Goal: Task Accomplishment & Management: Use online tool/utility

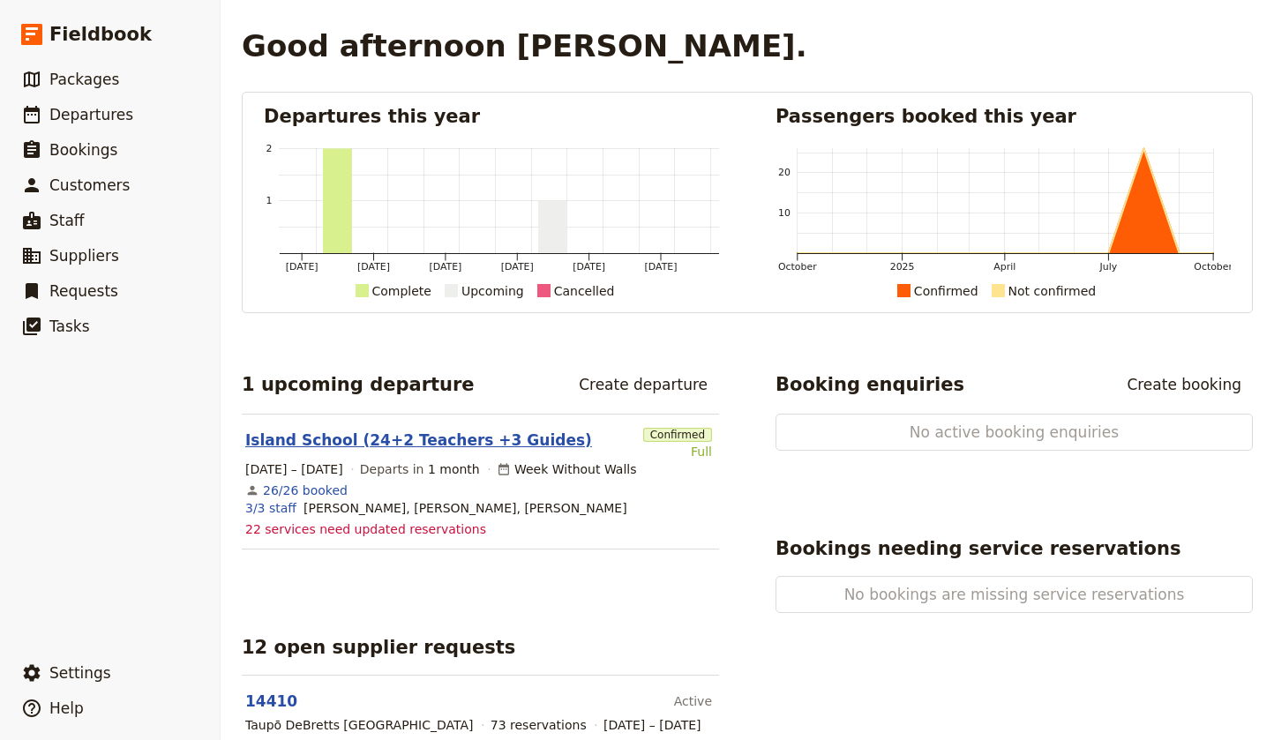
click at [425, 437] on link "Island School (24+2 Teachers +3 Guides)" at bounding box center [418, 440] width 347 height 21
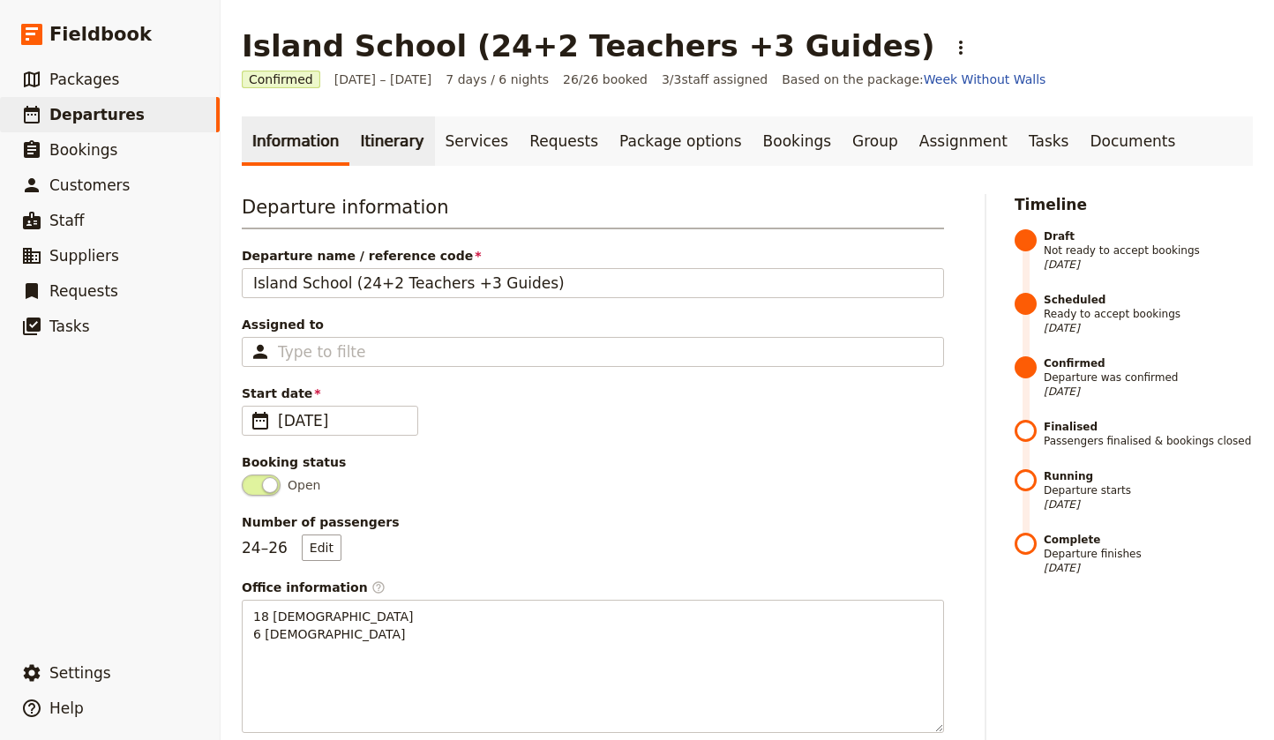
click at [385, 143] on link "Itinerary" at bounding box center [391, 140] width 85 height 49
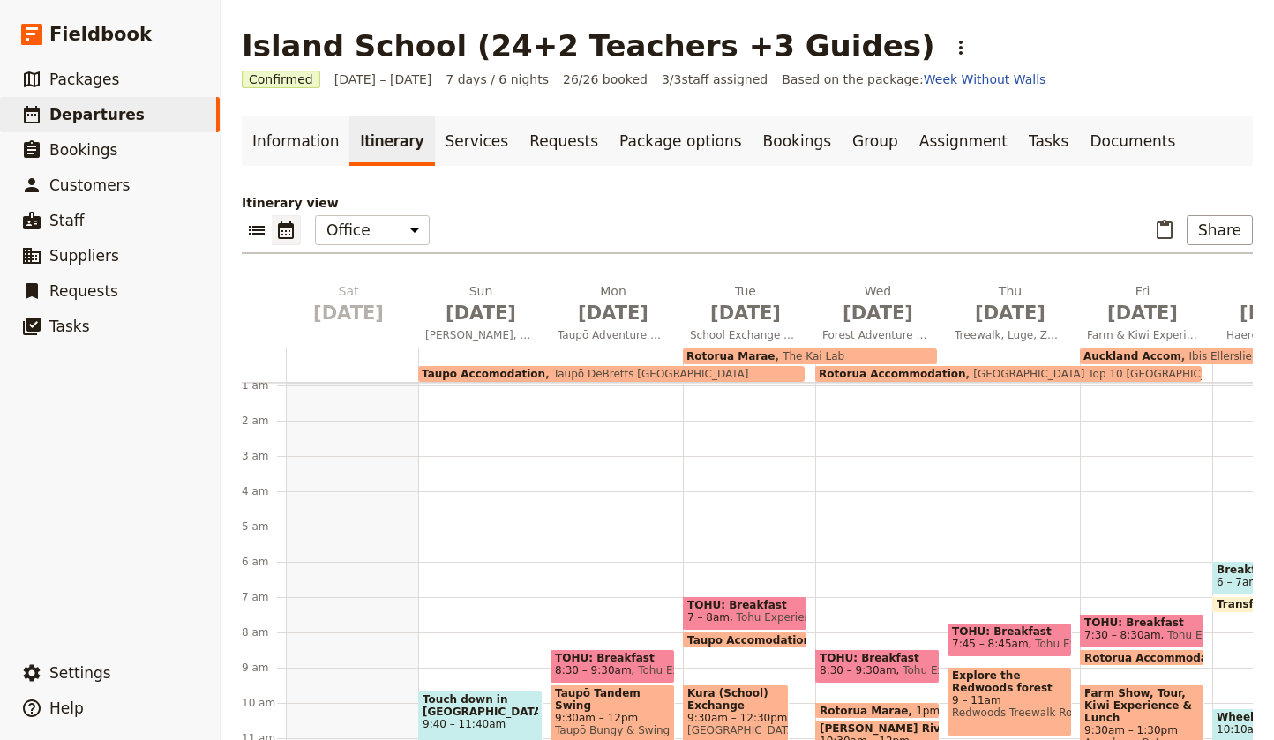
scroll to position [21, 0]
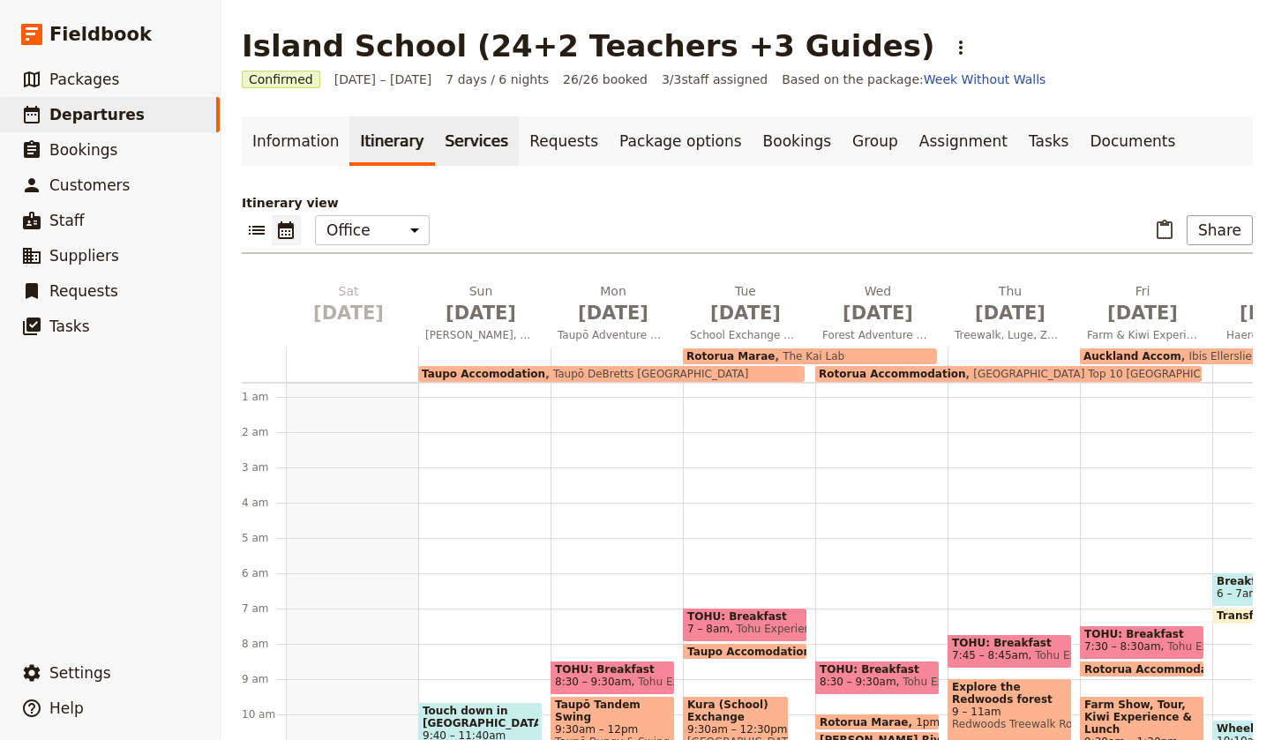
click at [470, 145] on link "Services" at bounding box center [477, 140] width 85 height 49
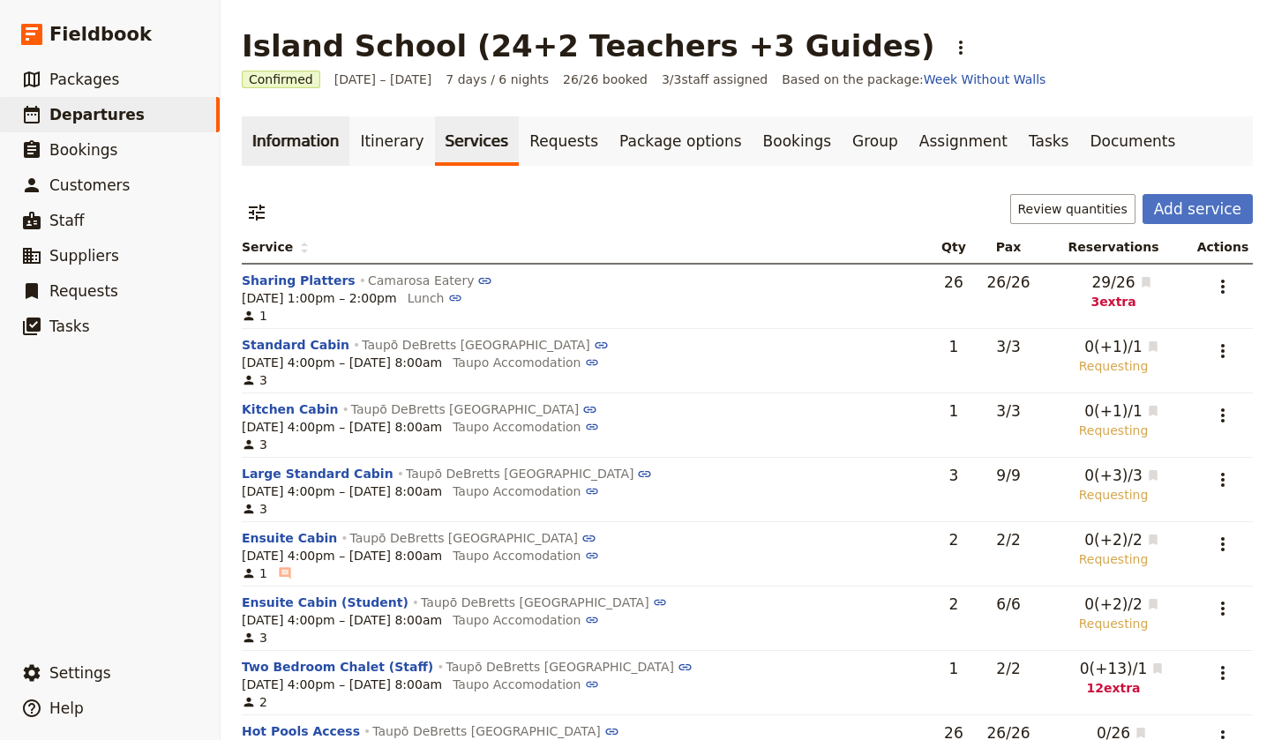
click at [294, 138] on link "Information" at bounding box center [296, 140] width 108 height 49
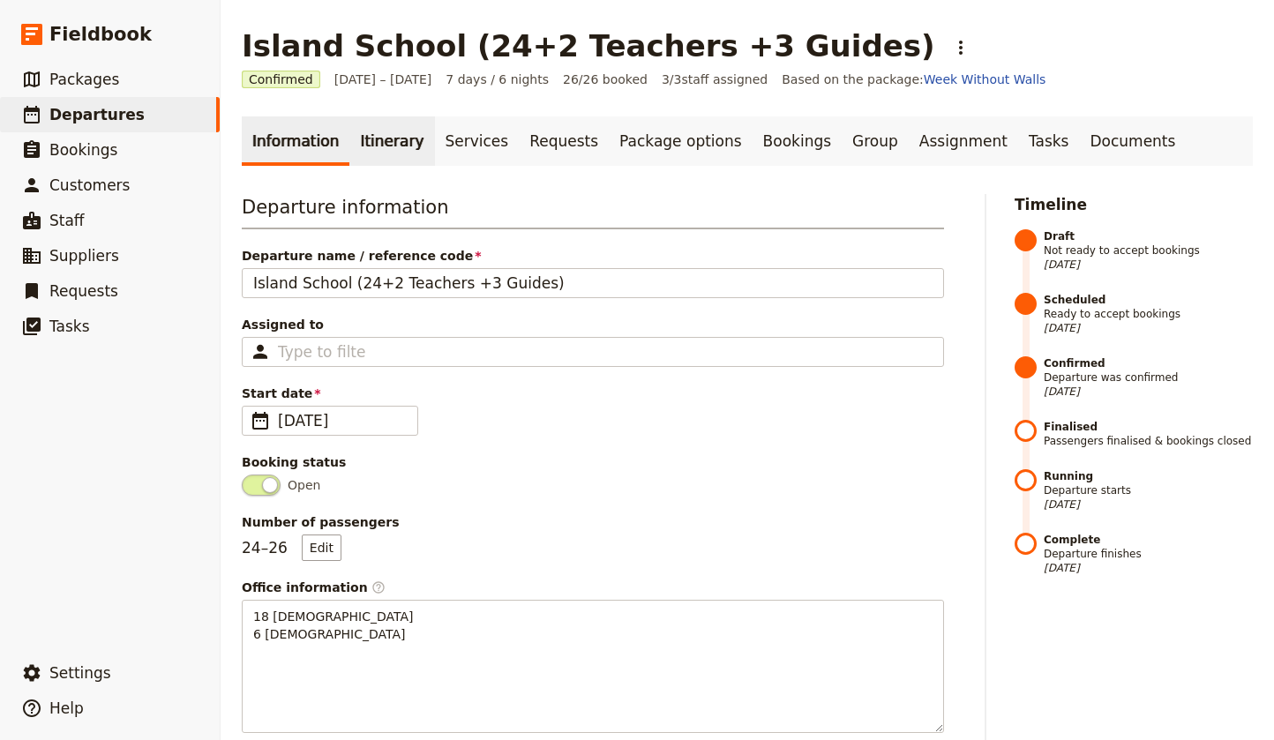
click at [379, 141] on link "Itinerary" at bounding box center [391, 140] width 85 height 49
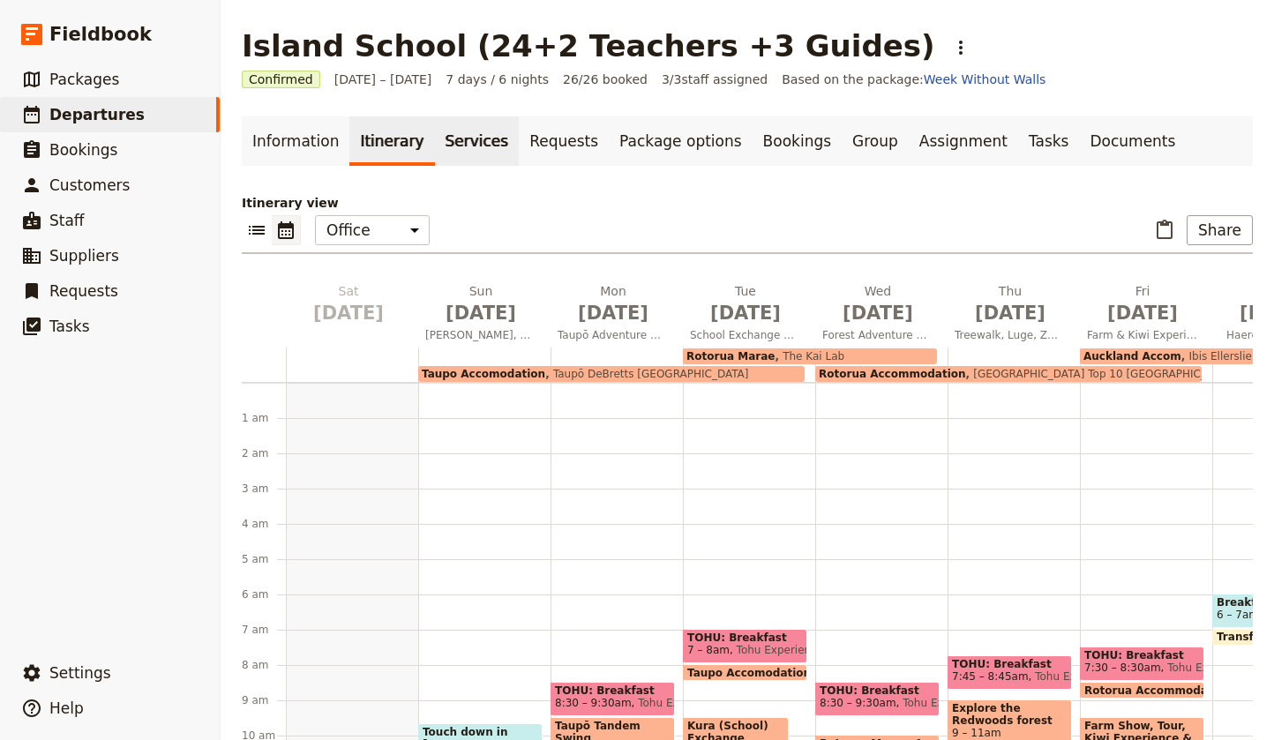
scroll to position [194, 0]
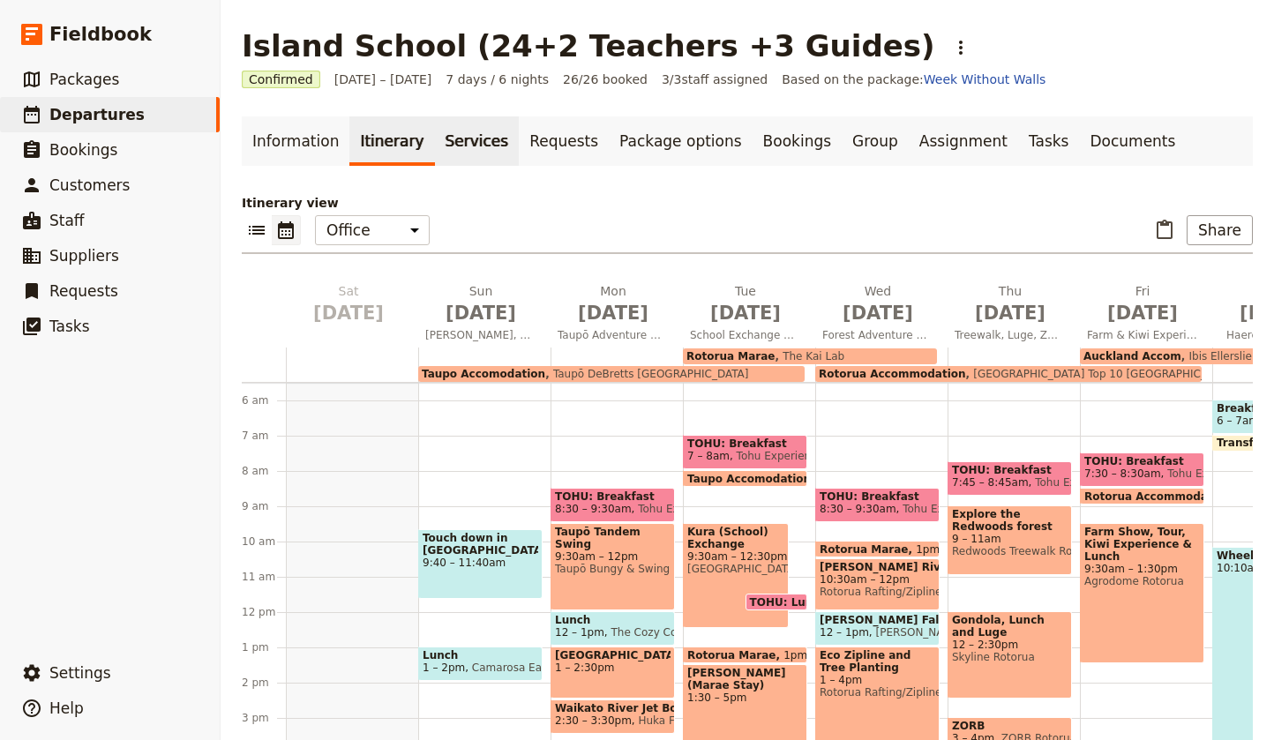
click at [452, 141] on link "Services" at bounding box center [477, 140] width 85 height 49
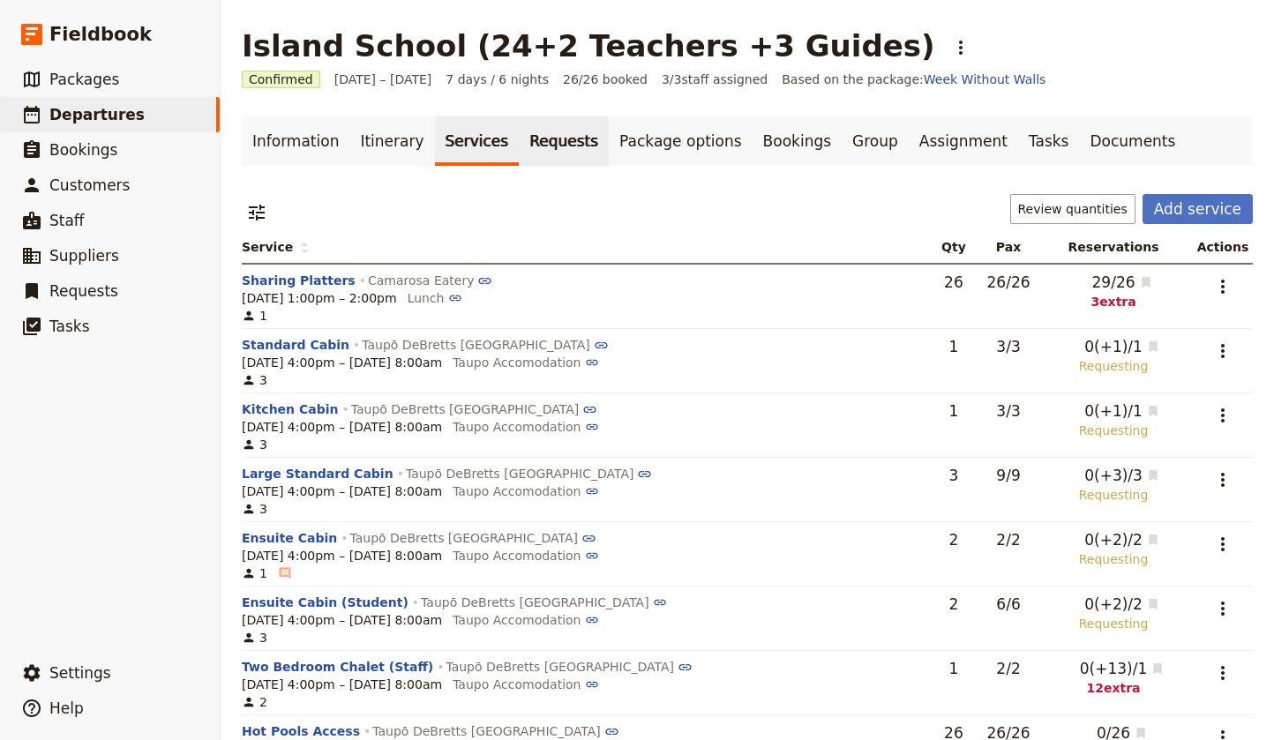
click at [528, 141] on link "Requests" at bounding box center [564, 140] width 90 height 49
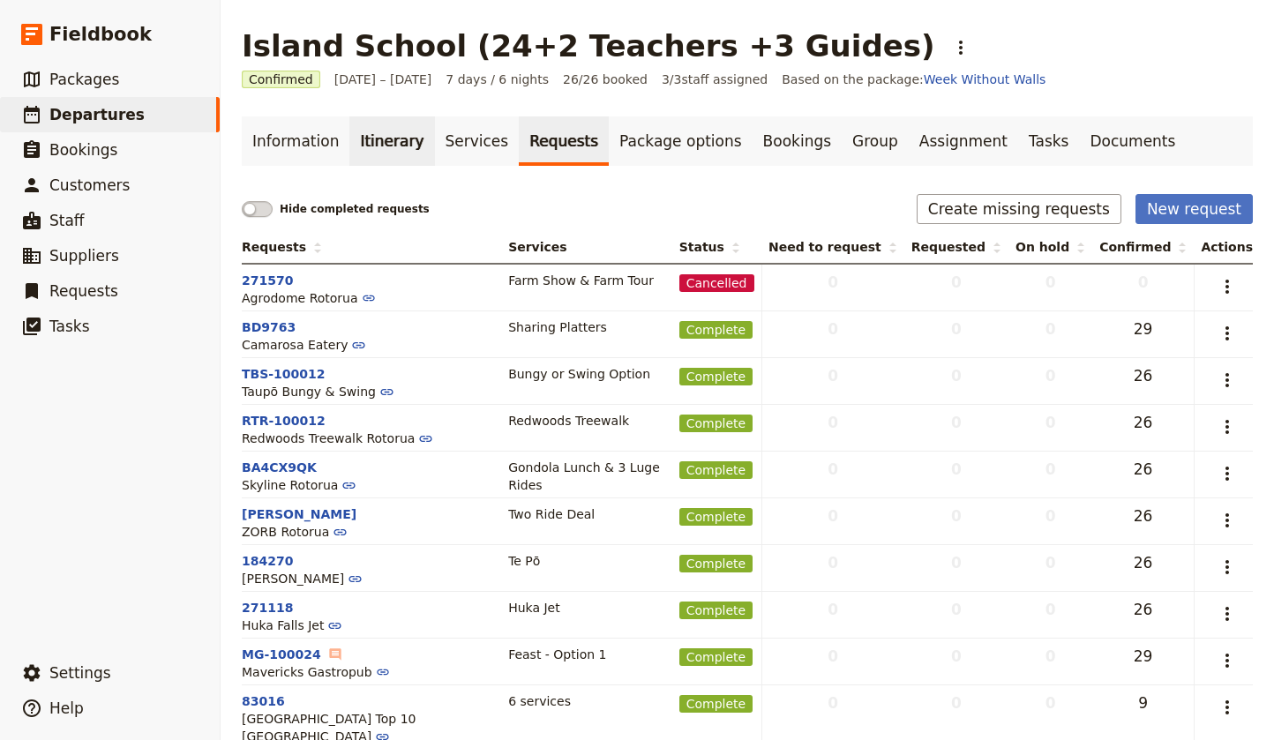
click at [356, 139] on link "Itinerary" at bounding box center [391, 140] width 85 height 49
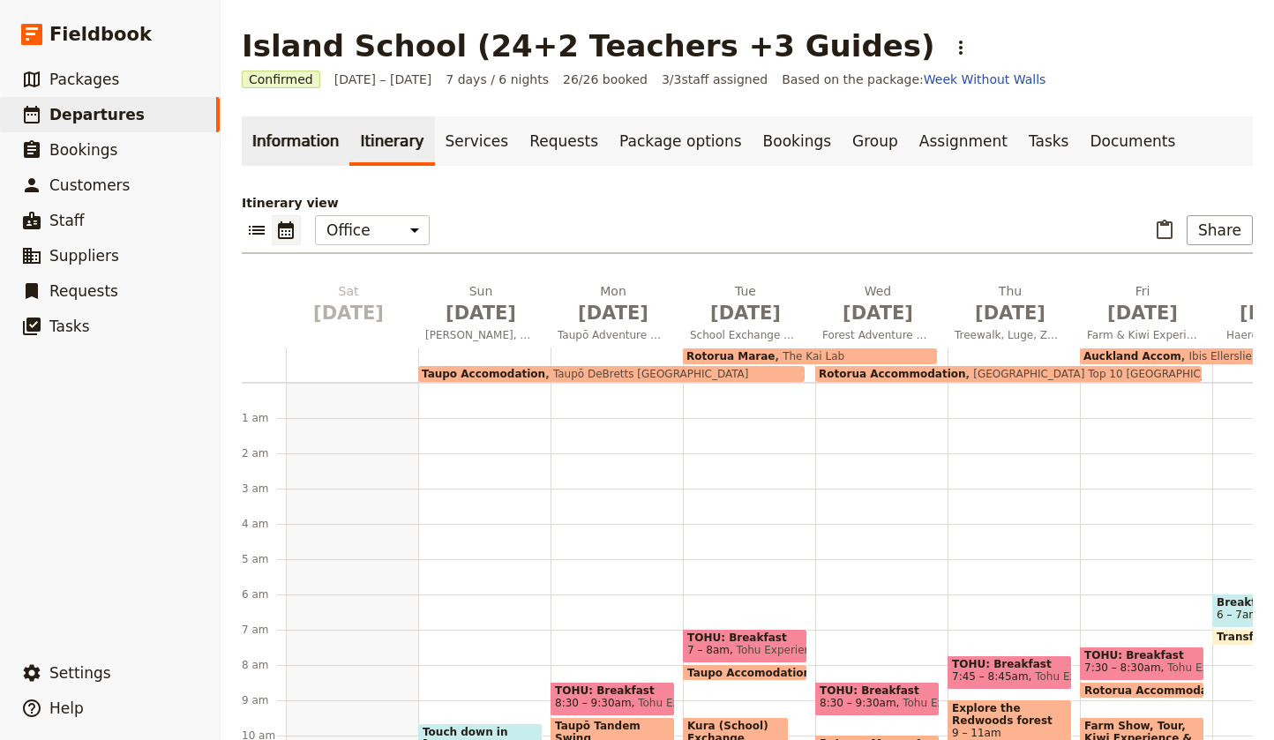
scroll to position [194, 0]
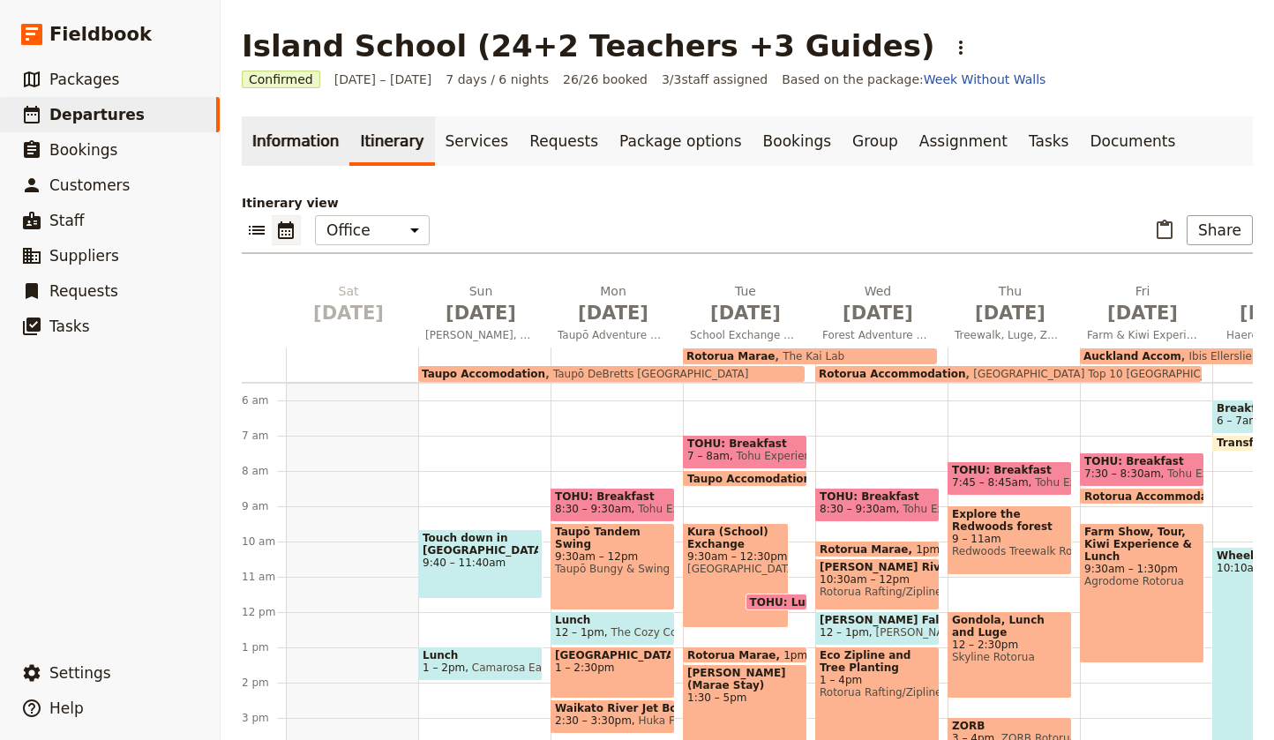
click at [302, 139] on link "Information" at bounding box center [296, 140] width 108 height 49
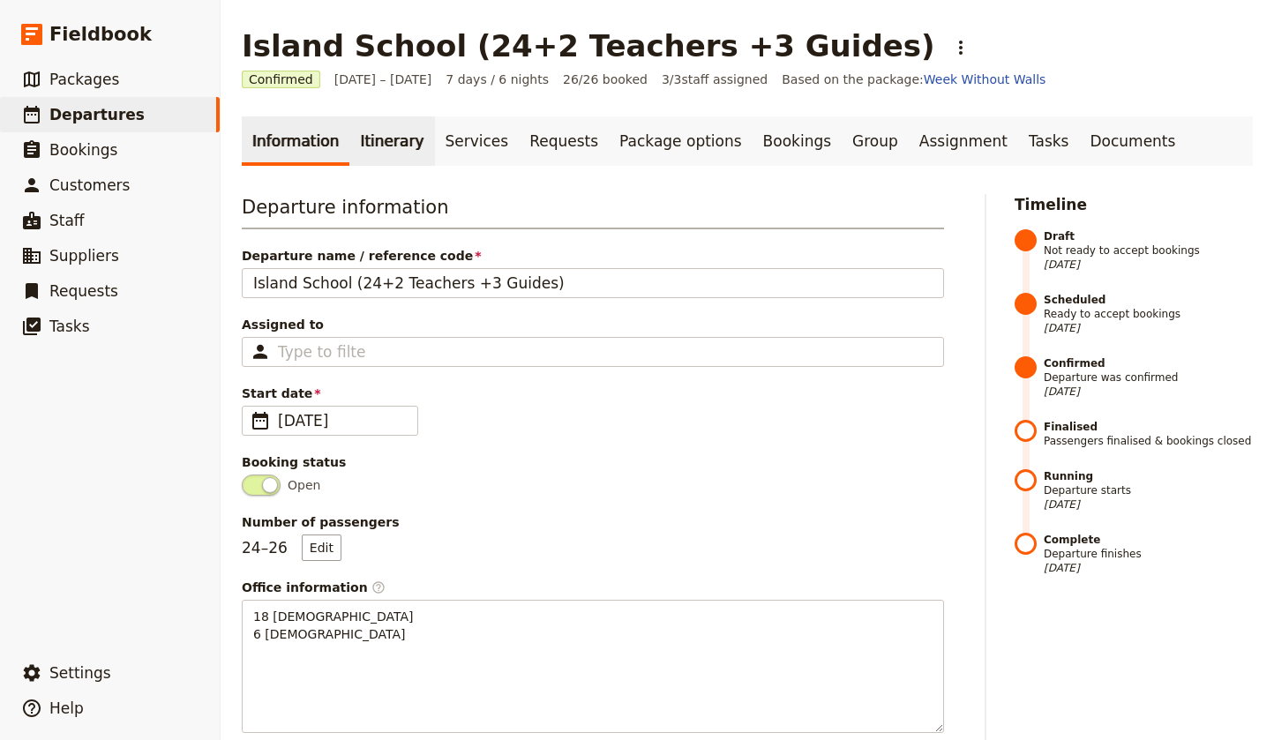
click at [369, 138] on link "Itinerary" at bounding box center [391, 140] width 85 height 49
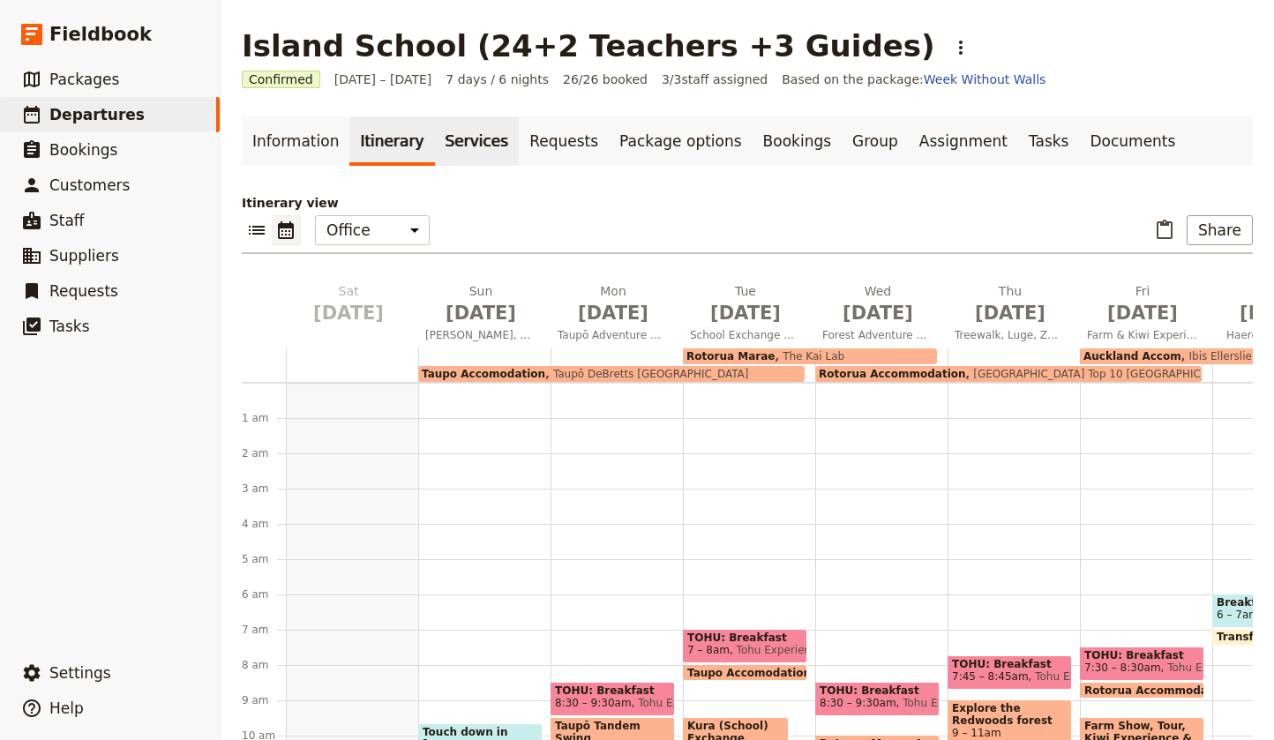
scroll to position [194, 0]
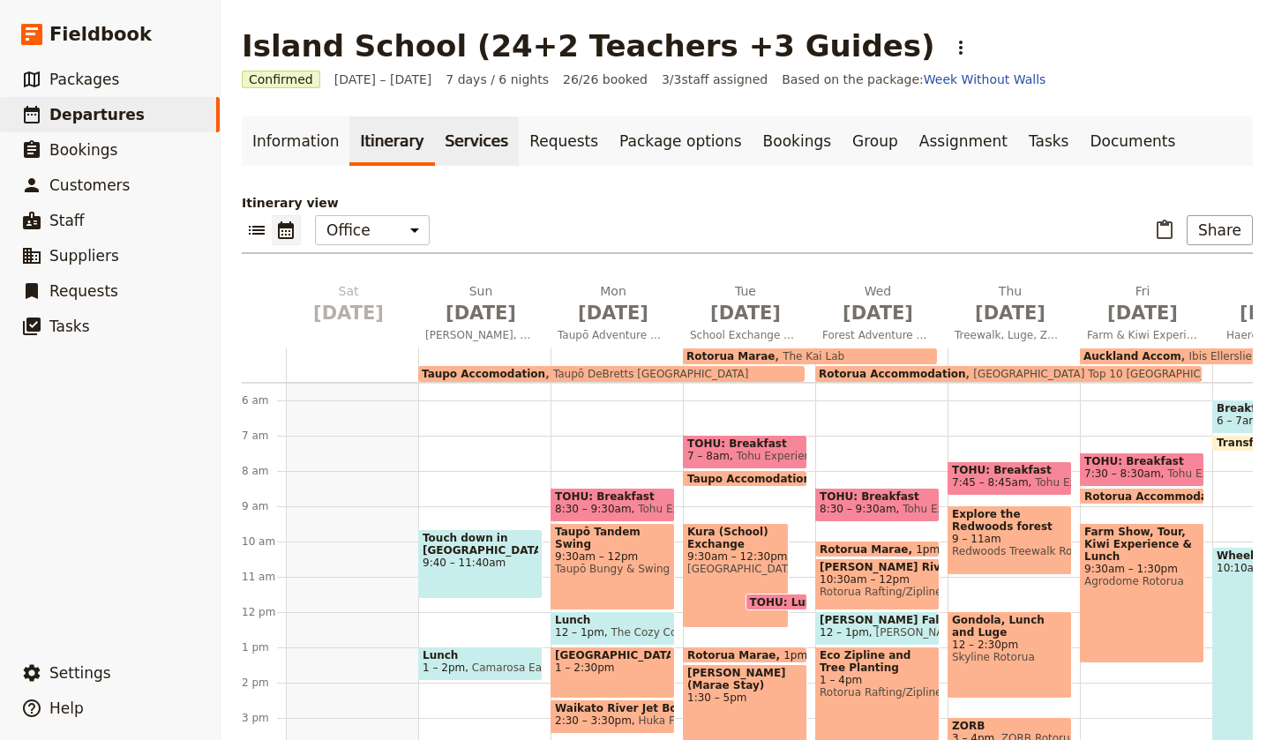
click at [443, 139] on link "Services" at bounding box center [477, 140] width 85 height 49
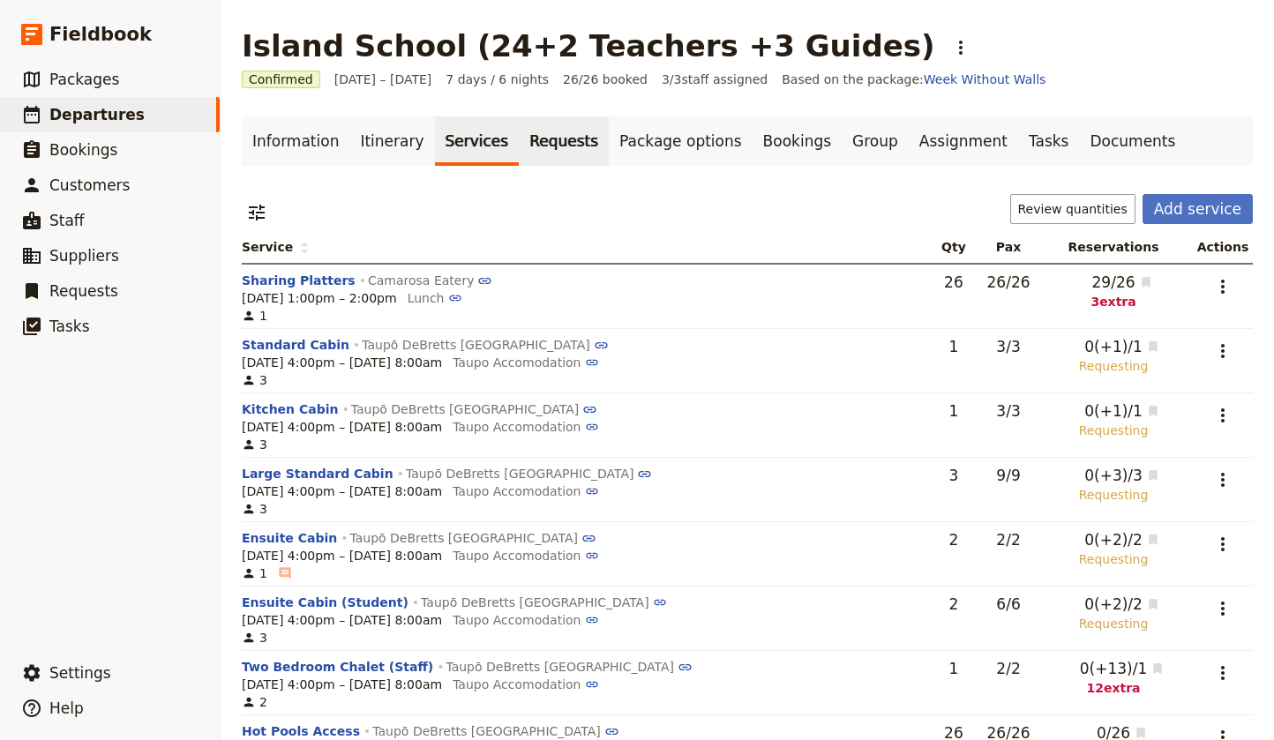
click at [556, 145] on link "Requests" at bounding box center [564, 140] width 90 height 49
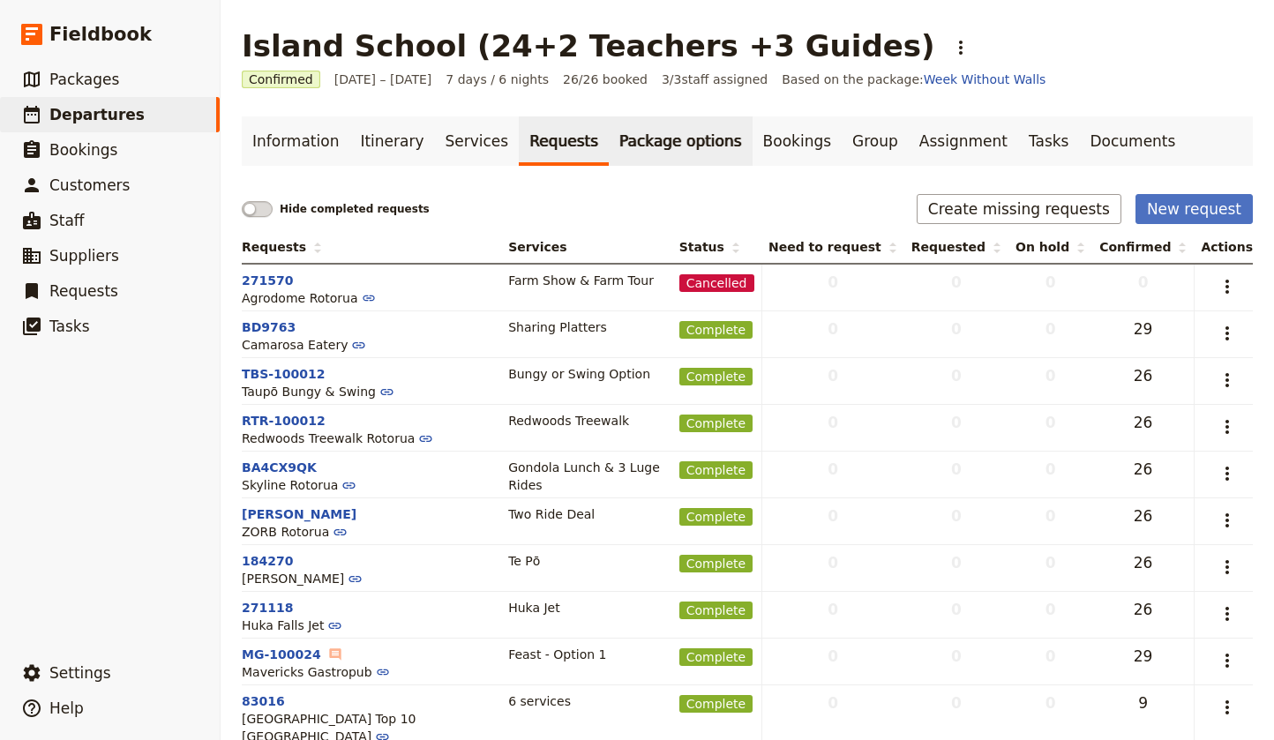
click at [626, 145] on link "Package options" at bounding box center [680, 140] width 143 height 49
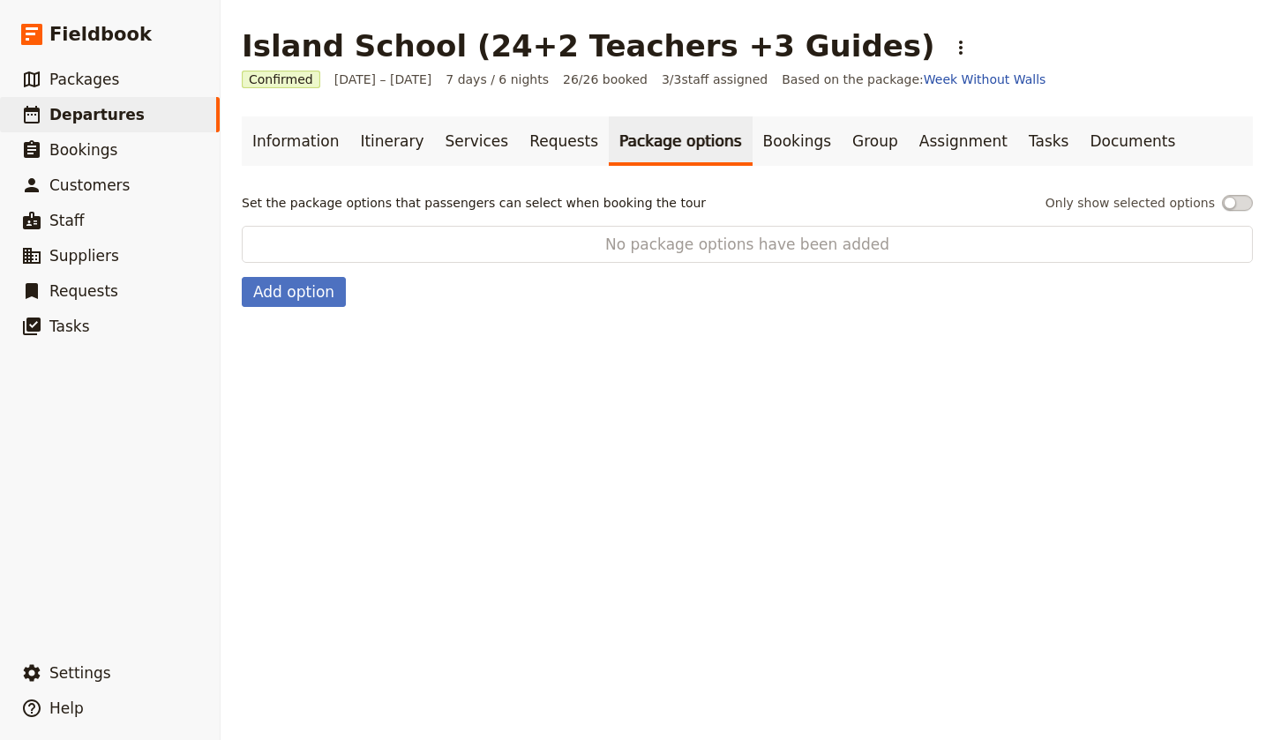
drag, startPoint x: 735, startPoint y: 146, endPoint x: 678, endPoint y: 151, distance: 56.6
click at [752, 146] on link "Bookings" at bounding box center [796, 140] width 89 height 49
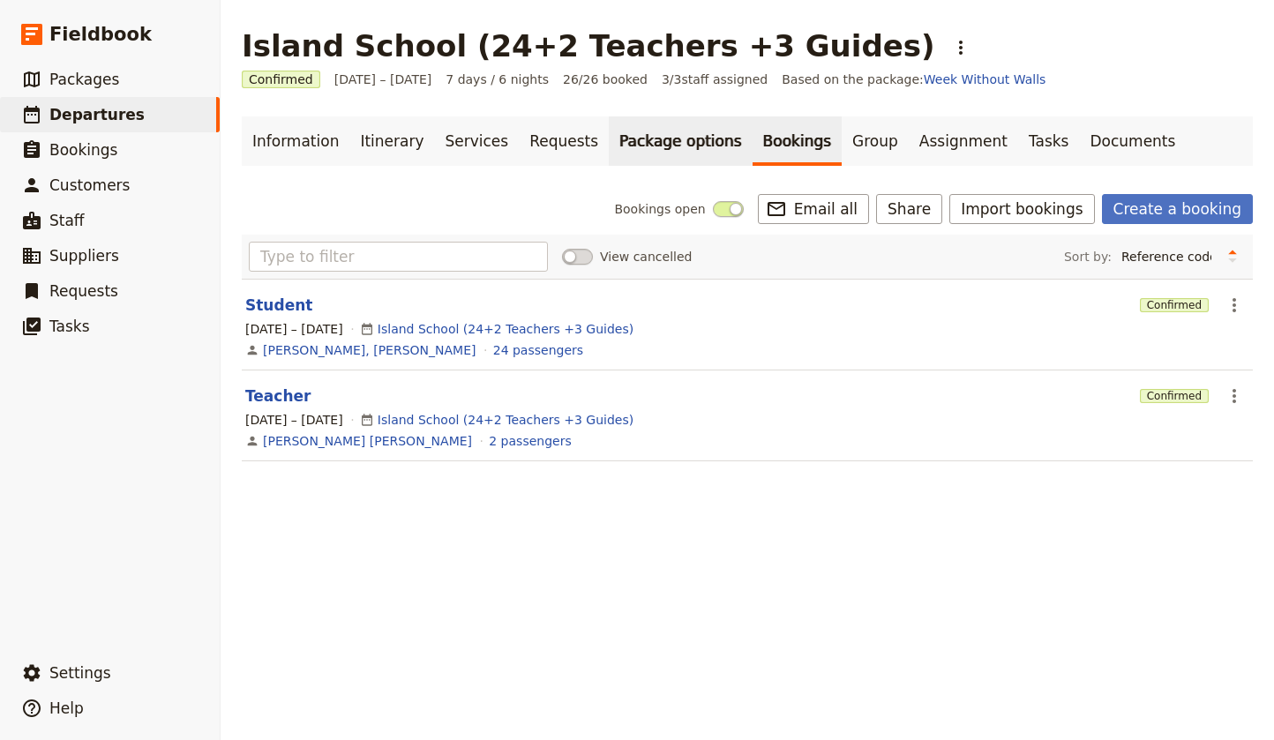
click at [610, 144] on link "Package options" at bounding box center [680, 140] width 143 height 49
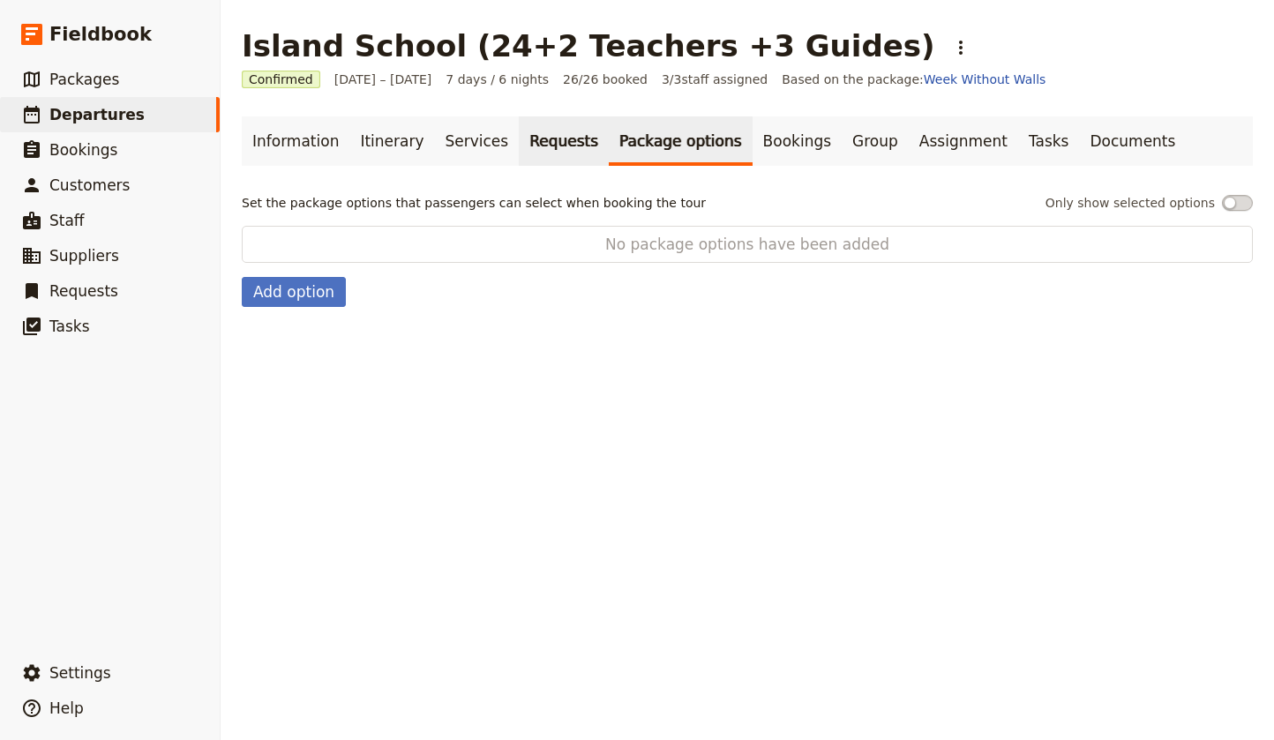
click at [519, 144] on link "Requests" at bounding box center [564, 140] width 90 height 49
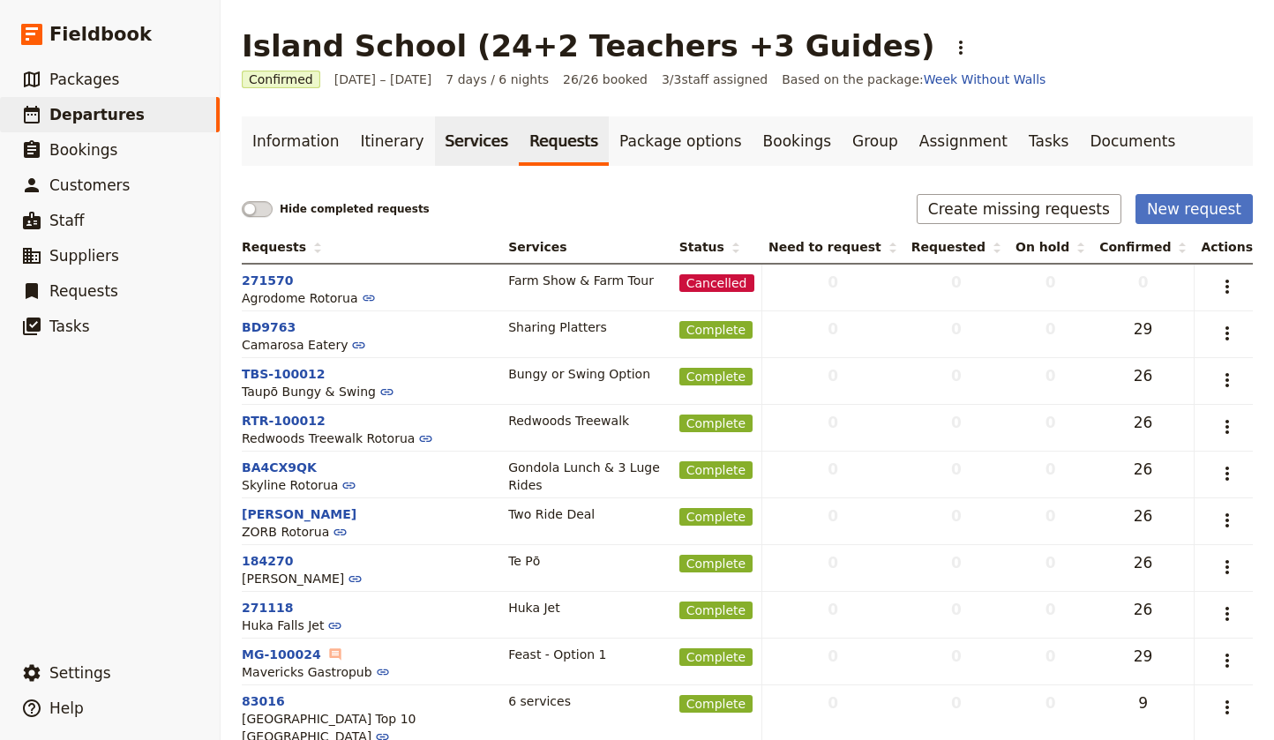
click at [467, 142] on link "Services" at bounding box center [477, 140] width 85 height 49
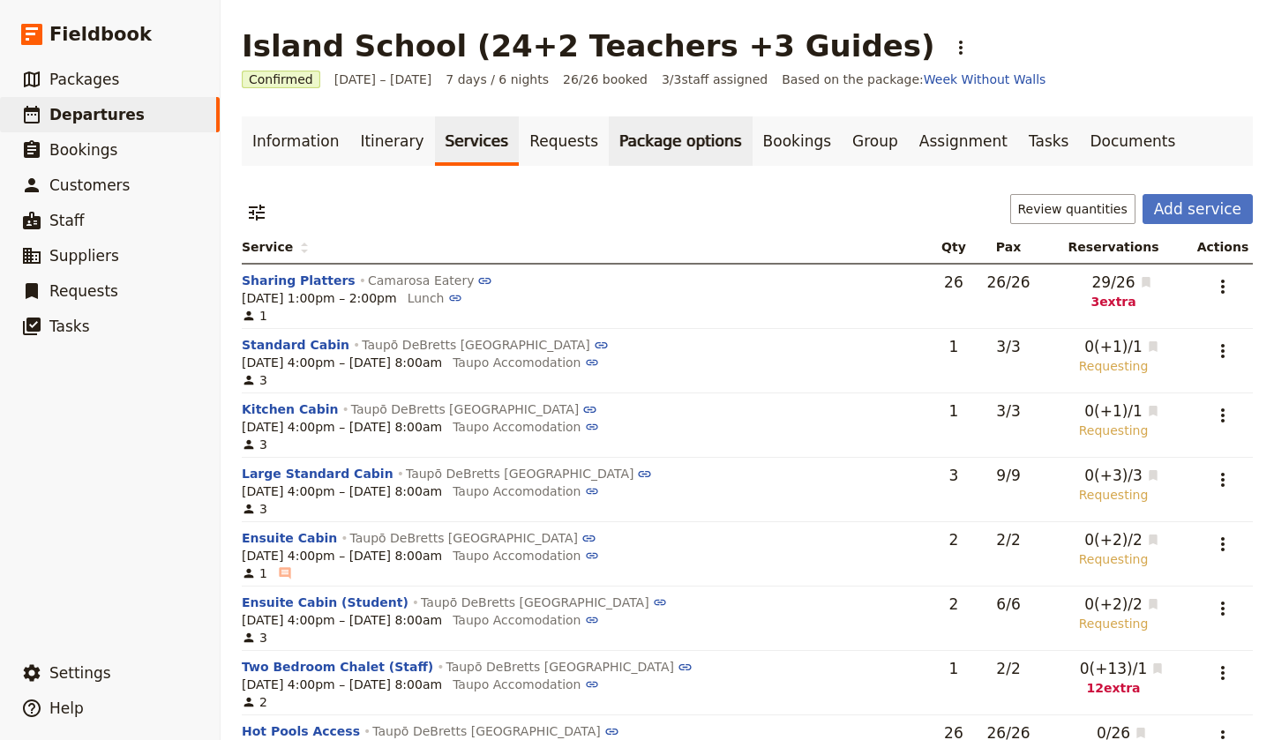
click at [649, 143] on link "Package options" at bounding box center [680, 140] width 143 height 49
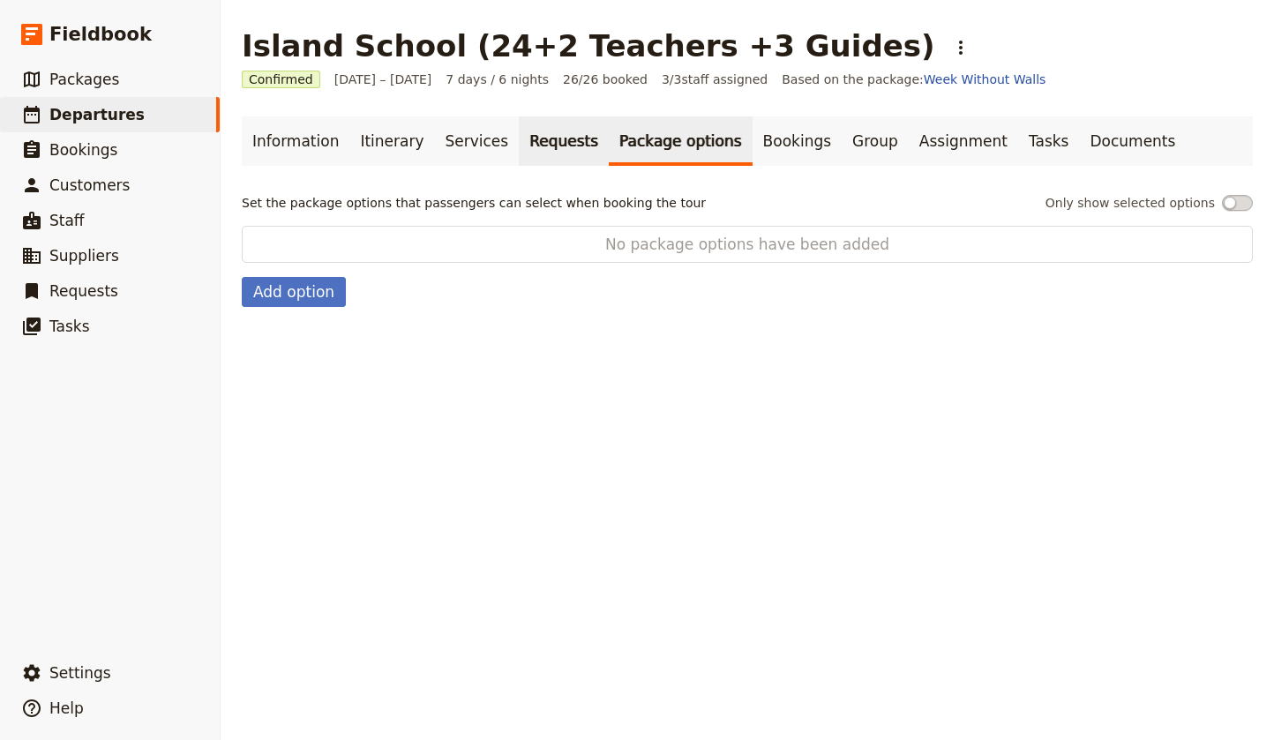
click at [543, 139] on link "Requests" at bounding box center [564, 140] width 90 height 49
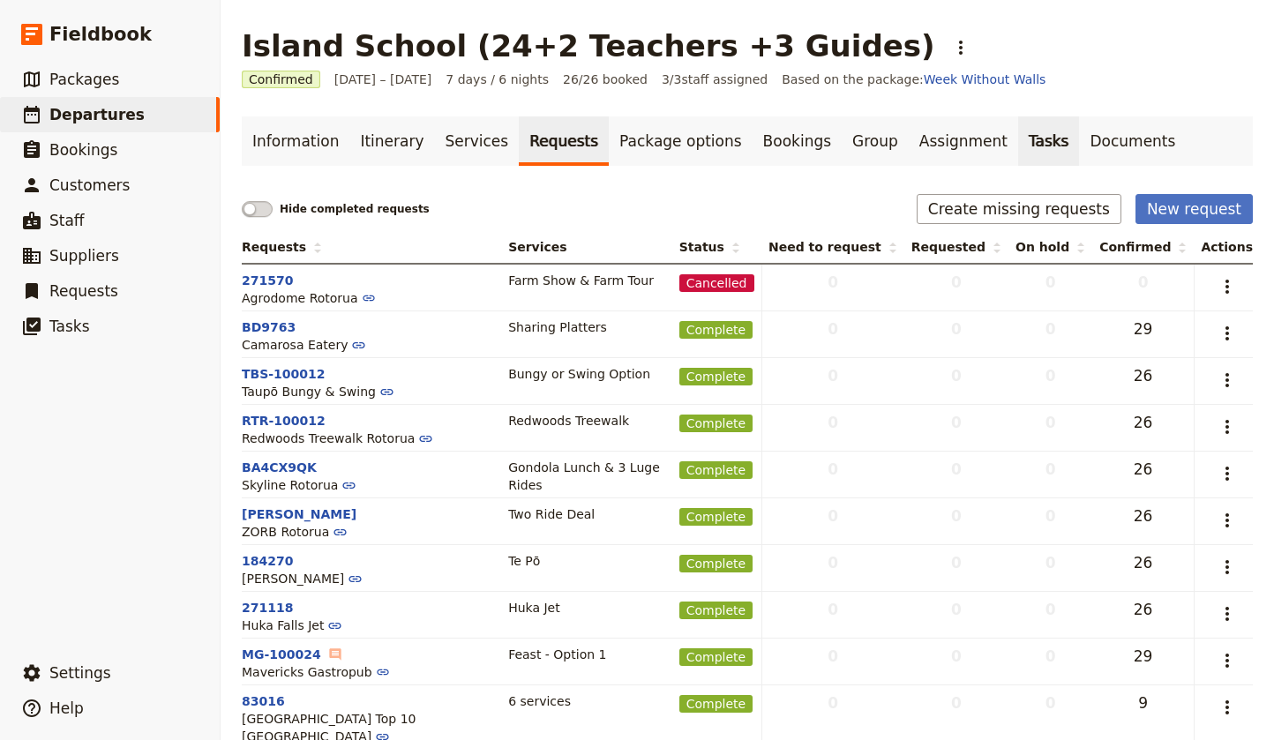
click at [1018, 142] on link "Tasks" at bounding box center [1049, 140] width 62 height 49
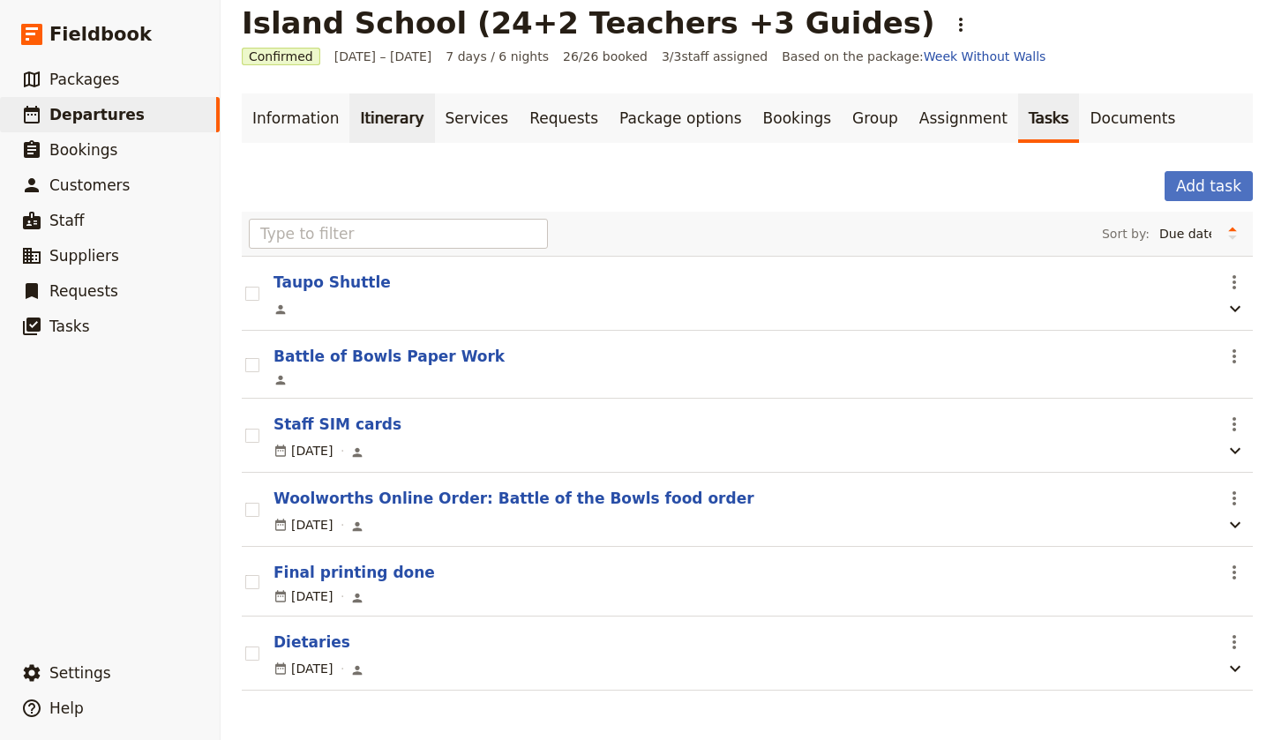
click at [383, 120] on link "Itinerary" at bounding box center [391, 117] width 85 height 49
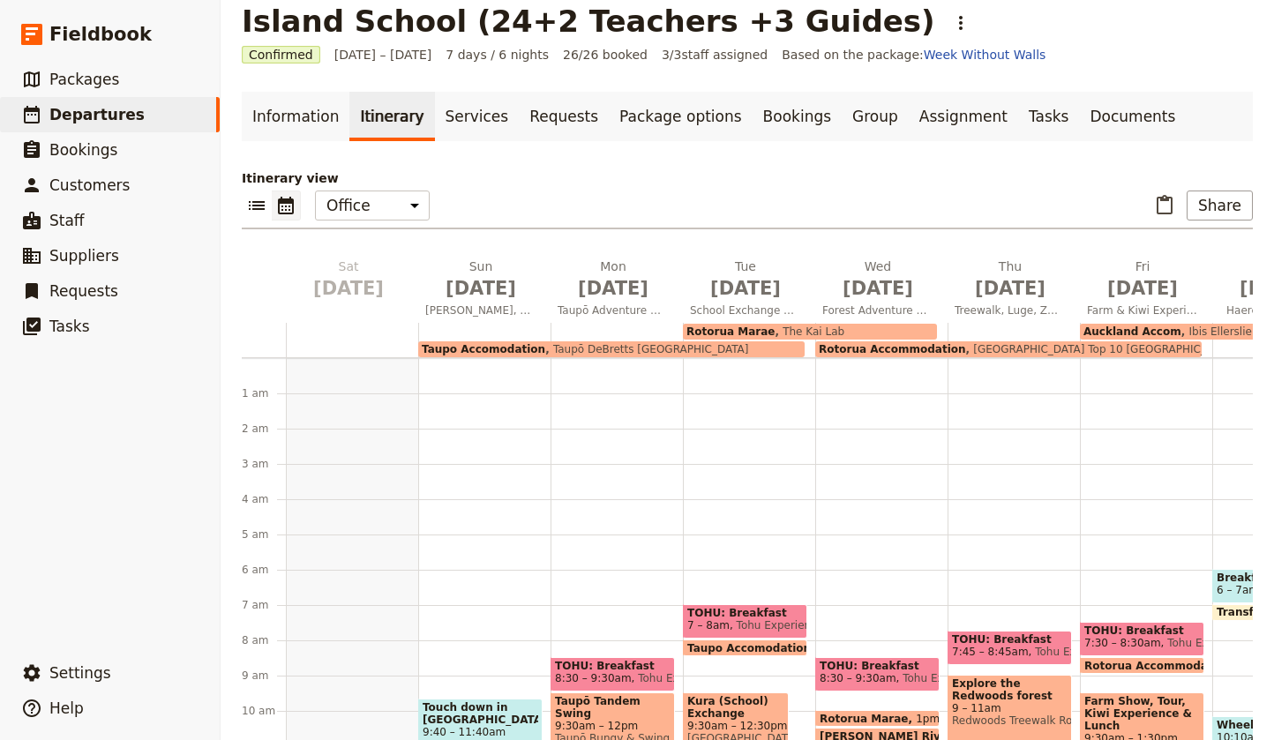
scroll to position [194, 0]
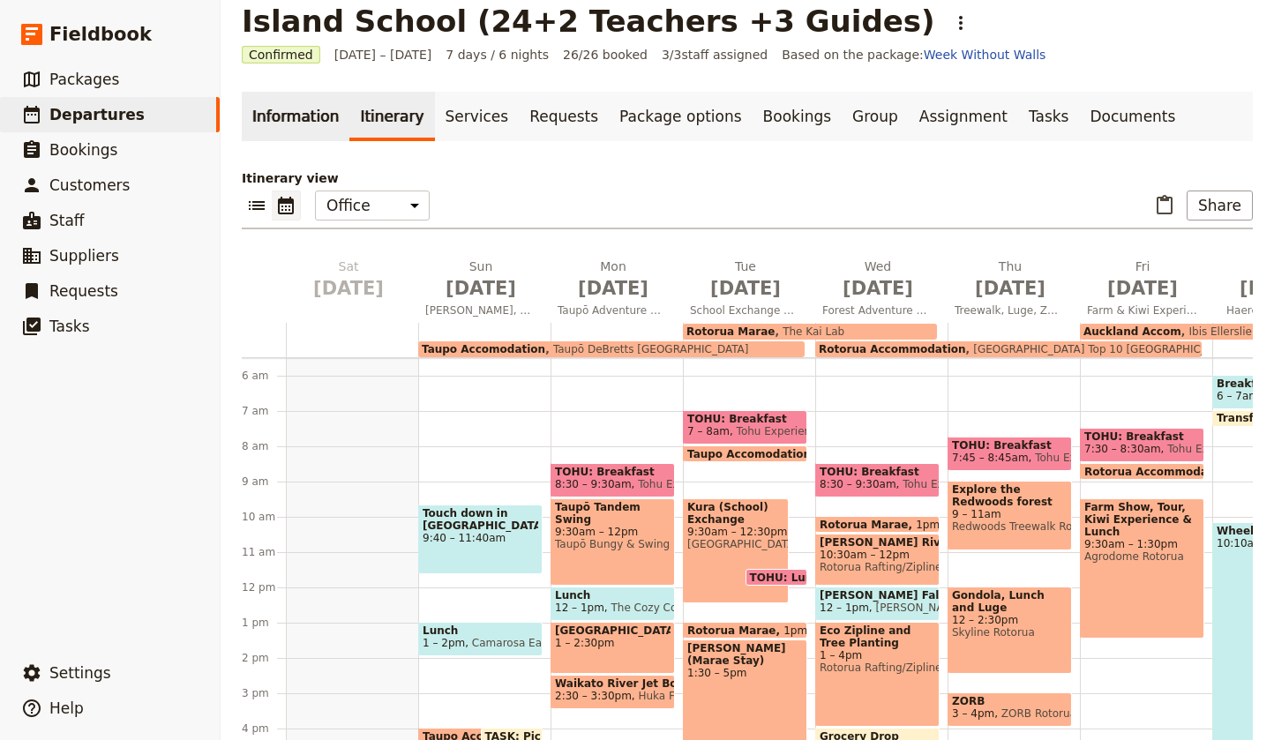
click at [303, 124] on link "Information" at bounding box center [296, 116] width 108 height 49
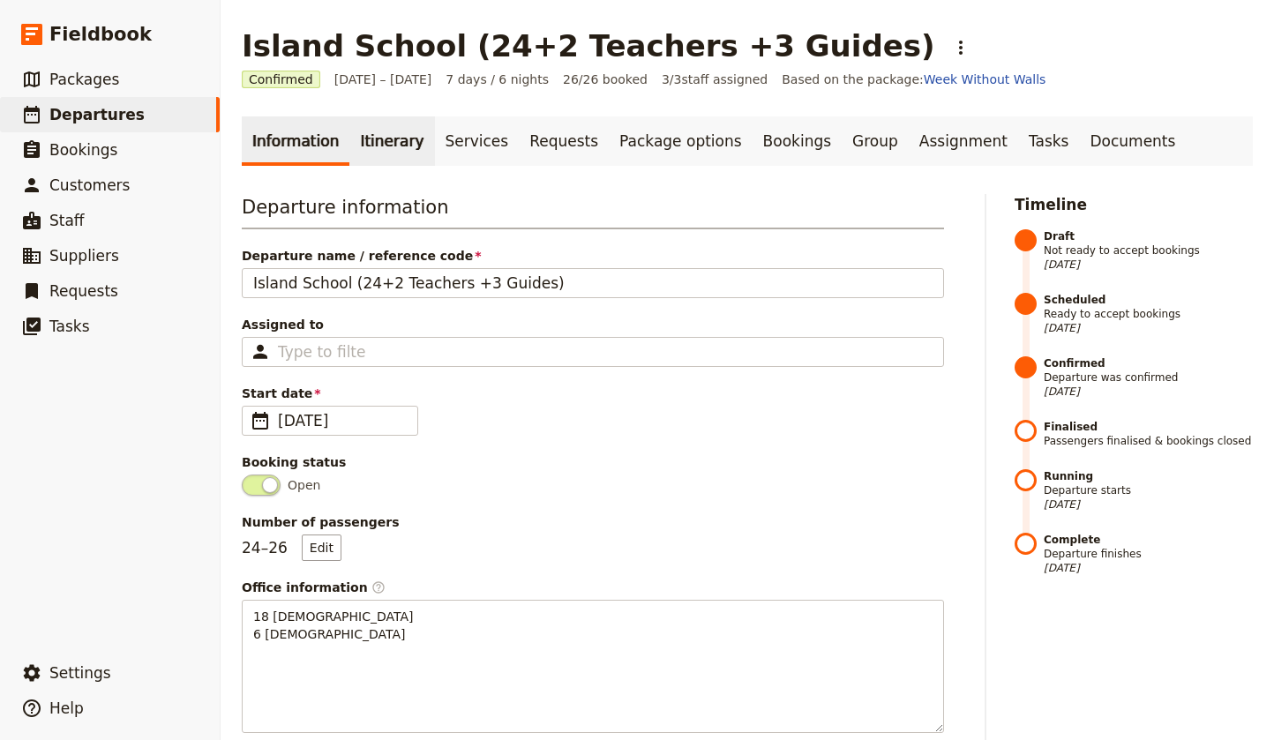
click at [388, 144] on link "Itinerary" at bounding box center [391, 140] width 85 height 49
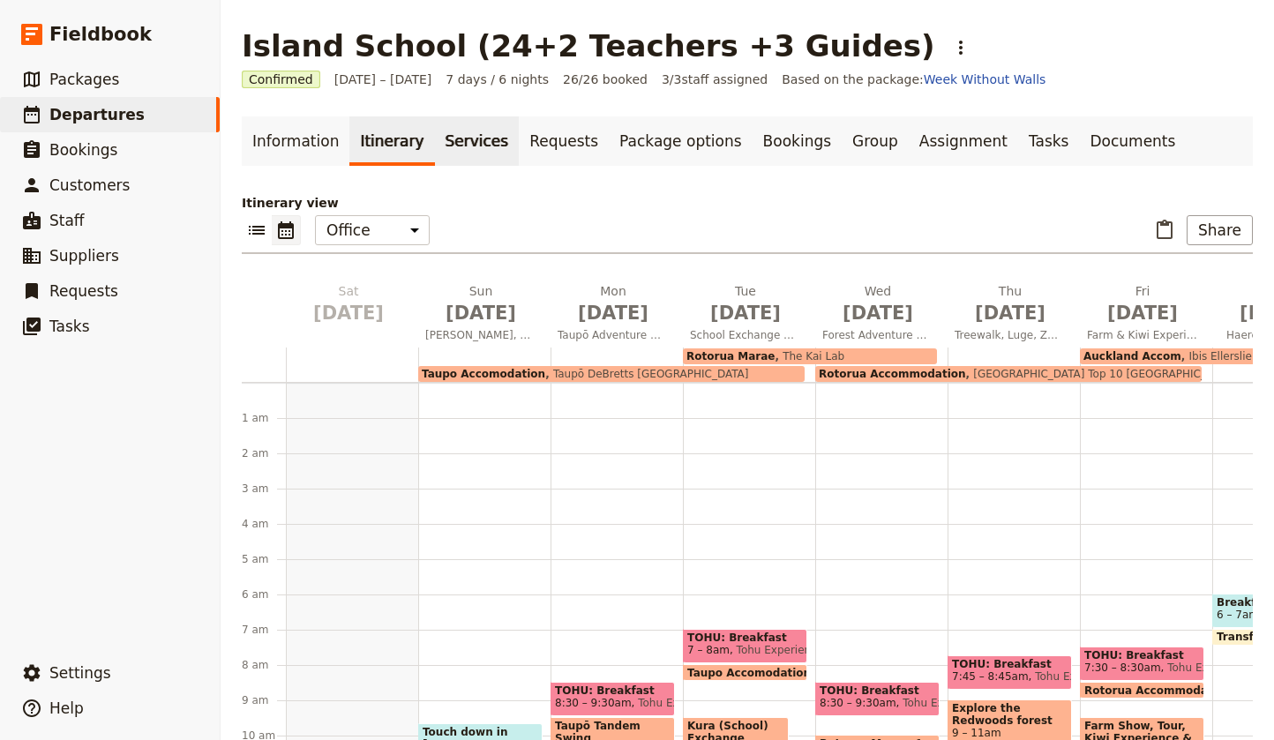
scroll to position [194, 0]
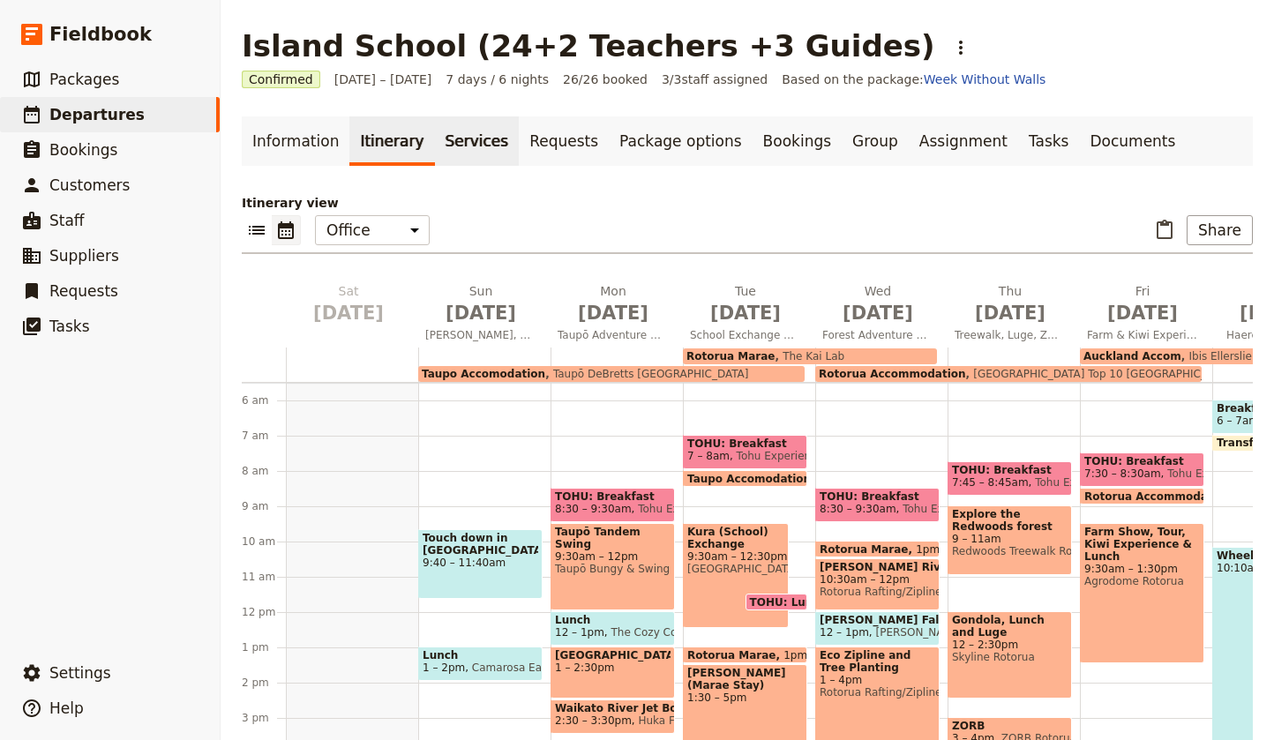
click at [452, 142] on link "Services" at bounding box center [477, 140] width 85 height 49
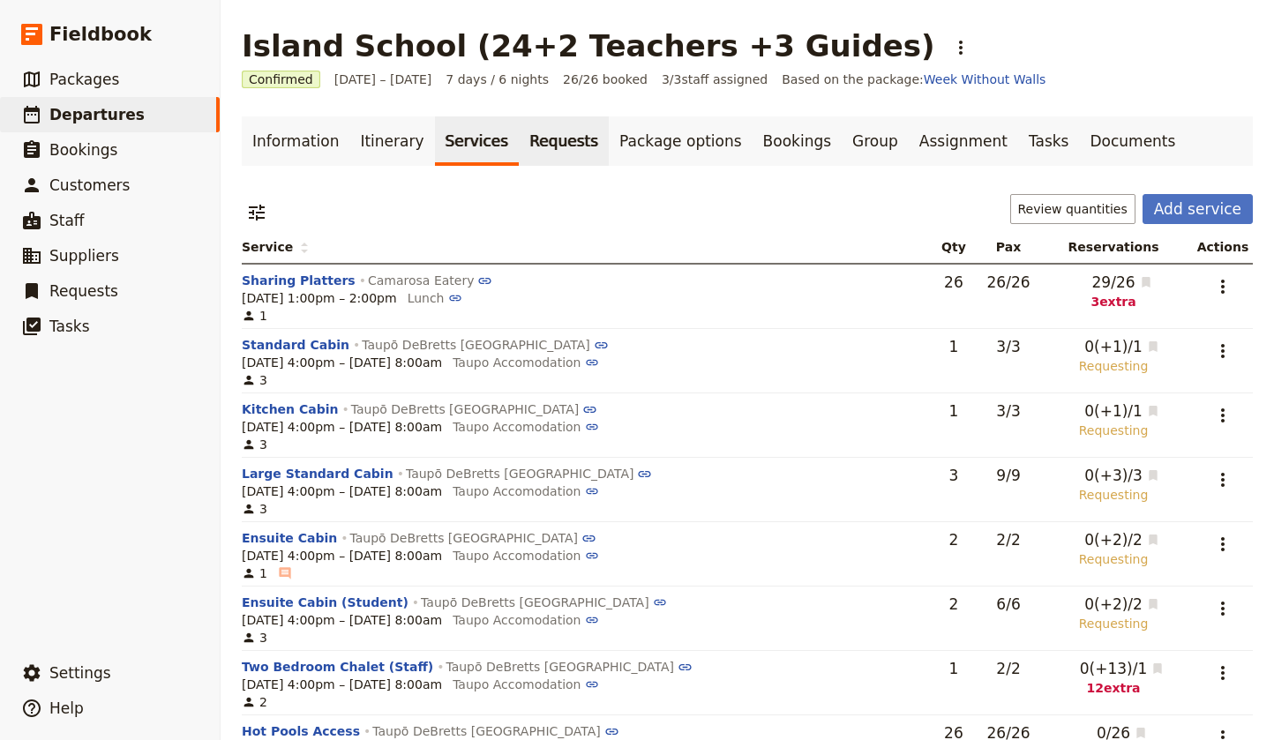
click at [527, 142] on link "Requests" at bounding box center [564, 140] width 90 height 49
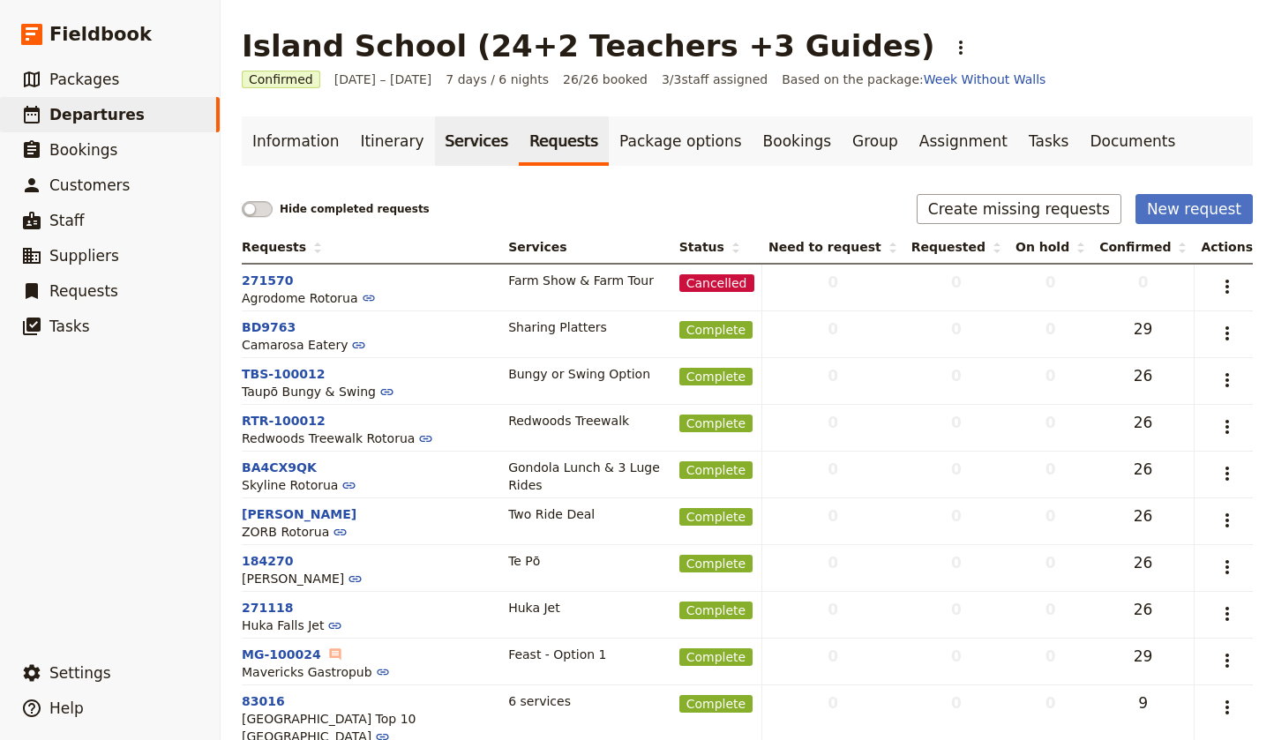
click at [448, 144] on link "Services" at bounding box center [477, 140] width 85 height 49
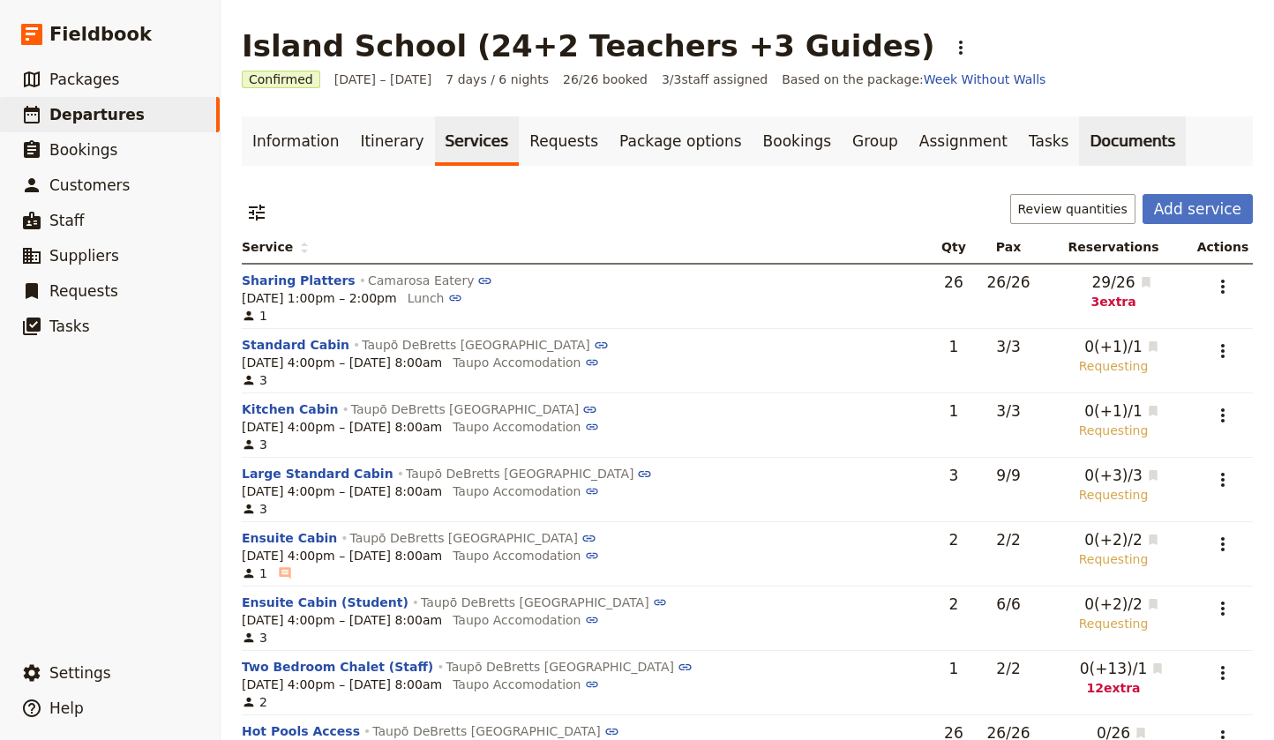
click at [1079, 141] on link "Documents" at bounding box center [1132, 140] width 107 height 49
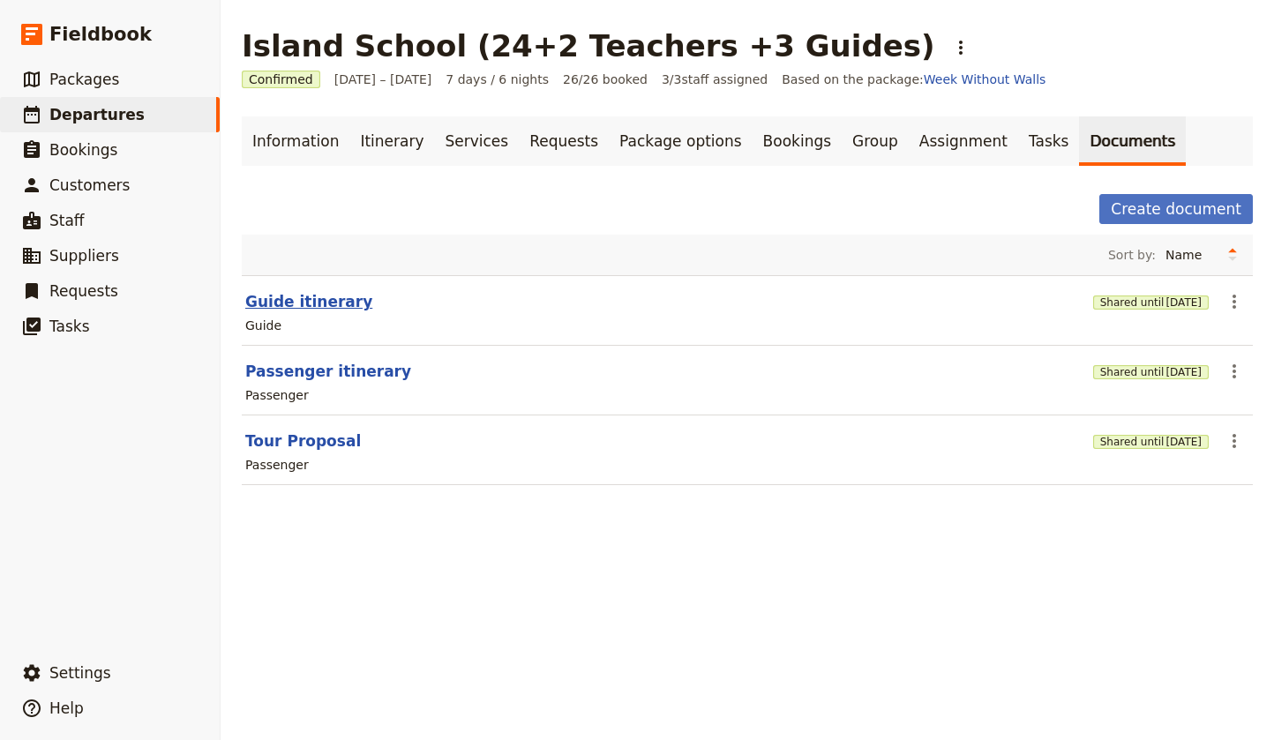
click at [311, 303] on button "Guide itinerary" at bounding box center [308, 301] width 127 height 21
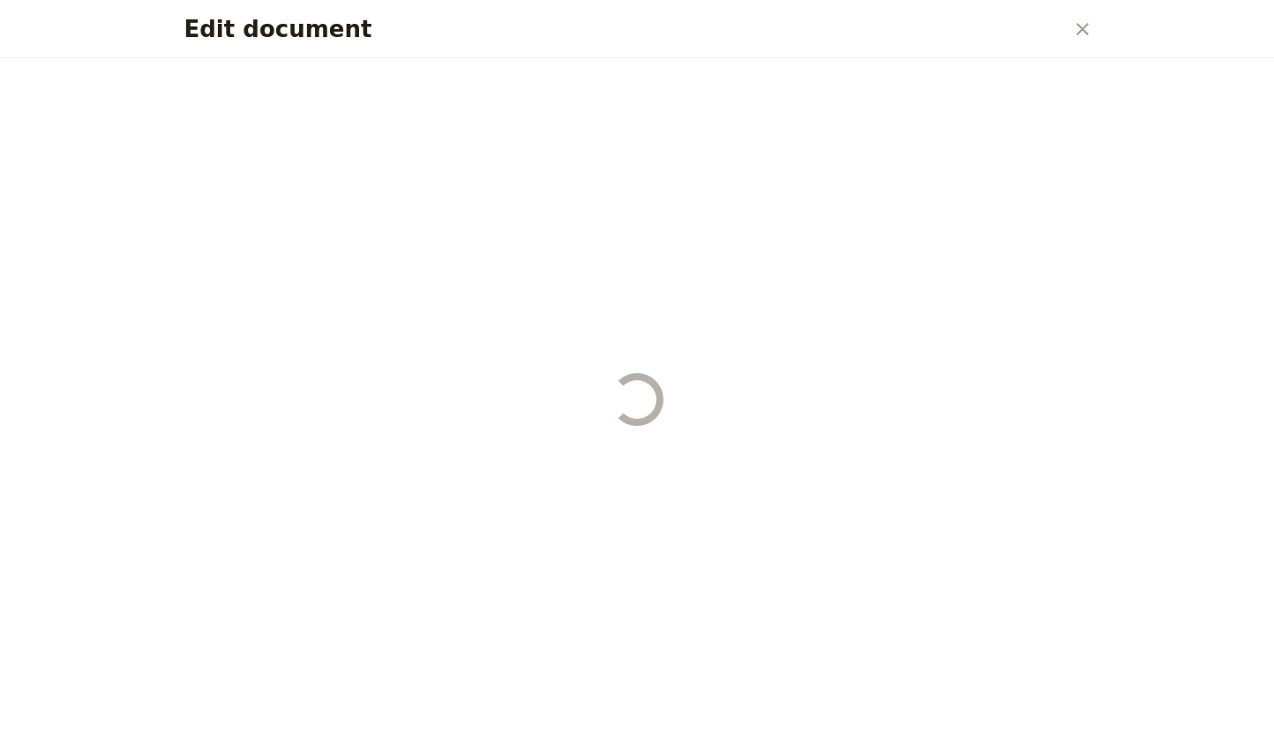
select select "STAFF"
select select "RUN_SHEET"
select select "DEFAULT"
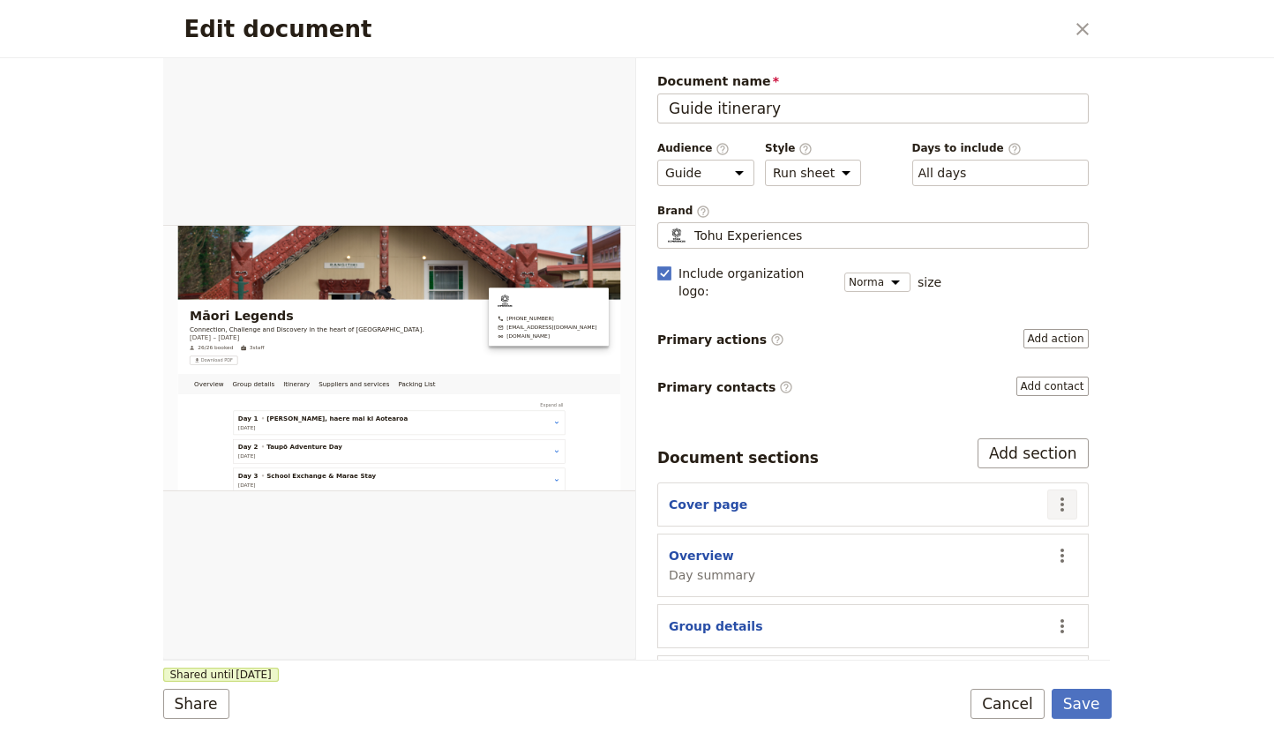
click at [1065, 494] on icon "Actions" at bounding box center [1061, 504] width 21 height 21
click at [979, 523] on span "Edit section" at bounding box center [958, 524] width 72 height 18
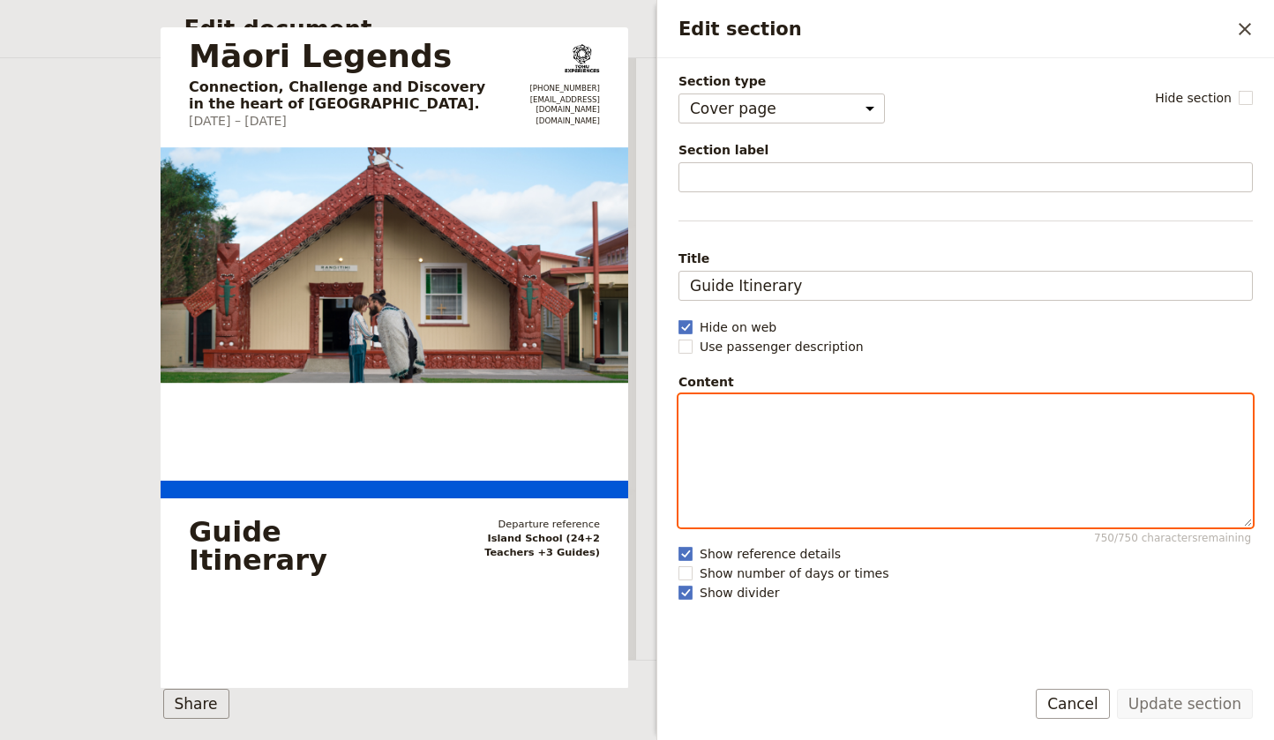
click at [764, 409] on p "Edit section" at bounding box center [965, 411] width 551 height 18
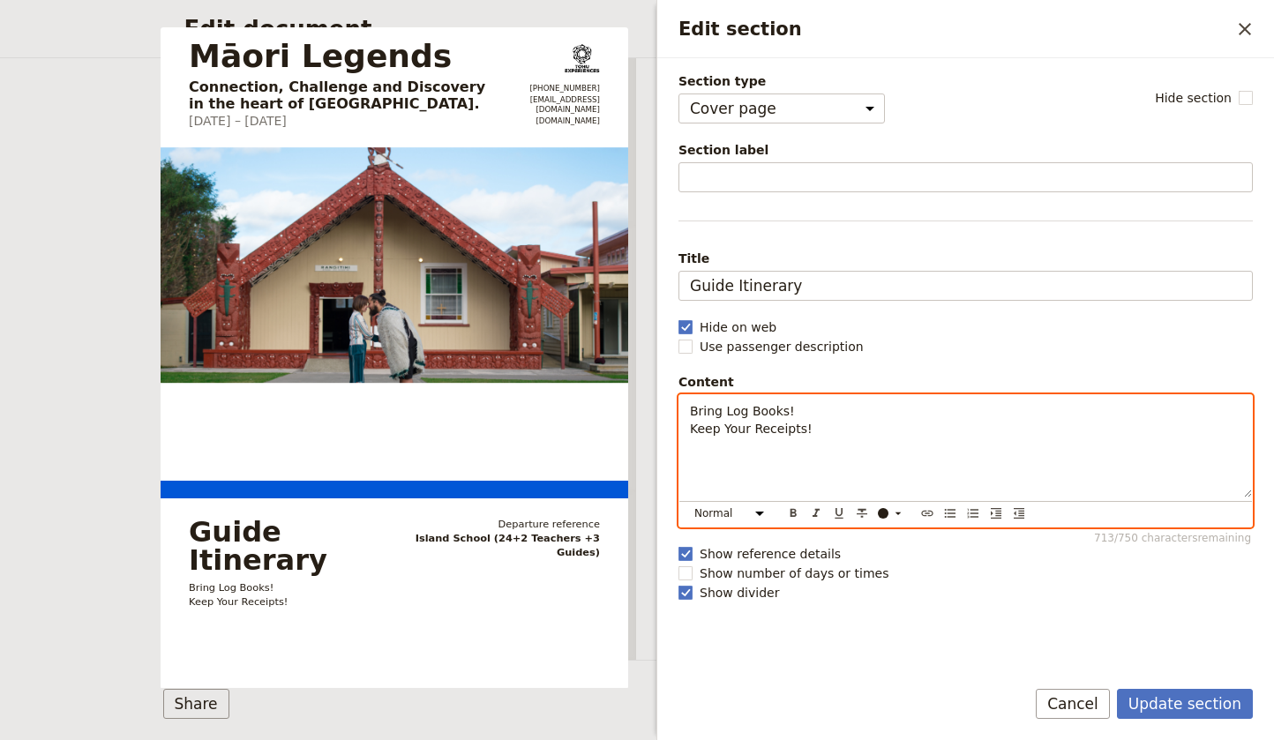
click at [835, 430] on p "Bring Log Books! Keep Your Receipts!" at bounding box center [965, 419] width 551 height 35
click at [806, 407] on p "Bring Log Books! Keep Your Receipts! Fuel Cards & Credit Cards!" at bounding box center [965, 437] width 551 height 71
click at [858, 447] on p "Bring Log Books! Keep Your Receipts! Fuel Cards & Credit Cards!" at bounding box center [965, 437] width 551 height 71
drag, startPoint x: 857, startPoint y: 449, endPoint x: 684, endPoint y: 407, distance: 177.8
click at [684, 407] on div "Bring Log Books! Keep Your Receipts! Fuel Cards & Credit Cards!" at bounding box center [965, 446] width 572 height 102
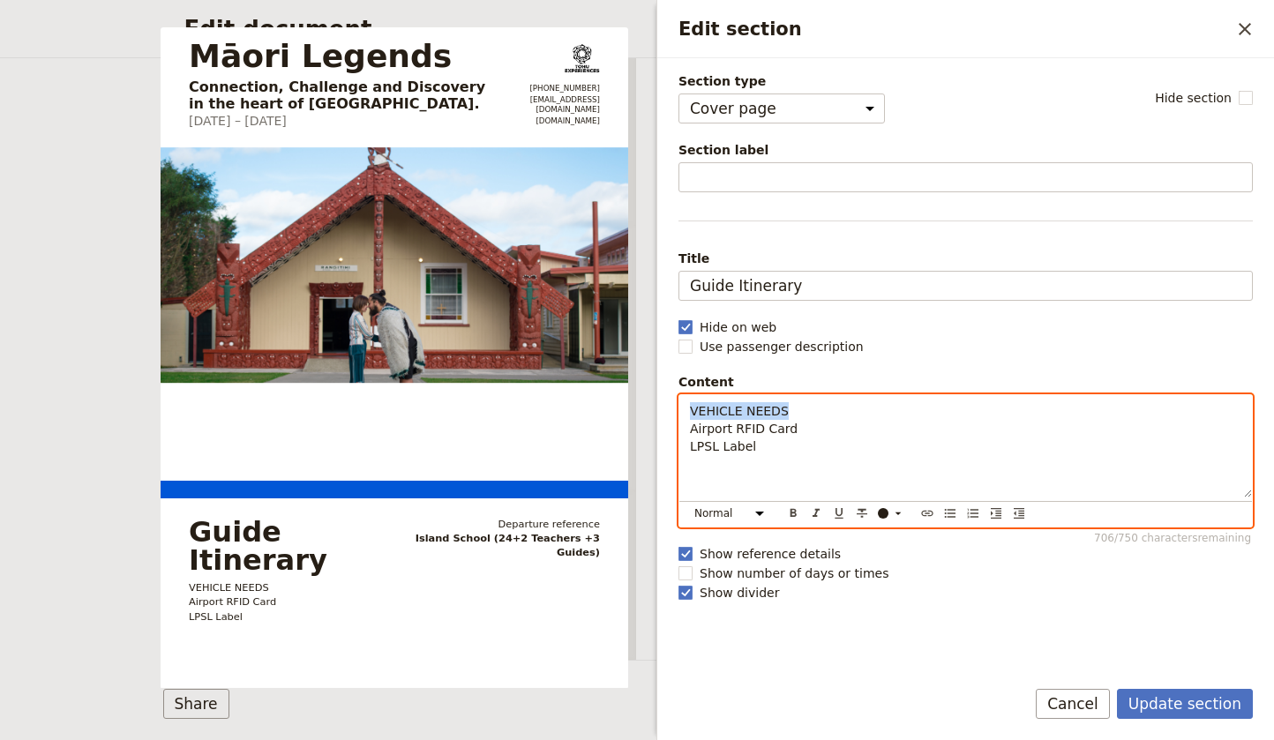
drag, startPoint x: 786, startPoint y: 407, endPoint x: 686, endPoint y: 406, distance: 99.7
click at [686, 406] on div "VEHICLE NEEDS Airport RFID Card LPSL Label" at bounding box center [965, 446] width 572 height 102
click at [798, 452] on p "VEHICLE NEEDS Airport RFID Card LPSL Label" at bounding box center [965, 446] width 551 height 88
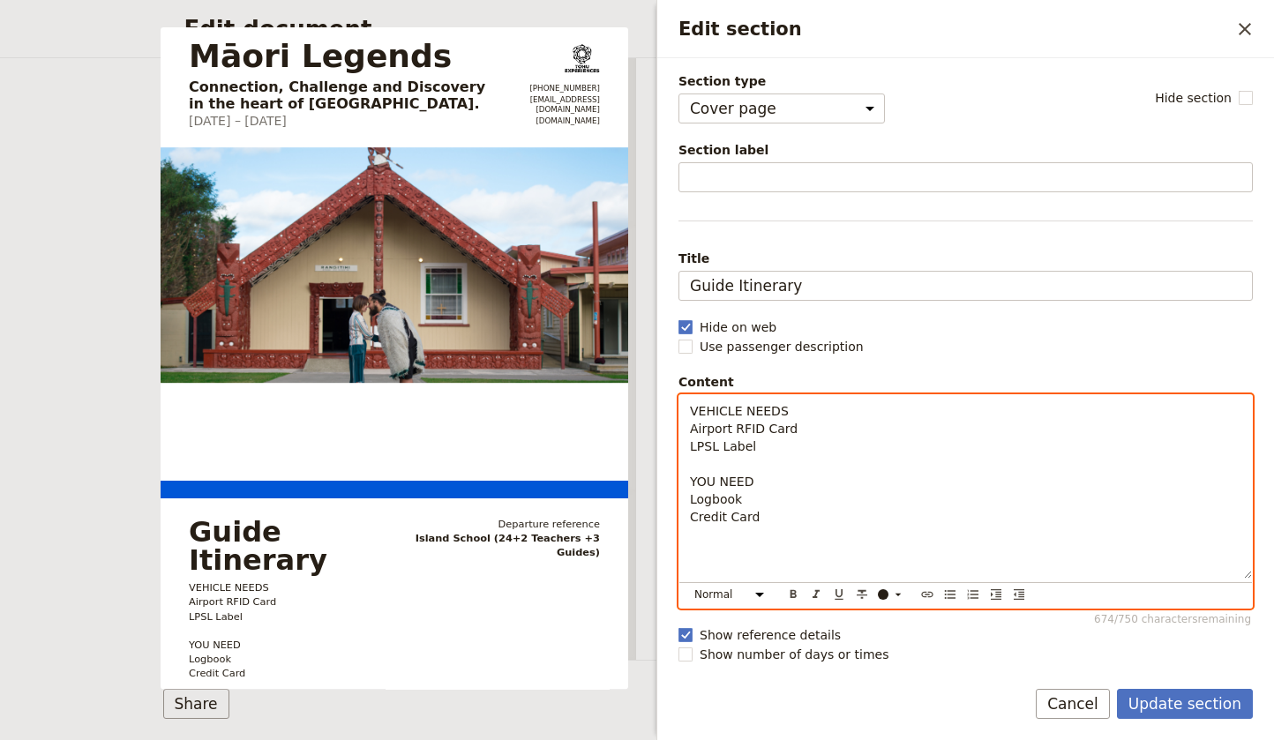
click at [692, 518] on span "Credit Card" at bounding box center [725, 517] width 70 height 14
click at [796, 519] on p "VEHICLE NEEDS Airport RFID Card LPSL Label YOU NEED Logbook Tohu Credit Card" at bounding box center [965, 490] width 551 height 176
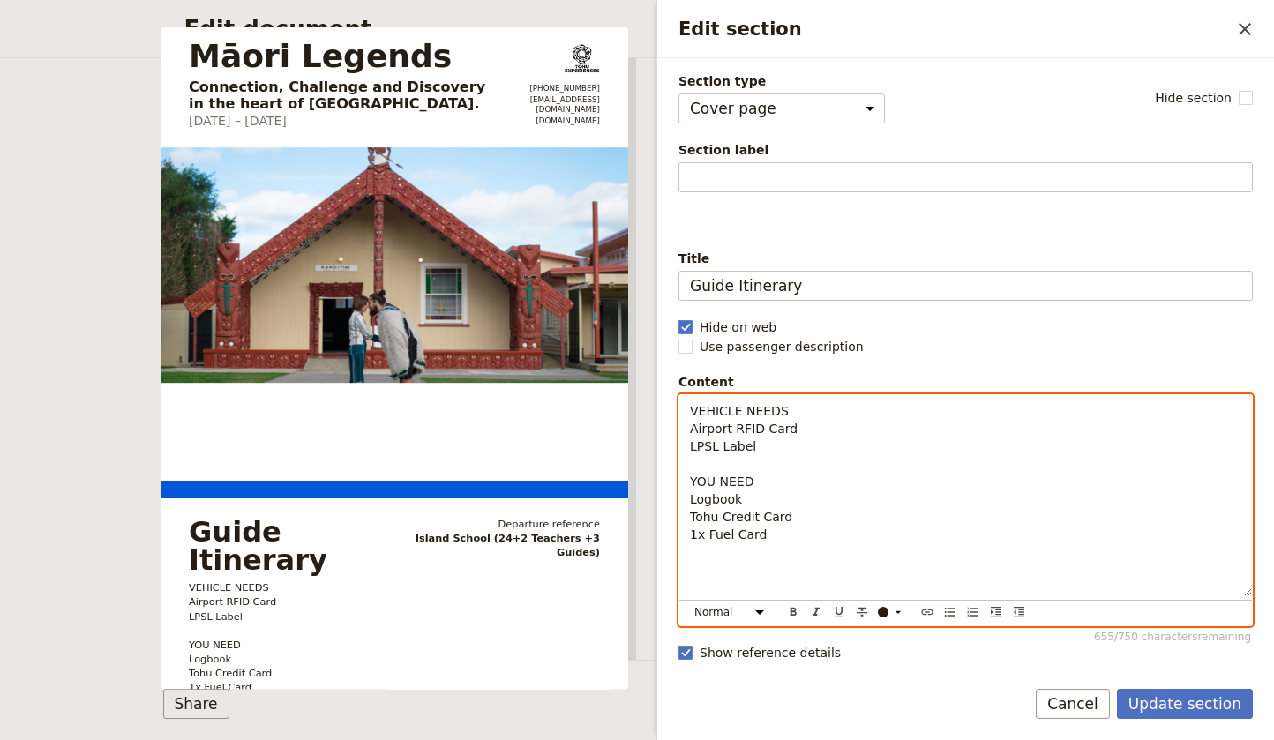
click at [689, 511] on div "VEHICLE NEEDS Airport RFID Card LPSL Label YOU NEED Logbook Tohu Credit Card 1x…" at bounding box center [965, 495] width 572 height 201
click at [706, 535] on span "1x Fuel Card" at bounding box center [729, 534] width 78 height 14
click at [906, 498] on p "VEHICLE NEEDS Airport RFID Card LPSL Label YOU NEED Logbook Tohu Credit Card Fu…" at bounding box center [965, 499] width 551 height 194
click at [877, 510] on p "VEHICLE NEEDS Airport RFID Card LPSL Label YOU NEED Logbook Tohu Credit Card Fu…" at bounding box center [965, 499] width 551 height 194
click at [819, 532] on p "VEHICLE NEEDS Airport RFID Card LPSL Label YOU NEED Logbook Tohu Credit Card (x…" at bounding box center [965, 499] width 551 height 194
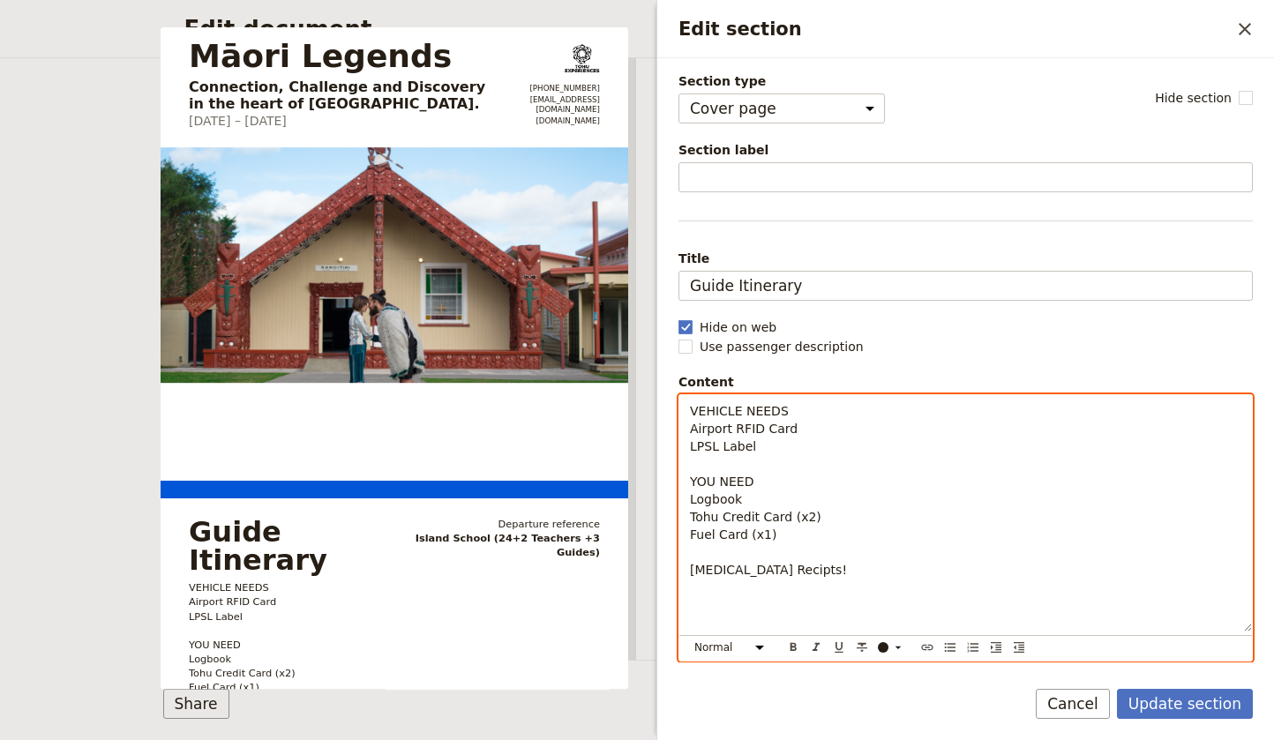
click at [746, 464] on p "VEHICLE NEEDS Airport RFID Card LPSL Label YOU NEED Logbook Tohu Credit Card (x…" at bounding box center [965, 516] width 551 height 229
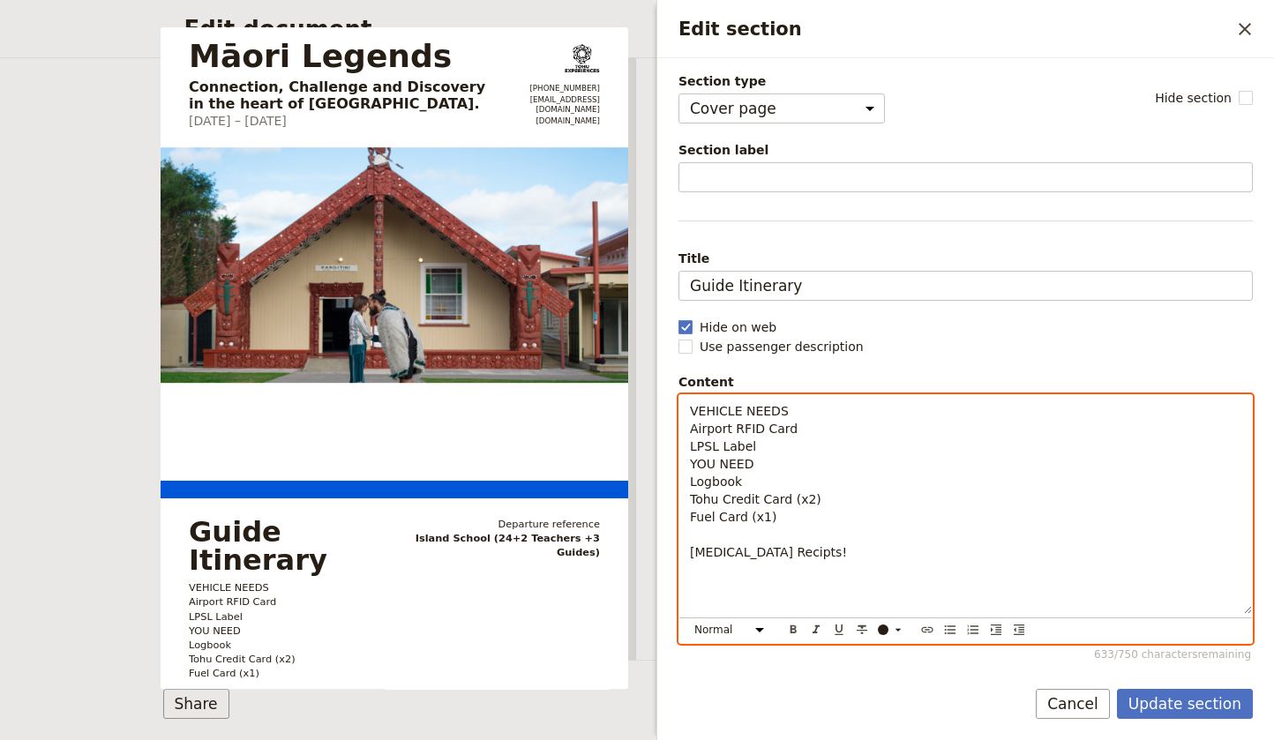
click at [691, 470] on span "YOU NEED" at bounding box center [721, 464] width 63 height 14
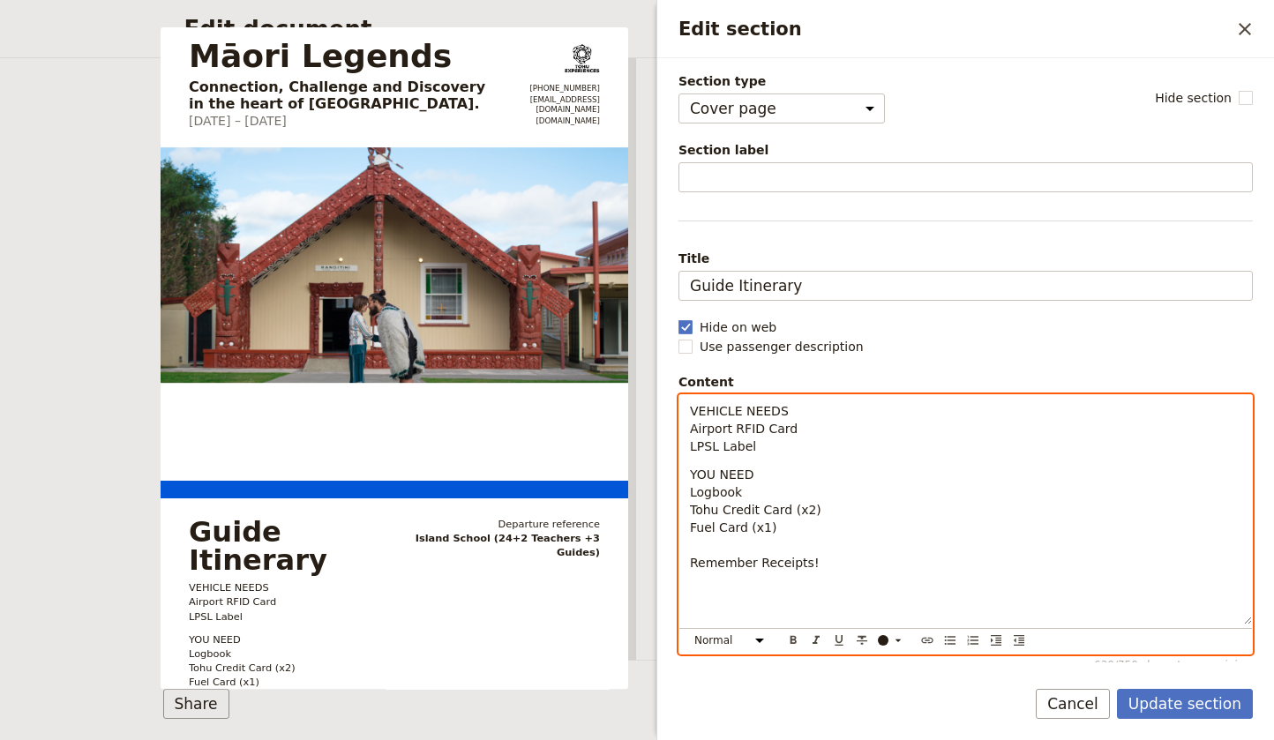
click at [825, 558] on p "YOU NEED Logbook Tohu Credit Card (x2) Fuel Card (x1) Remember Receipts!" at bounding box center [965, 545] width 551 height 159
drag, startPoint x: 767, startPoint y: 406, endPoint x: 682, endPoint y: 409, distance: 85.6
click at [681, 407] on div "VEHICLE NEEDS Airport RFID Card LPSL Label YOU NEED Logbook Tohu Credit Card (x…" at bounding box center [965, 509] width 572 height 229
click at [791, 636] on icon "Format bold" at bounding box center [793, 640] width 6 height 8
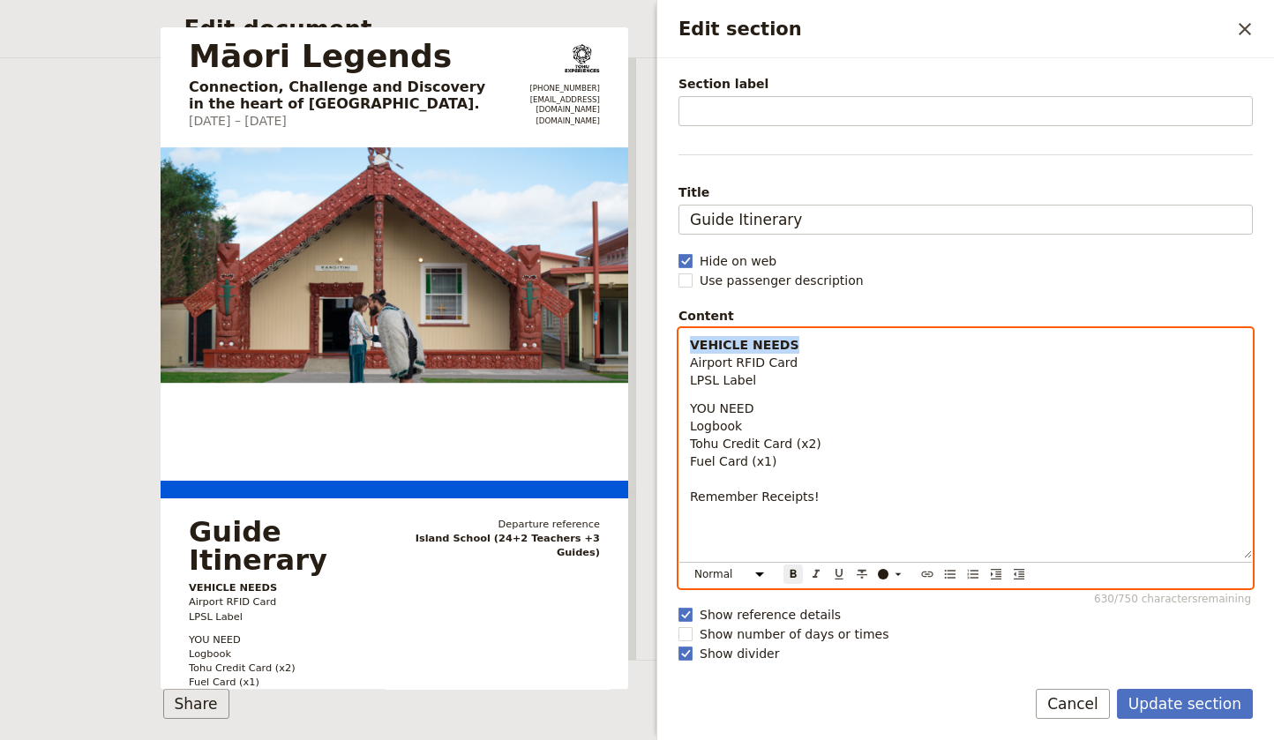
scroll to position [52, 0]
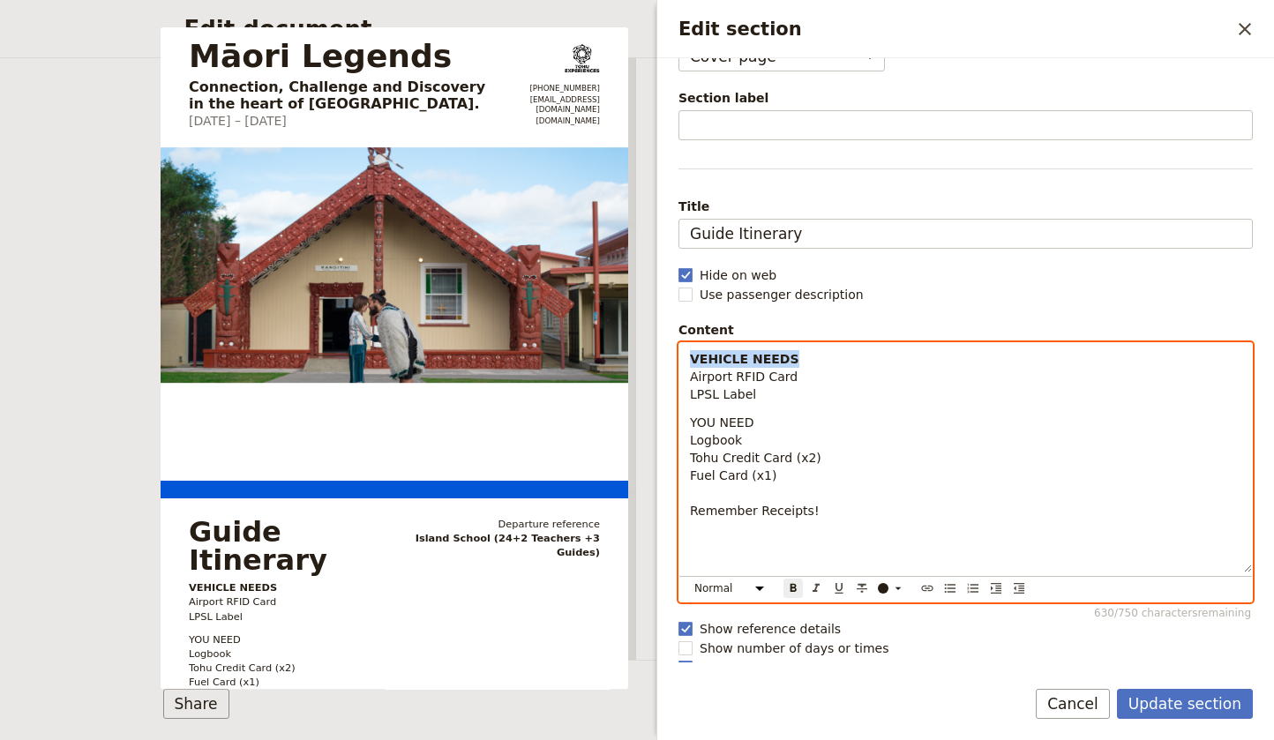
click at [760, 426] on p "YOU NEED Logbook Tohu Credit Card (x2) Fuel Card (x1) Remember Receipts!" at bounding box center [965, 493] width 551 height 159
drag, startPoint x: 760, startPoint y: 425, endPoint x: 733, endPoint y: 459, distance: 43.3
click at [689, 425] on div "VEHICLE NEEDS Airport RFID Card LPSL Label YOU NEED Logbook Tohu Credit Card (x…" at bounding box center [965, 457] width 572 height 229
click at [799, 586] on icon "Format bold" at bounding box center [793, 588] width 14 height 14
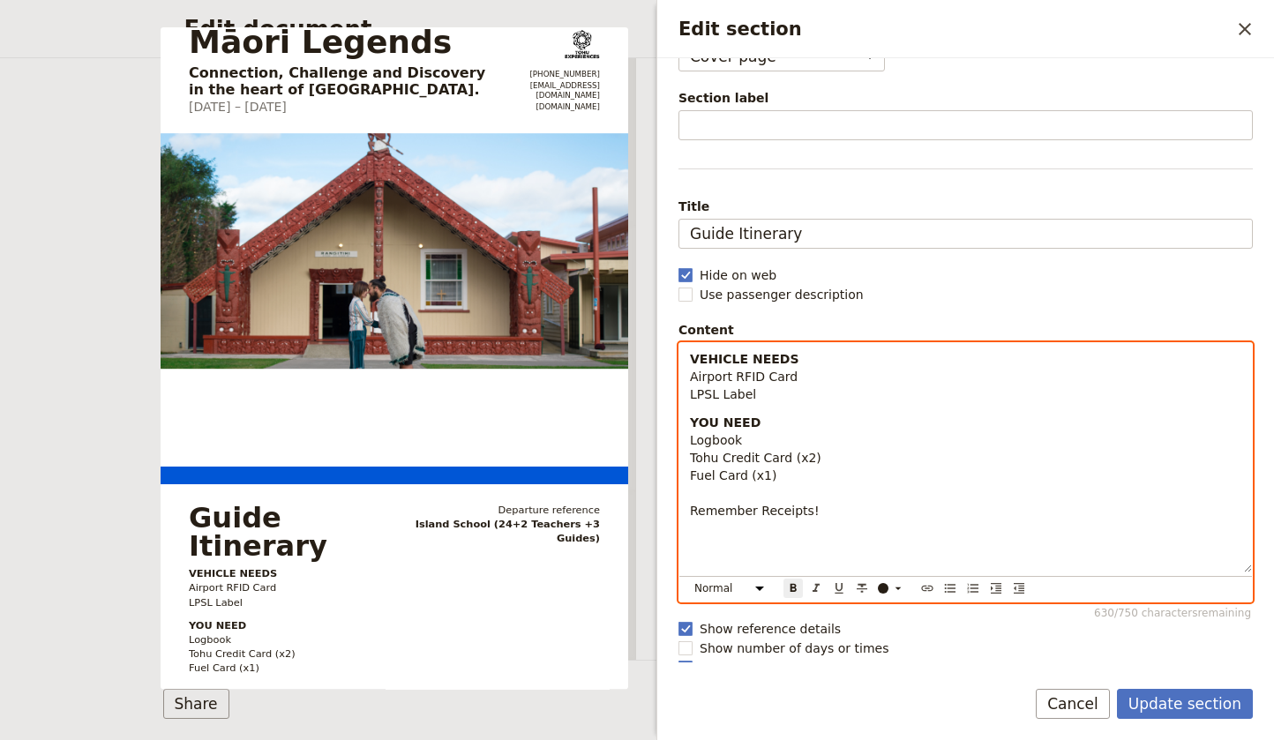
scroll to position [33, 0]
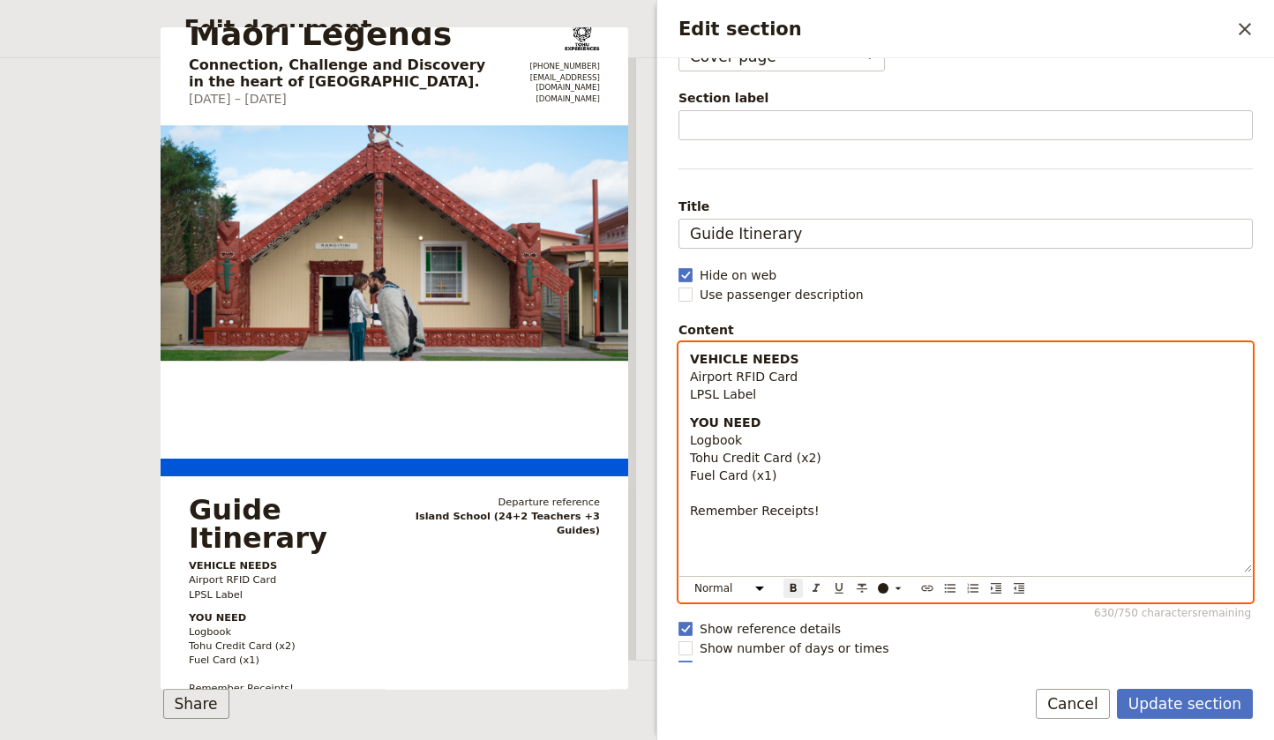
click at [827, 512] on p "YOU NEED Logbook Tohu Credit Card (x2) Fuel Card (x1) Remember Receipts!" at bounding box center [965, 493] width 551 height 159
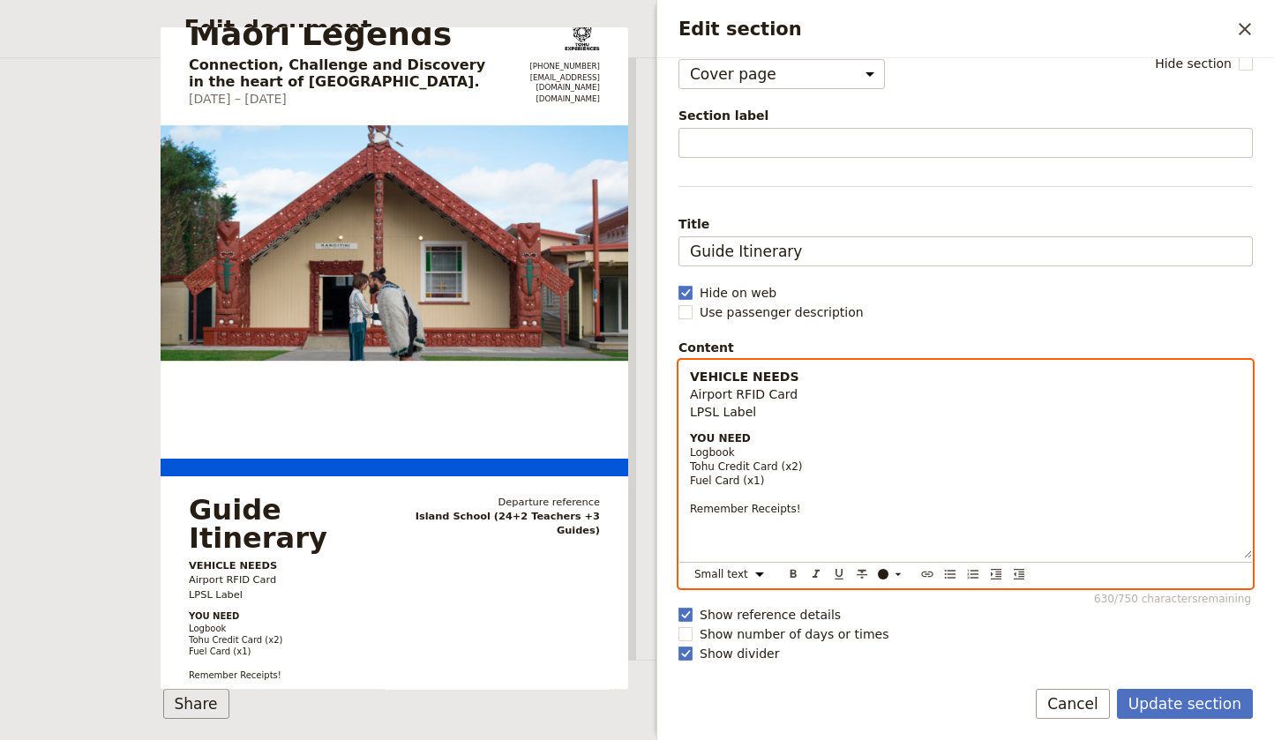
scroll to position [34, 0]
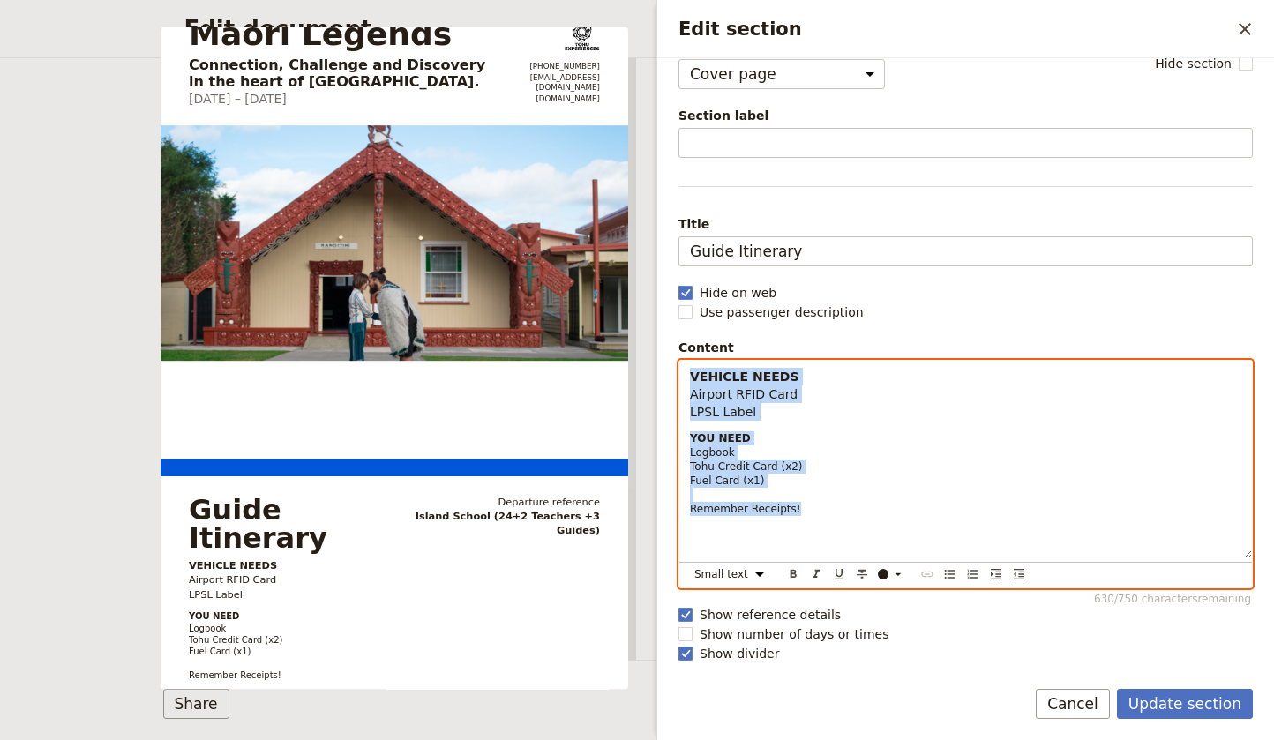
drag, startPoint x: 811, startPoint y: 509, endPoint x: 662, endPoint y: 353, distance: 215.2
click at [661, 348] on div "Section type Cover page Day summary Itinerary Group details Contact details Sup…" at bounding box center [965, 360] width 616 height 604
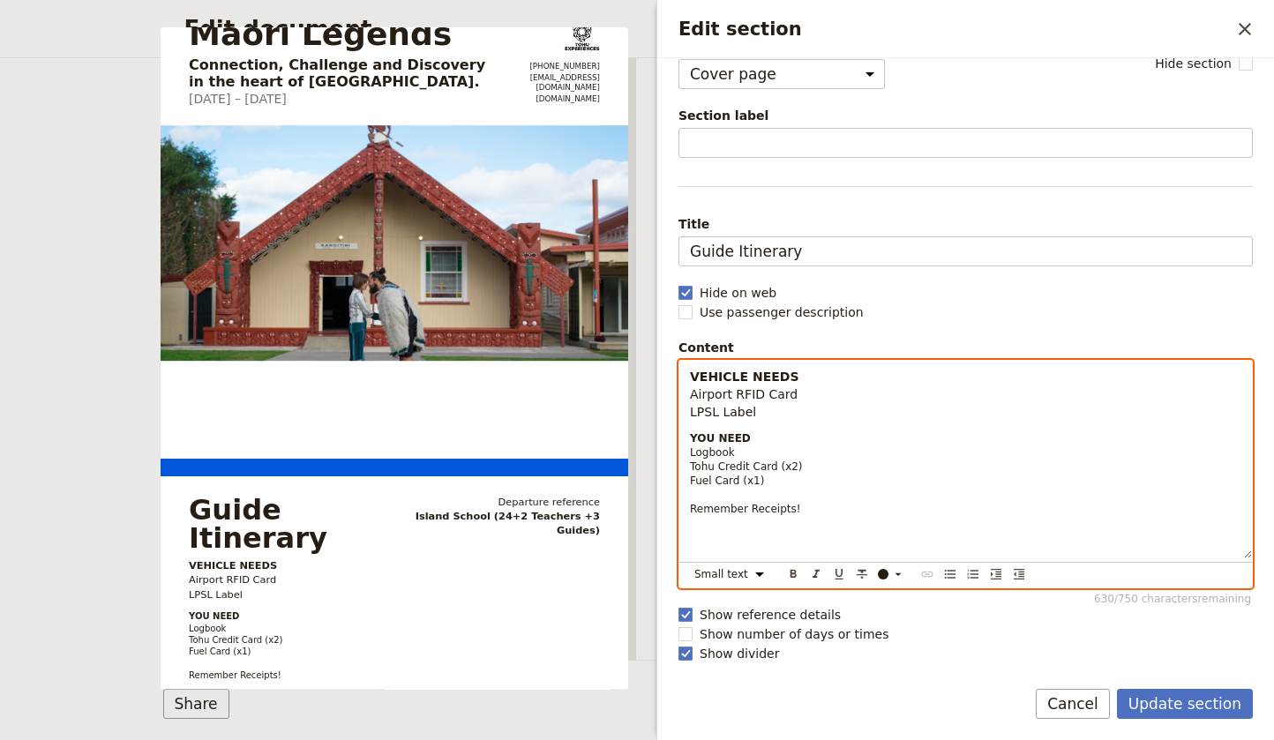
drag, startPoint x: 761, startPoint y: 527, endPoint x: 831, endPoint y: 519, distance: 70.0
click at [761, 527] on p "YOU NEED Logbook Tohu Credit Card (x2) Fuel Card (x1) Remember Receipts!" at bounding box center [965, 494] width 551 height 127
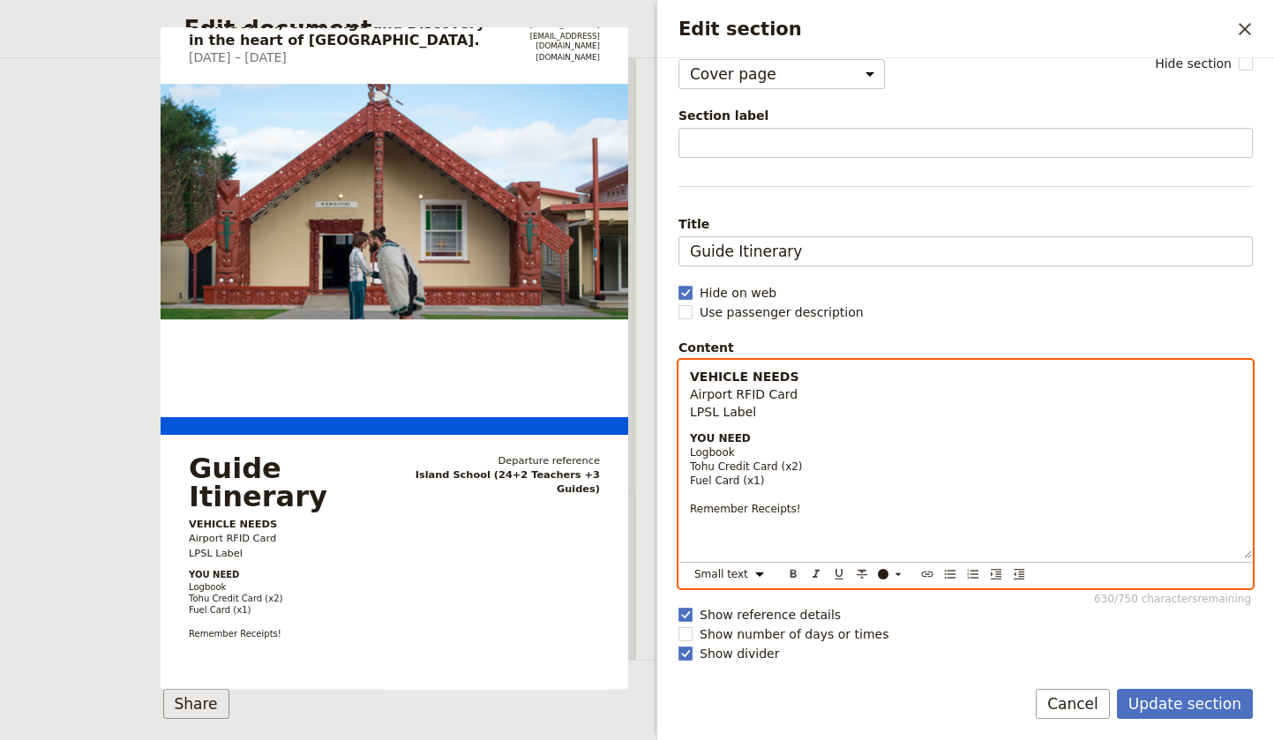
scroll to position [95, 0]
drag, startPoint x: 743, startPoint y: 413, endPoint x: 760, endPoint y: 414, distance: 16.8
click at [743, 413] on span "LPSL Label" at bounding box center [723, 412] width 66 height 14
click at [765, 414] on p "VEHICLE NEEDS Airport RFID Card LPSL Label" at bounding box center [965, 394] width 551 height 53
select select "paragraph-small"
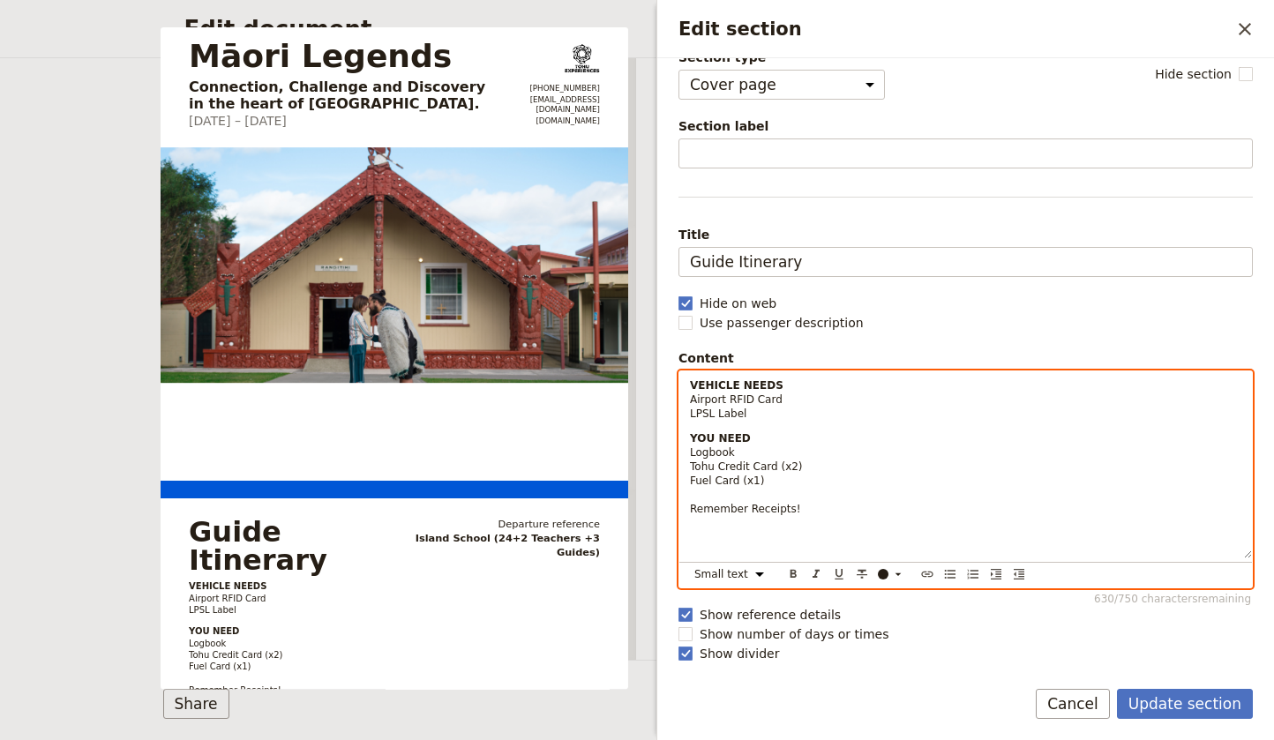
scroll to position [0, 0]
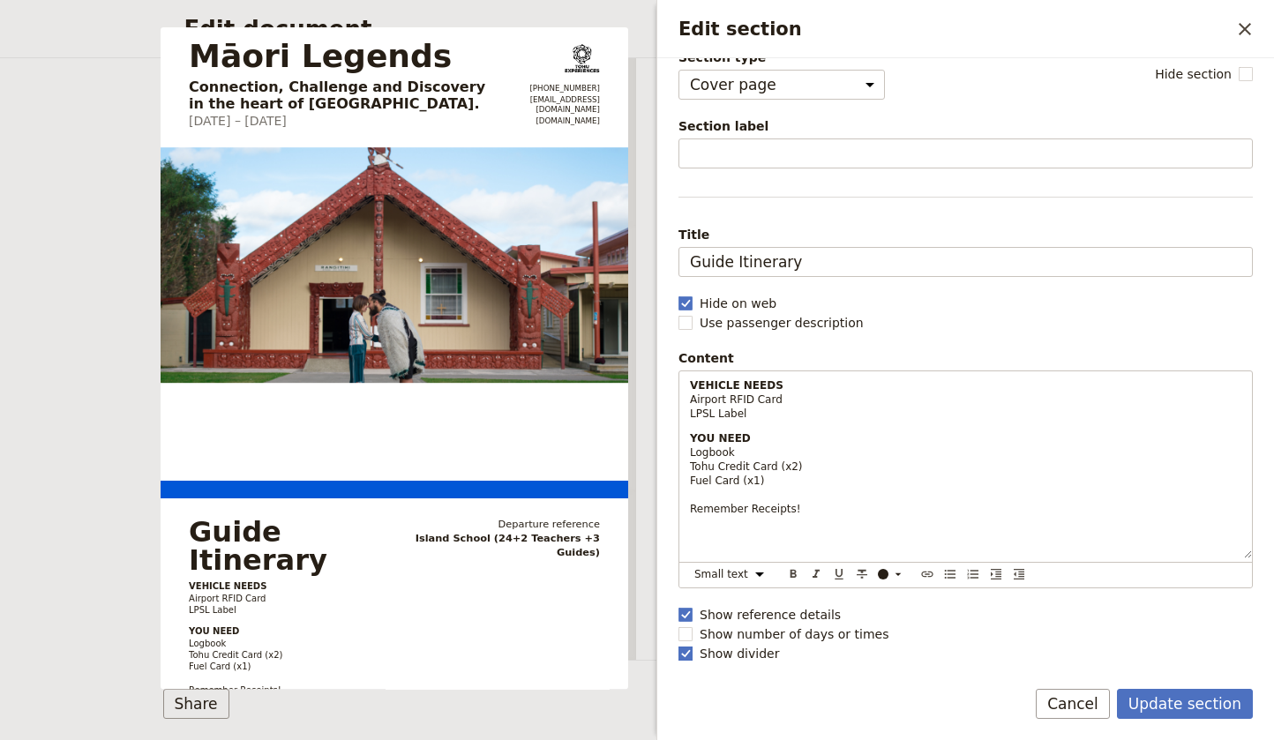
click at [686, 654] on polygon "Edit section" at bounding box center [685, 652] width 9 height 10
click at [678, 645] on input "Show divider" at bounding box center [677, 644] width 1 height 1
checkbox input "false"
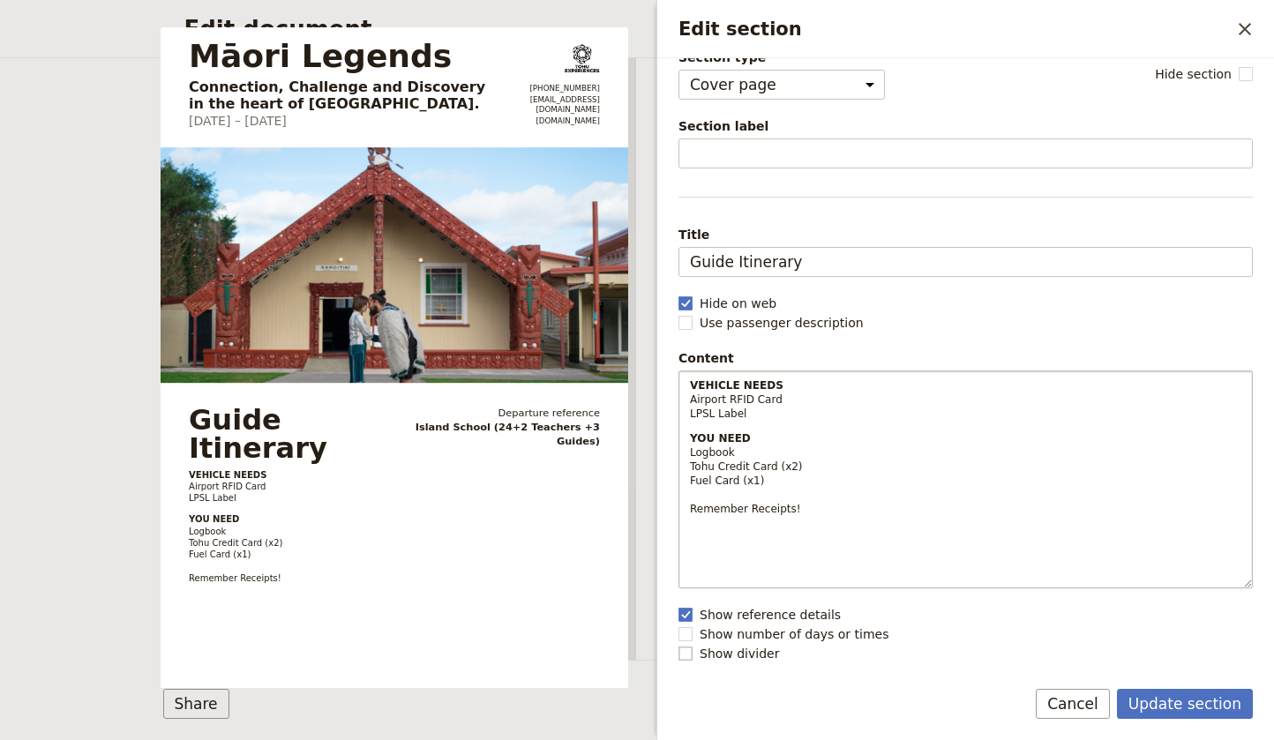
scroll to position [22, 0]
click at [275, 480] on p "VEHICLE NEEDS Airport RFID Card LPSL Label" at bounding box center [281, 486] width 184 height 35
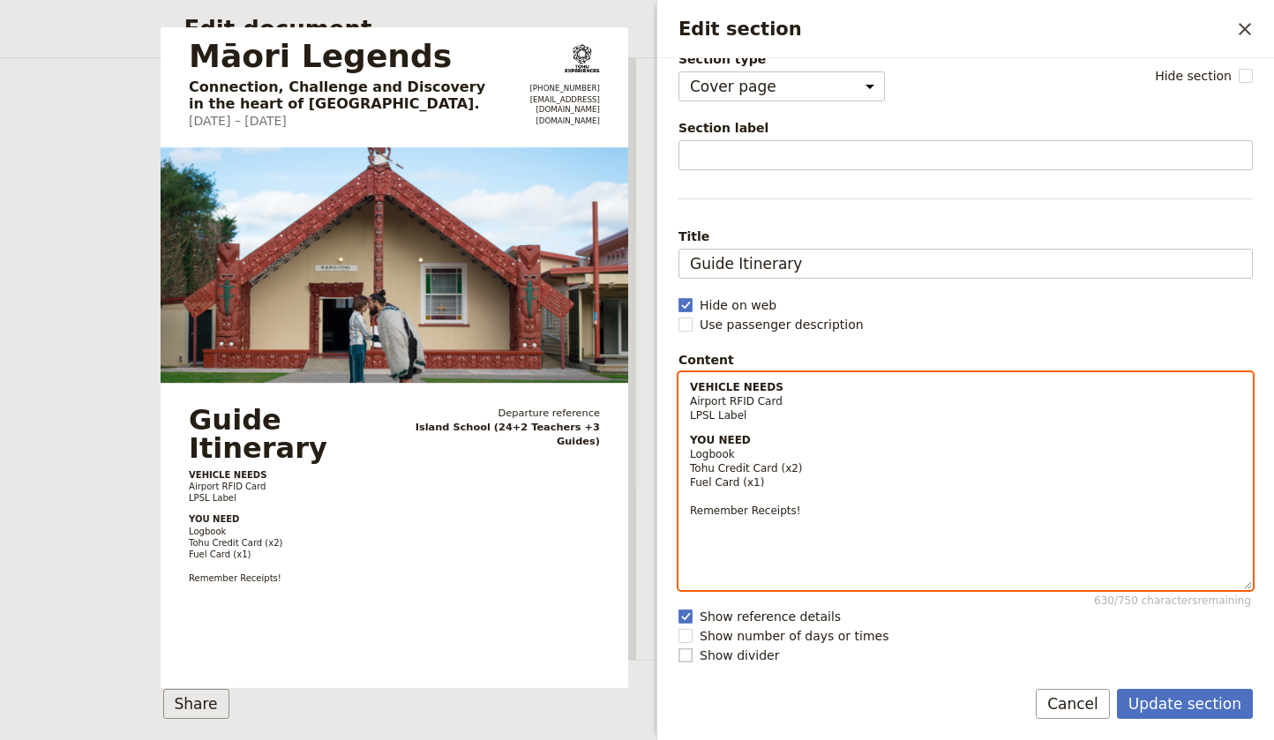
click at [768, 564] on div "VEHICLE NEEDS Airport RFID Card LPSL Label YOU NEED Logbook Tohu Credit Card (x…" at bounding box center [965, 481] width 574 height 218
click at [825, 386] on p "VEHICLE NEEDS Airport RFID Card LPSL Label" at bounding box center [965, 401] width 551 height 42
click at [840, 506] on p "YOU NEED Logbook Tohu Credit Card (x2) Fuel Card (x1) Remember Receipts!" at bounding box center [965, 496] width 551 height 127
click at [806, 433] on p "YOU NEED Logbook Tohu Credit Card (x2) Fuel Card (x1) Remember Receipts!" at bounding box center [965, 496] width 551 height 127
click at [1017, 577] on icon "Decrease indent" at bounding box center [1019, 576] width 14 height 14
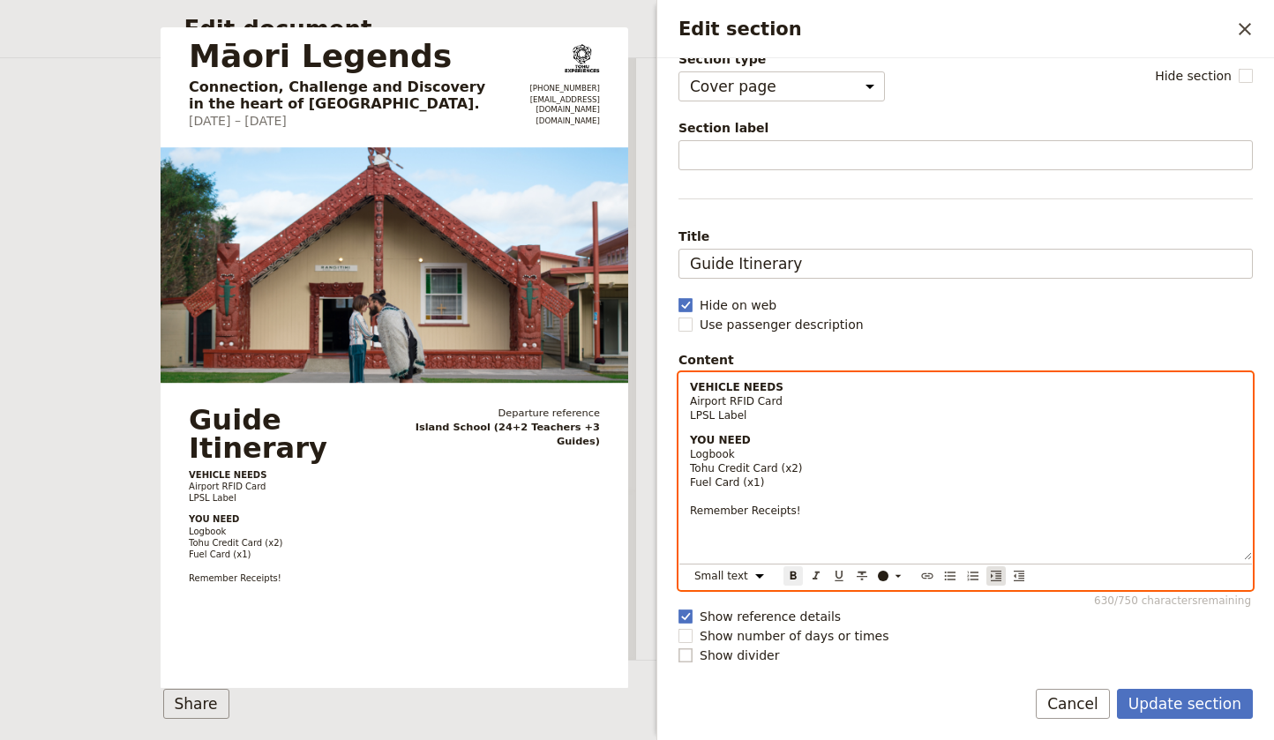
click at [997, 577] on icon "Increase indent" at bounding box center [996, 576] width 14 height 14
click at [1013, 575] on icon "Decrease indent" at bounding box center [1019, 576] width 14 height 14
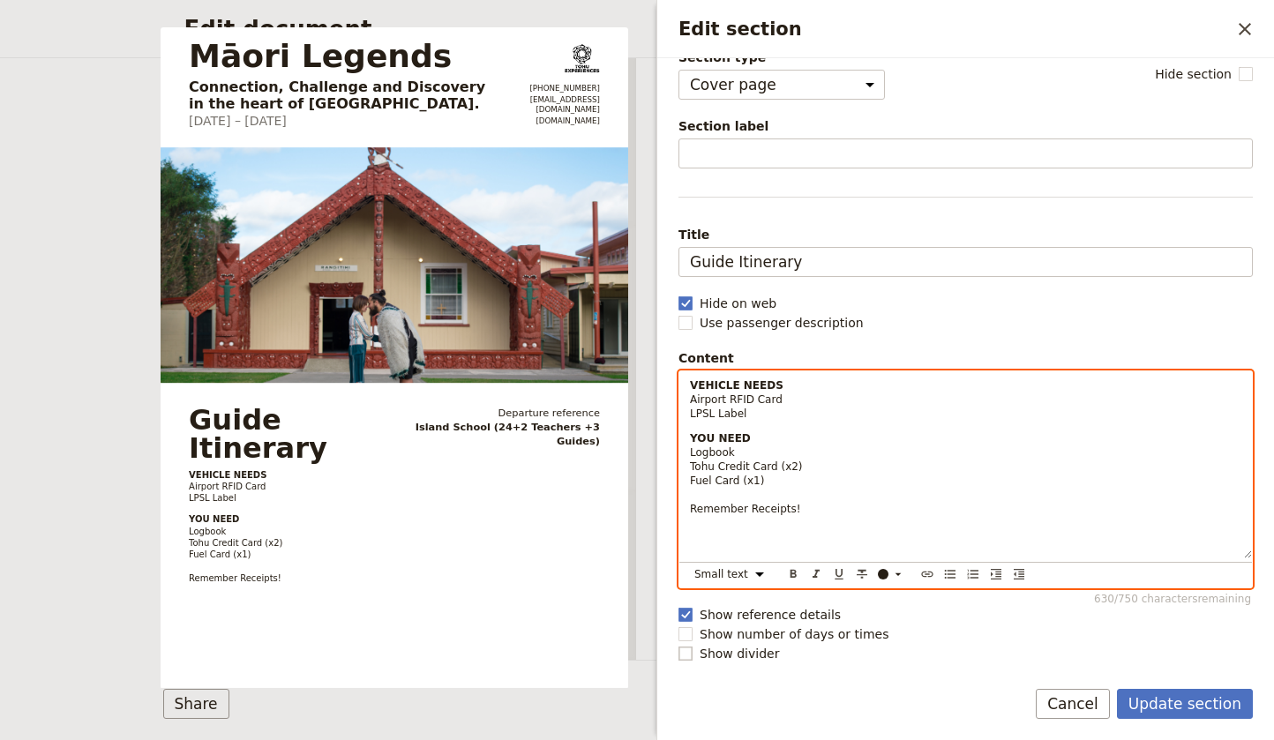
click at [802, 509] on p "YOU NEED Logbook Tohu Credit Card (x2) Fuel Card (x1) Remember Receipts!" at bounding box center [965, 494] width 551 height 127
click at [691, 509] on span "Remember Receipts!" at bounding box center [745, 509] width 111 height 12
click at [801, 503] on p "YOU NEED Logbook Tohu Credit Card (x2) Fuel Card (x1) Remember Receipts!" at bounding box center [965, 494] width 551 height 127
drag, startPoint x: 793, startPoint y: 507, endPoint x: 684, endPoint y: 508, distance: 108.5
click at [684, 508] on div "VEHICLE NEEDS Airport RFID Card LPSL Label YOU NEED Logbook Tohu Credit Card (x…" at bounding box center [965, 464] width 572 height 187
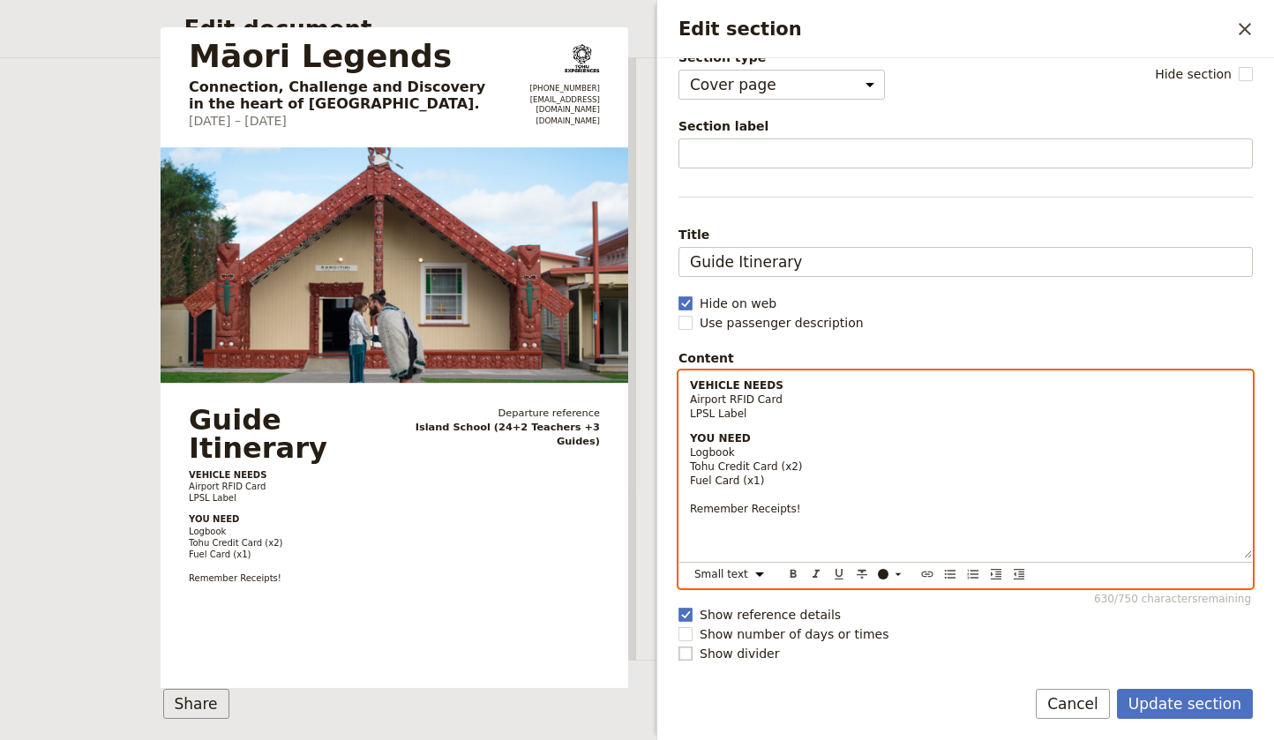
click at [719, 487] on p "YOU NEED Logbook Tohu Credit Card (x2) Fuel Card (x1) Remember Receipts!" at bounding box center [965, 494] width 551 height 127
click at [807, 509] on p "YOU NEED Logbook Tohu Credit Card (x2) Fuel Card (x1) Remember Receipts!" at bounding box center [965, 494] width 551 height 127
drag, startPoint x: 802, startPoint y: 511, endPoint x: 646, endPoint y: 508, distance: 156.1
click at [646, 508] on body "Fieldbook ​ ​ Fieldbook ​ ​ Packages ​ Departures ​ Bookings ​ Customers ​ Staf…" at bounding box center [637, 370] width 1274 height 740
click at [789, 569] on icon "Format bold" at bounding box center [793, 574] width 14 height 14
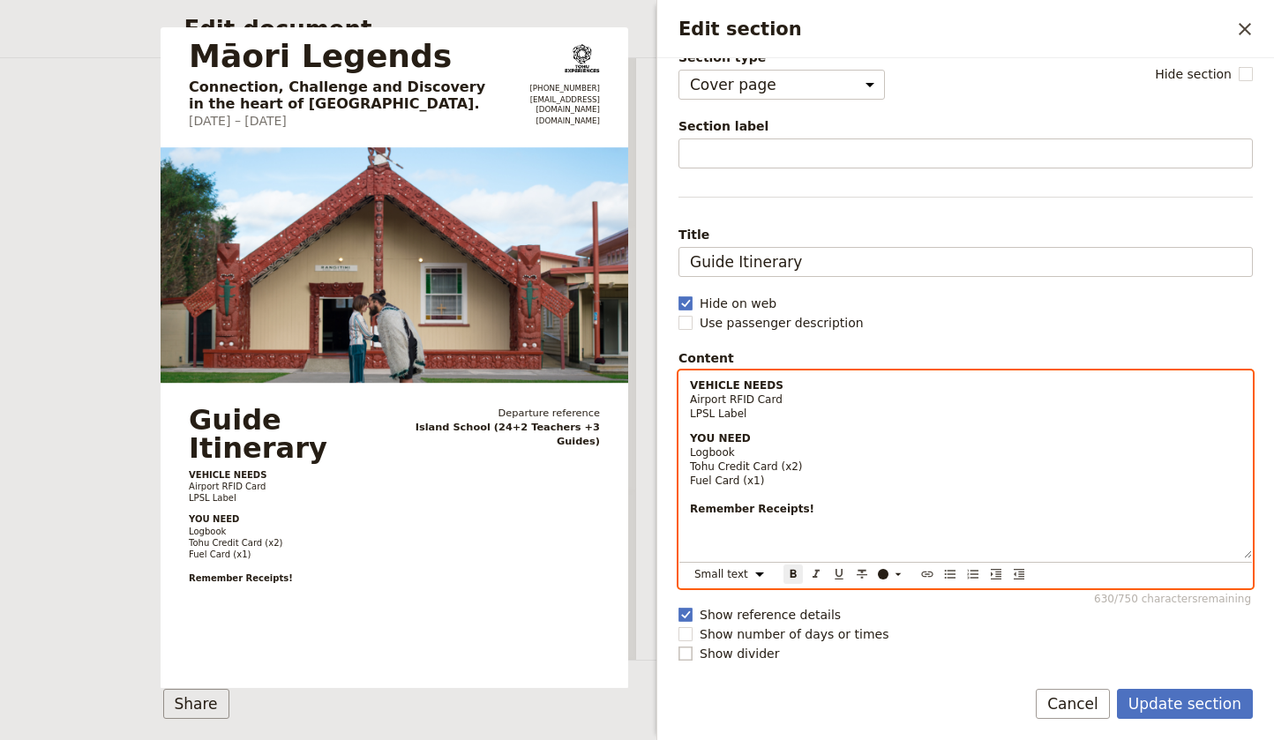
click at [783, 488] on p "YOU NEED Logbook Tohu Credit Card (x2) Fuel Card (x1) Remember Receipts!" at bounding box center [965, 494] width 551 height 127
click at [815, 486] on p "YOU NEED Logbook Tohu Credit Card (x2) Fuel Card (x1) Remember Receipts!" at bounding box center [965, 494] width 551 height 127
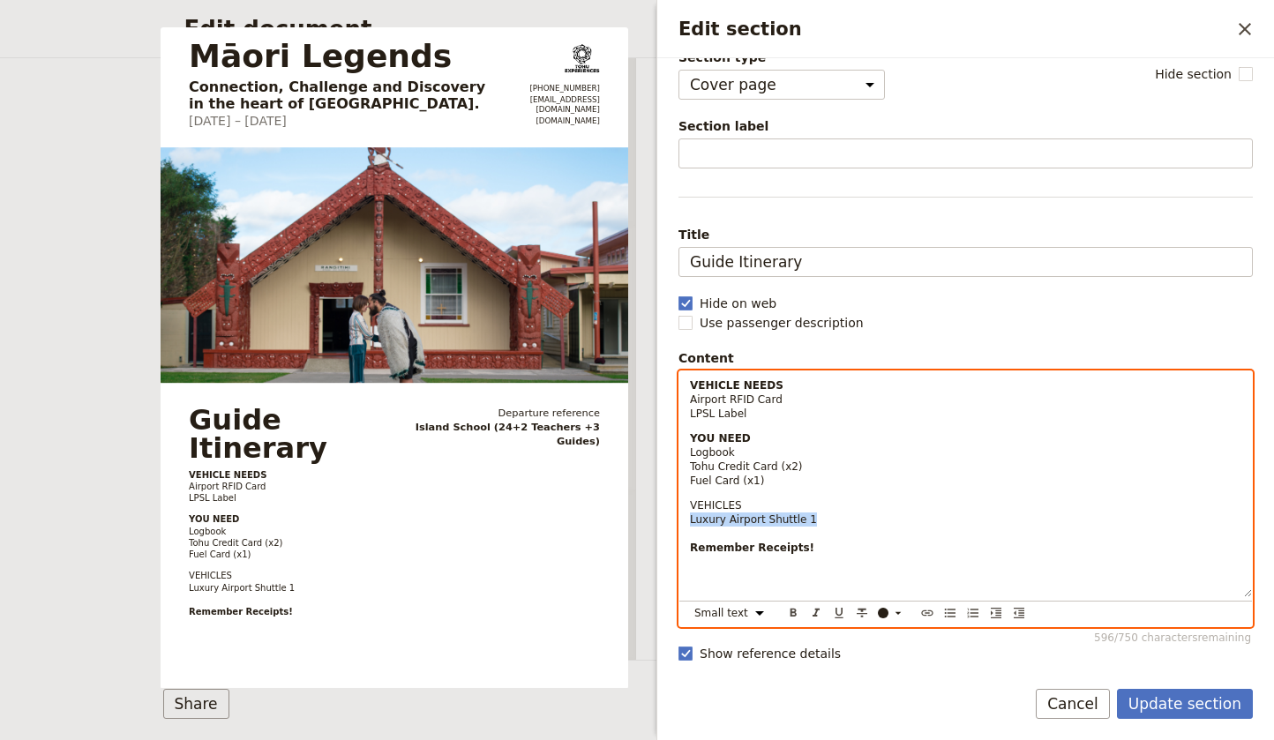
drag, startPoint x: 796, startPoint y: 523, endPoint x: 689, endPoint y: 523, distance: 107.6
click at [689, 523] on div "VEHICLE NEEDS Airport RFID Card LPSL Label YOU NEED Logbook Tohu Credit Card (x…" at bounding box center [965, 484] width 572 height 226
copy span "Luxury Airport Shuttle 1"
click at [825, 509] on p "VEHICLES Luxury Airport Shuttle 1 Remember Receipts!" at bounding box center [965, 547] width 551 height 99
click at [824, 515] on p "VEHICLES Luxury Airport Shuttle 1 Remember Receipts!" at bounding box center [965, 547] width 551 height 99
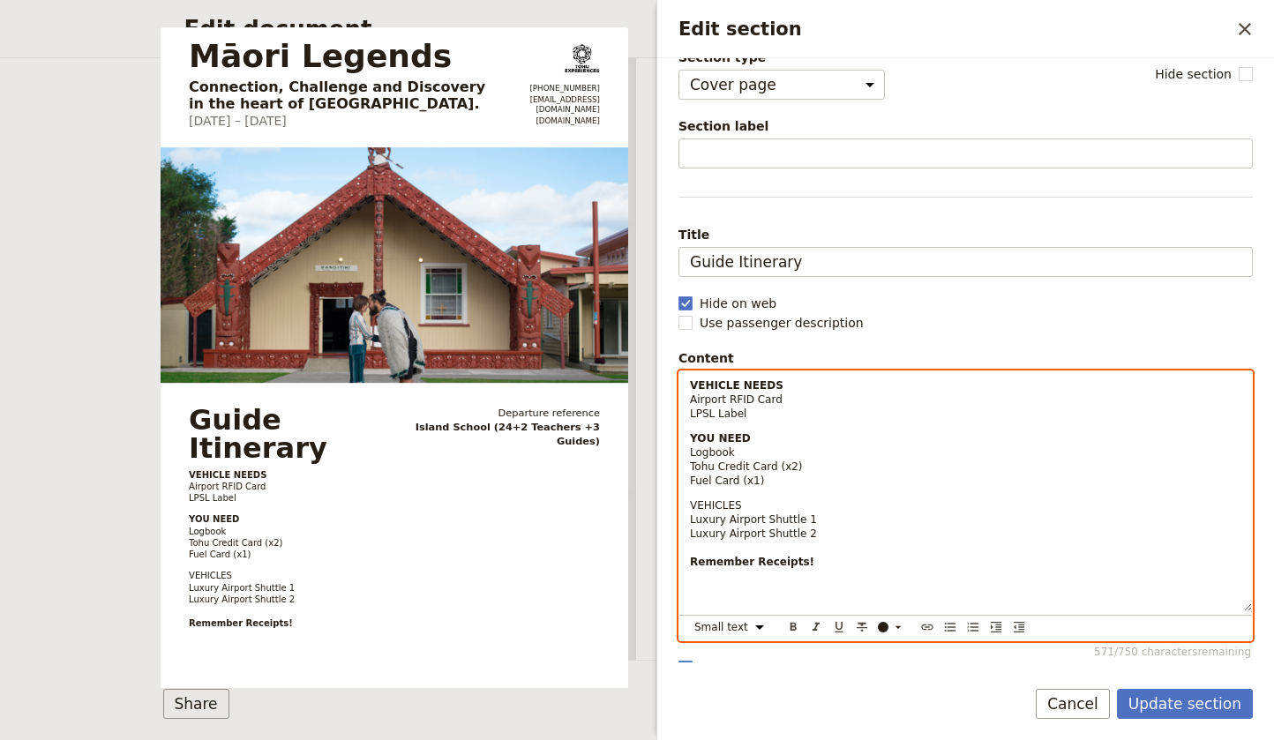
click at [763, 504] on p "VEHICLES Luxury Airport Shuttle 1 Luxury Airport Shuttle 2 Remember Receipts!" at bounding box center [965, 554] width 551 height 113
drag, startPoint x: 751, startPoint y: 504, endPoint x: 686, endPoint y: 503, distance: 65.3
click at [686, 503] on div "VEHICLE NEEDS Airport RFID Card LPSL Label YOU NEED Logbook Tohu Credit Card (x…" at bounding box center [965, 491] width 572 height 240
click at [795, 623] on icon "Format bold" at bounding box center [793, 627] width 6 height 8
drag, startPoint x: 818, startPoint y: 489, endPoint x: 818, endPoint y: 471, distance: 18.5
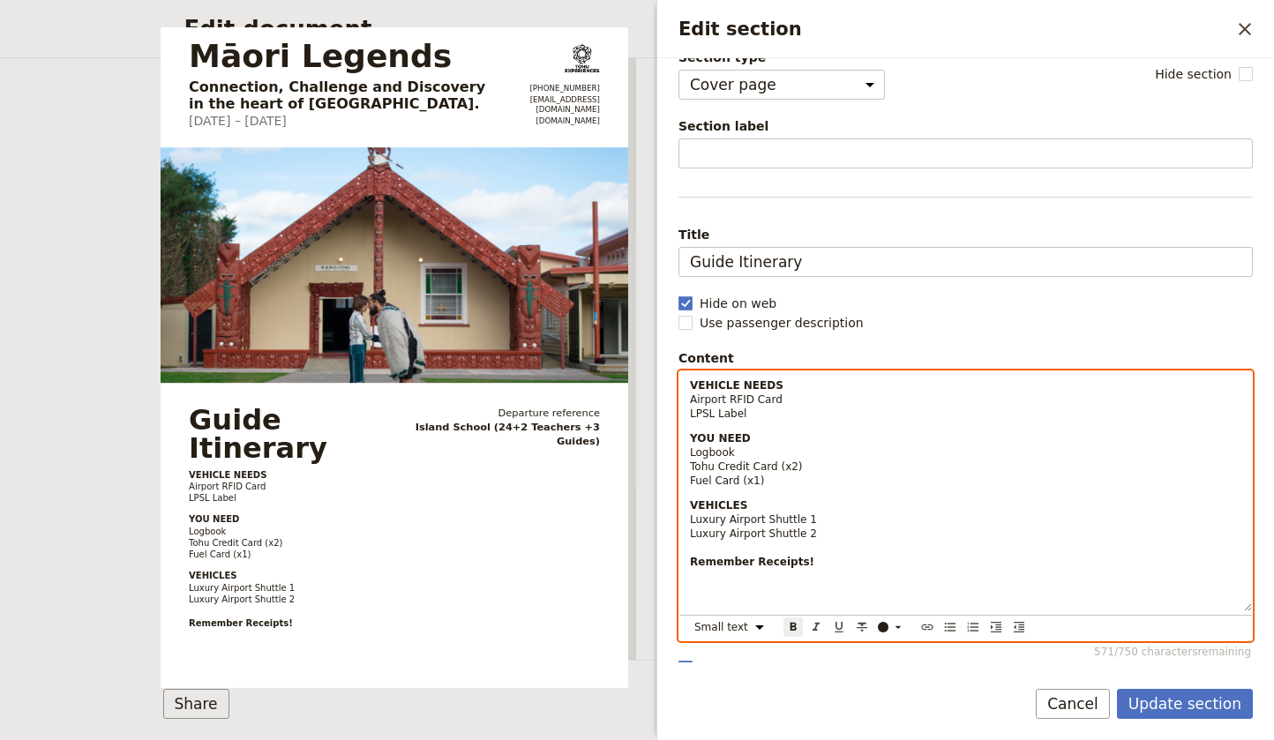
click at [818, 489] on div "VEHICLE NEEDS Airport RFID Card LPSL Label YOU NEED Logbook Tohu Credit Card (x…" at bounding box center [965, 491] width 572 height 240
click at [847, 535] on p "VEHICLES Luxury Airport Shuttle 1 Luxury Airport Shuttle 2 Remember Receipts!" at bounding box center [965, 554] width 551 height 113
click at [836, 515] on p "VEHICLES Luxury Airport Shuttle 1 Luxury Airport Shuttle 2 Remember Receipts!" at bounding box center [965, 554] width 551 height 113
click at [825, 540] on p "VEHICLES Luxury Airport Shuttle 1 - Luxury Airport Shuttle 2 Remember Receipts!" at bounding box center [965, 554] width 551 height 113
click at [811, 530] on p "VEHICLES Luxury Airport Shuttle 1 - Luxury Airport Shuttle 2 Remember Receipts!" at bounding box center [965, 554] width 551 height 113
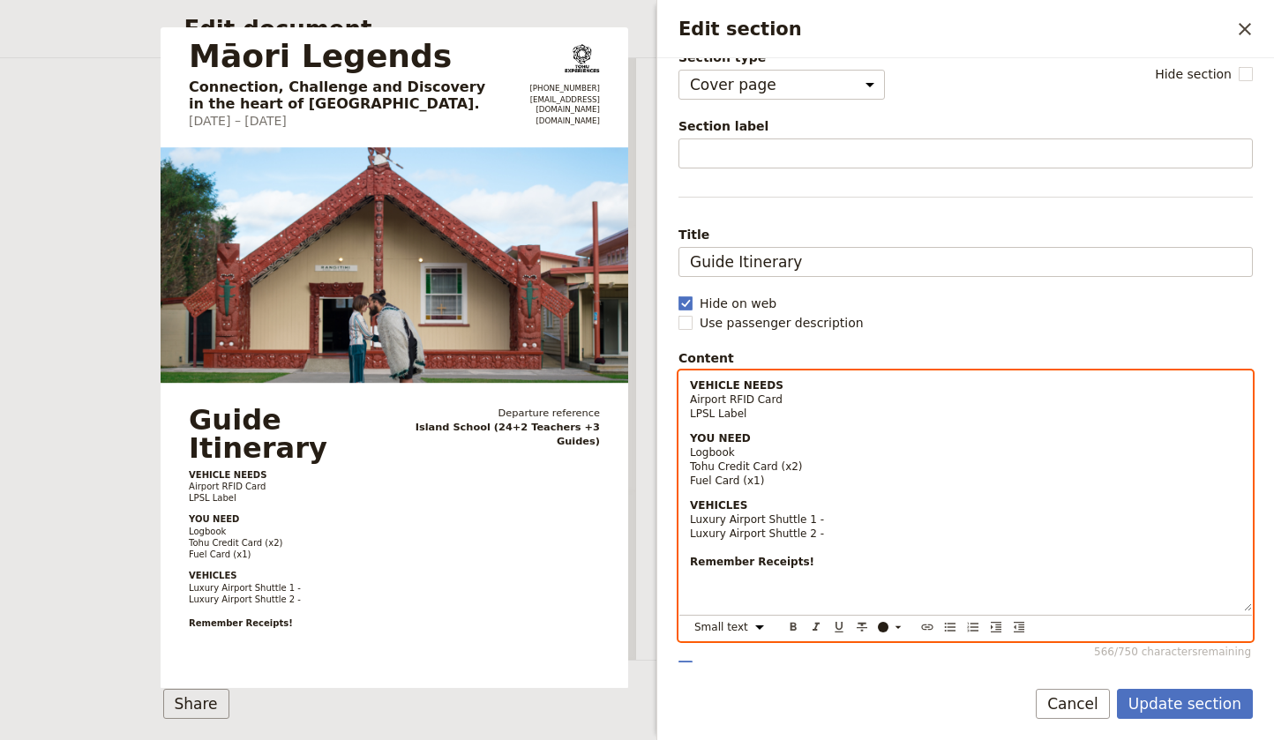
click at [825, 520] on p "VEHICLES Luxury Airport Shuttle 1 - Luxury Airport Shuttle 2 - Remember Receipt…" at bounding box center [965, 554] width 551 height 113
click at [882, 543] on p "VEHICLES Luxury Airport Shuttle 1 - 16 Seater-Shuttle Van - #629755 Luxury Airp…" at bounding box center [965, 554] width 551 height 113
click at [824, 521] on strong "16 Seater-Shuttle Van -" at bounding box center [894, 519] width 140 height 12
click at [837, 534] on p "VEHICLES Luxury Airport Shuttle 1 - 16 Seater-Shuttle Van - #629755 Luxury Airp…" at bounding box center [965, 554] width 551 height 113
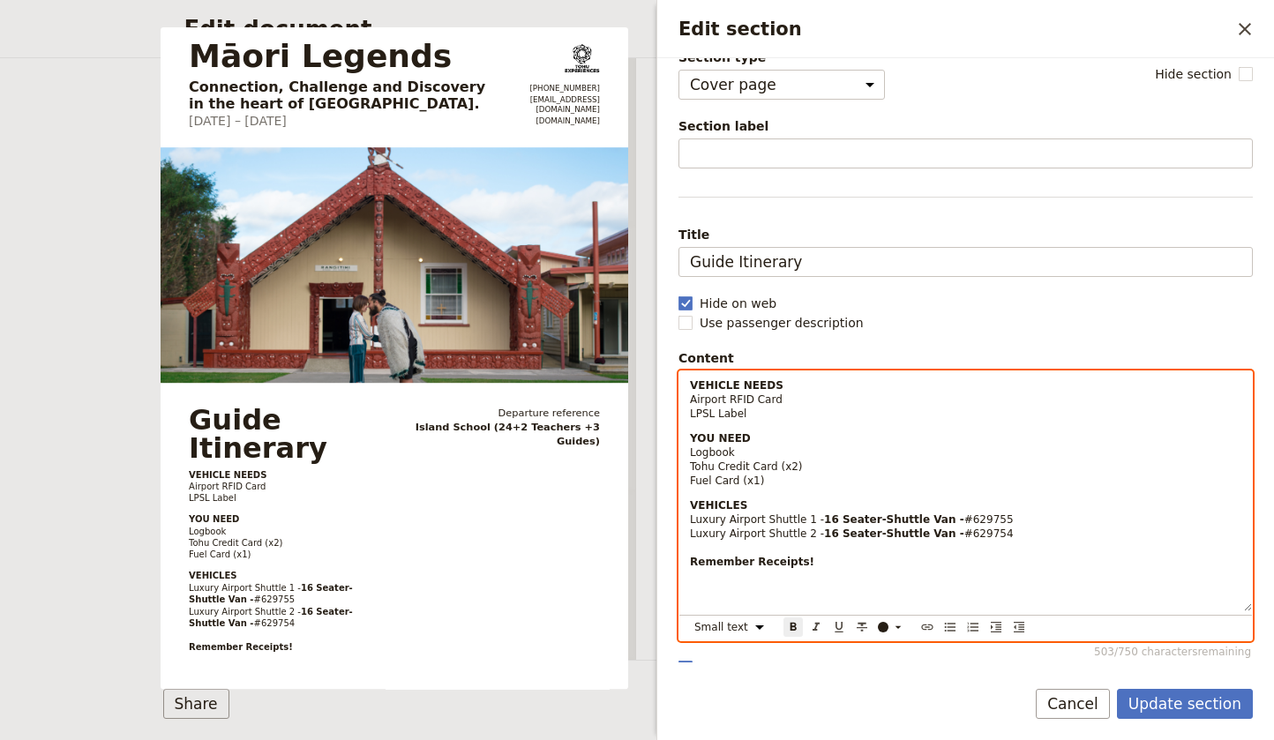
click at [880, 560] on p "VEHICLES Luxury Airport Shuttle 1 - 16 Seater-Shuttle Van - #629755 Luxury Airp…" at bounding box center [965, 554] width 551 height 113
drag, startPoint x: 939, startPoint y: 534, endPoint x: 915, endPoint y: 530, distance: 25.1
click at [883, 532] on strong "16 Seater-Shuttle Van -" at bounding box center [894, 533] width 140 height 12
click at [1021, 535] on p "VEHICLES Luxury Airport Shuttle 1 - 16 Seater-Shuttle Van - #629755 Luxury Airp…" at bounding box center [965, 554] width 551 height 113
drag, startPoint x: 966, startPoint y: 534, endPoint x: 682, endPoint y: 512, distance: 284.8
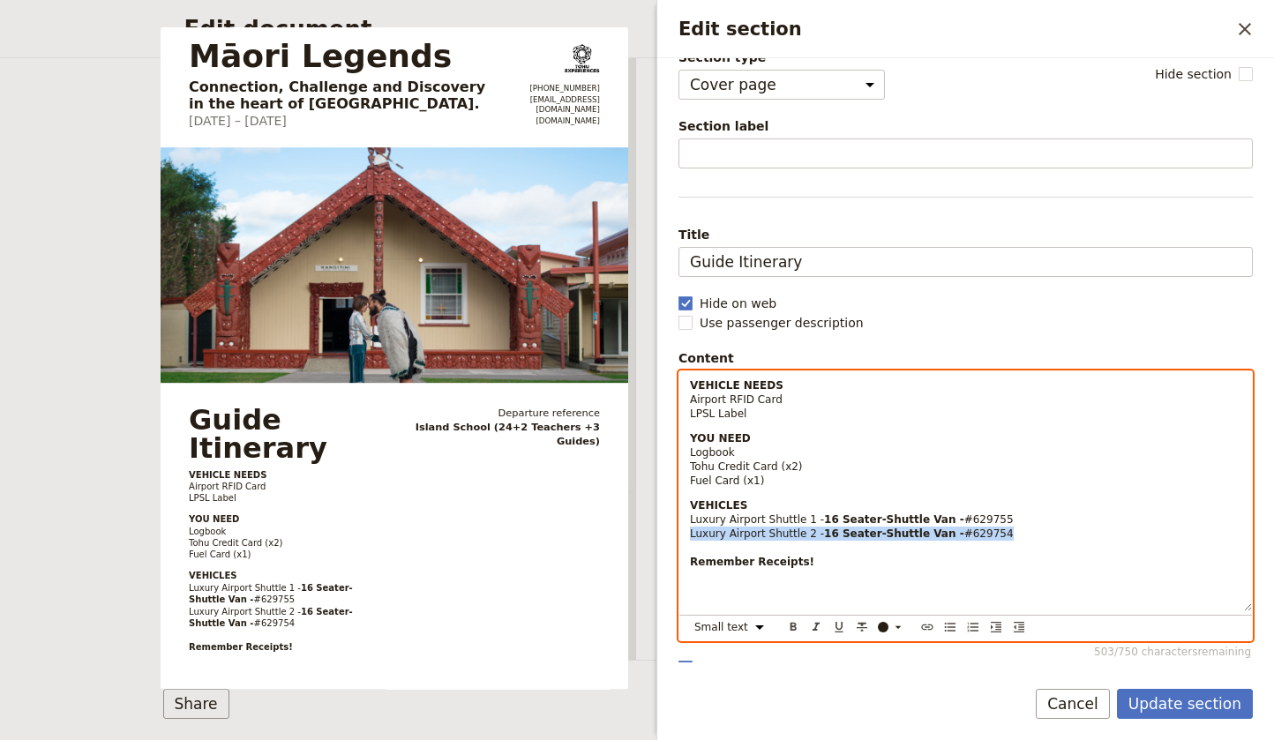
click at [691, 535] on p "VEHICLES Luxury Airport Shuttle 1 - 16 Seater-Shuttle Van - #629755 Luxury Airp…" at bounding box center [965, 554] width 551 height 113
click at [790, 629] on icon "Format bold" at bounding box center [793, 627] width 6 height 8
click at [796, 629] on icon "Format bold" at bounding box center [793, 627] width 6 height 8
click at [1011, 513] on p "VEHICLES Luxury Airport Shuttle 1 - 16 Seater-Shuttle Van - #629755 Luxury Airp…" at bounding box center [965, 554] width 551 height 113
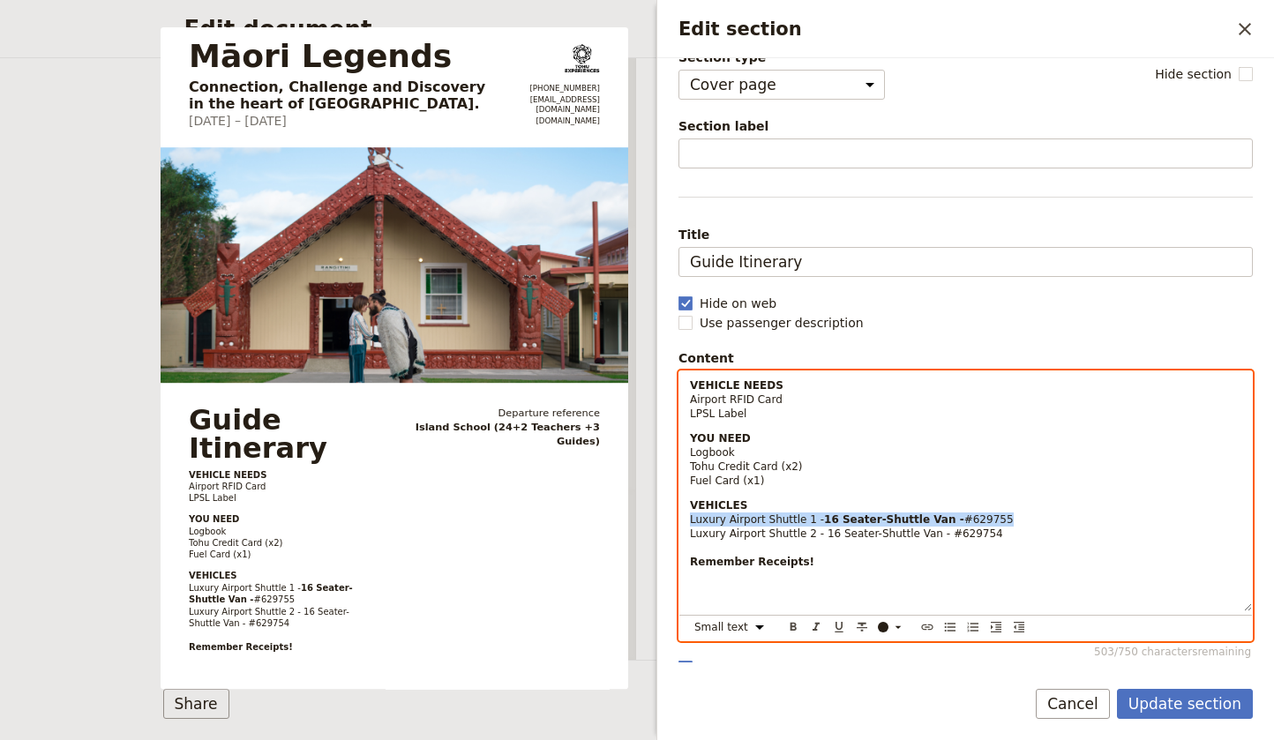
drag, startPoint x: 1005, startPoint y: 519, endPoint x: 690, endPoint y: 518, distance: 315.7
click at [690, 518] on p "VEHICLES Luxury Airport Shuttle 1 - 16 Seater-Shuttle Van - #629755 Luxury Airp…" at bounding box center [965, 554] width 551 height 113
click at [792, 624] on icon "Format bold" at bounding box center [793, 627] width 6 height 8
click at [1012, 528] on p "VEHICLES Luxury Airport Shuttle 1 - 16 Seater-Shuttle Van - #629755 Luxury Airp…" at bounding box center [965, 554] width 551 height 113
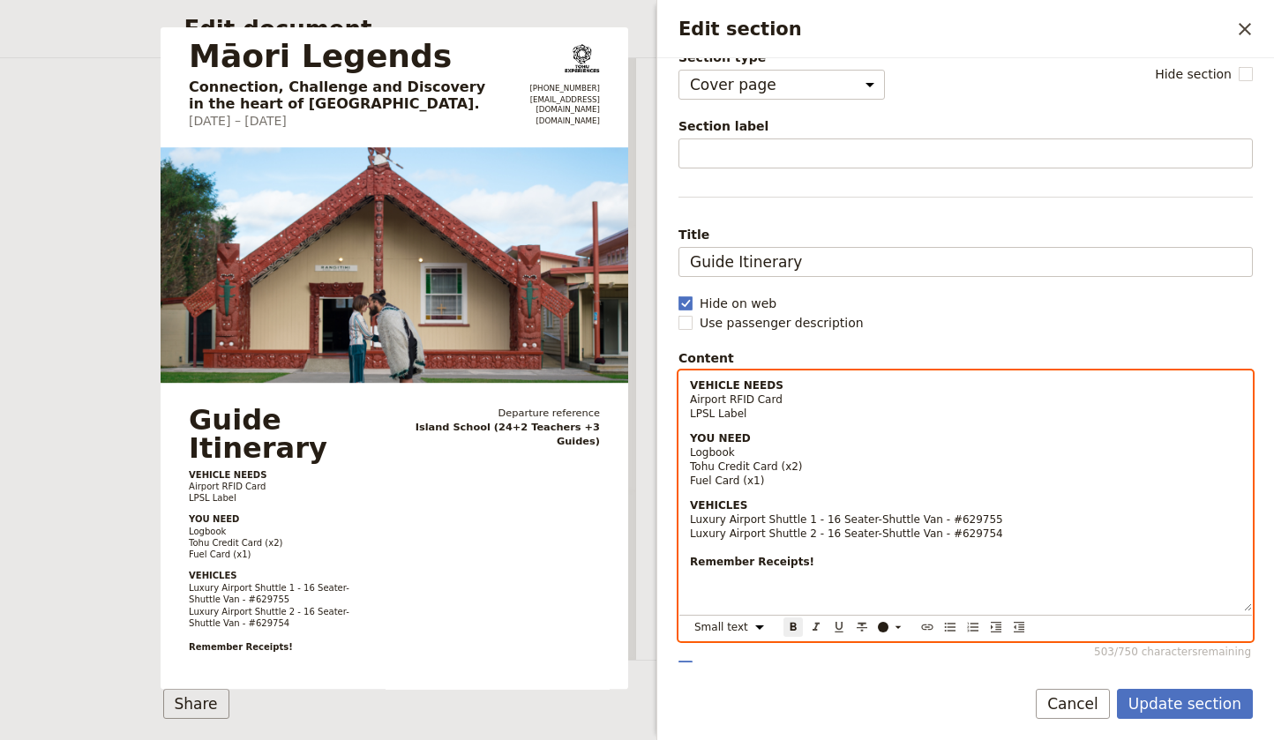
click at [829, 563] on p "VEHICLES Luxury Airport Shuttle 1 - 16 Seater-Shuttle Van - #629755 Luxury Airp…" at bounding box center [965, 554] width 551 height 113
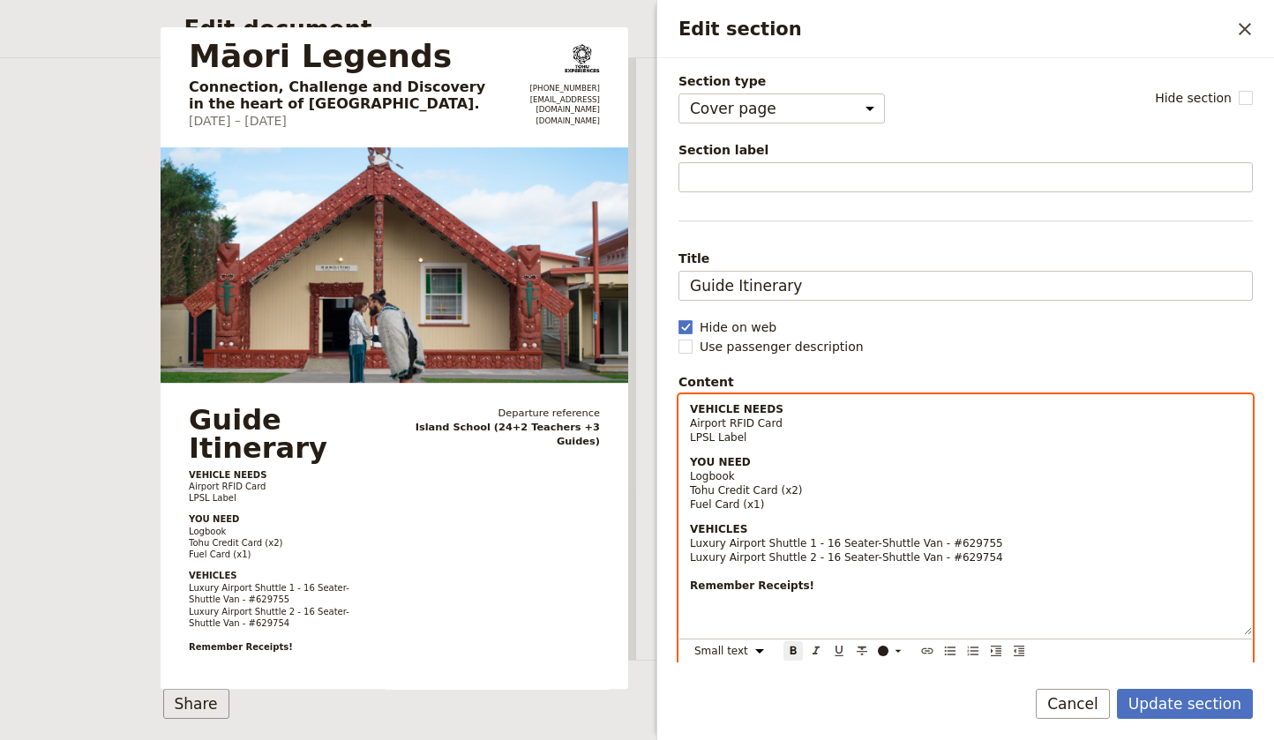
scroll to position [71, 0]
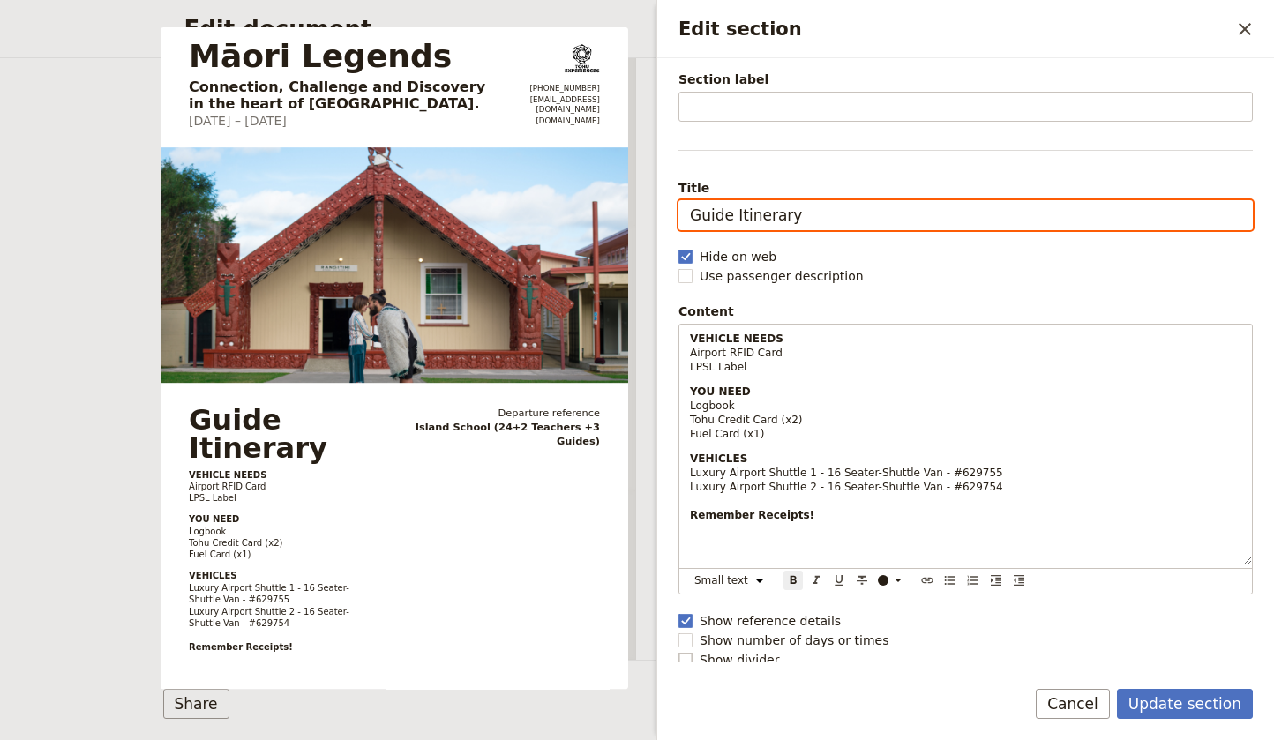
click at [860, 213] on input "Guide Itinerary" at bounding box center [965, 215] width 574 height 30
click at [1188, 704] on button "Update section" at bounding box center [1185, 704] width 136 height 30
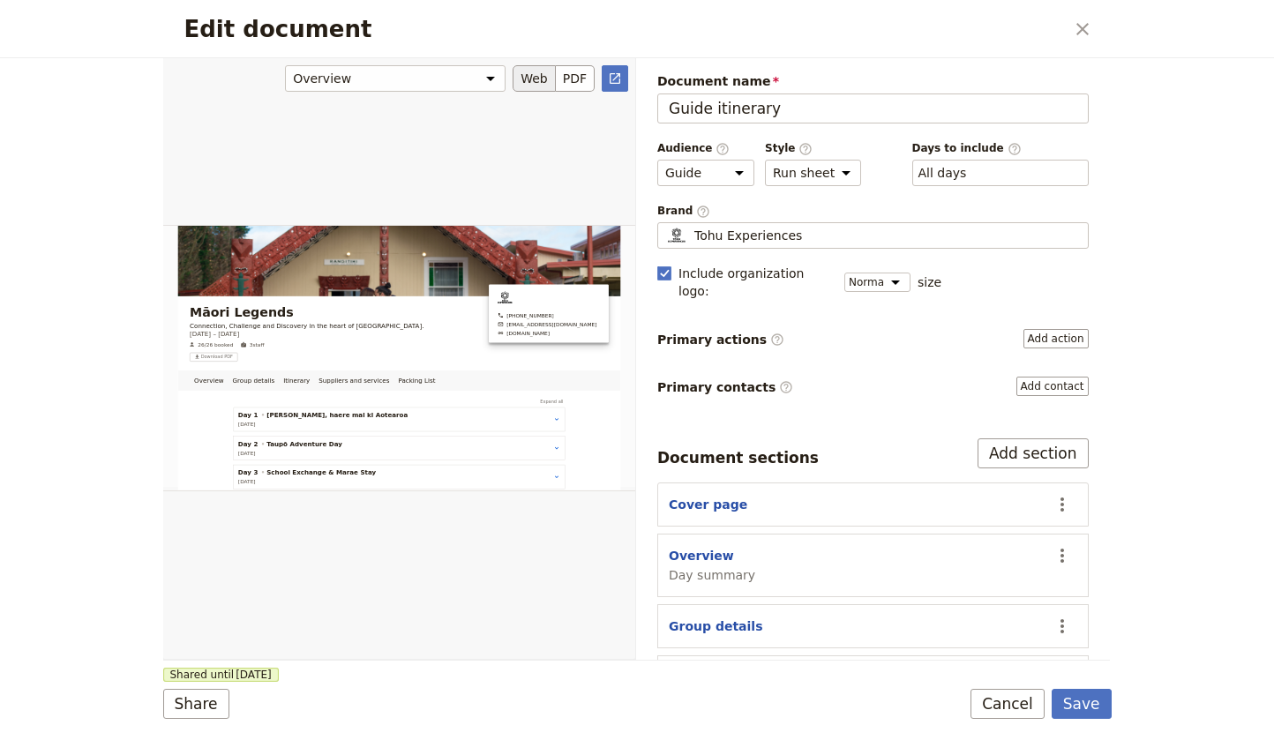
scroll to position [0, 0]
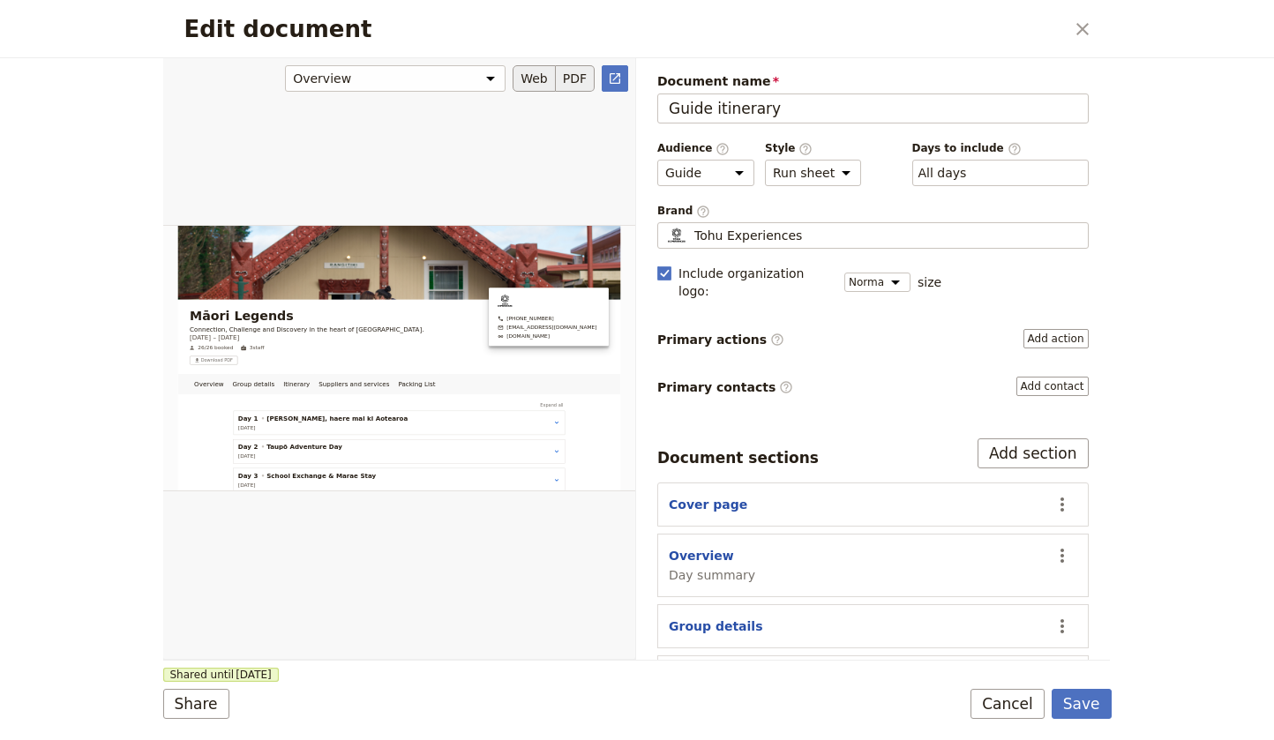
click at [573, 75] on button "PDF" at bounding box center [575, 78] width 39 height 26
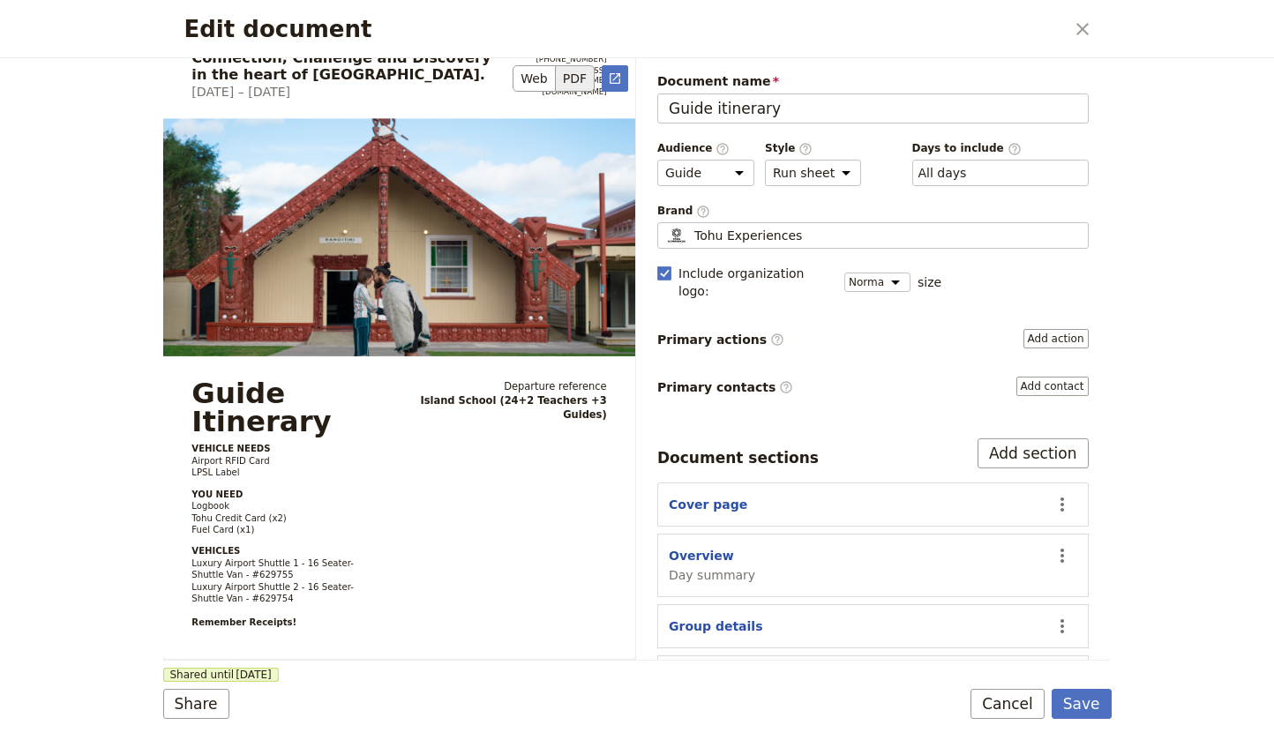
scroll to position [93, 0]
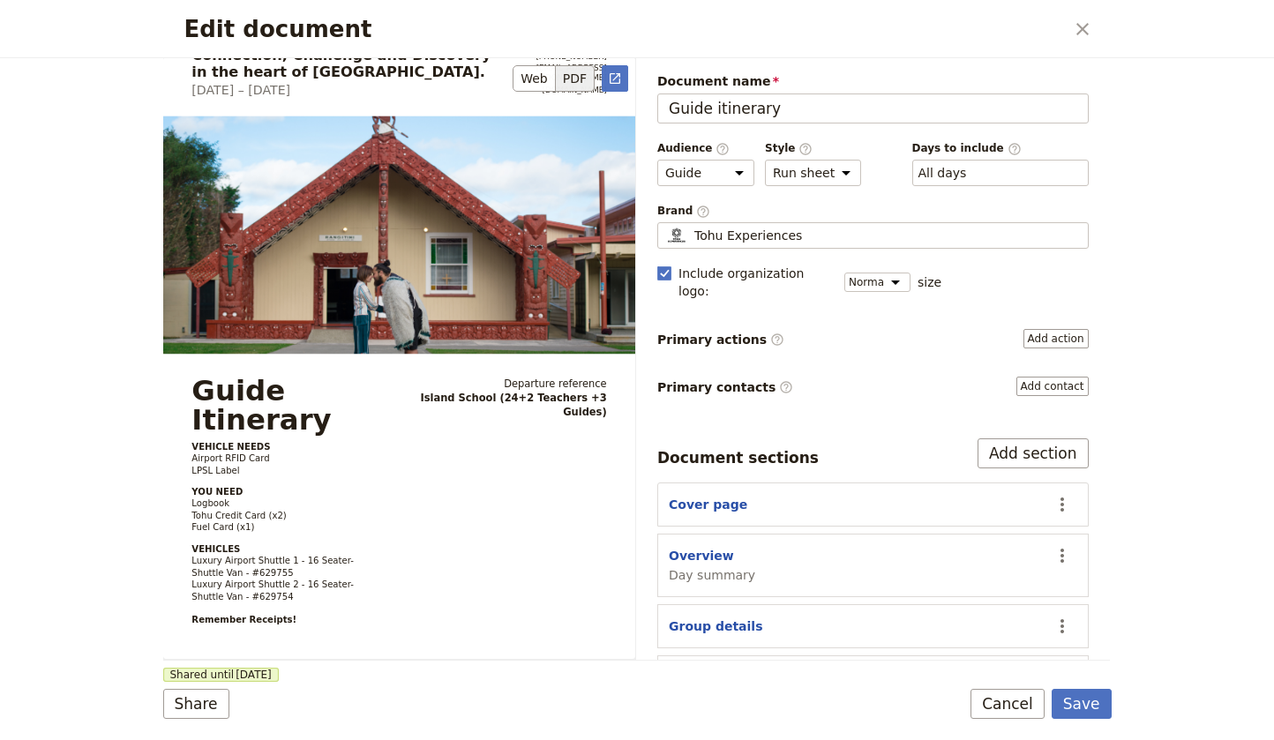
click at [346, 542] on p "VEHICLES Luxury Airport Shuttle 1 - 16 Seater-Shuttle Van - #629755 Luxury Airp…" at bounding box center [286, 601] width 191 height 119
click at [401, 530] on div "Guide Itinerary VEHICLE NEEDS Airport RFID Card LPSL Label YOU NEED Logbook Toh…" at bounding box center [399, 519] width 472 height 285
click at [296, 556] on span "Luxury Airport Shuttle 1 - 16 Seater-Shuttle Van - #629755" at bounding box center [272, 567] width 162 height 23
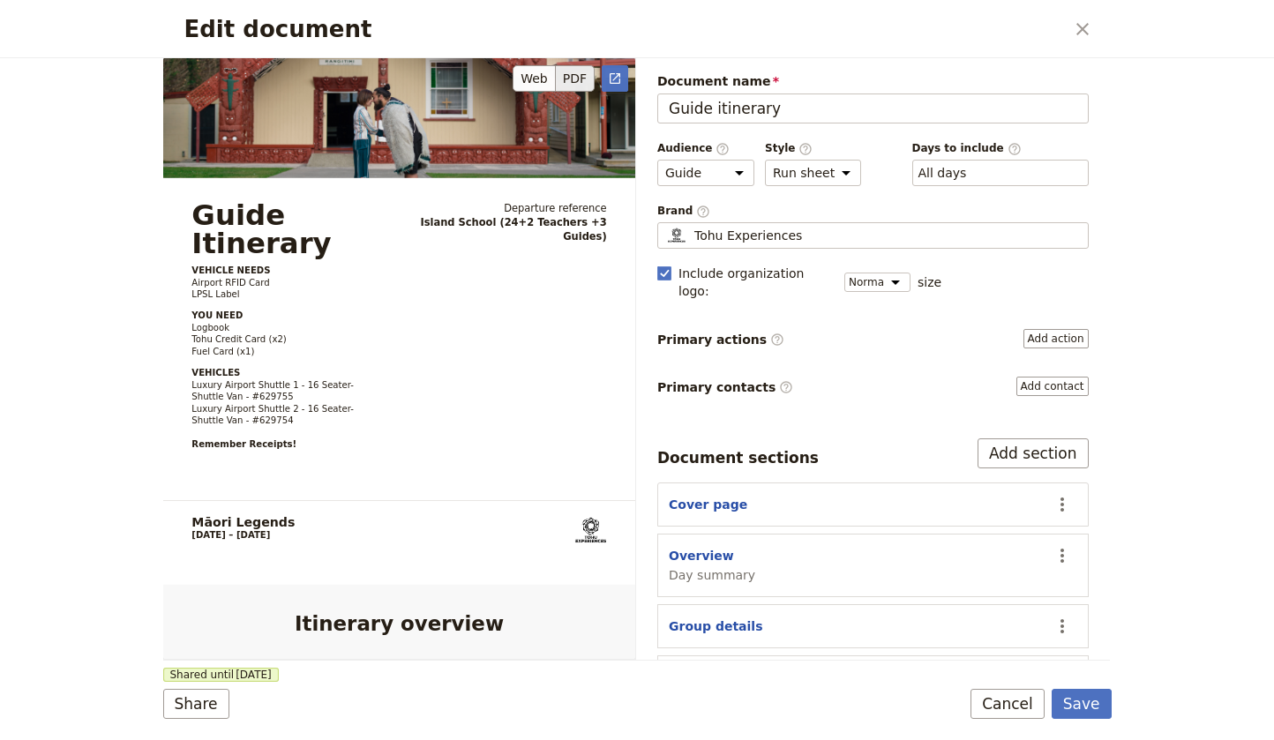
scroll to position [356, 0]
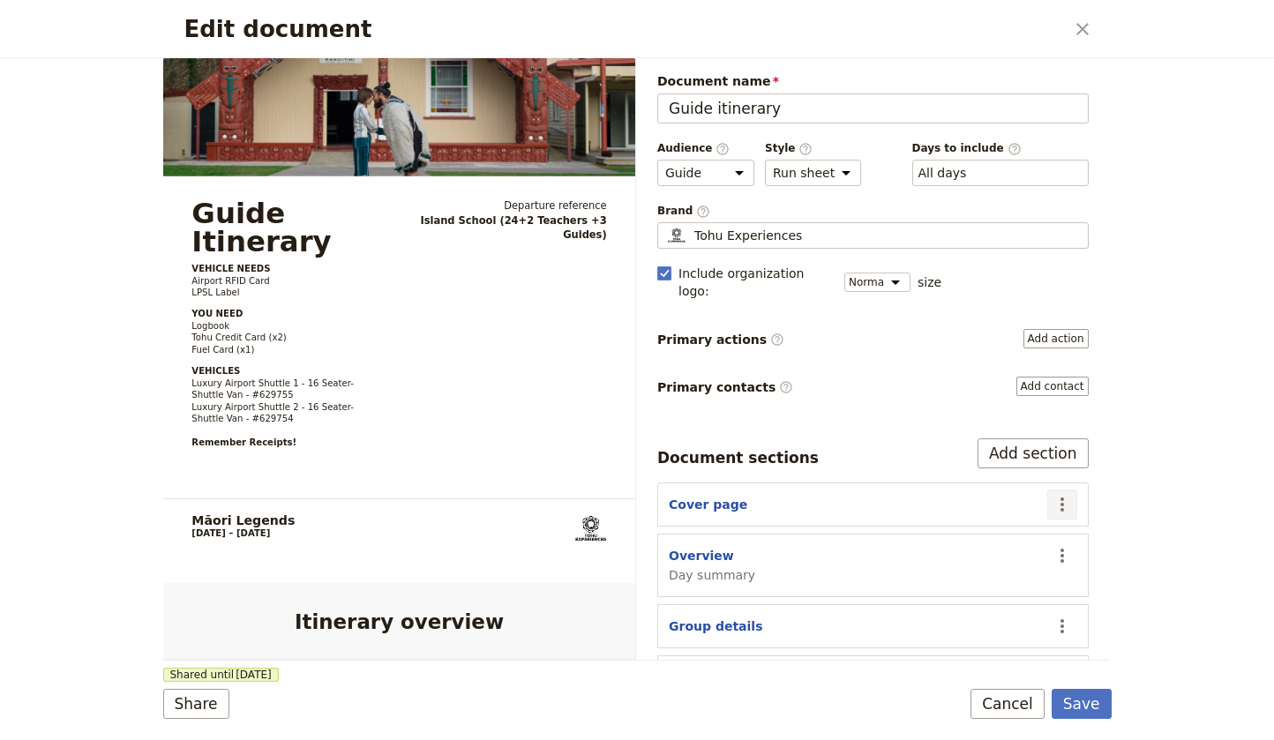
click at [1058, 494] on icon "Actions" at bounding box center [1061, 504] width 21 height 21
click at [982, 516] on span "Edit section" at bounding box center [958, 524] width 72 height 18
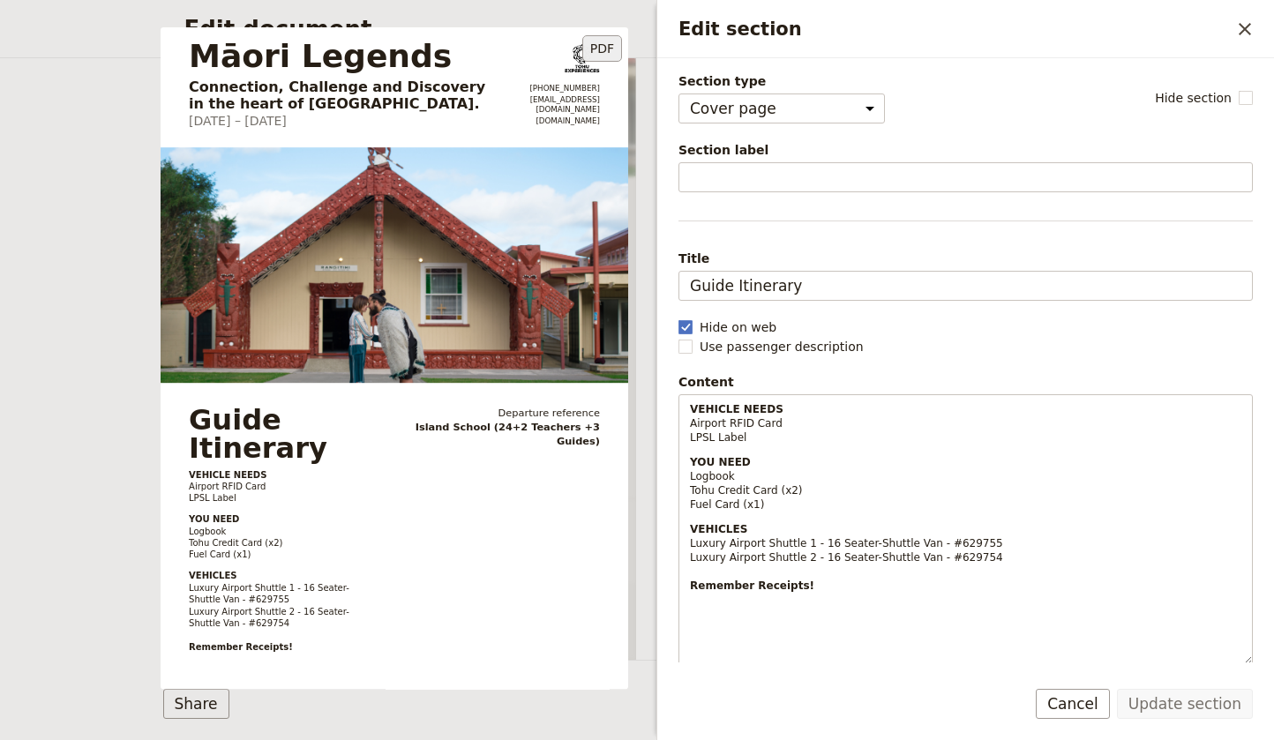
drag, startPoint x: 291, startPoint y: 559, endPoint x: 283, endPoint y: 567, distance: 11.2
click at [291, 582] on span "Luxury Airport Shuttle 1 - 16 Seater-Shuttle Van - #629755" at bounding box center [269, 593] width 161 height 22
drag, startPoint x: 291, startPoint y: 559, endPoint x: 184, endPoint y: 562, distance: 106.7
click at [184, 562] on div "Guide Itinerary VEHICLE NEEDS Airport RFID Card LPSL Label YOU NEED Logbook Toh…" at bounding box center [394, 547] width 467 height 282
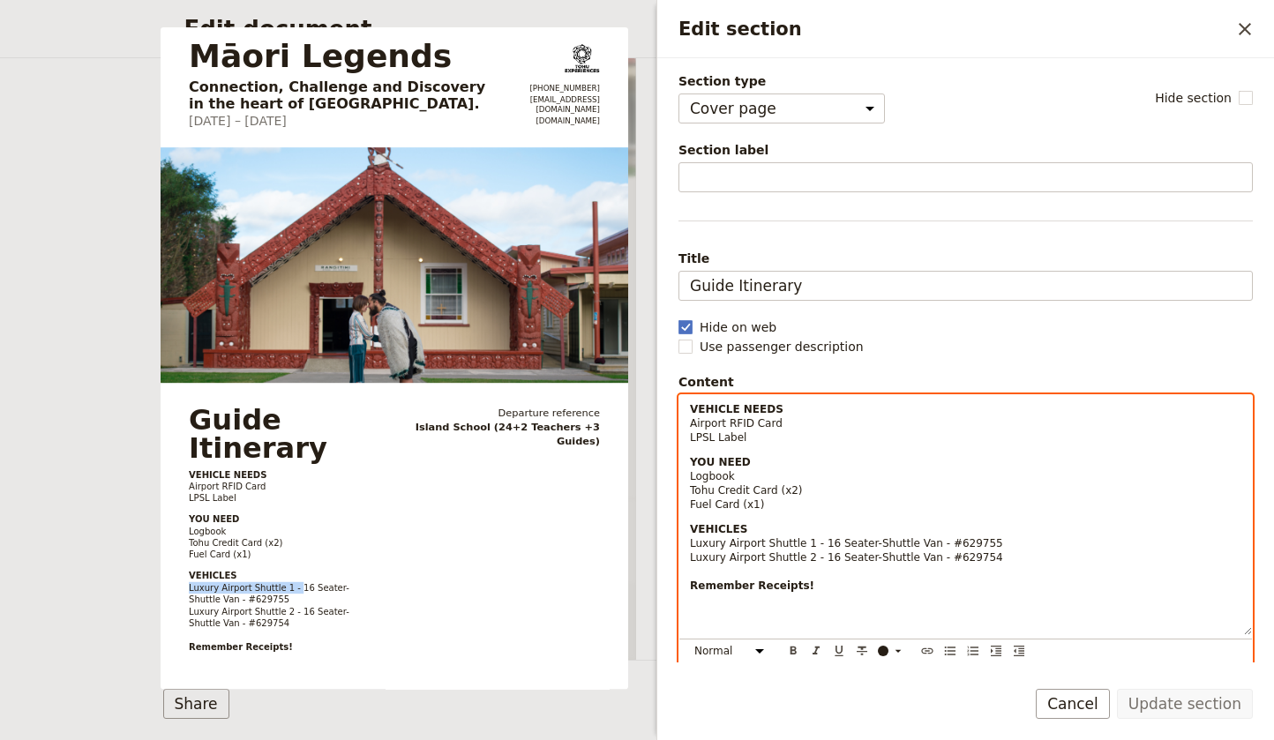
select select "paragraph-small"
click at [862, 489] on p "YOU NEED Logbook Tohu Credit Card (x2) Fuel Card (x1)" at bounding box center [965, 483] width 551 height 56
drag, startPoint x: 819, startPoint y: 544, endPoint x: 687, endPoint y: 547, distance: 132.3
click at [687, 547] on div "VEHICLE NEEDS Airport RFID Card LPSL Label YOU NEED Logbook Tohu Credit Card (x…" at bounding box center [965, 515] width 572 height 240
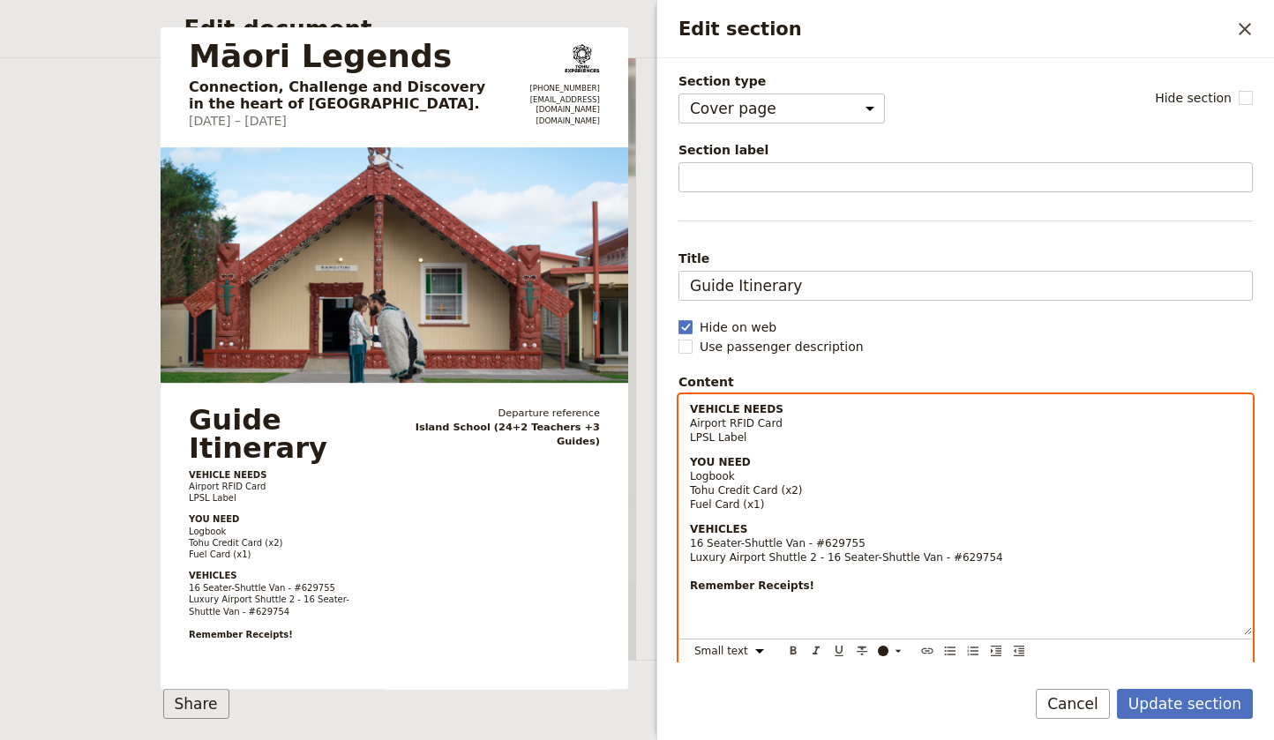
click at [821, 557] on span "Luxury Airport Shuttle 2 - 16 Seater-Shuttle Van - #629754" at bounding box center [846, 557] width 313 height 12
drag, startPoint x: 821, startPoint y: 557, endPoint x: 684, endPoint y: 555, distance: 137.6
click at [684, 555] on div "VEHICLE NEEDS Airport RFID Card LPSL Label YOU NEED Logbook Tohu Credit Card (x…" at bounding box center [965, 515] width 572 height 240
drag, startPoint x: 858, startPoint y: 556, endPoint x: 858, endPoint y: 545, distance: 10.6
click at [858, 556] on p "VEHICLES 16 Seater-Shuttle Van - #629755 16 Seater-Shuttle Van - #629754 Rememb…" at bounding box center [965, 578] width 551 height 113
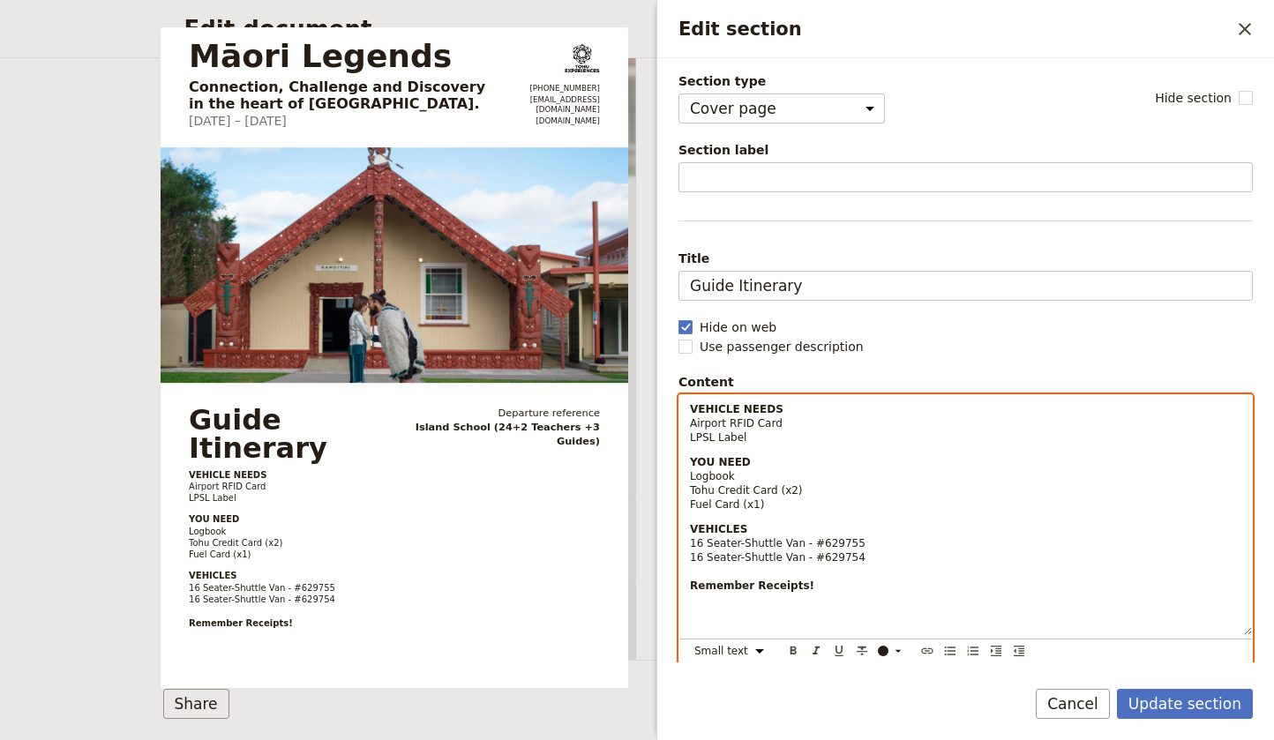
drag, startPoint x: 860, startPoint y: 536, endPoint x: 787, endPoint y: 530, distance: 73.5
click at [860, 536] on p "VEHICLES 16 Seater-Shuttle Van - #629755 16 Seater-Shuttle Van - #629754 Rememb…" at bounding box center [965, 578] width 551 height 113
click at [761, 530] on p "VEHICLES 16 Seater-Shuttle Van - #629755 16 Seater-Shuttle Van - #629754 Rememb…" at bounding box center [965, 578] width 551 height 113
click at [803, 506] on p "YOU NEED Logbook Tohu Credit Card (x2) Fuel Card (x1)" at bounding box center [965, 483] width 551 height 56
click at [840, 486] on p "YOU NEED Logbook Tohu Credit Card (x2) Fuel Card (x1)" at bounding box center [965, 483] width 551 height 56
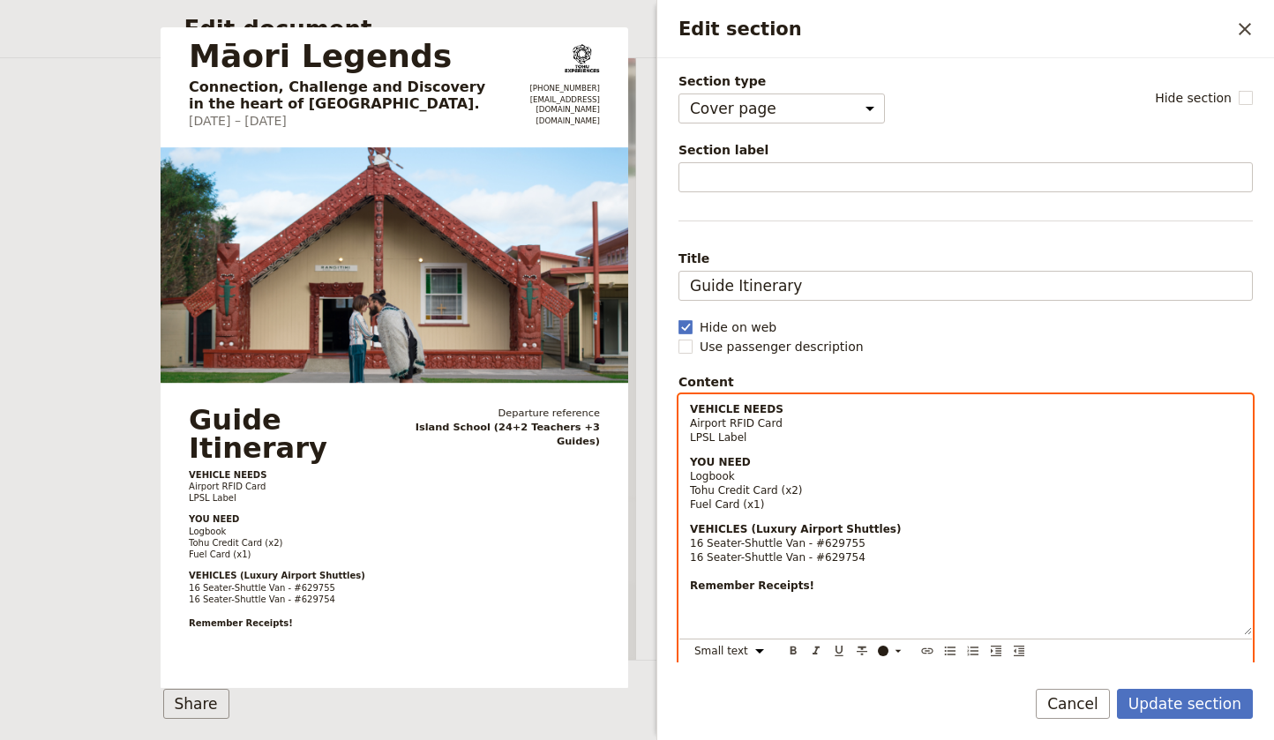
click at [768, 459] on p "YOU NEED Logbook Tohu Credit Card (x2) Fuel Card (x1)" at bounding box center [965, 483] width 551 height 56
click at [758, 477] on p "YOU NEED Logbook Tohu Credit Card (x2) Fuel Card (x1)" at bounding box center [965, 483] width 551 height 56
click at [761, 463] on p "YOU NEED Logbook Tohu Credit Card (x2) Fuel Card (x1)" at bounding box center [965, 483] width 551 height 56
click at [758, 437] on p "VEHICLE NEEDS Airport RFID Card LPSL Label" at bounding box center [965, 423] width 551 height 42
click at [790, 424] on p "VEHICLE NEEDS Airport RFID Card LPSL Label" at bounding box center [965, 423] width 551 height 42
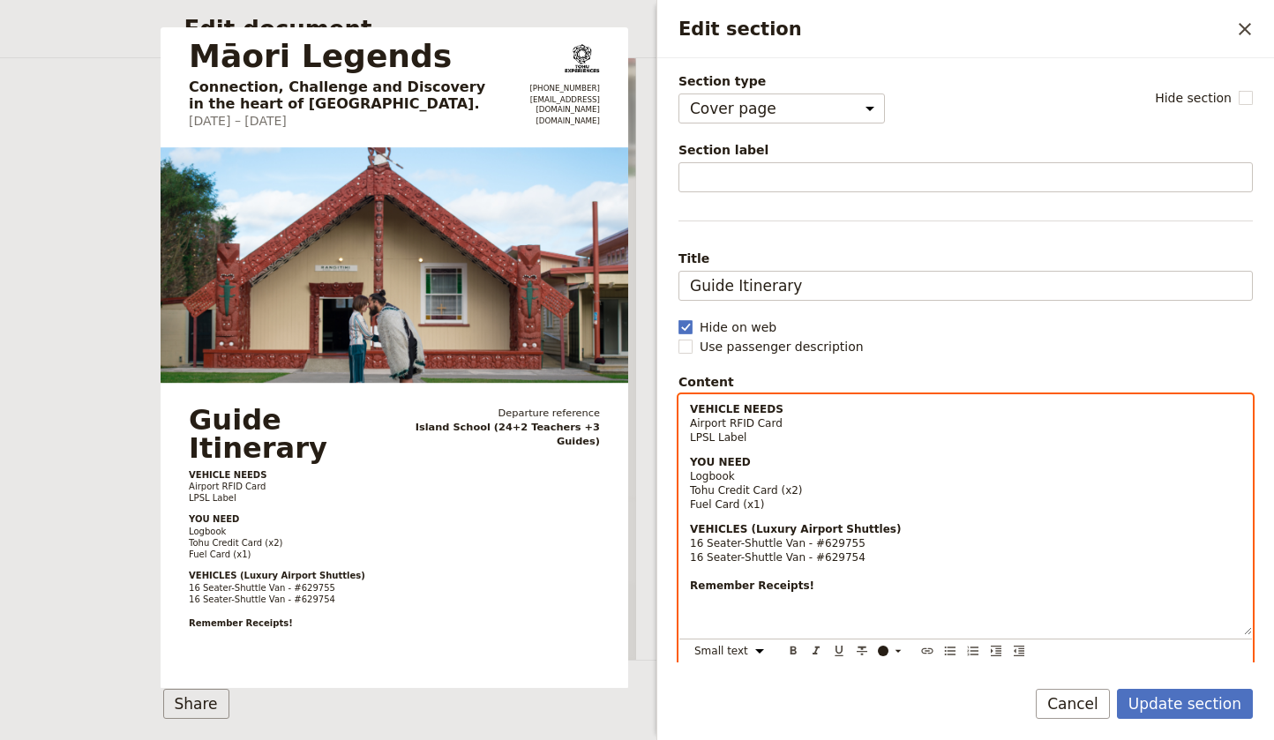
click at [792, 407] on p "VEHICLE NEEDS Airport RFID Card LPSL Label" at bounding box center [965, 423] width 551 height 42
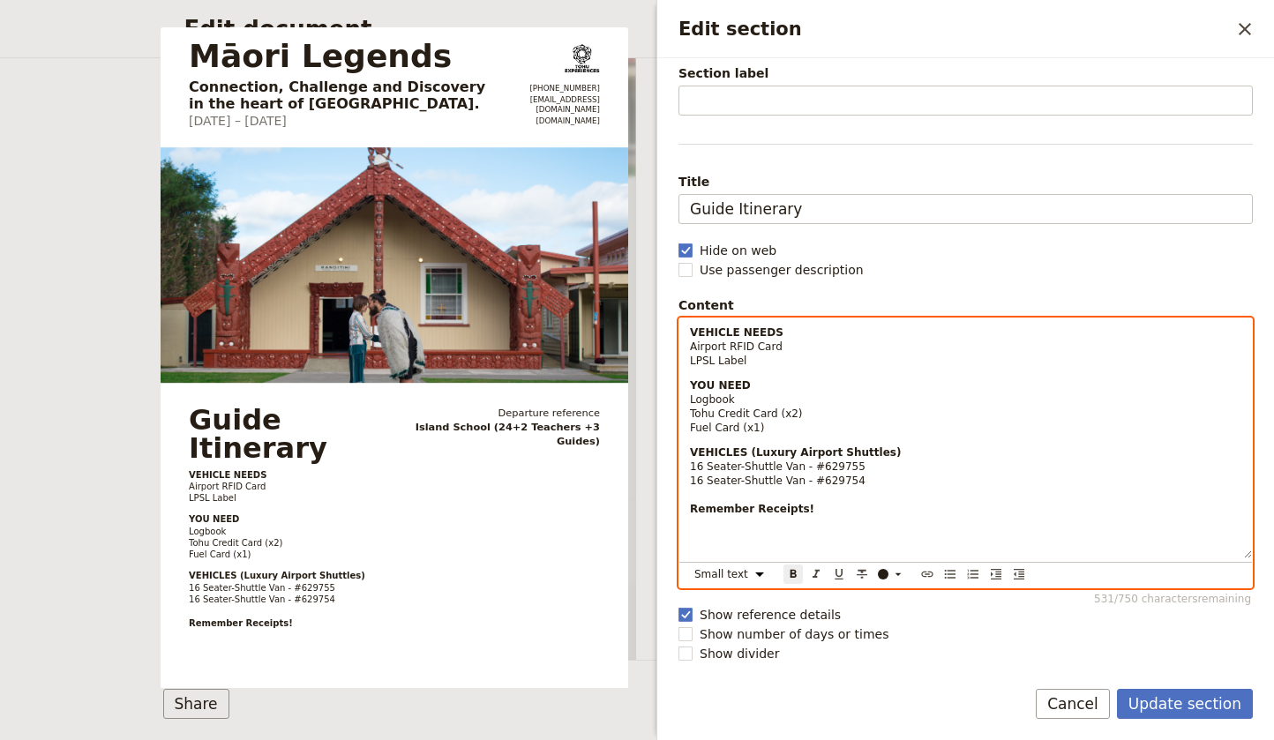
scroll to position [77, 0]
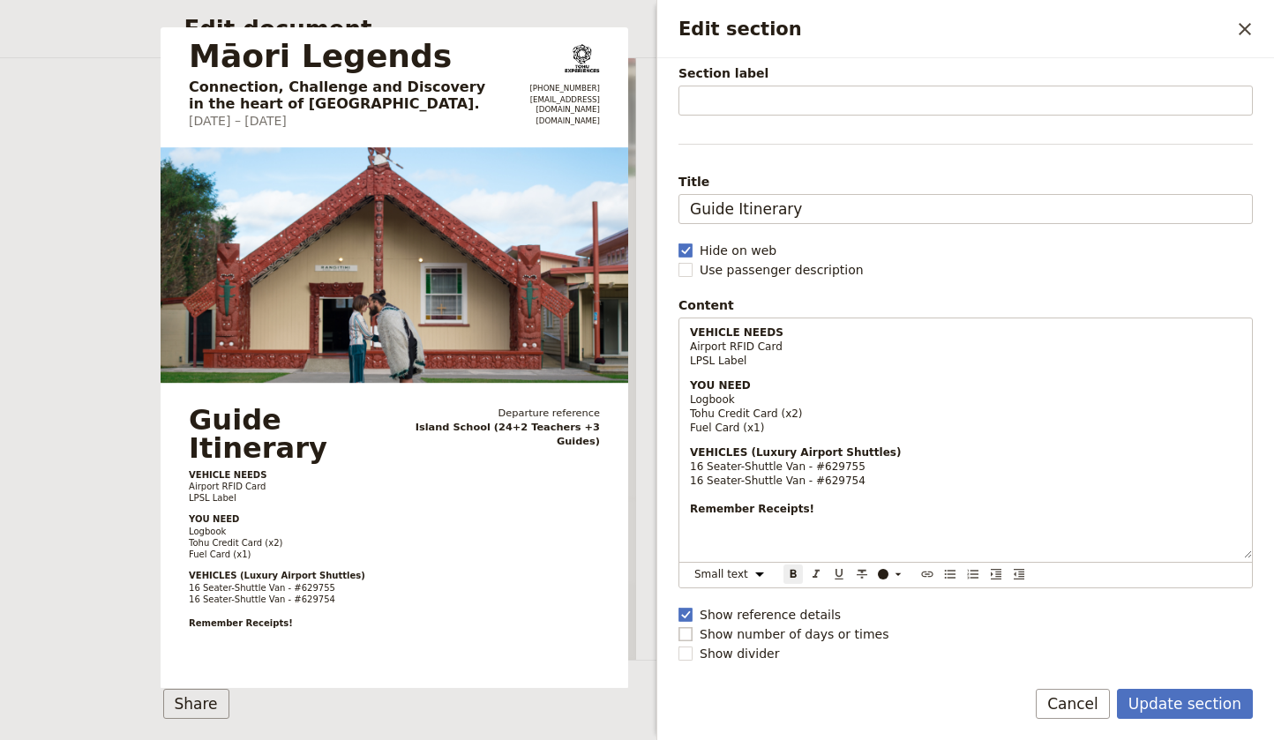
click at [685, 636] on rect "Edit section" at bounding box center [684, 633] width 13 height 13
click at [678, 625] on input "Show number of days or times" at bounding box center [677, 624] width 1 height 1
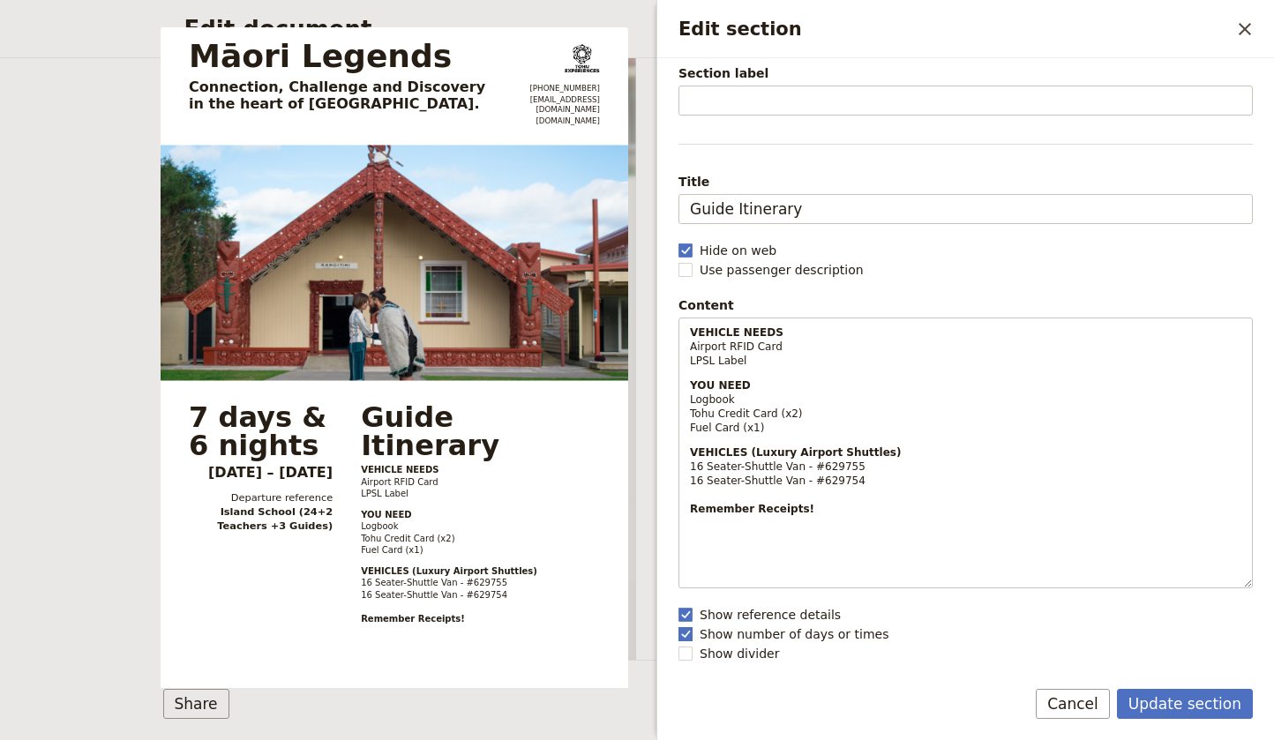
click at [685, 636] on polygon "Edit section" at bounding box center [685, 633] width 9 height 10
click at [678, 625] on input "Show number of days or times" at bounding box center [677, 624] width 1 height 1
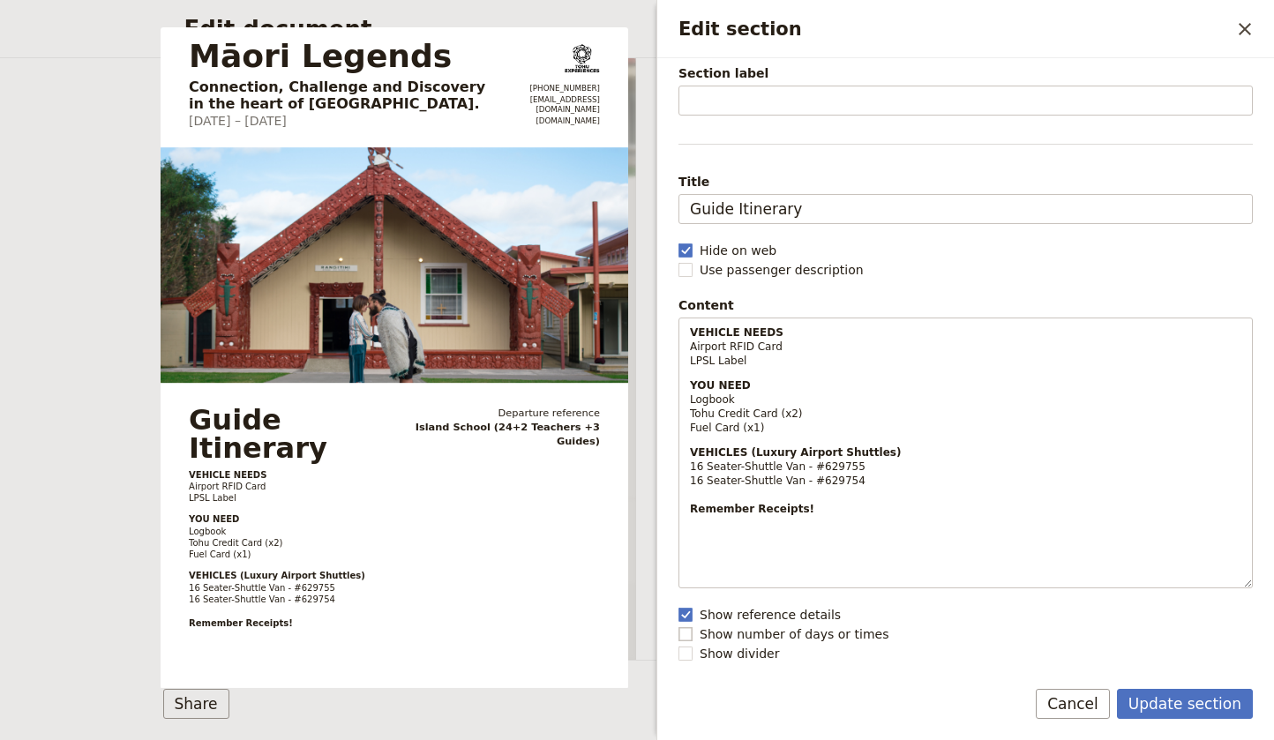
click at [685, 636] on rect "Edit section" at bounding box center [684, 633] width 13 height 13
click at [678, 625] on input "Show number of days or times" at bounding box center [677, 624] width 1 height 1
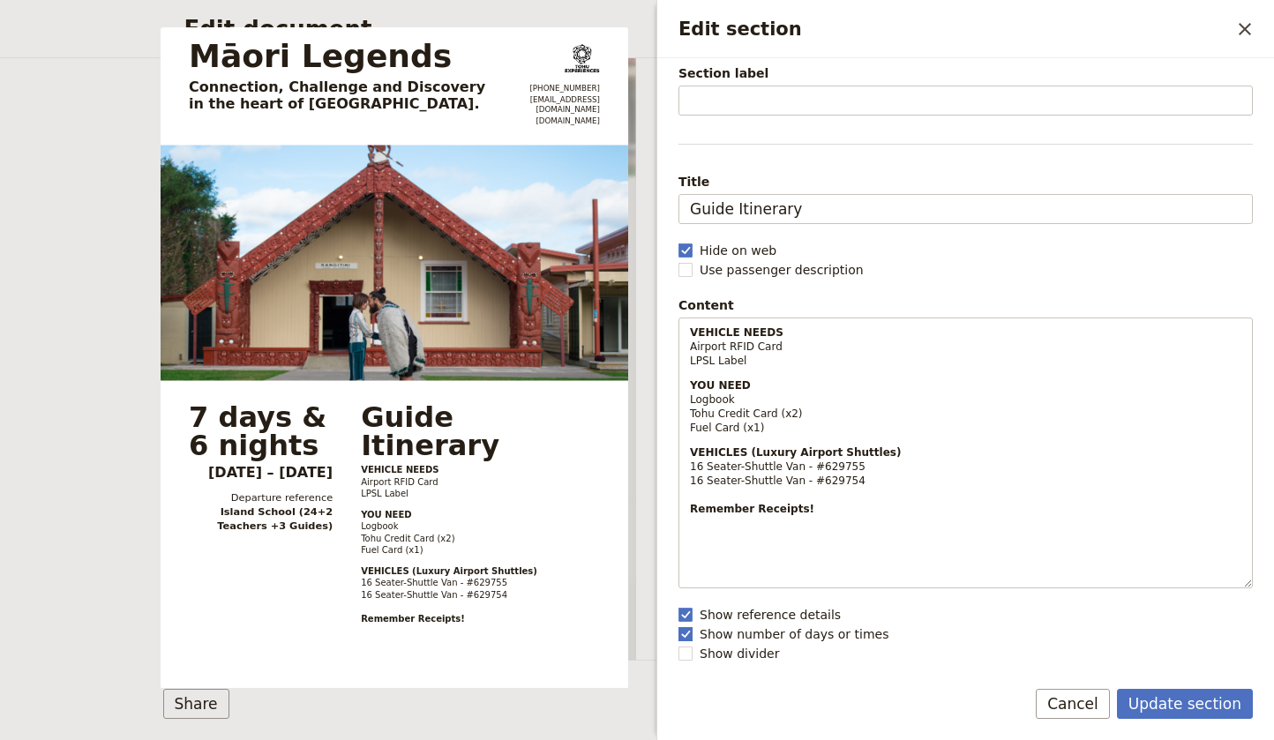
click at [685, 636] on polygon "Edit section" at bounding box center [685, 633] width 9 height 10
click at [678, 625] on input "Show number of days or times" at bounding box center [677, 624] width 1 height 1
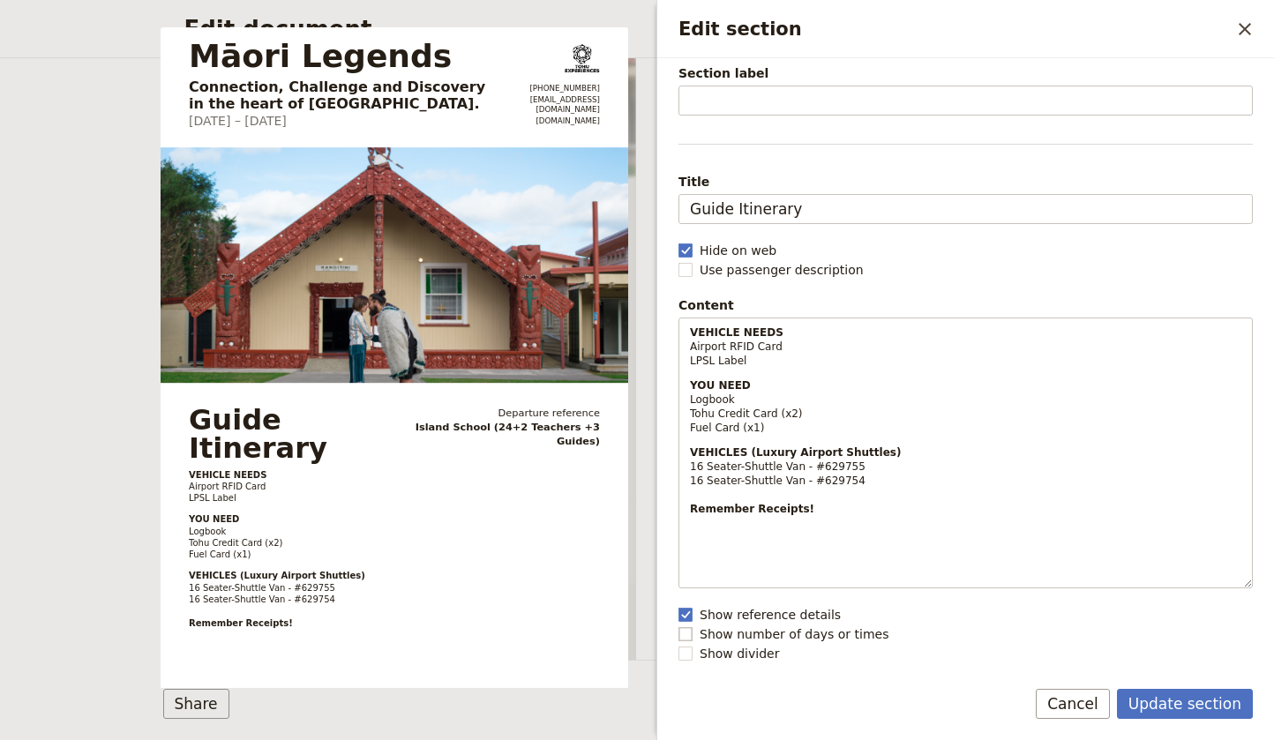
click at [685, 636] on rect "Edit section" at bounding box center [684, 633] width 13 height 13
click at [678, 625] on input "Show number of days or times" at bounding box center [677, 624] width 1 height 1
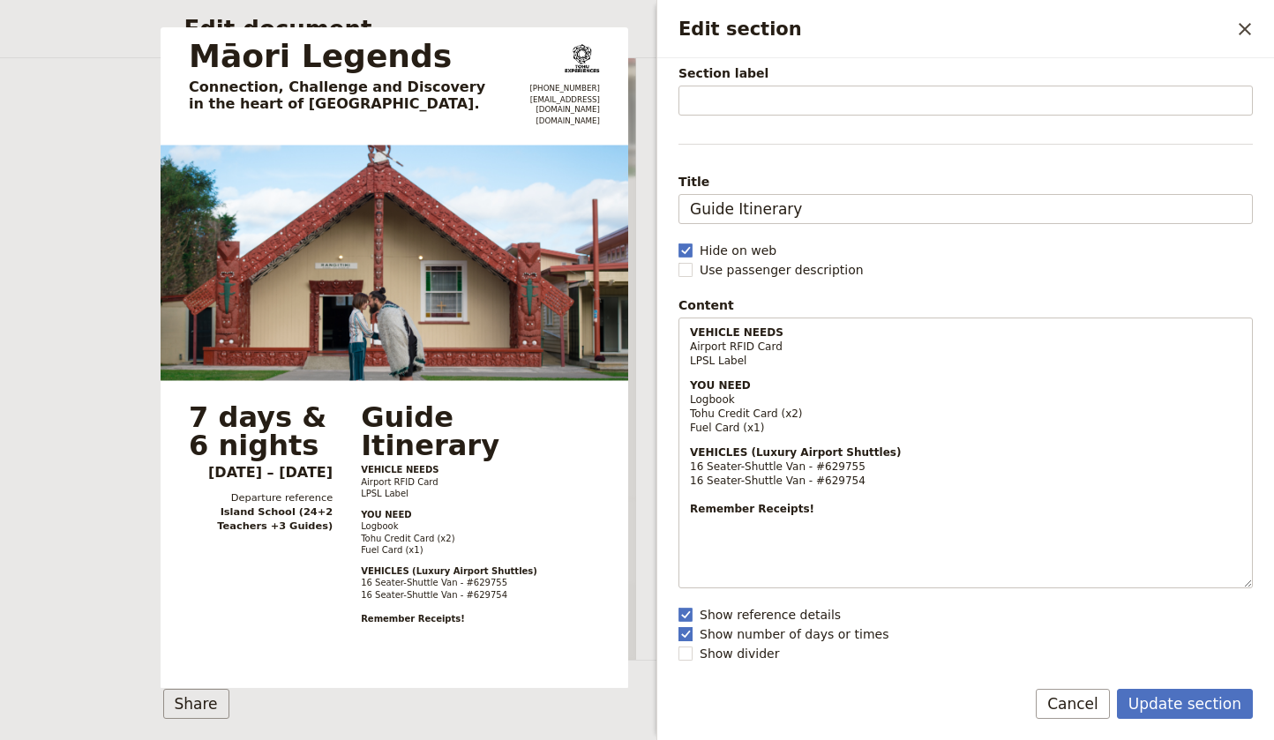
click at [685, 636] on polygon "Edit section" at bounding box center [685, 633] width 9 height 10
click at [678, 625] on input "Show number of days or times" at bounding box center [677, 624] width 1 height 1
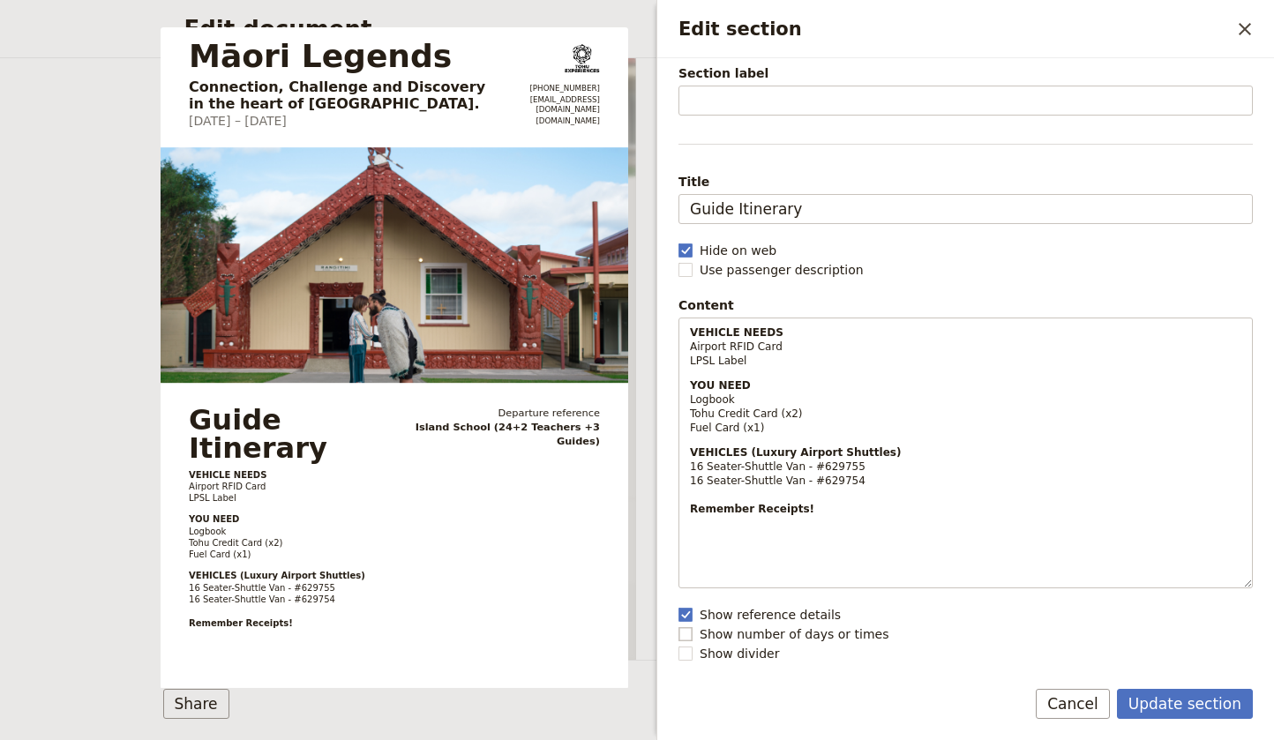
click at [685, 636] on rect "Edit section" at bounding box center [684, 633] width 13 height 13
click at [678, 625] on input "Show number of days or times" at bounding box center [677, 624] width 1 height 1
checkbox input "true"
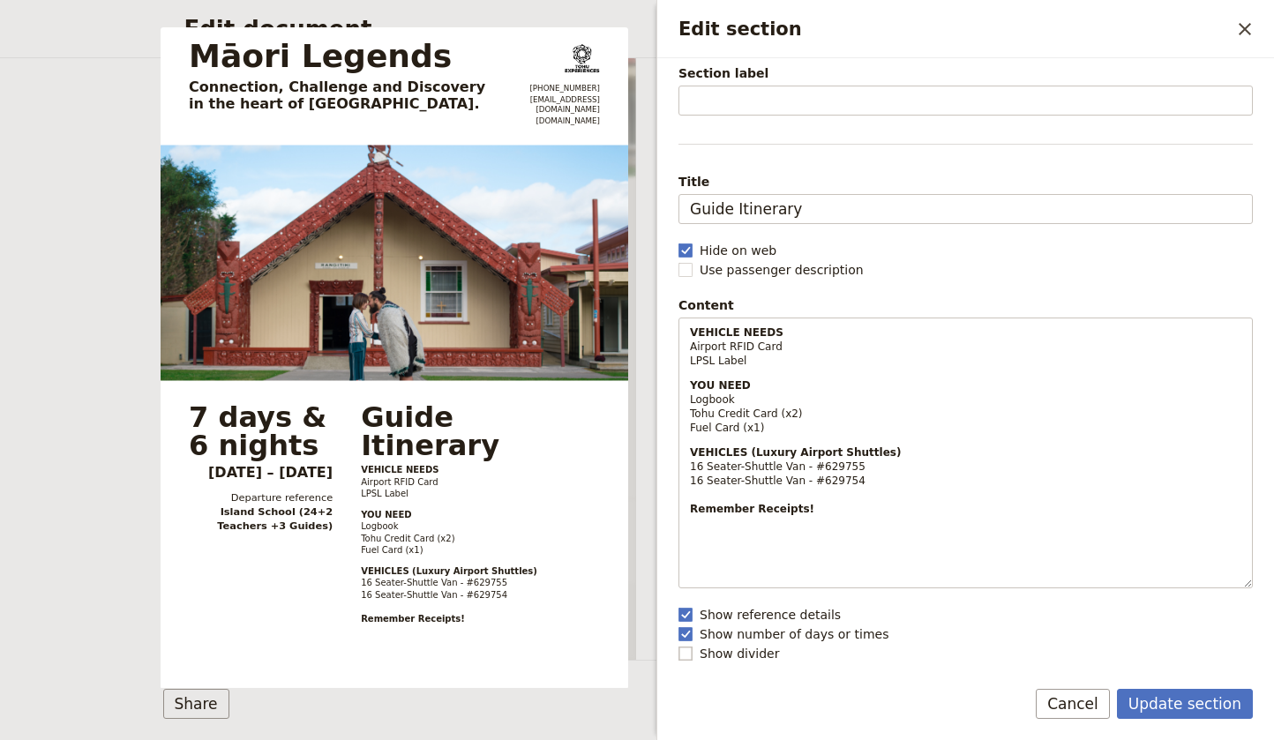
click at [684, 652] on rect "Edit section" at bounding box center [684, 652] width 13 height 13
click at [678, 645] on input "Show divider" at bounding box center [677, 644] width 1 height 1
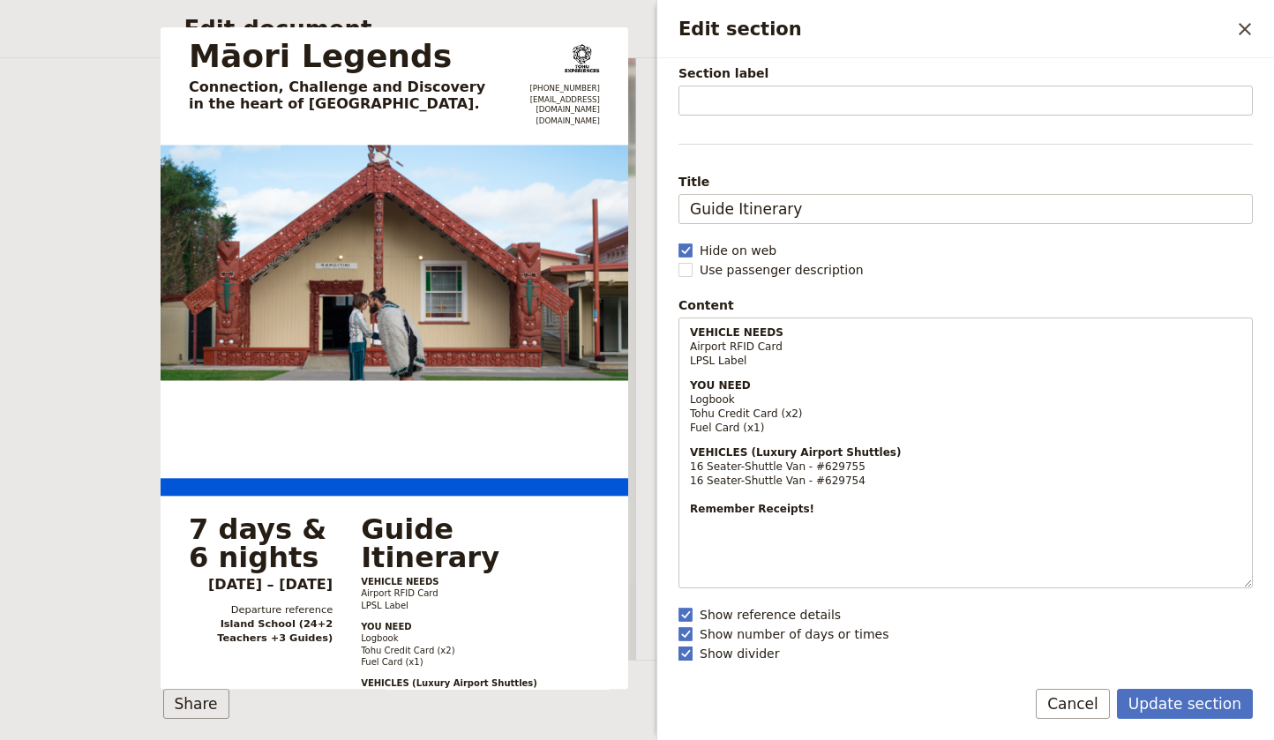
click at [684, 652] on rect "Edit section" at bounding box center [684, 652] width 13 height 13
click at [678, 645] on input "Show divider" at bounding box center [677, 644] width 1 height 1
checkbox input "false"
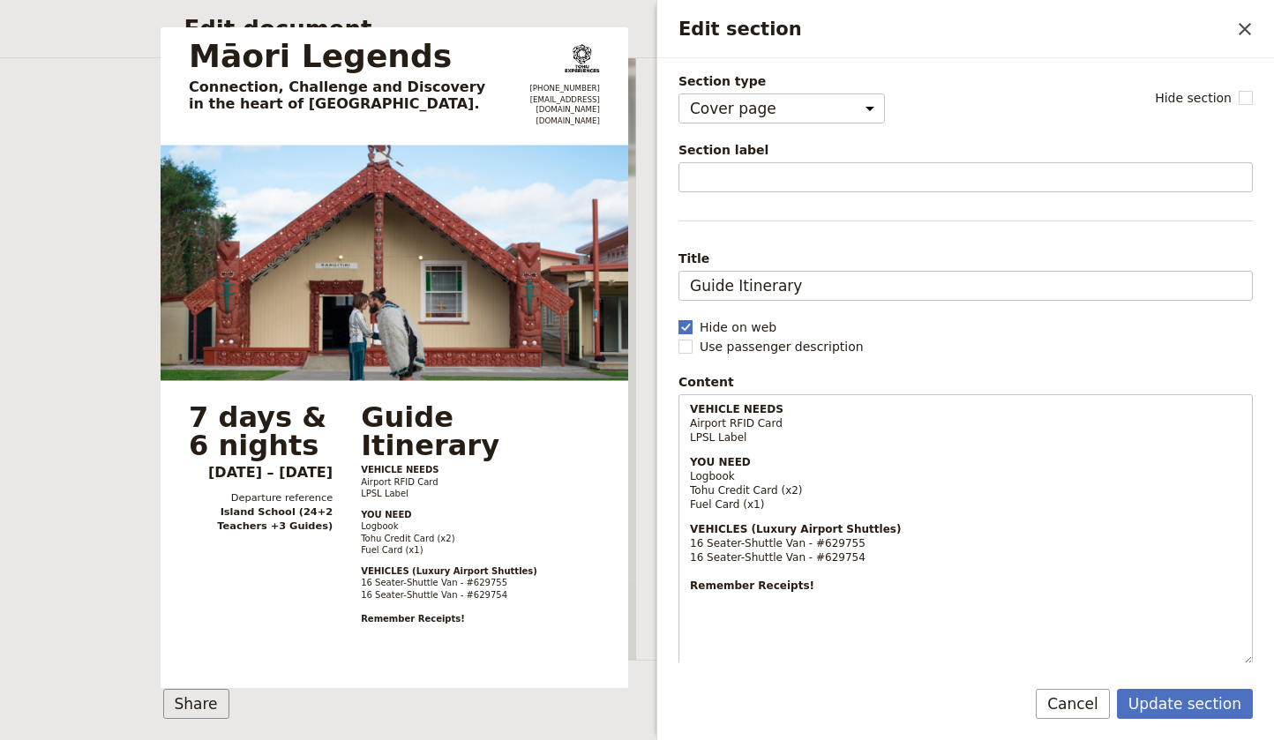
scroll to position [0, 0]
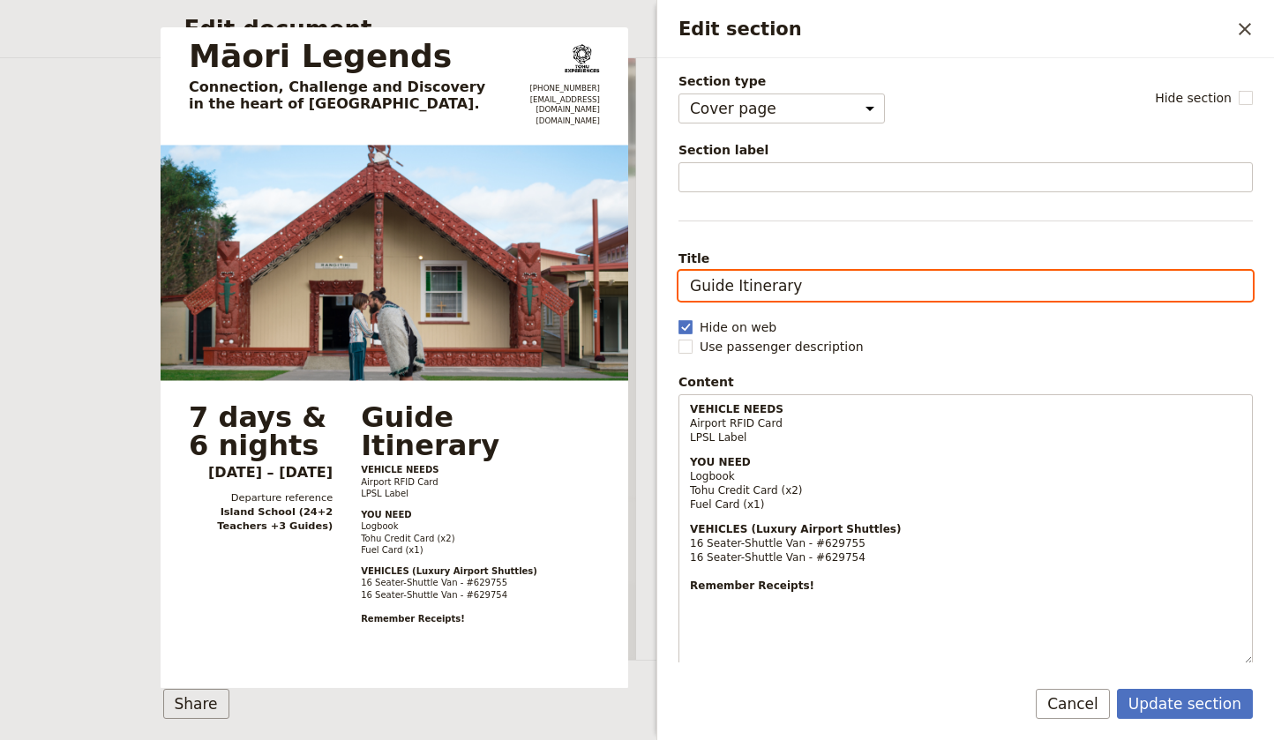
click at [692, 286] on input "Guide Itinerary" at bounding box center [965, 286] width 574 height 30
drag, startPoint x: 749, startPoint y: 282, endPoint x: 681, endPoint y: 281, distance: 67.9
click at [681, 281] on input "TOHU + Guide Itinerary" at bounding box center [965, 286] width 574 height 30
type input "Guide Itinerary"
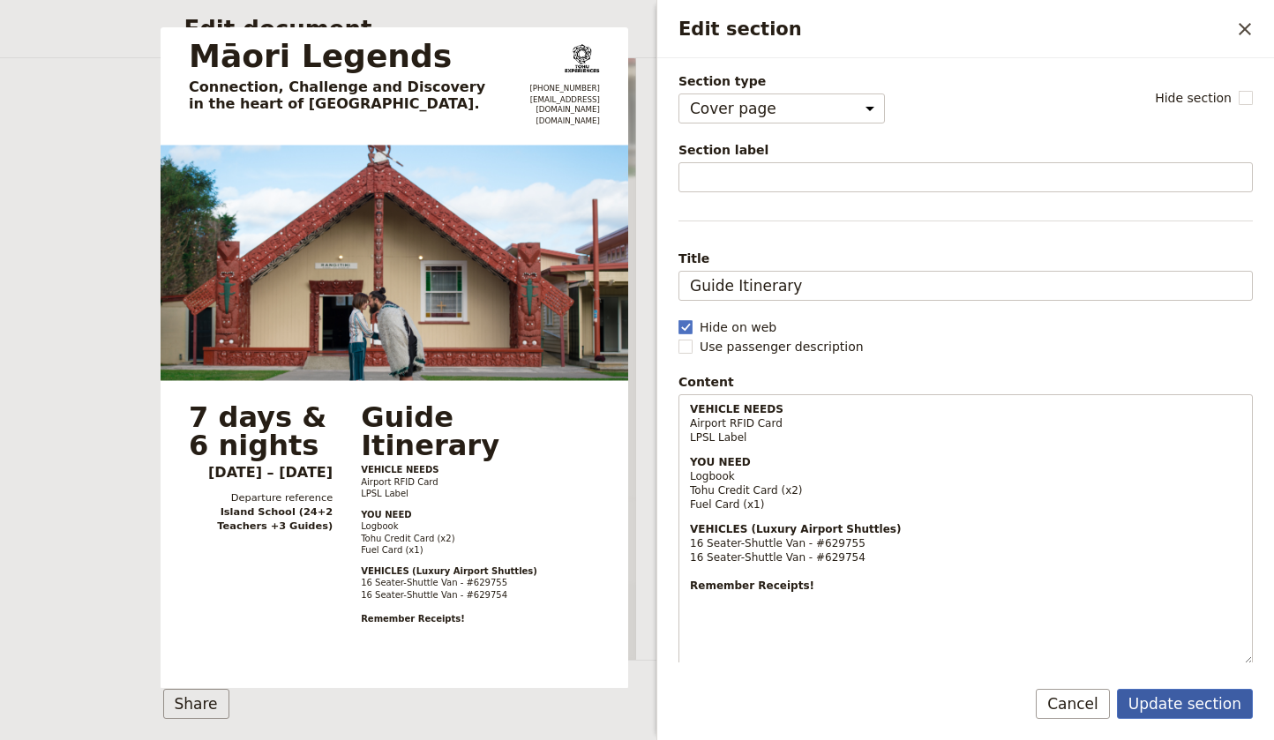
click at [1205, 704] on button "Update section" at bounding box center [1185, 704] width 136 height 30
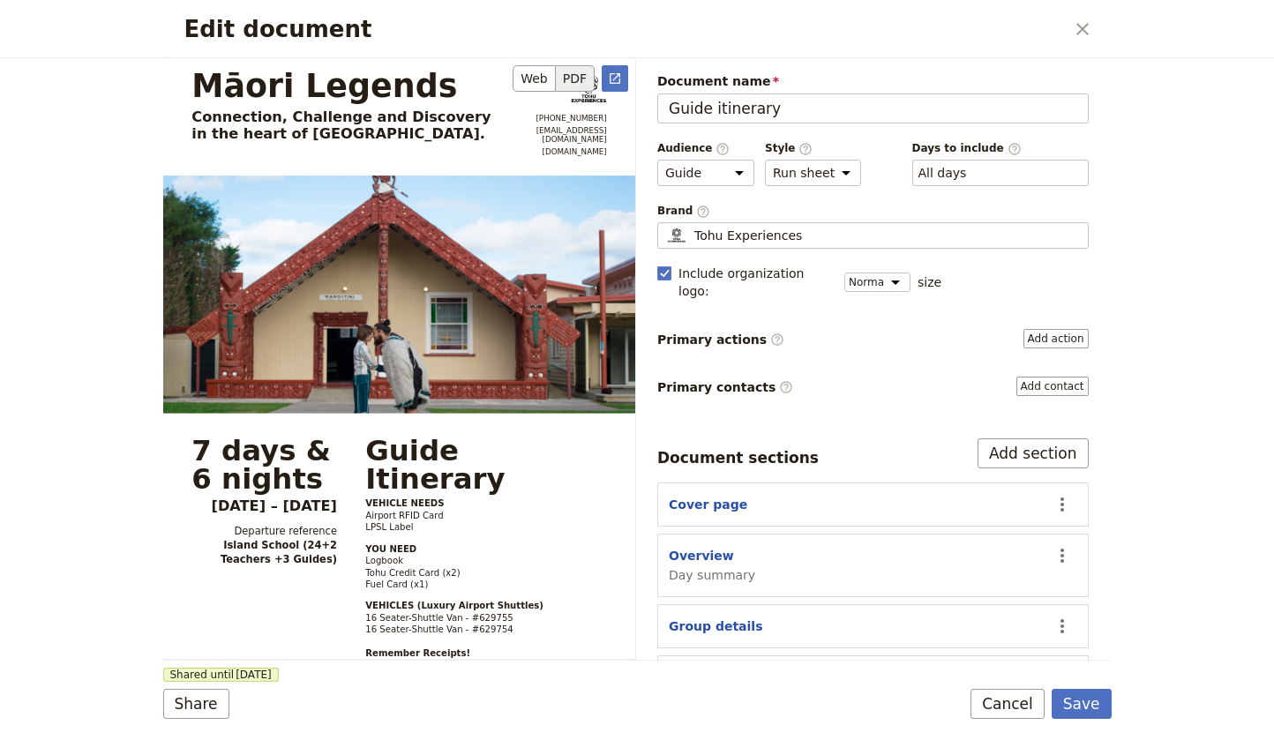
scroll to position [51, 0]
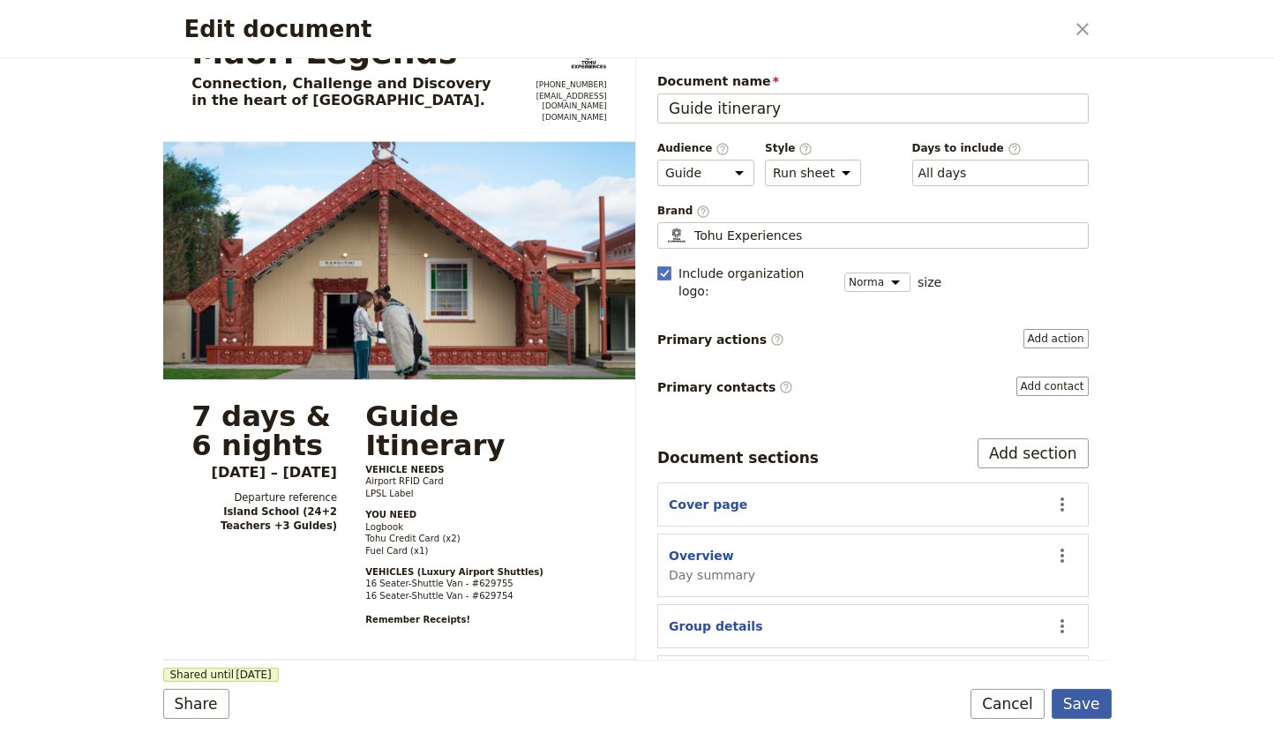
click at [1088, 701] on button "Save" at bounding box center [1081, 704] width 60 height 30
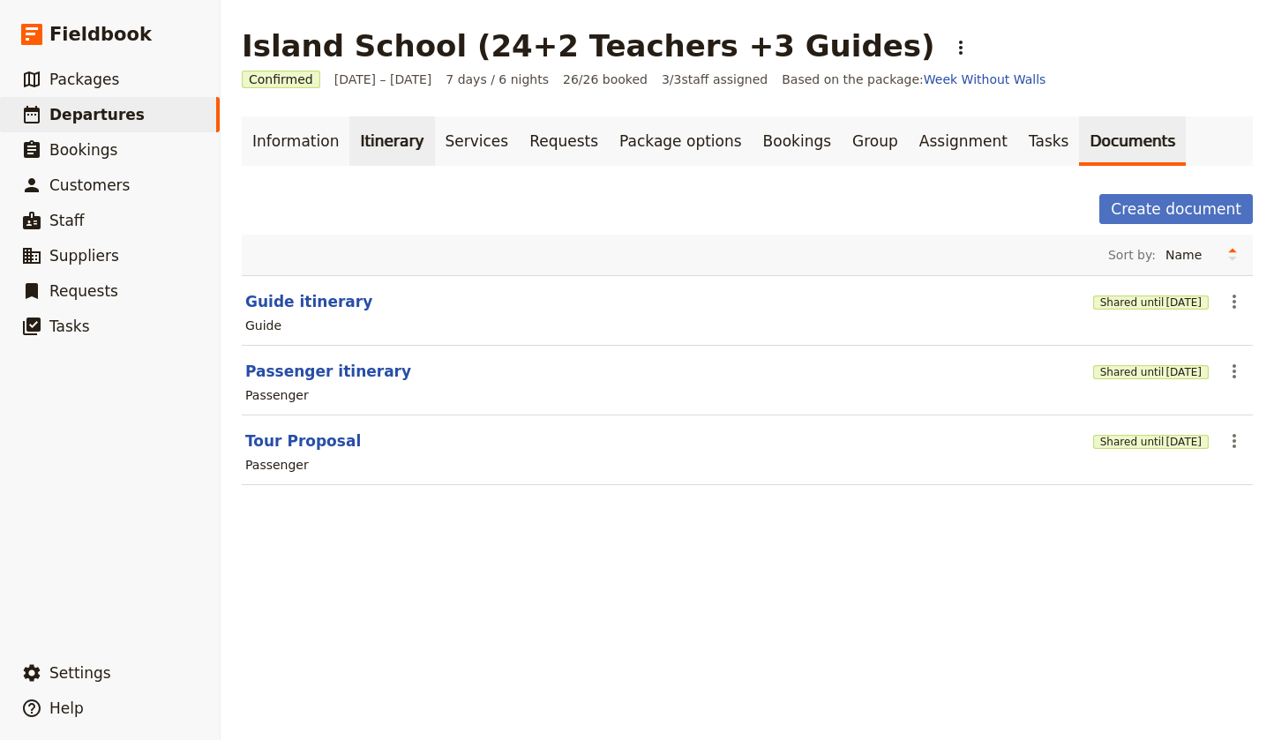
click at [377, 138] on link "Itinerary" at bounding box center [391, 140] width 85 height 49
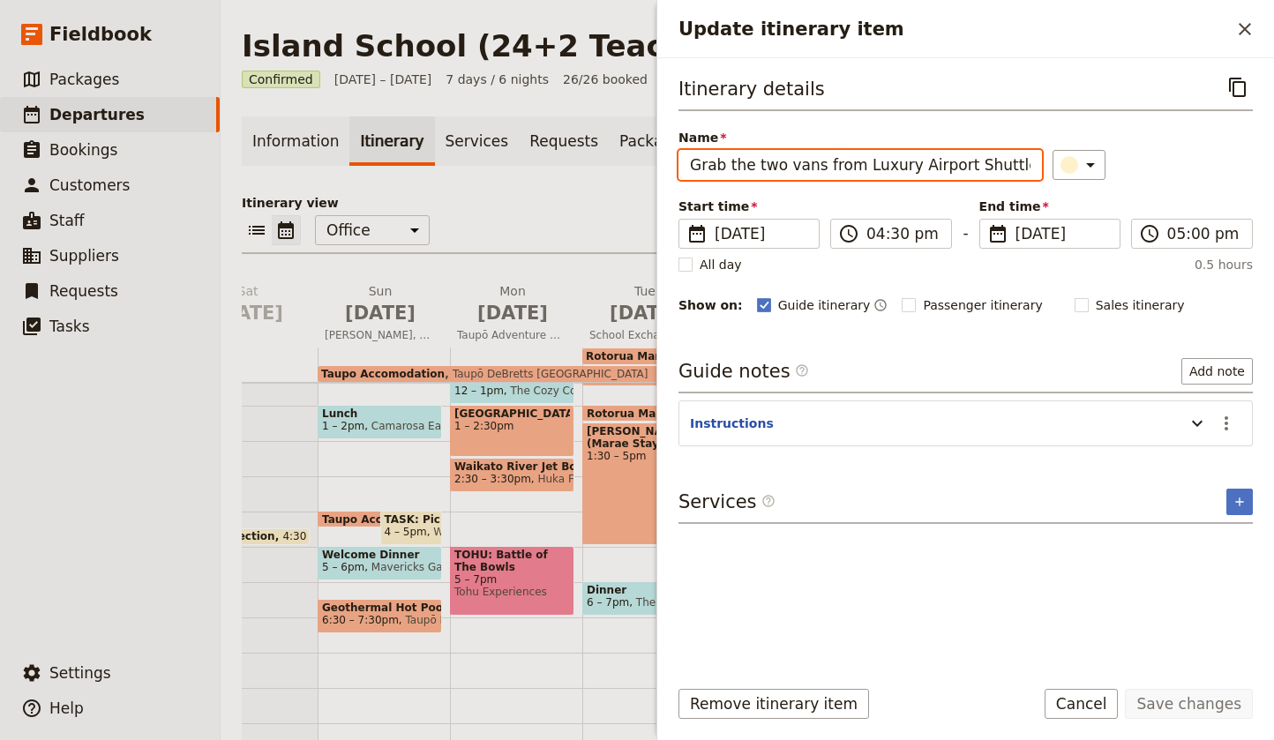
click at [751, 164] on input "Grab the two vans from Luxury Airport Shuttles at [GEOGRAPHIC_DATA]" at bounding box center [859, 165] width 363 height 30
drag, startPoint x: 691, startPoint y: 167, endPoint x: 1070, endPoint y: 168, distance: 378.4
click at [1070, 168] on div "Name Grab the two vans from Luxury Airport Shuttles at [GEOGRAPHIC_DATA] ​" at bounding box center [965, 154] width 574 height 51
type input "Return Vans"
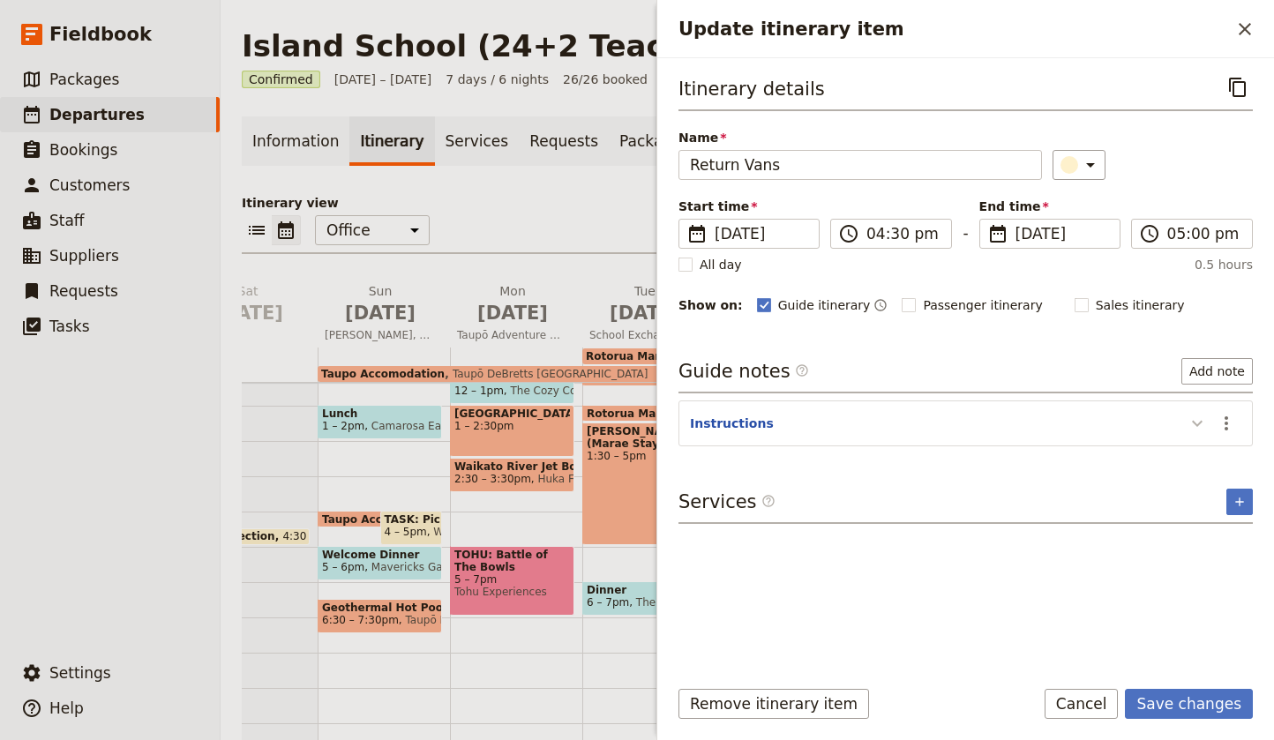
click at [1194, 427] on icon "Update itinerary item" at bounding box center [1196, 423] width 21 height 21
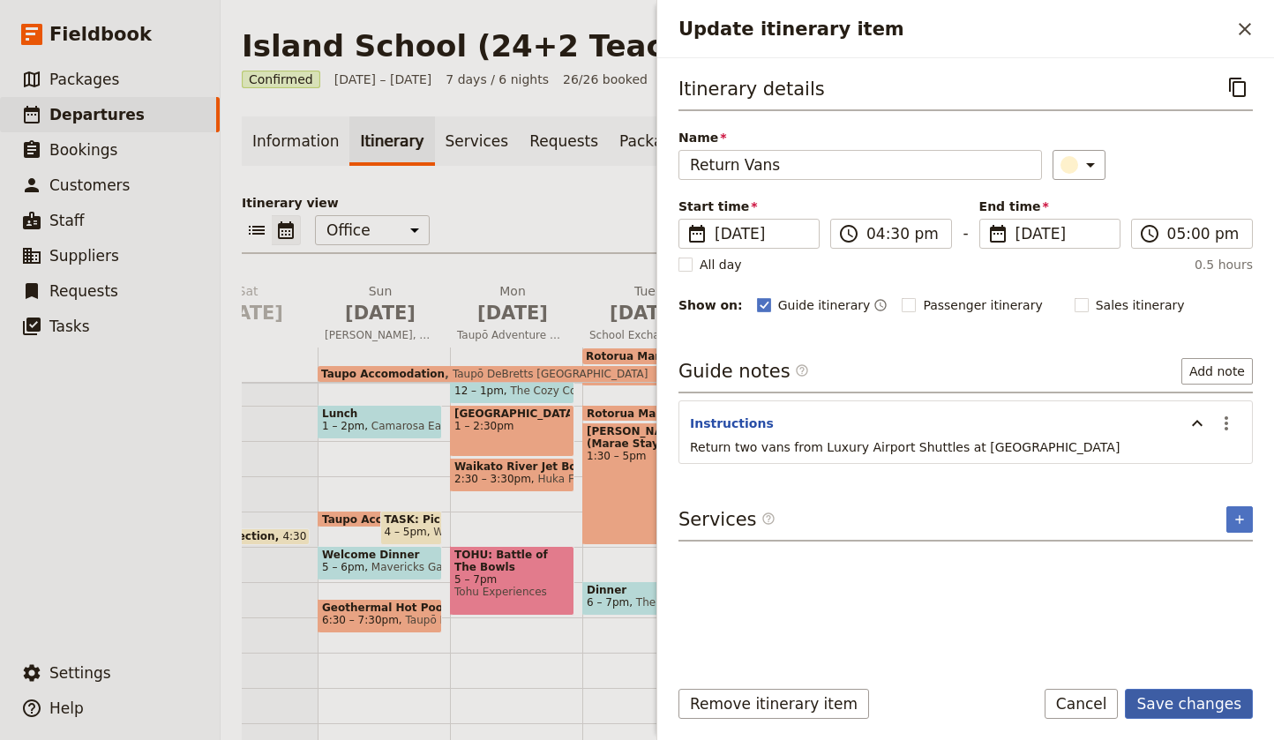
click at [1176, 699] on button "Save changes" at bounding box center [1188, 704] width 128 height 30
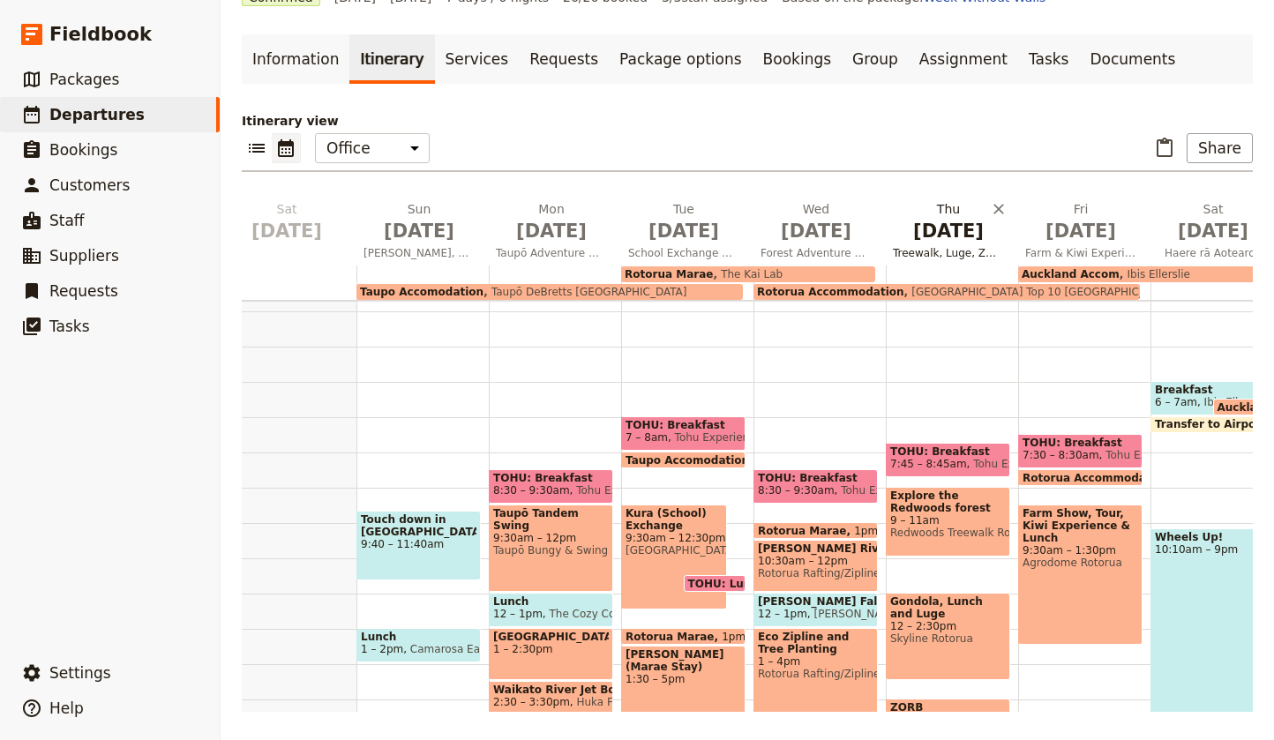
scroll to position [135, 0]
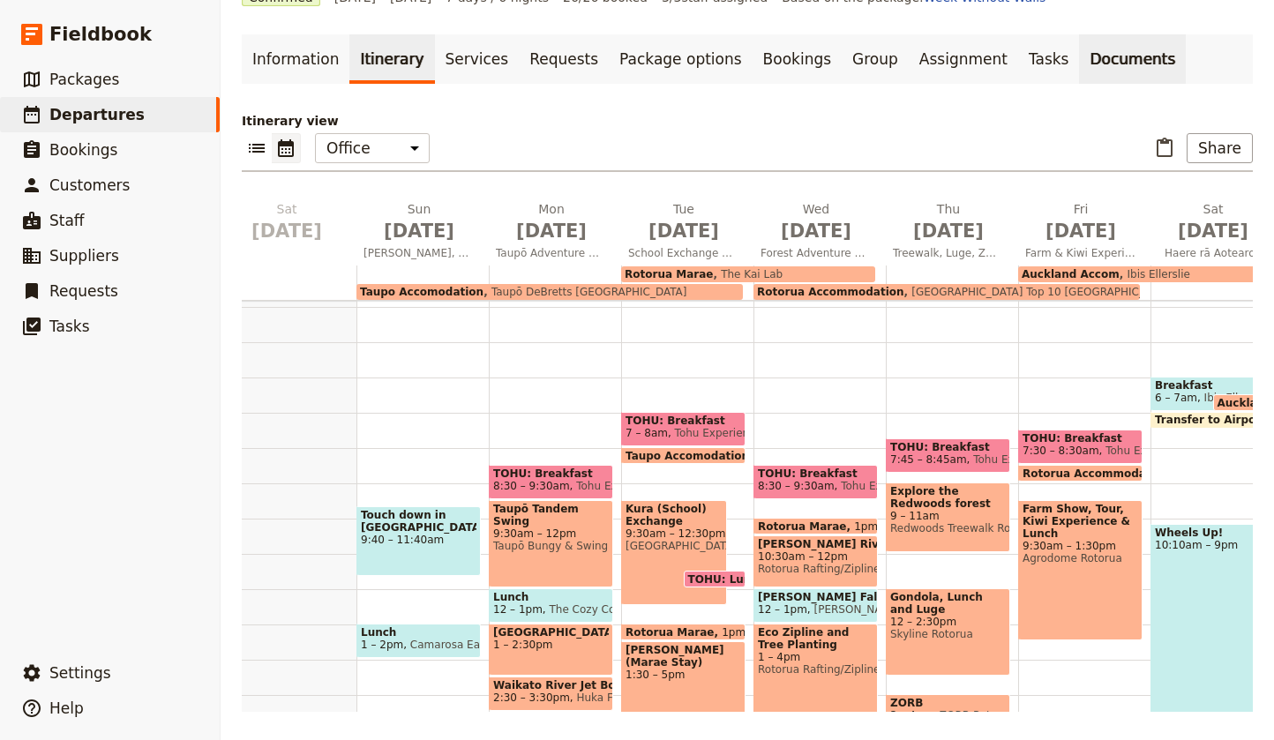
click at [1079, 56] on link "Documents" at bounding box center [1132, 58] width 107 height 49
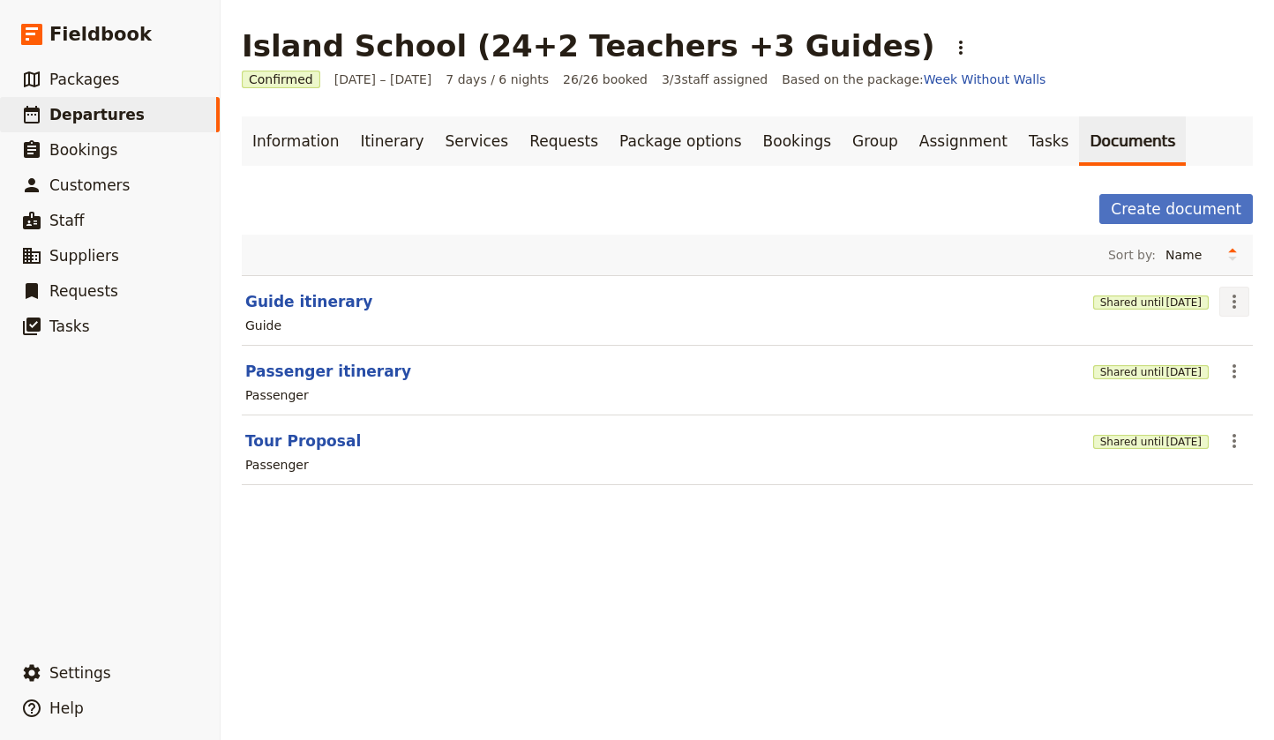
click at [1238, 303] on icon "Actions" at bounding box center [1233, 301] width 21 height 21
click at [1175, 362] on span "Edit document" at bounding box center [1176, 365] width 90 height 18
select select "STAFF"
select select "RUN_SHEET"
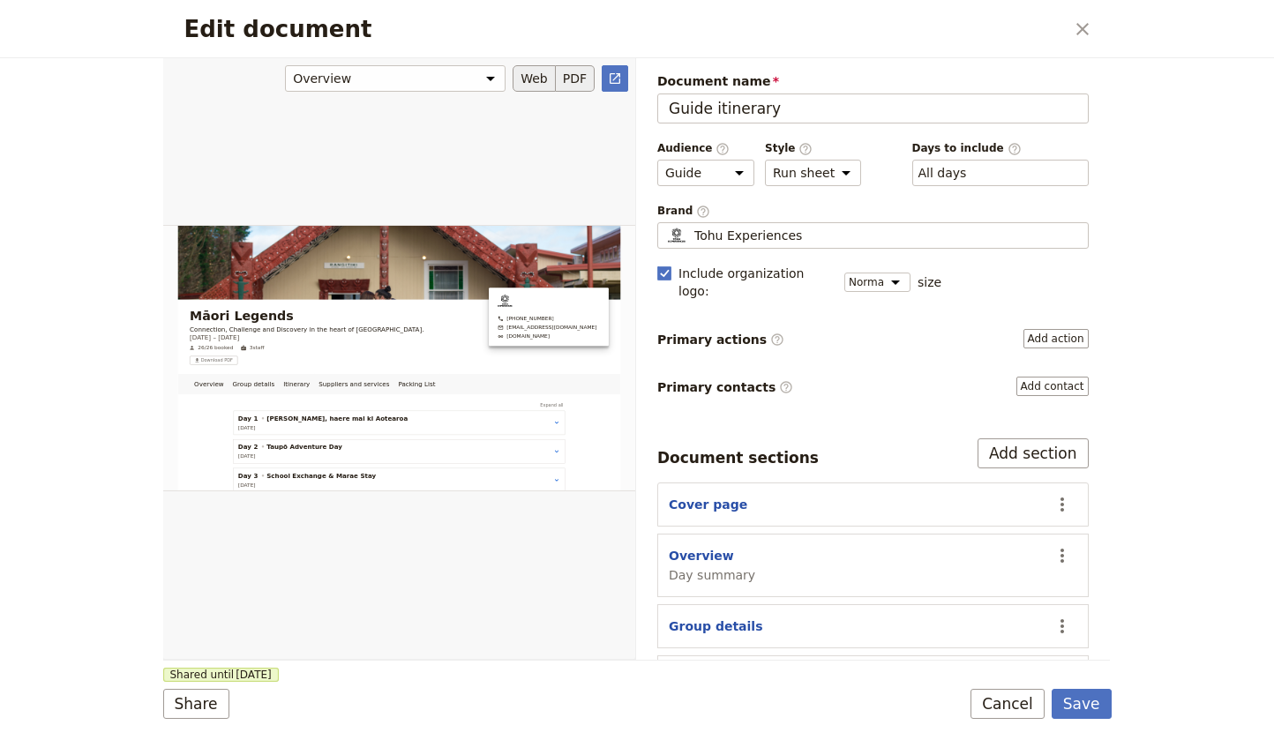
click at [571, 78] on button "PDF" at bounding box center [575, 78] width 39 height 26
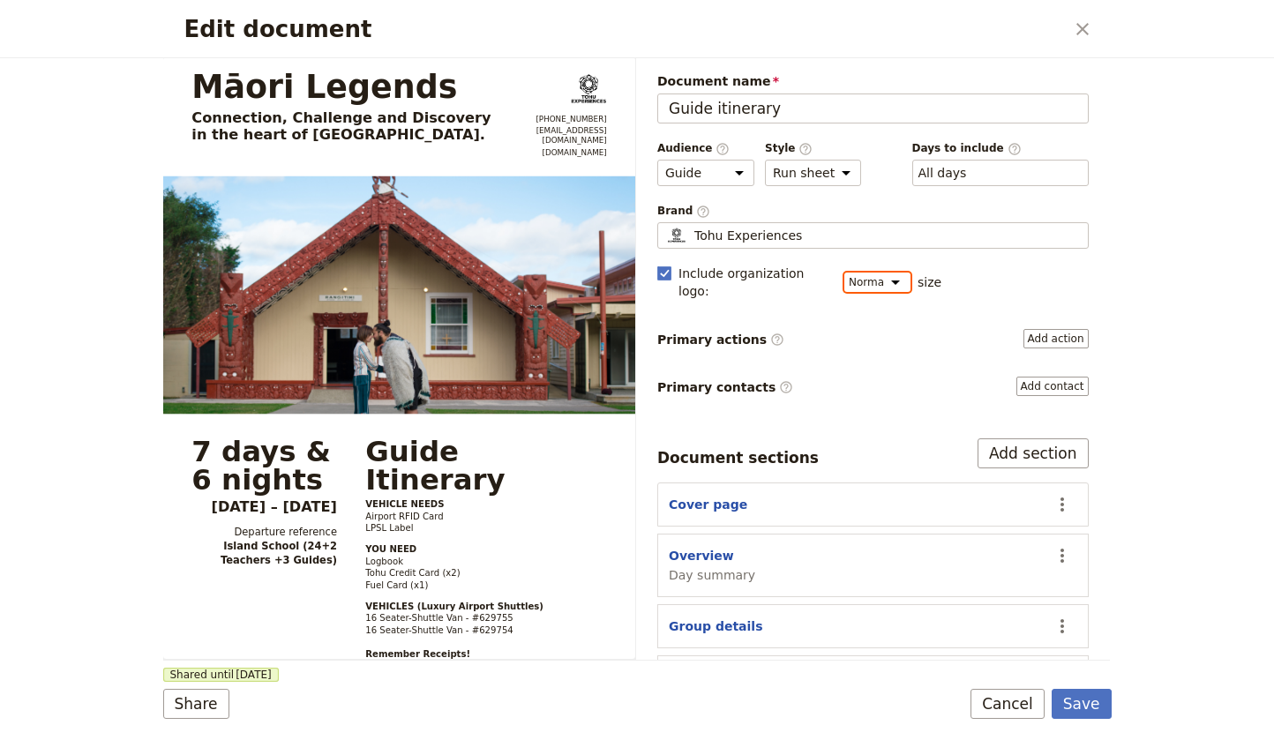
select select "LARGE"
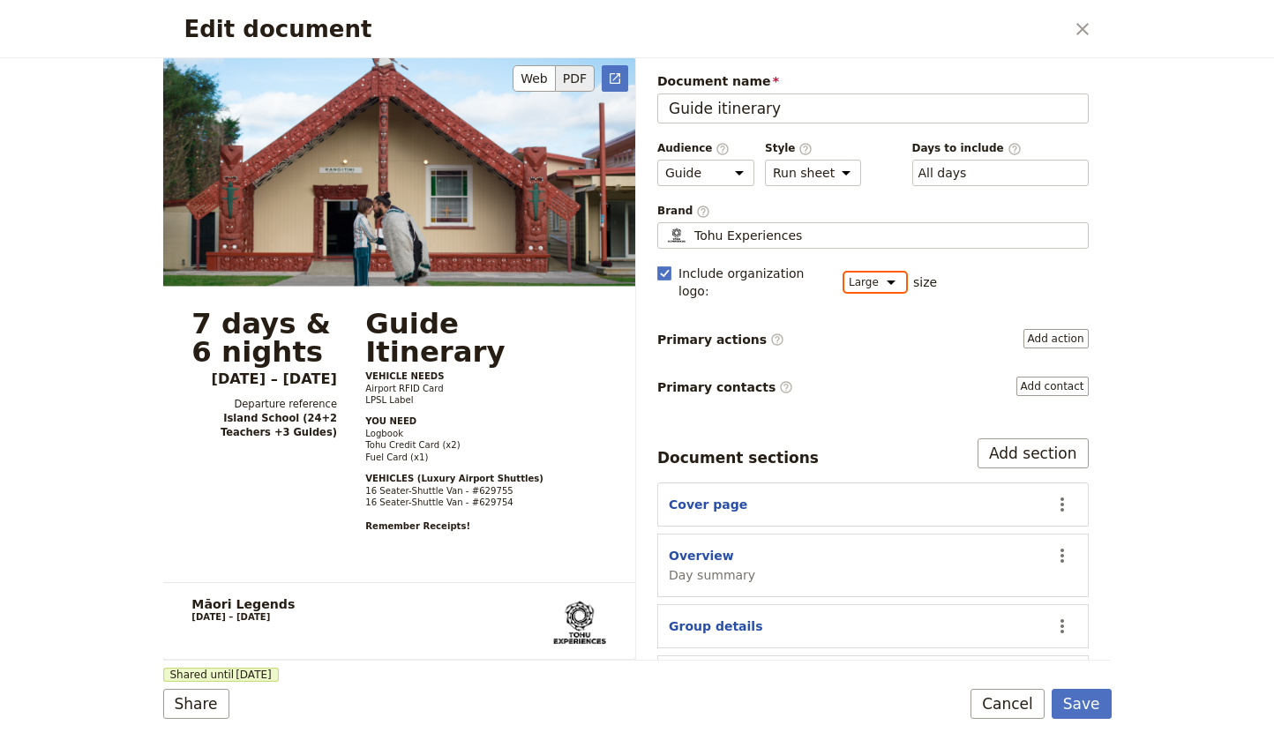
scroll to position [228, 0]
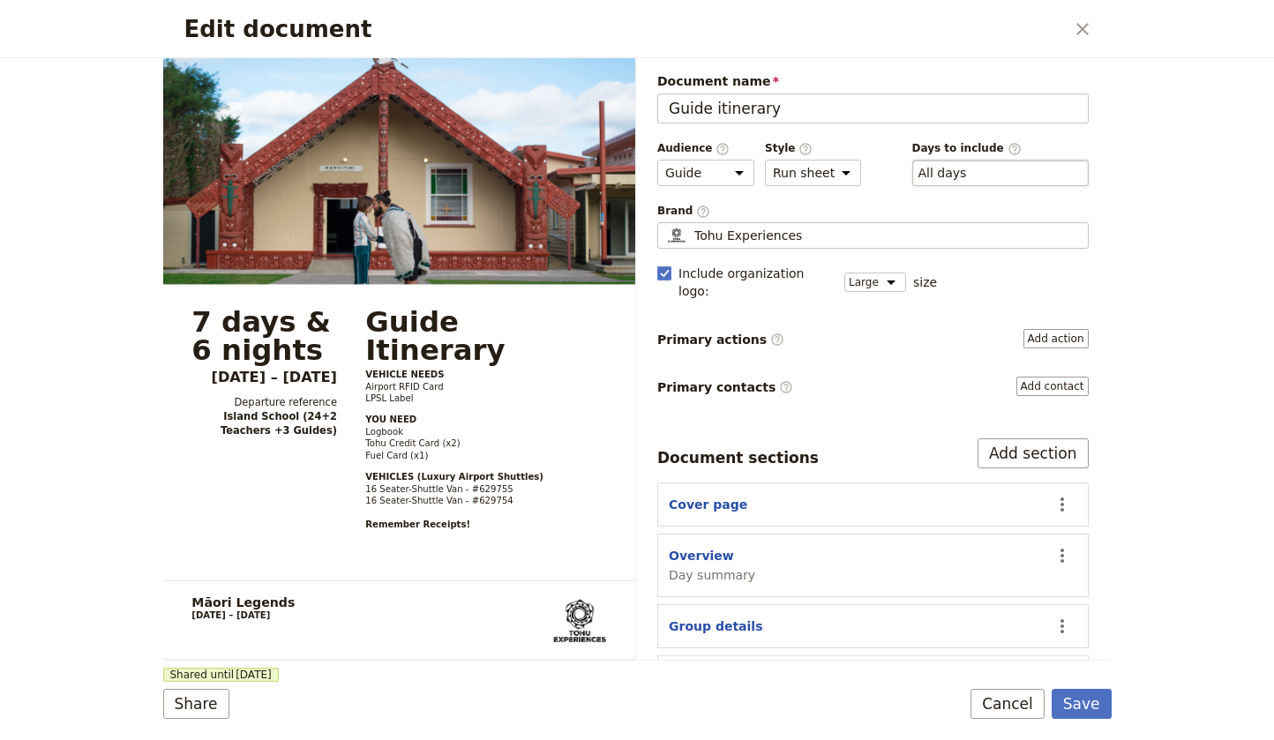
click at [976, 177] on div "​ All days -1, 1, 2, 3, 4, 5, 6, 7" at bounding box center [1000, 173] width 176 height 26
click at [967, 177] on button "​ All days" at bounding box center [942, 173] width 49 height 18
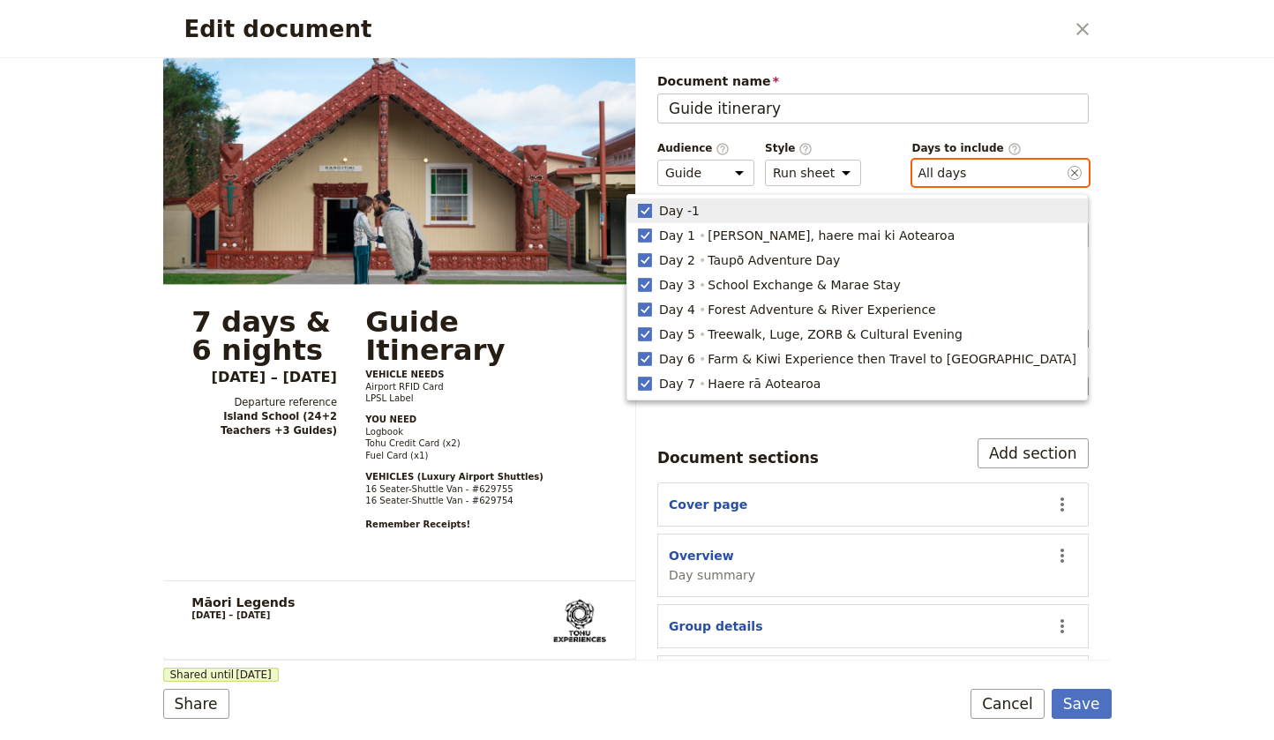
click at [651, 208] on rect "button" at bounding box center [644, 210] width 13 height 13
click at [638, 202] on input "checkbox" at bounding box center [637, 201] width 1 height 1
checkbox input "true"
type input "-1, 1, 2, 3, 4, 5, 6, 7"
click at [651, 209] on rect "button" at bounding box center [644, 210] width 13 height 13
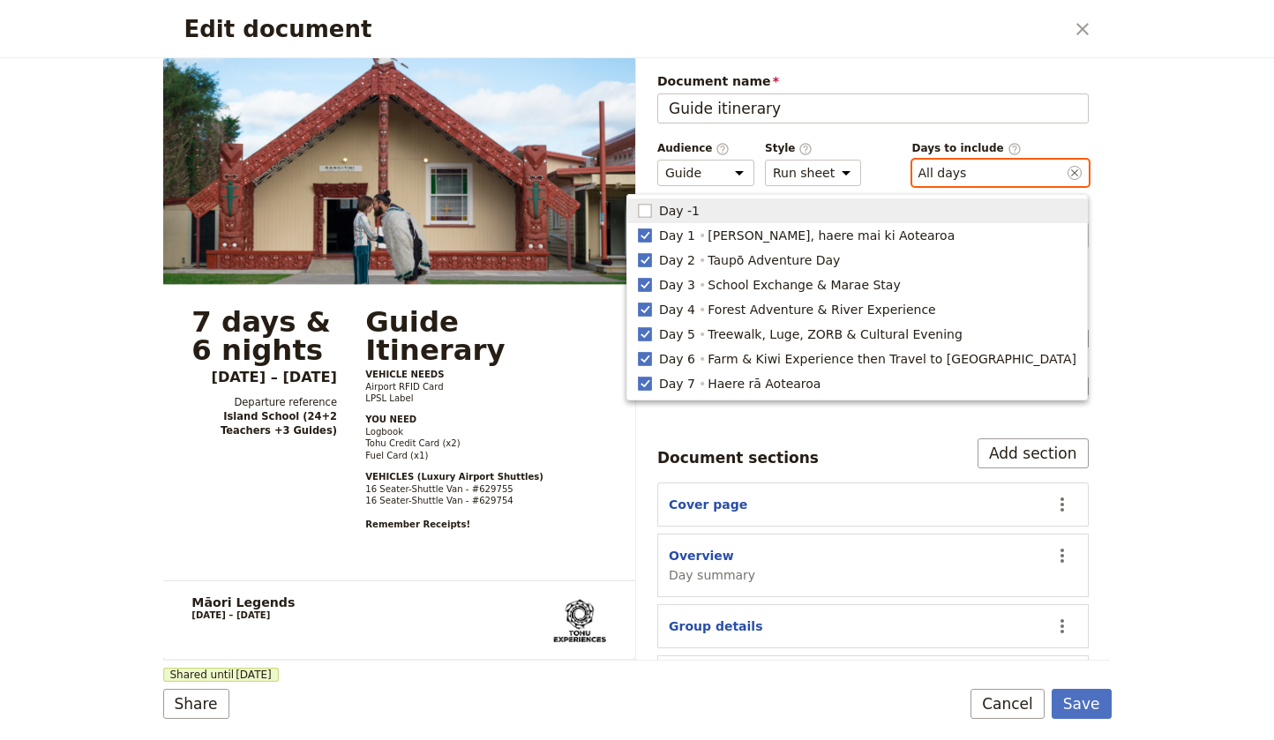
click at [638, 202] on input "checkbox" at bounding box center [637, 201] width 1 height 1
checkbox input "true"
type input "-1, 1, 2, 3, 4, 5, 6, 7"
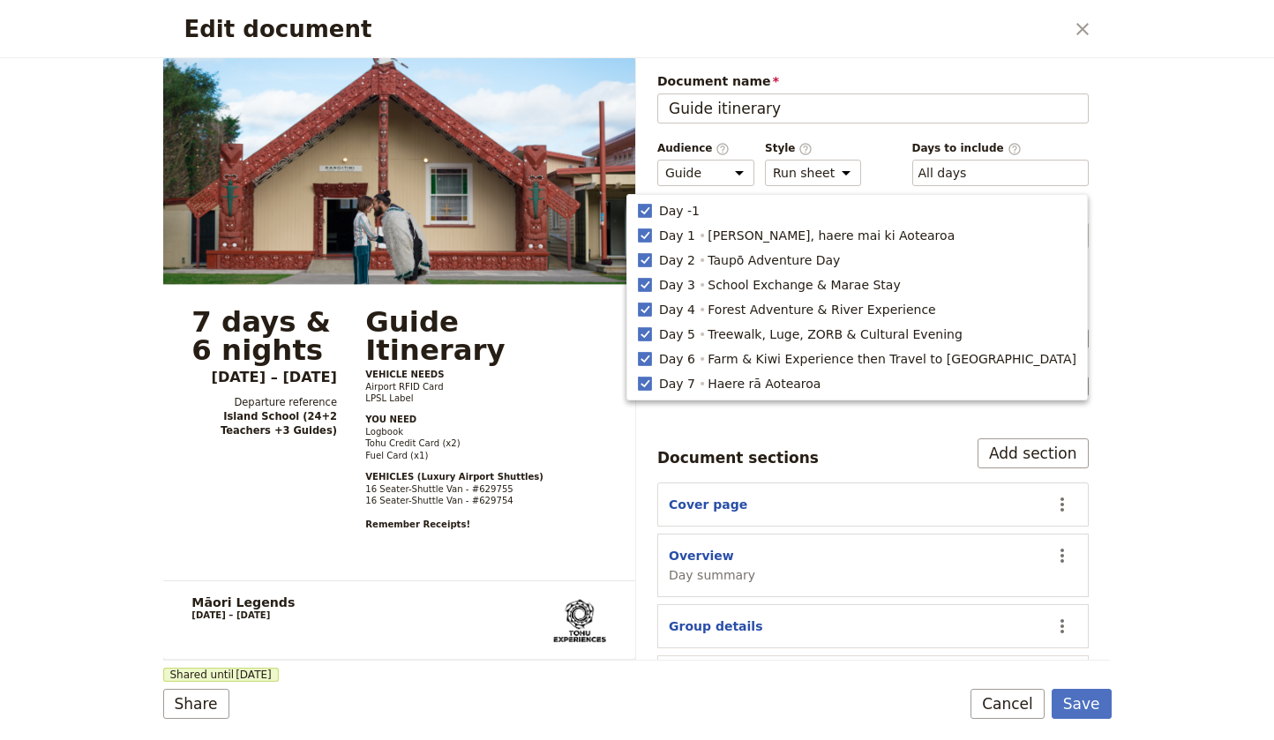
click at [1156, 273] on div "Edit document ​ Māori Legends Connection, Challenge and Discovery in the heart …" at bounding box center [637, 370] width 1274 height 740
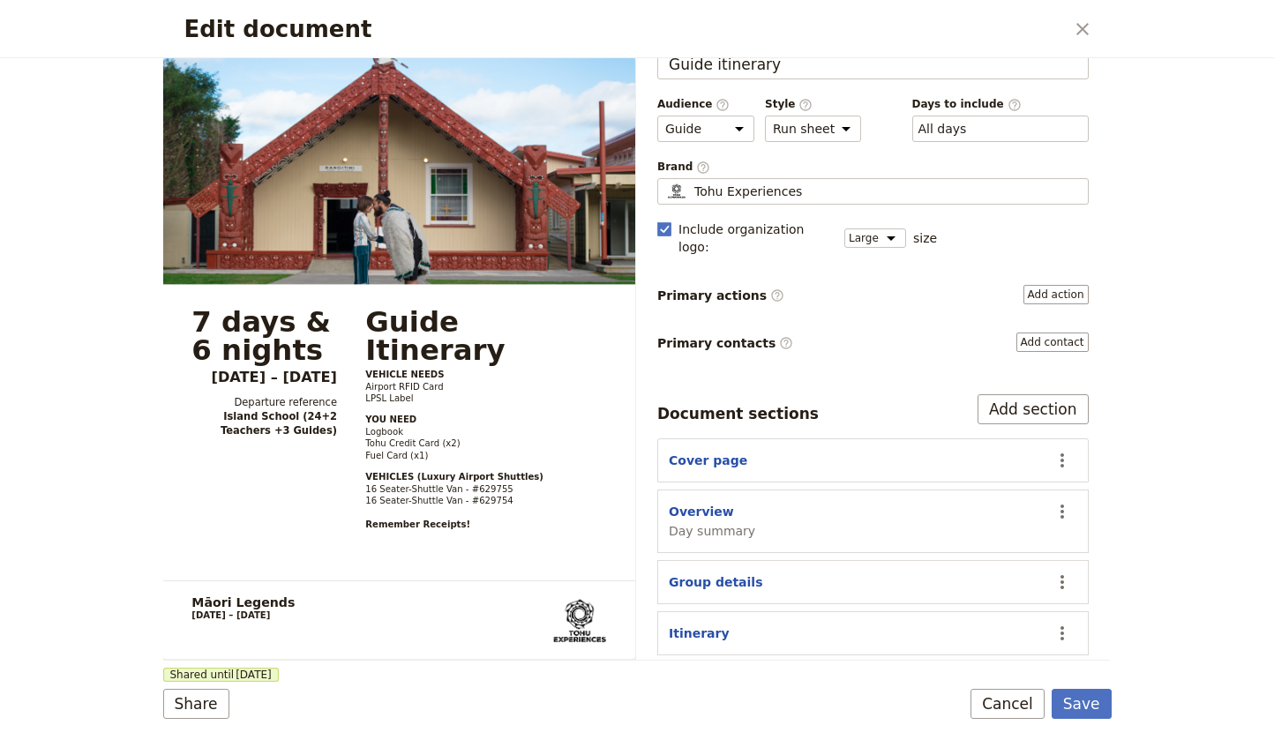
scroll to position [45, 0]
click at [1039, 332] on button "Add contact" at bounding box center [1052, 341] width 72 height 19
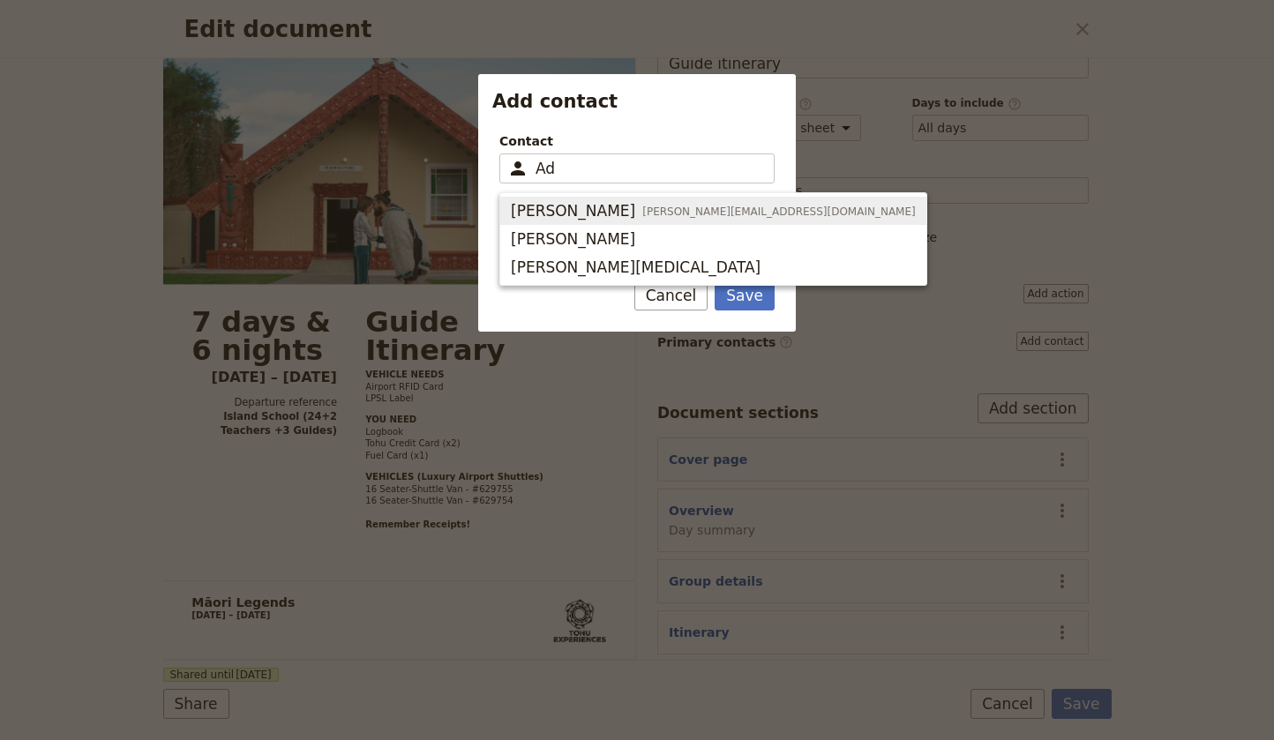
click at [642, 213] on span "[PERSON_NAME][EMAIL_ADDRESS][DOMAIN_NAME]" at bounding box center [778, 212] width 273 height 14
type input "[PERSON_NAME]"
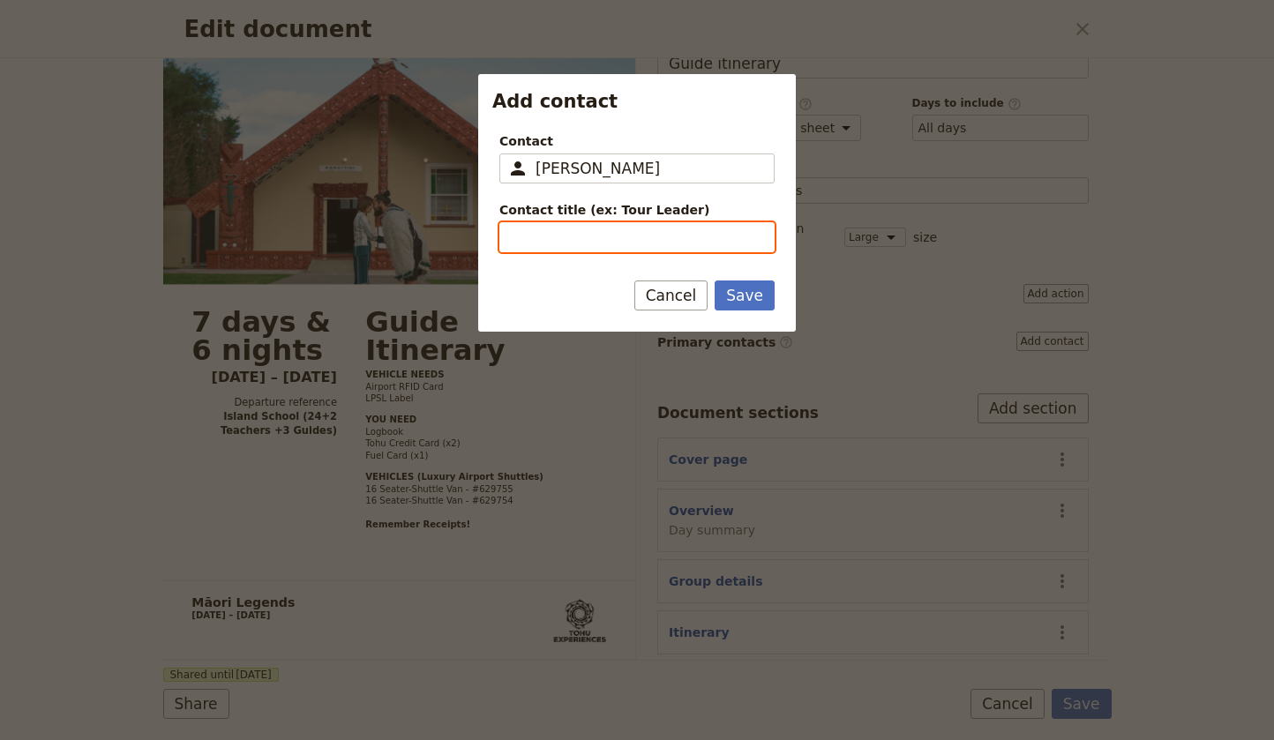
click at [578, 239] on input "Contact title (ex: Tour Leader)" at bounding box center [636, 237] width 275 height 30
type input "Operations Manager"
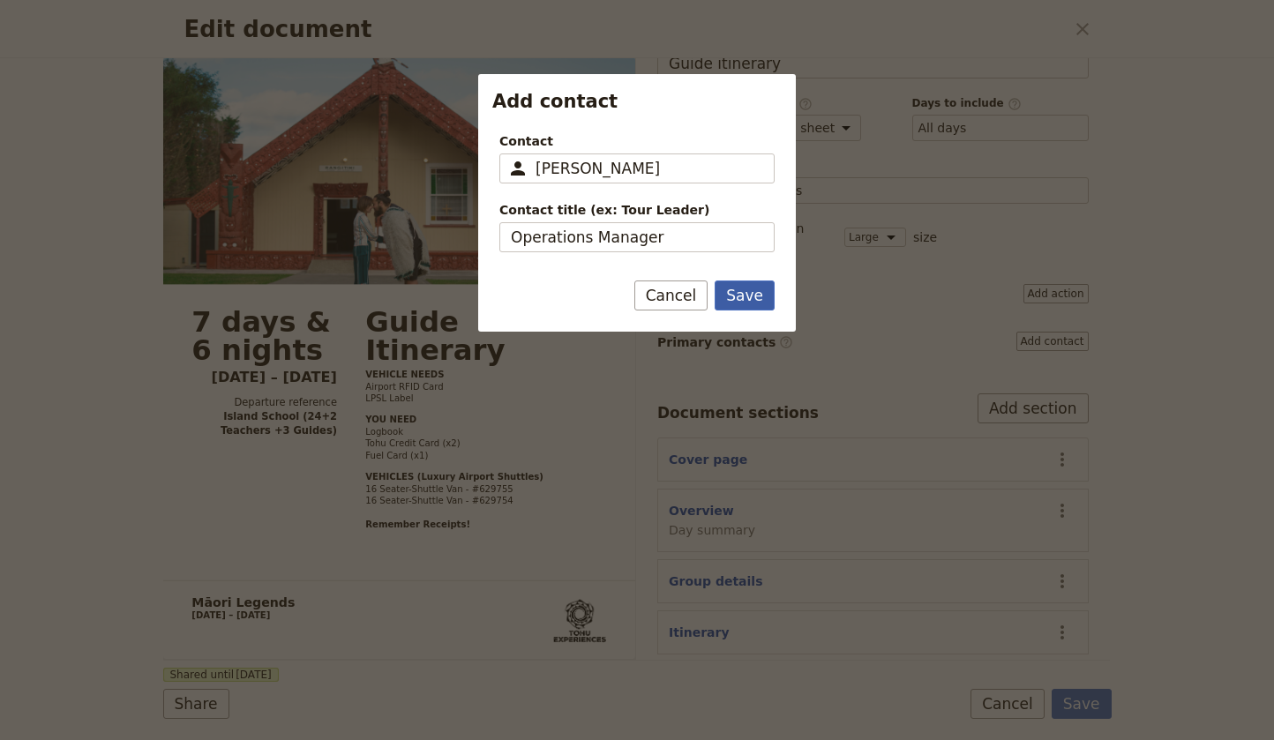
click at [758, 295] on button "Save" at bounding box center [744, 295] width 60 height 30
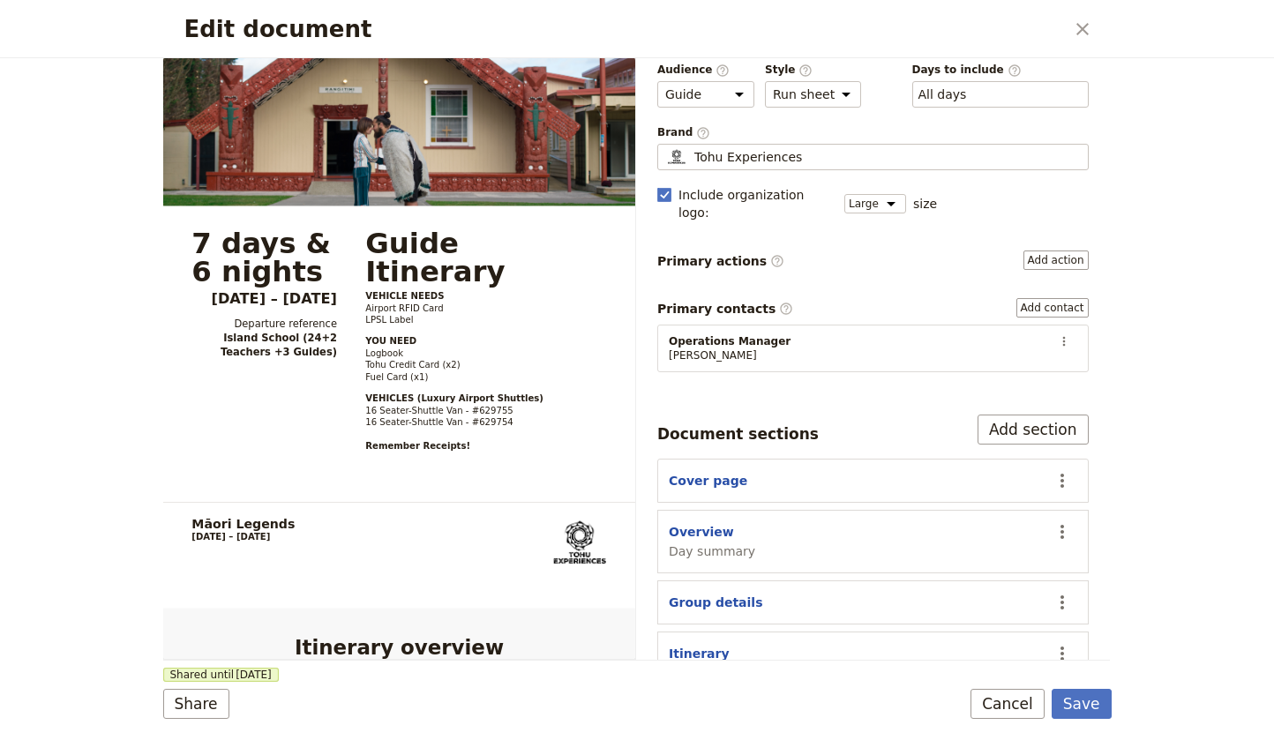
scroll to position [81, 0]
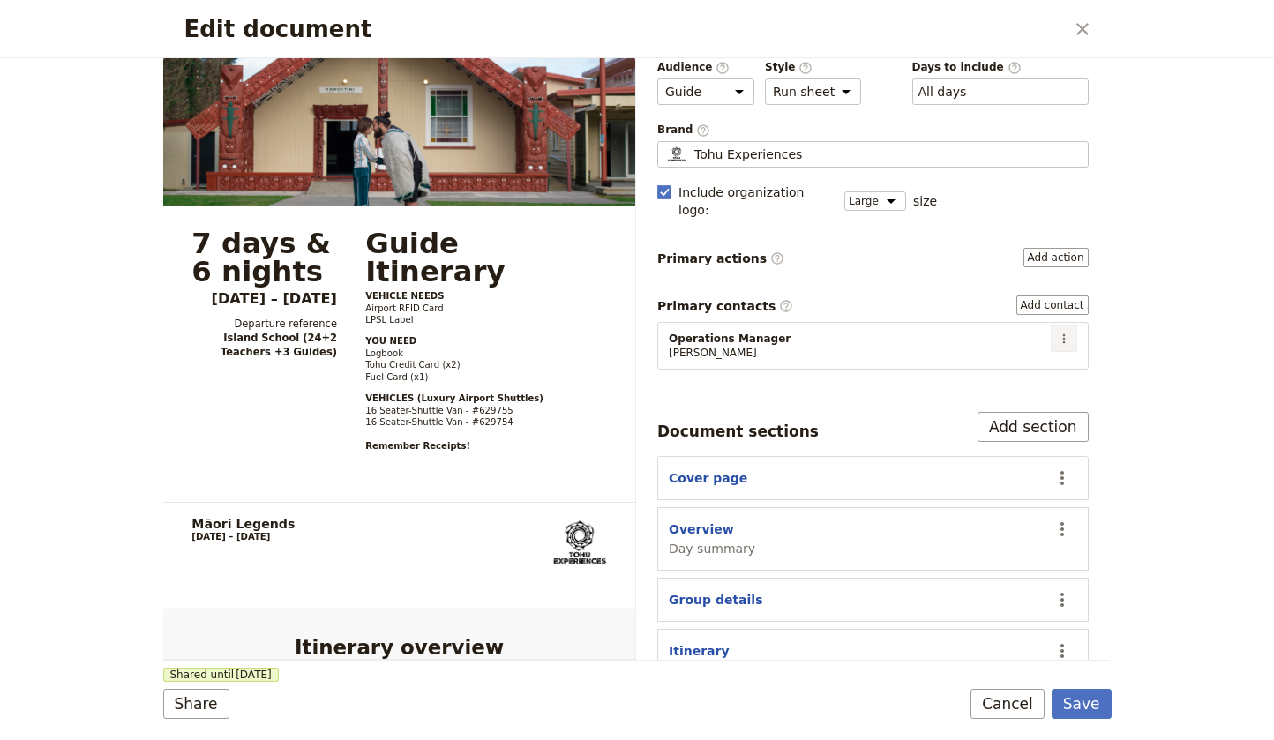
click at [1067, 332] on icon "Actions" at bounding box center [1064, 339] width 14 height 14
click at [1169, 310] on div "Edit document ​ Māori Legends Connection, Challenge and Discovery in the heart …" at bounding box center [637, 370] width 1274 height 740
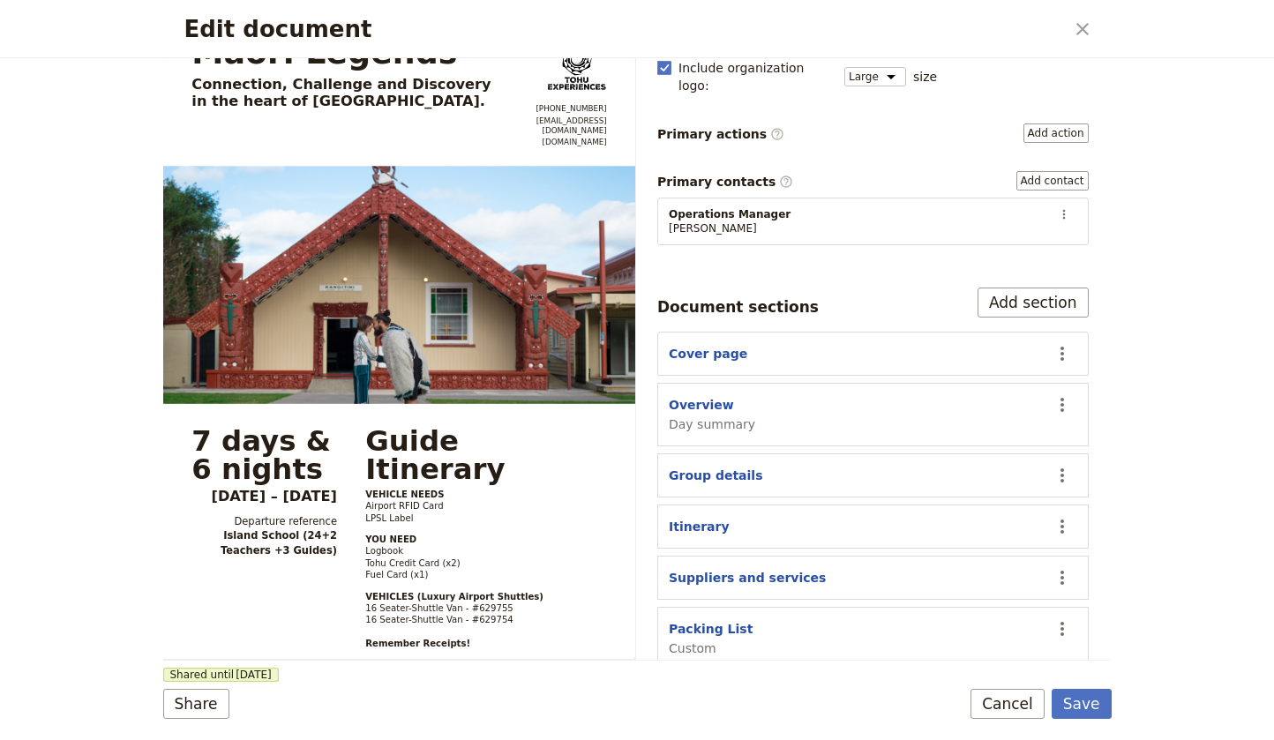
scroll to position [0, 0]
click at [1097, 698] on button "Save" at bounding box center [1081, 704] width 60 height 30
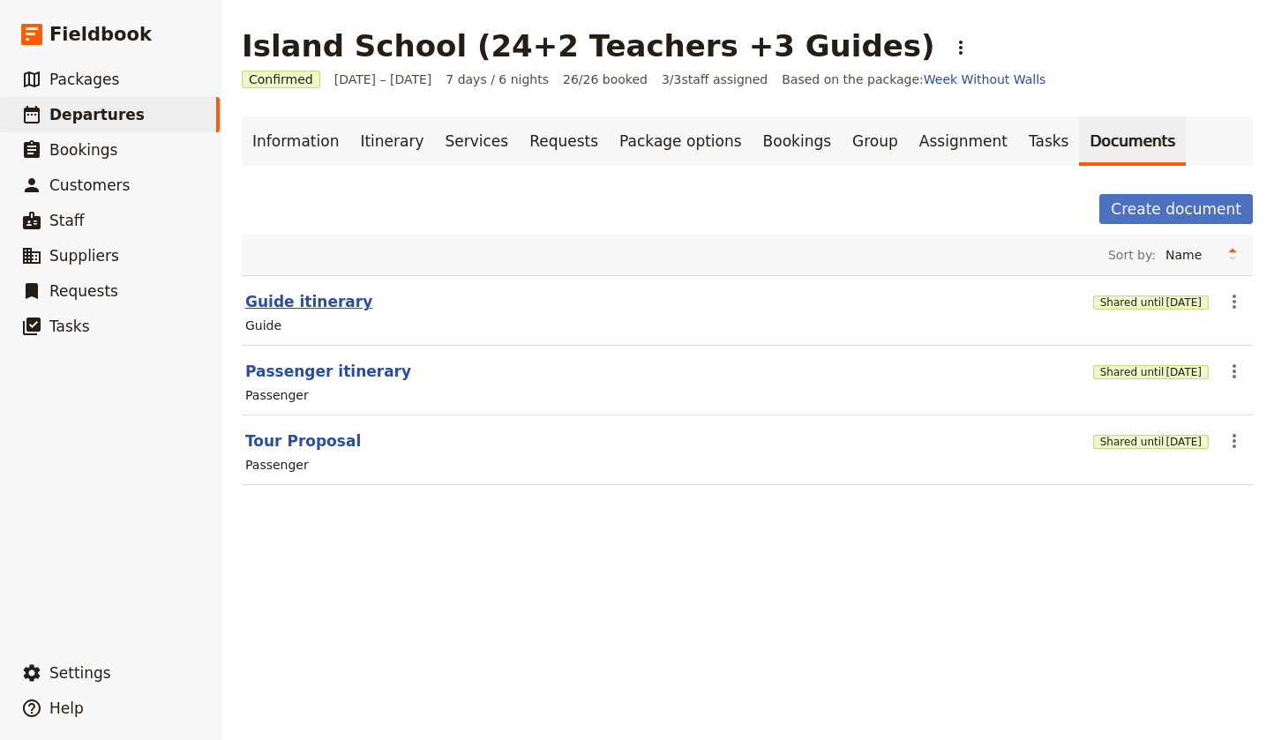
click at [298, 303] on button "Guide itinerary" at bounding box center [308, 301] width 127 height 21
select select "STAFF"
select select "RUN_SHEET"
select select "LARGE"
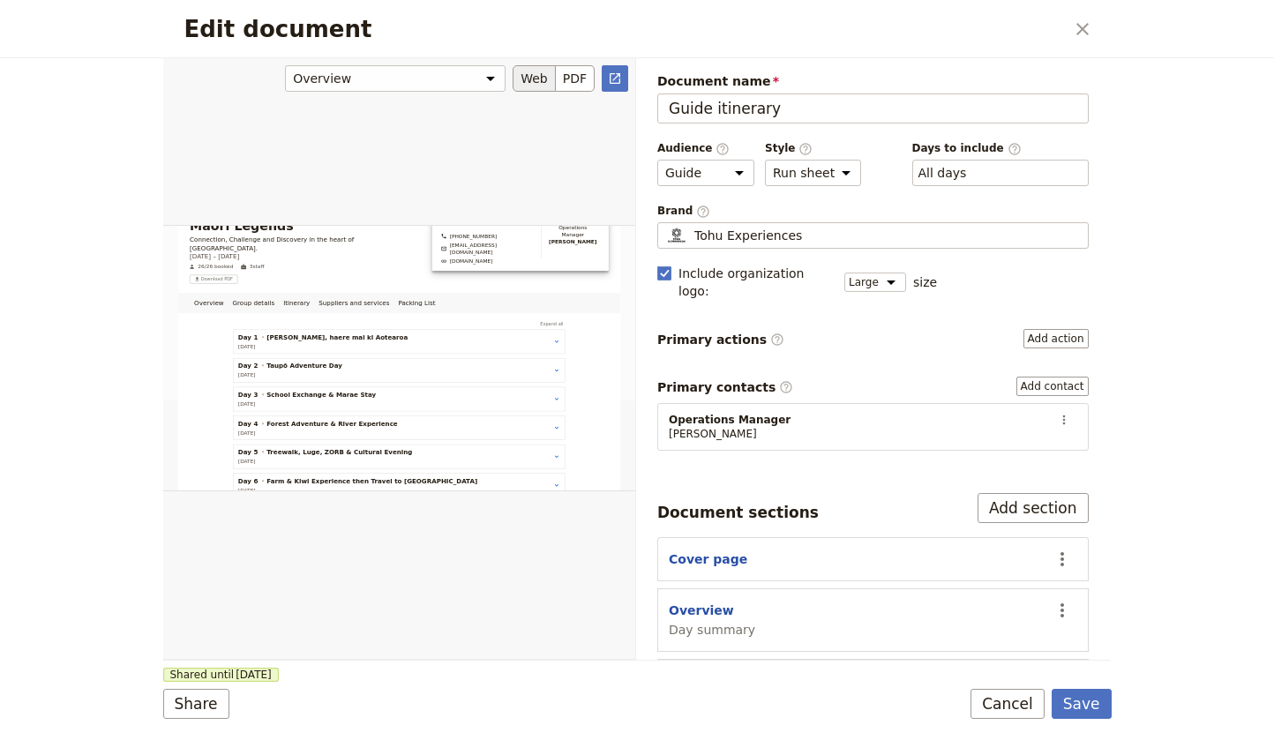
scroll to position [344, 0]
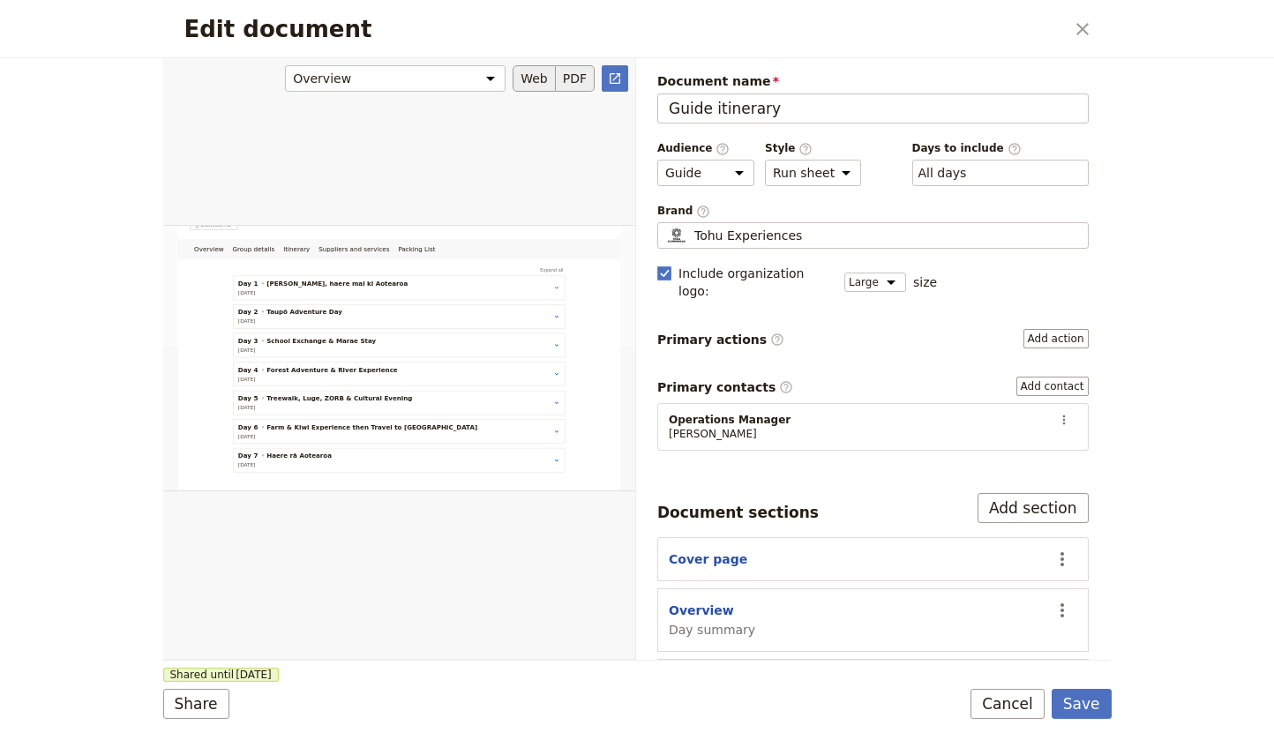
click at [572, 74] on button "PDF" at bounding box center [575, 78] width 39 height 26
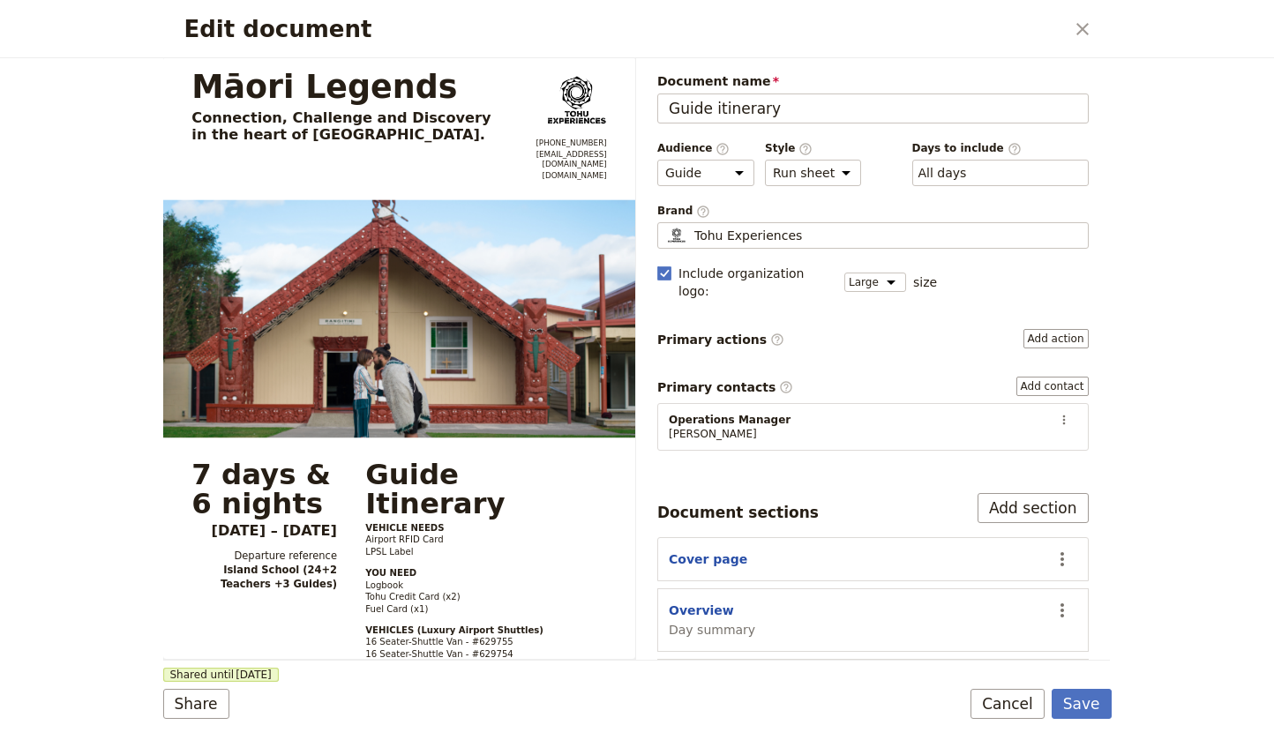
scroll to position [0, 0]
click at [807, 234] on div "Tohu Experiences" at bounding box center [872, 236] width 415 height 18
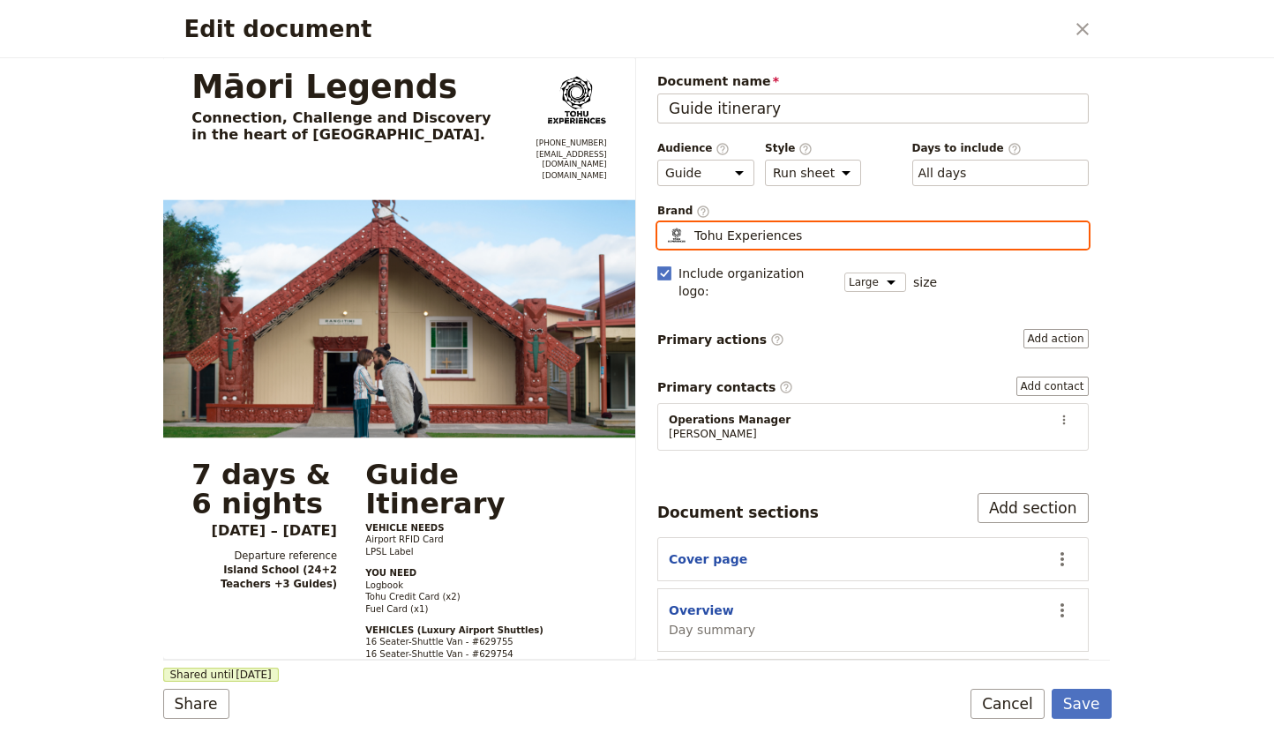
click at [665, 223] on input "Tohu Experiences" at bounding box center [664, 222] width 1 height 1
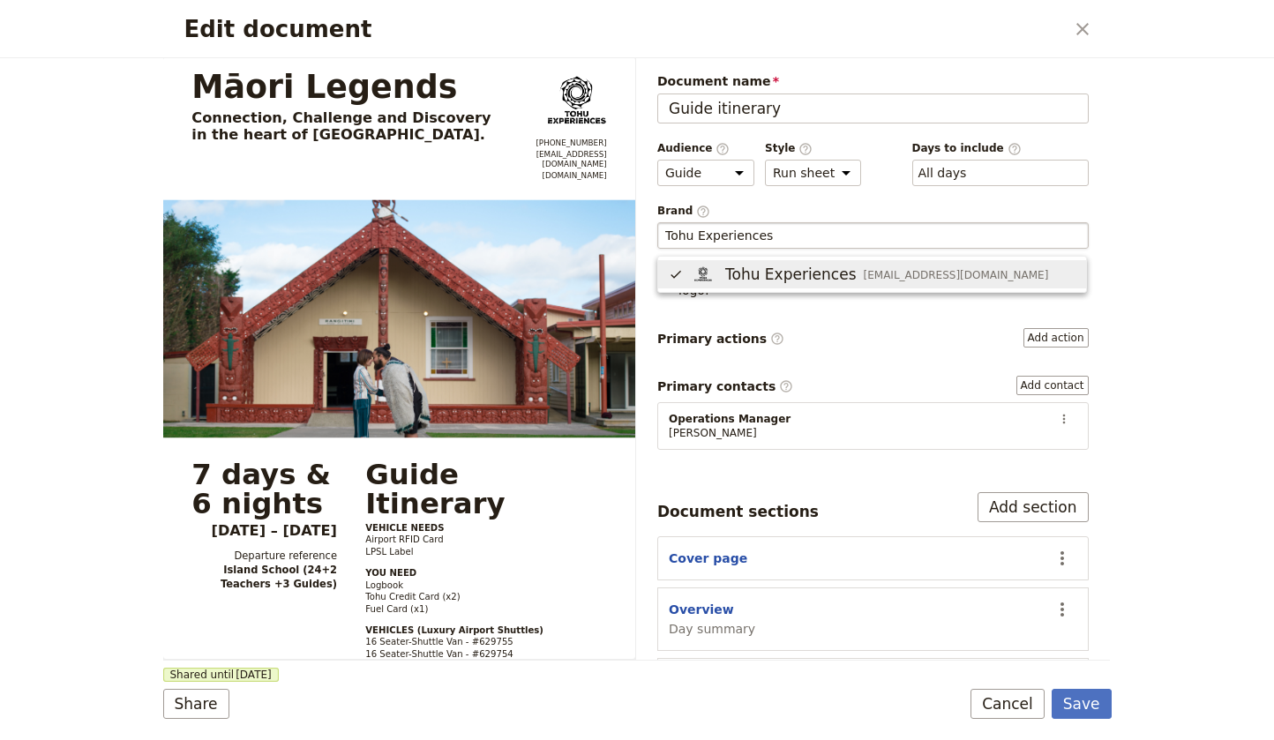
click at [1177, 216] on div "Edit document ​ Māori Legends Connection, Challenge and Discovery in the heart …" at bounding box center [637, 370] width 1274 height 740
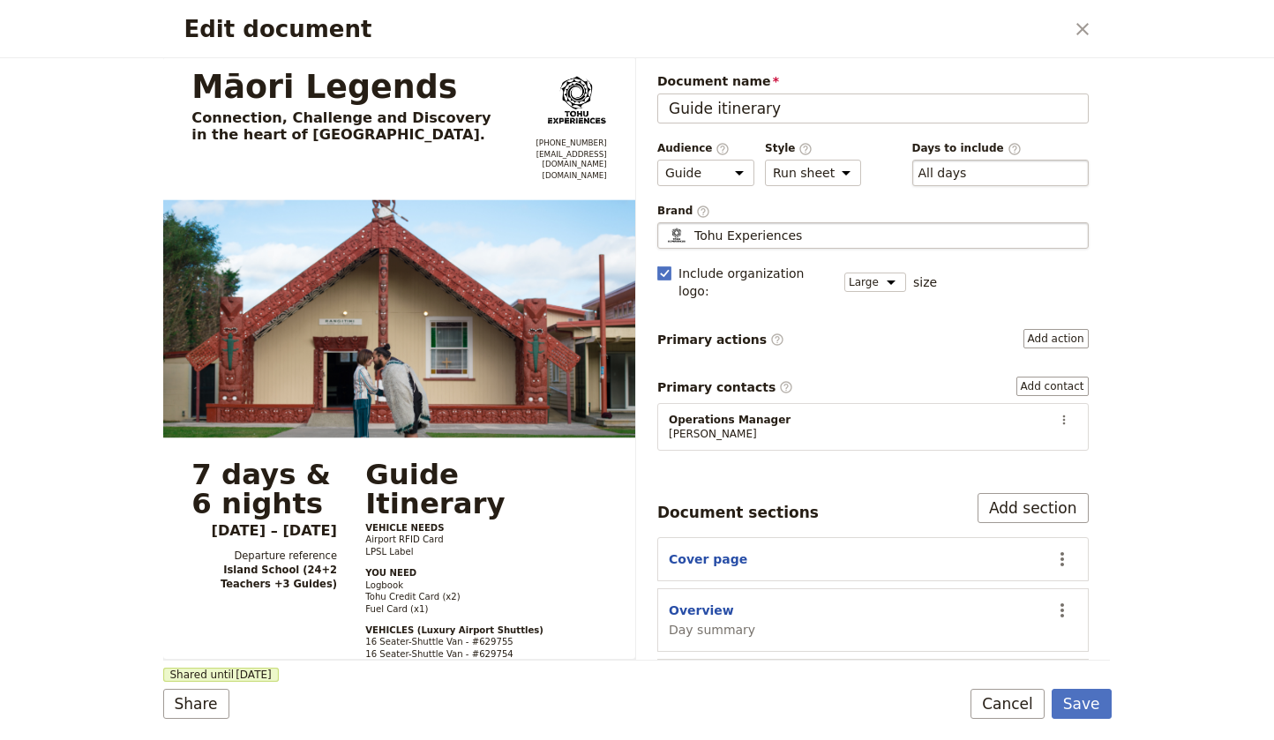
click at [951, 172] on button "​ All days" at bounding box center [942, 173] width 49 height 18
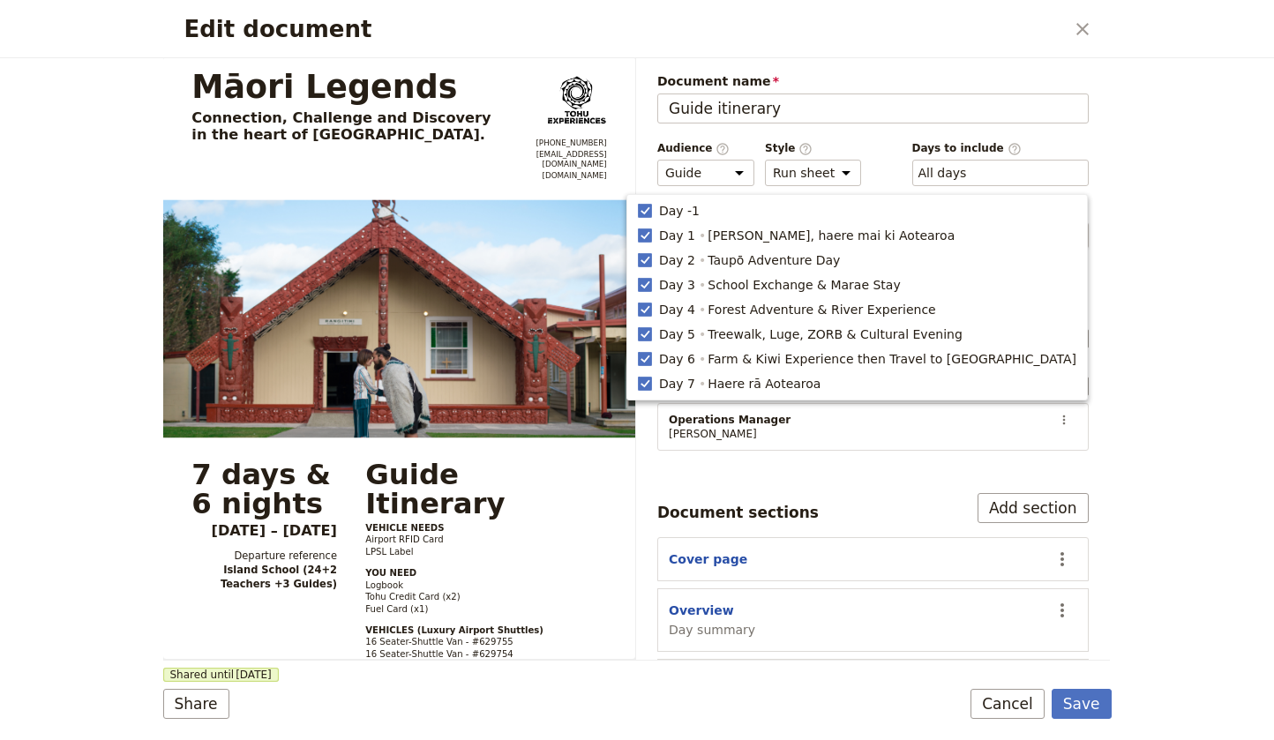
click at [1206, 204] on div "Edit document ​ Māori Legends Connection, Challenge and Discovery in the heart …" at bounding box center [637, 370] width 1274 height 740
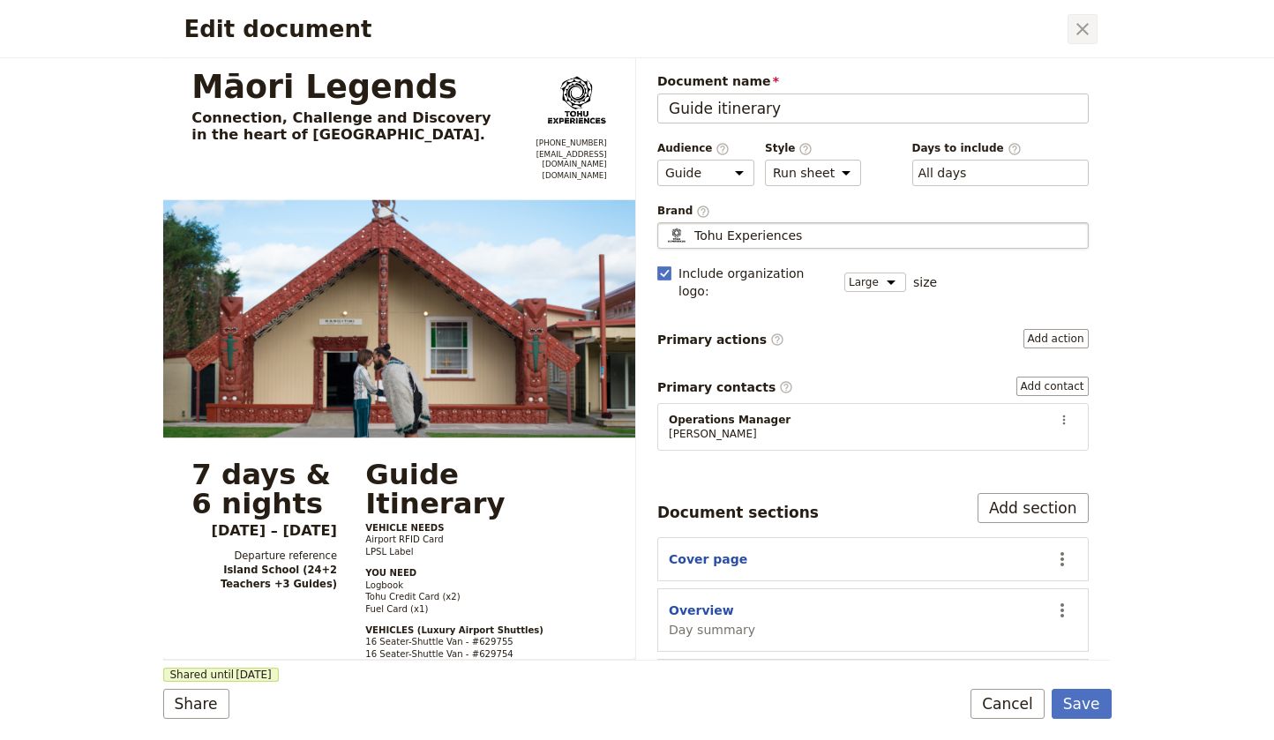
click at [1082, 28] on icon "Close dialog" at bounding box center [1082, 29] width 12 height 12
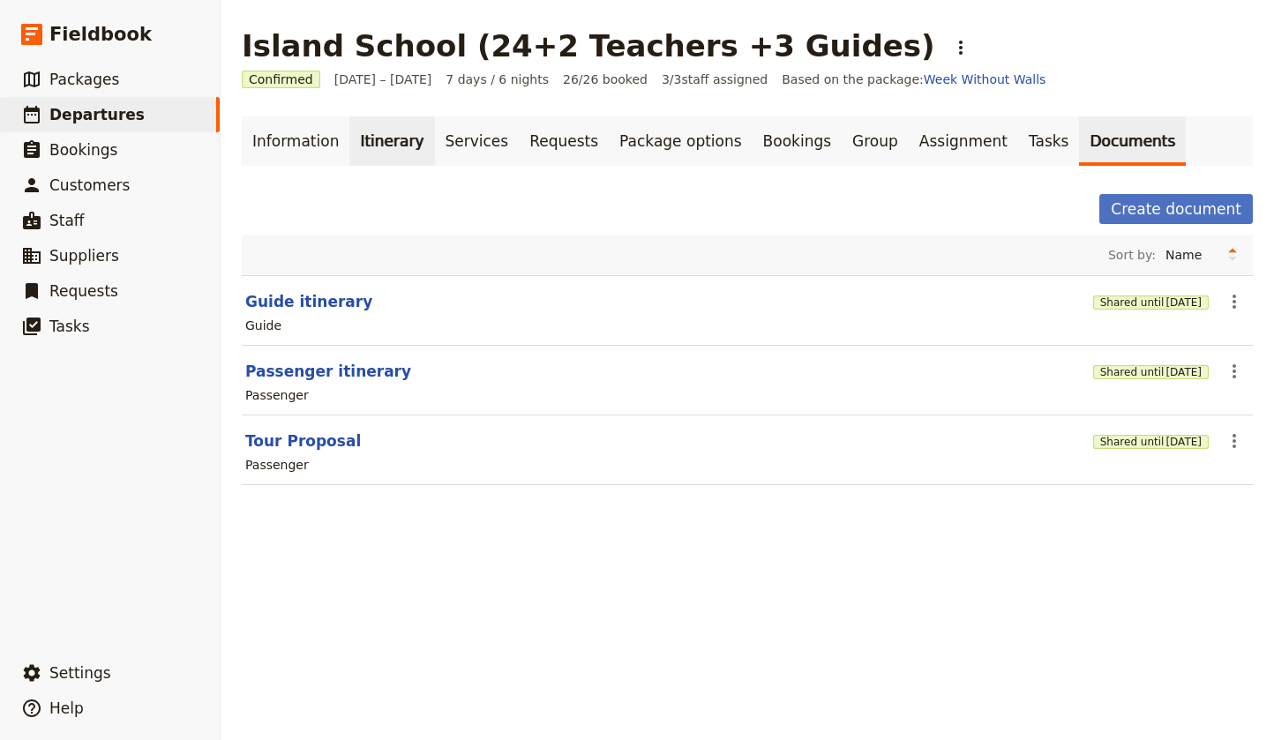
click at [377, 141] on link "Itinerary" at bounding box center [391, 140] width 85 height 49
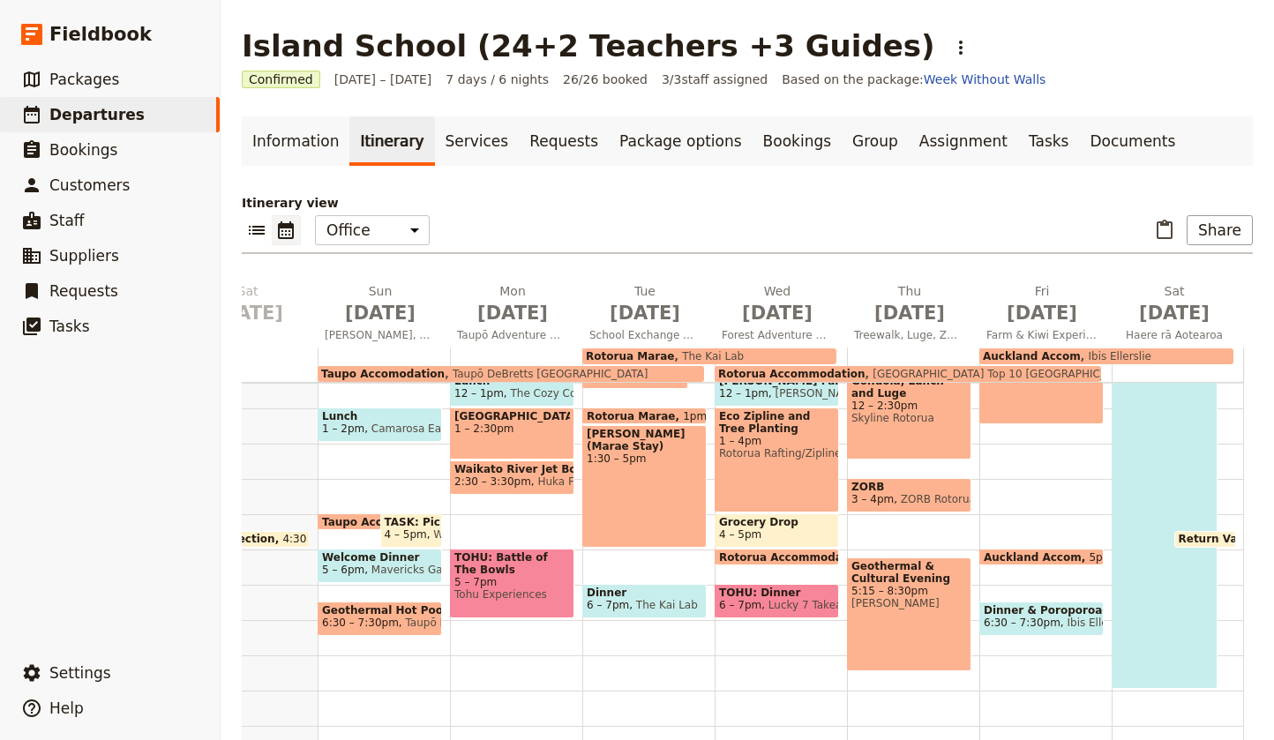
scroll to position [436, 0]
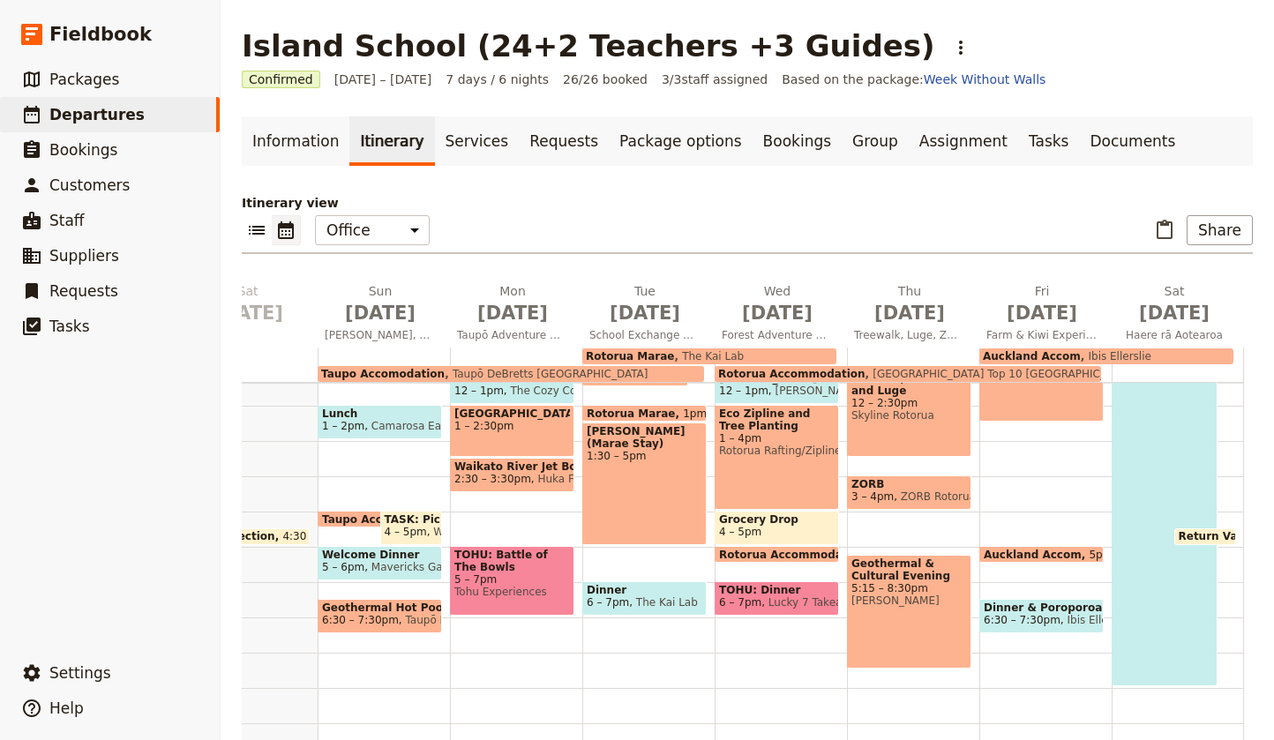
click at [1048, 614] on span "6:30 – 7:30pm" at bounding box center [1021, 620] width 77 height 12
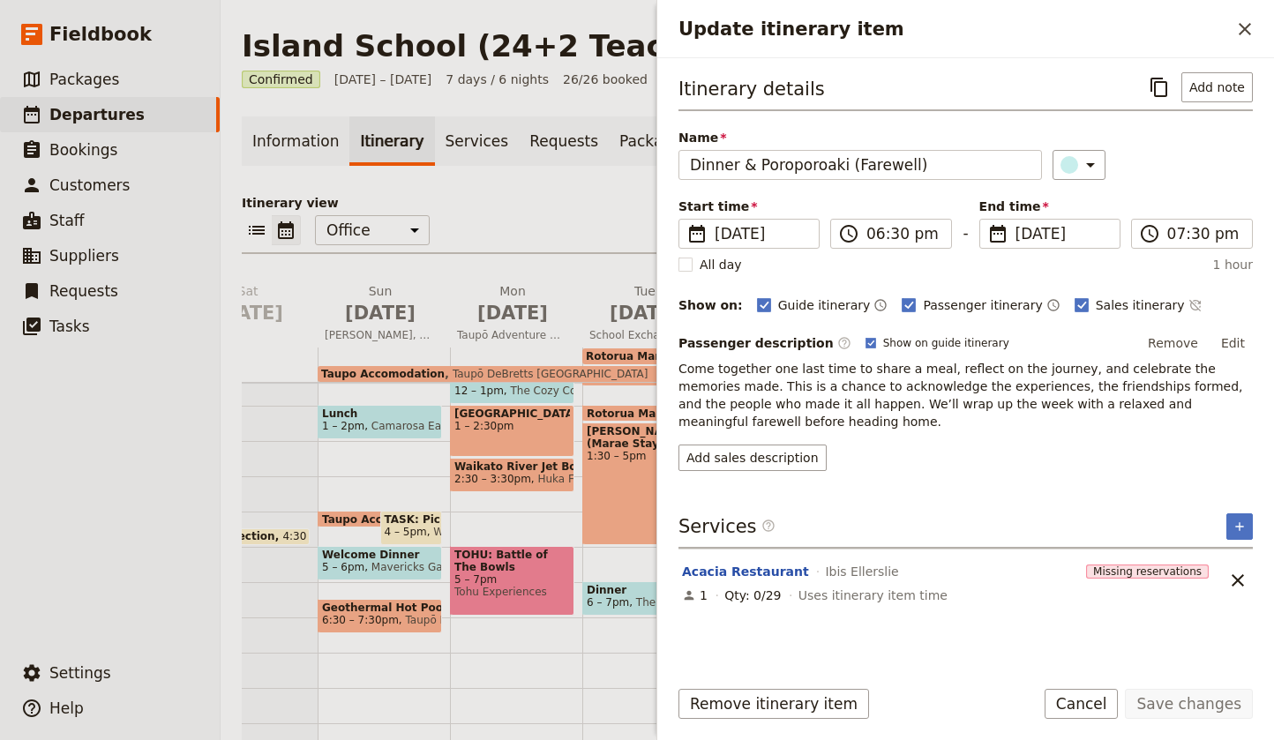
scroll to position [0, 0]
click at [1243, 28] on icon "Close drawer" at bounding box center [1244, 29] width 12 height 12
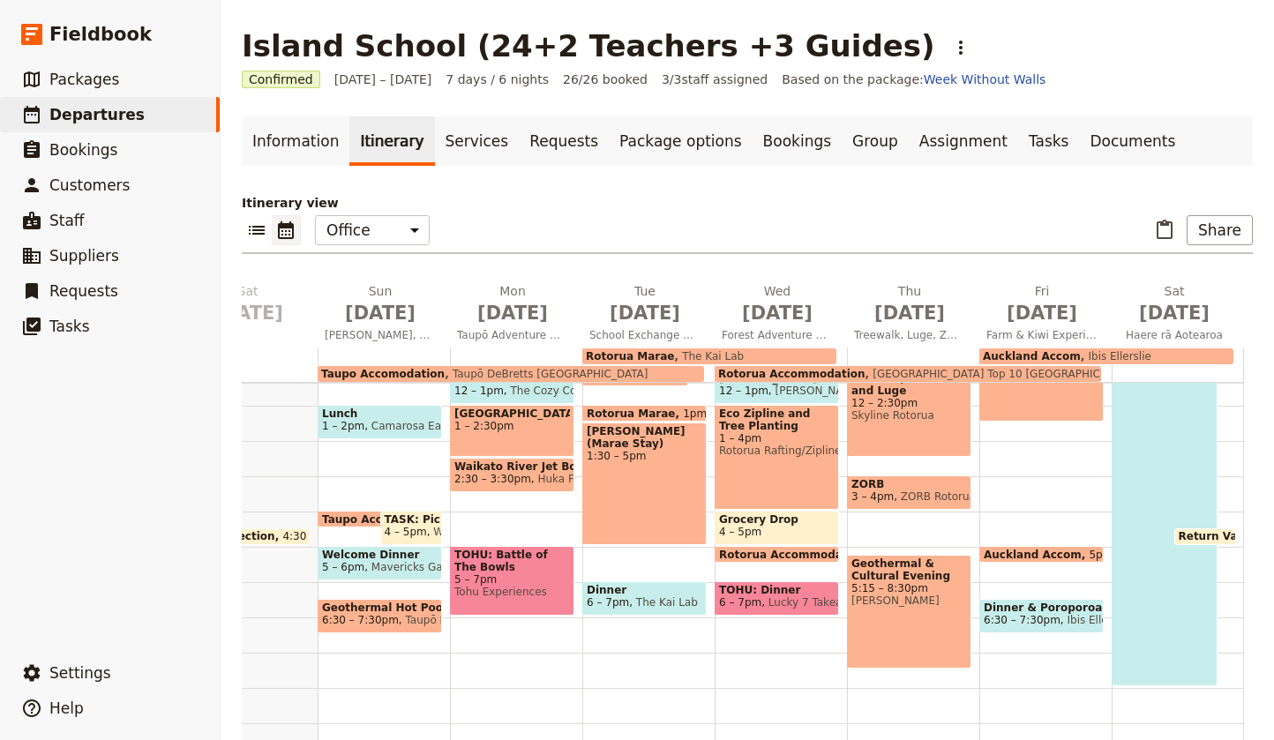
click at [1024, 612] on span "Dinner & Poroporoaki (Farewell)" at bounding box center [1041, 607] width 116 height 12
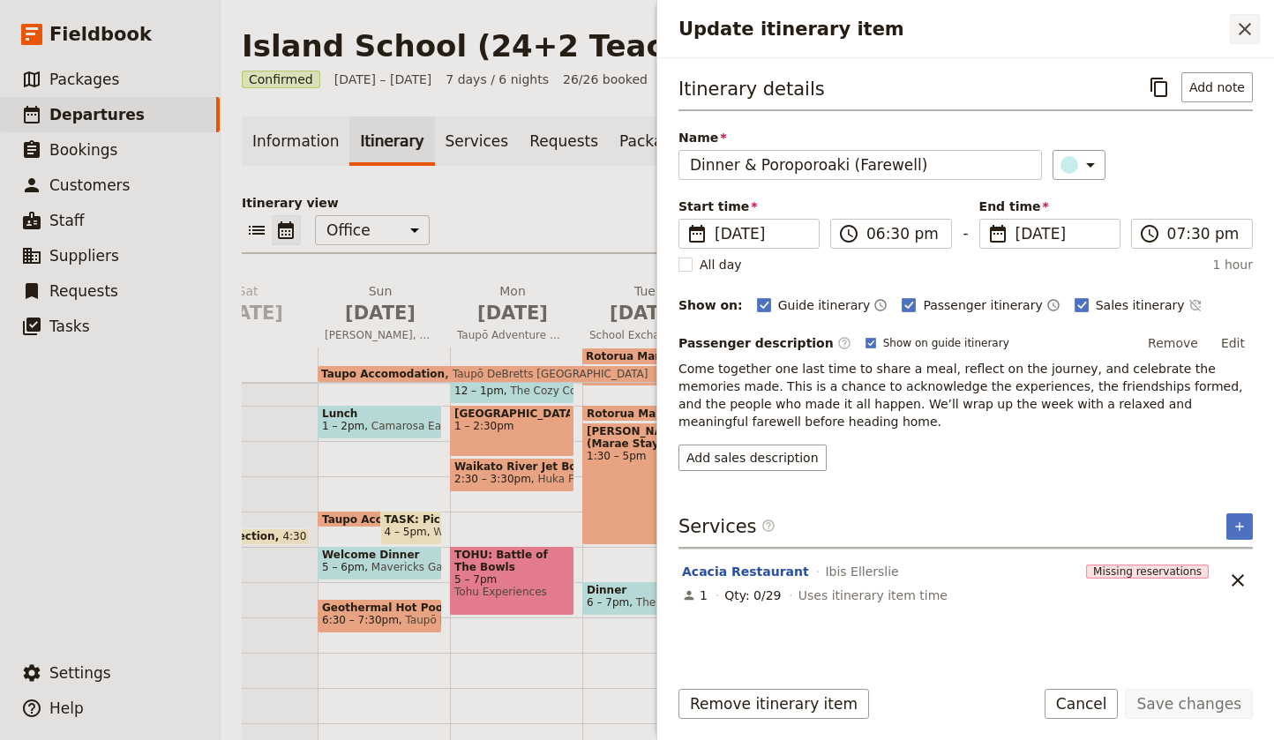
click at [1248, 27] on icon "Close drawer" at bounding box center [1244, 29] width 21 height 21
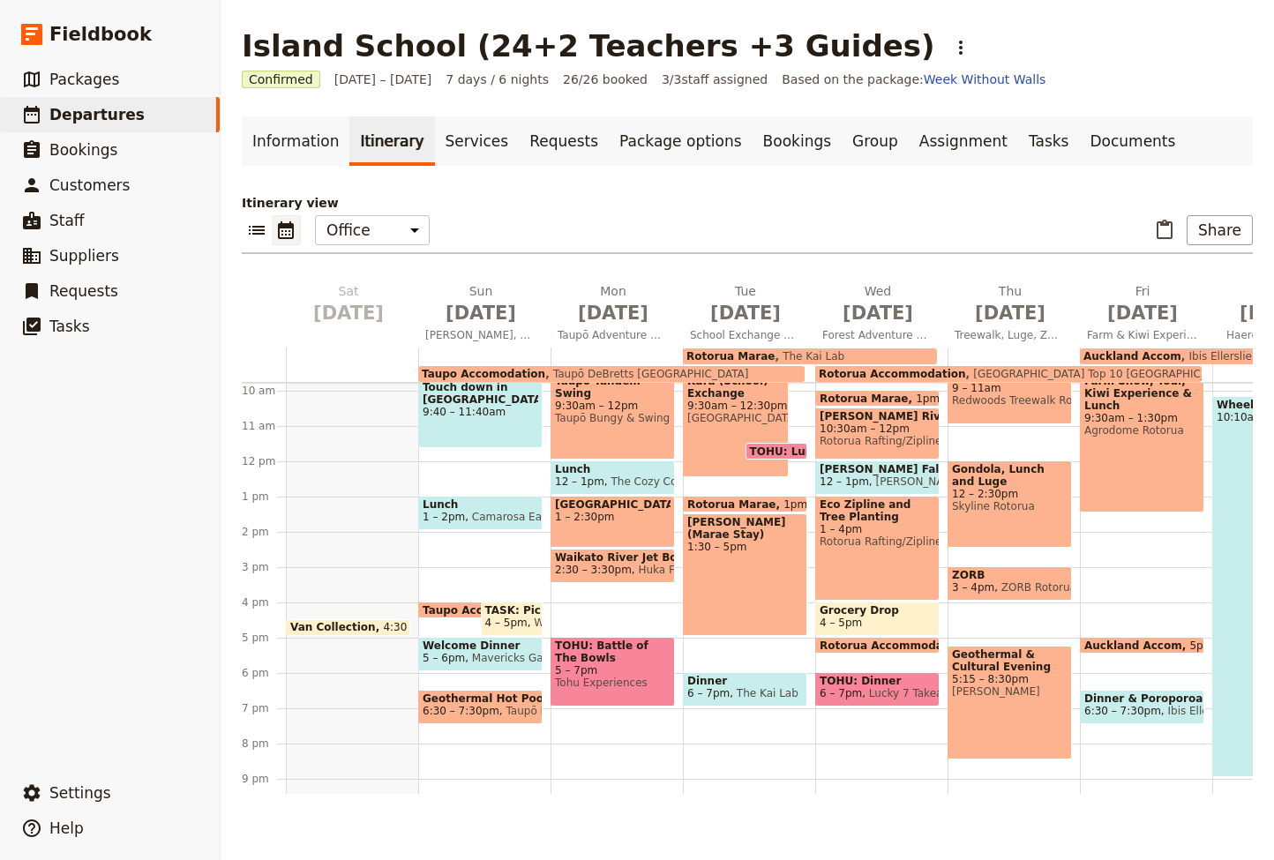
scroll to position [347, 0]
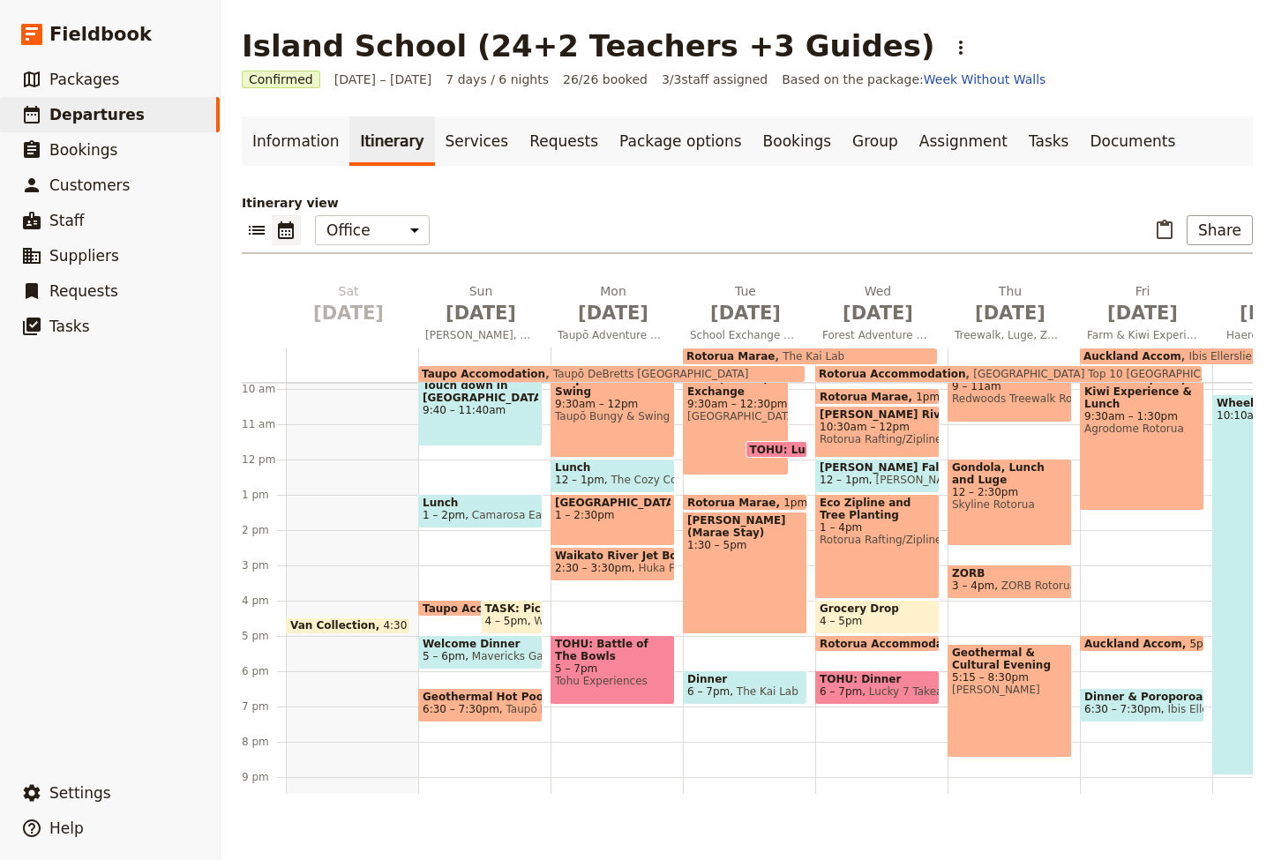
click at [337, 625] on span "Van Collection" at bounding box center [336, 625] width 93 height 12
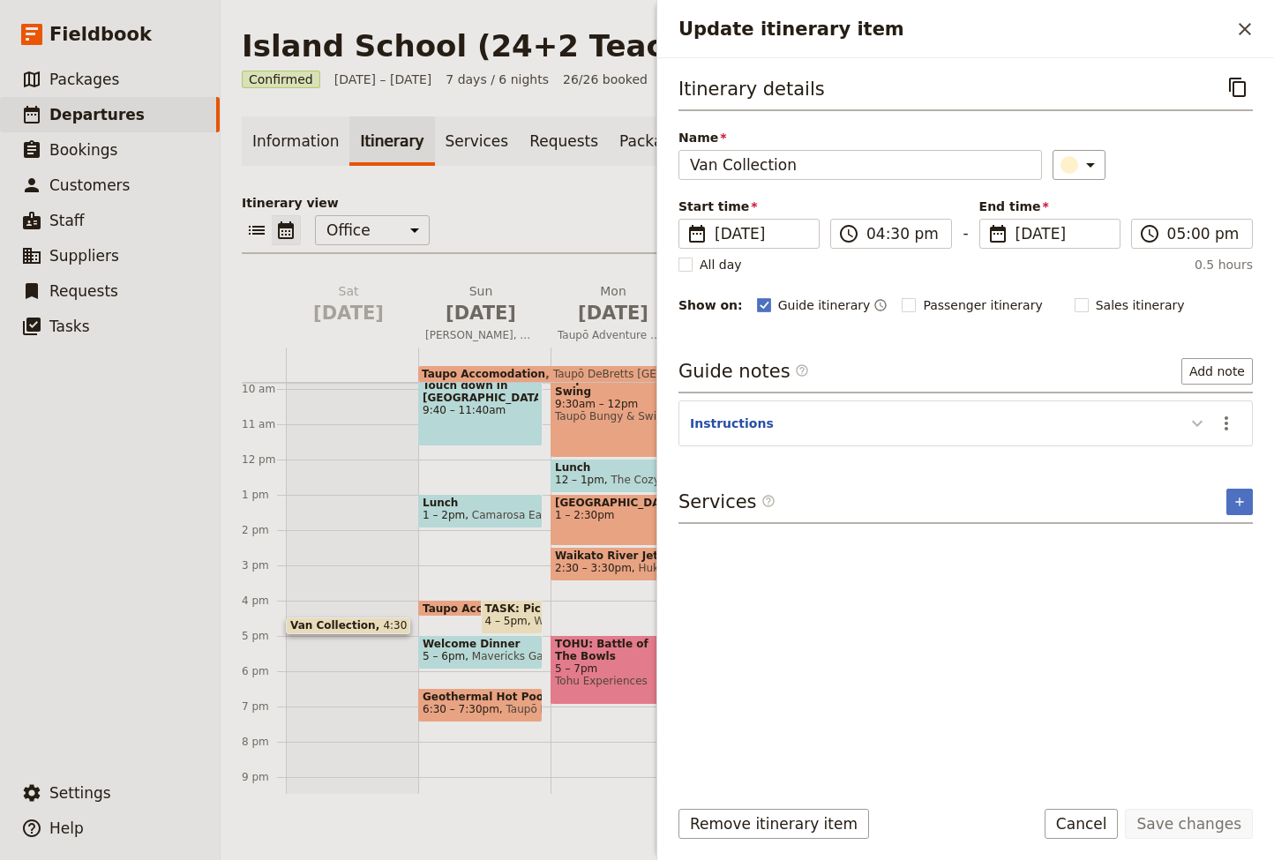
click at [1199, 424] on icon "Update itinerary item" at bounding box center [1197, 424] width 11 height 6
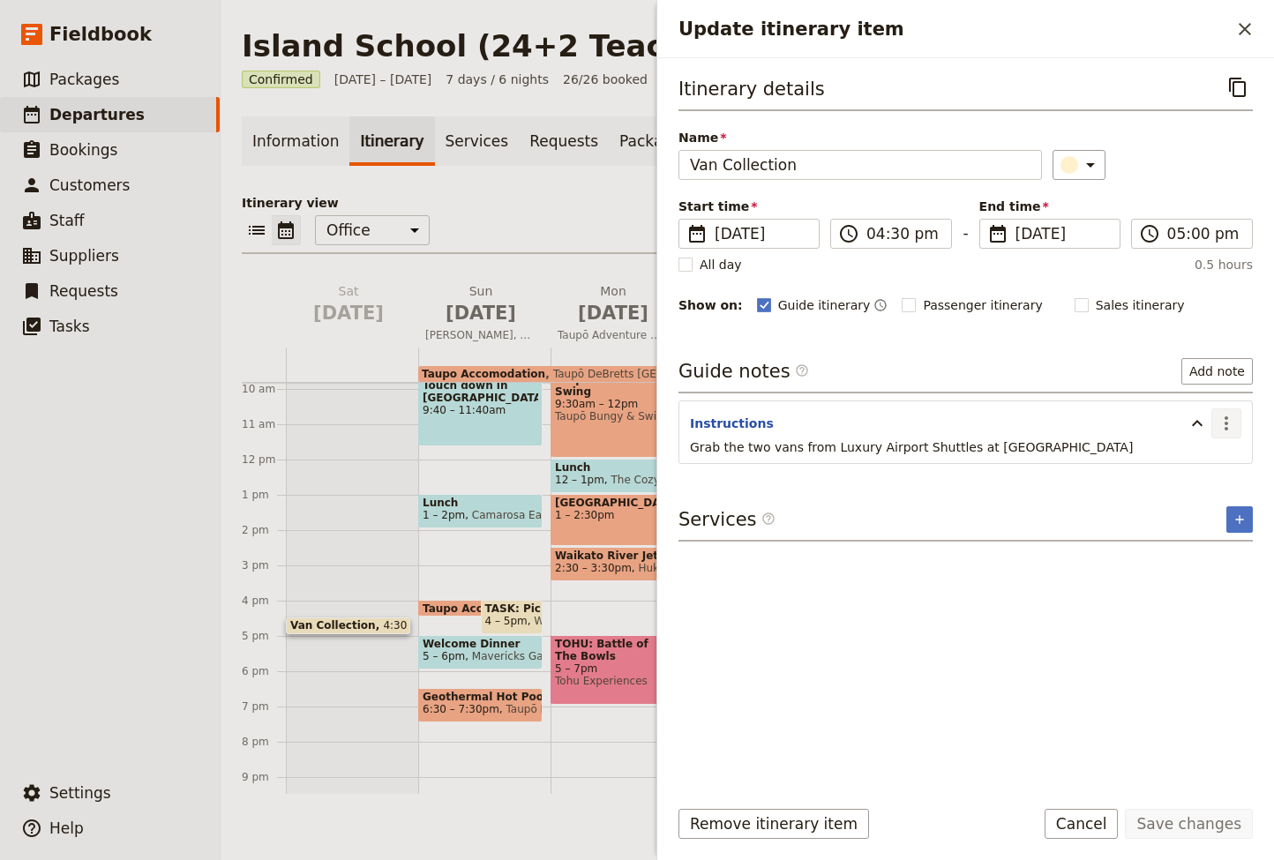
click at [1223, 415] on icon "Actions" at bounding box center [1225, 423] width 21 height 21
click at [1161, 462] on span "Edit note" at bounding box center [1175, 462] width 56 height 18
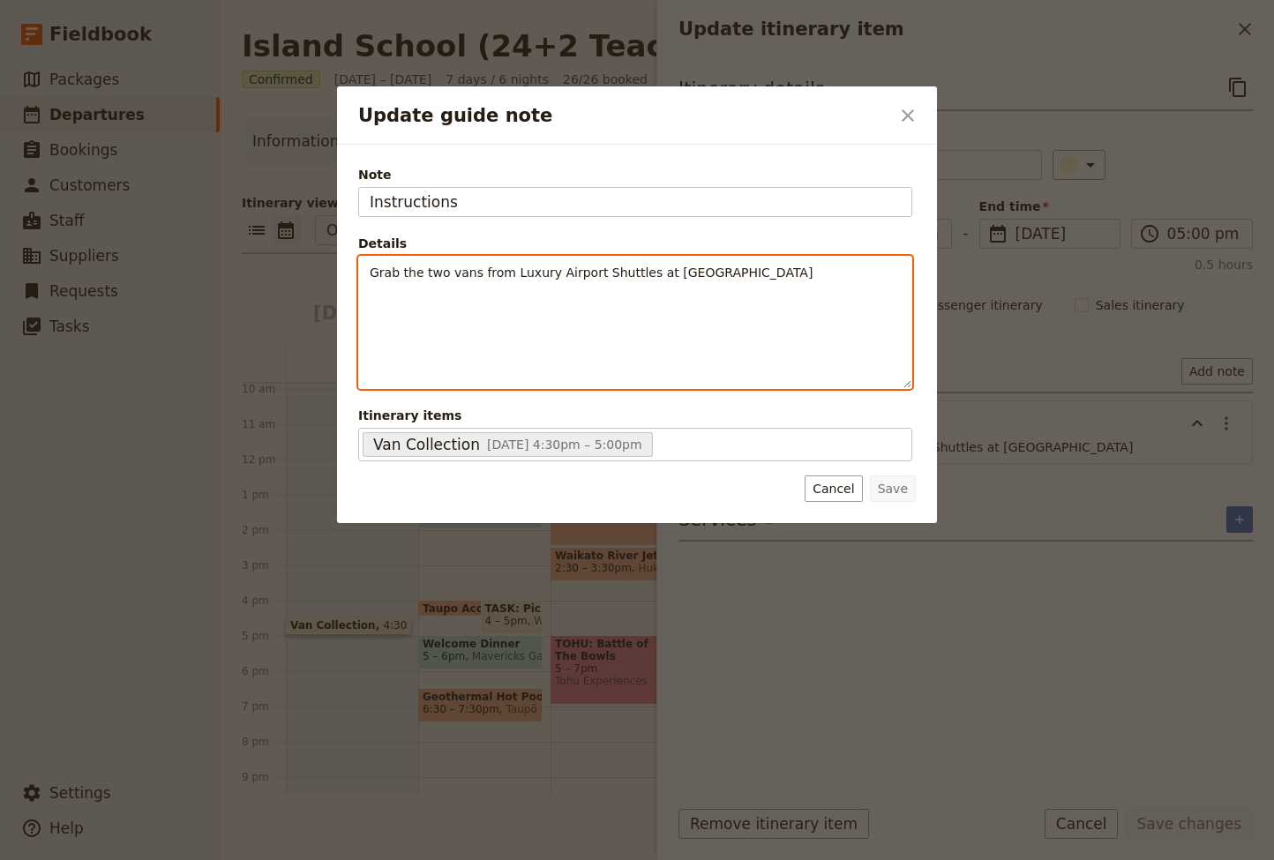
click at [448, 303] on div "Grab the two vans from Luxury Airport Shuttles at [GEOGRAPHIC_DATA]" at bounding box center [635, 322] width 552 height 131
drag, startPoint x: 527, startPoint y: 290, endPoint x: 398, endPoint y: 289, distance: 129.6
click at [369, 288] on div "Grab the two vans from Luxury Airport Shuttles at [GEOGRAPHIC_DATA] Vans are av…" at bounding box center [635, 308] width 552 height 102
click at [412, 292] on span "Rentals starts at 5pm but" at bounding box center [448, 290] width 157 height 14
click at [603, 293] on p "Grab the two vans from Luxury Airport Shuttles at [GEOGRAPHIC_DATA] Rental star…" at bounding box center [635, 281] width 531 height 35
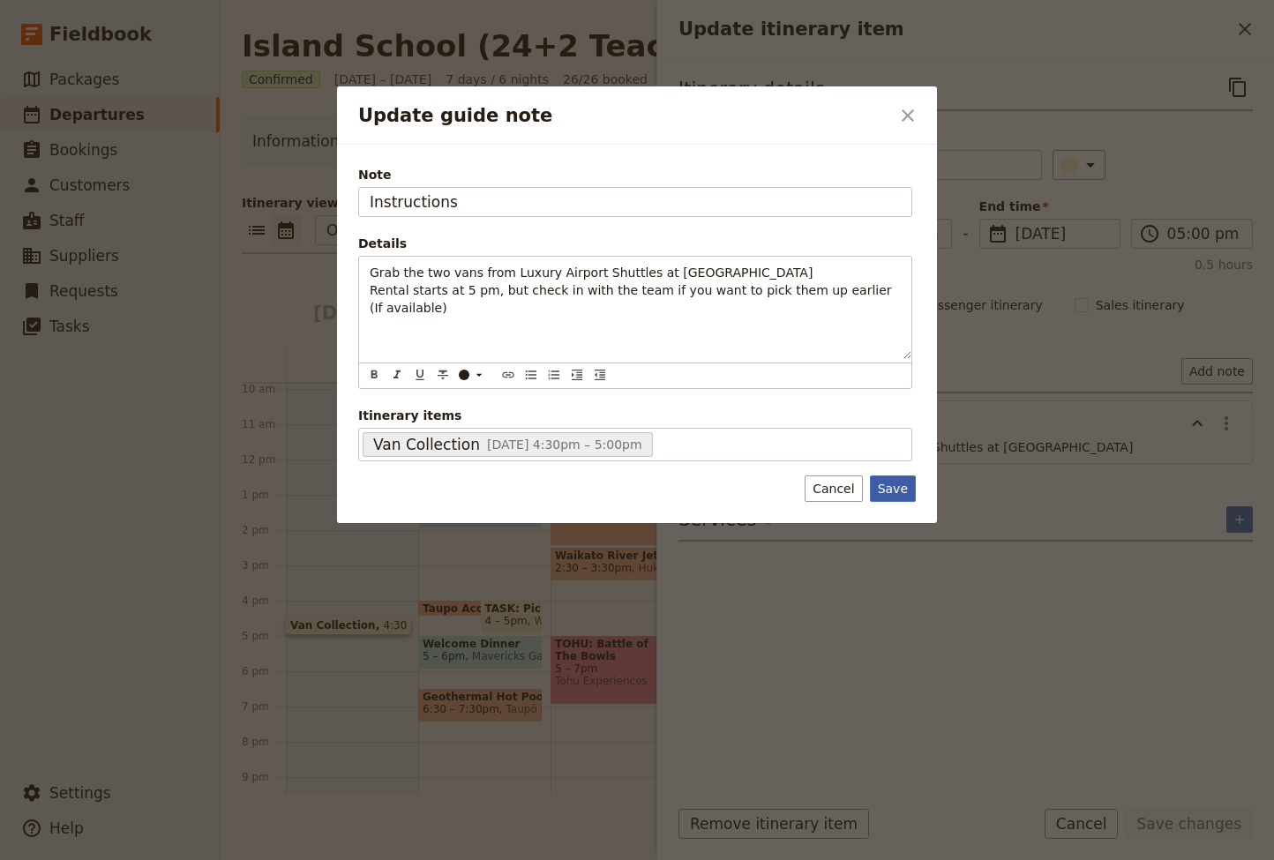
click at [889, 485] on button "Save" at bounding box center [893, 488] width 46 height 26
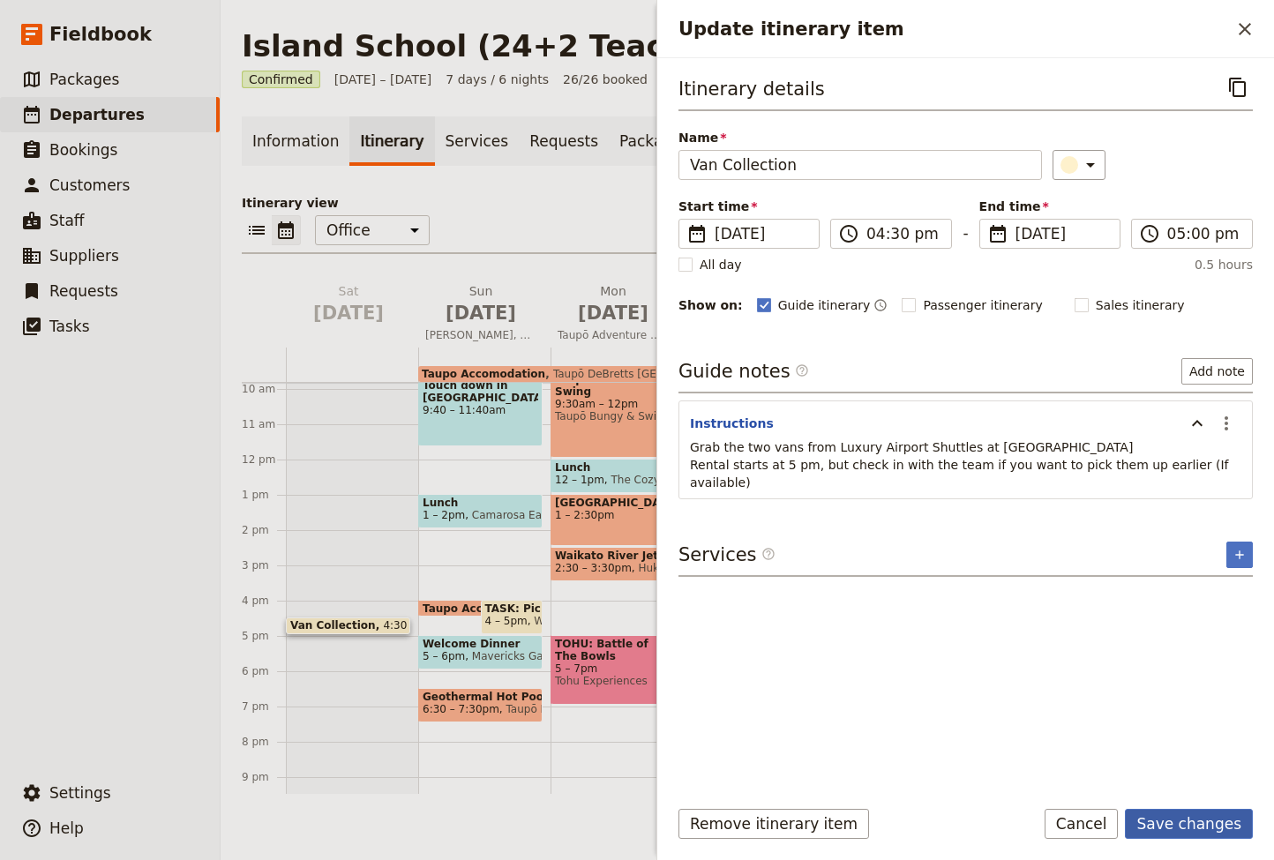
click at [1206, 739] on button "Save changes" at bounding box center [1188, 824] width 128 height 30
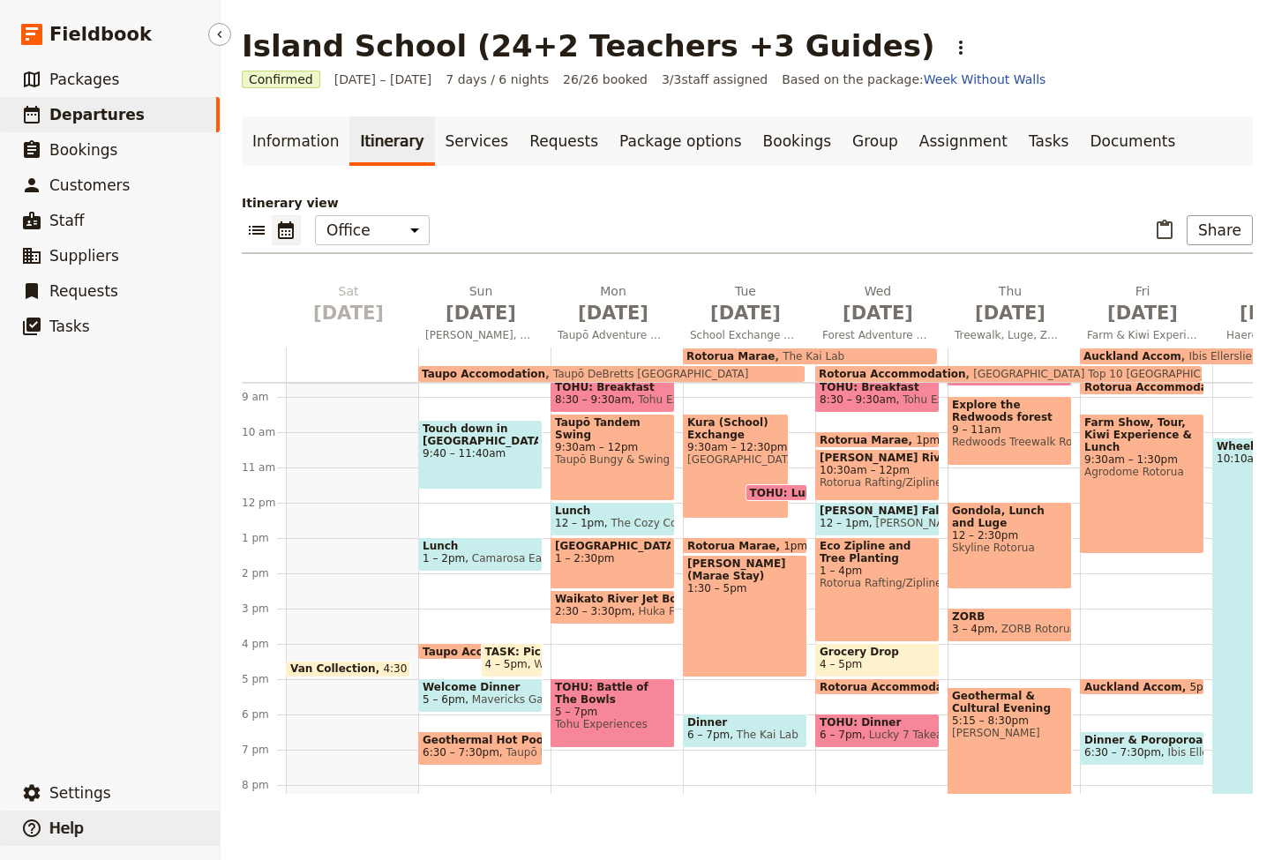
scroll to position [294, 0]
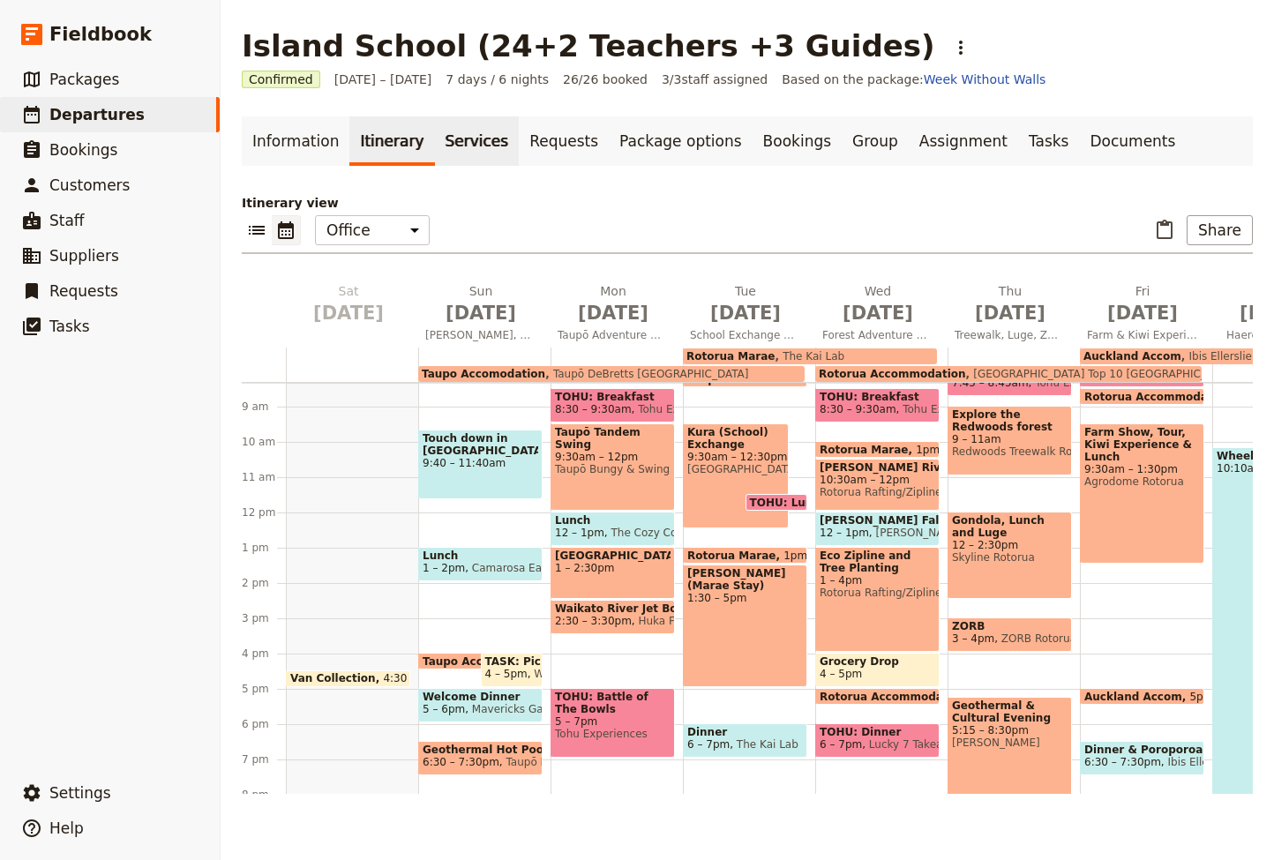
click at [488, 145] on link "Services" at bounding box center [477, 140] width 85 height 49
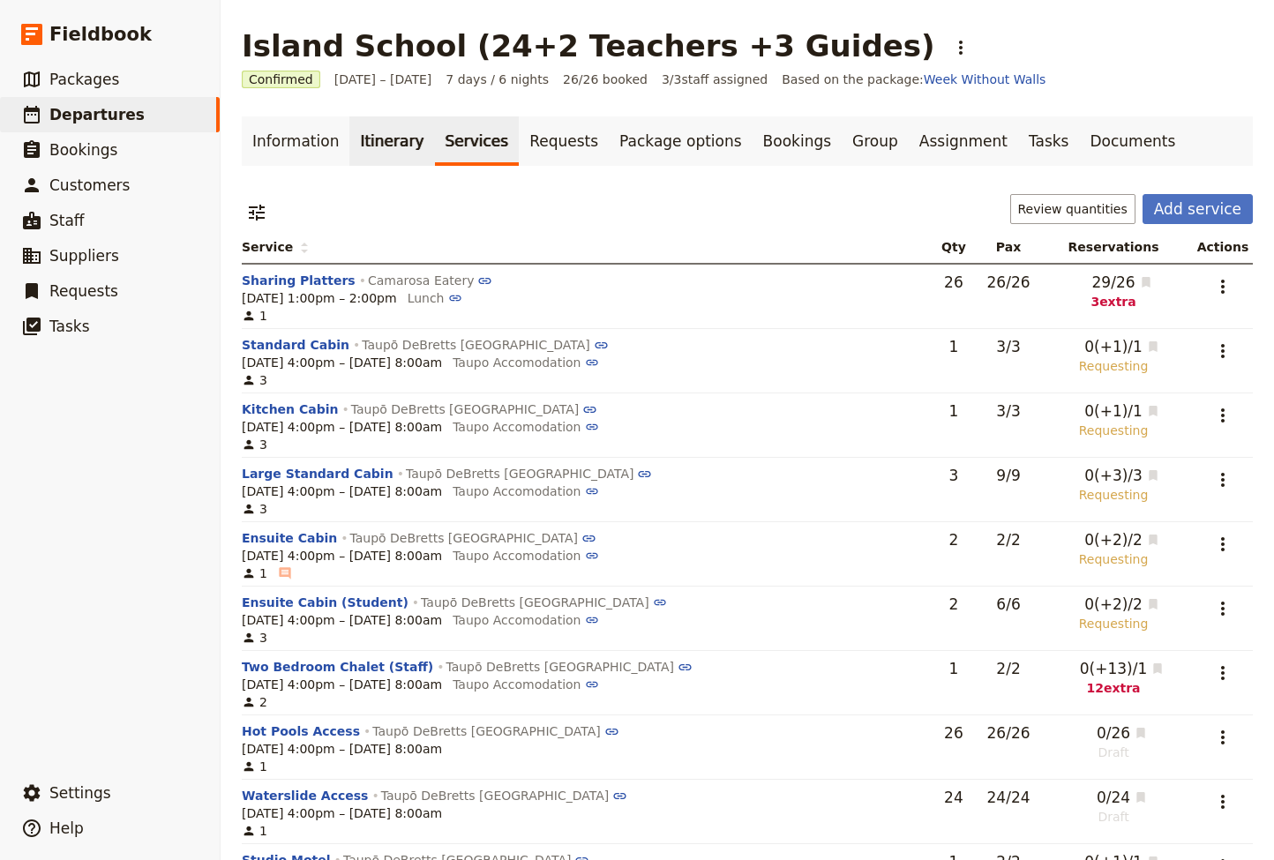
click at [382, 146] on link "Itinerary" at bounding box center [391, 140] width 85 height 49
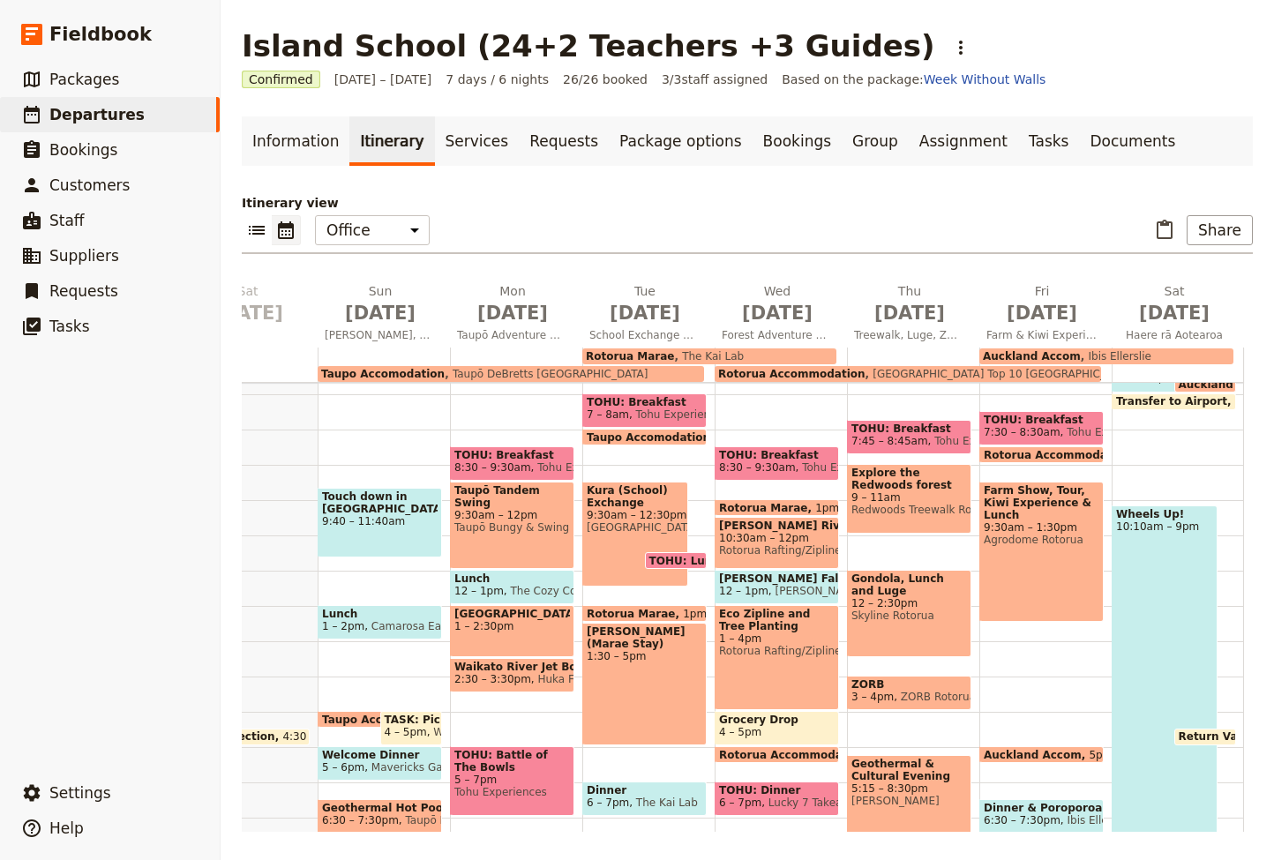
scroll to position [198, 0]
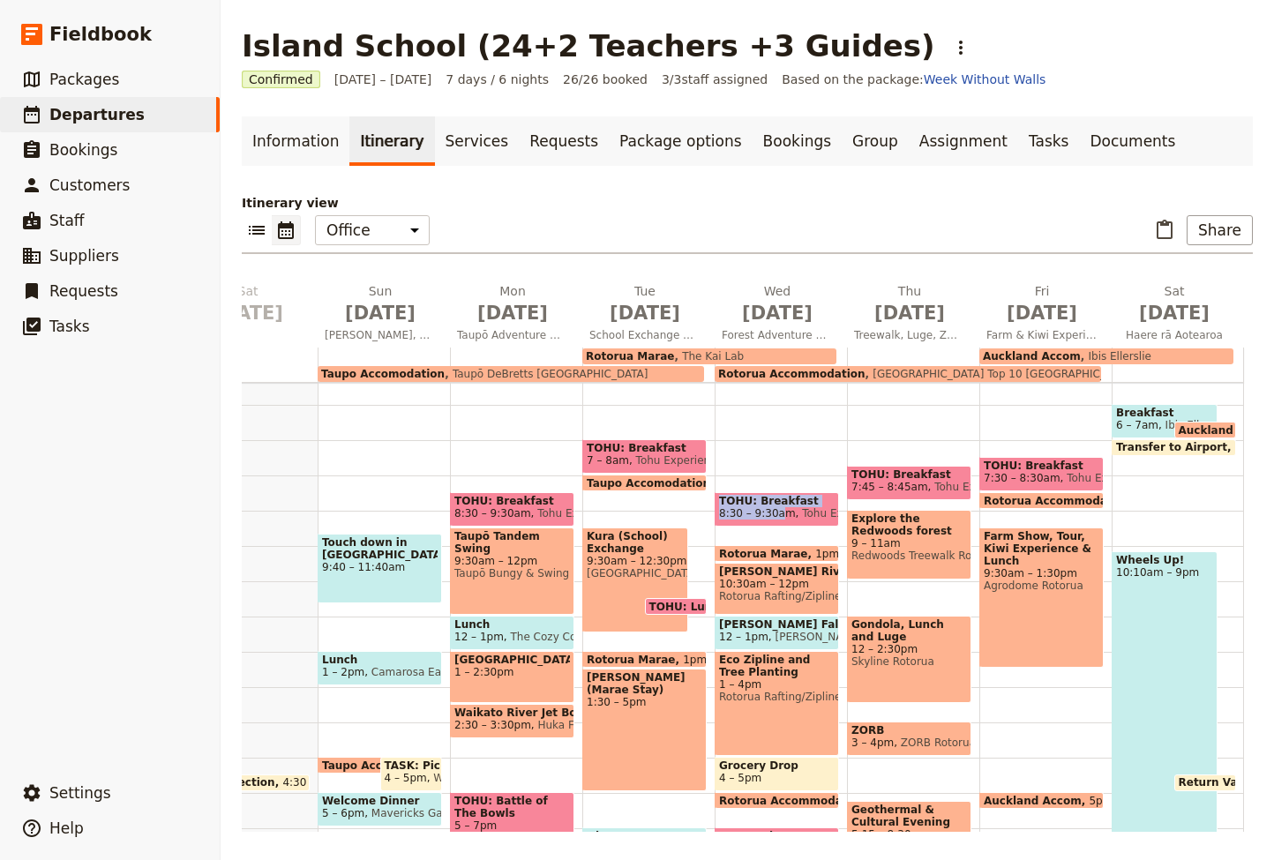
drag, startPoint x: 782, startPoint y: 498, endPoint x: 783, endPoint y: 486, distance: 12.4
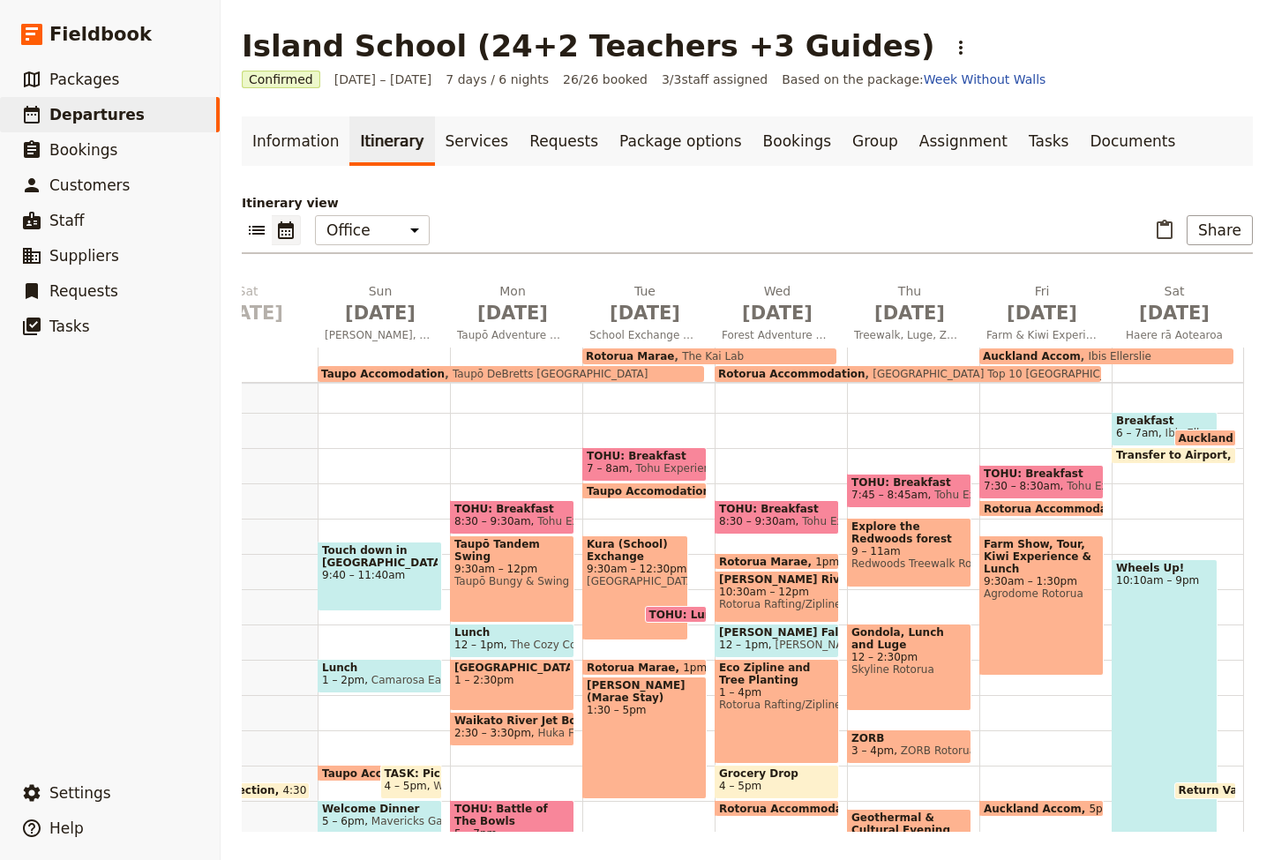
click at [761, 438] on div "TOHU: Breakfast 8:30 – 9:30am Tohu Experiences [GEOGRAPHIC_DATA] Marae 1pm – 10…" at bounding box center [780, 624] width 132 height 847
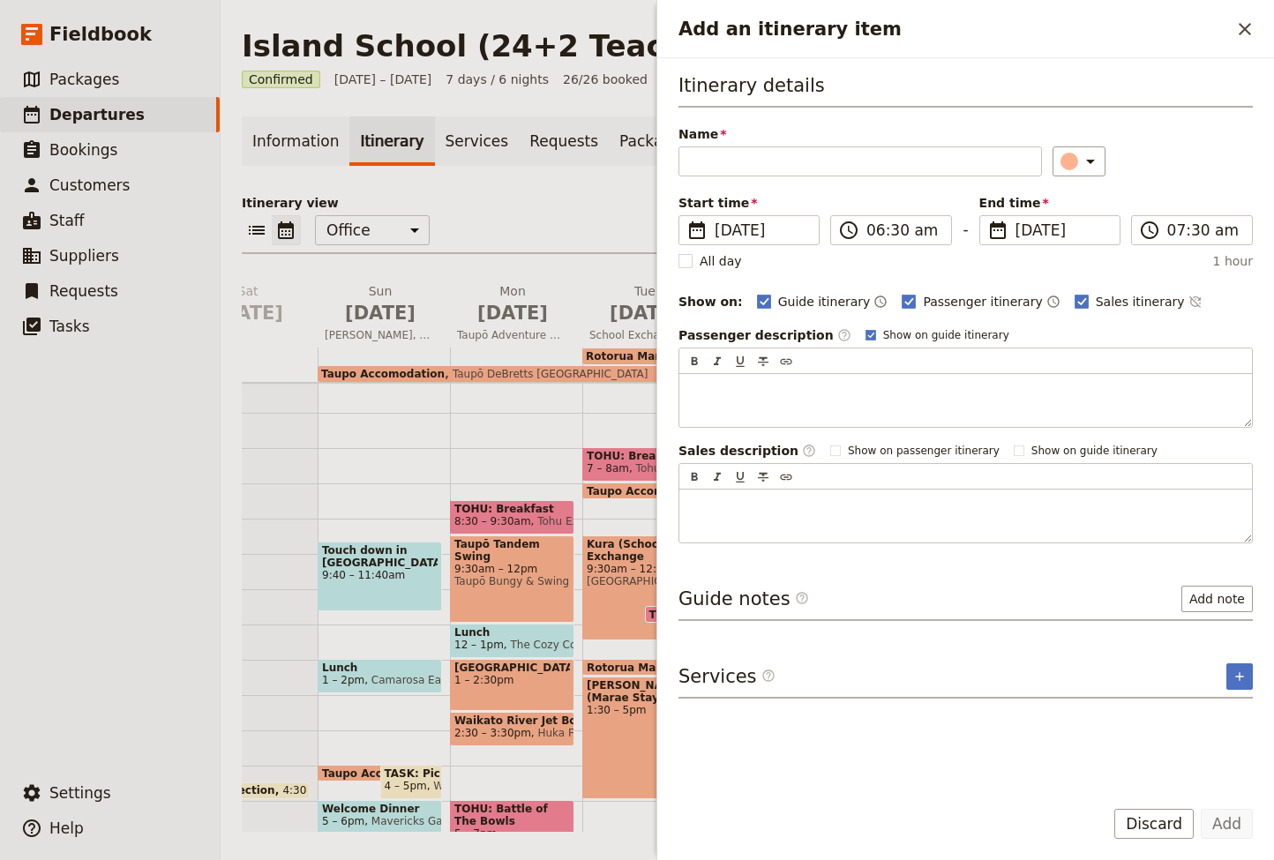
drag, startPoint x: 1239, startPoint y: 23, endPoint x: 1108, endPoint y: 277, distance: 286.0
click at [1239, 23] on icon "Close drawer" at bounding box center [1244, 29] width 21 height 21
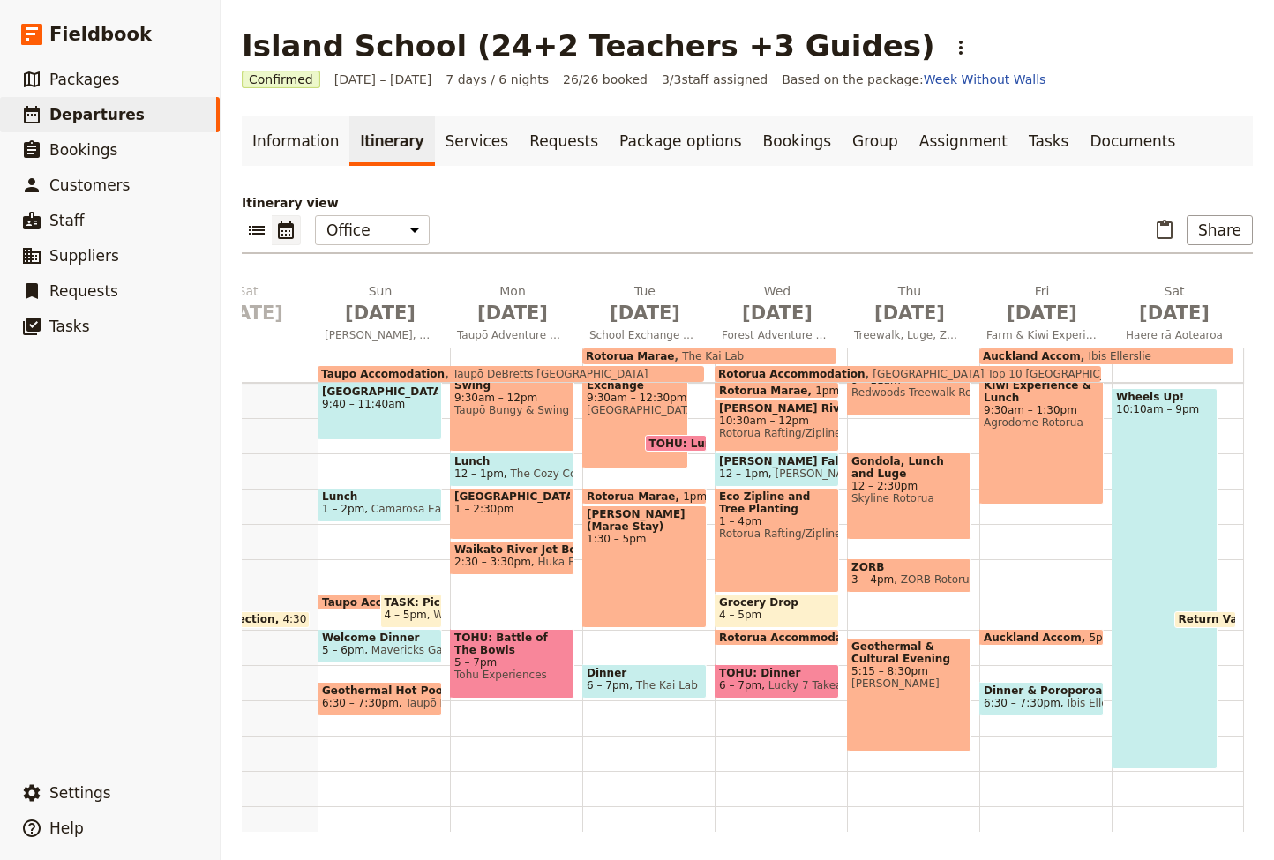
scroll to position [0, 0]
click at [292, 137] on link "Information" at bounding box center [296, 140] width 108 height 49
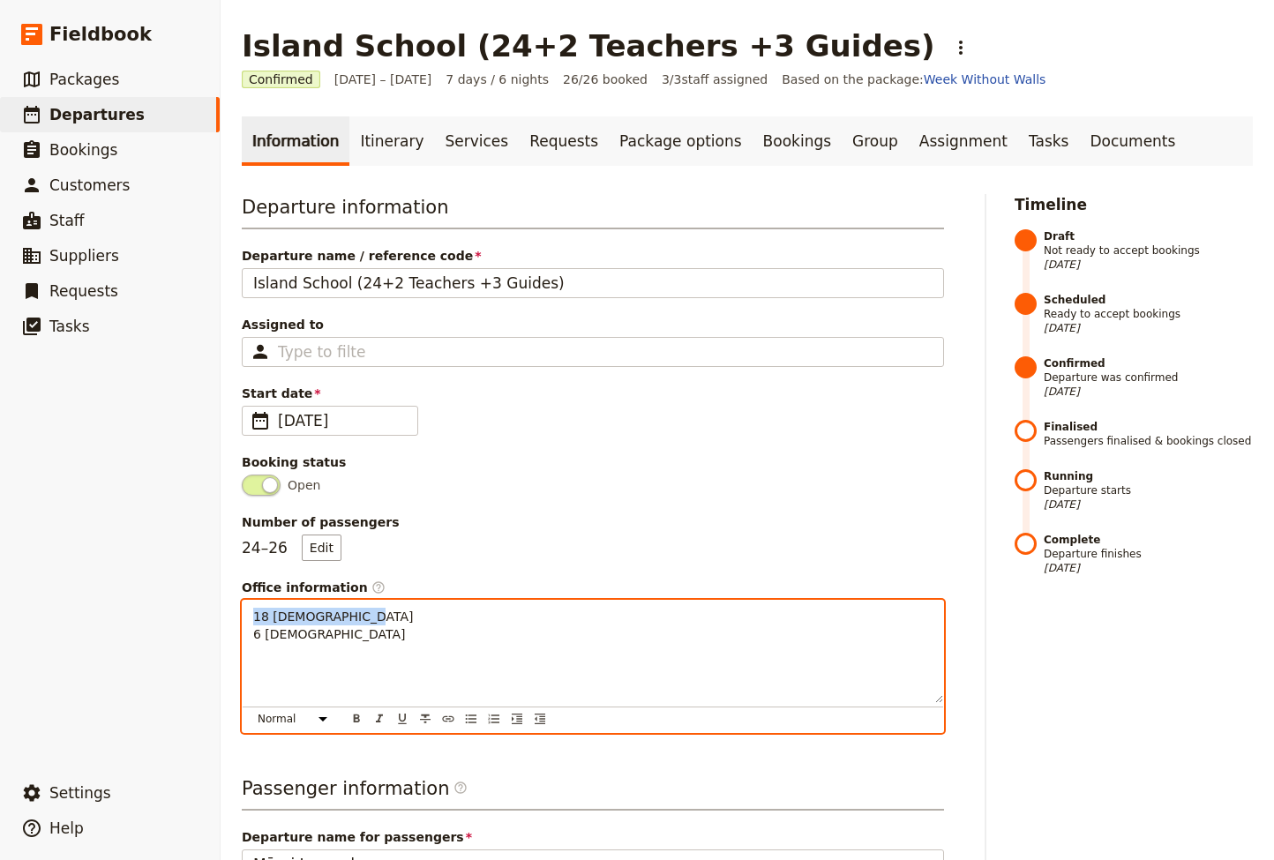
drag, startPoint x: 302, startPoint y: 640, endPoint x: 241, endPoint y: 619, distance: 64.4
click at [241, 619] on div "Departure information Departure name / reference code Island School (24+2 Teach…" at bounding box center [593, 860] width 706 height 1337
click at [337, 639] on p "18 [DEMOGRAPHIC_DATA] 6 [DEMOGRAPHIC_DATA]" at bounding box center [592, 625] width 679 height 35
drag, startPoint x: 294, startPoint y: 636, endPoint x: 284, endPoint y: 617, distance: 20.9
click at [247, 617] on div "18 [DEMOGRAPHIC_DATA] 6 [DEMOGRAPHIC_DATA]" at bounding box center [593, 652] width 700 height 102
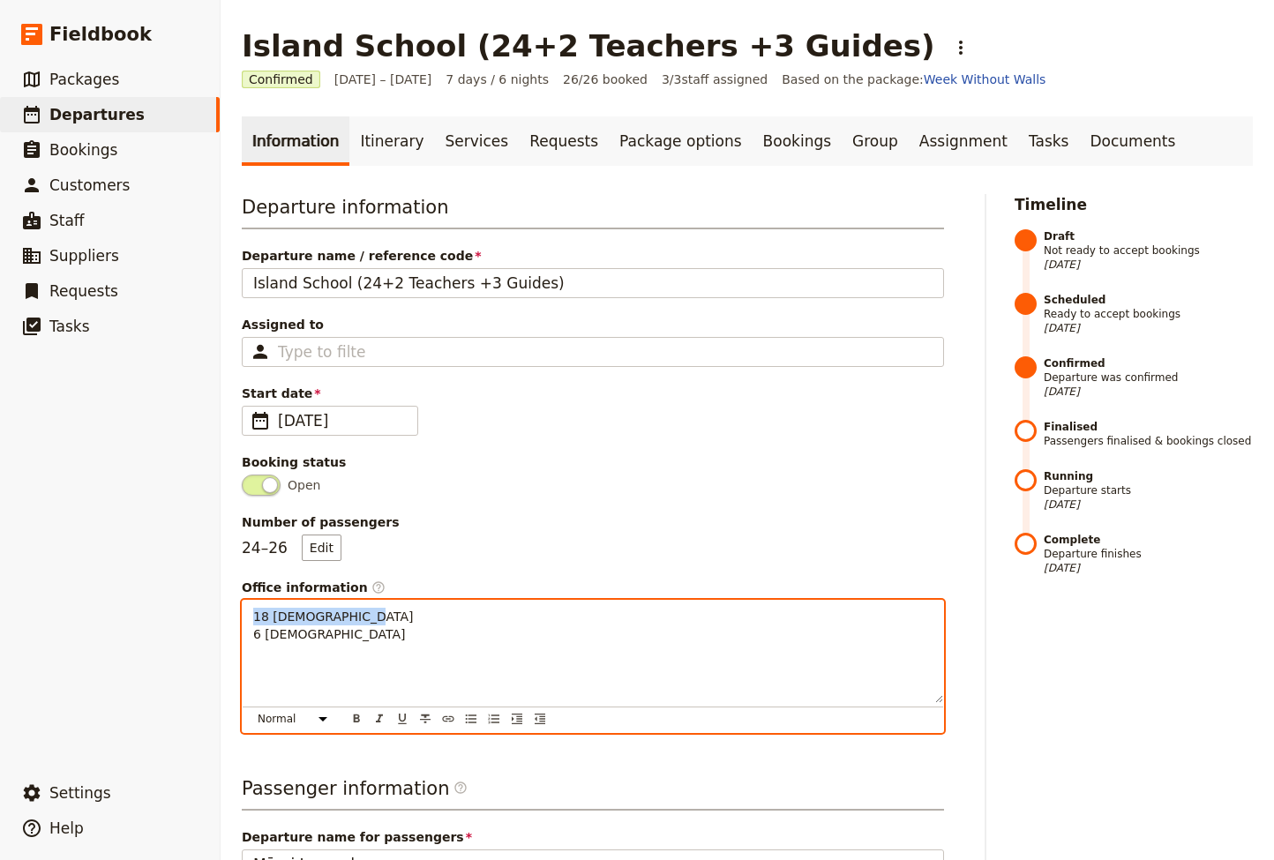
copy span "18 [DEMOGRAPHIC_DATA] 6 [DEMOGRAPHIC_DATA]"
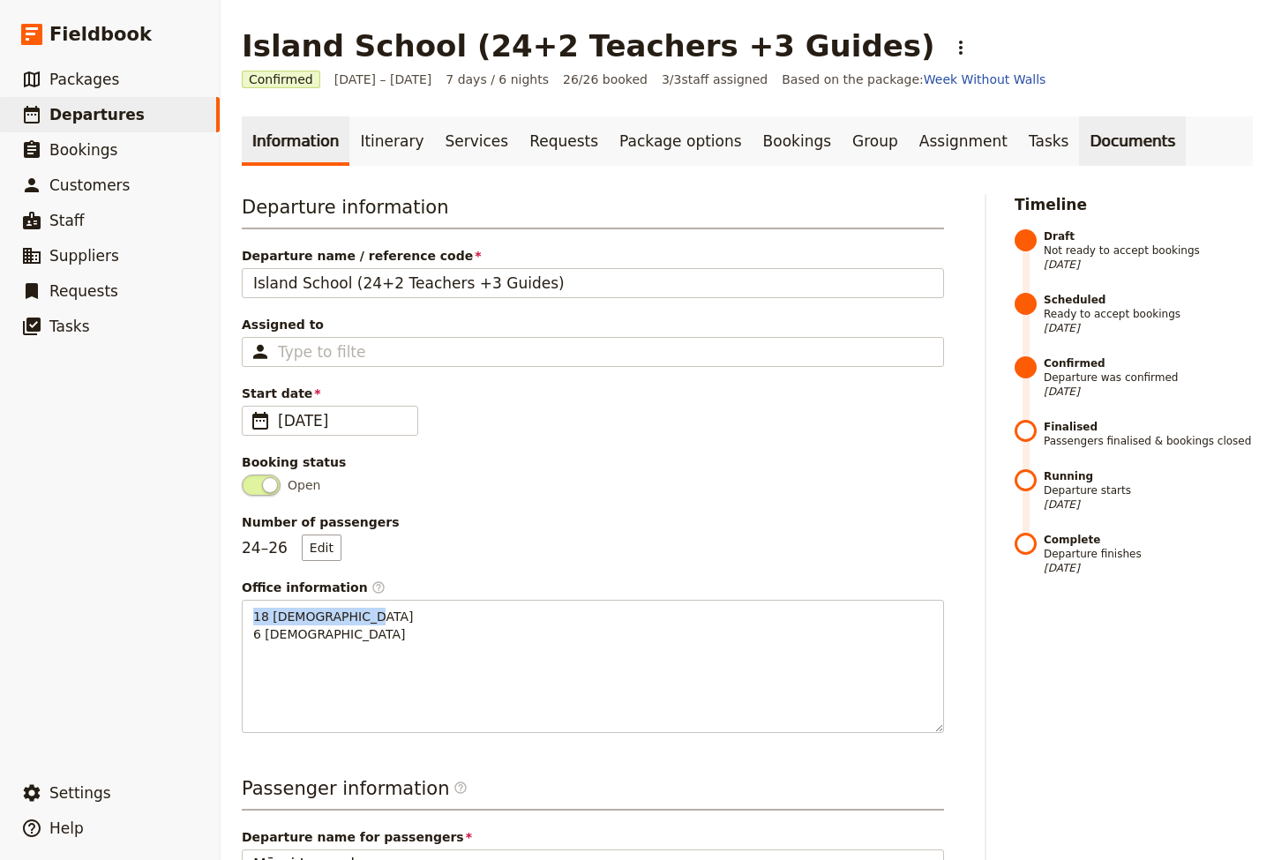
click at [1079, 141] on link "Documents" at bounding box center [1132, 140] width 107 height 49
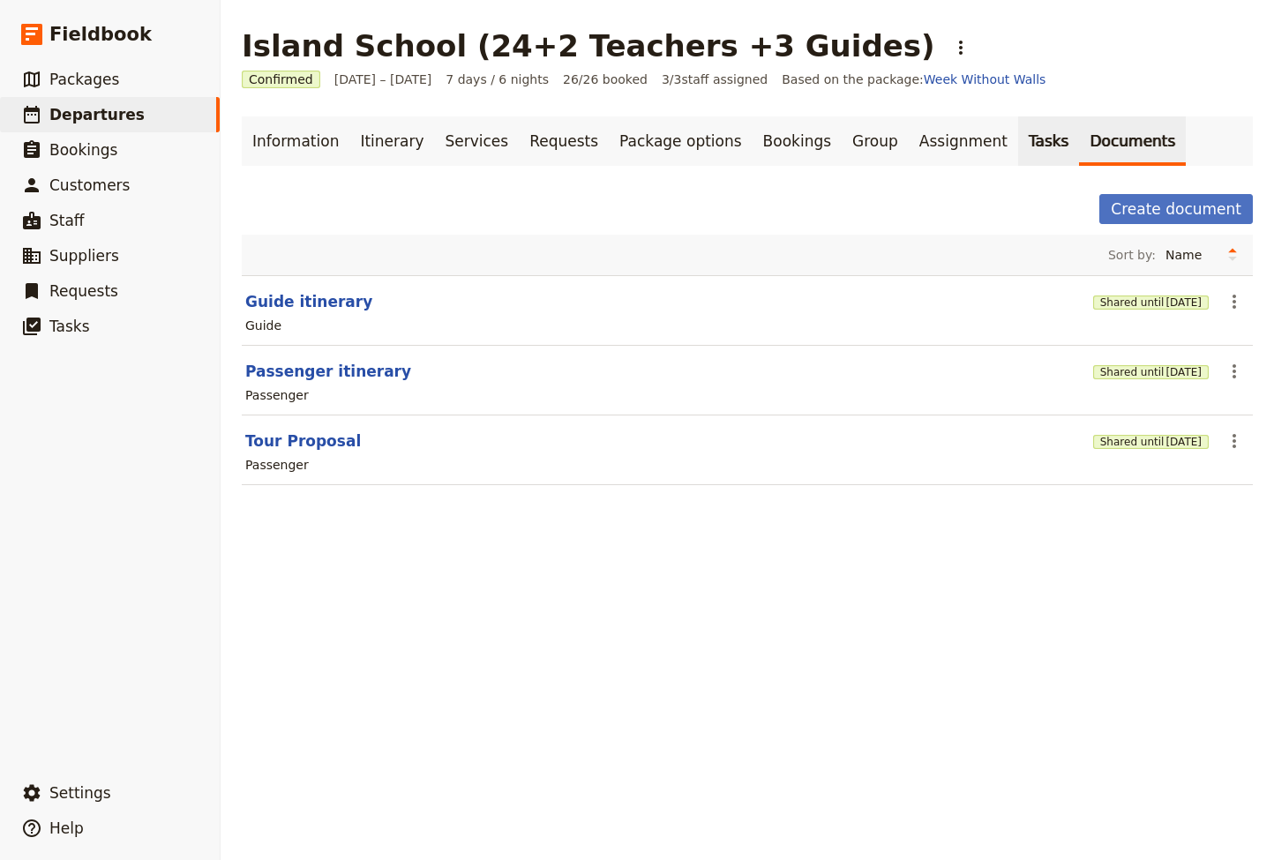
click at [1018, 137] on link "Tasks" at bounding box center [1049, 140] width 62 height 49
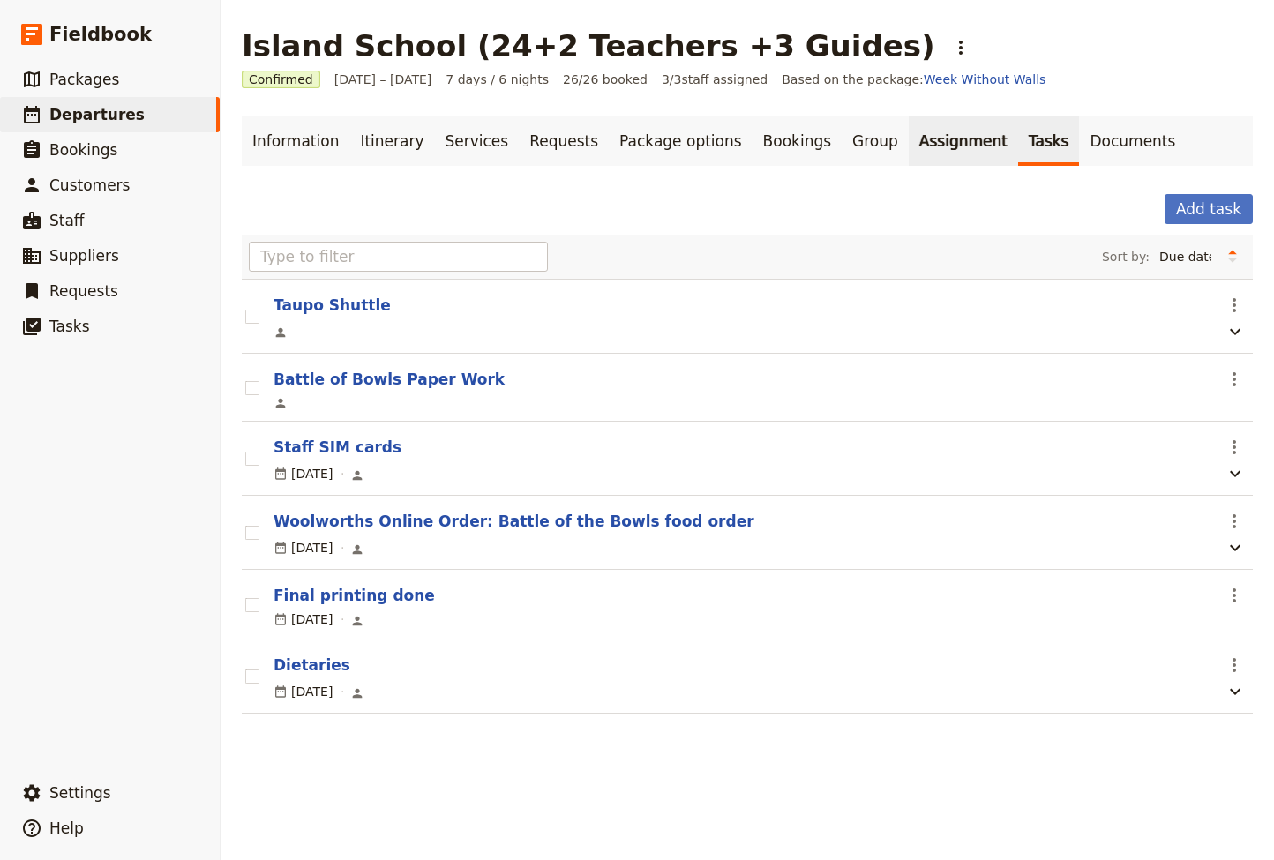
click at [912, 144] on link "Assignment" at bounding box center [962, 140] width 109 height 49
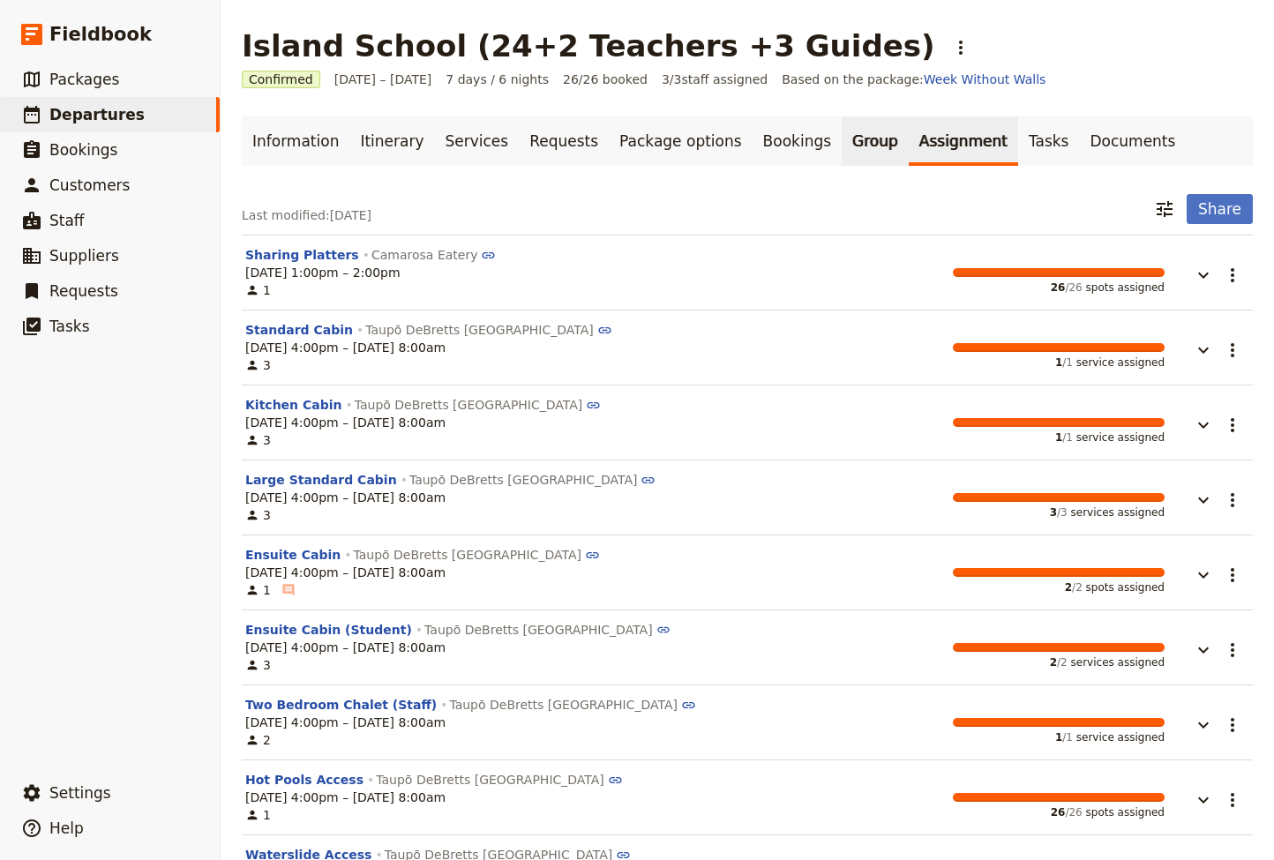
click at [841, 146] on link "Group" at bounding box center [874, 140] width 67 height 49
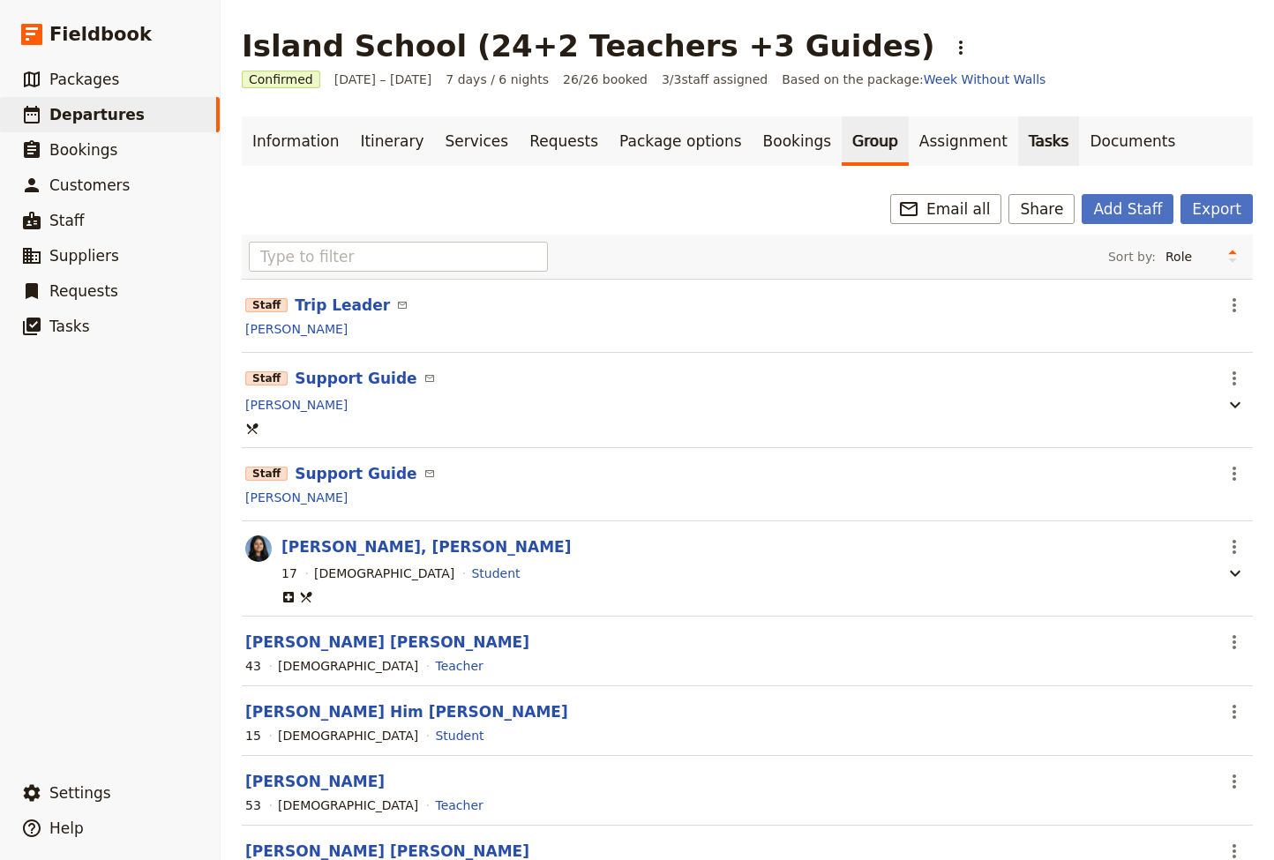
click at [1018, 138] on link "Tasks" at bounding box center [1049, 140] width 62 height 49
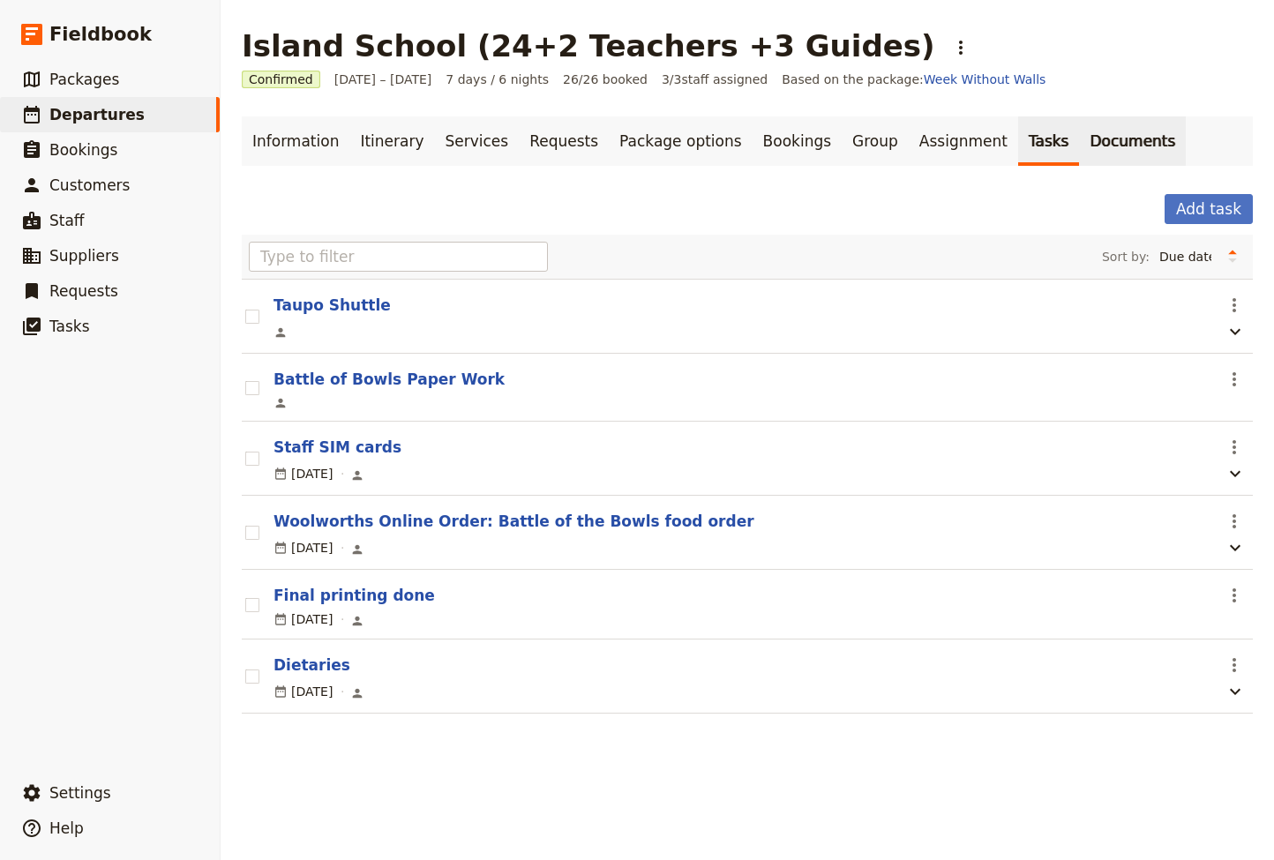
click at [1079, 141] on link "Documents" at bounding box center [1132, 140] width 107 height 49
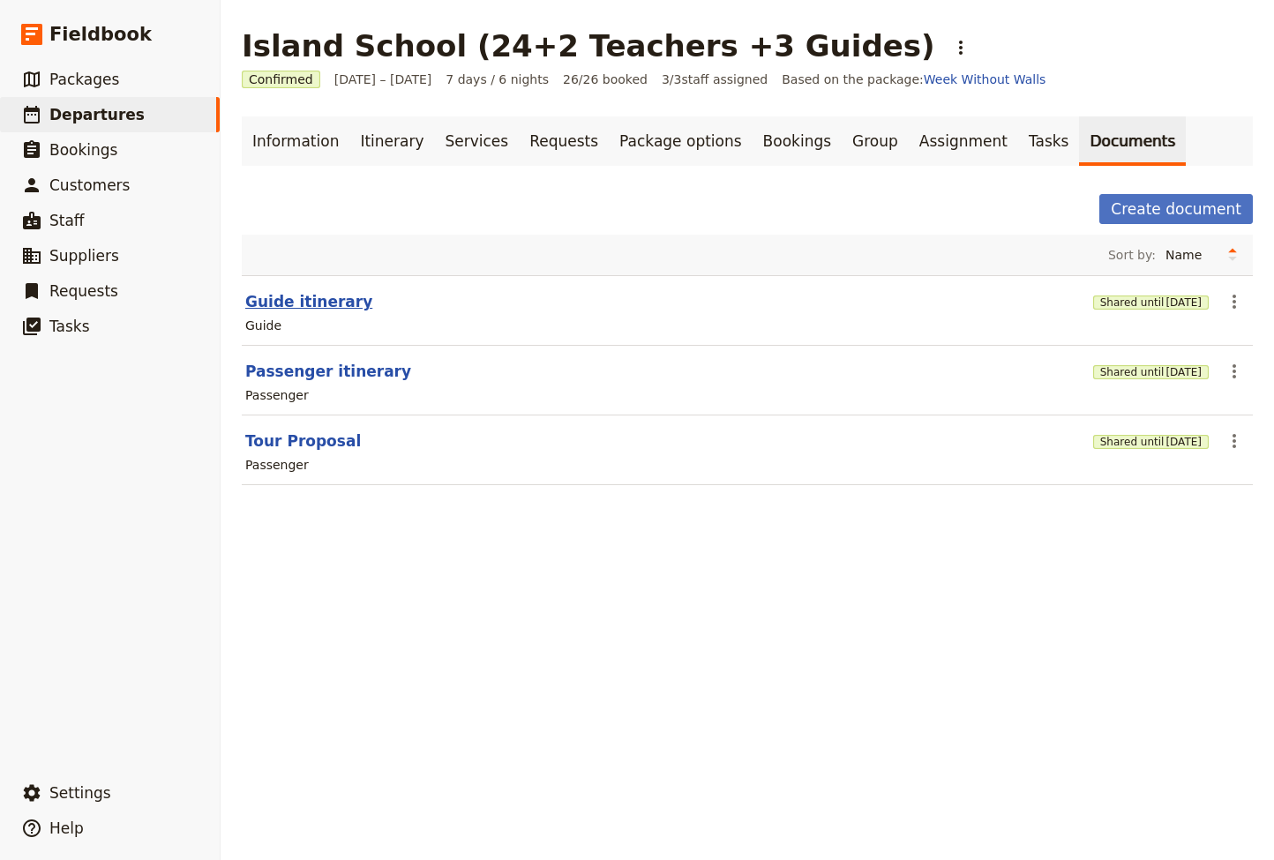
click at [309, 304] on button "Guide itinerary" at bounding box center [308, 301] width 127 height 21
select select "STAFF"
select select "RUN_SHEET"
select select "LARGE"
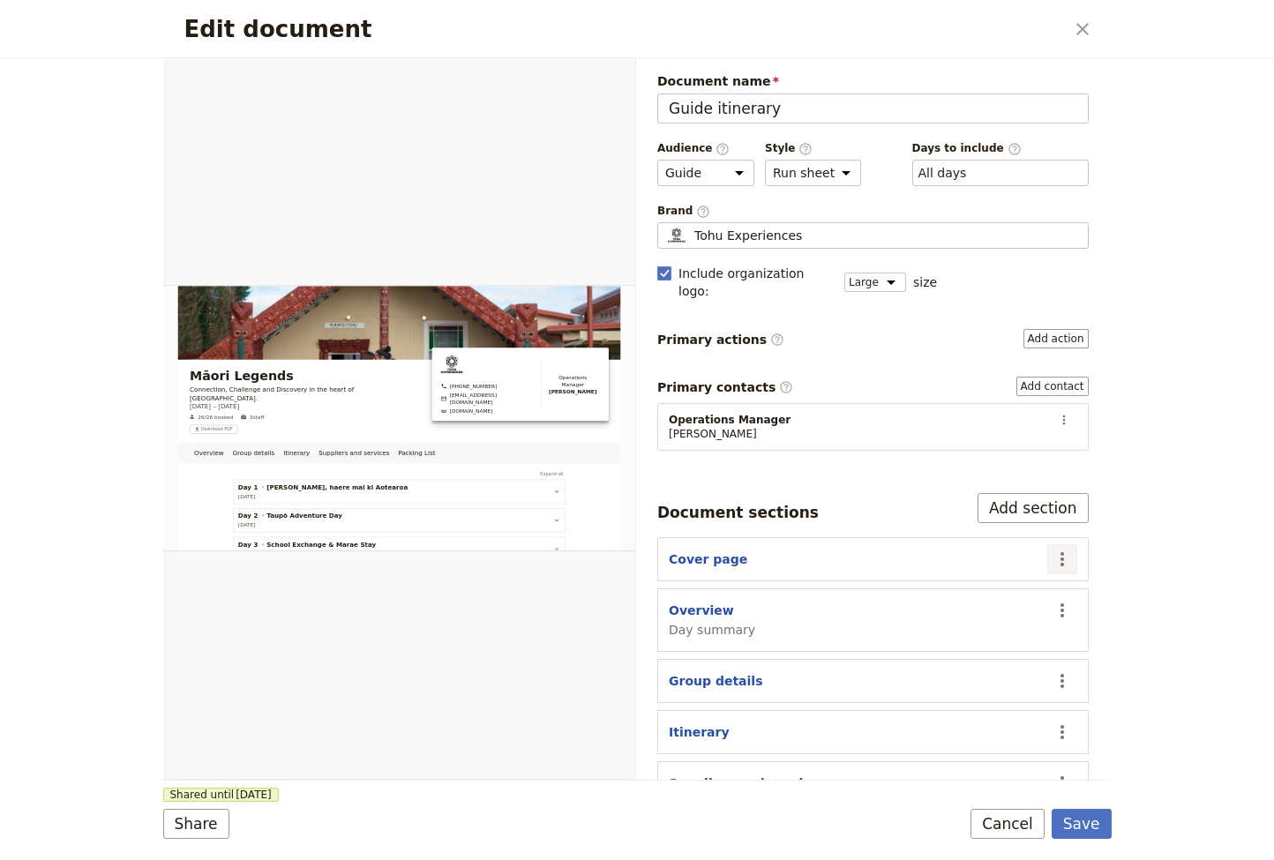
click at [1066, 549] on icon "Actions" at bounding box center [1061, 559] width 21 height 21
click at [976, 579] on span "Edit section" at bounding box center [958, 579] width 72 height 18
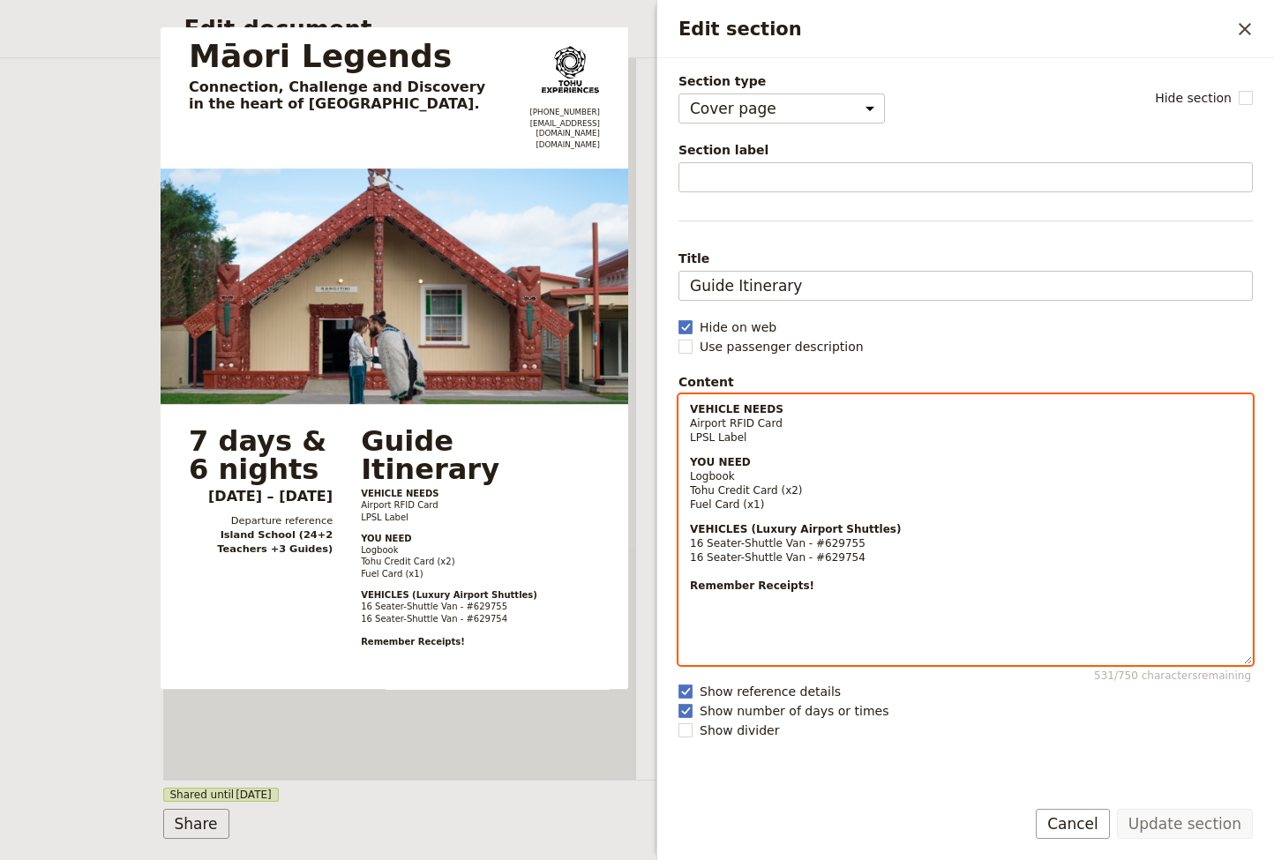
select select "paragraph-small"
click at [688, 410] on div "VEHICLE NEEDS Airport RFID Card LPSL Label YOU NEED Logbook Tohu Credit Card (x…" at bounding box center [965, 515] width 572 height 240
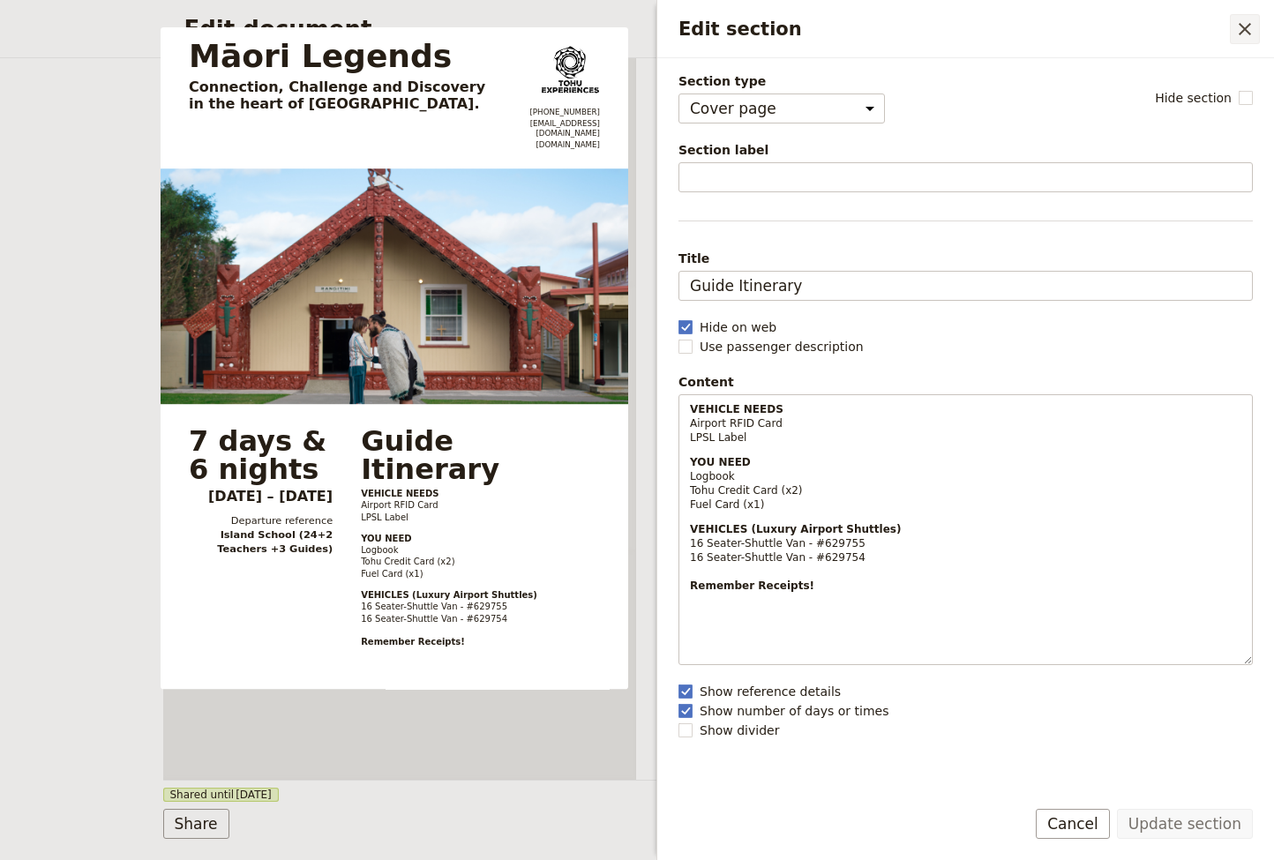
click at [1244, 24] on icon "Close drawer" at bounding box center [1244, 29] width 21 height 21
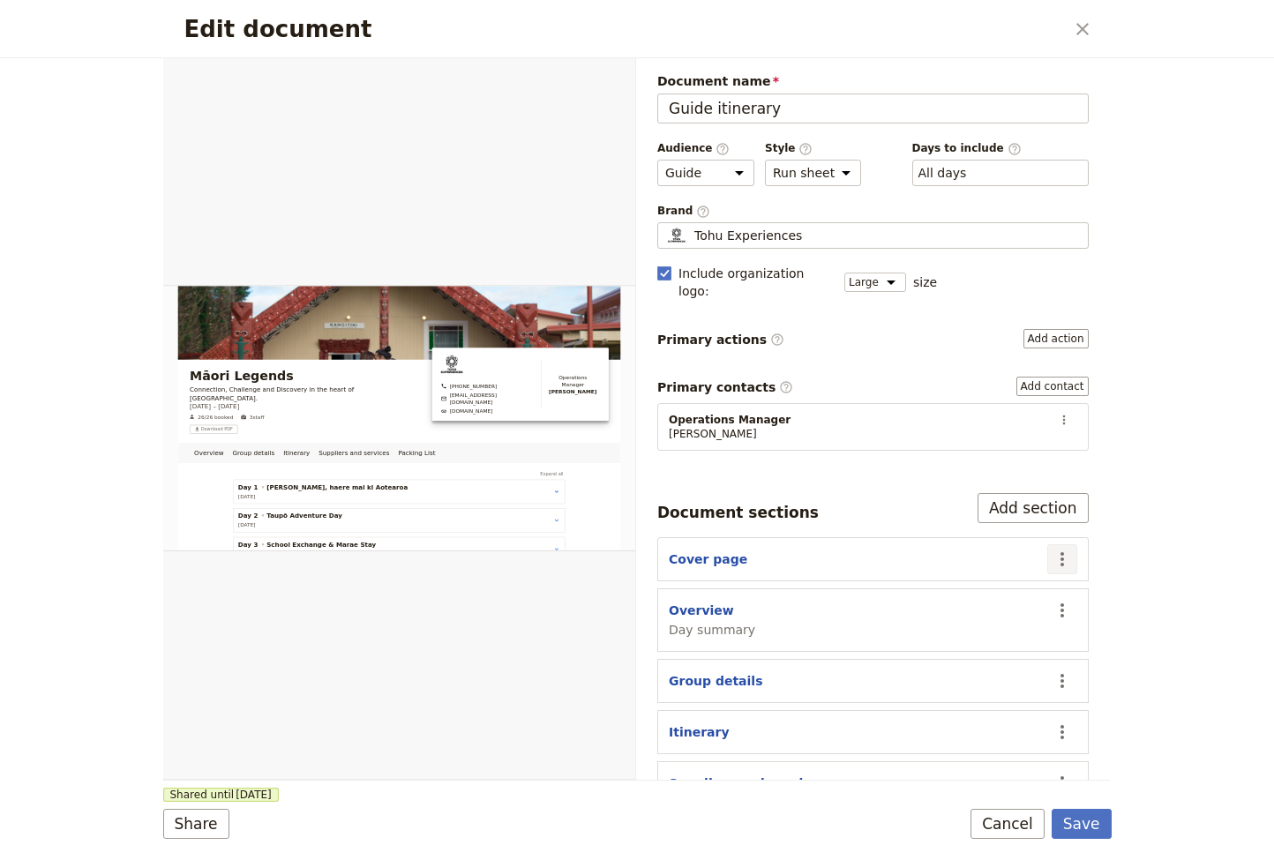
click at [1062, 549] on icon "Actions" at bounding box center [1061, 559] width 21 height 21
click at [960, 578] on span "Edit section" at bounding box center [958, 579] width 72 height 18
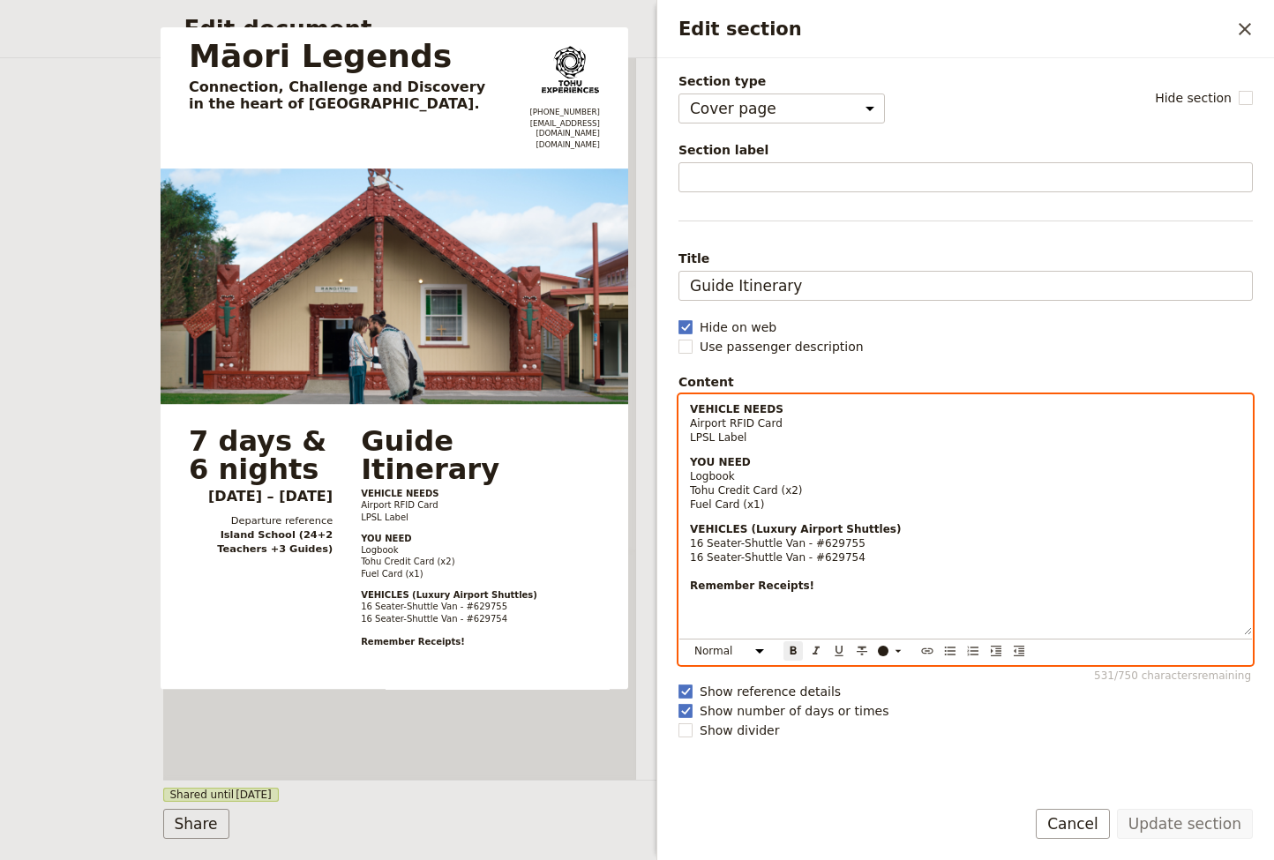
select select "paragraph-small"
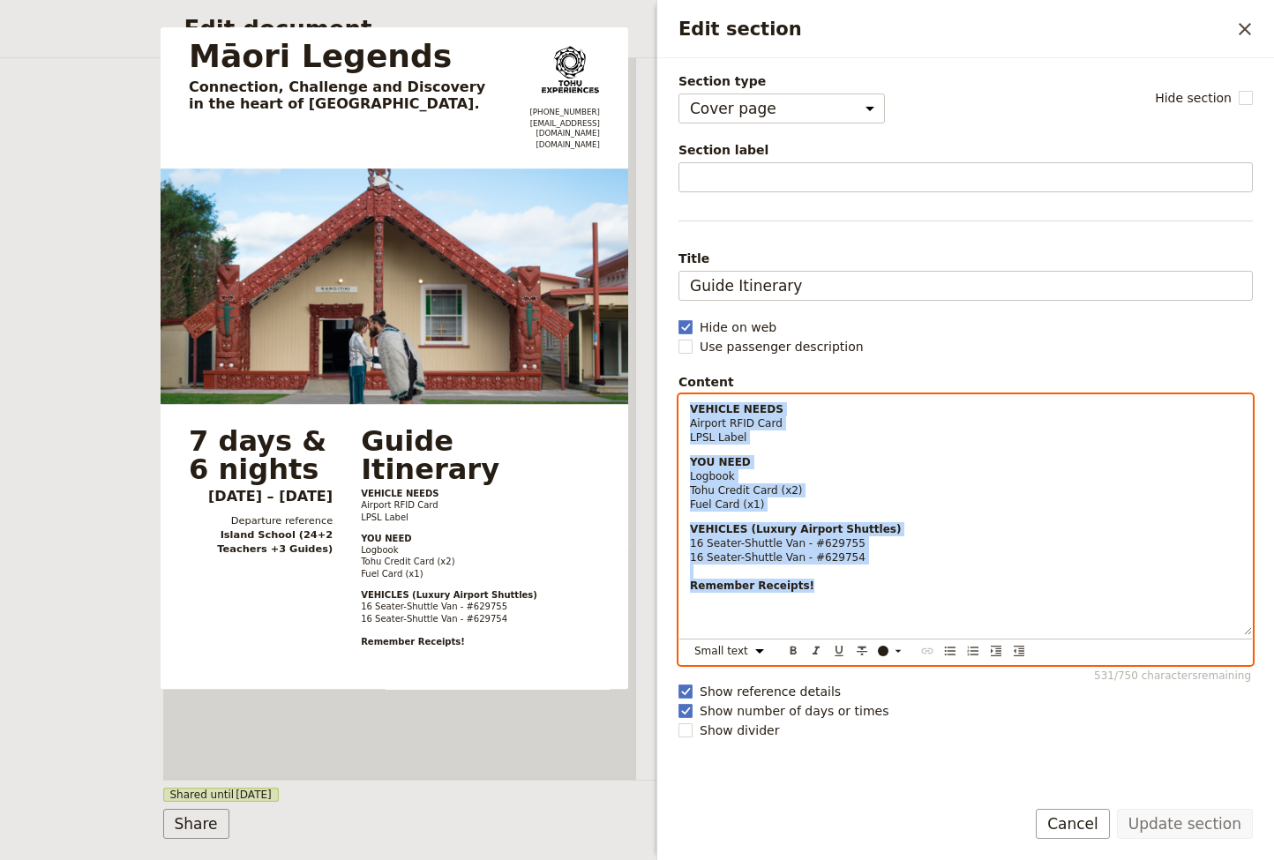
drag, startPoint x: 802, startPoint y: 583, endPoint x: 691, endPoint y: 446, distance: 176.2
click at [679, 400] on div "VEHICLE NEEDS Airport RFID Card LPSL Label YOU NEED Logbook Tohu Credit Card (x…" at bounding box center [965, 515] width 572 height 240
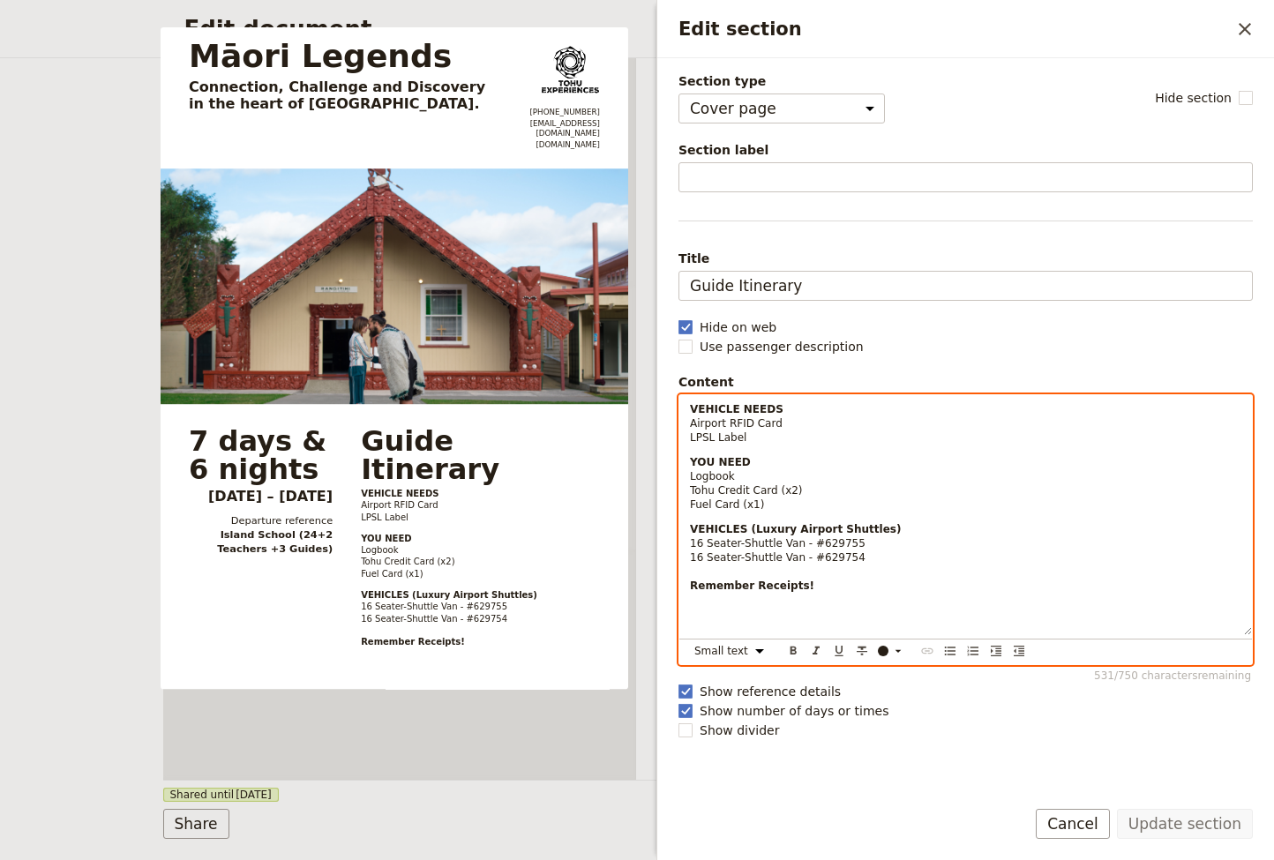
click at [864, 597] on p "VEHICLES (Luxury Airport Shuttles) 16 Seater-Shuttle Van - #629755 16 Seater-Sh…" at bounding box center [965, 578] width 551 height 113
click at [756, 435] on p "VEHICLE NEEDS Airport RFID Card LPSL Label" at bounding box center [965, 423] width 551 height 42
click at [811, 416] on p "VEHICLE NEEDS Airport RFID Card LPSL Labels (x2)" at bounding box center [965, 423] width 551 height 42
click at [817, 496] on p "YOU NEED Logbook Tohu Credit Card (x2) Fuel Card (x1)" at bounding box center [965, 483] width 551 height 56
click at [795, 506] on p "YOU NEED Logbook Tohu Credit Card (x2) Fuel Card (x1)" at bounding box center [965, 483] width 551 height 56
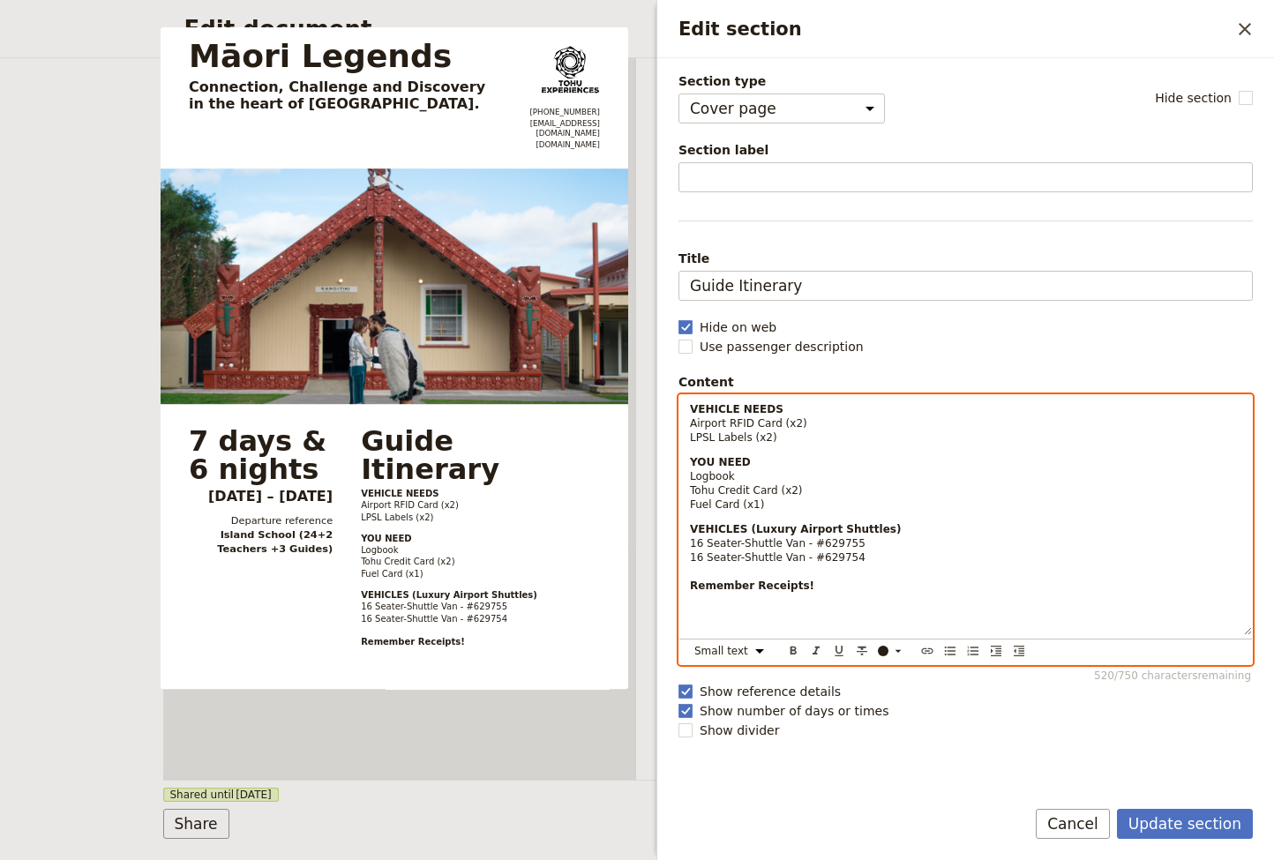
click at [809, 487] on p "YOU NEED Logbook Tohu Credit Card (x2) Fuel Card (x1)" at bounding box center [965, 483] width 551 height 56
click at [692, 471] on span "Logbook" at bounding box center [712, 476] width 45 height 12
click at [823, 490] on p "YOU NEED Personal Logbook Tohu Credit Card (x2) Fuel Card (x1)" at bounding box center [965, 483] width 551 height 56
click at [788, 504] on p "YOU NEED Personal Logbook Tohu Credit Card (x2) Fuel Card (x1)" at bounding box center [965, 483] width 551 height 56
click at [936, 548] on p "VEHICLES (Luxury Airport Shuttles) 16 Seater-Shuttle Van - #629755 16 Seater-Sh…" at bounding box center [965, 578] width 551 height 113
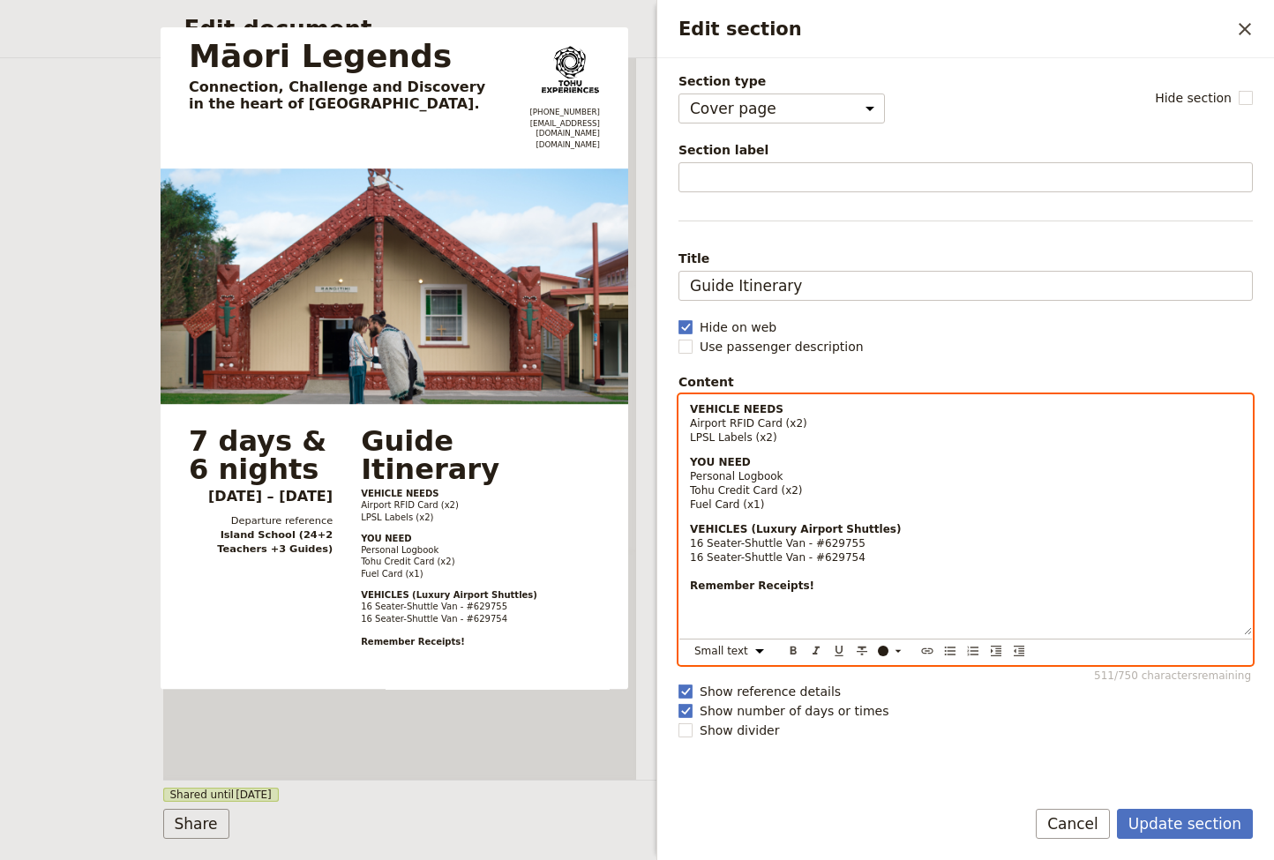
click at [889, 565] on p "VEHICLES (Luxury Airport Shuttles) 16 Seater-Shuttle Van - #629755 16 Seater-Sh…" at bounding box center [965, 578] width 551 height 113
click at [891, 553] on p "VEHICLES (Luxury Airport Shuttles) 16 Seater-Shuttle Van - #629755 16 Seater-Sh…" at bounding box center [965, 578] width 551 height 113
drag, startPoint x: 872, startPoint y: 541, endPoint x: 883, endPoint y: 536, distance: 11.5
click at [872, 541] on p "VEHICLES (Luxury Airport Shuttles) 16 Seater-Shuttle Van - #629755 16 Seater-Sh…" at bounding box center [965, 578] width 551 height 113
click at [902, 524] on p "VEHICLES (Luxury Airport Shuttles) 16 Seater-Shuttle Van - #629755 16 Seater-Sh…" at bounding box center [965, 578] width 551 height 113
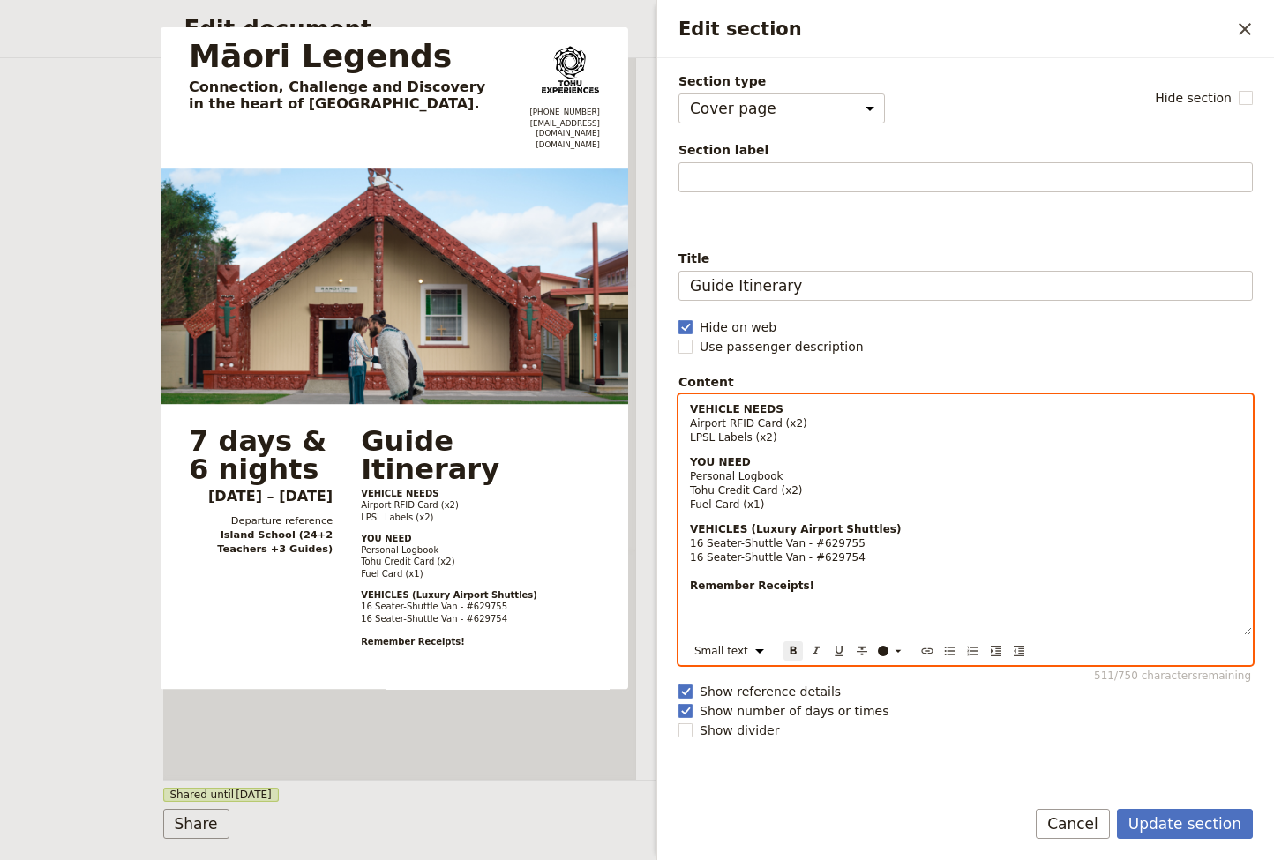
click at [804, 587] on p "VEHICLES (Luxury Airport Shuttles) 16 Seater-Shuttle Van - #629755 16 Seater-Sh…" at bounding box center [965, 578] width 551 height 113
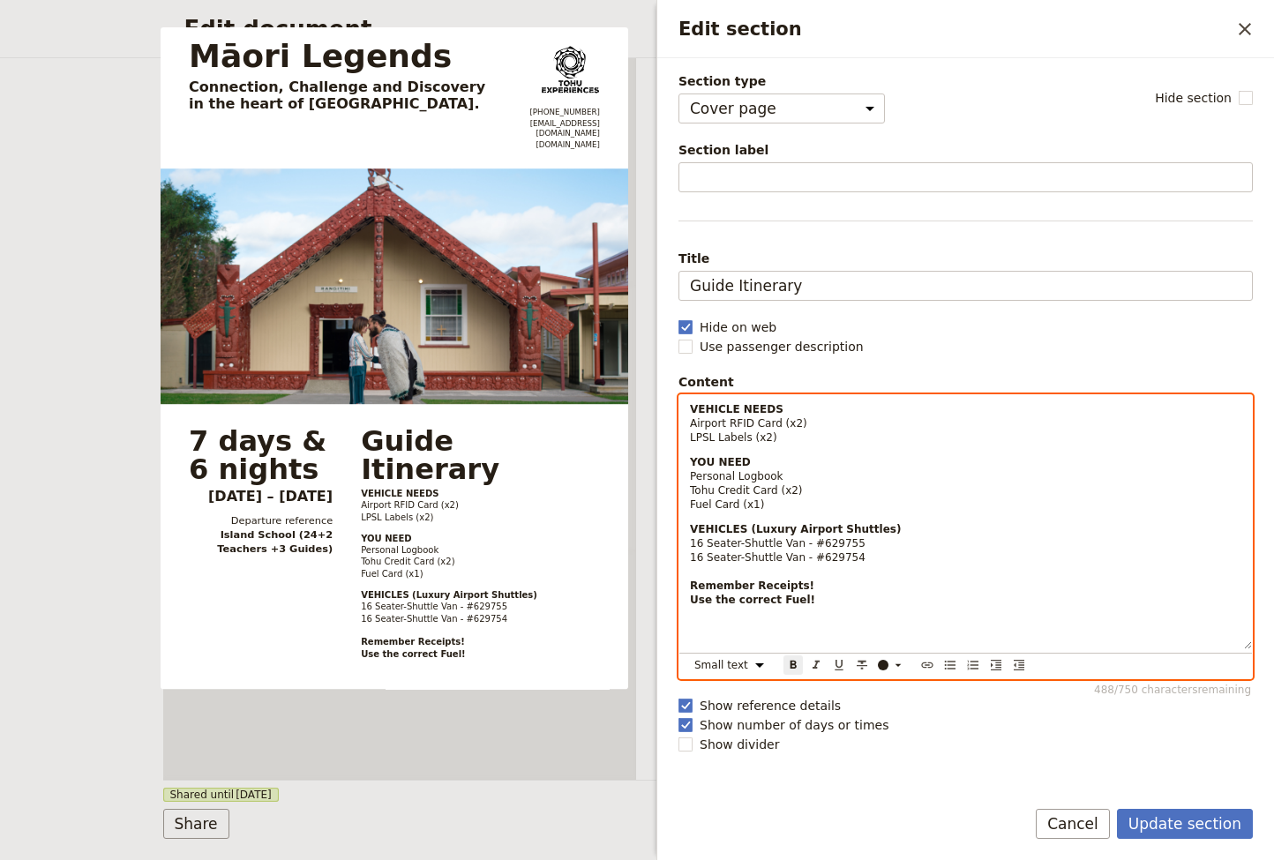
click at [811, 585] on p "VEHICLES (Luxury Airport Shuttles) 16 Seater-Shuttle Van - #629755 16 Seater-Sh…" at bounding box center [965, 585] width 551 height 127
click at [811, 604] on p "VEHICLES (Luxury Airport Shuttles) 16 Seater-Shuttle Van - #629755 16 Seater-Sh…" at bounding box center [965, 585] width 551 height 127
click at [803, 584] on p "VEHICLES (Luxury Airport Shuttles) 16 Seater-Shuttle Van - #629755 16 Seater-Sh…" at bounding box center [965, 585] width 551 height 127
click at [803, 598] on strong "Use the correct Fuel!" at bounding box center [752, 600] width 125 height 12
click at [781, 504] on p "YOU NEED Personal Logbook Tohu Credit Card (x2) Fuel Card (x1)" at bounding box center [965, 483] width 551 height 56
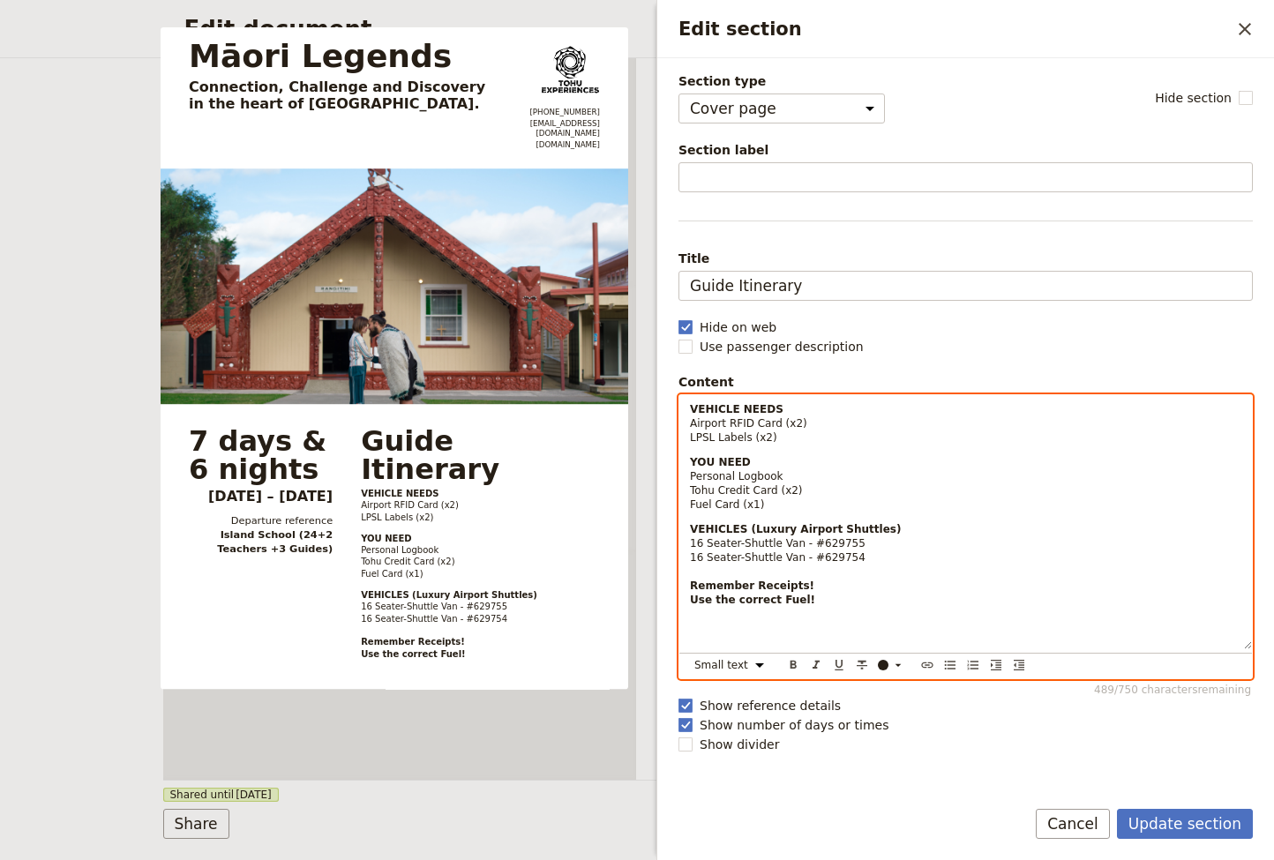
drag, startPoint x: 807, startPoint y: 484, endPoint x: 787, endPoint y: 482, distance: 20.4
click at [807, 484] on p "YOU NEED Personal Logbook Tohu Credit Card (x2) Fuel Card (x1)" at bounding box center [965, 483] width 551 height 56
click at [781, 475] on span "Personal Logbook" at bounding box center [736, 476] width 93 height 12
click at [796, 437] on p "VEHICLE NEEDS Airport RFID Card (x2) LPSL Labels (x2)" at bounding box center [965, 423] width 551 height 42
click at [809, 422] on p "VEHICLE NEEDS Airport RFID Card (x2) LPSL Labels (x2)" at bounding box center [965, 423] width 551 height 42
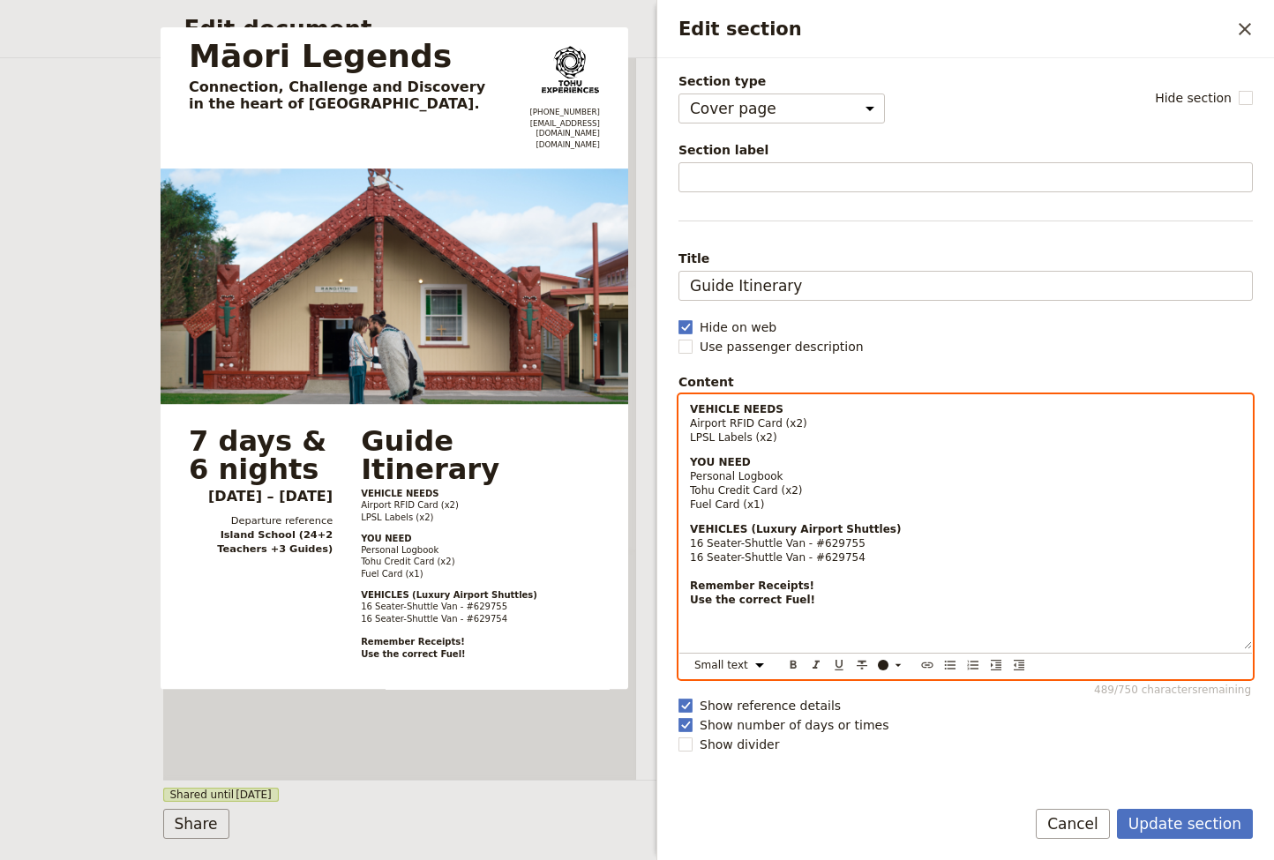
click at [788, 408] on p "VEHICLE NEEDS Airport RFID Card (x2) LPSL Labels (x2)" at bounding box center [965, 423] width 551 height 42
click at [823, 587] on p "VEHICLES (Luxury Airport Shuttles) 16 Seater-Shuttle Van - #629755 16 Seater-Sh…" at bounding box center [965, 585] width 551 height 127
click at [832, 593] on p "VEHICLES (Luxury Airport Shuttles) 16 Seater-Shuttle Van - #629755 16 Seater-Sh…" at bounding box center [965, 585] width 551 height 127
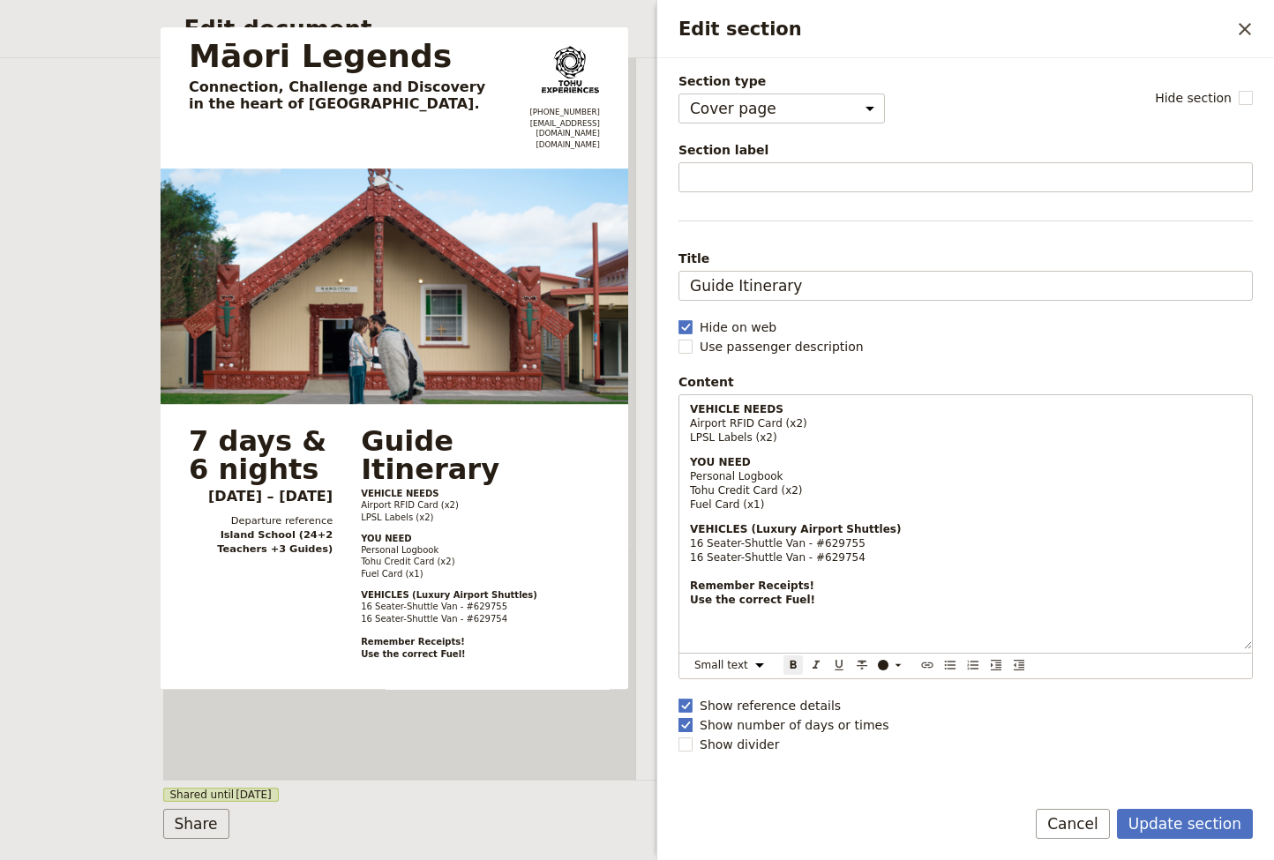
click at [687, 724] on polygon "Edit section" at bounding box center [685, 724] width 9 height 10
click at [678, 716] on input "Show number of days or times" at bounding box center [677, 715] width 1 height 1
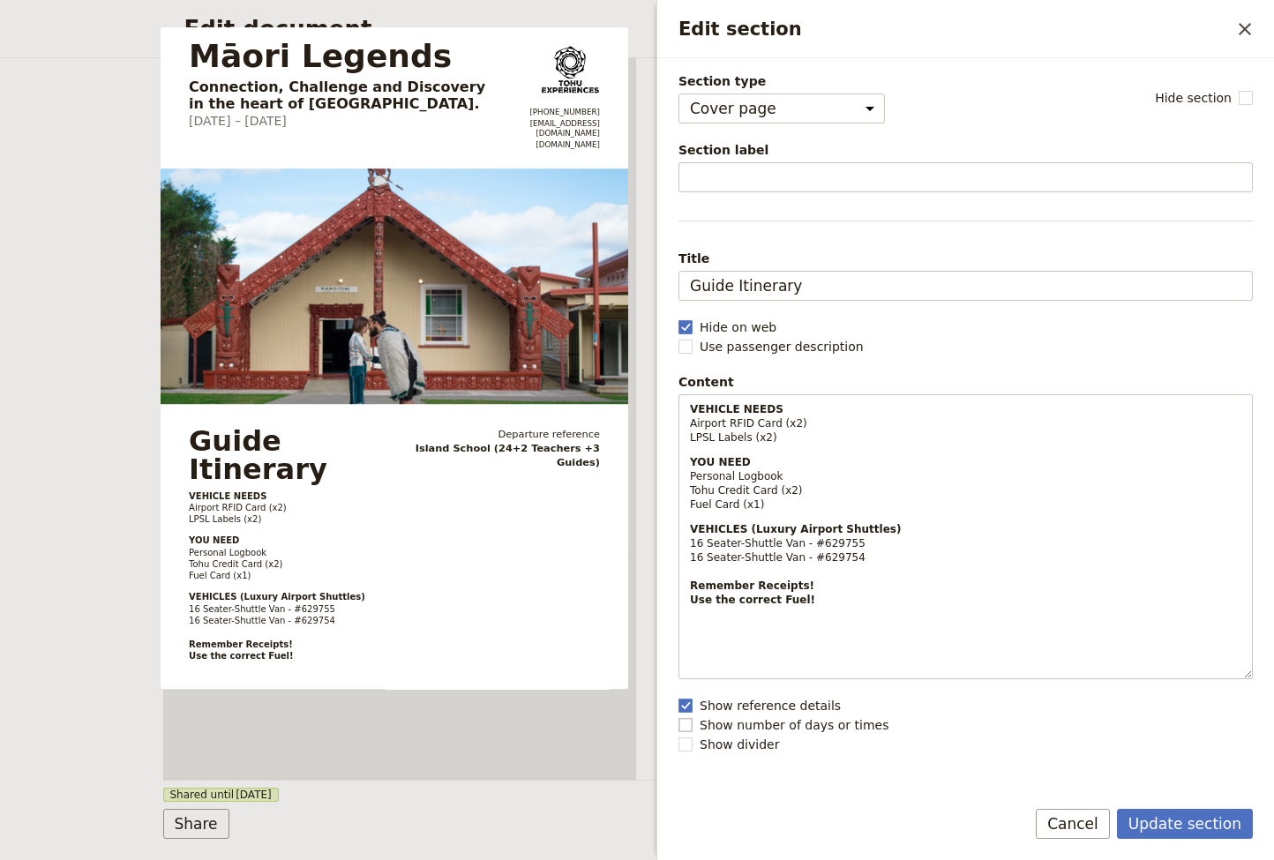
click at [687, 724] on rect "Edit section" at bounding box center [684, 724] width 13 height 13
click at [678, 716] on input "Show number of days or times" at bounding box center [677, 715] width 1 height 1
checkbox input "true"
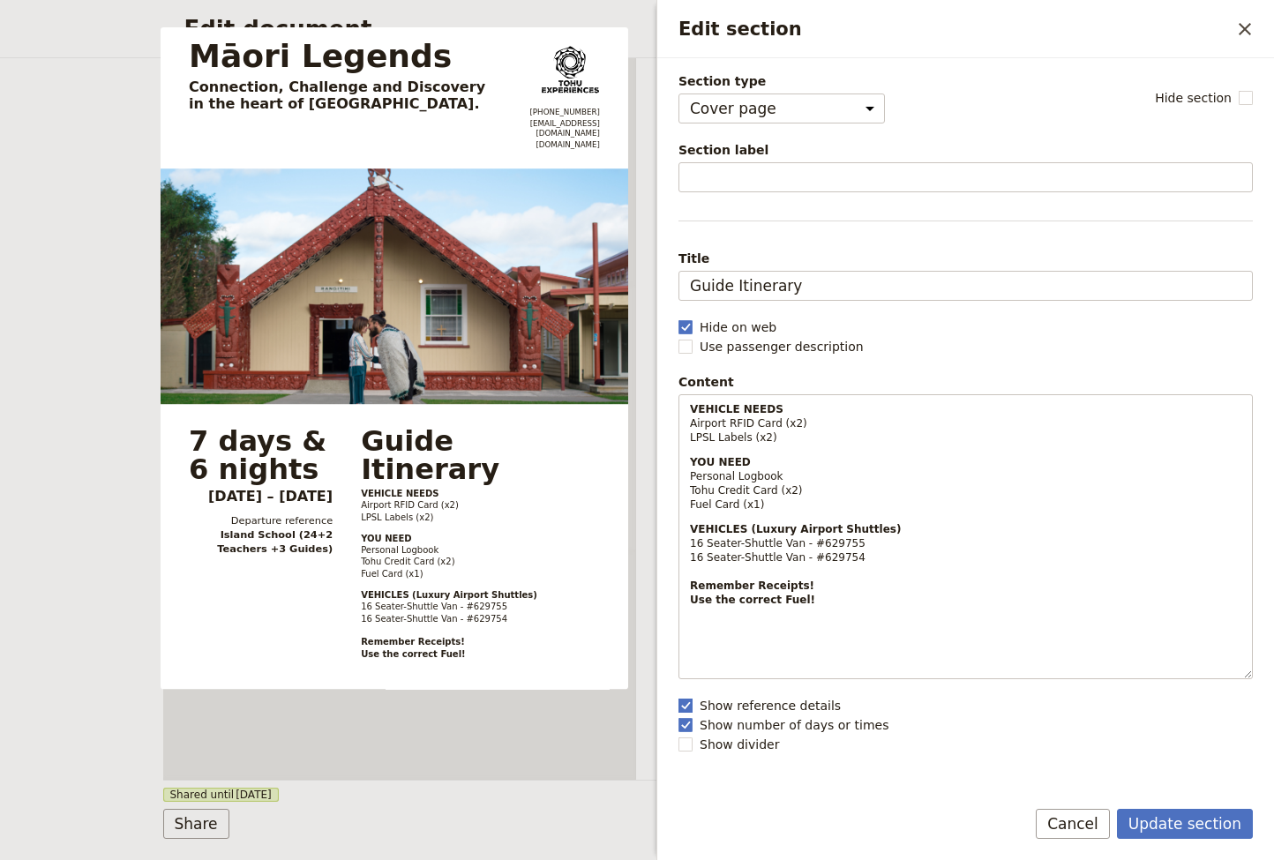
click at [684, 698] on label "Show reference details" at bounding box center [965, 706] width 574 height 18
click at [678, 697] on input "Show reference details" at bounding box center [677, 696] width 1 height 1
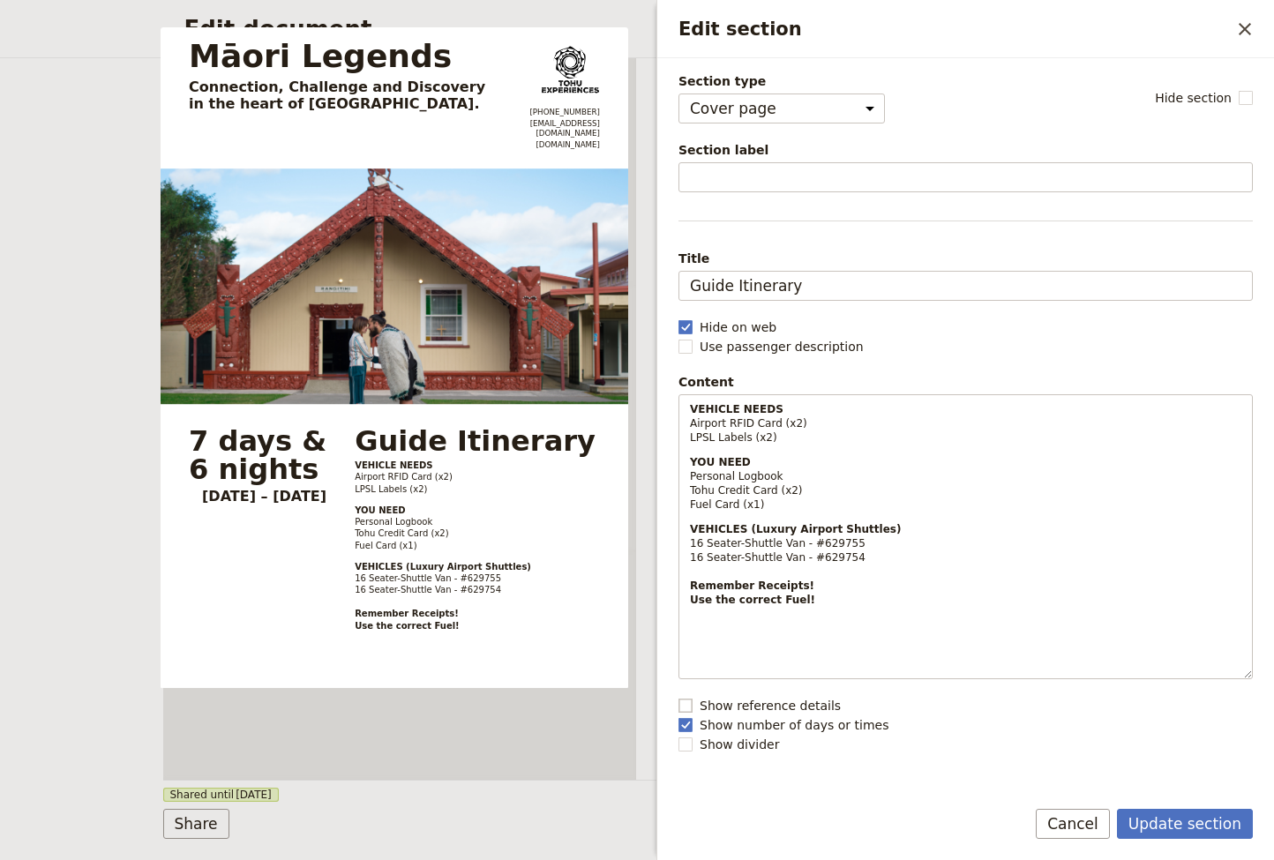
click at [684, 698] on label "Show reference details" at bounding box center [965, 706] width 574 height 18
click at [678, 697] on input "Show reference details" at bounding box center [677, 696] width 1 height 1
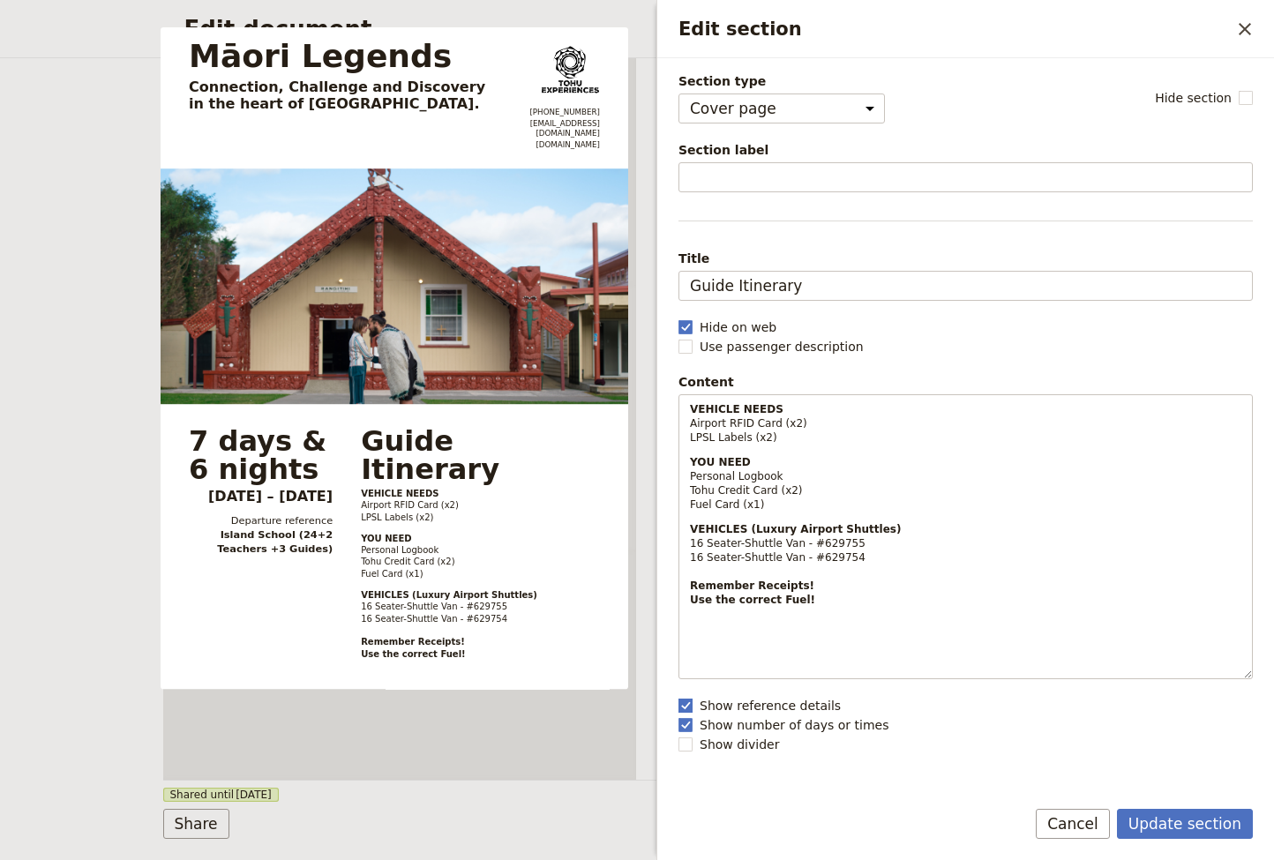
click at [684, 698] on label "Show reference details" at bounding box center [965, 706] width 574 height 18
click at [678, 697] on input "Show reference details" at bounding box center [677, 696] width 1 height 1
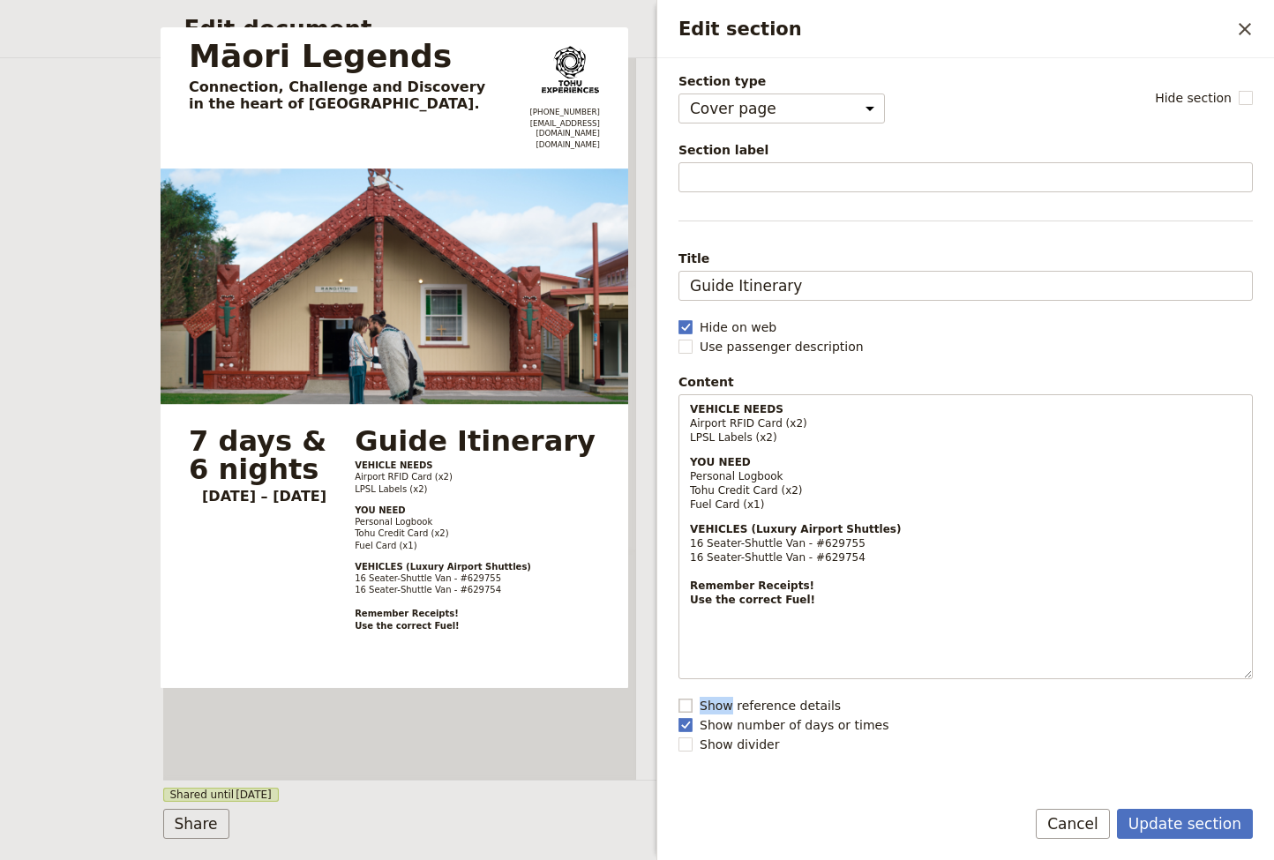
click at [684, 698] on label "Show reference details" at bounding box center [965, 706] width 574 height 18
click at [678, 697] on input "Show reference details" at bounding box center [677, 696] width 1 height 1
checkbox input "true"
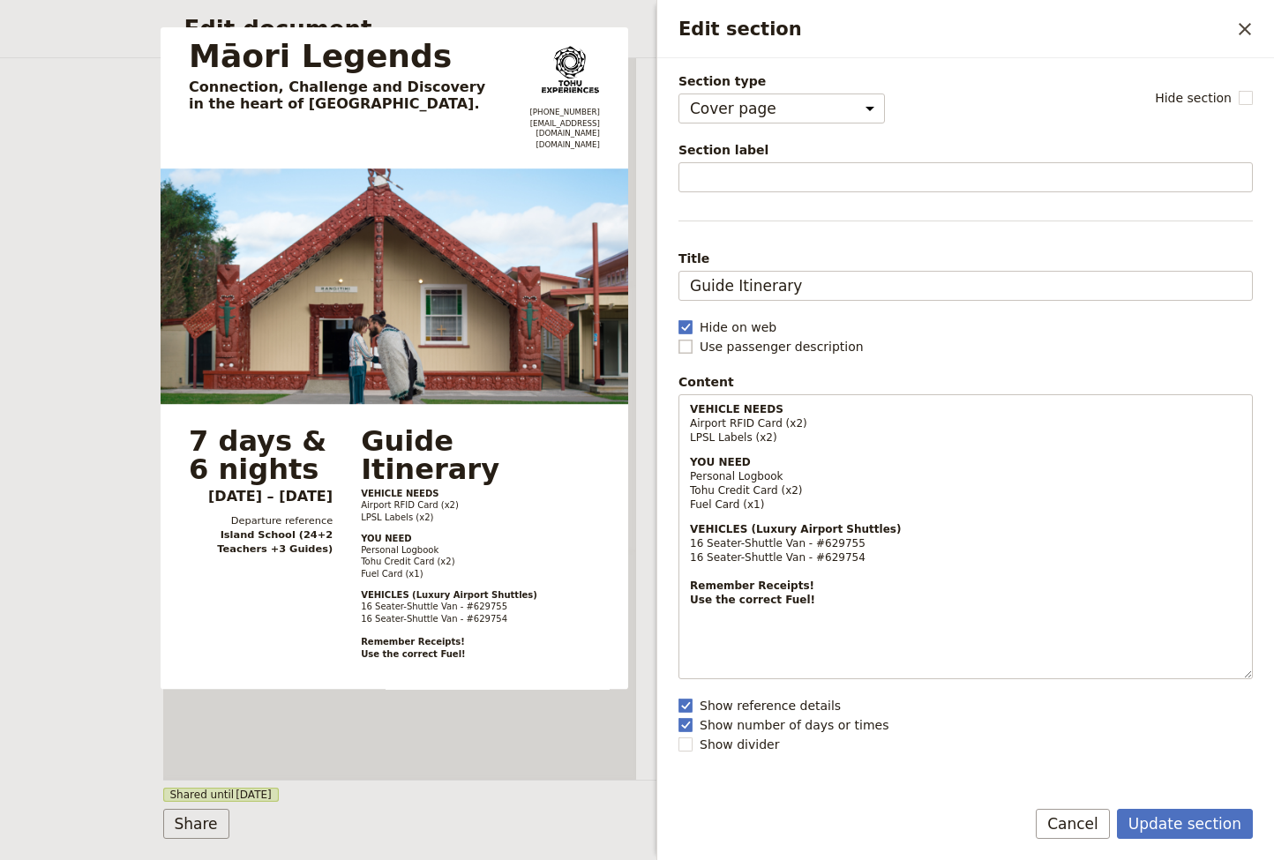
click at [689, 347] on rect "Edit section" at bounding box center [684, 346] width 13 height 13
click at [678, 338] on input "Use passenger description" at bounding box center [677, 337] width 1 height 1
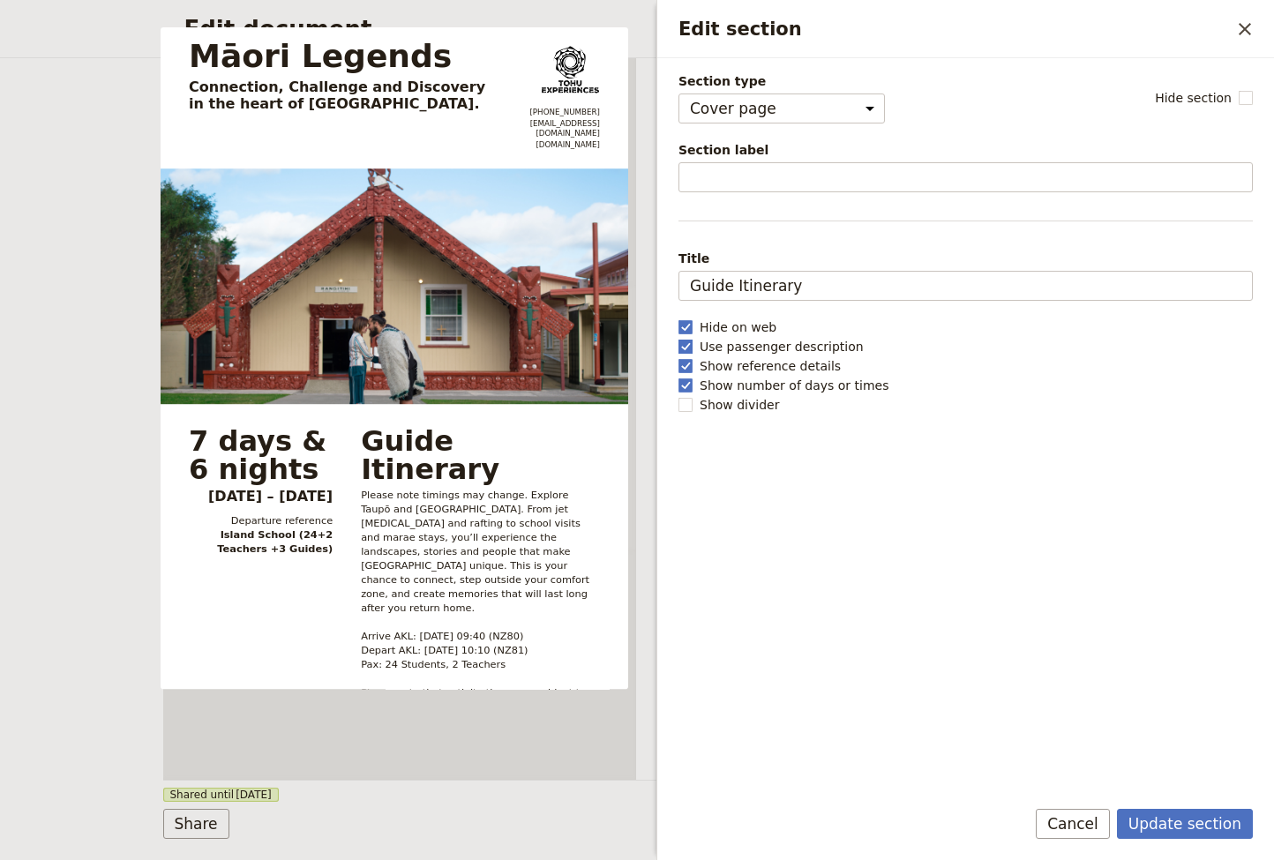
click at [689, 347] on rect "Edit section" at bounding box center [684, 346] width 13 height 13
click at [678, 338] on input "Use passenger description" at bounding box center [677, 337] width 1 height 1
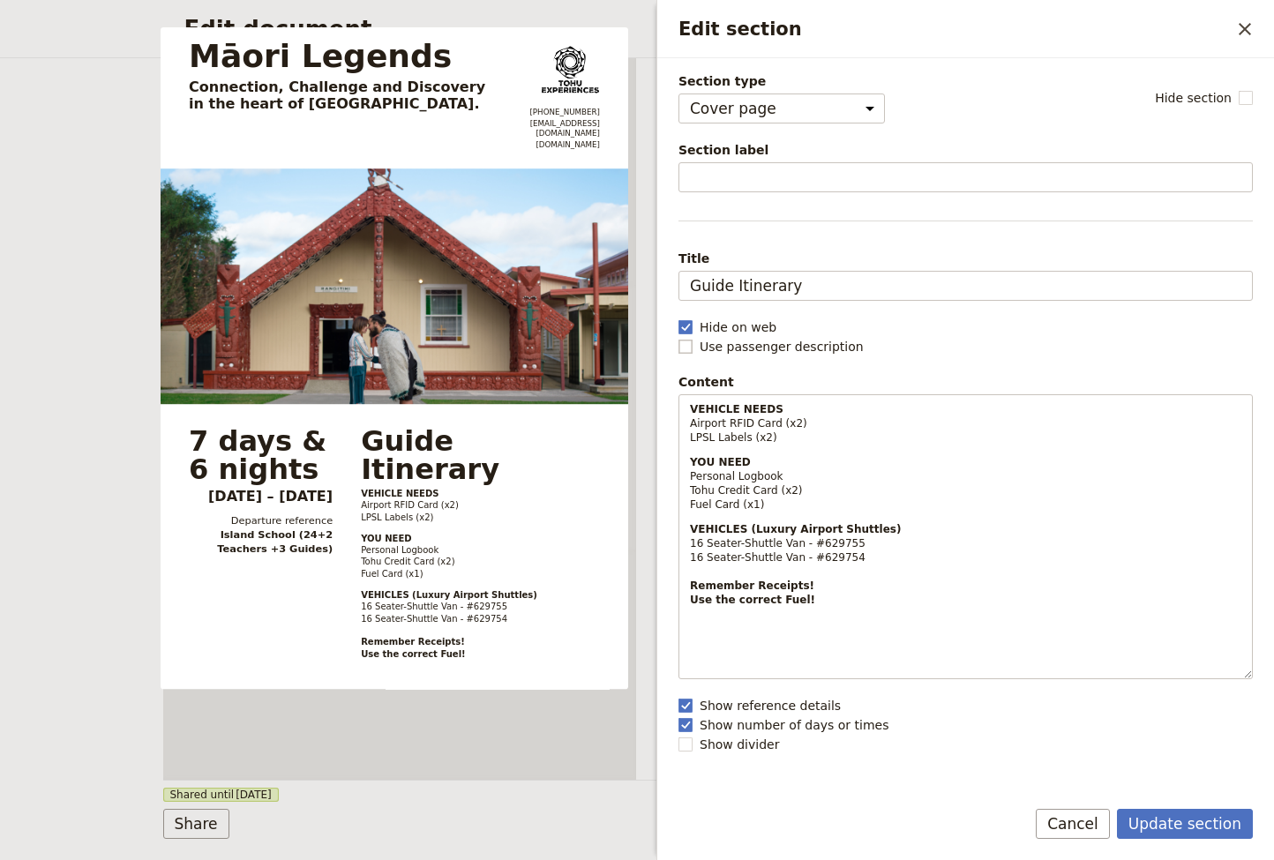
click at [689, 347] on rect "Edit section" at bounding box center [684, 346] width 13 height 13
click at [678, 338] on input "Use passenger description" at bounding box center [677, 337] width 1 height 1
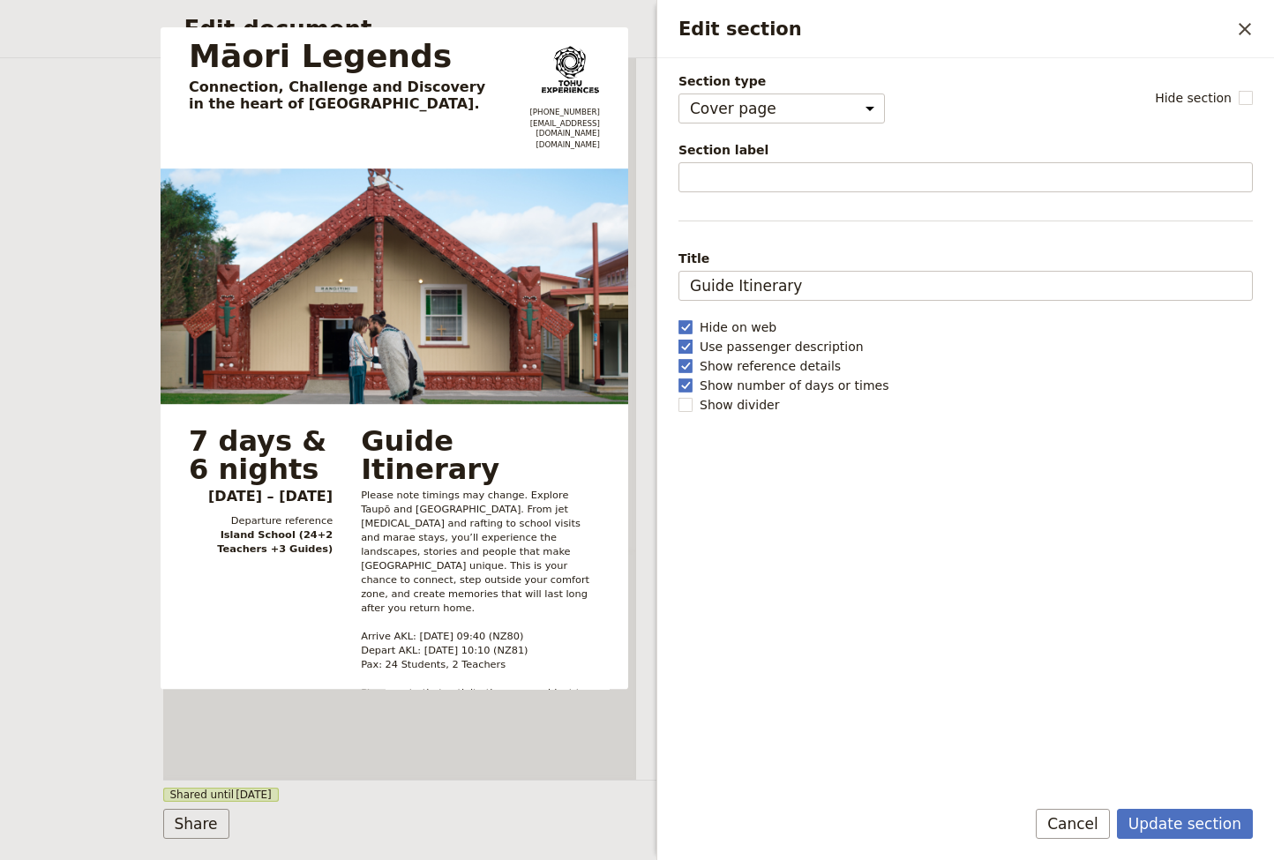
click at [689, 347] on rect "Edit section" at bounding box center [684, 346] width 13 height 13
click at [678, 338] on input "Use passenger description" at bounding box center [677, 337] width 1 height 1
checkbox input "false"
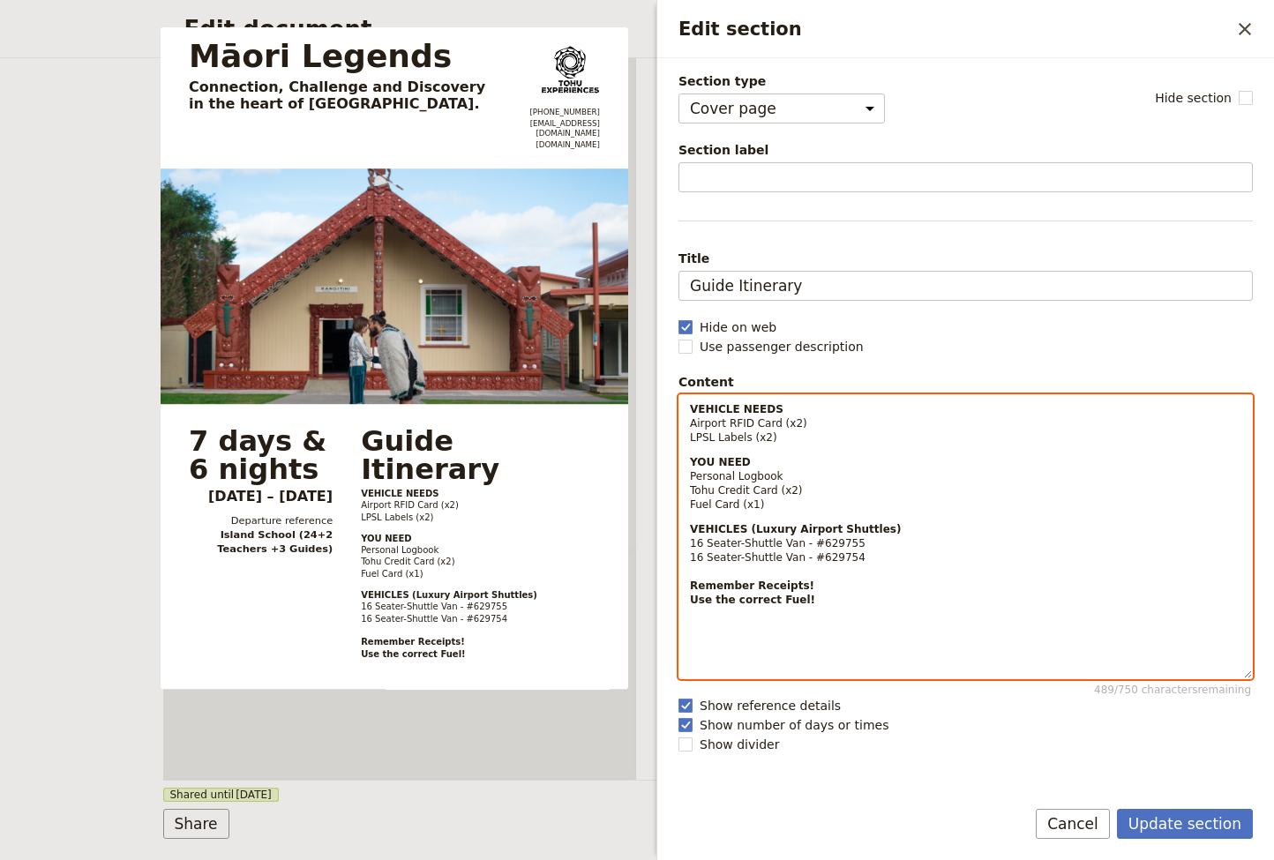
select select "paragraph-small"
click at [992, 563] on p "VEHICLES (Luxury Airport Shuttles) 16 Seater-Shuttle Van - #629755 16 Seater-Sh…" at bounding box center [965, 585] width 551 height 127
click at [717, 616] on p "VEHICLES (Luxury Airport Shuttles) 16 Seater-Shuttle Van - #629755 16 Seater-Sh…" at bounding box center [965, 585] width 551 height 127
click at [811, 595] on p "VEHICLES (Luxury Airport Shuttles) 16 Seater-Shuttle Van - #629755 16 Seater-Sh…" at bounding box center [965, 585] width 551 height 127
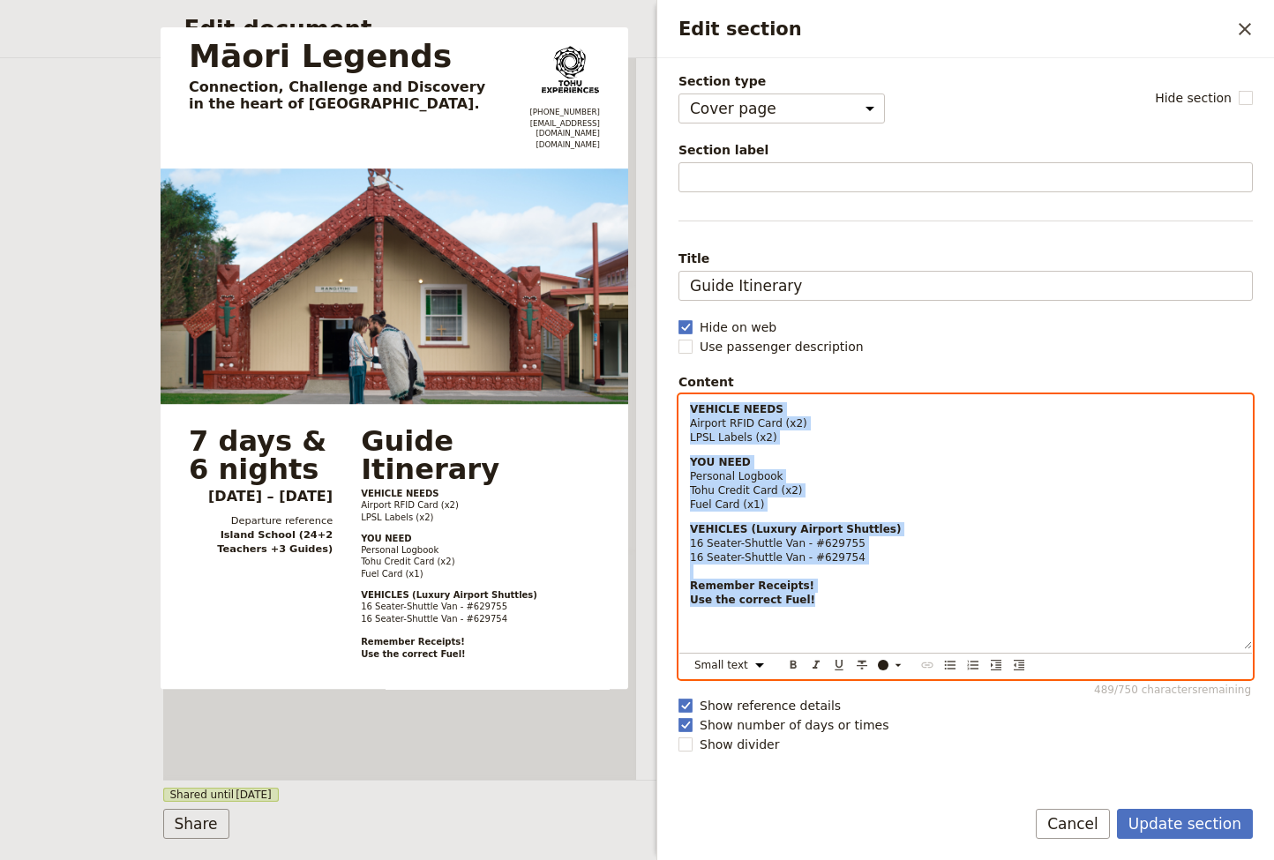
drag, startPoint x: 755, startPoint y: 516, endPoint x: 672, endPoint y: 395, distance: 146.5
click at [672, 395] on div "Section type Cover page Day summary Itinerary Group details Contact details Sup…" at bounding box center [965, 420] width 616 height 724
copy div "VEHICLE NEEDS Airport RFID Card (x2) LPSL Labels (x2) YOU NEED Personal Logbook…"
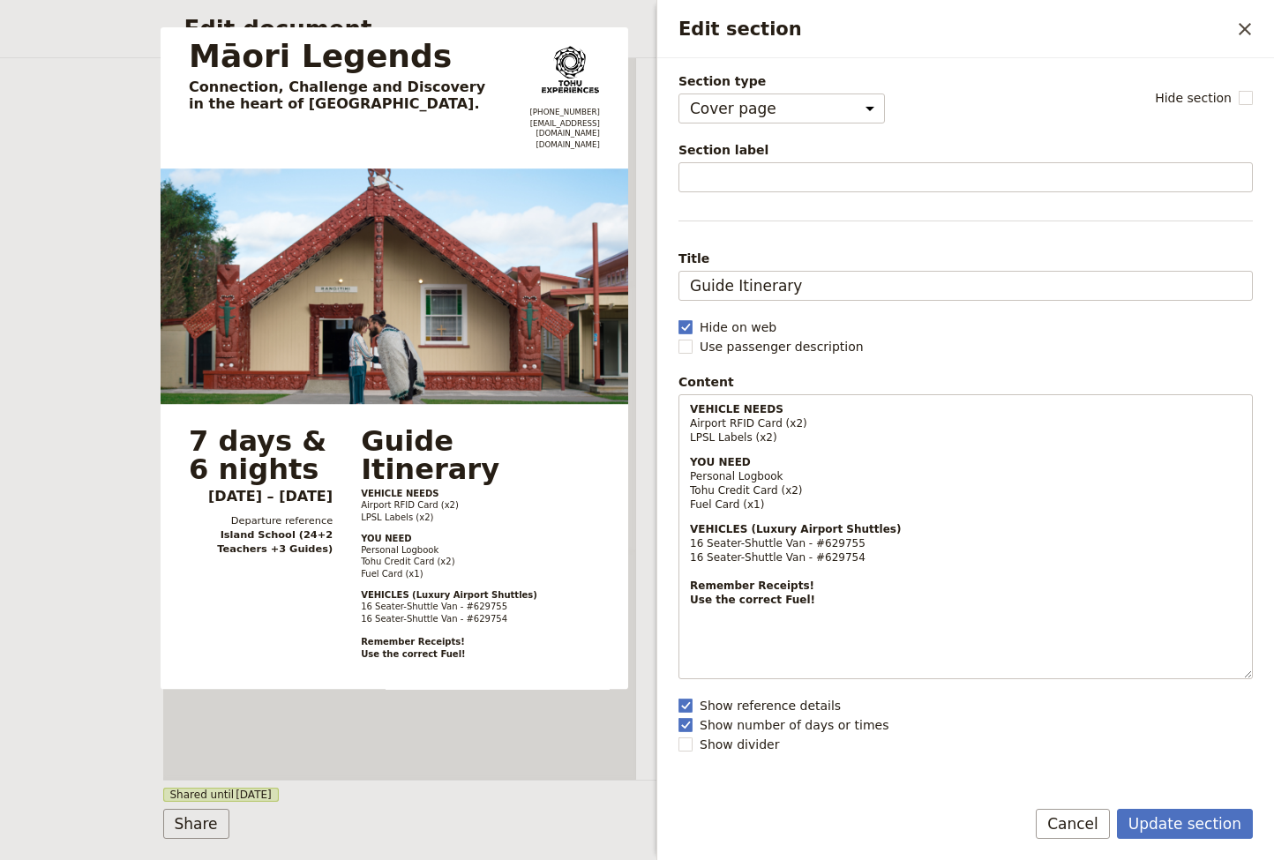
click at [947, 111] on div "Section type Cover page Day summary Itinerary Group details Contact details Sup…" at bounding box center [965, 97] width 574 height 51
click at [1189, 739] on button "Update section" at bounding box center [1185, 824] width 136 height 30
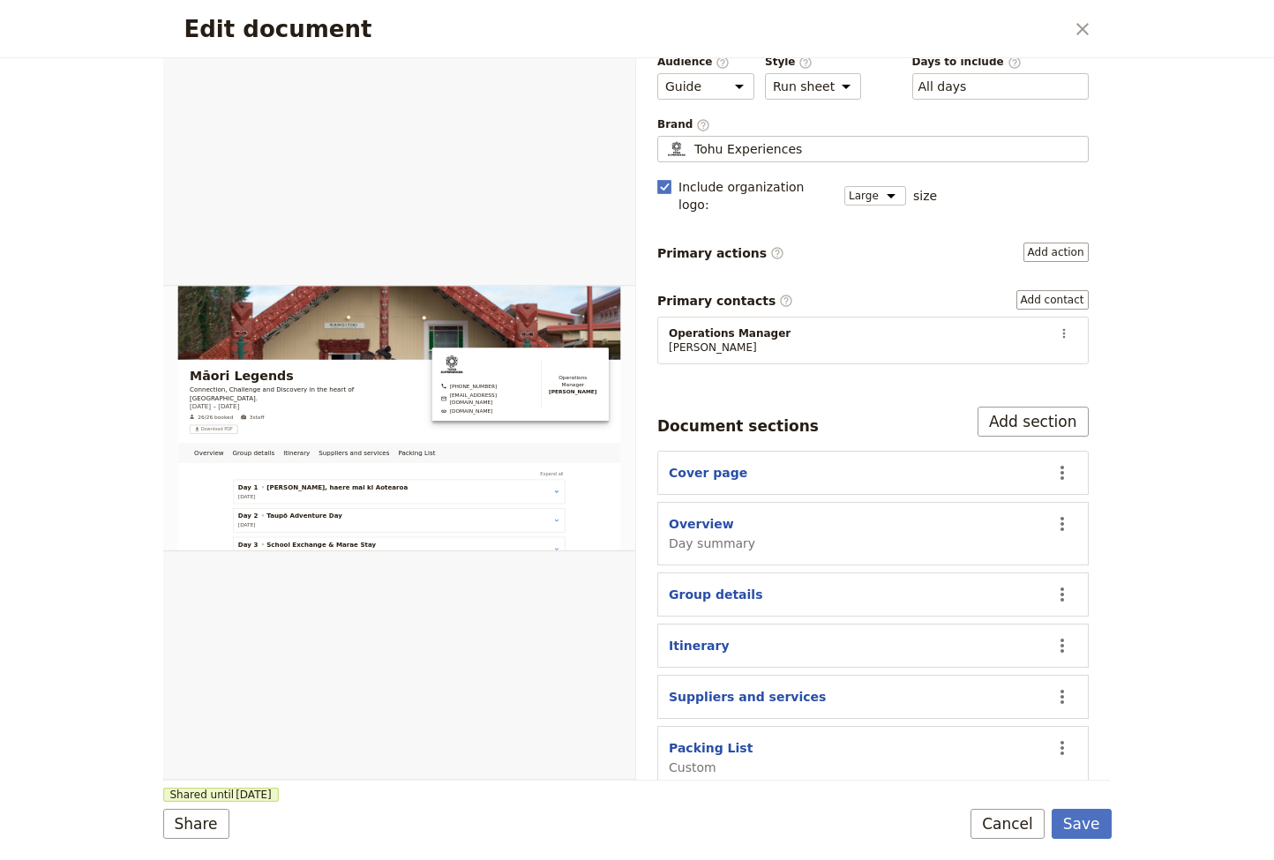
scroll to position [86, 0]
click at [1068, 738] on icon "Actions" at bounding box center [1061, 748] width 21 height 21
click at [787, 739] on div "Share Shared until [DATE] Save Cancel" at bounding box center [637, 824] width 948 height 30
click at [1039, 407] on button "Add section" at bounding box center [1032, 422] width 111 height 30
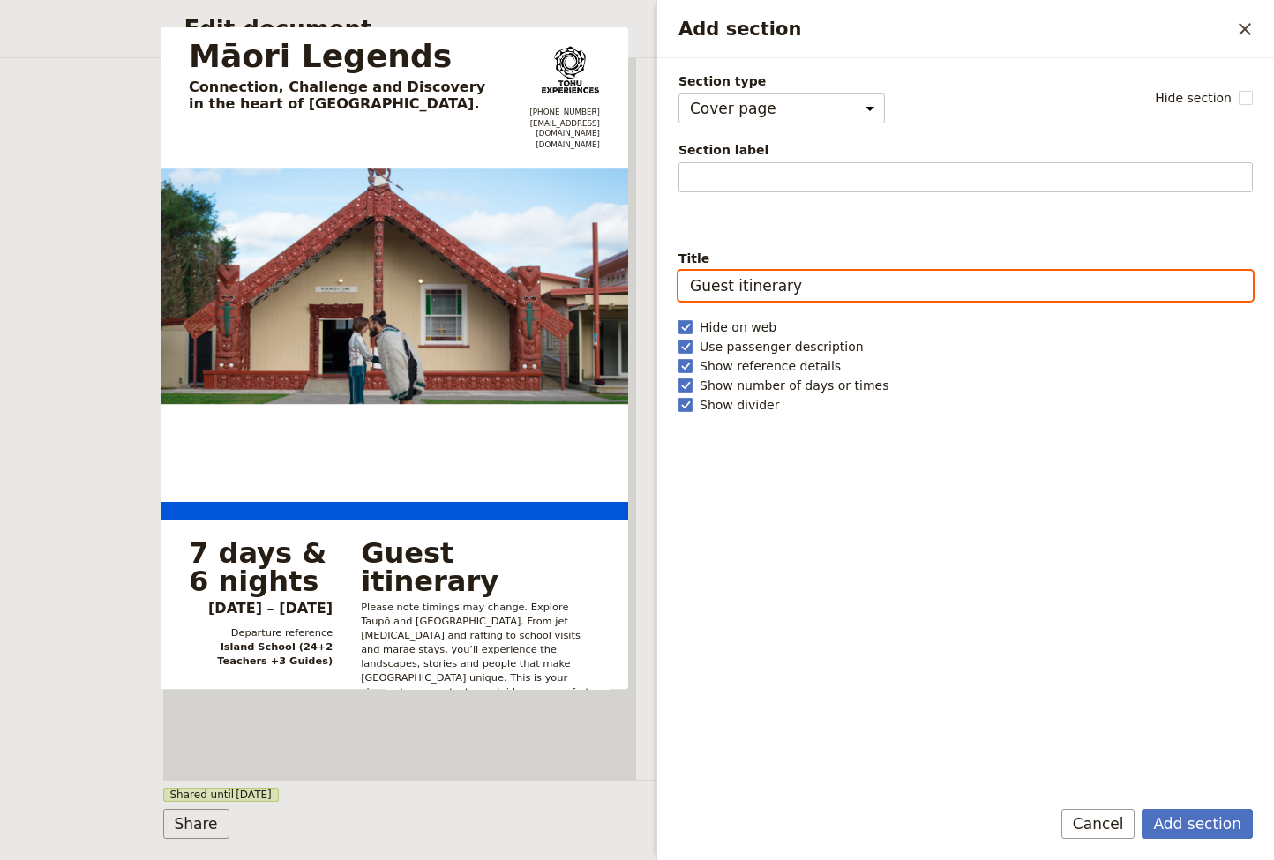
click at [805, 284] on input "Guest itinerary" at bounding box center [965, 286] width 574 height 30
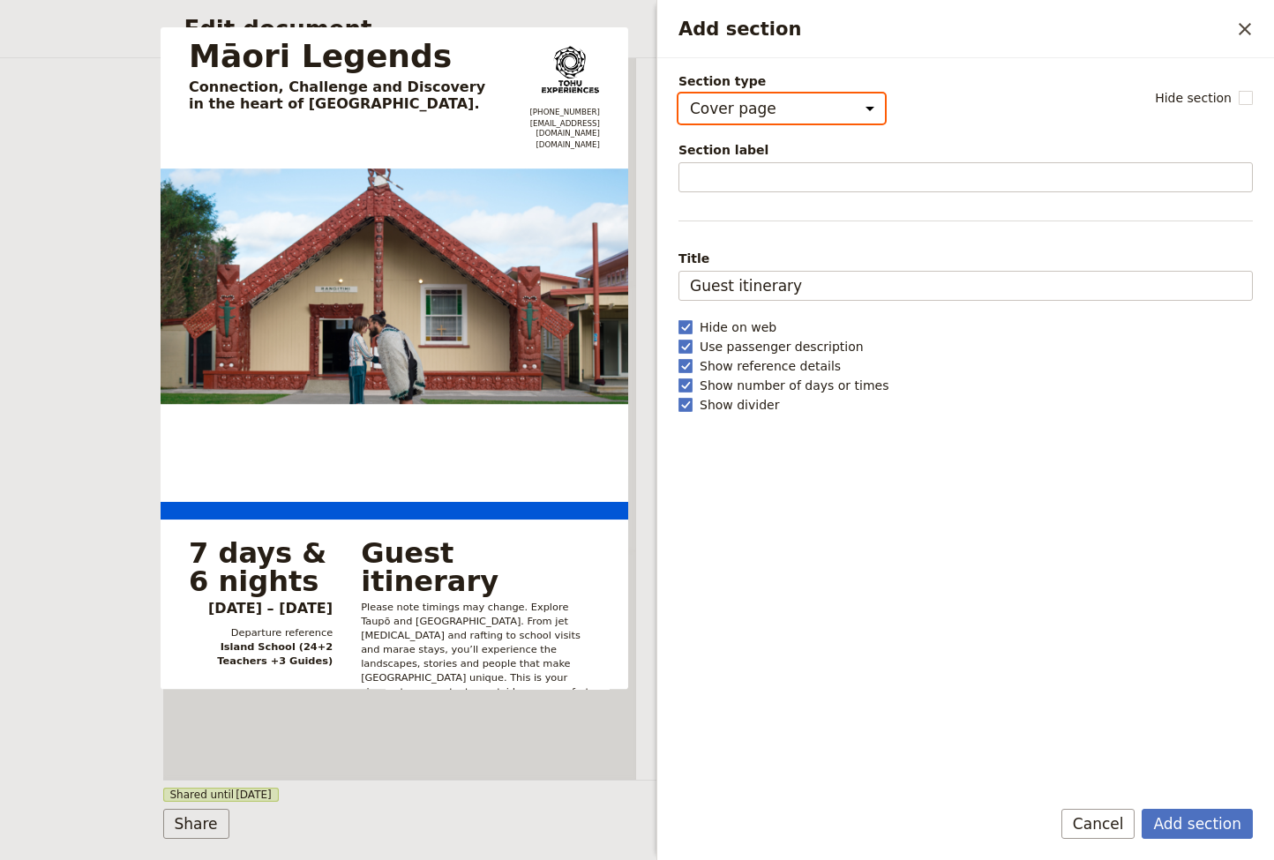
select select "CUSTOM"
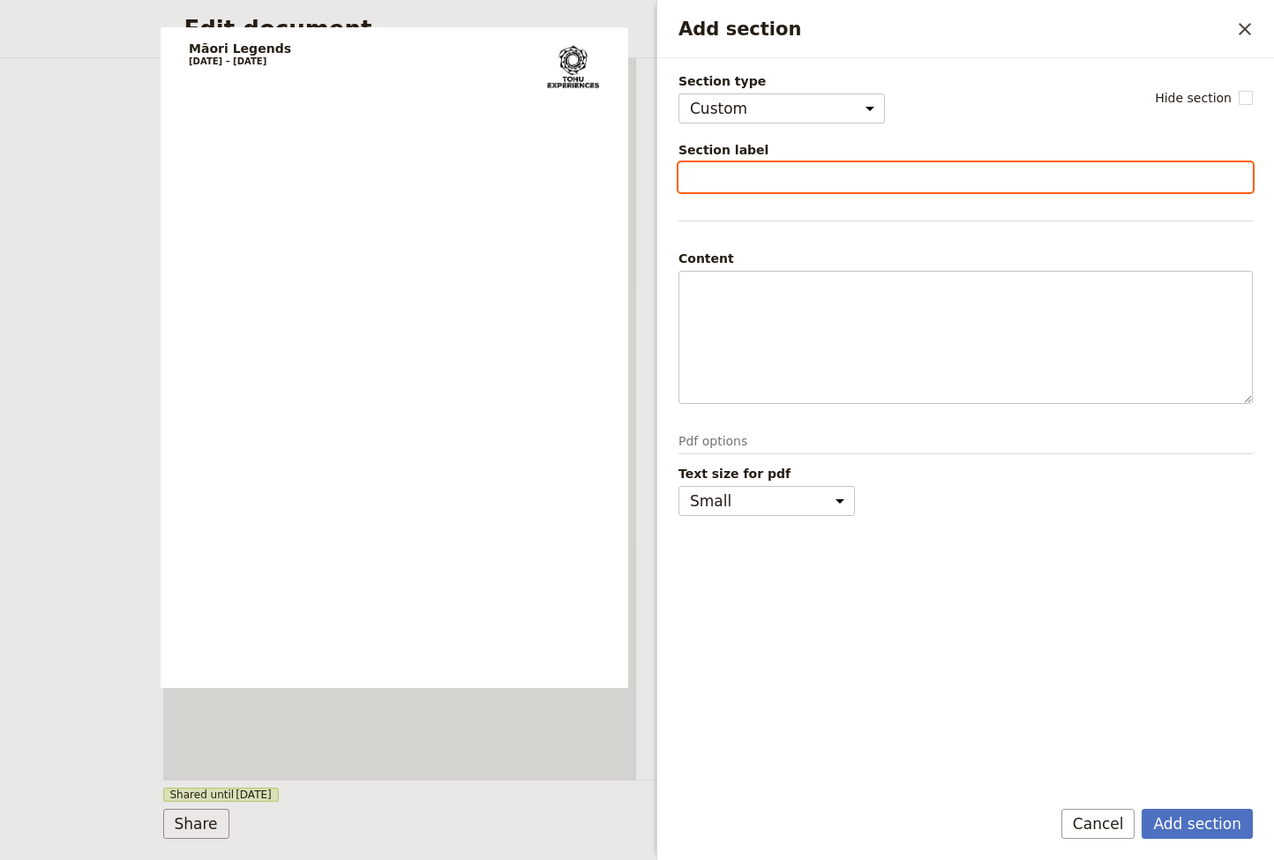
click at [721, 187] on input "Section label" at bounding box center [965, 177] width 574 height 30
type input "Guide Pack List"
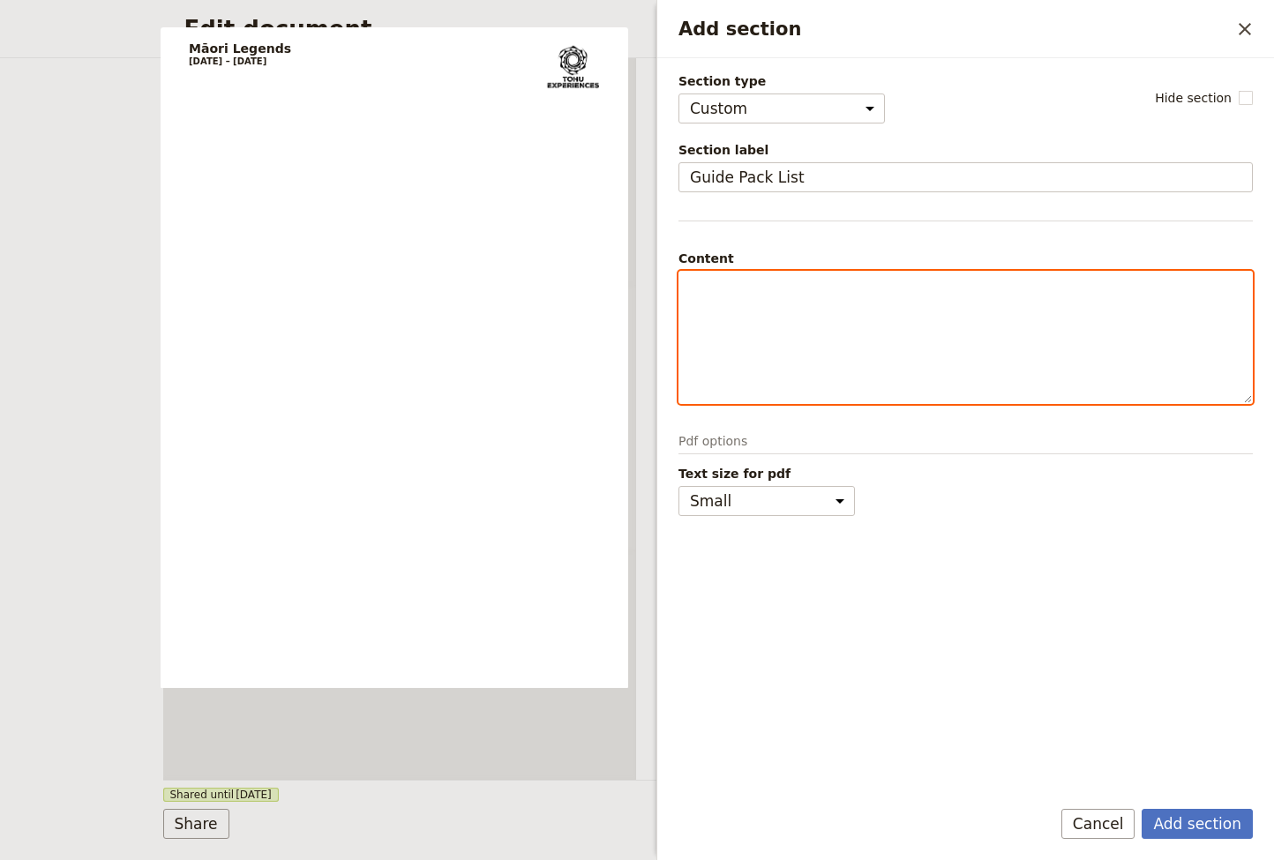
click at [897, 303] on div "Add section" at bounding box center [965, 337] width 572 height 131
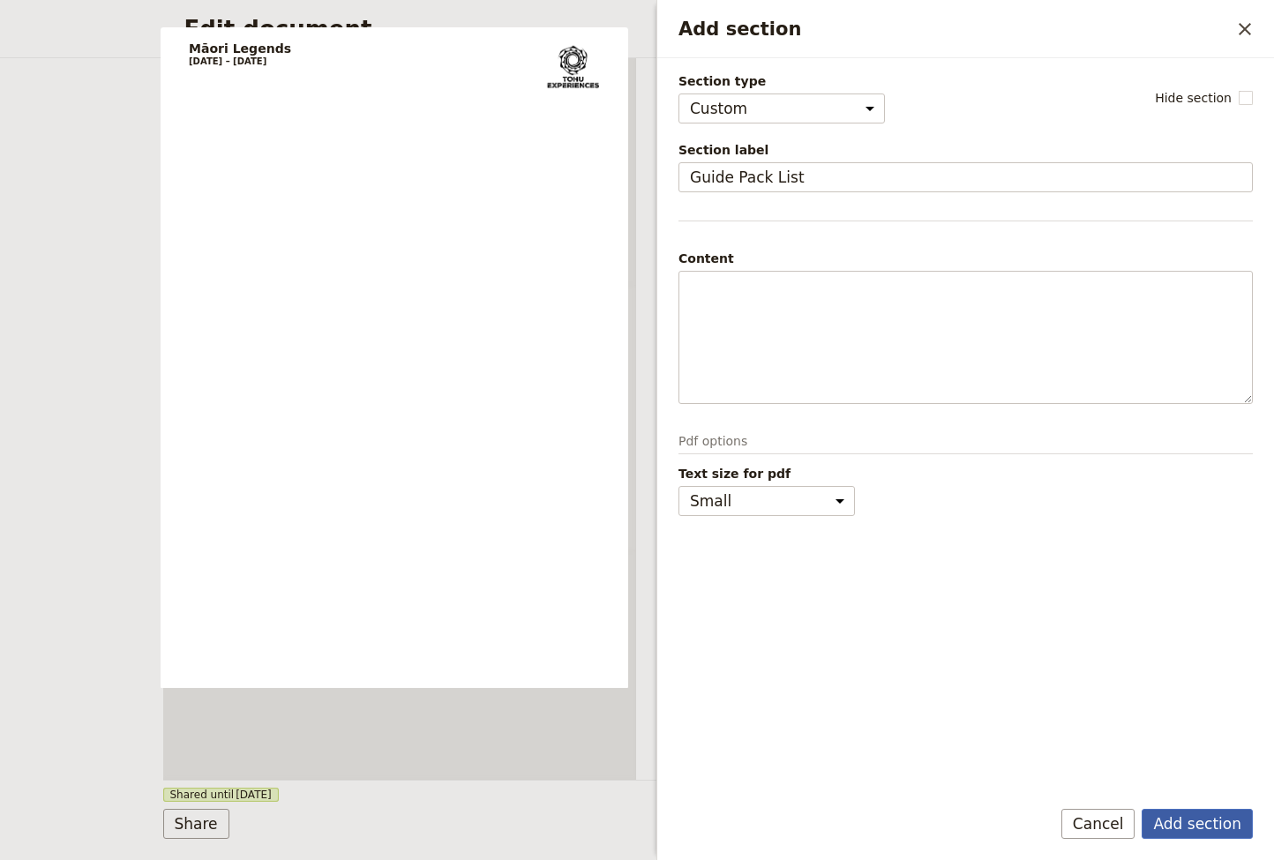
click at [1210, 739] on button "Add section" at bounding box center [1196, 824] width 111 height 30
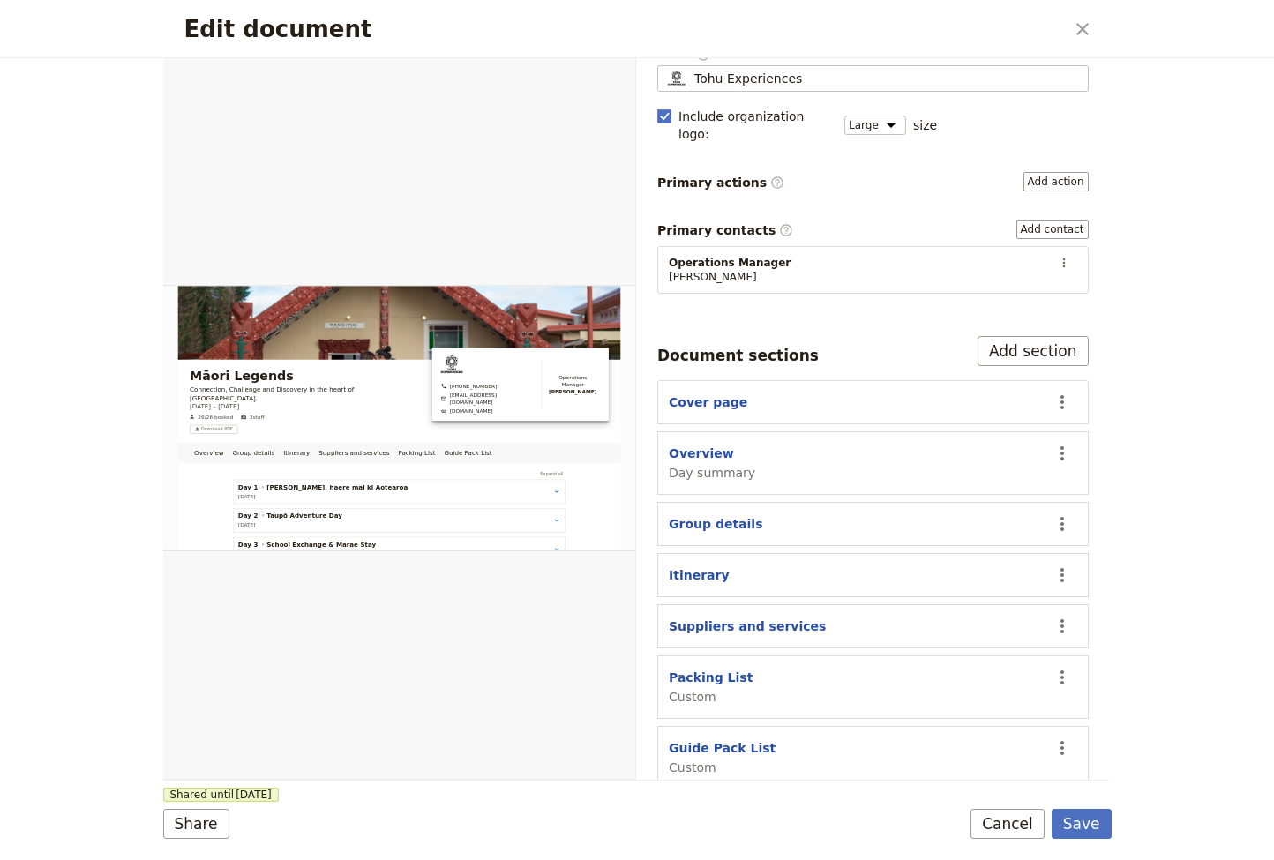
scroll to position [156, 0]
click at [731, 669] on button "Packing List" at bounding box center [711, 678] width 84 height 18
select select "CUSTOM"
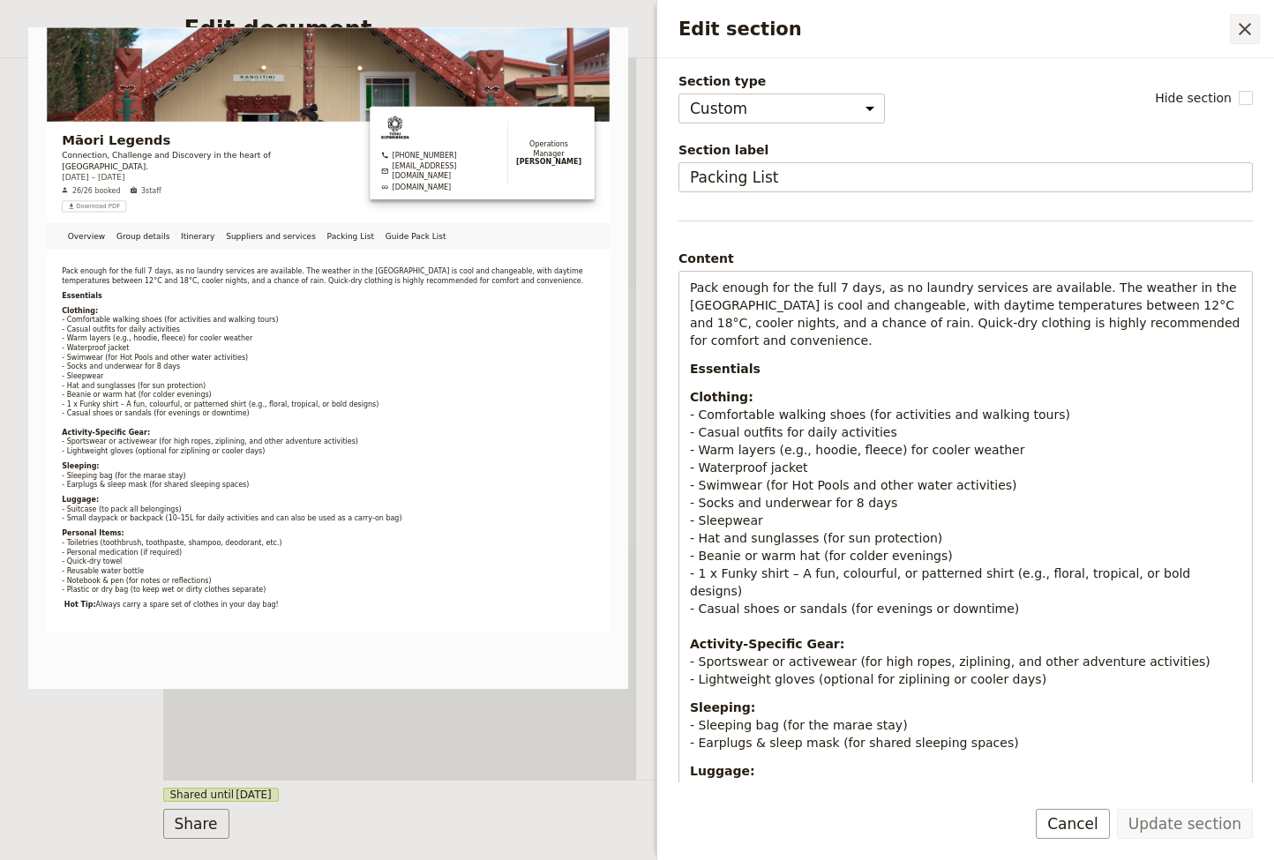
click at [1248, 28] on icon "Close drawer" at bounding box center [1244, 29] width 21 height 21
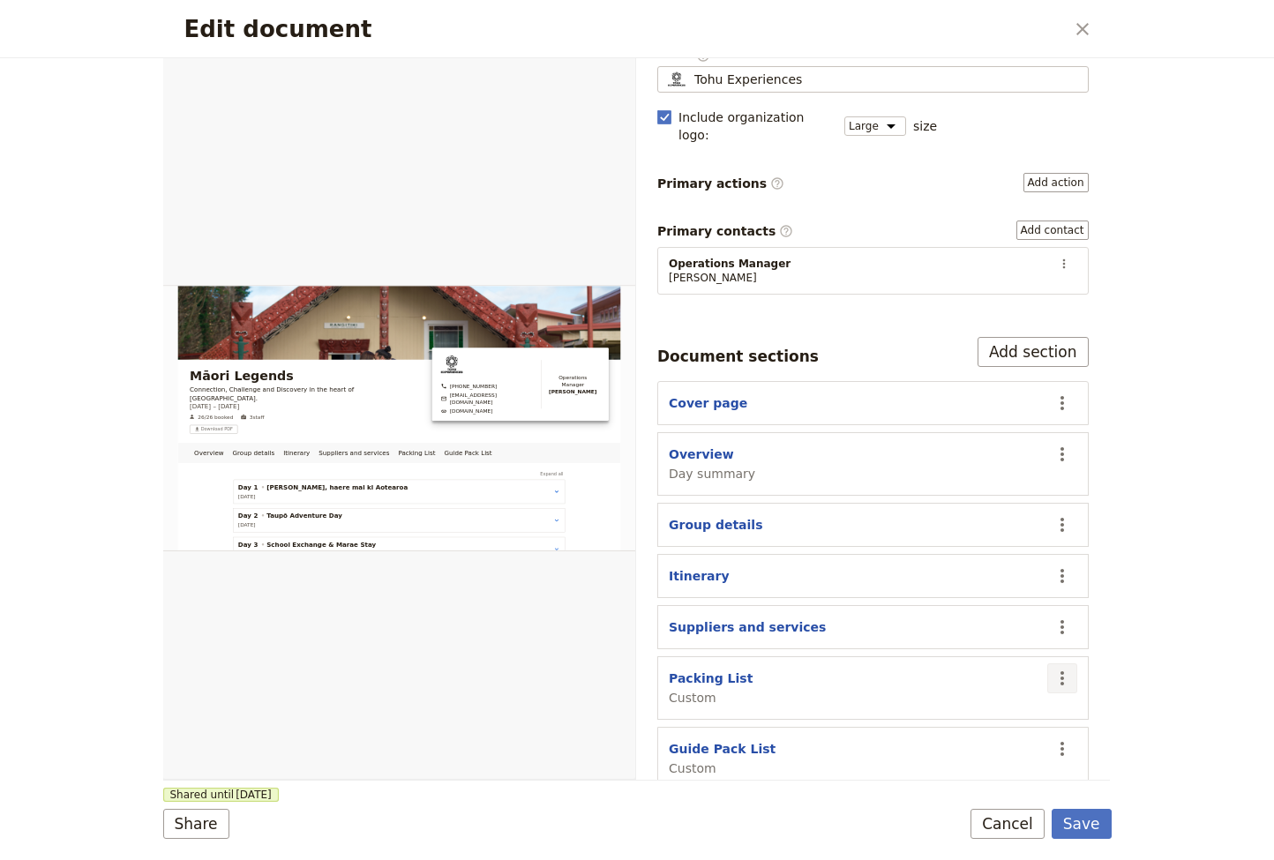
click at [1065, 668] on icon "Actions" at bounding box center [1061, 678] width 21 height 21
click at [959, 698] on span "Edit section" at bounding box center [958, 698] width 72 height 18
select select "CUSTOM"
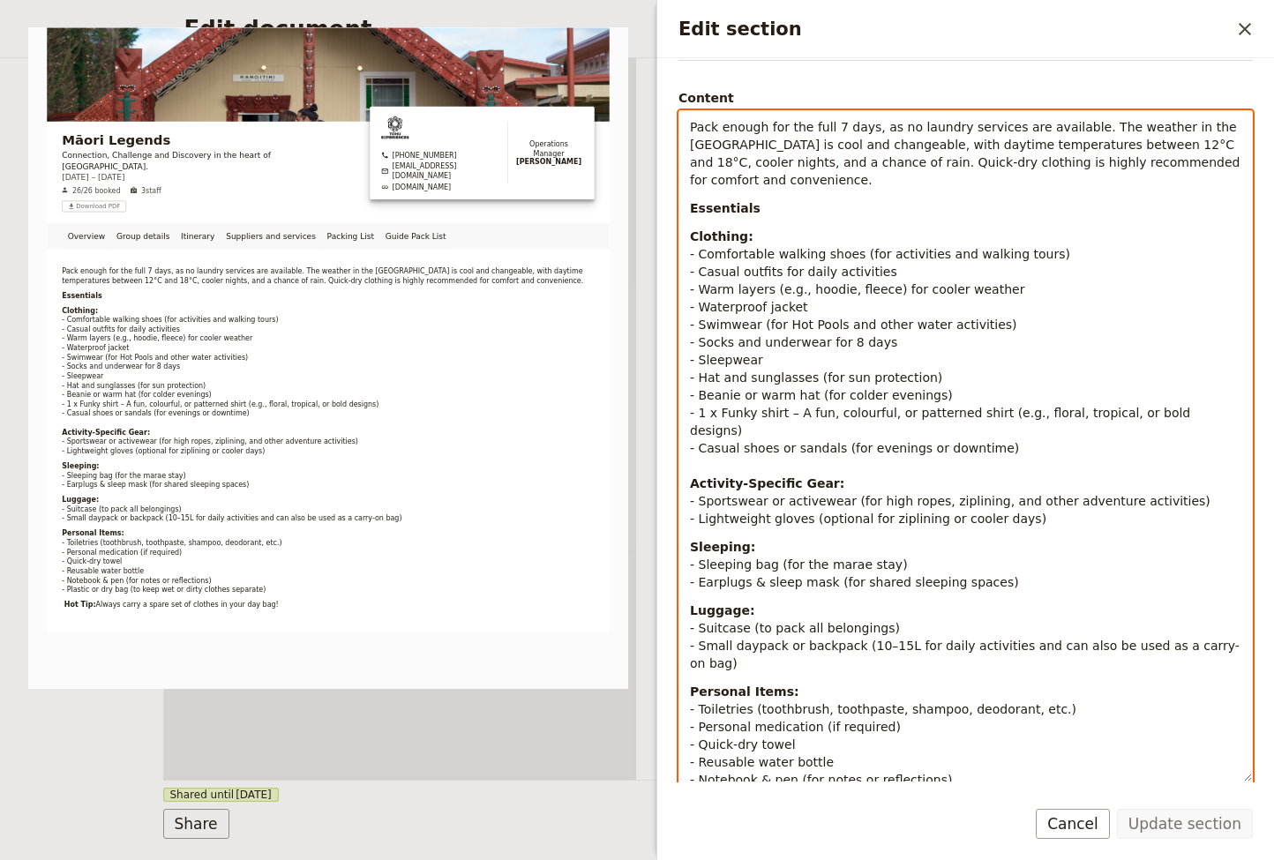
scroll to position [302, 0]
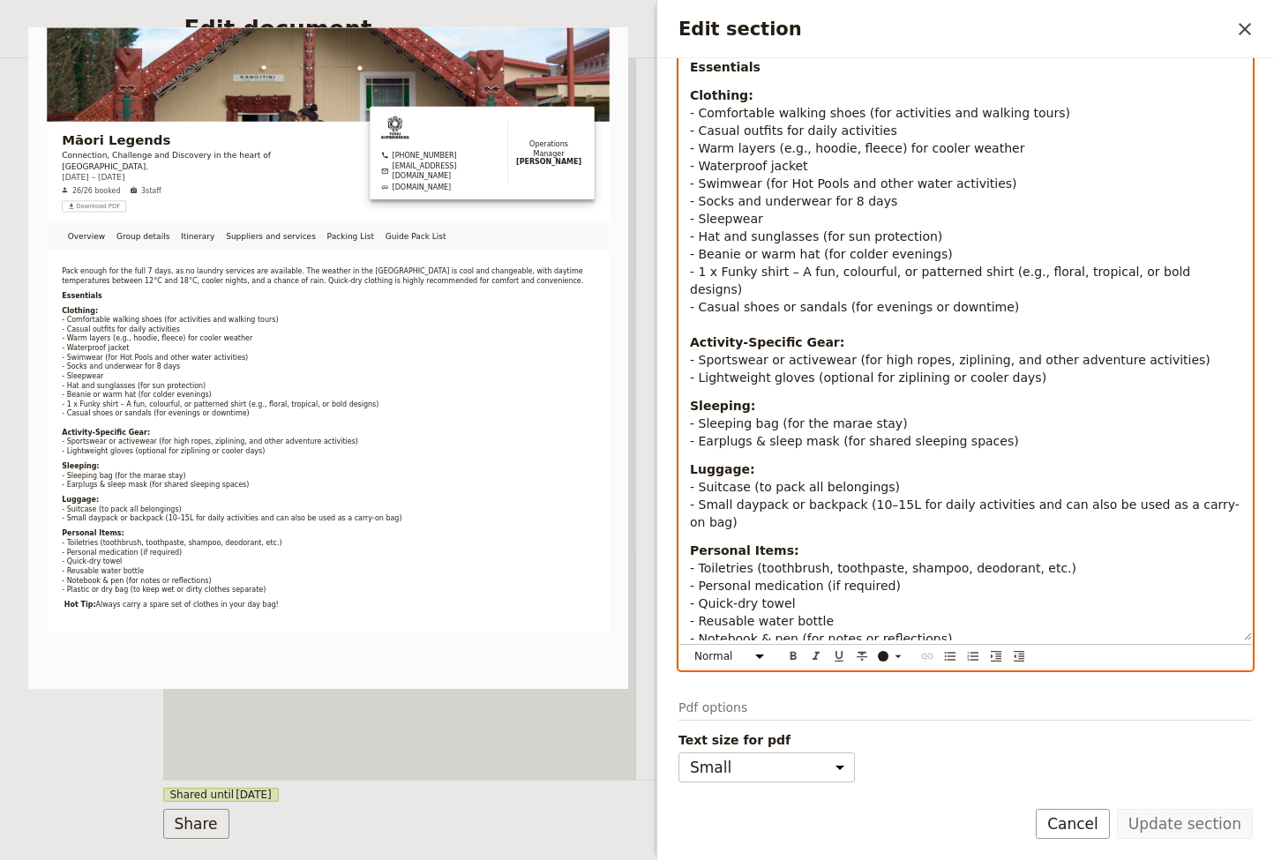
drag, startPoint x: 688, startPoint y: 288, endPoint x: 1045, endPoint y: 620, distance: 488.0
click at [1059, 637] on div "Pack enough for the full 7 days, as no laundry services are available. The weat…" at bounding box center [965, 305] width 572 height 670
copy div "Lore ipsumd sit ame cons 5 adip, el se doeiusm temporin utl etdolorem. Ali enim…"
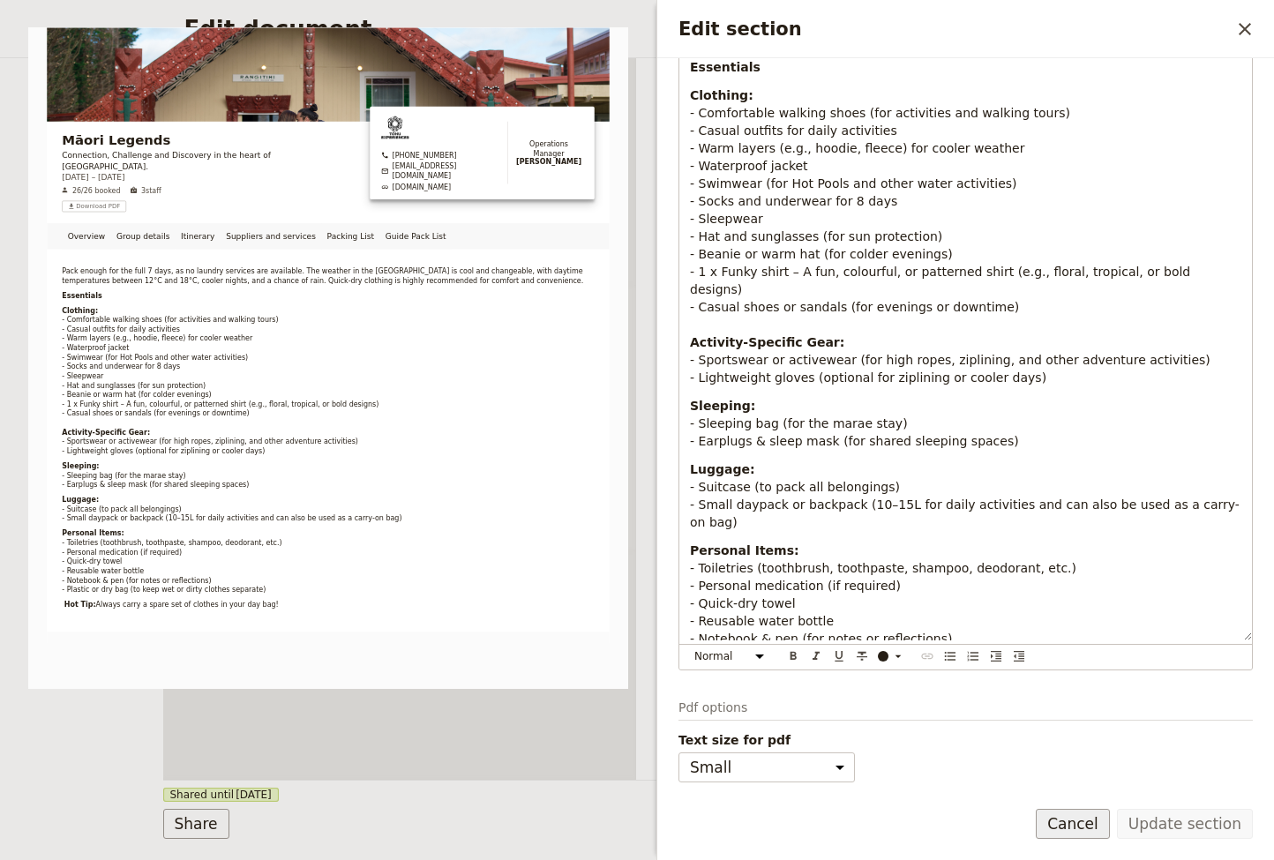
click at [1077, 739] on button "Cancel" at bounding box center [1072, 824] width 74 height 30
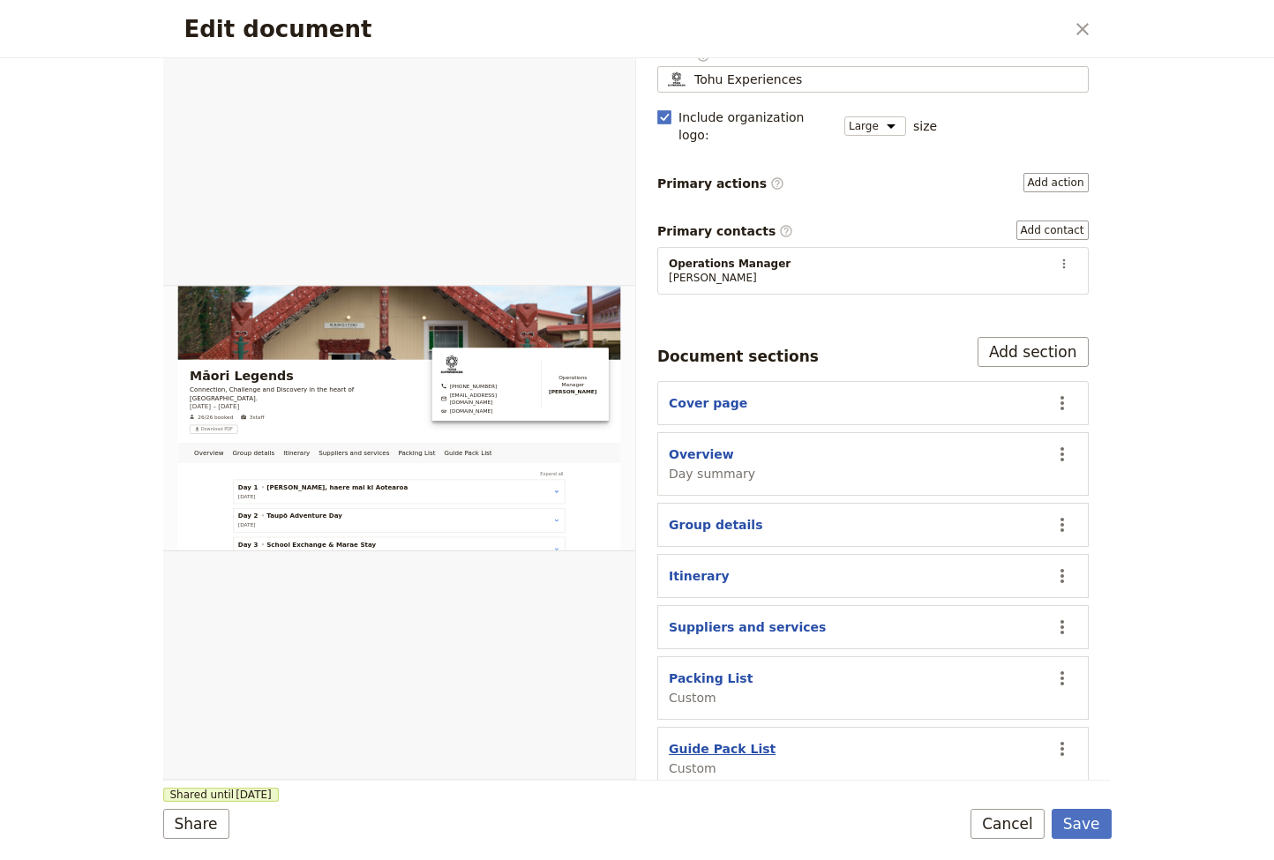
click at [704, 739] on button "Guide Pack List" at bounding box center [722, 749] width 107 height 18
select select "CUSTOM"
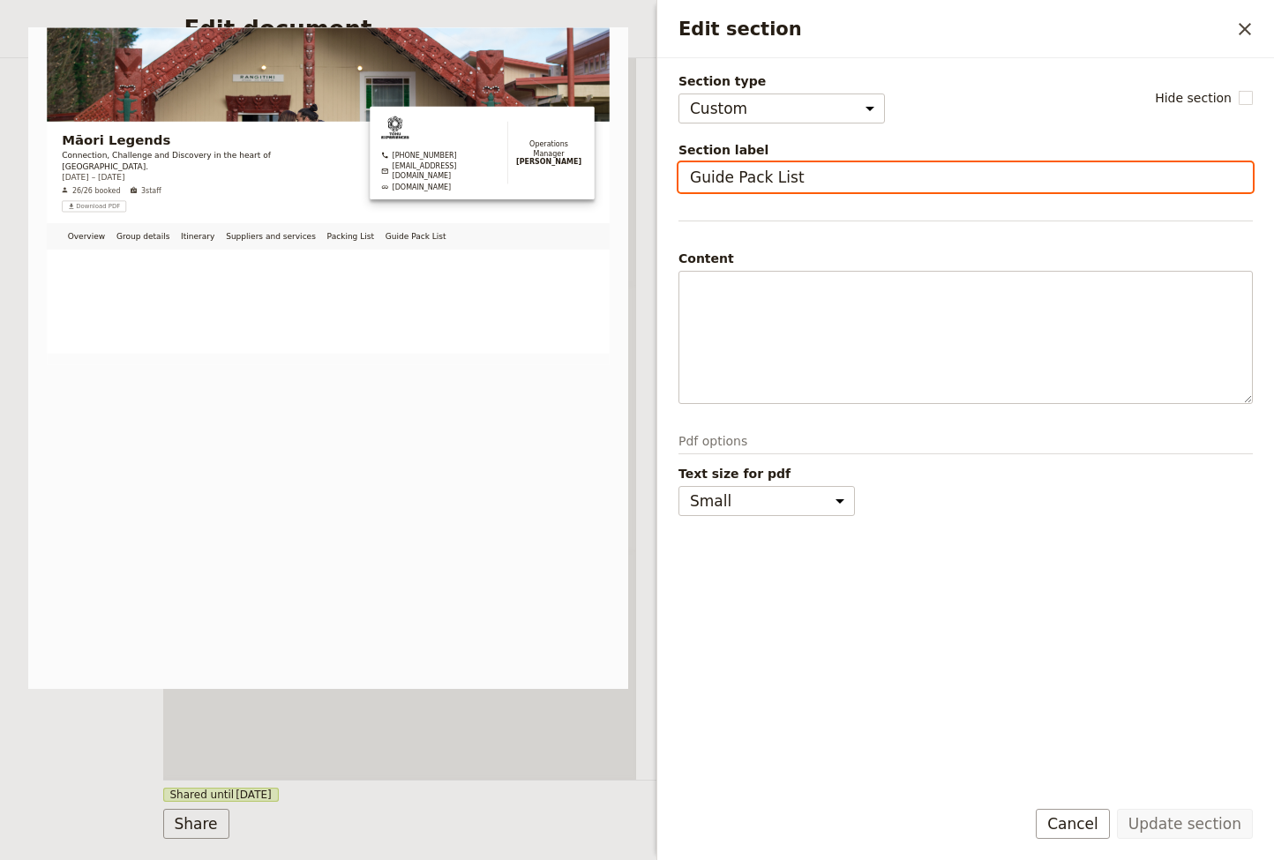
drag, startPoint x: 824, startPoint y: 175, endPoint x: 776, endPoint y: 182, distance: 48.1
click at [824, 175] on input "Guide Pack List" at bounding box center [965, 177] width 574 height 30
drag, startPoint x: 766, startPoint y: 180, endPoint x: 797, endPoint y: 189, distance: 33.0
click at [766, 180] on input "Guide Pack List" at bounding box center [965, 177] width 574 height 30
type input "Guide Packing List"
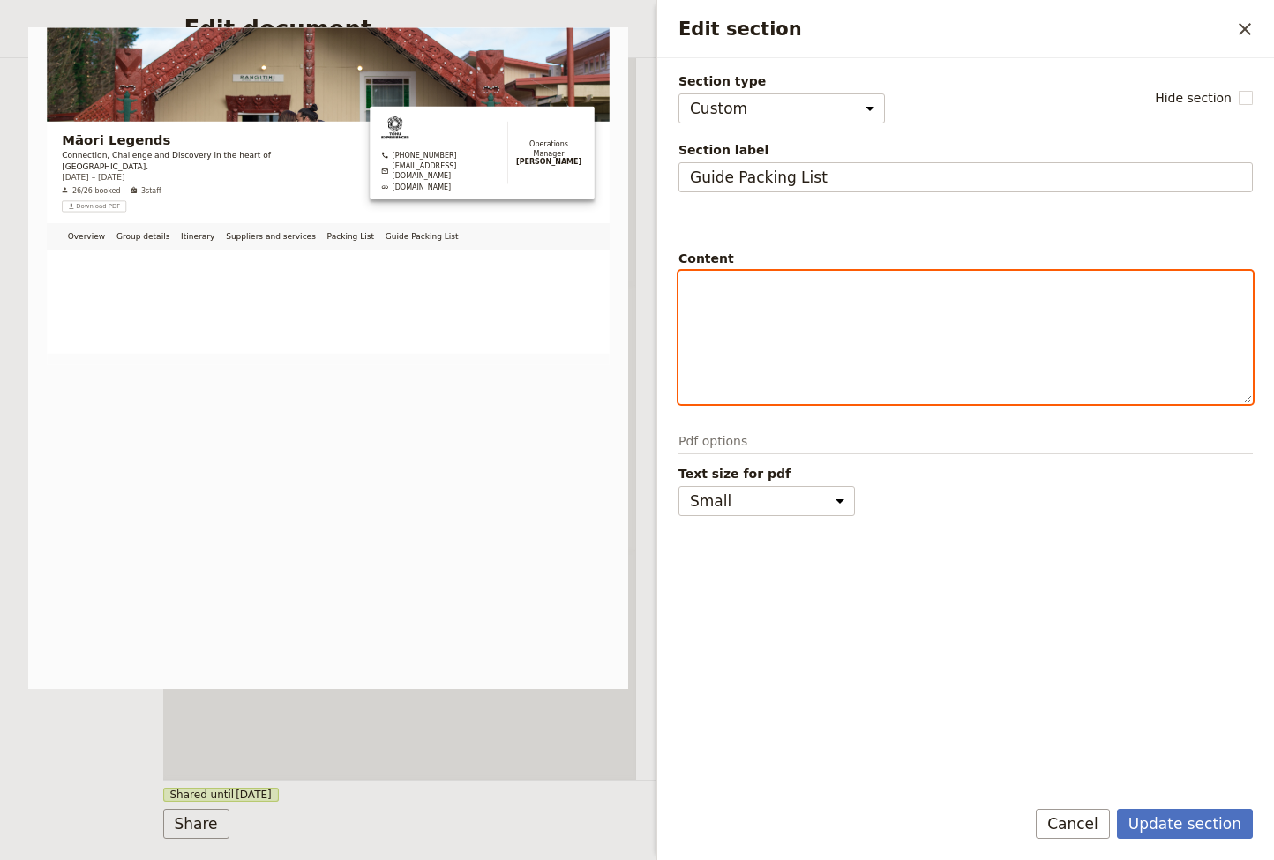
click at [743, 294] on p "Edit section" at bounding box center [965, 288] width 551 height 18
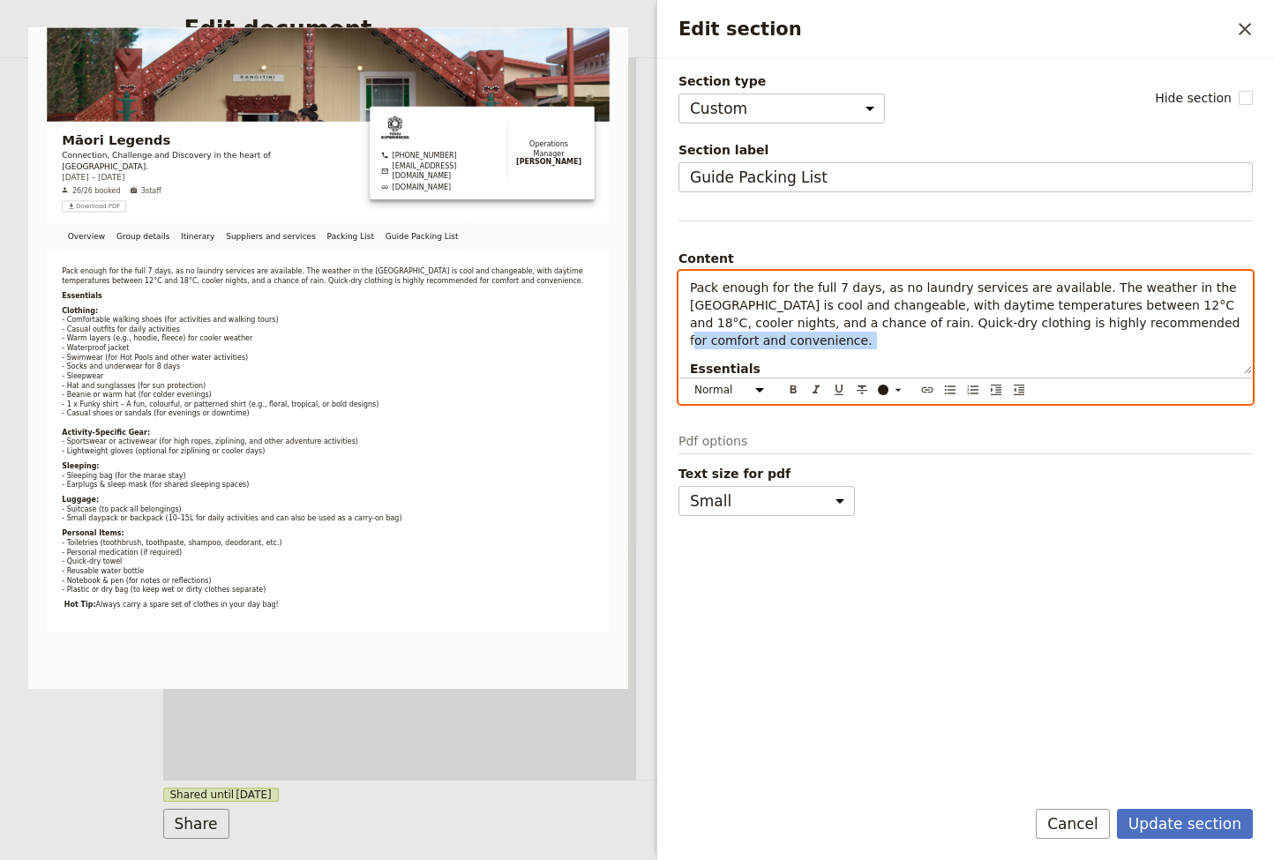
scroll to position [1, 0]
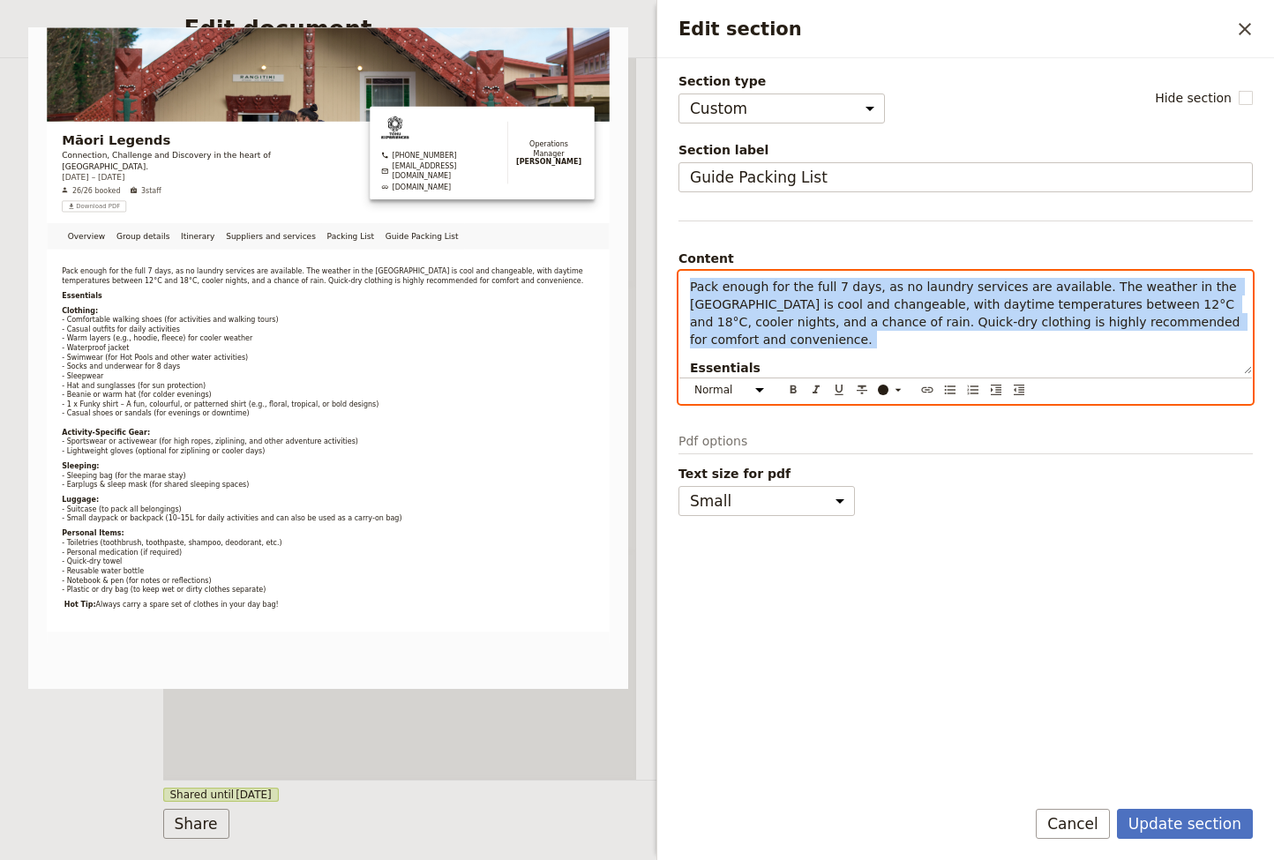
drag, startPoint x: 1226, startPoint y: 325, endPoint x: 639, endPoint y: 287, distance: 587.7
click at [639, 287] on body "Fieldbook ​ ​ Fieldbook ​ ​ Packages ​ Departures ​ Bookings ​ Customers ​ Staf…" at bounding box center [637, 430] width 1274 height 860
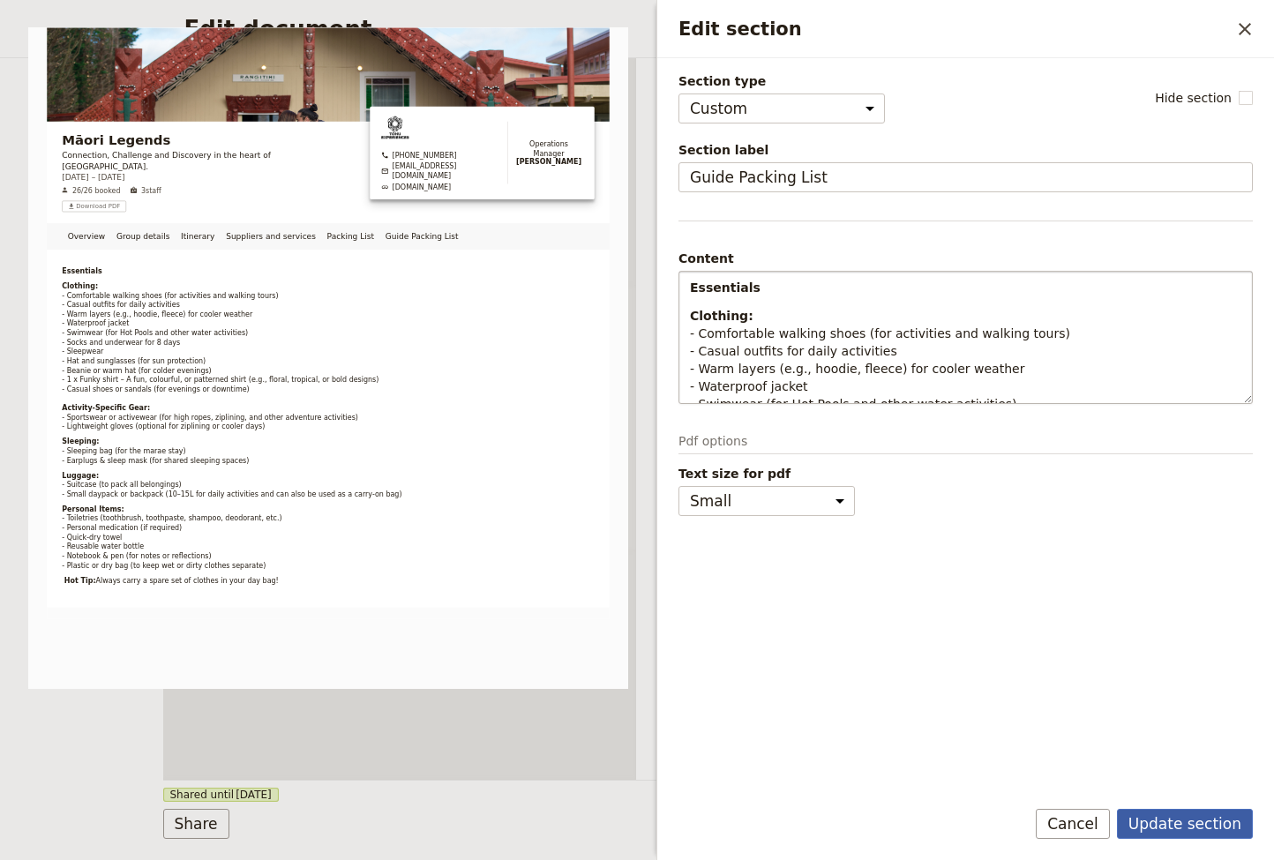
click at [1171, 739] on button "Update section" at bounding box center [1185, 824] width 136 height 30
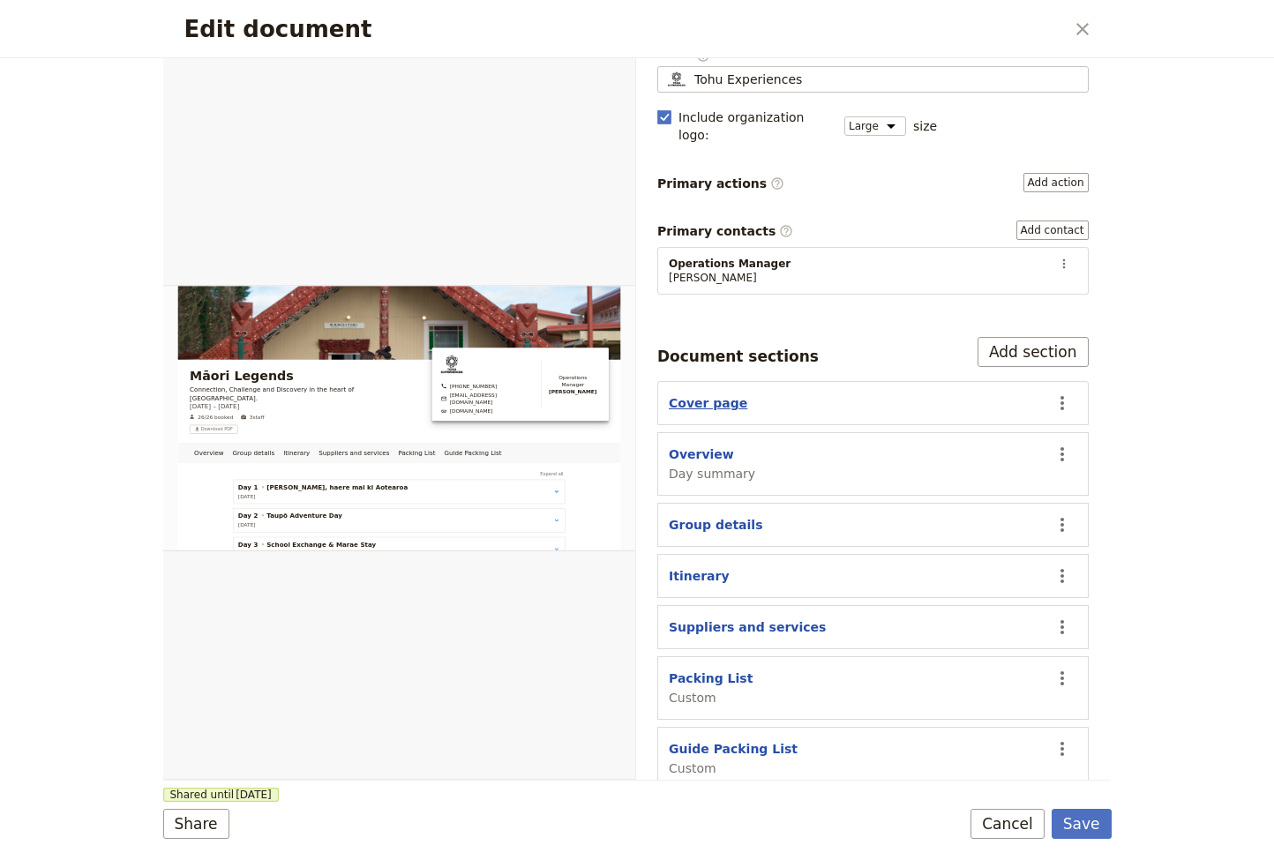
click at [709, 394] on button "Cover page" at bounding box center [708, 403] width 78 height 18
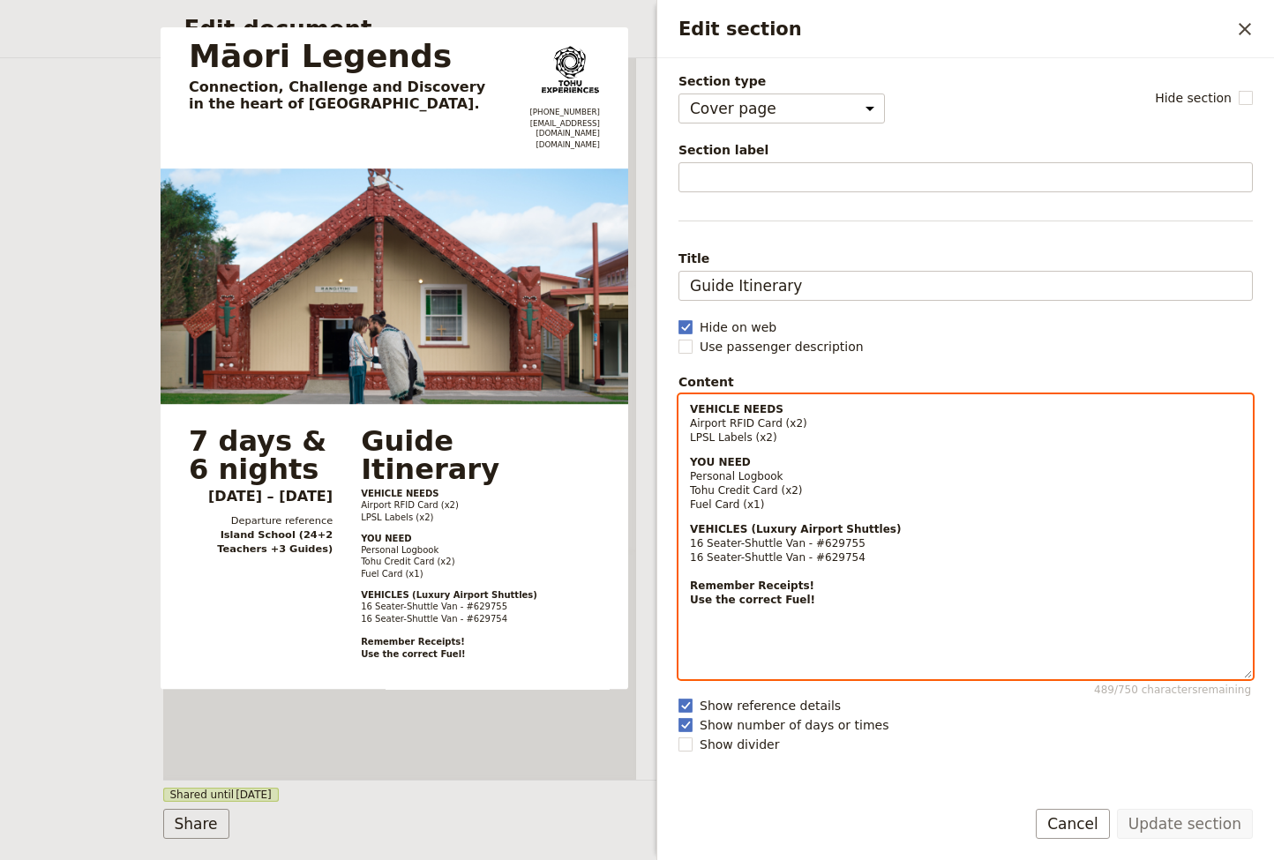
select select "paragraph-small"
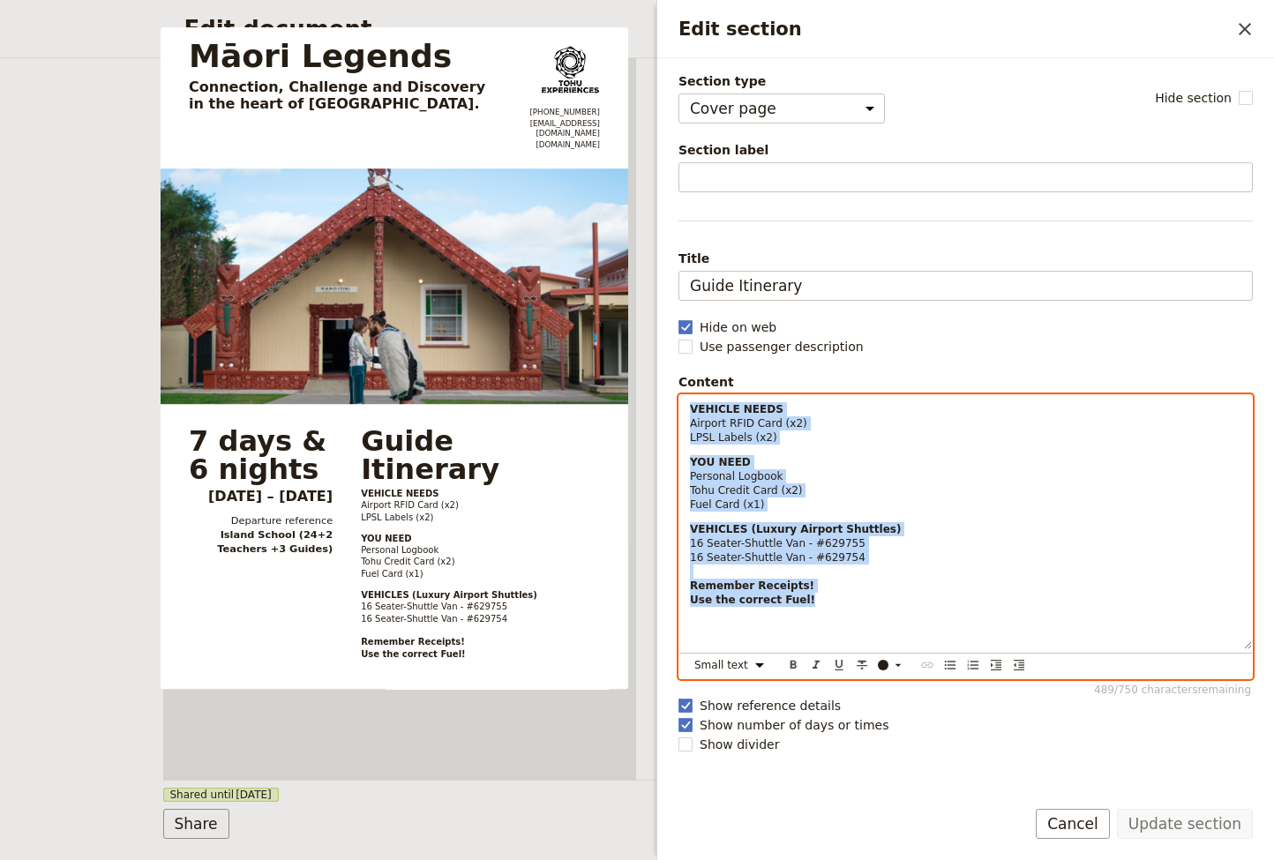
drag, startPoint x: 690, startPoint y: 411, endPoint x: 865, endPoint y: 602, distance: 259.7
click at [865, 602] on div "VEHICLE NEEDS Airport RFID Card (x2) LPSL Labels (x2) YOU NEED Personal Logbook…" at bounding box center [965, 522] width 572 height 254
copy div "VEHICLE NEEDS Airport RFID Card (x2) LPSL Labels (x2) YOU NEED Personal Logbook…"
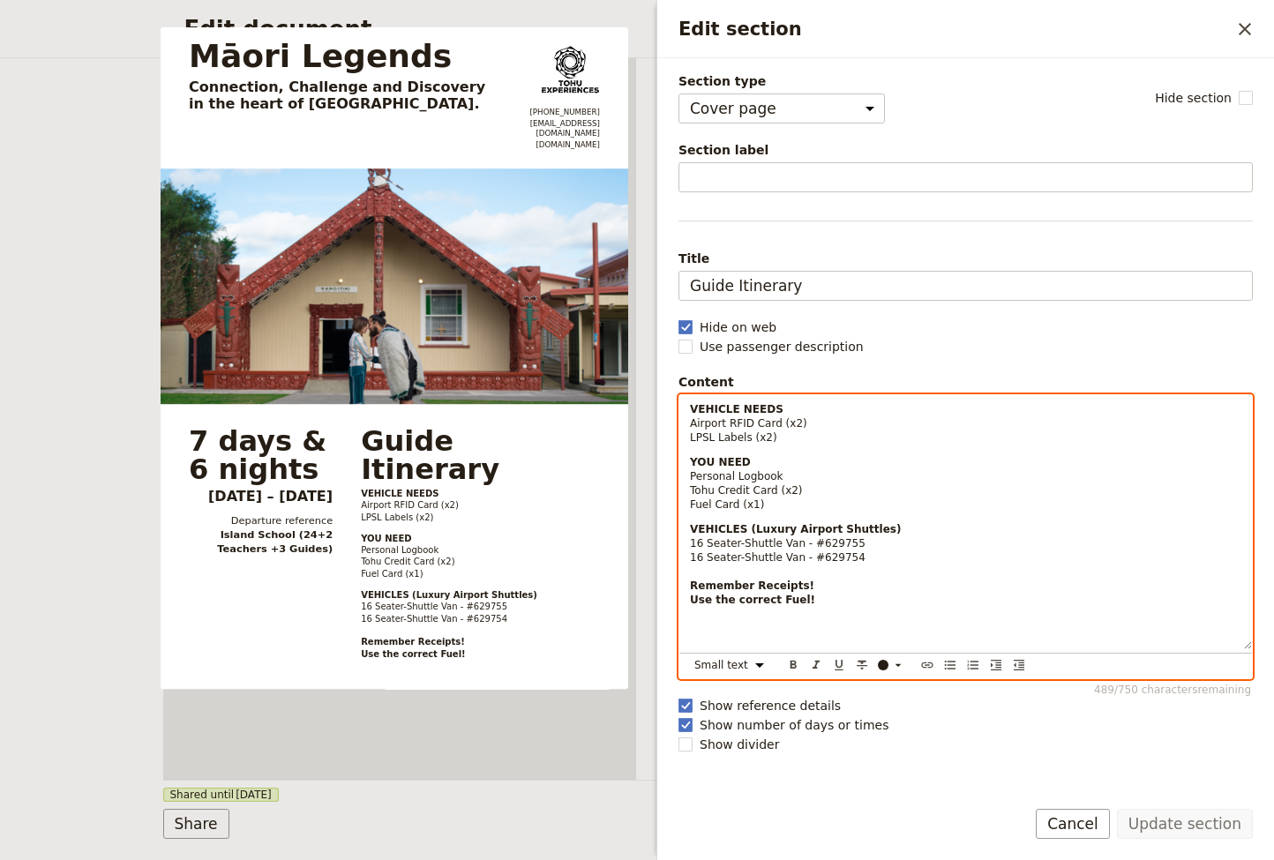
click at [703, 631] on p "VEHICLES (Luxury Airport Shuttles) 16 Seater-Shuttle Van - #629755 16 Seater-Sh…" at bounding box center [965, 585] width 551 height 127
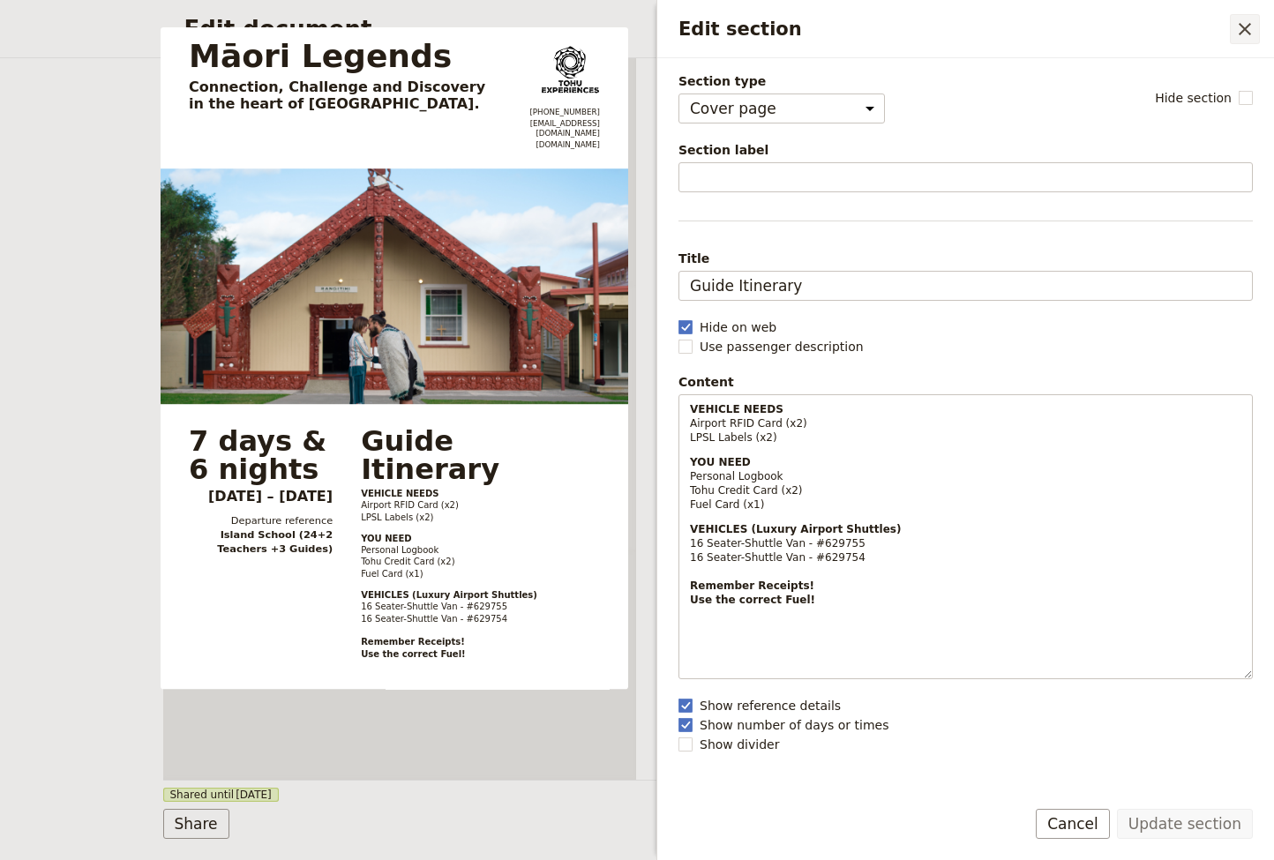
click at [1244, 25] on icon "Close drawer" at bounding box center [1244, 29] width 21 height 21
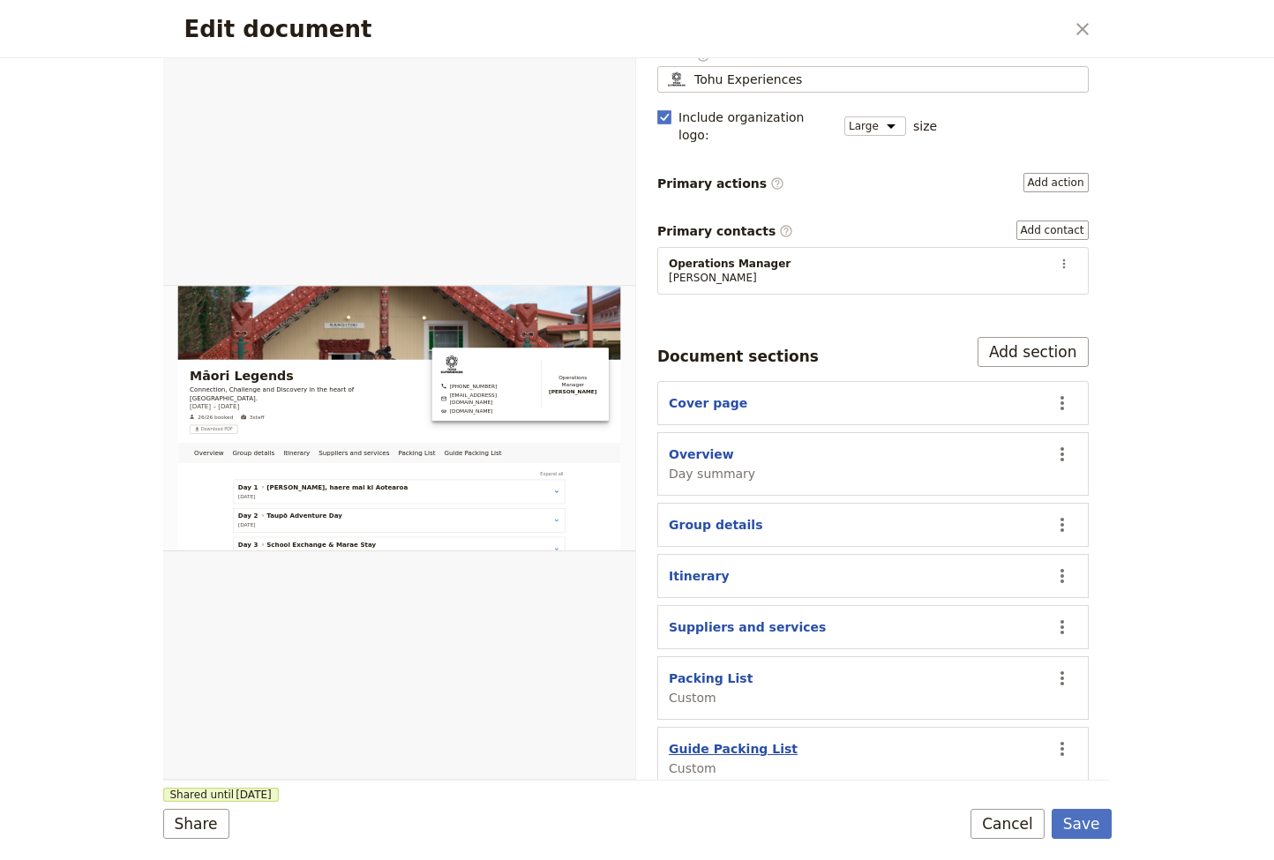
click at [736, 739] on button "Guide Packing List" at bounding box center [733, 749] width 129 height 18
select select "CUSTOM"
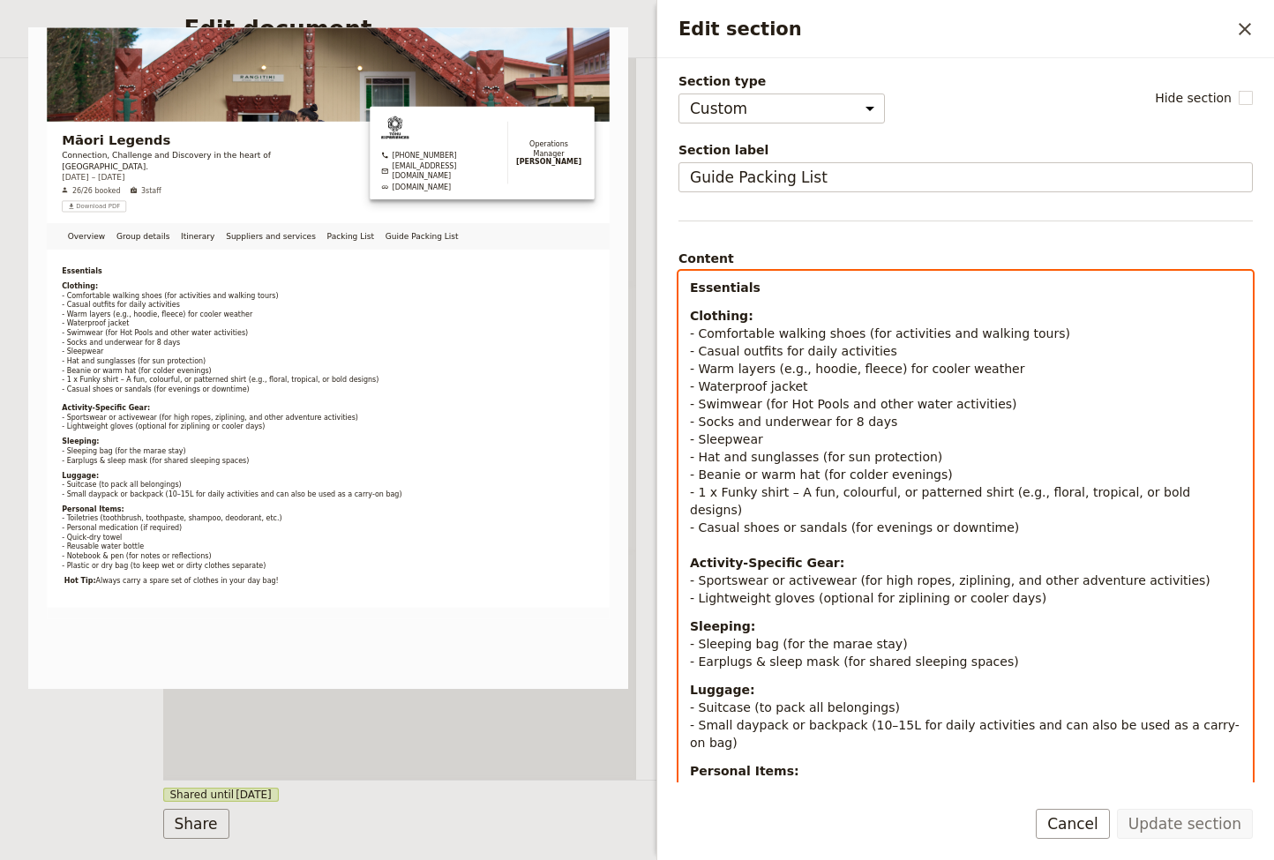
click at [1006, 517] on p "Clothing: - Comfortable walking shoes (for activities and walking tours) - Casu…" at bounding box center [965, 457] width 551 height 300
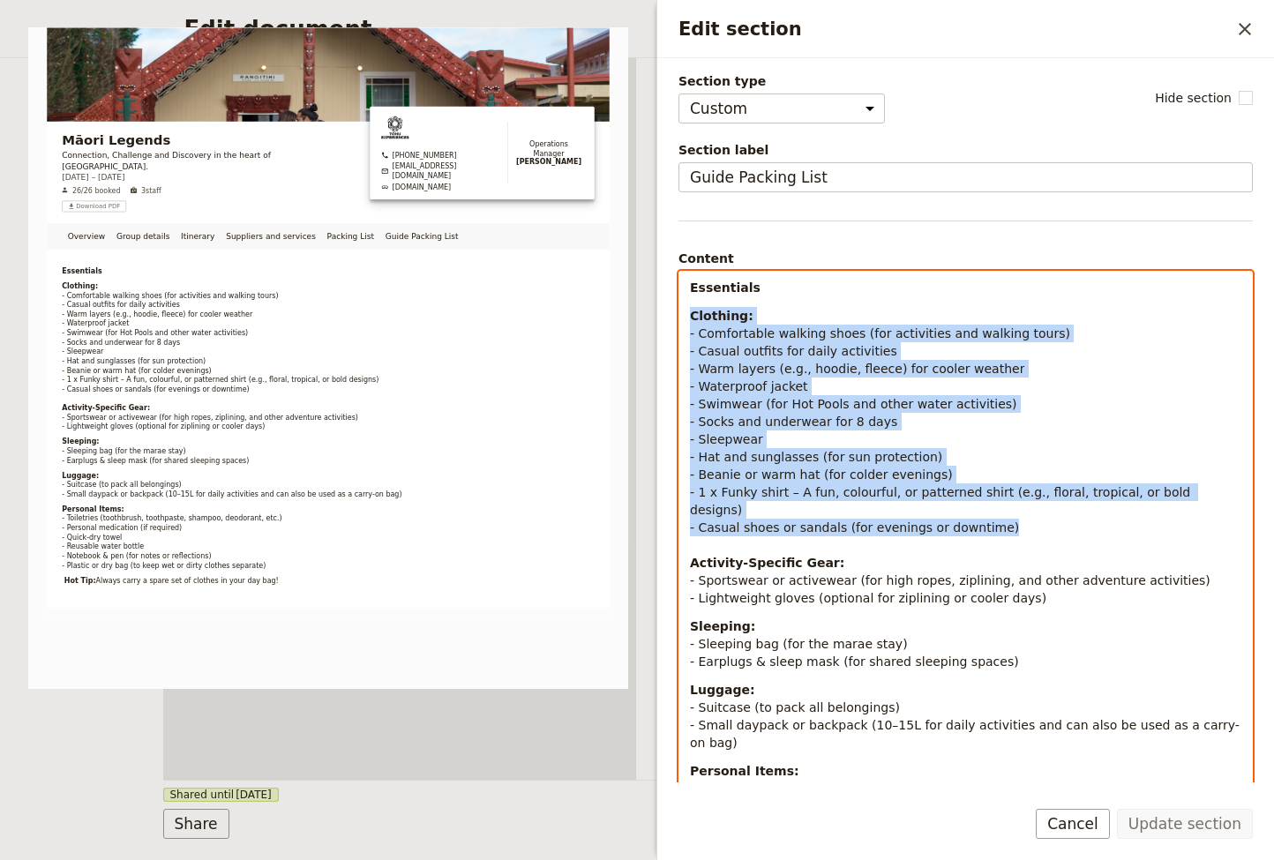
drag, startPoint x: 1005, startPoint y: 516, endPoint x: 688, endPoint y: 322, distance: 372.1
click at [688, 322] on div "Essentials Clothing: - Comfortable walking shoes (for activities and walking to…" at bounding box center [965, 575] width 572 height 607
select select "paragraph-small"
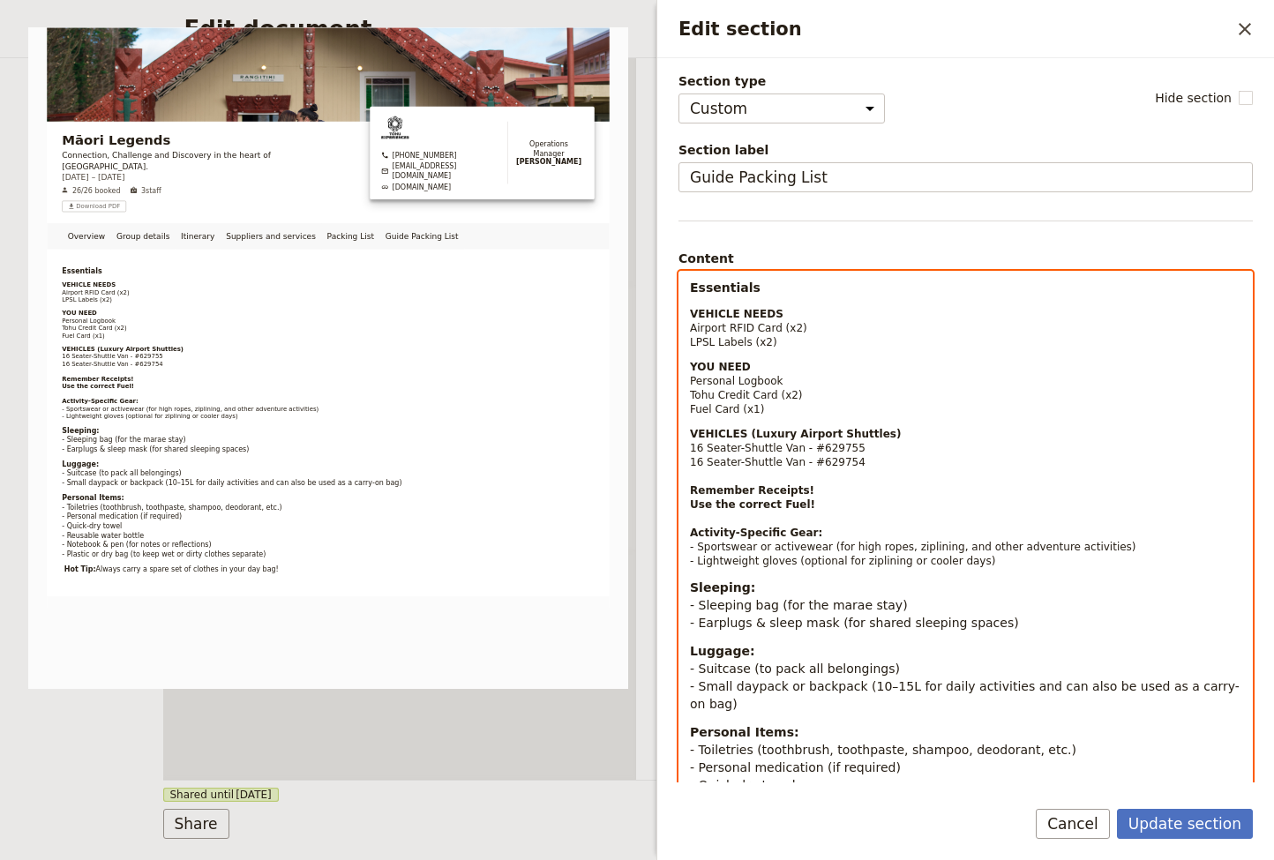
click at [776, 314] on p "VEHICLE NEEDS Airport RFID Card (x2) LPSL Labels (x2)" at bounding box center [965, 328] width 551 height 42
drag, startPoint x: 776, startPoint y: 314, endPoint x: 703, endPoint y: 317, distance: 73.3
click at [691, 314] on p "VEHICLE NEEDS Airport RFID Card (x2) LPSL Labels (x2)" at bounding box center [965, 328] width 551 height 42
click at [758, 366] on p "YOU NEED Personal Logbook Tohu Credit Card (x2) Fuel Card (x1)" at bounding box center [965, 388] width 551 height 56
drag, startPoint x: 754, startPoint y: 366, endPoint x: 688, endPoint y: 368, distance: 66.2
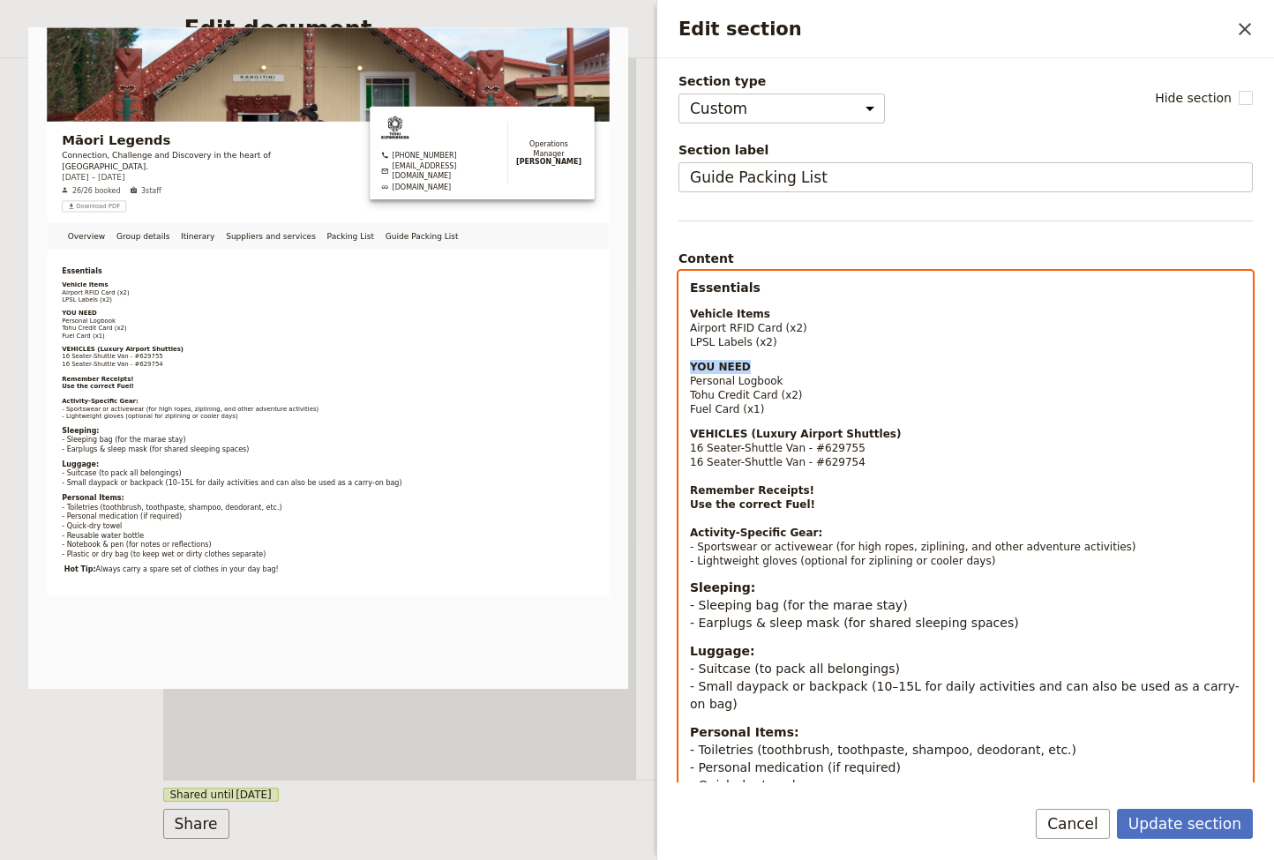
click at [688, 368] on div "Essentials Vehicle Items Airport RFID Card (x2) LPSL Labels (x2) YOU NEED Perso…" at bounding box center [965, 565] width 572 height 586
click at [781, 381] on span "Personal Logbook" at bounding box center [736, 381] width 93 height 12
click at [803, 393] on p "You Need Personal Logbook Tohu Credit Card (x2) Fuel Card (x1)" at bounding box center [965, 388] width 551 height 56
click at [766, 410] on p "You Need Personal Logbook Tohu Credit Card (x2) Fuel Card (x1)" at bounding box center [965, 388] width 551 height 56
drag, startPoint x: 744, startPoint y: 432, endPoint x: 687, endPoint y: 432, distance: 57.3
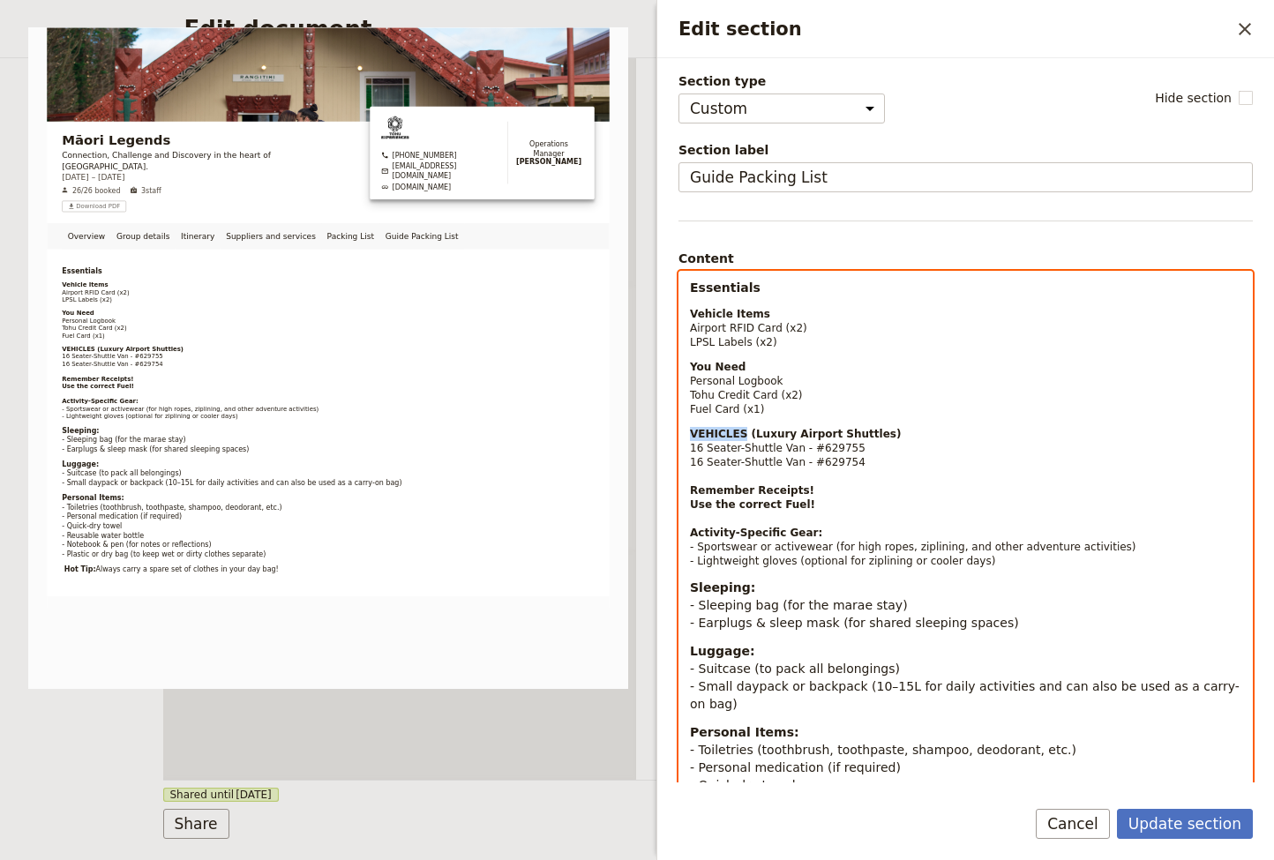
click at [687, 432] on div "Essentials Vehicle Items Airport RFID Card (x2) LPSL Labels (x2) You Need Perso…" at bounding box center [965, 565] width 572 height 586
click at [887, 434] on p "Vehicles (Luxury Airport Shuttles) 16 Seater-Shuttle Van - #629755 16 Seater-Sh…" at bounding box center [965, 497] width 551 height 141
click at [750, 368] on p "You Need Personal Logbook Tohu Credit Card (x2) Fuel Card (x1)" at bounding box center [965, 388] width 551 height 56
click at [766, 314] on p "Vehicle Items Airport RFID Card (x2) LPSL Labels (x2)" at bounding box center [965, 328] width 551 height 42
click at [818, 490] on p "Vehicles (Luxury Airport Shuttles): 16 Seater-Shuttle Van - #629755 16 Seater-S…" at bounding box center [965, 497] width 551 height 141
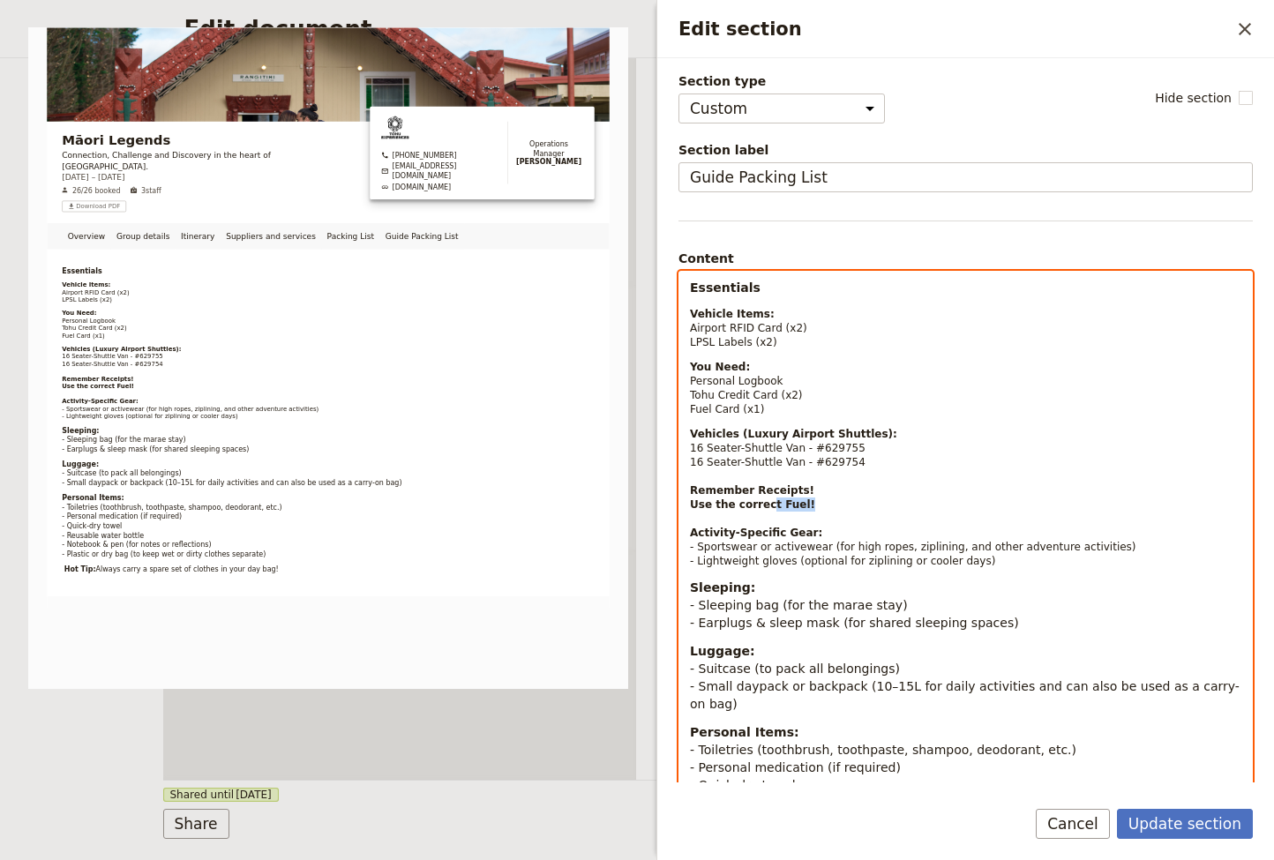
drag, startPoint x: 812, startPoint y: 504, endPoint x: 788, endPoint y: 500, distance: 24.2
click at [766, 501] on p "Vehicles (Luxury Airport Shuttles): 16 Seater-Shuttle Van - #629755 16 Seater-S…" at bounding box center [965, 497] width 551 height 141
click at [826, 504] on p "Vehicles (Luxury Airport Shuttles): 16 Seater-Shuttle Van - #629755 16 Seater-S…" at bounding box center [965, 497] width 551 height 141
click at [774, 407] on p "You Need: Personal Logbook Tohu Credit Card (x2) Fuel Card (x1)" at bounding box center [965, 388] width 551 height 56
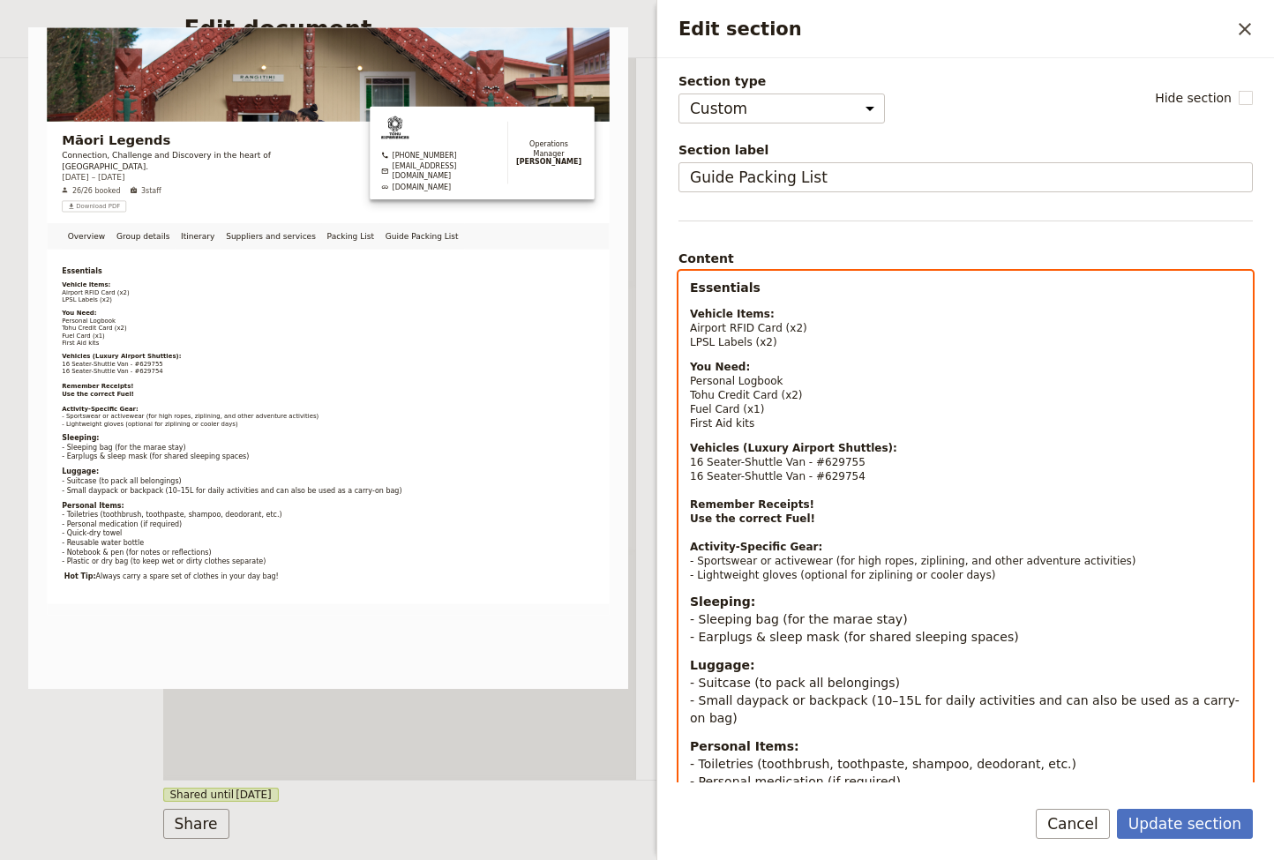
click at [721, 425] on span "First Aid kits" at bounding box center [722, 423] width 64 height 12
click at [798, 426] on p "You Need: Personal Logbook Tohu Credit Card (x2) Fuel Card (x1) First aid kits" at bounding box center [965, 395] width 551 height 71
click at [887, 472] on p "Vehicles (Luxury Airport Shuttles): 16 Seater-Shuttle Van - #629755 16 Seater-S…" at bounding box center [965, 511] width 551 height 141
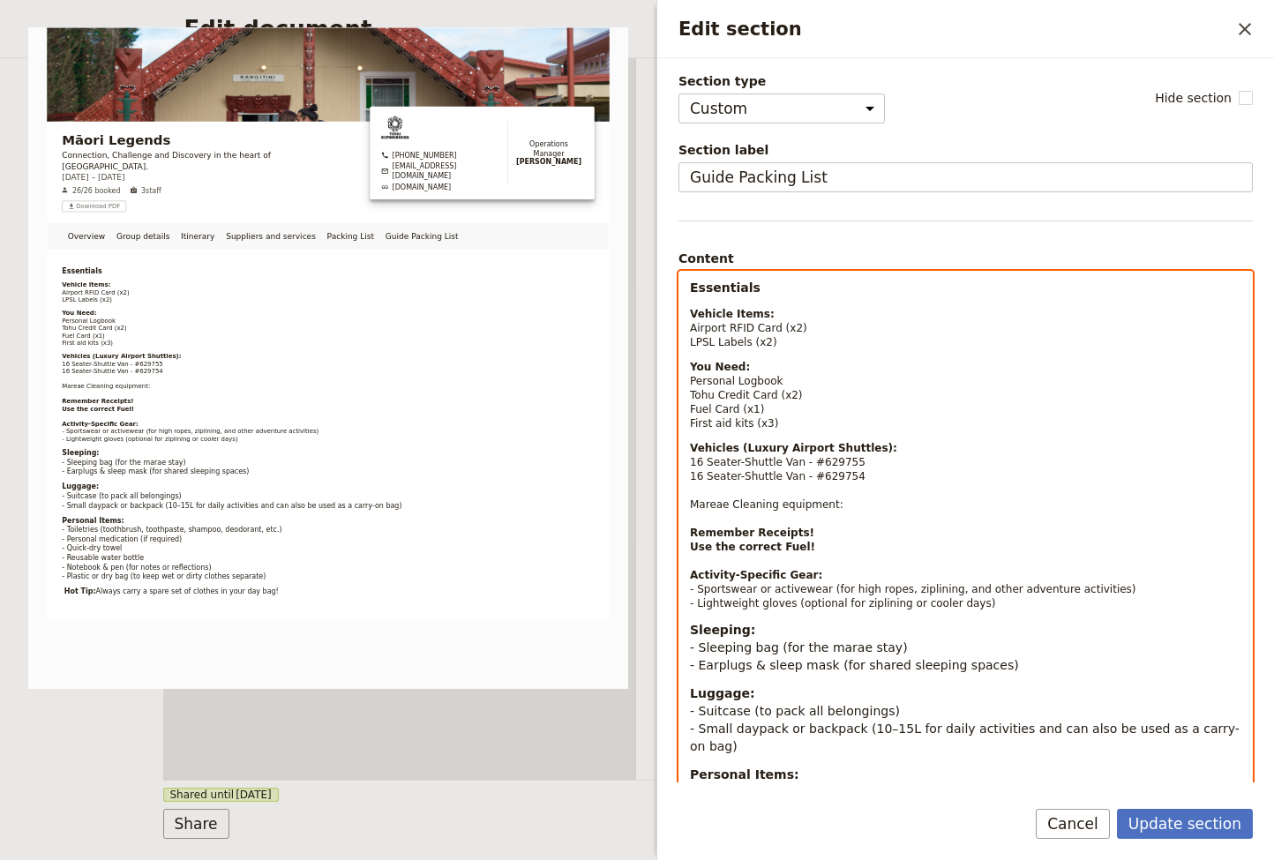
click at [782, 507] on span "Mareae Cleaning equipment:" at bounding box center [766, 504] width 153 height 12
drag, startPoint x: 726, startPoint y: 504, endPoint x: 710, endPoint y: 506, distance: 16.1
click at [710, 506] on span "Mareae Cleaning Equipment:" at bounding box center [766, 504] width 153 height 12
click at [848, 502] on p "Vehicles (Luxury Airport Shuttles): 16 Seater-Shuttle Van - #629755 16 Seater-S…" at bounding box center [965, 525] width 551 height 169
drag, startPoint x: 843, startPoint y: 505, endPoint x: 722, endPoint y: 430, distance: 142.2
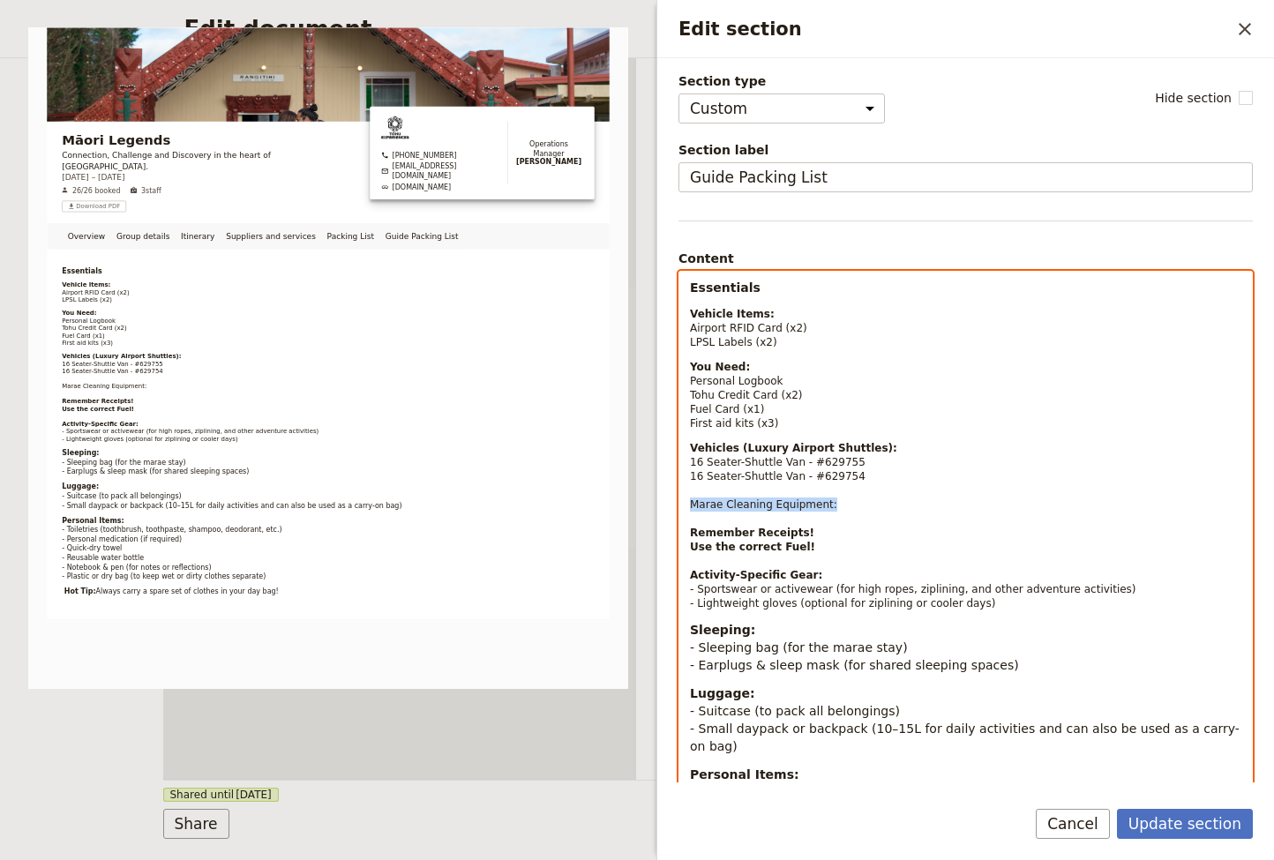
click at [682, 499] on div "Essentials Vehicle Items: Airport RFID Card (x2) LPSL Labels (x2) You Need: Per…" at bounding box center [965, 586] width 572 height 628
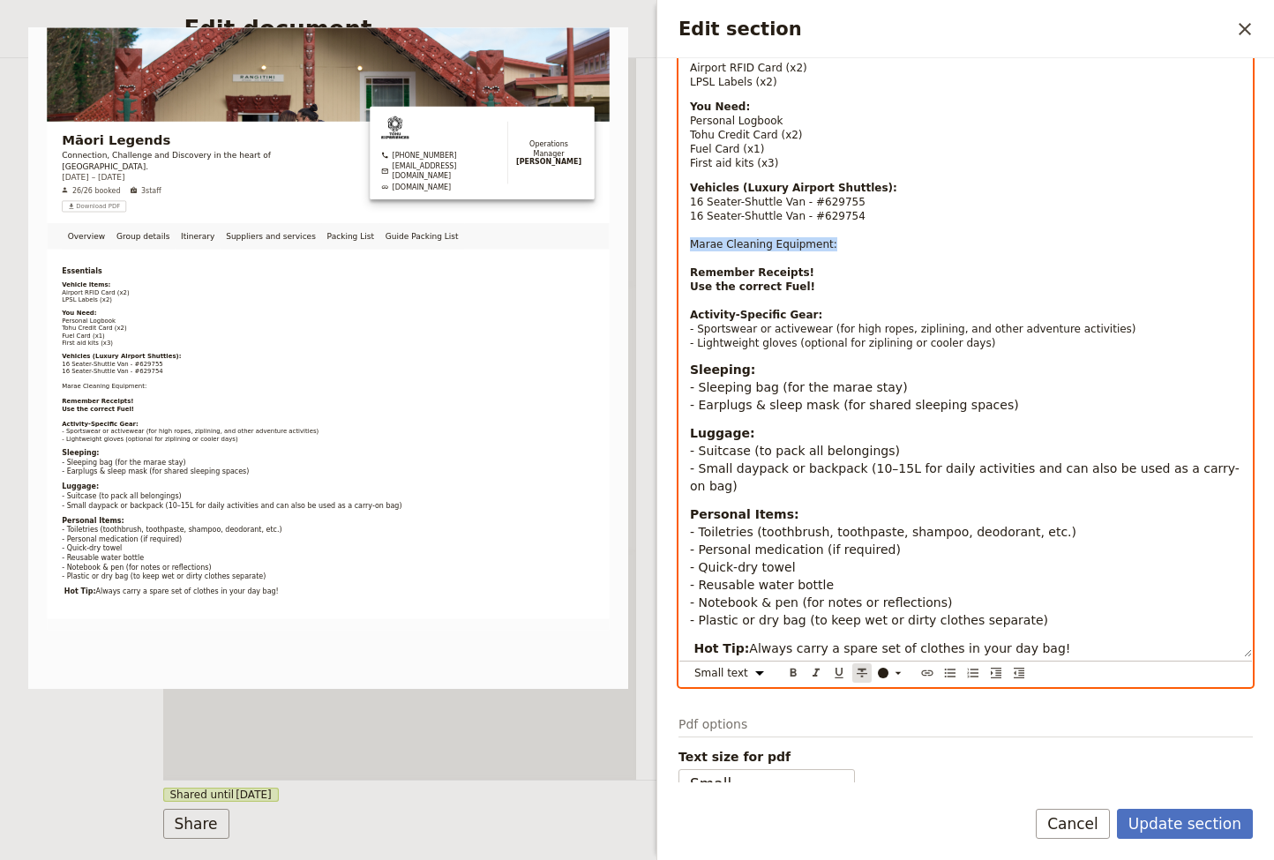
scroll to position [259, 0]
click at [794, 669] on icon "Format bold" at bounding box center [793, 673] width 6 height 8
click at [869, 247] on p "Vehicles (Luxury Airport Shuttles): 16 Seater-Shuttle Van - #629755 16 Seater-S…" at bounding box center [965, 266] width 551 height 169
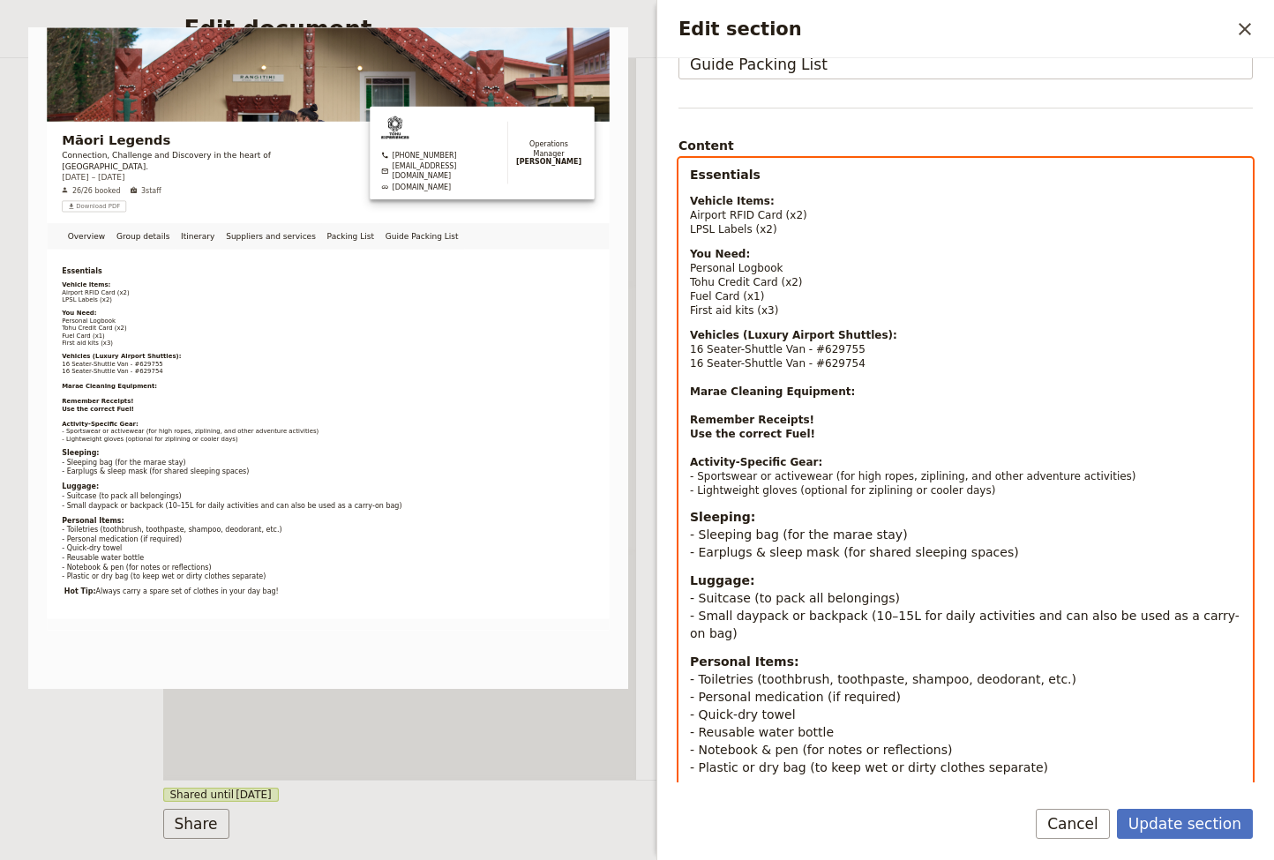
scroll to position [111, 0]
click at [802, 312] on p "You Need: Personal Logbook Tohu Credit Card (x2) Fuel Card (x1) First aid kits …" at bounding box center [965, 284] width 551 height 71
click at [773, 295] on p "You Need: Personal Logbook Tohu Credit Card (x2) Fuel Card (x1) First aid kits …" at bounding box center [965, 284] width 551 height 71
drag, startPoint x: 817, startPoint y: 282, endPoint x: 802, endPoint y: 272, distance: 18.4
click at [817, 282] on p "You Need: Personal Logbook Tohu Credit Card (x2) Fuel Card (x1) First aid kits …" at bounding box center [965, 284] width 551 height 71
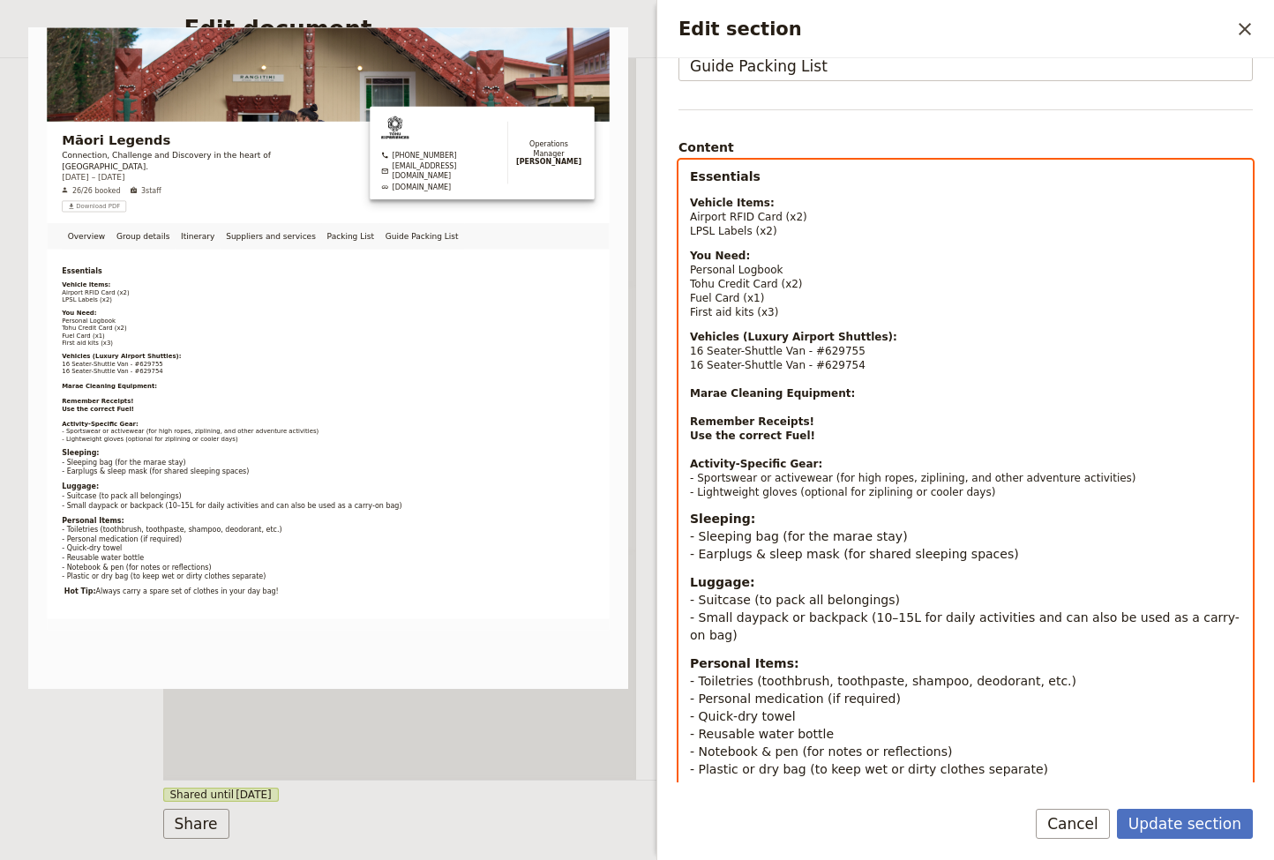
click at [789, 267] on p "You Need: Personal Logbook Tohu Credit Card (x2) Fuel Card (x1) First aid kits …" at bounding box center [965, 284] width 551 height 71
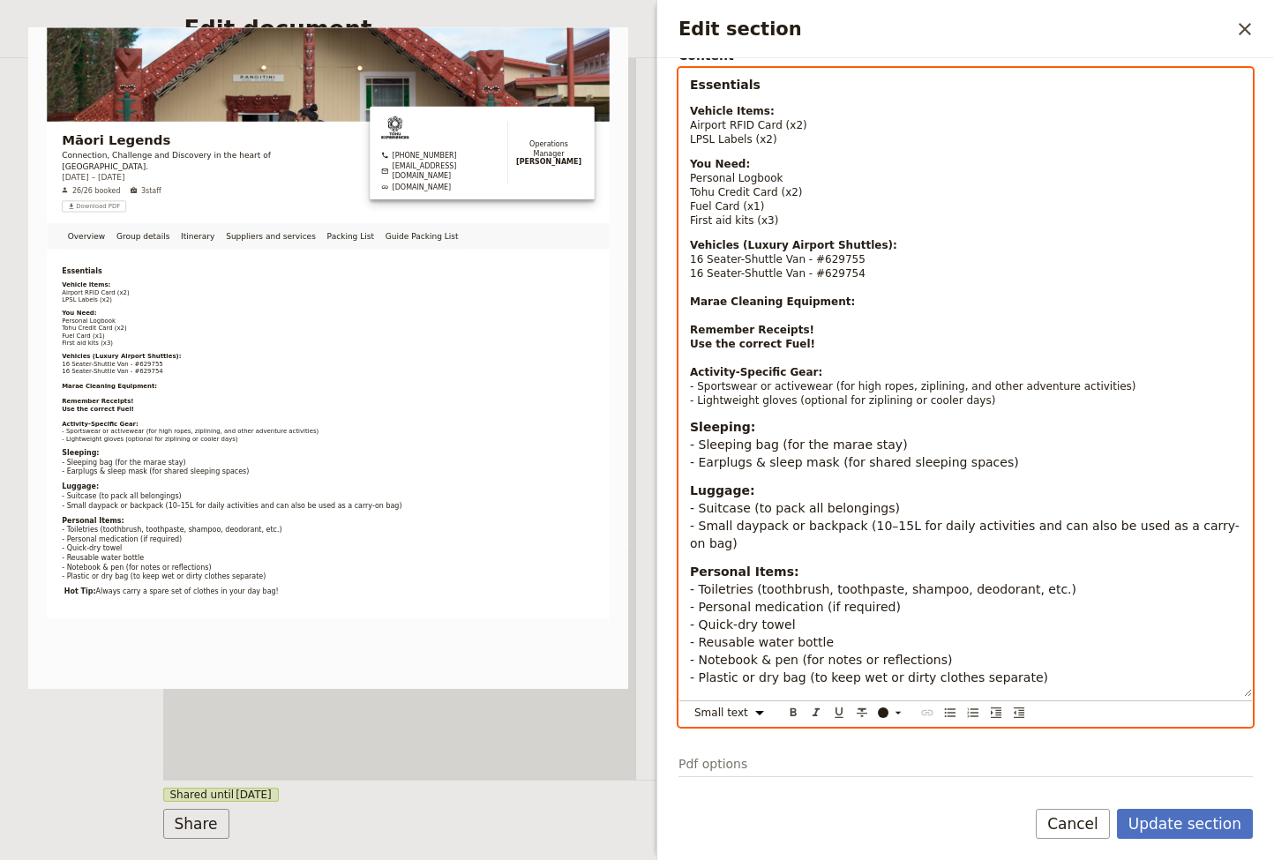
scroll to position [253, 0]
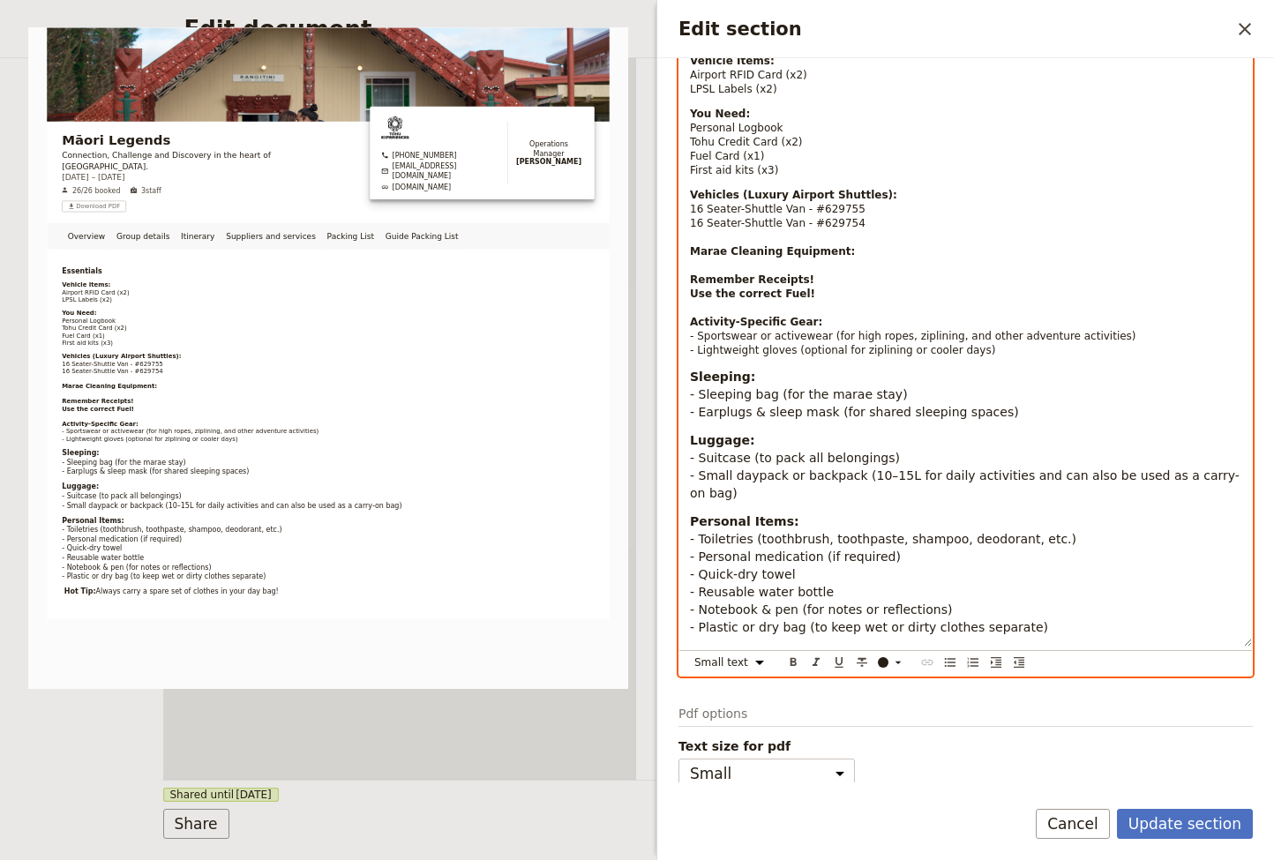
drag, startPoint x: 691, startPoint y: 464, endPoint x: 1063, endPoint y: 644, distance: 413.4
click at [1063, 644] on div "Essentials Vehicle Items: Airport RFID Card (x2) LPSL Labels (x2) You Need: Per…" at bounding box center [965, 333] width 572 height 628
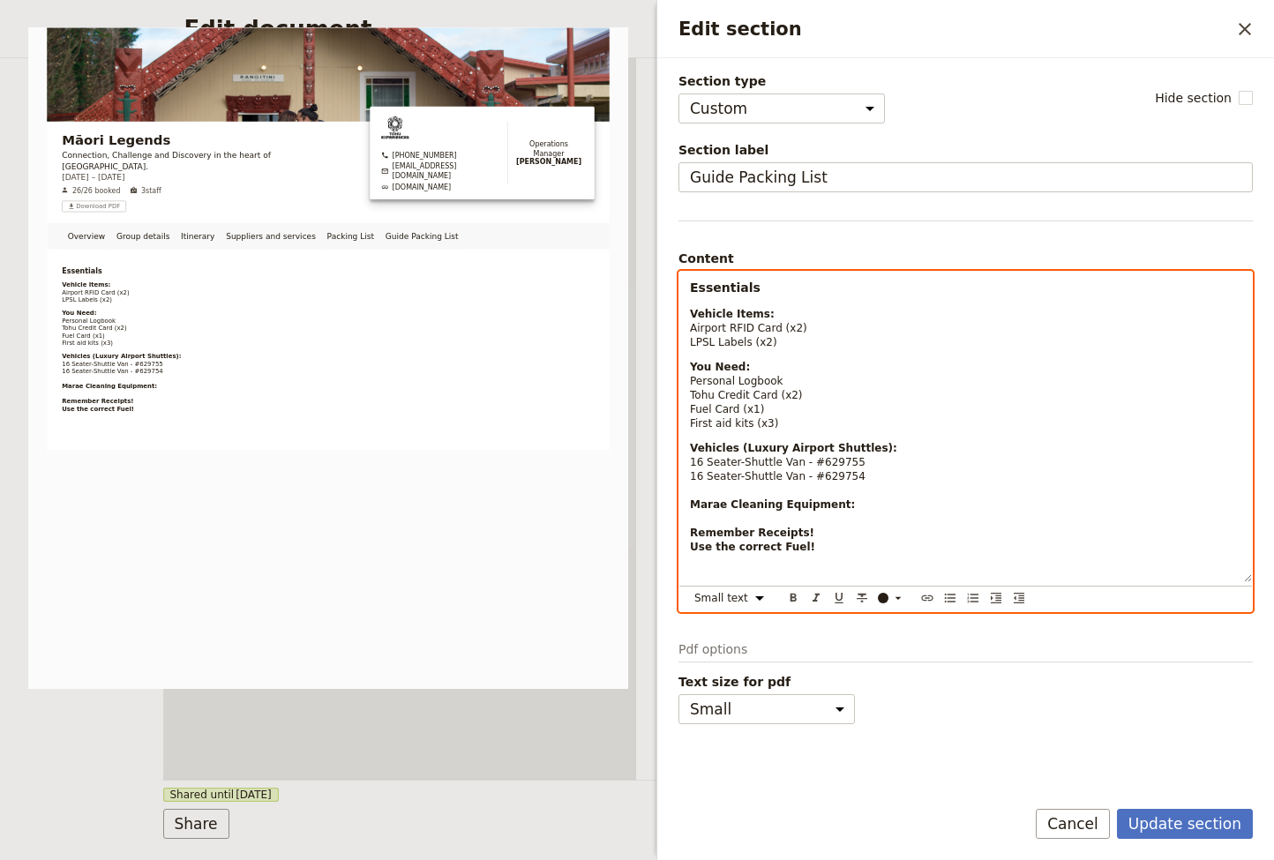
scroll to position [0, 0]
click at [779, 291] on p "Essentials" at bounding box center [965, 288] width 551 height 18
drag, startPoint x: 756, startPoint y: 287, endPoint x: 690, endPoint y: 285, distance: 66.2
click at [690, 285] on p "Essentials" at bounding box center [965, 288] width 551 height 18
click at [692, 288] on strong "Addtional to Student Packing List" at bounding box center [807, 287] width 234 height 14
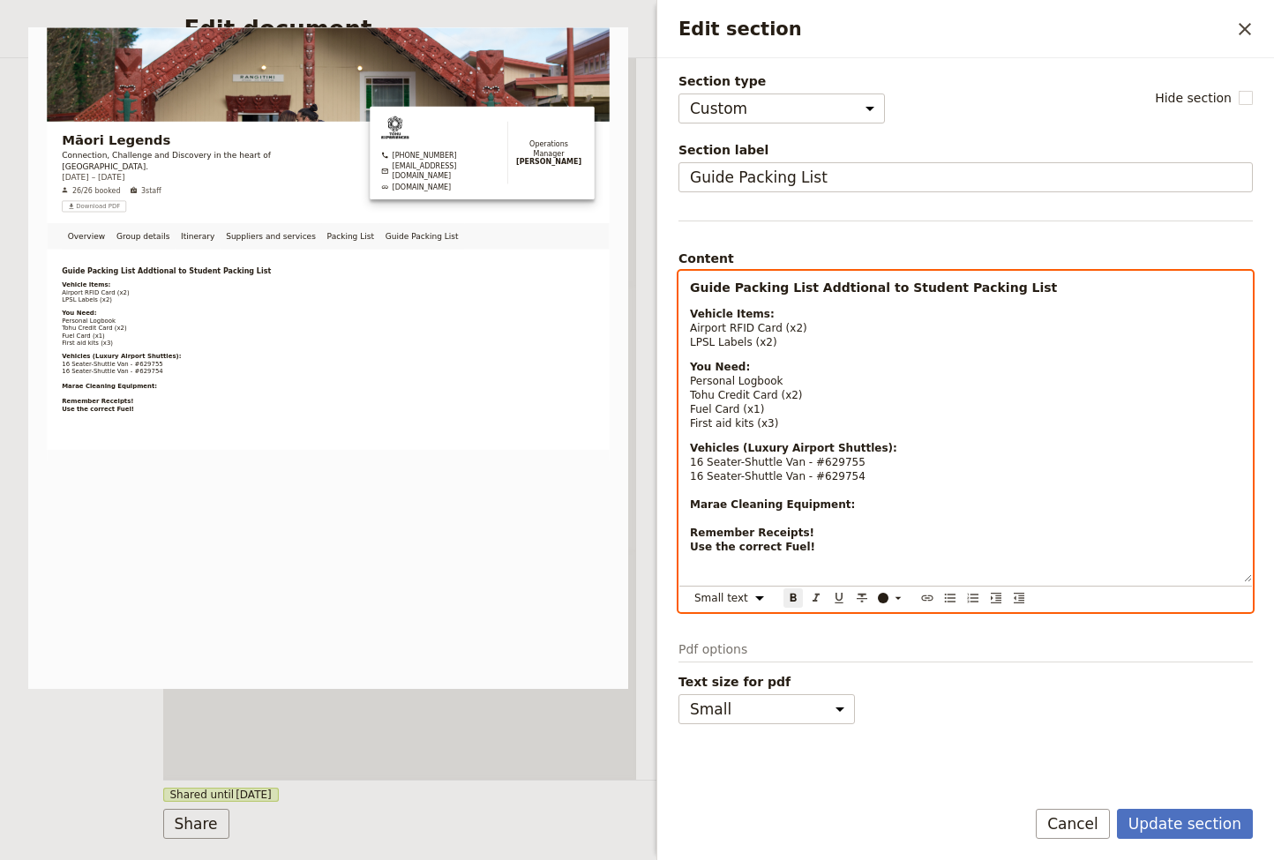
click at [781, 309] on p "Vehicle Items: Airport RFID Card (x2) LPSL Labels (x2)" at bounding box center [965, 328] width 551 height 42
click at [810, 333] on p "Vehicle Items: Airport RFID Card (x2) LPSL Labels (x2)" at bounding box center [965, 328] width 551 height 42
click at [790, 351] on div "Guide Packing List Addtional to Student Packing List Vehicle Items: Airport RFI…" at bounding box center [965, 427] width 572 height 310
click at [760, 367] on p "You Need: Personal Logbook Tohu Credit Card (x2) Fuel Card (x1) First aid kits …" at bounding box center [965, 395] width 551 height 71
click at [801, 377] on p "You Need: Personal Logbook Tohu Credit Card (x2) Fuel Card (x1) First aid kits …" at bounding box center [965, 395] width 551 height 71
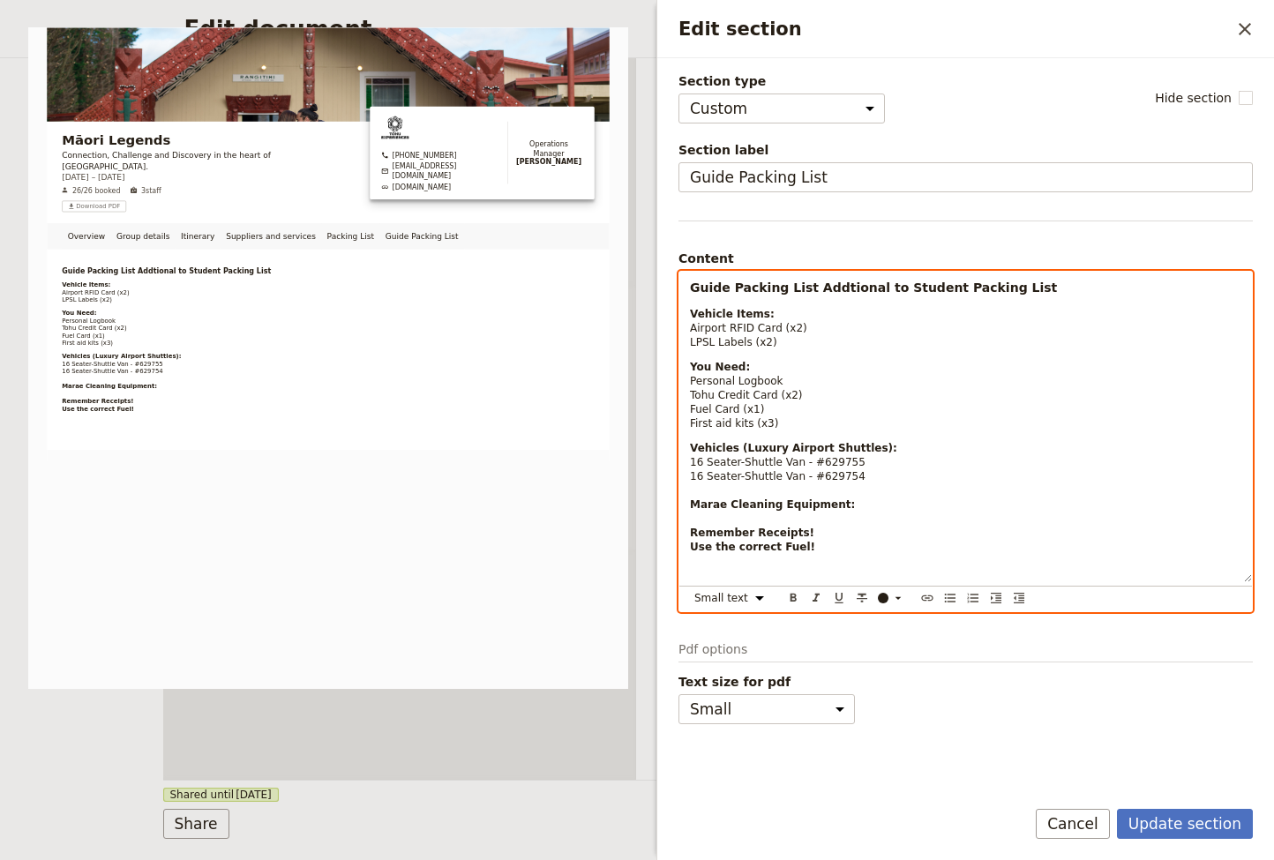
click at [912, 449] on p "Vehicles (Luxury Airport Shuttles): 16 Seater-Shuttle Van - #629755 16 Seater-S…" at bounding box center [965, 511] width 551 height 141
click at [863, 505] on p "Vehicles (Luxury Airport Shuttles): 16 Seater-Shuttle Van - #629755 16 Seater-S…" at bounding box center [965, 511] width 551 height 141
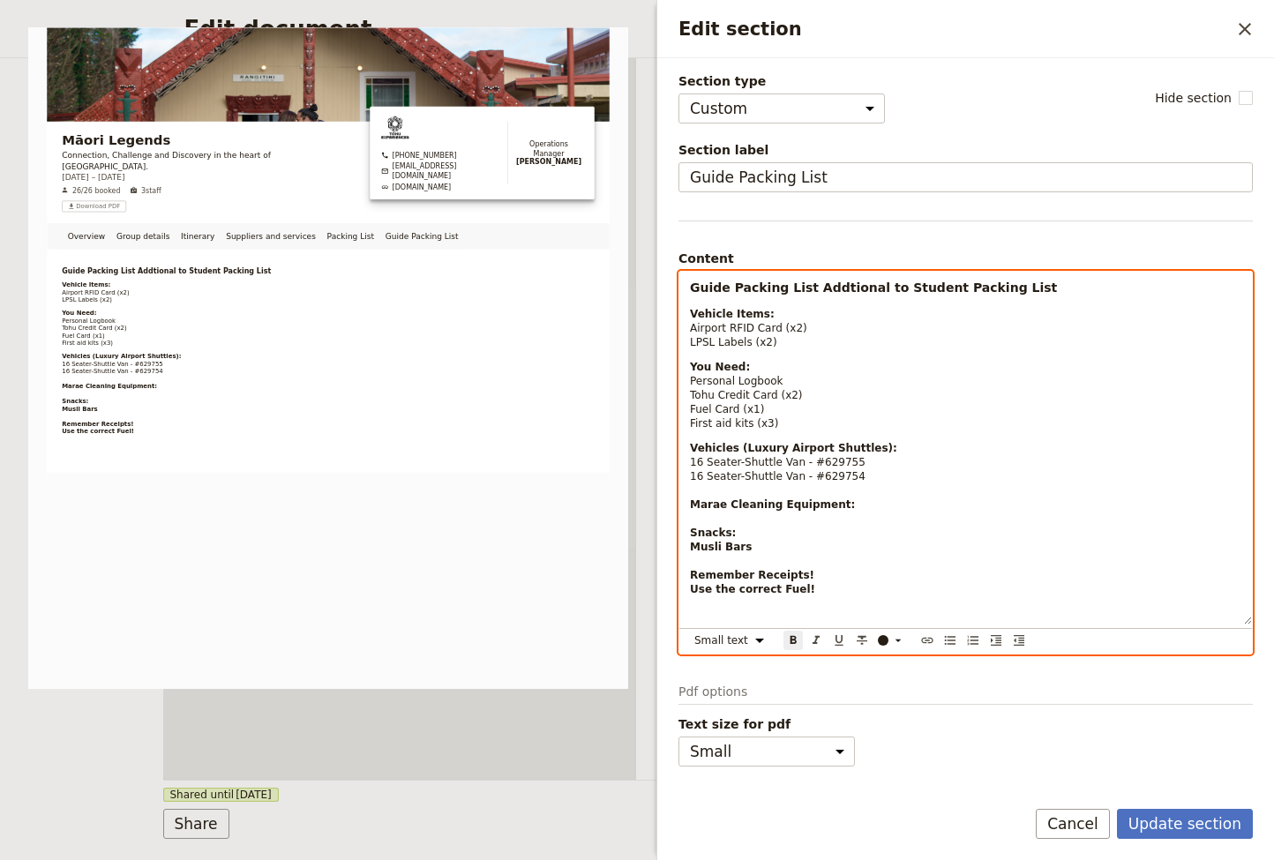
click at [737, 549] on strong "Musli Bars" at bounding box center [721, 547] width 62 height 12
drag, startPoint x: 780, startPoint y: 548, endPoint x: 767, endPoint y: 548, distance: 12.3
click at [780, 548] on p "Vehicles (Luxury Airport Shuttles): 16 Seater-Shuttle Van - #629755 16 Seater-S…" at bounding box center [965, 532] width 551 height 183
drag, startPoint x: 767, startPoint y: 548, endPoint x: 803, endPoint y: 555, distance: 36.8
click at [691, 550] on p "Vehicles (Luxury Airport Shuttles): 16 Seater-Shuttle Van - #629755 16 Seater-S…" at bounding box center [965, 532] width 551 height 183
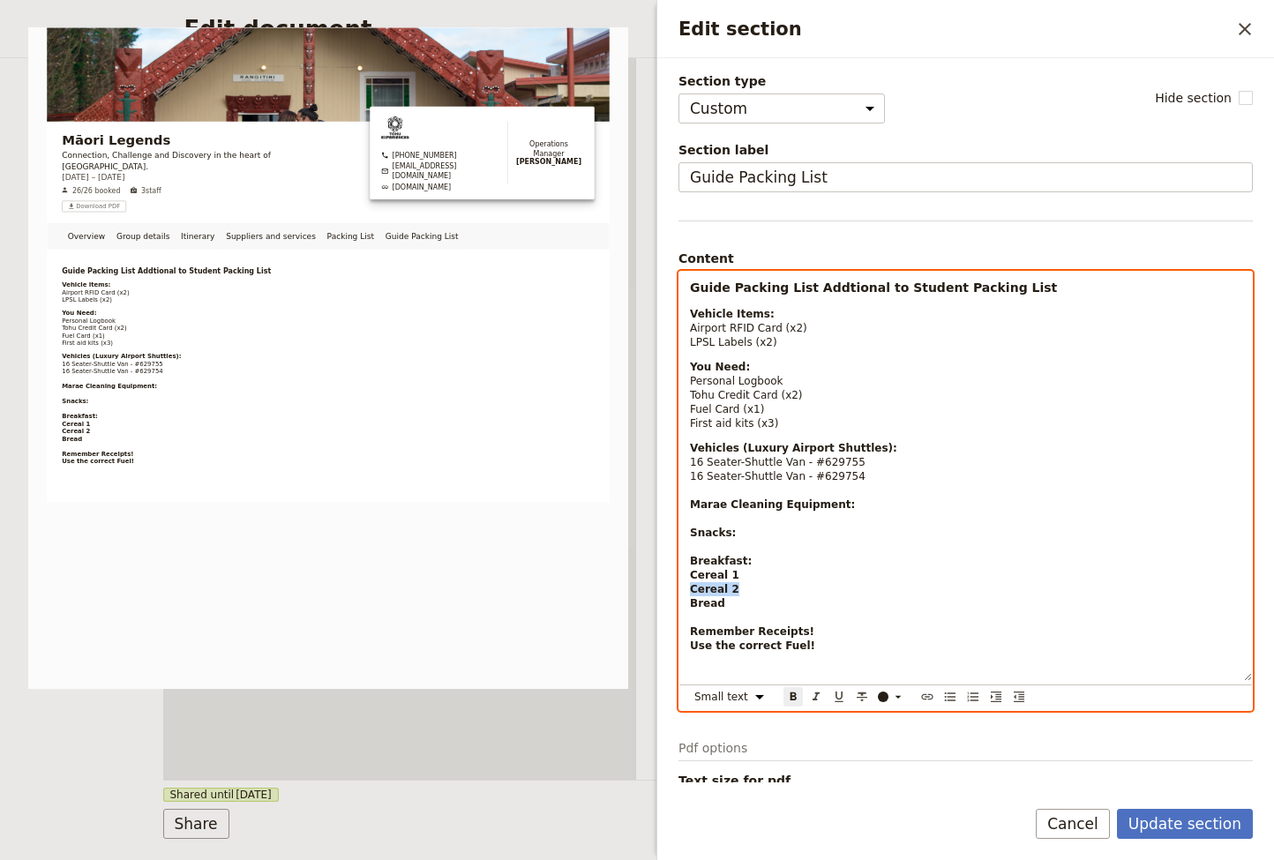
drag, startPoint x: 717, startPoint y: 593, endPoint x: 890, endPoint y: 605, distance: 173.3
click at [689, 593] on div "Guide Packing List Addtional to Student Packing List Vehicle Items: Airport RFI…" at bounding box center [965, 476] width 572 height 409
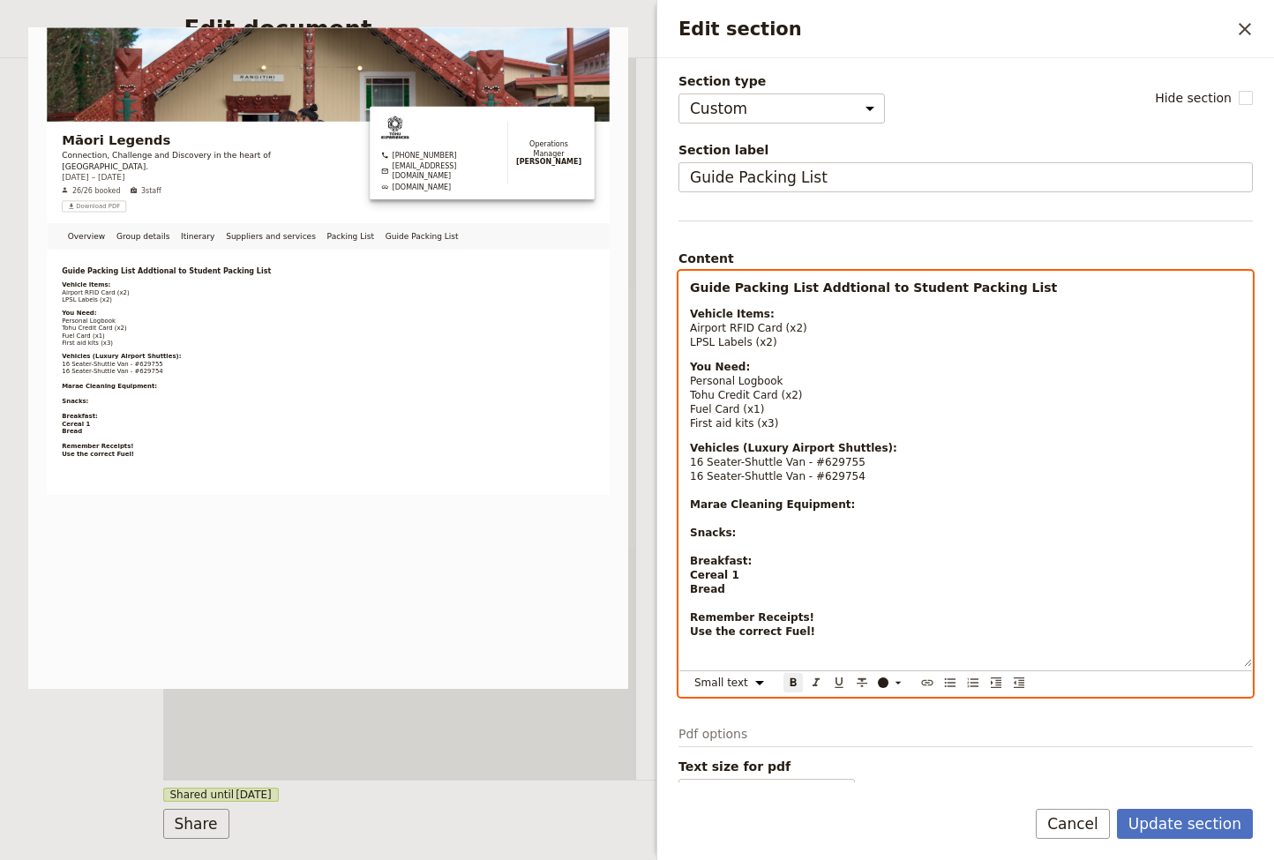
click at [733, 591] on p "Vehicles (Luxury Airport Shuttles): 16 Seater-Shuttle Van - #629755 16 Seater-S…" at bounding box center [965, 554] width 551 height 226
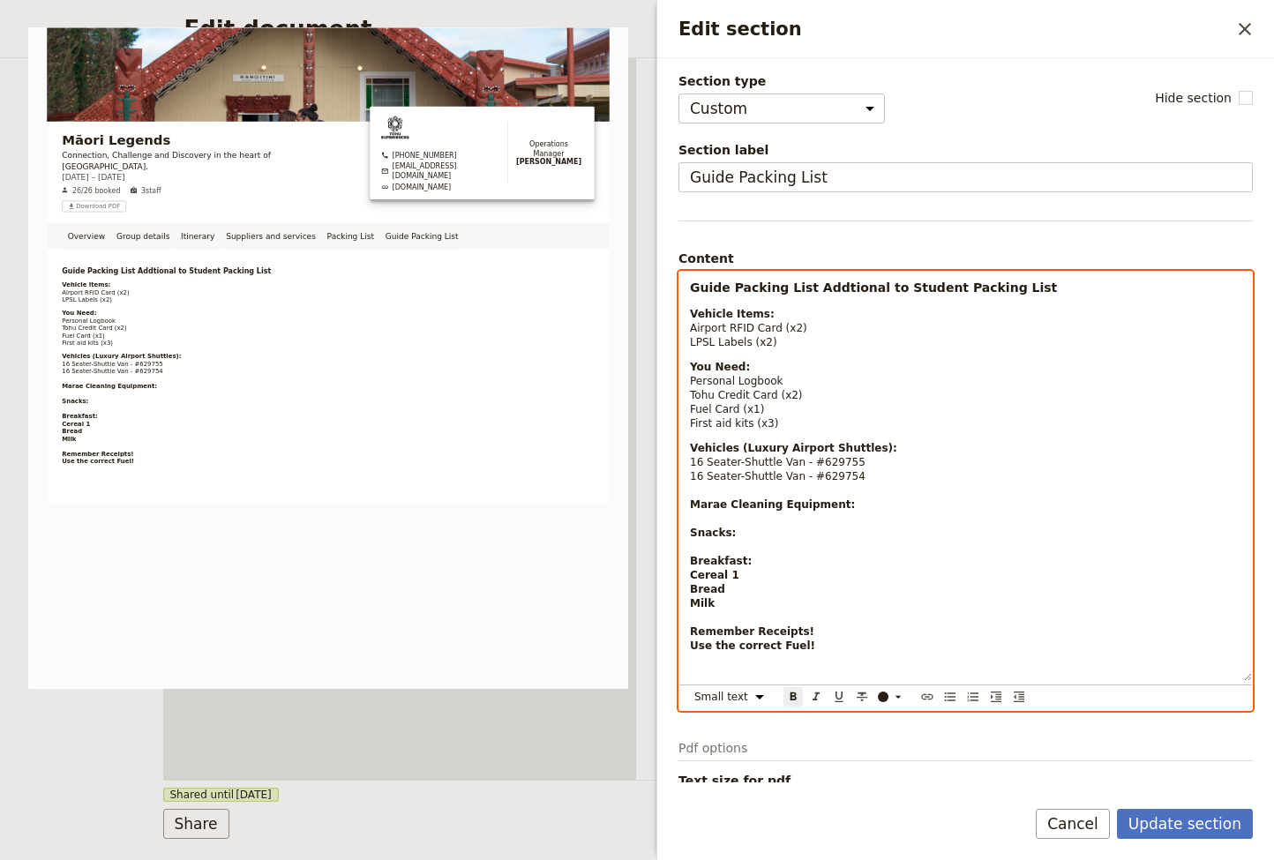
click at [713, 601] on p "Vehicles (Luxury Airport Shuttles): 16 Seater-Shuttle Van - #629755 16 Seater-S…" at bounding box center [965, 561] width 551 height 240
drag, startPoint x: 710, startPoint y: 587, endPoint x: 693, endPoint y: 535, distance: 54.7
click at [691, 535] on p "Vehicles (Luxury Airport Shuttles): 16 Seater-Shuttle Van - #629755 16 Seater-S…" at bounding box center [965, 561] width 551 height 240
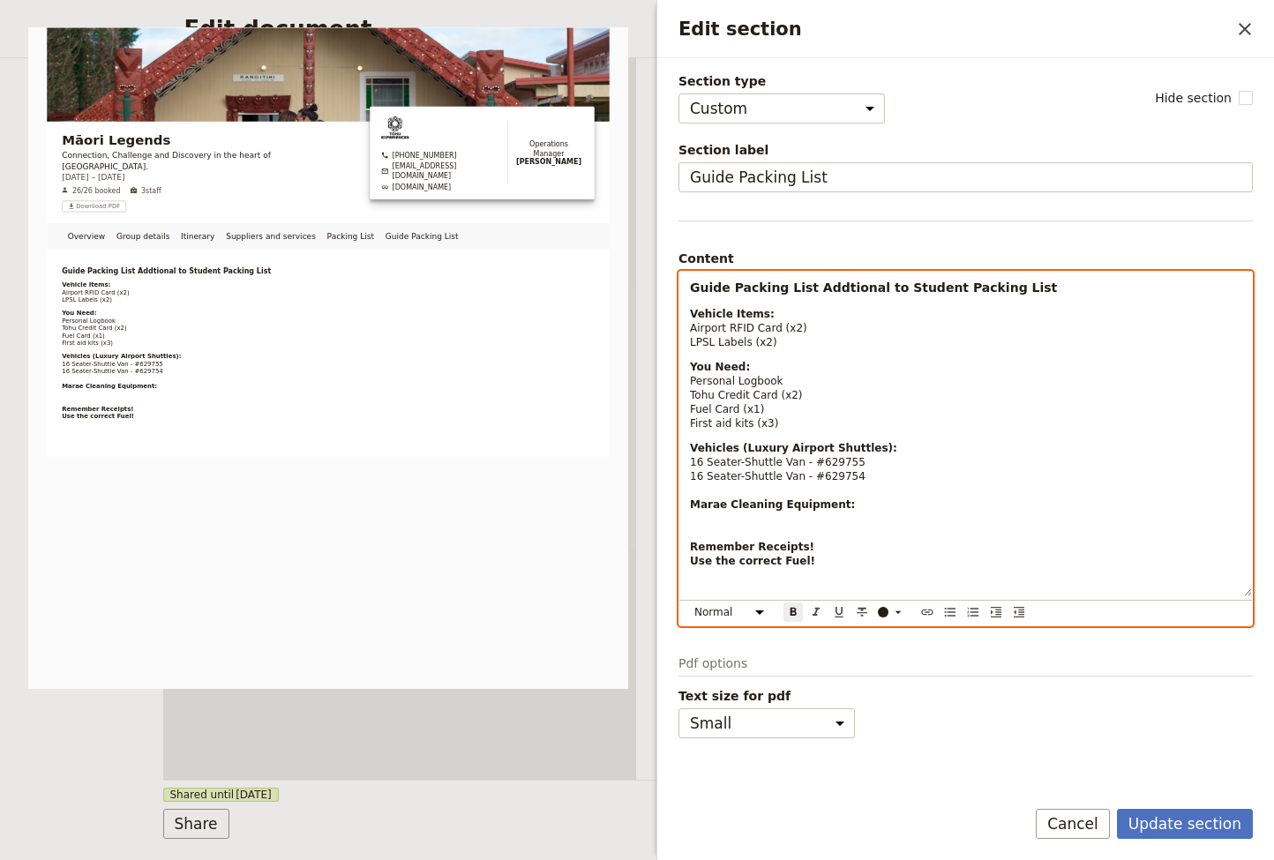
click at [1017, 288] on p "Guide Packing List Addtional to Student Packing List" at bounding box center [965, 288] width 551 height 18
drag, startPoint x: 807, startPoint y: 285, endPoint x: 824, endPoint y: 311, distance: 31.3
click at [807, 285] on strong "Guide Packing List Addtional to Student Packing List" at bounding box center [873, 287] width 367 height 14
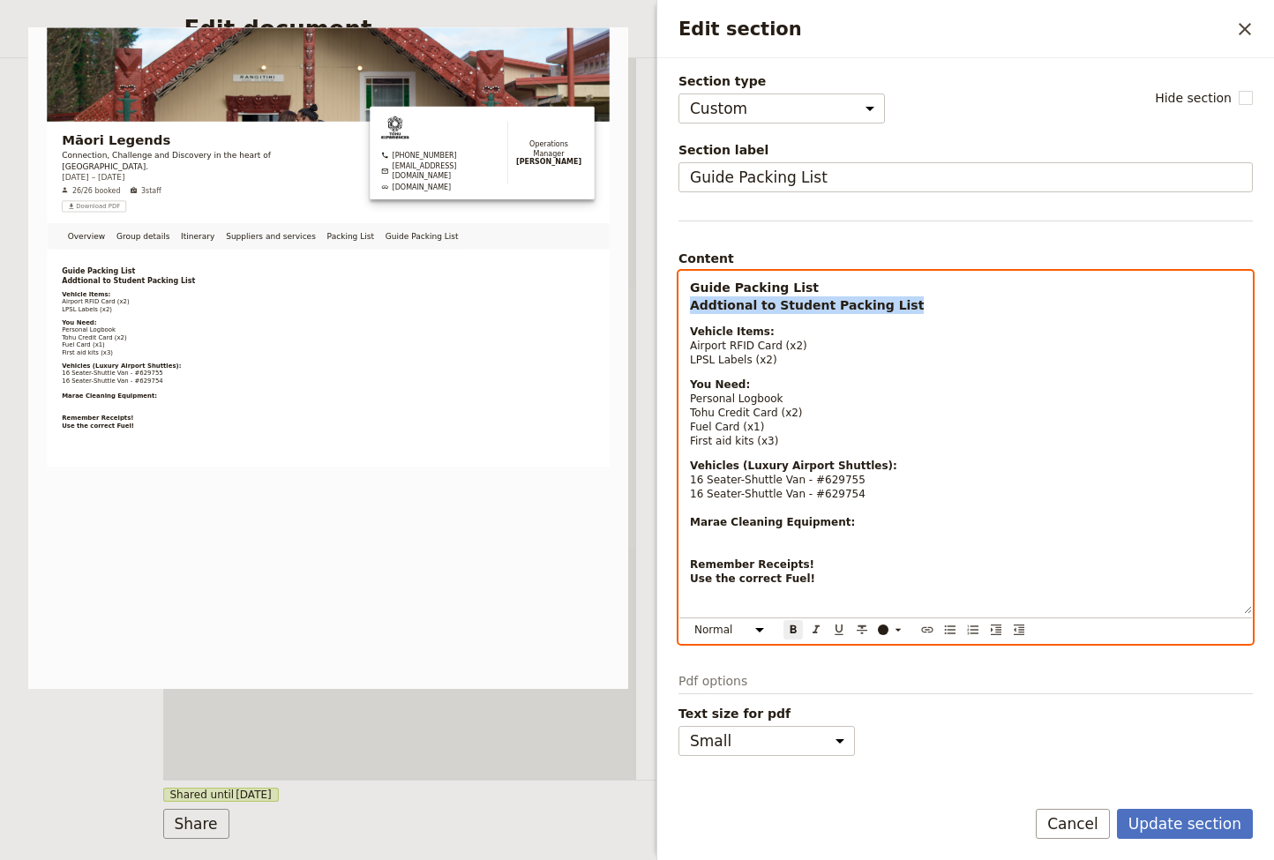
drag, startPoint x: 908, startPoint y: 303, endPoint x: 682, endPoint y: 302, distance: 226.7
click at [681, 300] on div "Guide Packing List Addtional to Student Packing List Vehicle Items: Airport RFI…" at bounding box center [965, 443] width 572 height 342
click at [791, 629] on icon "Format bold" at bounding box center [793, 629] width 6 height 8
select select "paragraph-small"
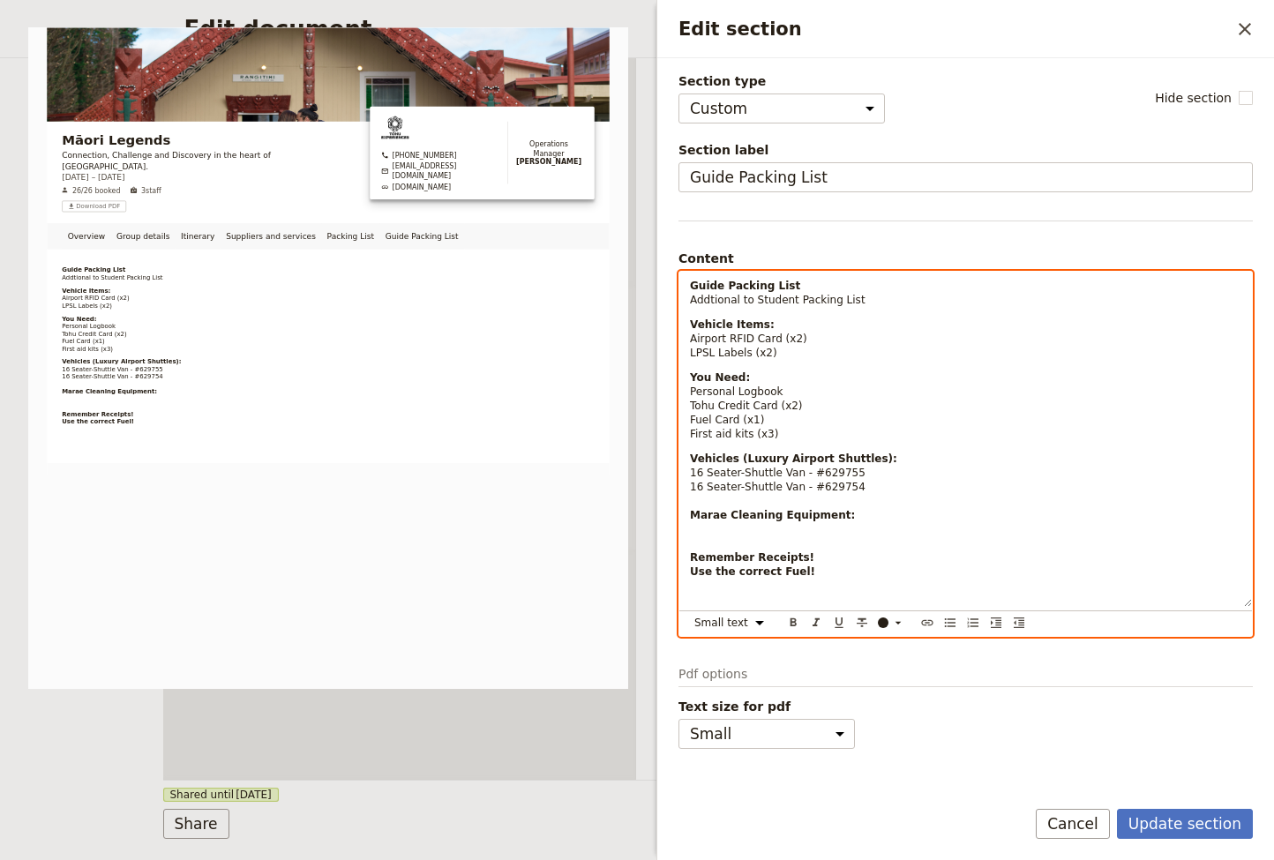
click at [799, 333] on span "Airport RFID Card (x2)" at bounding box center [748, 338] width 117 height 12
click at [821, 586] on p "Vehicles (Luxury Airport Shuttles): 16 Seater-Shuttle Van - #629755 16 Seater-S…" at bounding box center [965, 529] width 551 height 155
click at [812, 573] on p "Vehicles (Luxury Airport Shuttles): 16 Seater-Shuttle Van - #629755 16 Seater-S…" at bounding box center [965, 529] width 551 height 155
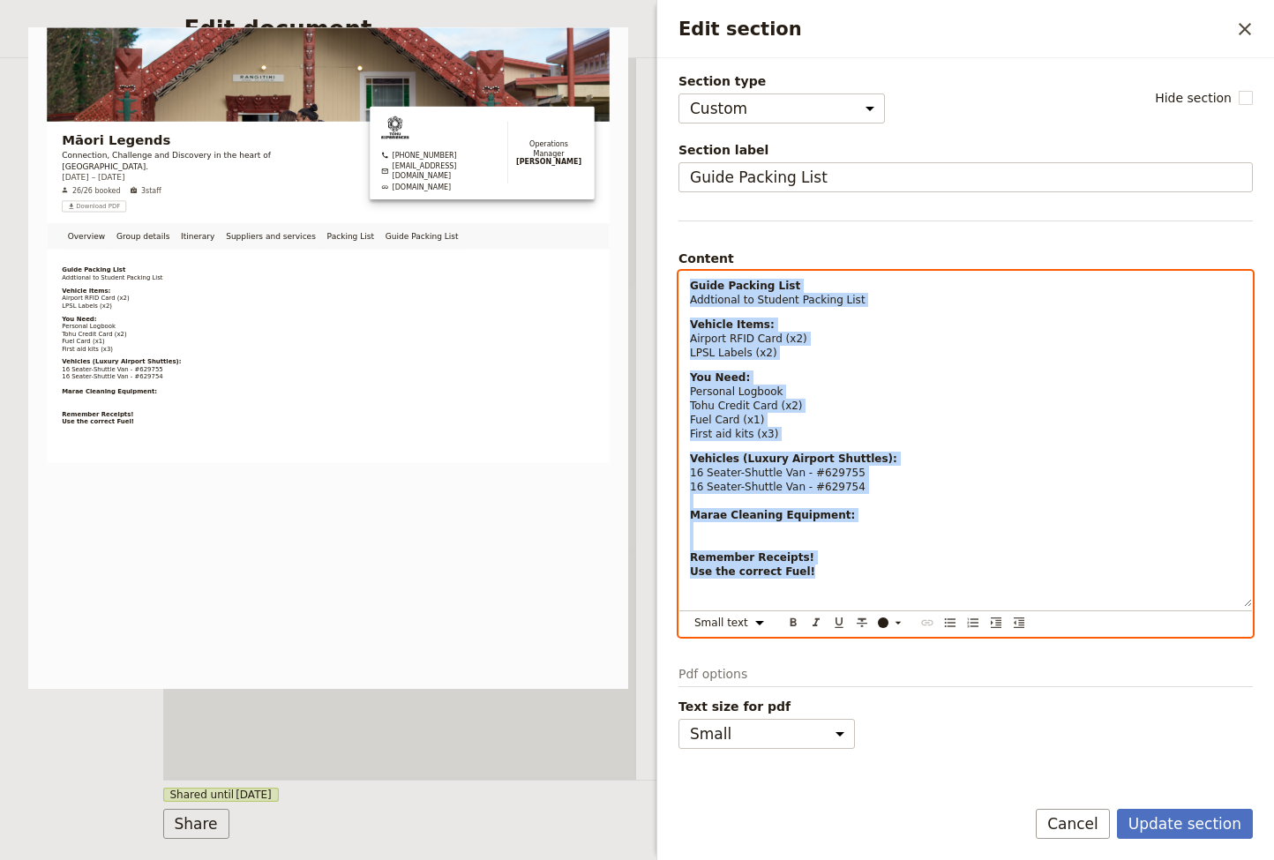
drag, startPoint x: 812, startPoint y: 573, endPoint x: 668, endPoint y: 274, distance: 332.1
click at [668, 274] on div "Section type Cover page Day summary Itinerary Group details Contact details Sup…" at bounding box center [965, 420] width 616 height 724
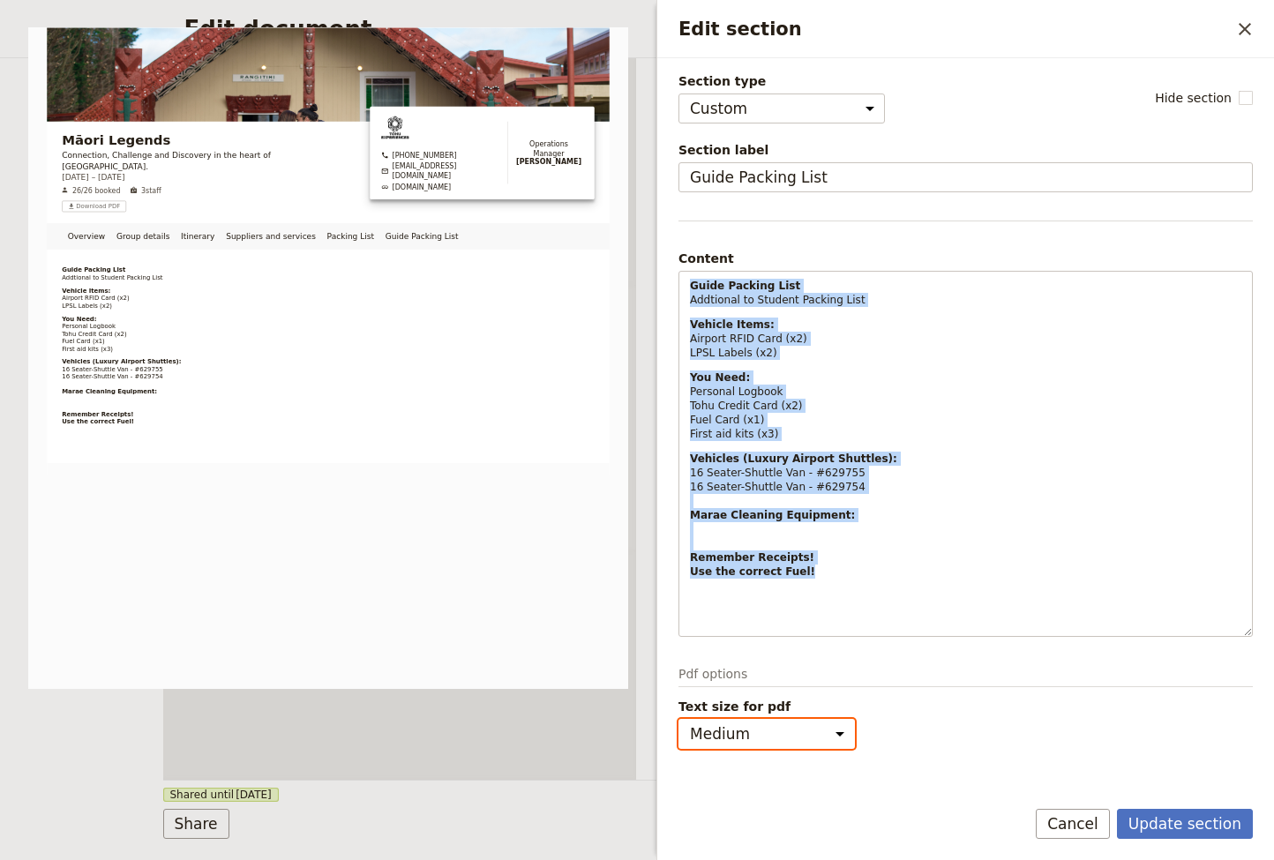
select select "small"
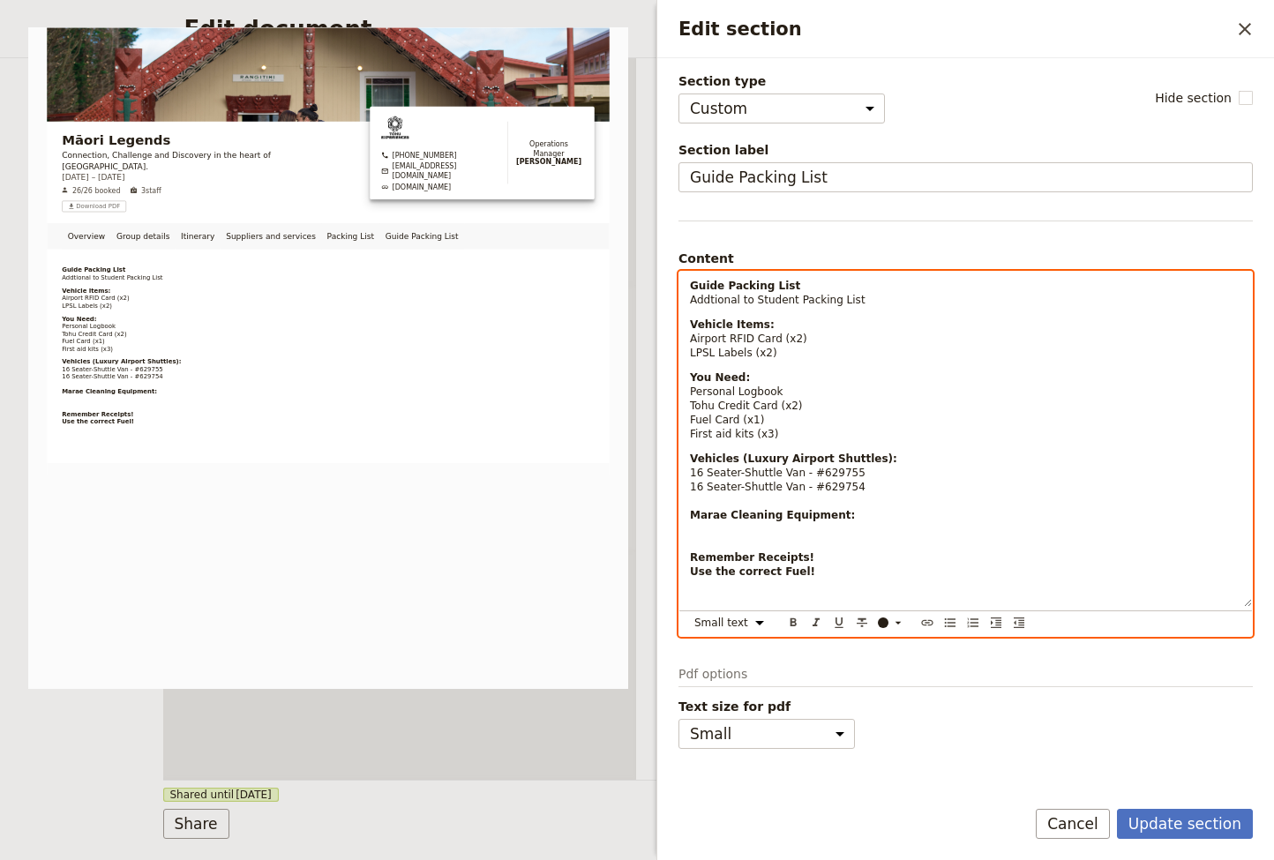
click at [824, 589] on p "Vehicles (Luxury Airport Shuttles): 16 Seater-Shuttle Van - #629755 16 Seater-S…" at bounding box center [965, 529] width 551 height 155
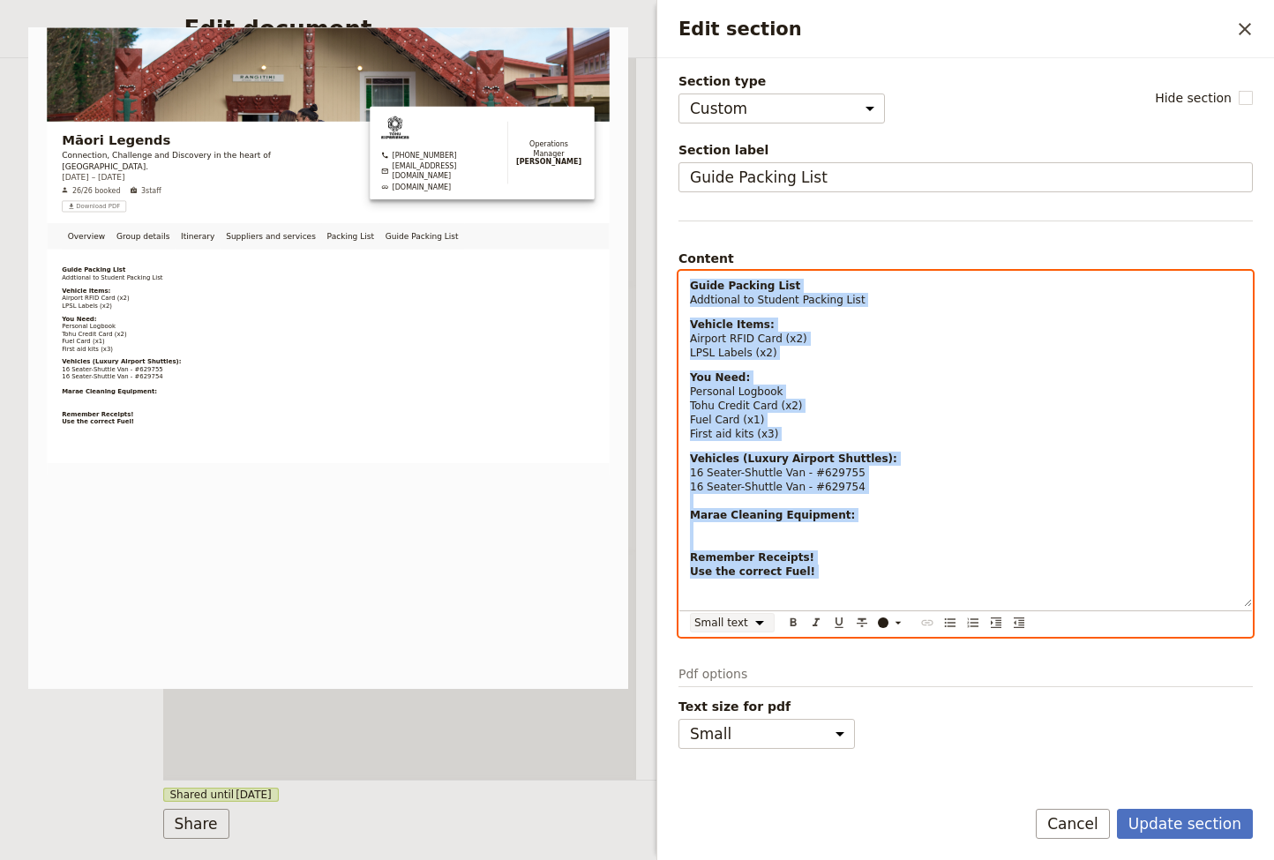
drag, startPoint x: 802, startPoint y: 578, endPoint x: 736, endPoint y: 614, distance: 75.4
click at [653, 253] on body "Fieldbook ​ ​ Fieldbook ​ ​ Packages ​ Departures ​ Bookings ​ Customers ​ Staf…" at bounding box center [637, 430] width 1274 height 860
select select "paragraph"
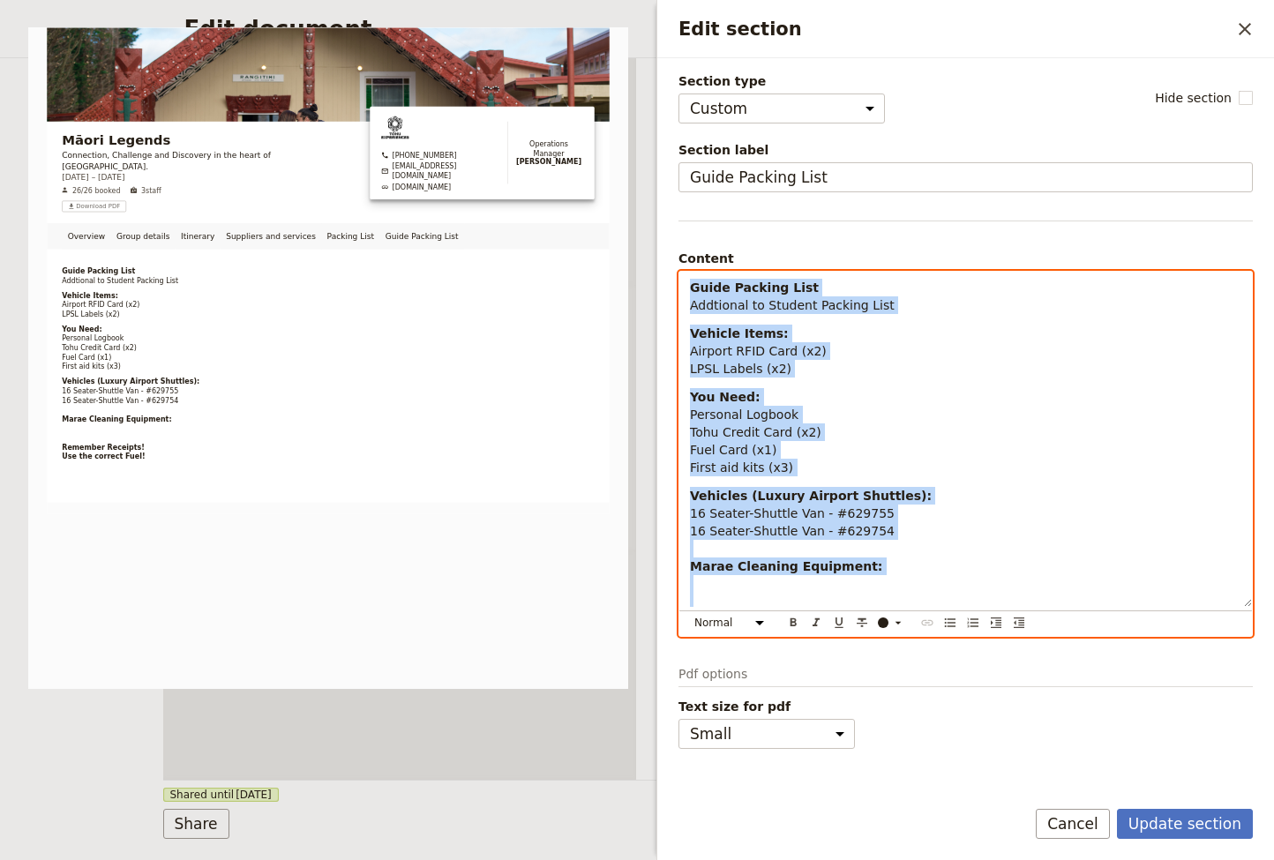
click at [795, 444] on p "You Need: Personal Logbook Tohu Credit Card (x2) Fuel Card (x1) First aid kits …" at bounding box center [965, 432] width 551 height 88
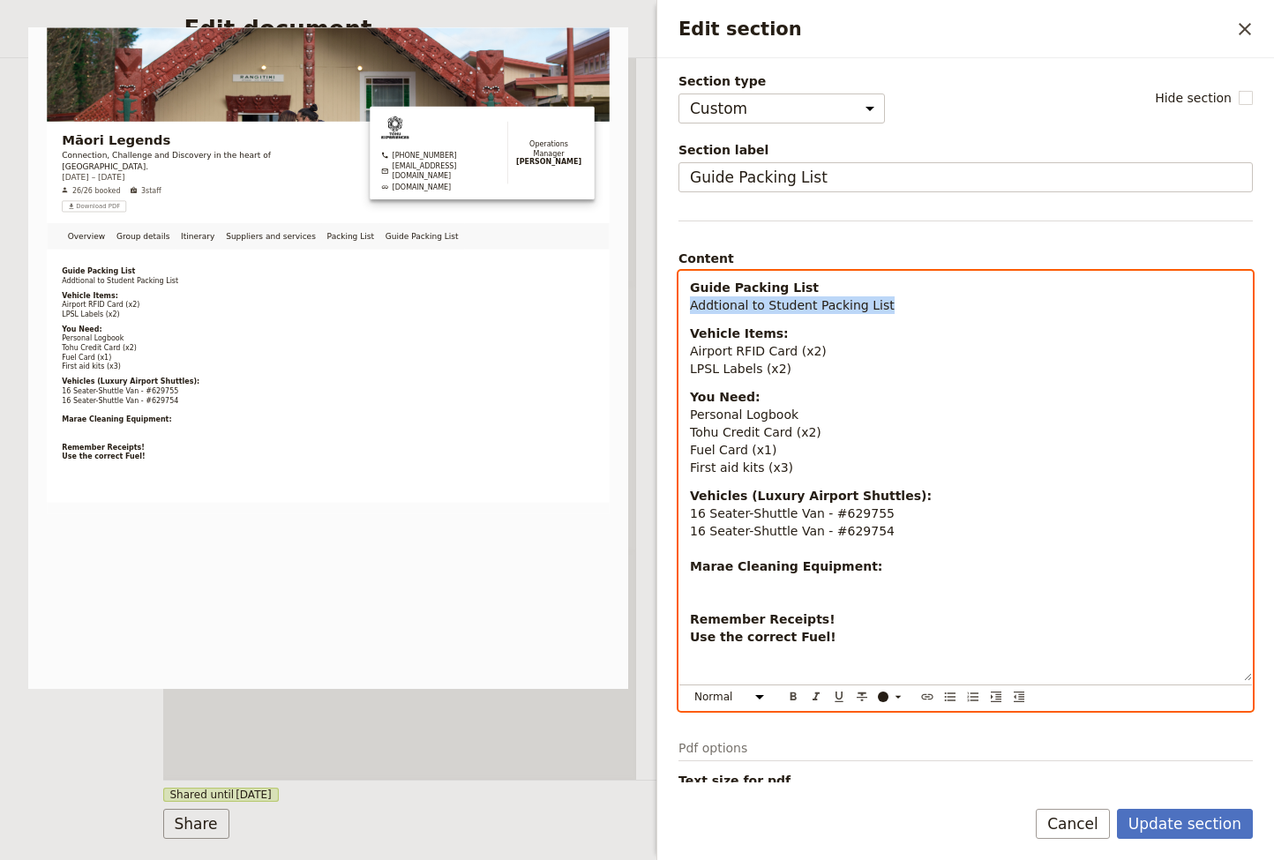
drag, startPoint x: 830, startPoint y: 304, endPoint x: 688, endPoint y: 305, distance: 142.0
click at [688, 304] on div "Guide Packing List Addtional to Student Packing List Vehicle Items: Airport RFI…" at bounding box center [965, 476] width 572 height 409
click at [813, 692] on icon "Format italic" at bounding box center [816, 697] width 14 height 14
drag, startPoint x: 808, startPoint y: 285, endPoint x: 842, endPoint y: 291, distance: 34.9
click at [808, 285] on p "Guide Packing List Addtional to Student Packing List" at bounding box center [965, 296] width 551 height 35
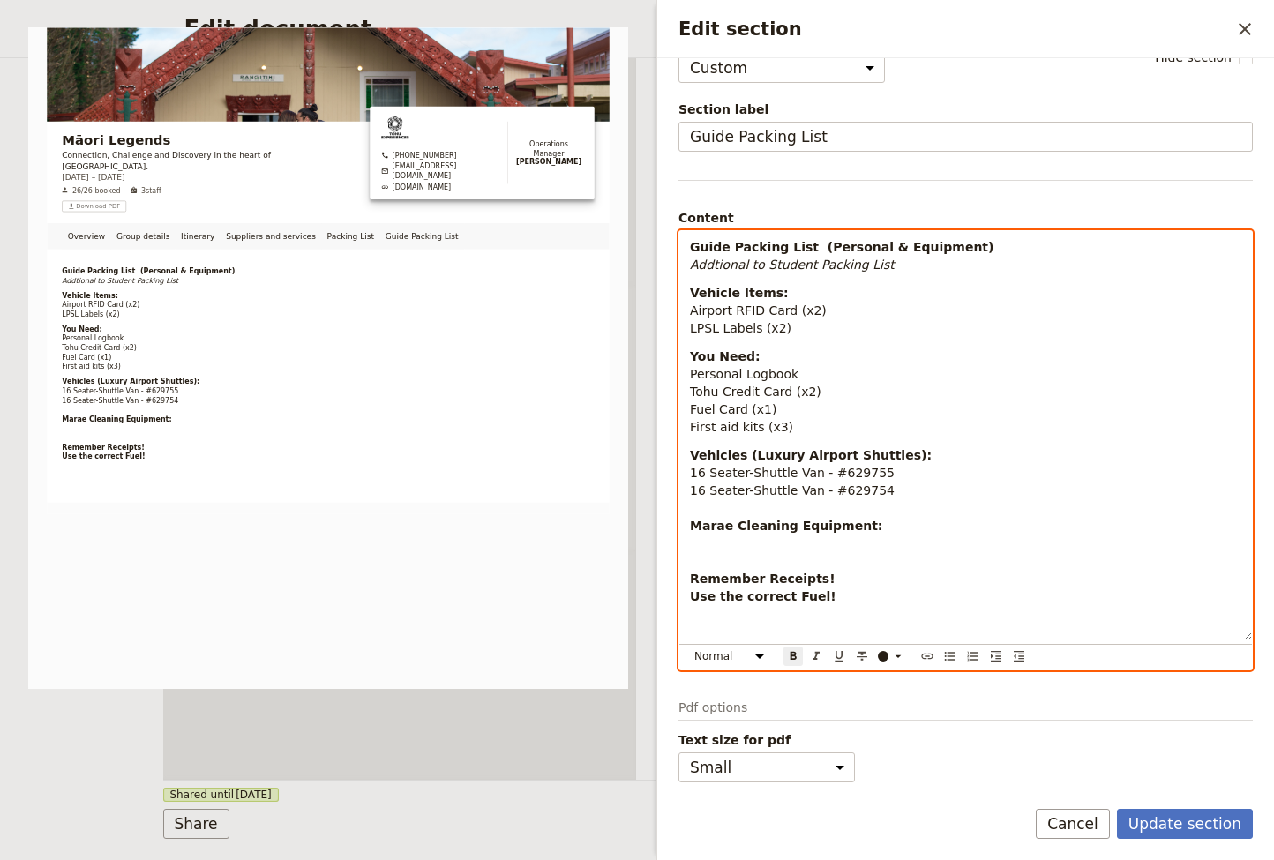
scroll to position [41, 0]
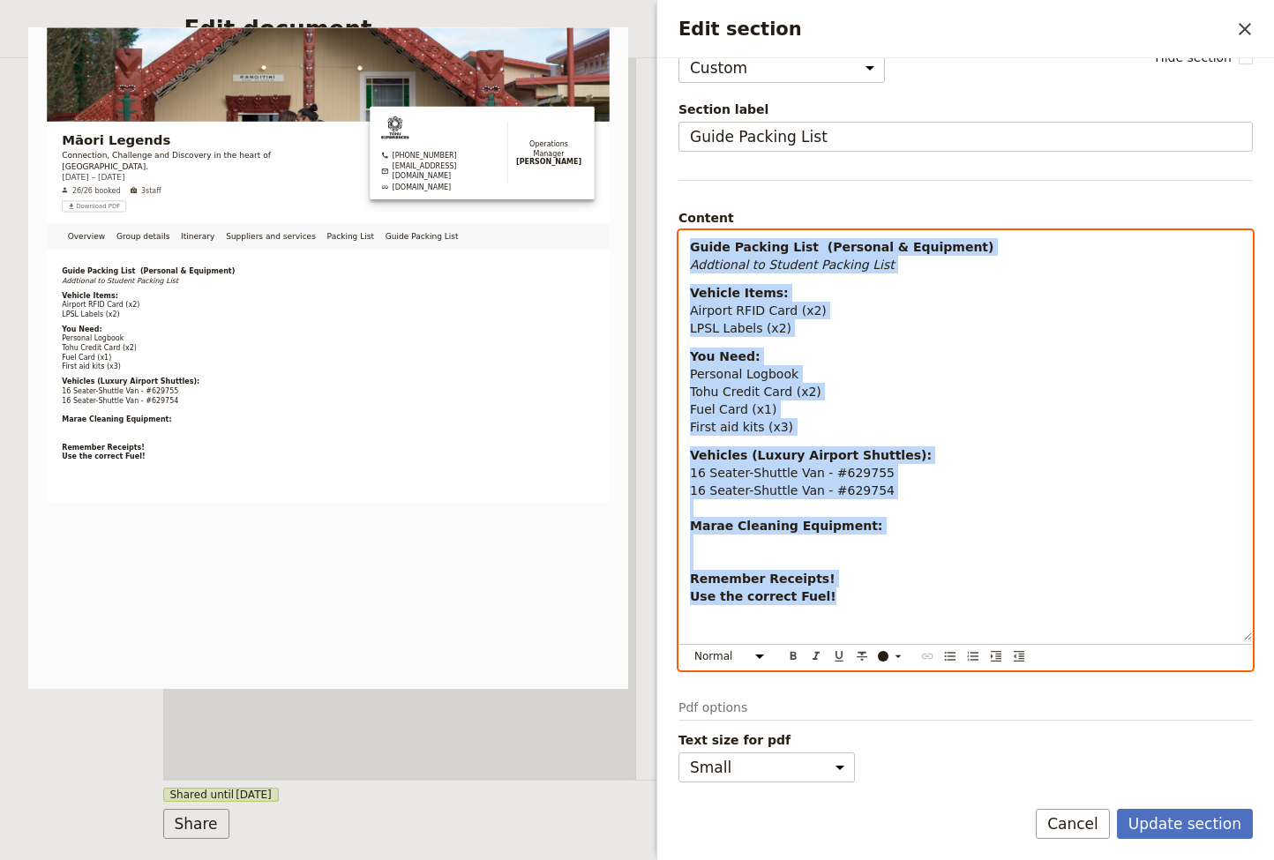
drag, startPoint x: 800, startPoint y: 579, endPoint x: 675, endPoint y: 183, distance: 414.5
click at [675, 183] on div "Section type Cover page Day summary Itinerary Group details Contact details Sup…" at bounding box center [965, 420] width 616 height 724
copy div "Guide Packing List (Personal & Equipment) Addtional to Student Packing List Veh…"
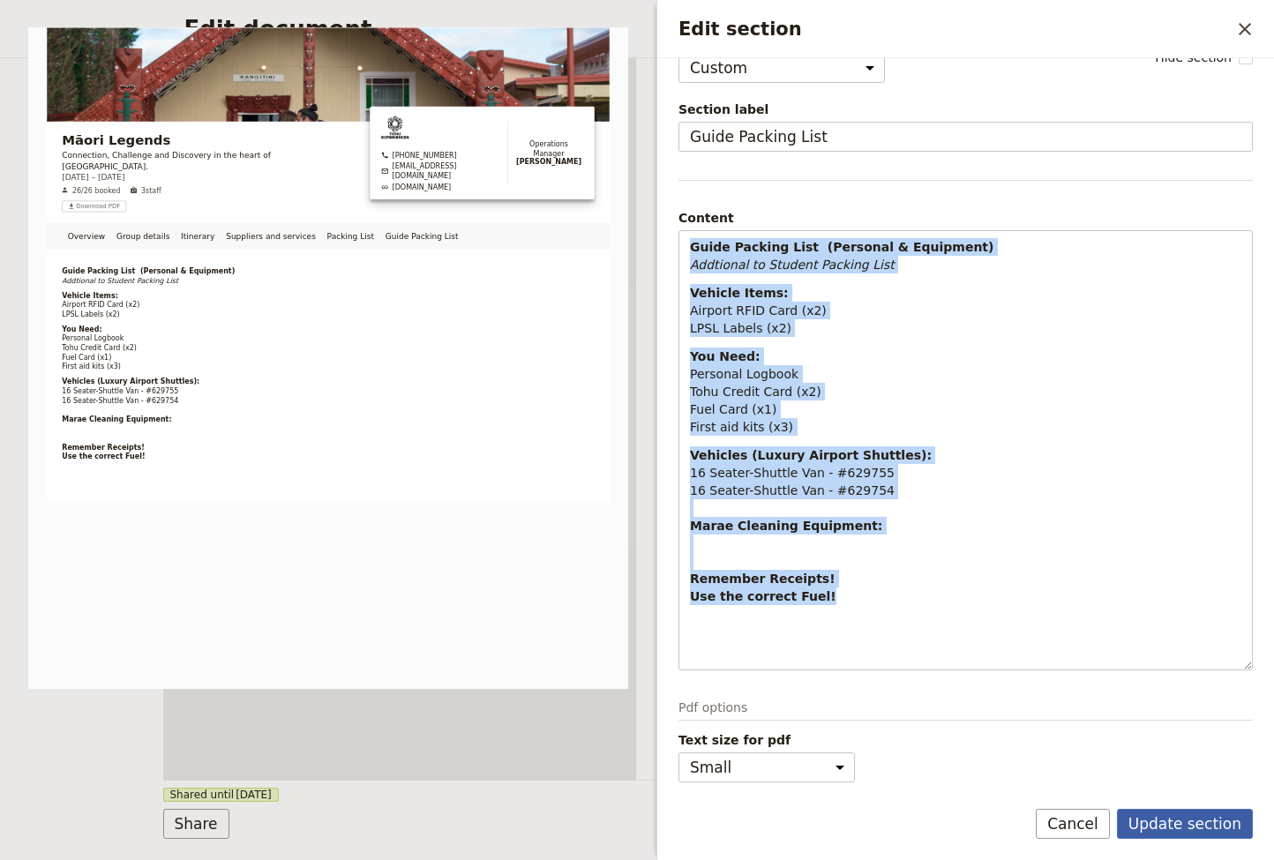
click at [1172, 739] on button "Update section" at bounding box center [1185, 824] width 136 height 30
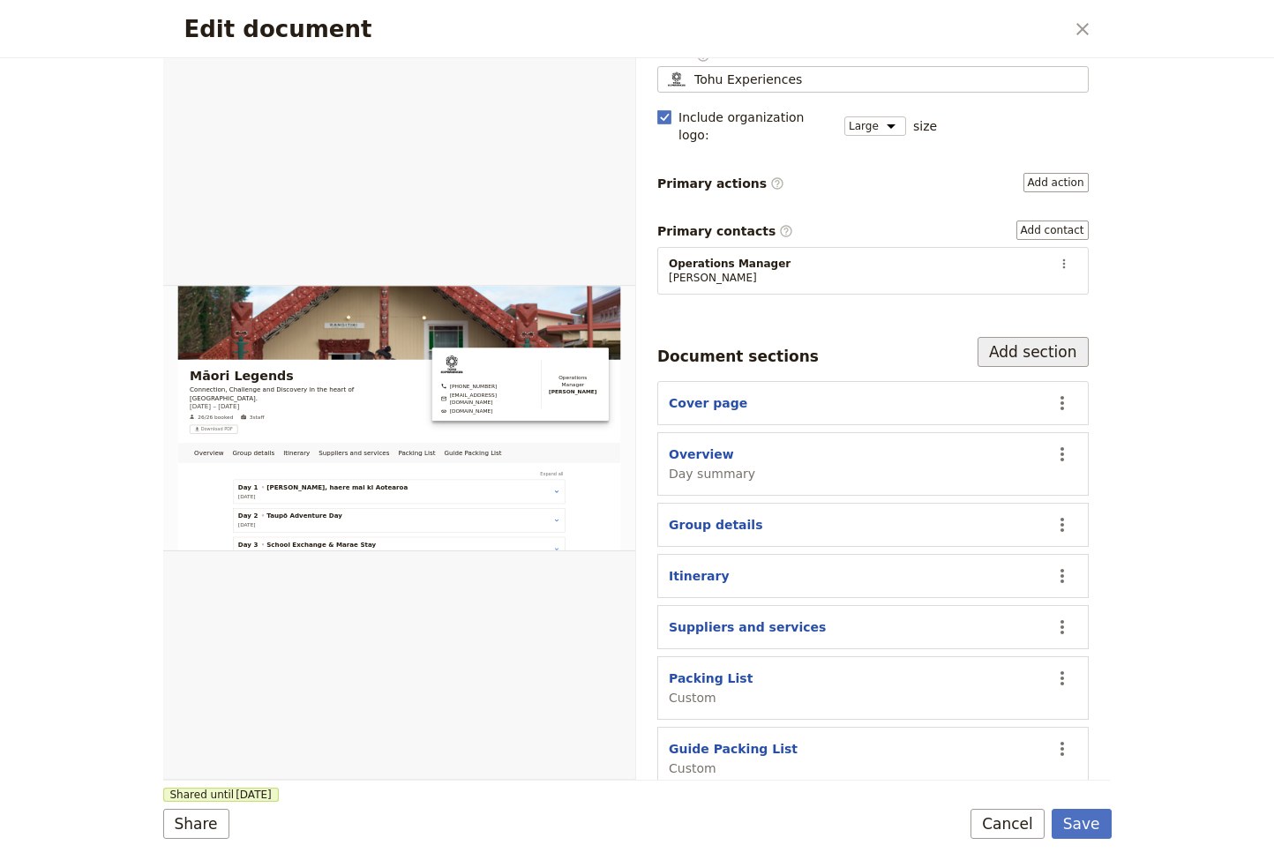
click at [1062, 337] on button "Add section" at bounding box center [1032, 352] width 111 height 30
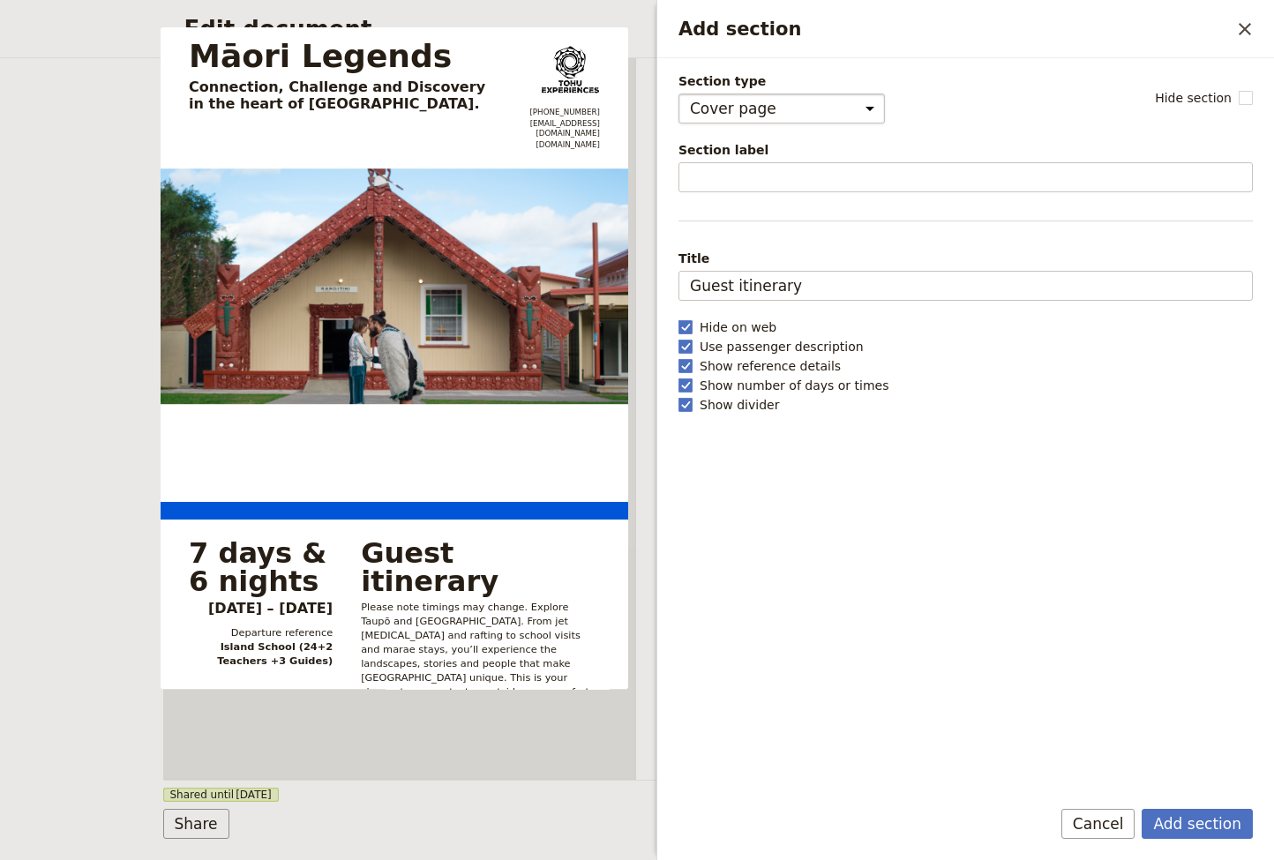
select select "CUSTOM"
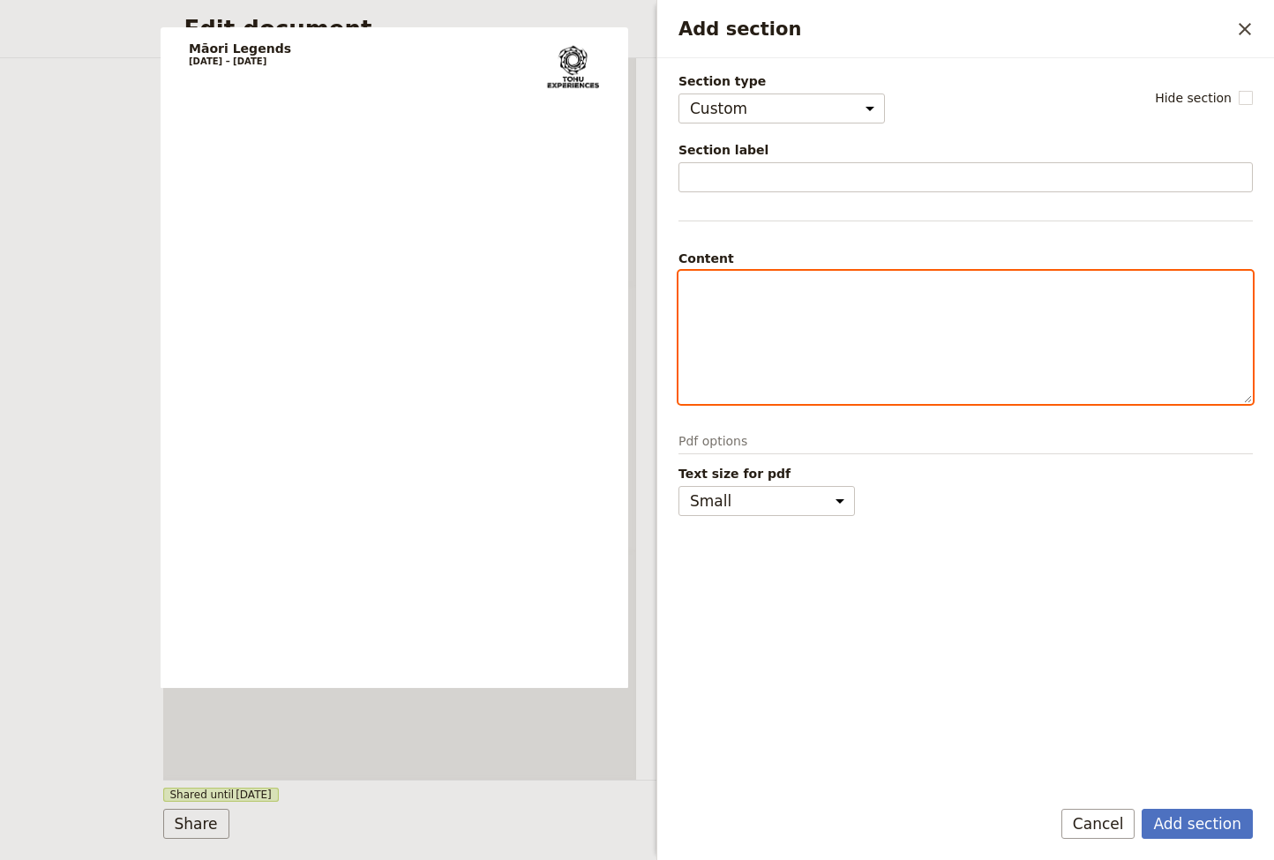
click at [723, 284] on p "Add section" at bounding box center [965, 288] width 551 height 18
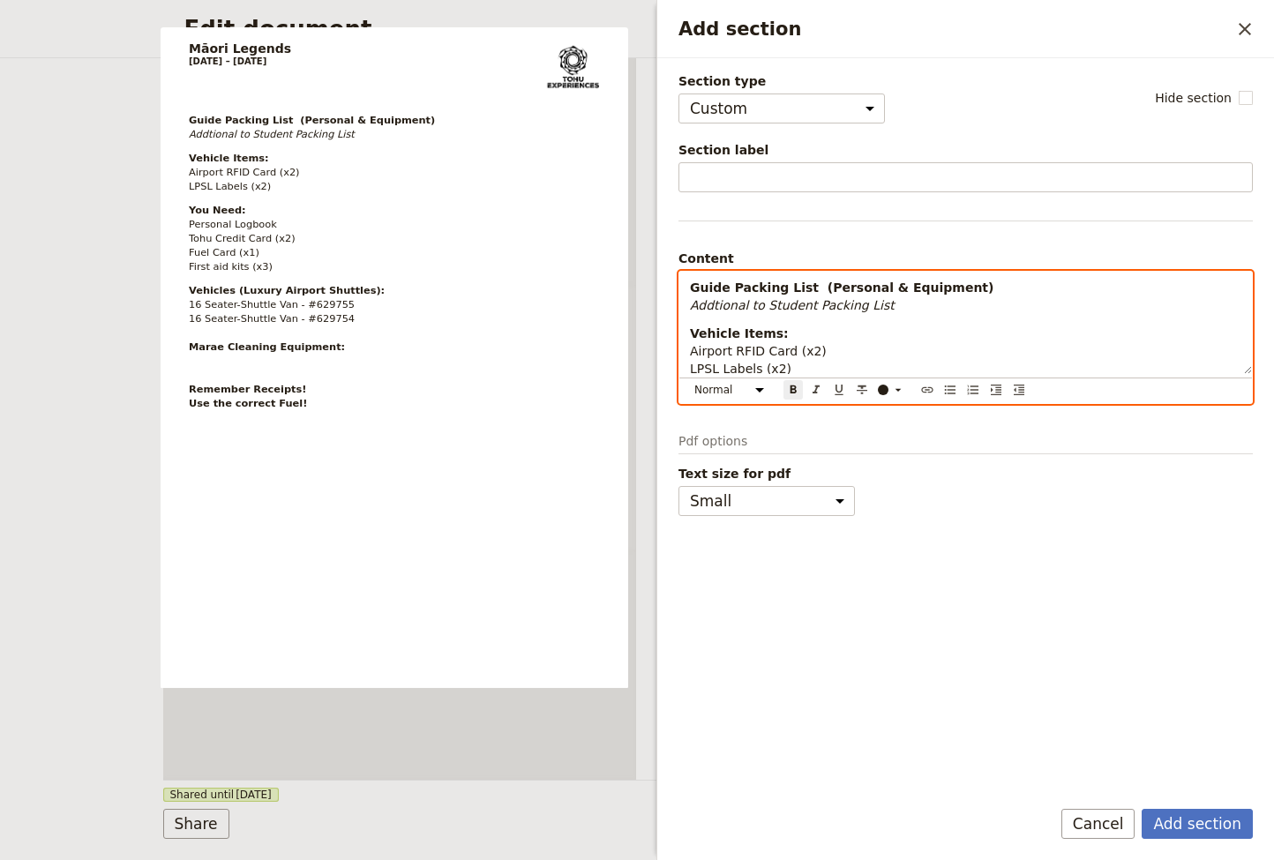
scroll to position [270, 0]
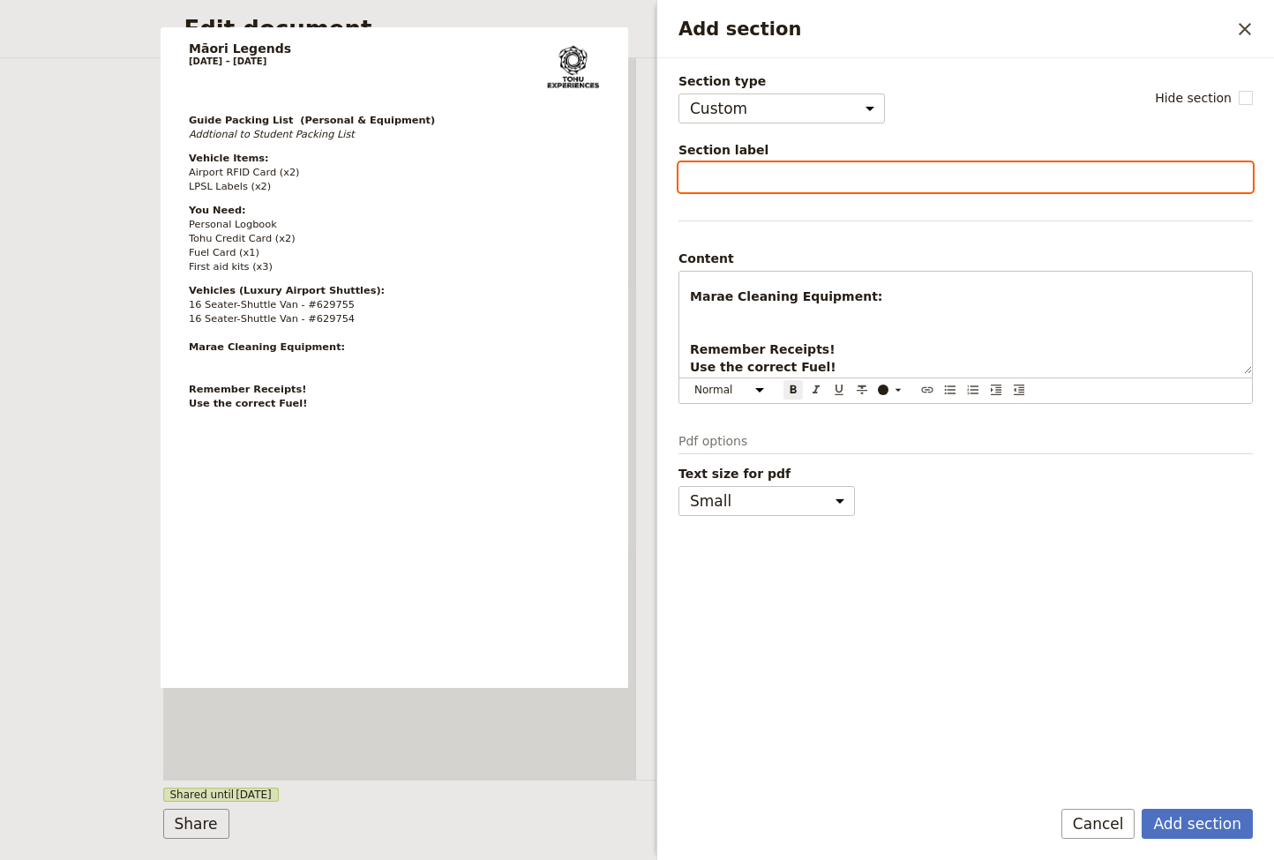
click at [727, 177] on input "Section label" at bounding box center [965, 177] width 574 height 30
type input "Shopping"
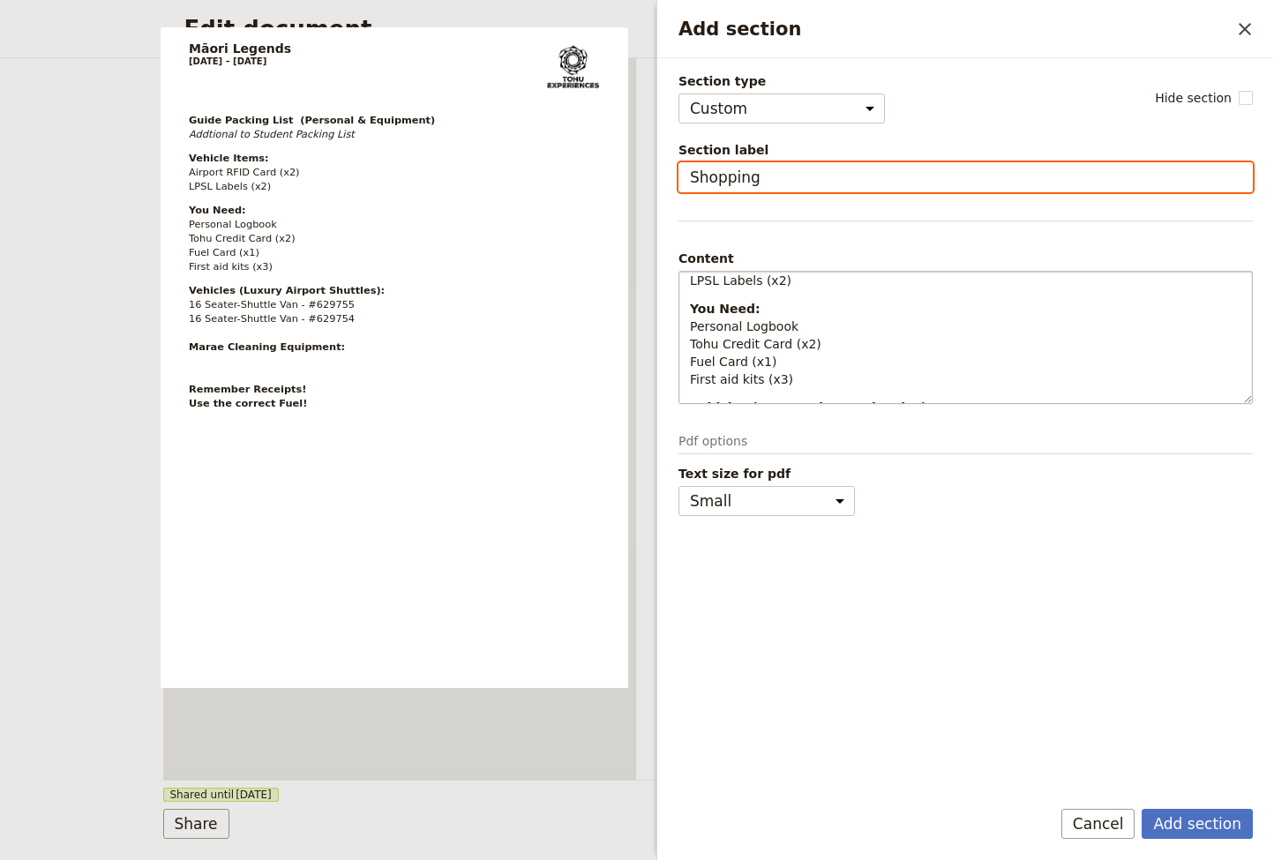
scroll to position [-24, 0]
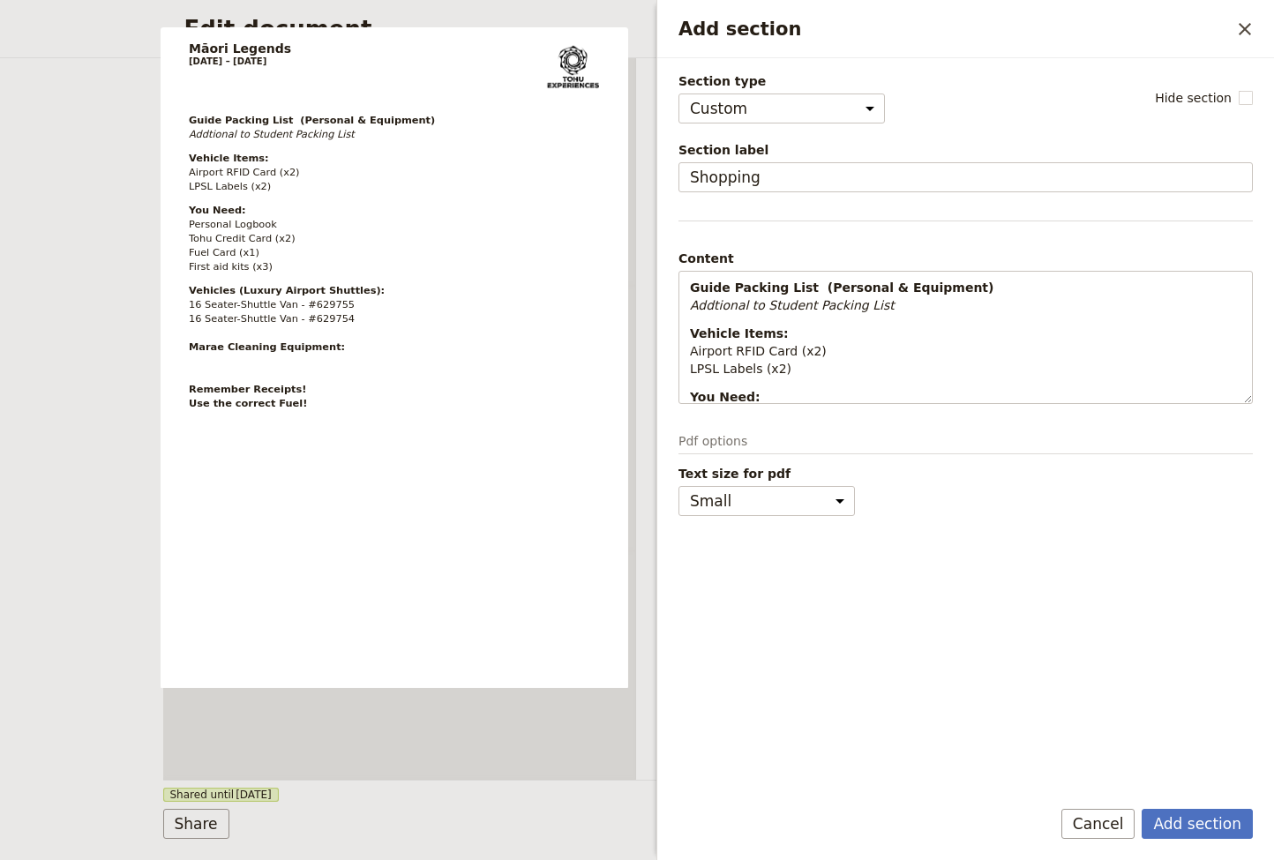
select select "CUSTOM"
select select "STAFF"
select select "RUN_SHEET"
select select "LARGE"
type input "Shopping"
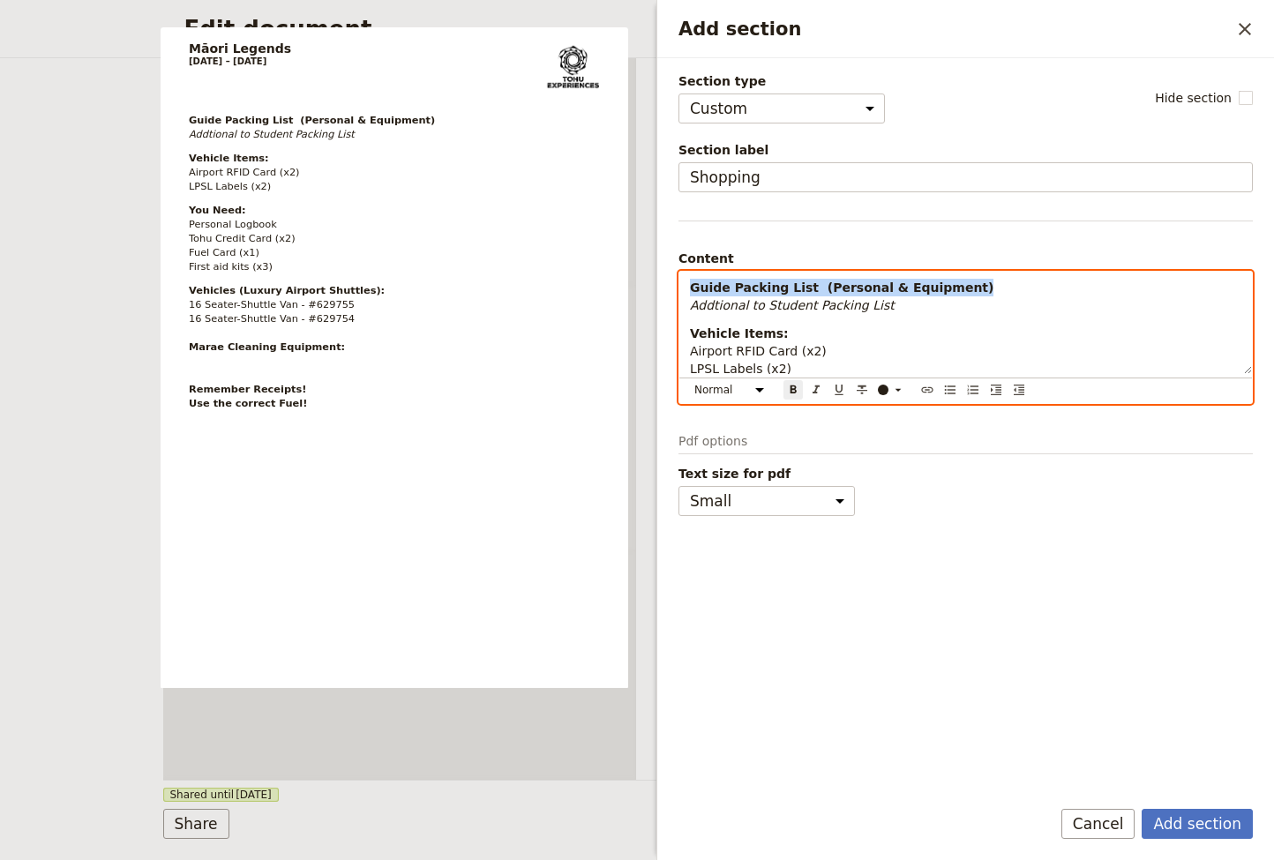
drag, startPoint x: 952, startPoint y: 286, endPoint x: 683, endPoint y: 277, distance: 270.0
click at [683, 277] on div "Guide Packing List (Personal & Equipment) Addtional to Student Packing List Veh…" at bounding box center [965, 323] width 572 height 102
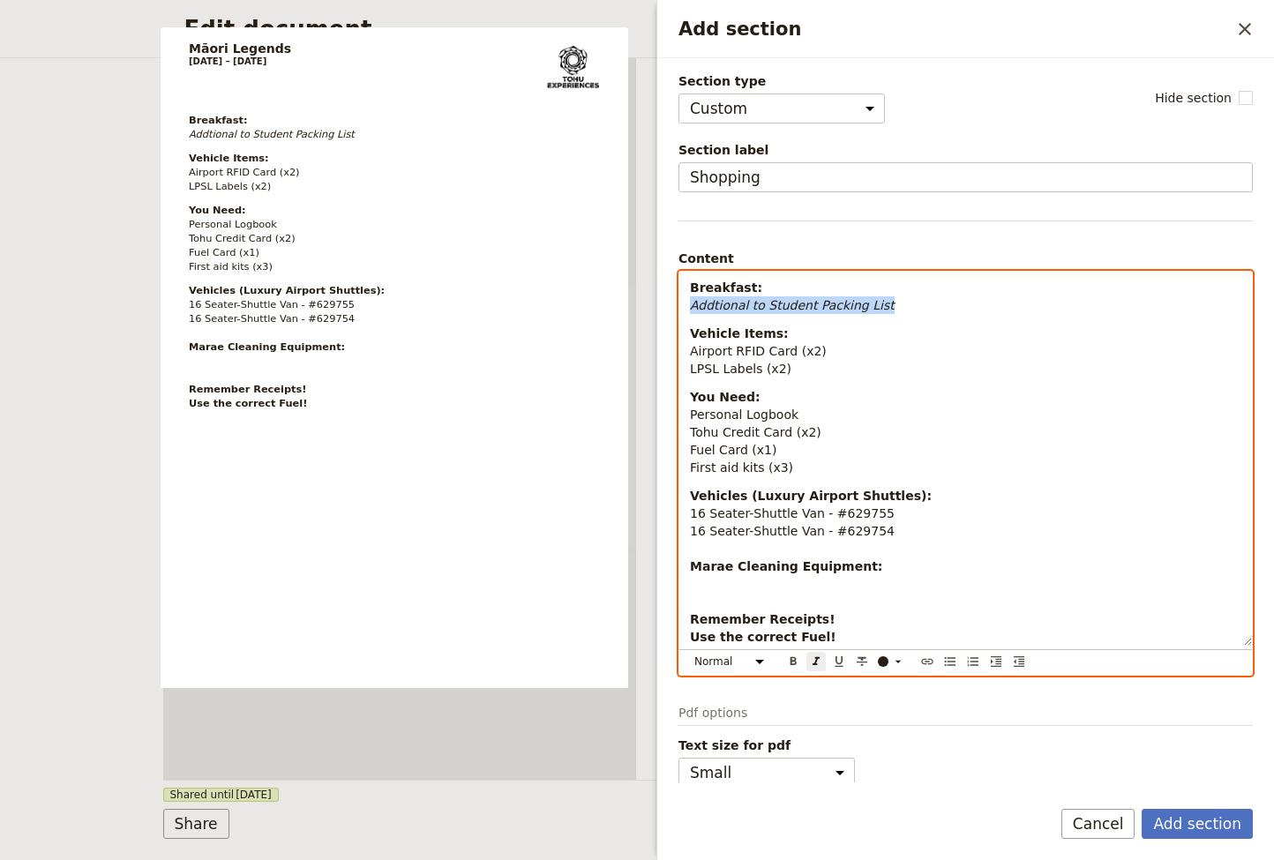
drag, startPoint x: 691, startPoint y: 305, endPoint x: 900, endPoint y: 310, distance: 209.1
click at [900, 310] on p "Breakfast: Addtional to Student Packing List" at bounding box center [965, 296] width 551 height 35
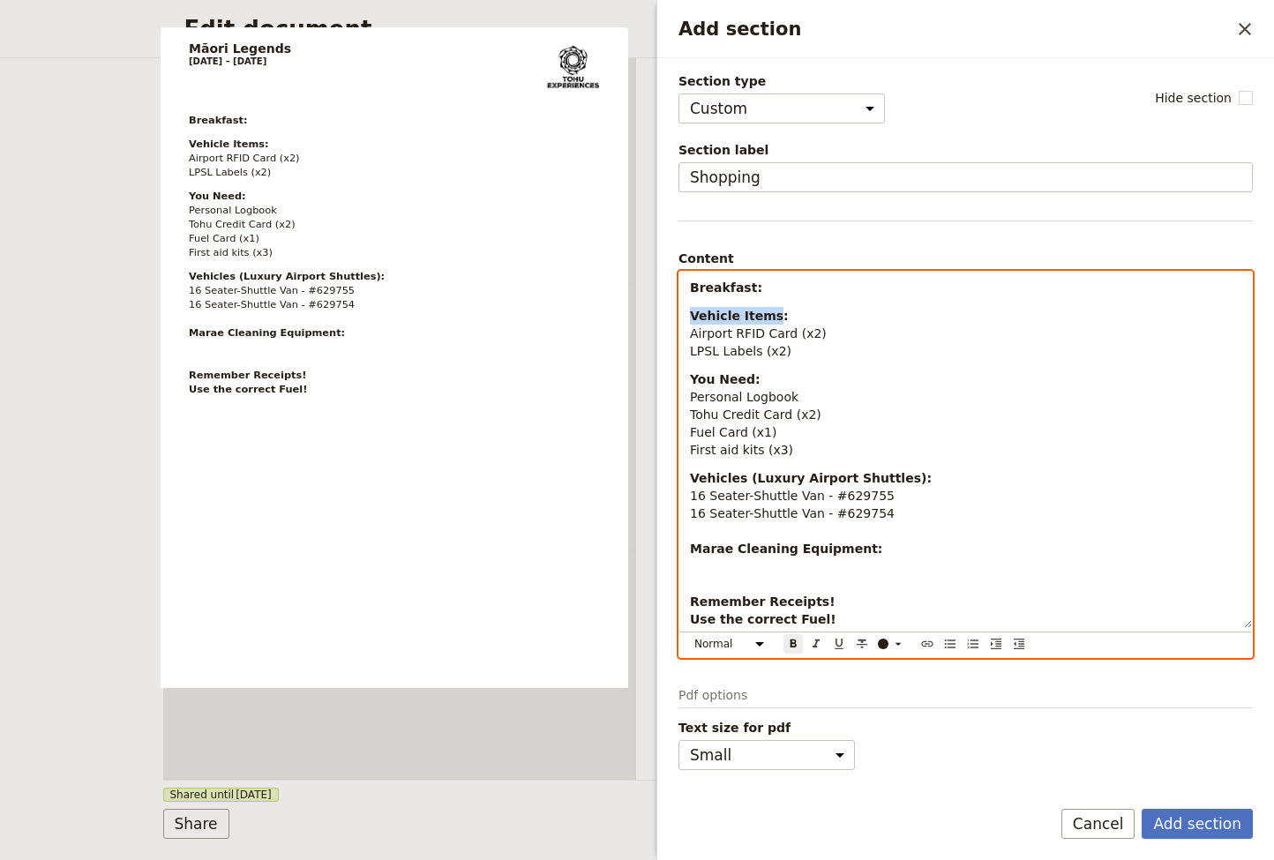
drag, startPoint x: 771, startPoint y: 315, endPoint x: 687, endPoint y: 316, distance: 83.8
click at [687, 316] on div "Breakfast: Vehicle Items: Airport RFID Card (x2) LPSL Labels (x2) You Need: Per…" at bounding box center [965, 450] width 572 height 356
click at [757, 315] on p "Snacks: Airport RFID Card (x2) LPSL Labels (x2)" at bounding box center [965, 333] width 551 height 53
drag, startPoint x: 790, startPoint y: 354, endPoint x: 682, endPoint y: 335, distance: 110.0
click at [682, 335] on div "Breakfast: Snacks: Airport RFID Card (x2) LPSL Labels (x2) You Need: Personal L…" at bounding box center [965, 450] width 572 height 356
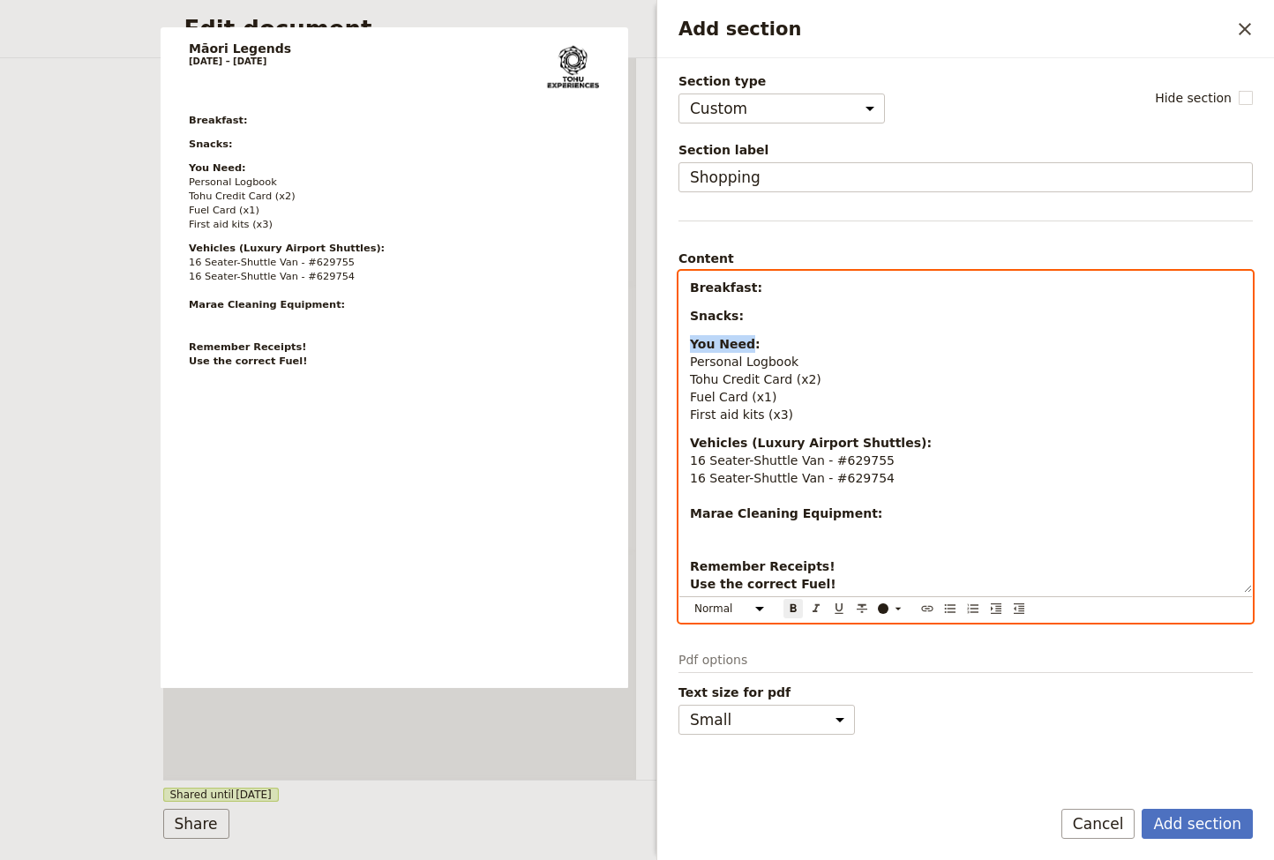
drag, startPoint x: 748, startPoint y: 345, endPoint x: 684, endPoint y: 342, distance: 64.4
click at [684, 342] on div "Breakfast: Snacks: You Need: Personal Logbook Tohu Credit Card (x2) Fuel Card (…" at bounding box center [965, 432] width 572 height 321
click at [844, 345] on p "Battle of the Bowls: Personal Logbook Tohu Credit Card (x2) Fuel Card (x1) Firs…" at bounding box center [965, 379] width 551 height 88
click at [795, 413] on p "Battle of the Bowls: Personal Logbook Tohu Credit Card (x2) Fuel Card (x1) Firs…" at bounding box center [965, 379] width 551 height 88
drag, startPoint x: 794, startPoint y: 415, endPoint x: 685, endPoint y: 364, distance: 119.6
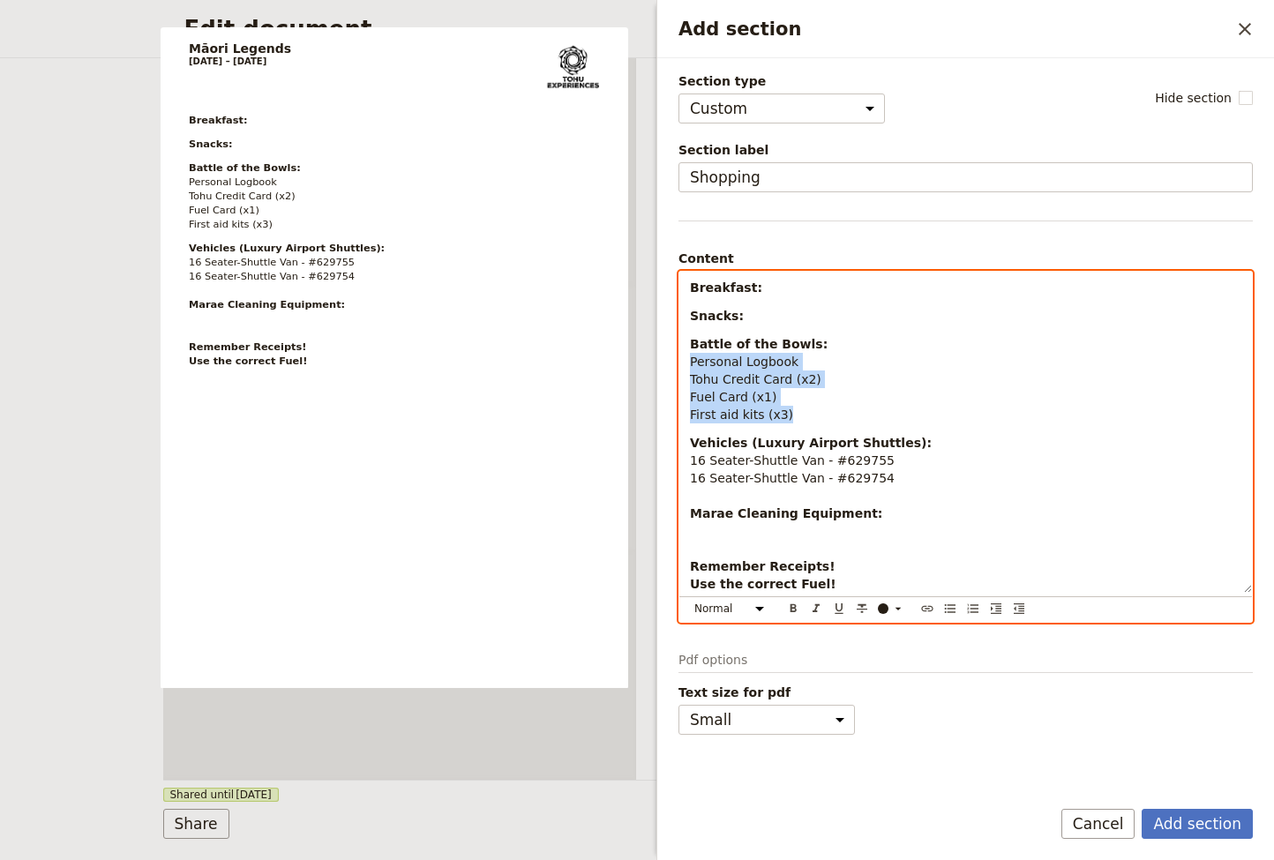
click at [685, 364] on div "Breakfast: Snacks: Battle of the Bowls: Personal Logbook Tohu Credit Card (x2) …" at bounding box center [965, 432] width 572 height 321
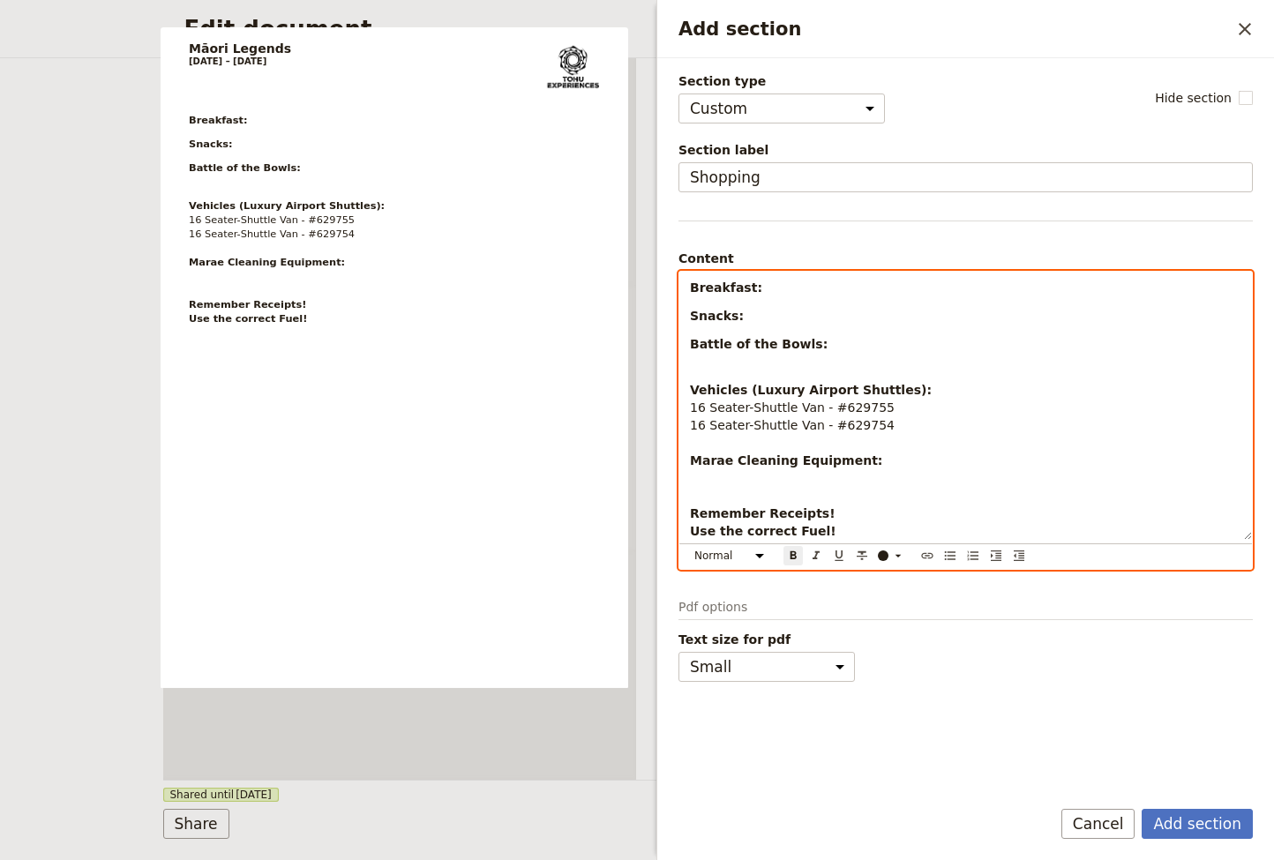
drag, startPoint x: 763, startPoint y: 321, endPoint x: 773, endPoint y: 332, distance: 15.0
click at [763, 321] on p "Snacks:" at bounding box center [965, 316] width 551 height 18
click at [837, 344] on p "Battle of the Bowls:" at bounding box center [965, 352] width 551 height 35
click at [797, 363] on p "Battle of the Bowls:" at bounding box center [965, 352] width 551 height 35
click at [840, 344] on p "Battle of the Bowls:" at bounding box center [965, 352] width 551 height 35
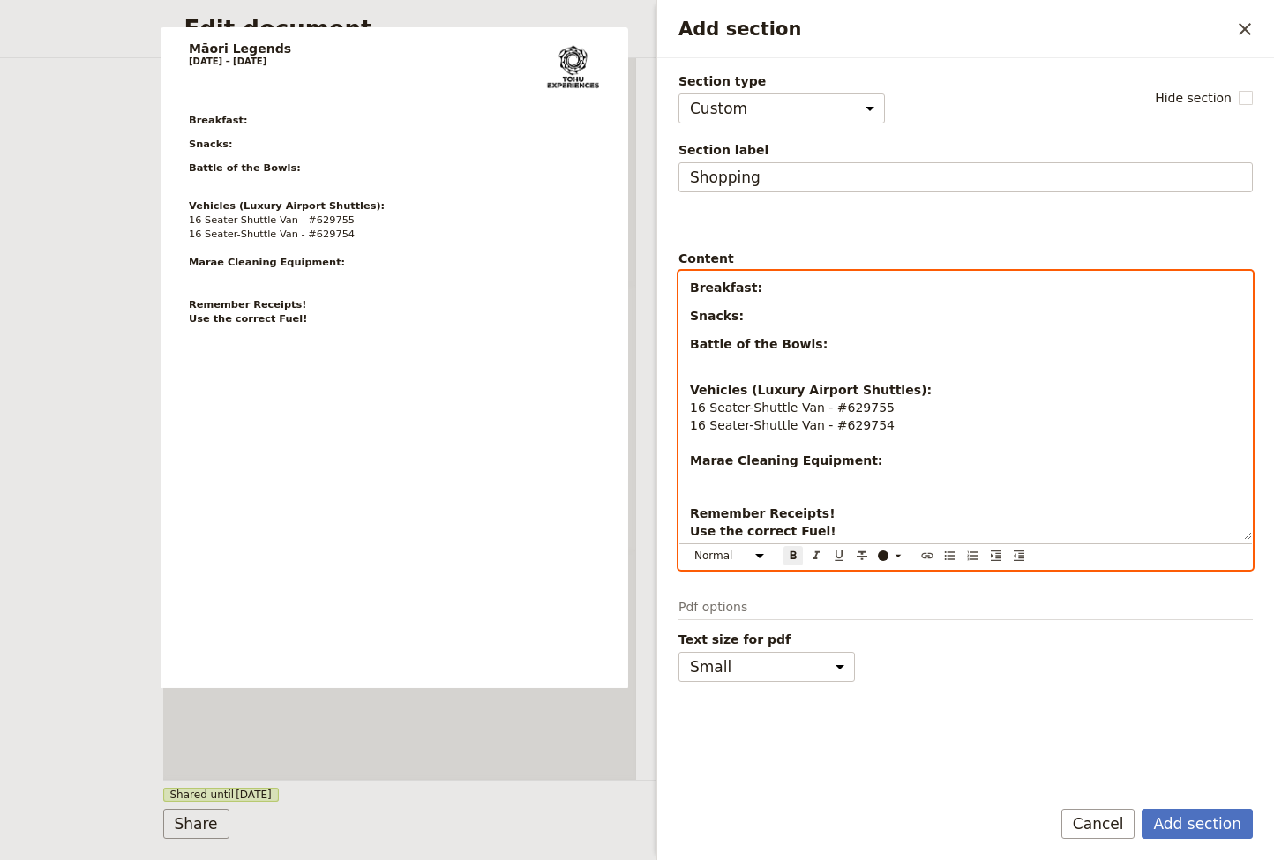
click at [784, 321] on p "Snacks:" at bounding box center [965, 316] width 551 height 18
click at [781, 287] on p "Breakfast:" at bounding box center [965, 288] width 551 height 18
click at [827, 349] on p "Battle of the Bowls:" at bounding box center [965, 352] width 551 height 35
click at [766, 365] on p "Battle of the Bowls:" at bounding box center [965, 352] width 551 height 35
click at [728, 331] on div "Breakfast: Snacks: Battle of the Bowls: Vehicles (Luxury Airport Shuttles): 16 …" at bounding box center [965, 406] width 572 height 268
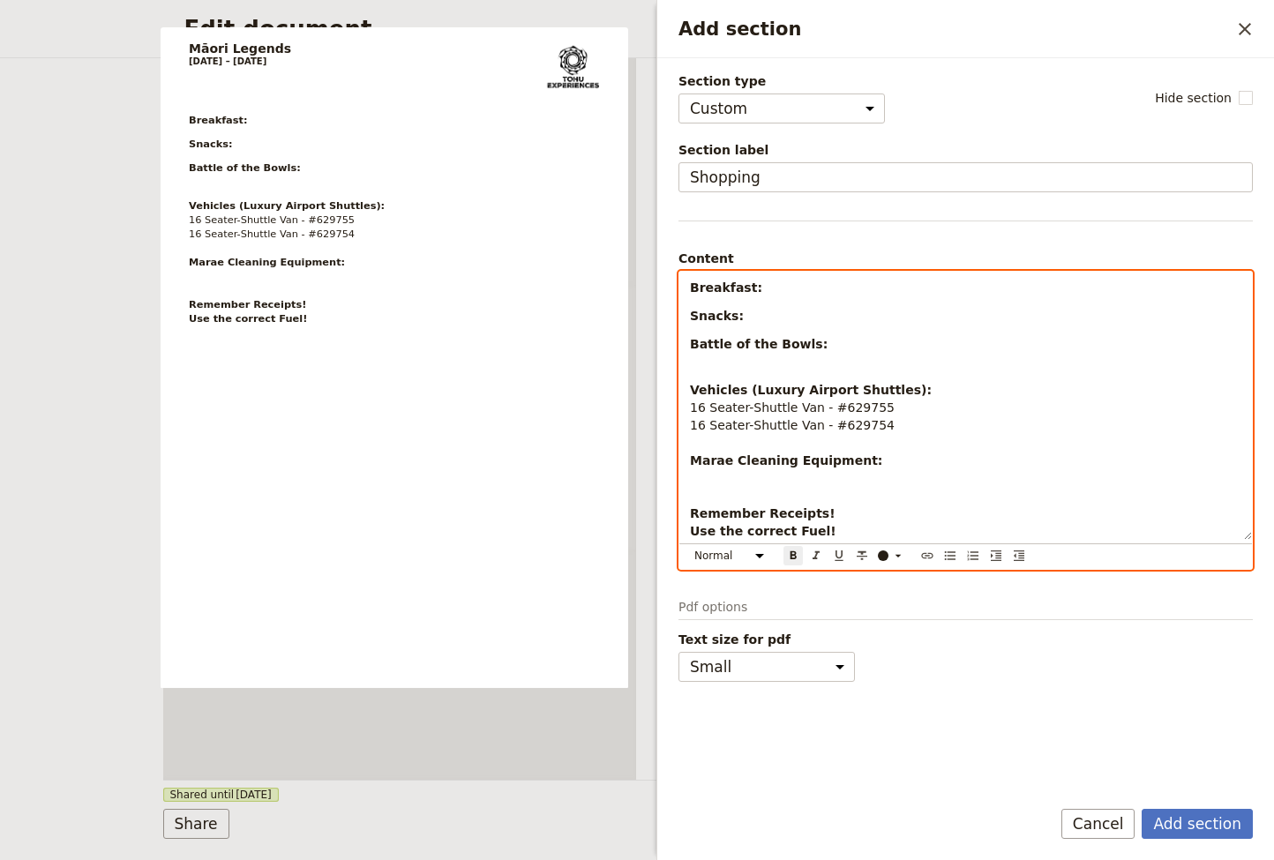
click at [714, 298] on div "Breakfast: Snacks: Battle of the Bowls: Vehicles (Luxury Airport Shuttles): 16 …" at bounding box center [965, 406] width 572 height 268
click at [743, 364] on p "Battle of the Bowls:" at bounding box center [965, 352] width 551 height 35
click at [761, 401] on span "16 Seater-Shuttle Van - #629755" at bounding box center [792, 407] width 205 height 14
click at [823, 523] on p "Vehicles (Luxury Airport Shuttles): 16 Seater-Shuttle Van - #629755 16 Seater-S…" at bounding box center [965, 460] width 551 height 159
click at [823, 530] on p "Vehicles (Luxury Airport Shuttles): 16 Seater-Shuttle Van - #629755 16 Seater-S…" at bounding box center [965, 460] width 551 height 159
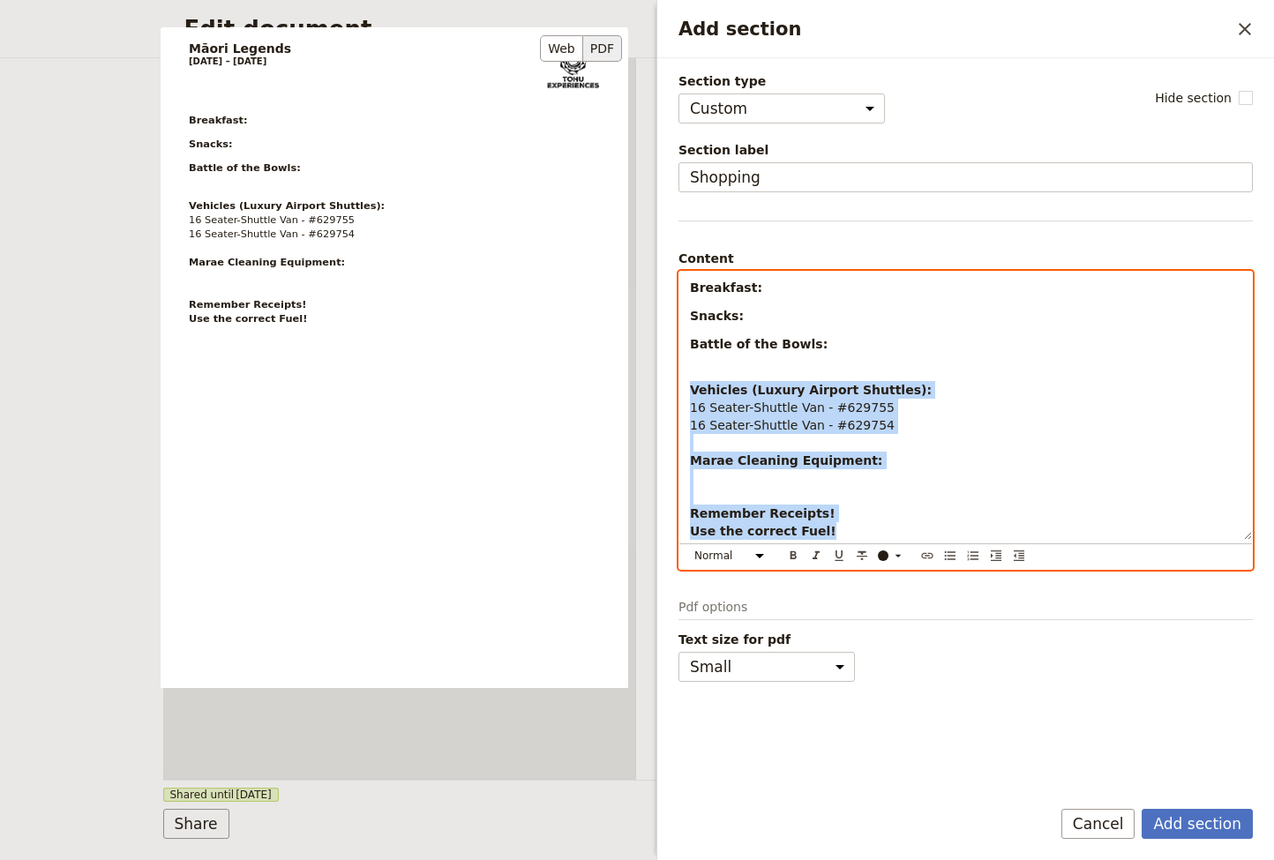
drag, startPoint x: 824, startPoint y: 528, endPoint x: 617, endPoint y: 257, distance: 341.1
click at [678, 257] on div "Section type Cover page Day summary Itinerary Group details Contact details Sup…" at bounding box center [965, 426] width 574 height 708
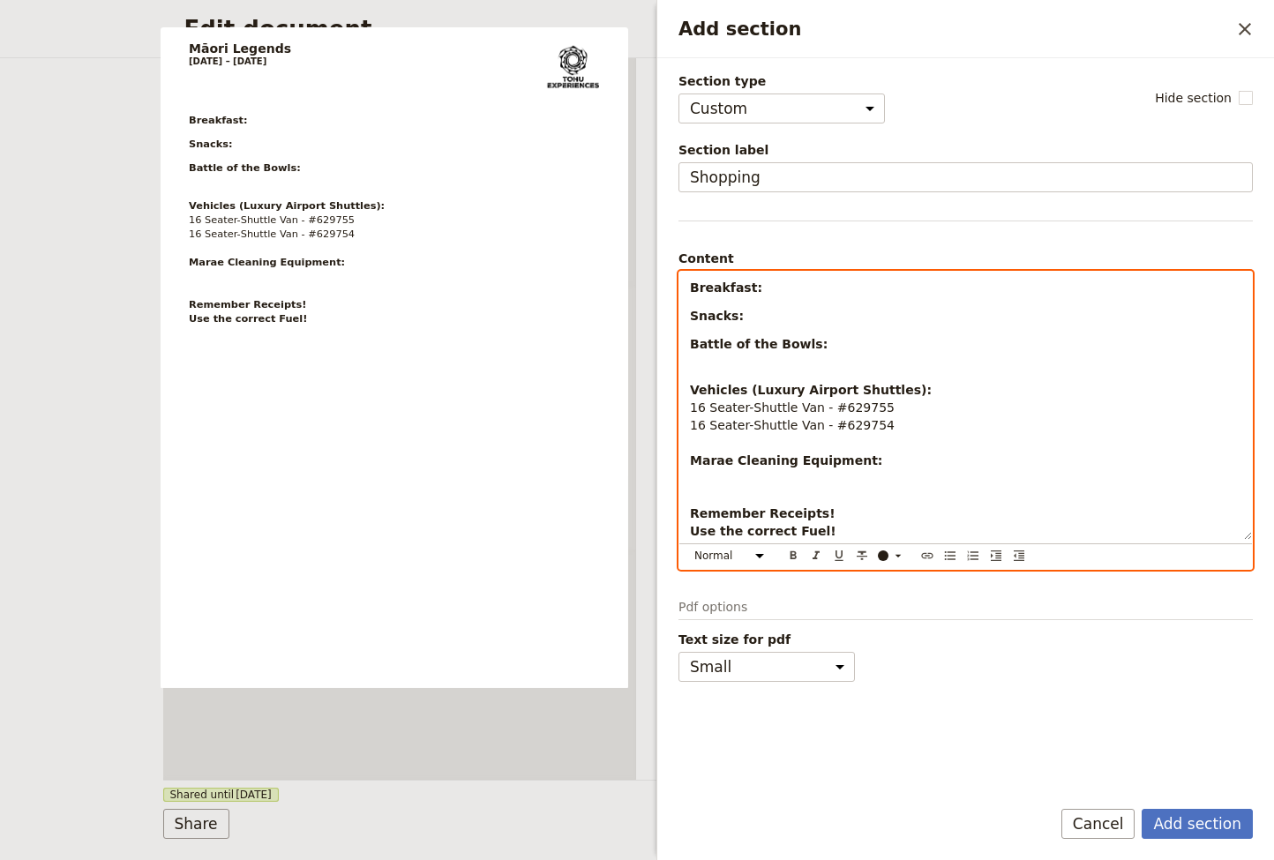
click at [760, 359] on p "Battle of the Bowls:" at bounding box center [965, 352] width 551 height 35
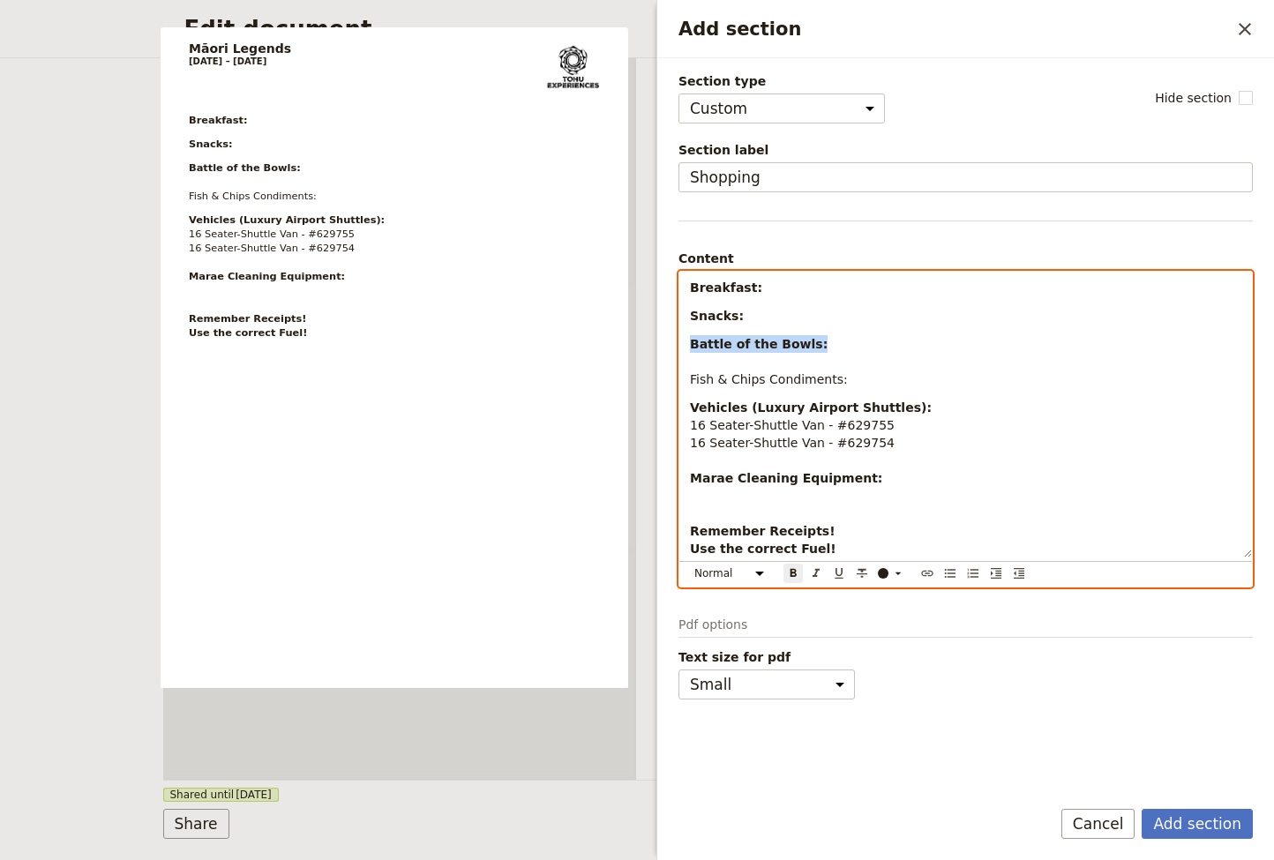
drag, startPoint x: 813, startPoint y: 340, endPoint x: 688, endPoint y: 342, distance: 125.3
click at [688, 342] on div "Breakfast: Snacks: Battle of the Bowls: Fish & Chips Condiments: Vehicles (Luxu…" at bounding box center [965, 415] width 572 height 286
click at [844, 375] on p "Battle of the Bowls: Fish & Chips Condiments:" at bounding box center [965, 361] width 551 height 53
drag, startPoint x: 826, startPoint y: 380, endPoint x: 768, endPoint y: 423, distance: 72.5
click at [674, 380] on div "Section type Cover page Day summary Itinerary Group details Contact details Sup…" at bounding box center [965, 420] width 616 height 724
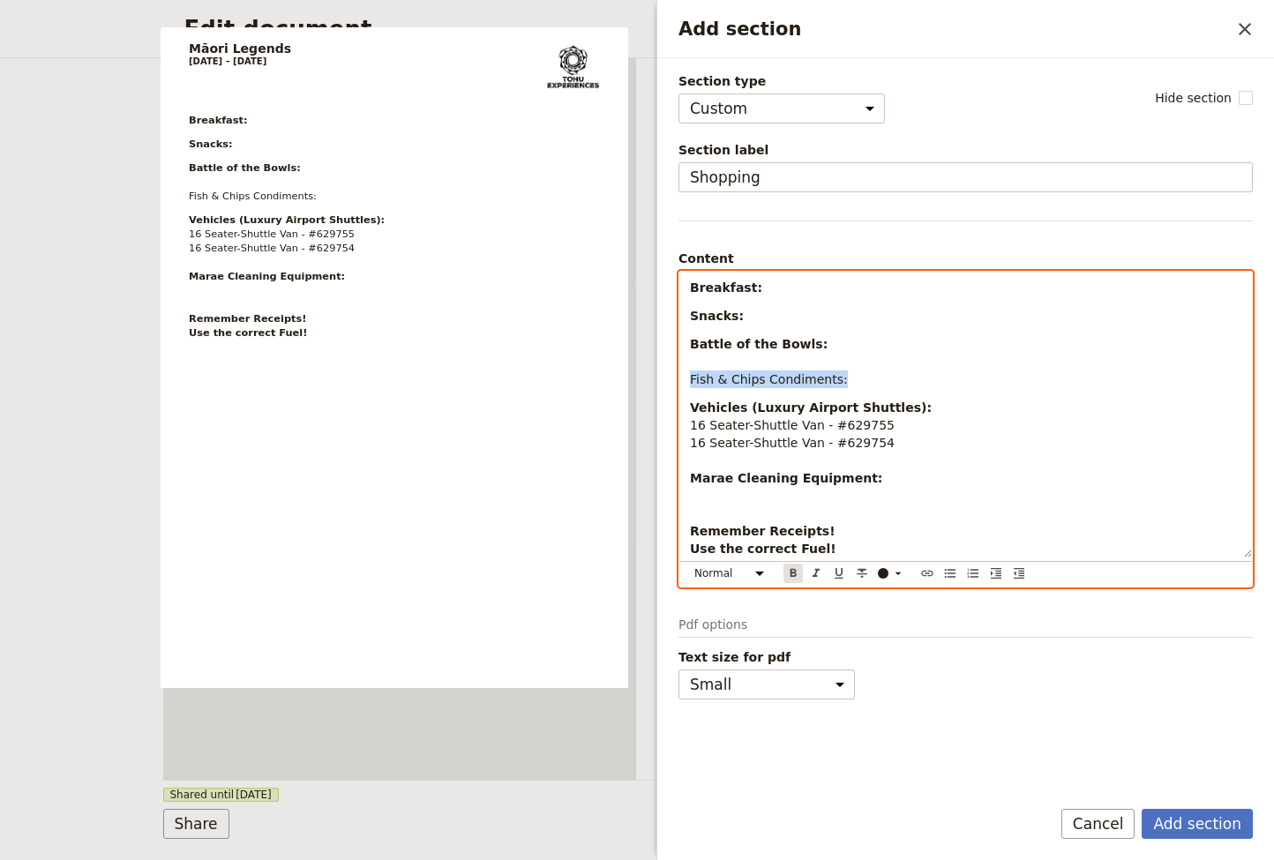
click at [792, 571] on icon "Format bold" at bounding box center [793, 573] width 14 height 14
click at [944, 391] on div "Breakfast: Snacks: Battle of the Bowls: Fish & Chips Condiments: Vehicles (Luxu…" at bounding box center [965, 415] width 572 height 286
click at [766, 355] on p "Battle of the Bowls: Fish & Chips Condiments:" at bounding box center [965, 361] width 551 height 53
click at [877, 386] on p "Battle of the Bowls: Fish & Chips Condiments:" at bounding box center [965, 361] width 551 height 53
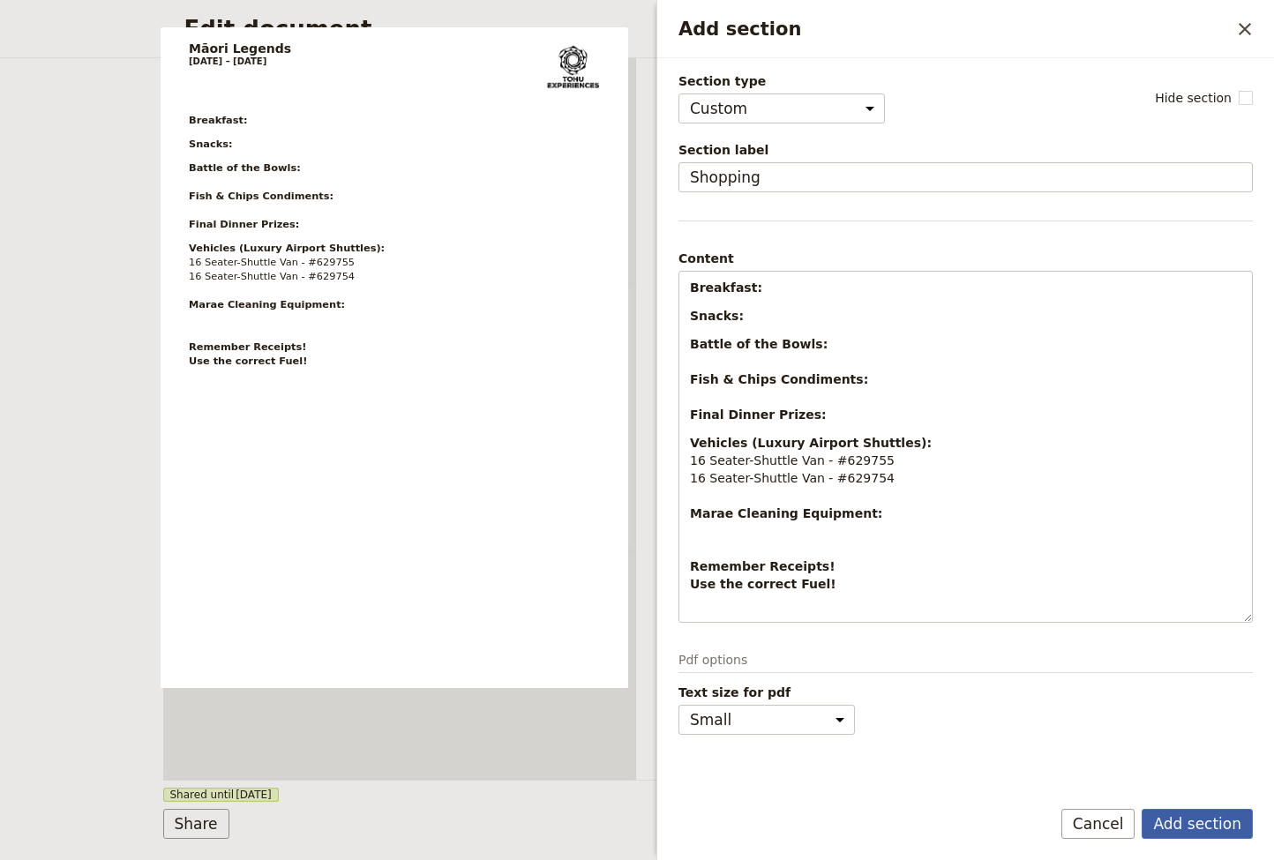
click at [1210, 823] on button "Add section" at bounding box center [1196, 824] width 111 height 30
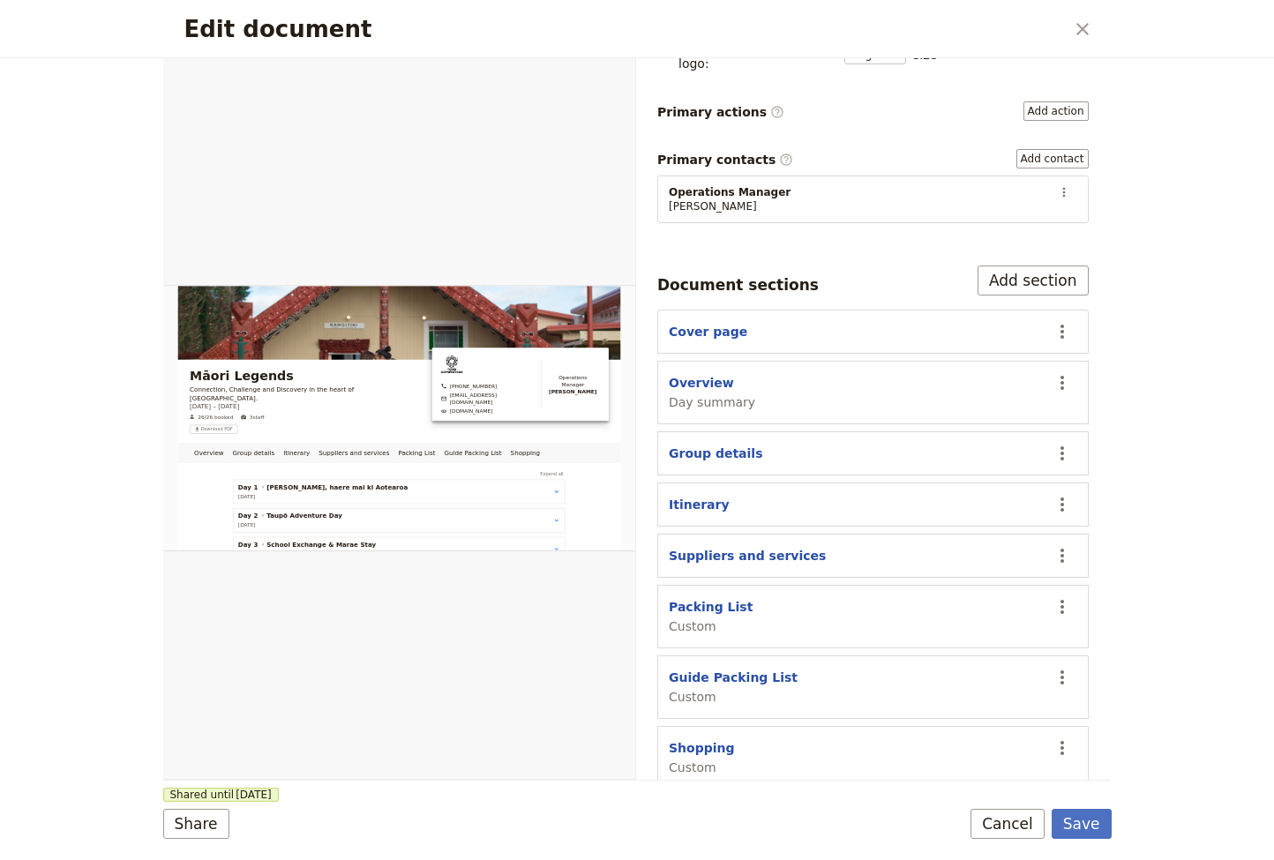
scroll to position [227, 0]
click at [1088, 28] on icon "Close dialog" at bounding box center [1082, 29] width 21 height 21
click at [1084, 826] on button "Save" at bounding box center [1081, 824] width 60 height 30
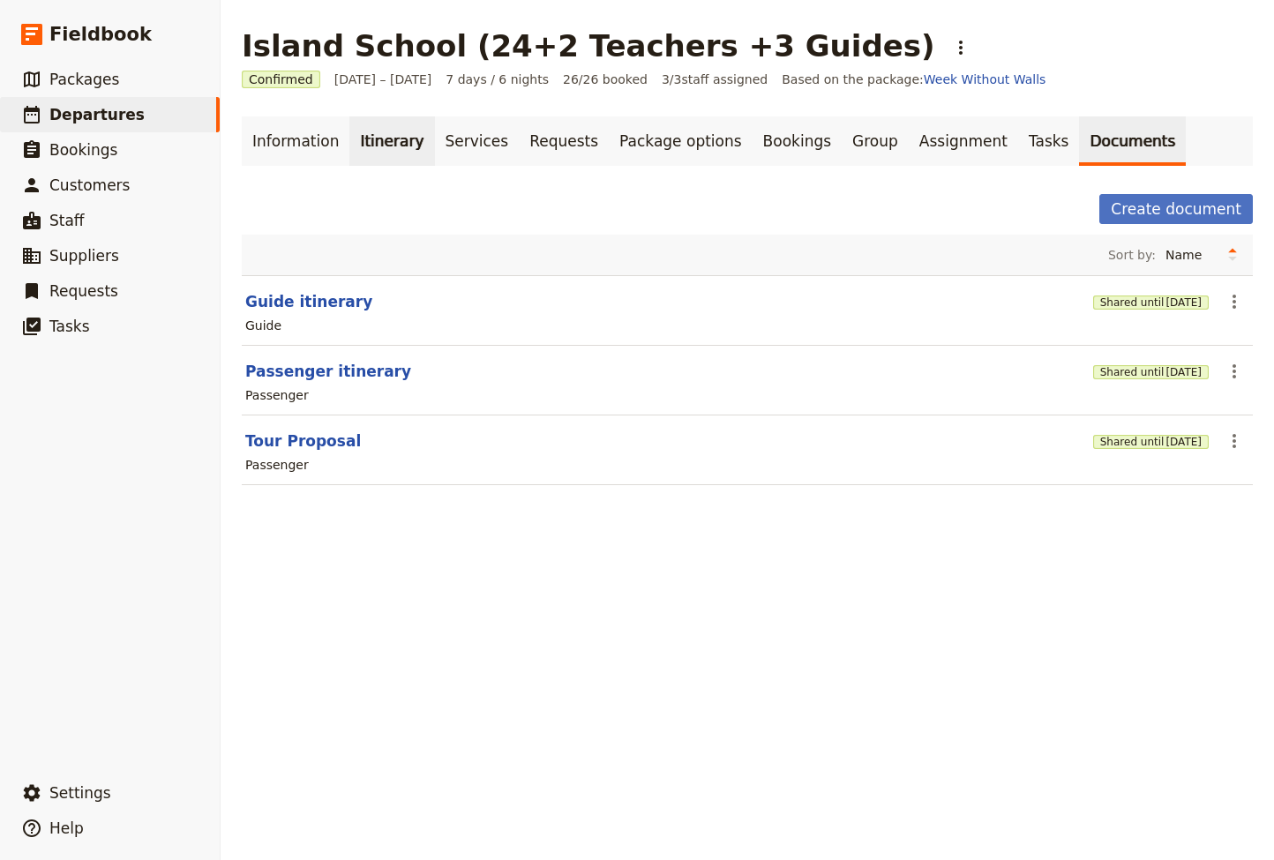
click at [378, 129] on link "Itinerary" at bounding box center [391, 140] width 85 height 49
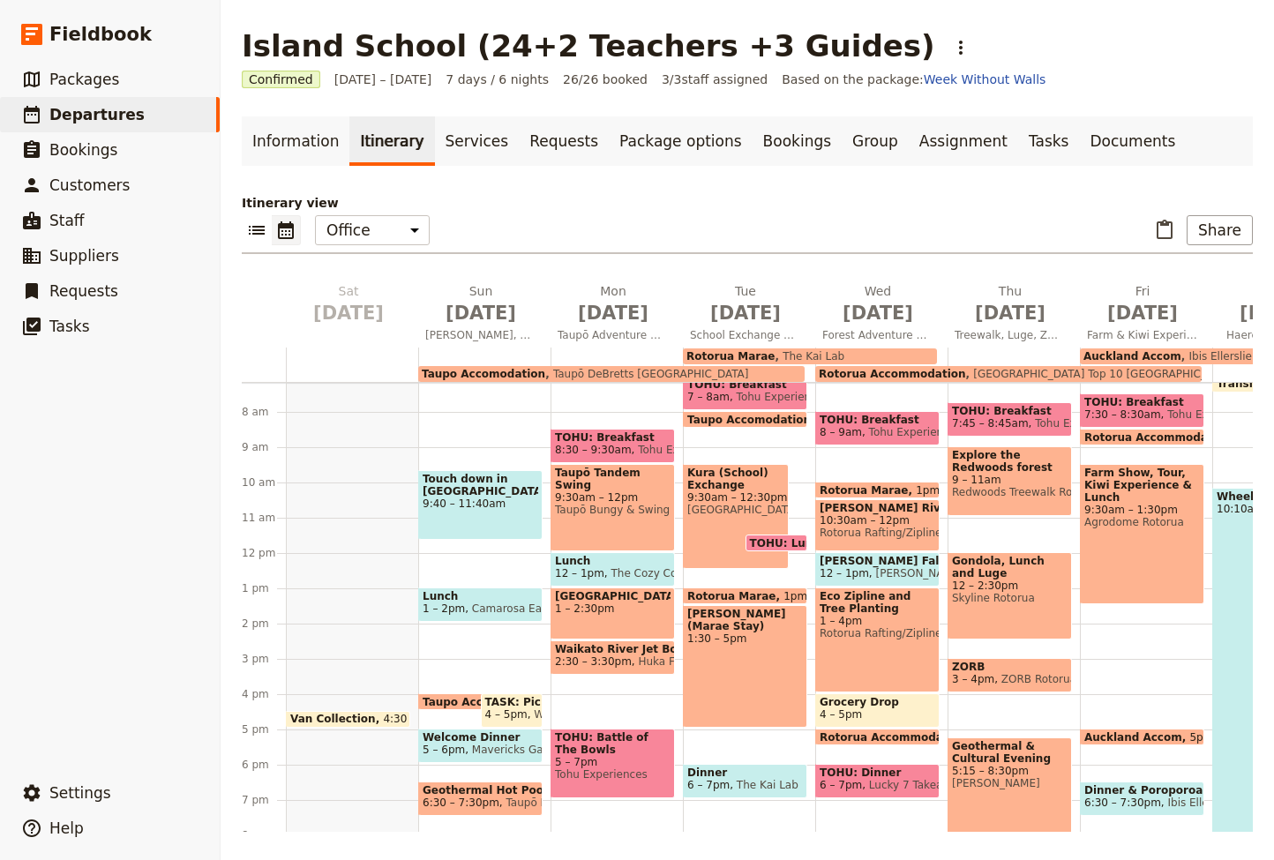
scroll to position [254, 0]
click at [484, 312] on span "[DATE]" at bounding box center [480, 313] width 111 height 26
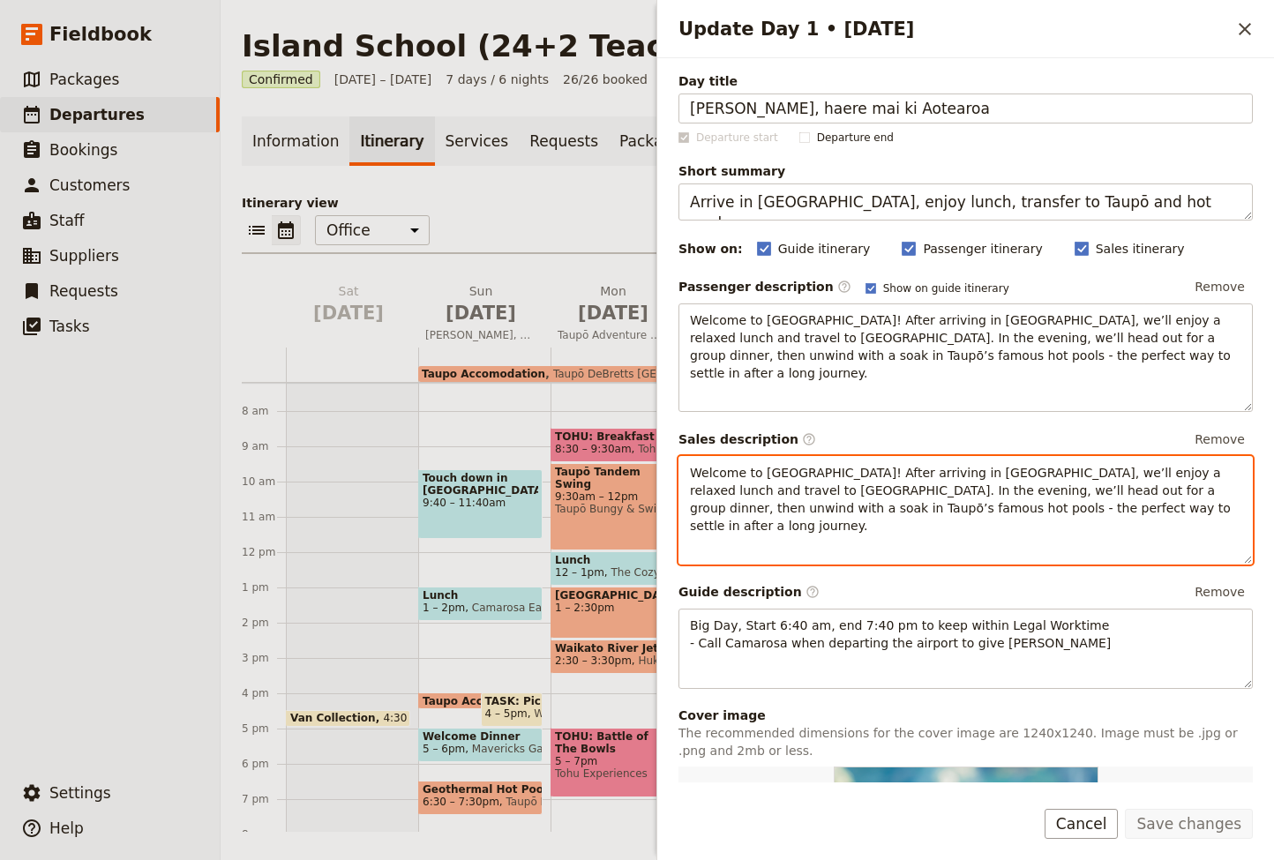
click at [907, 516] on div "Welcome to New Zealand! After arriving in Auckland, we’ll enjoy a relaxed lunch…" at bounding box center [965, 510] width 574 height 108
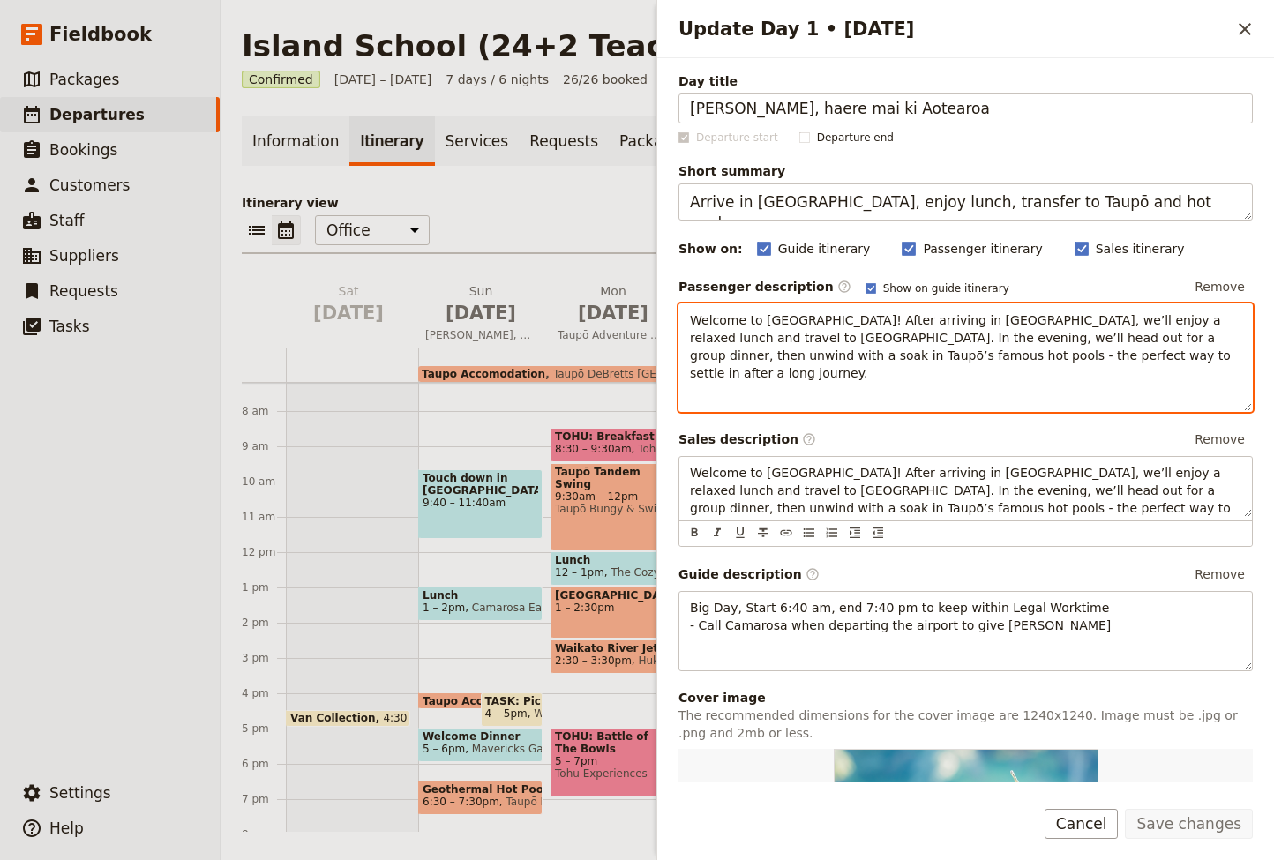
click at [1103, 352] on p "Welcome to [GEOGRAPHIC_DATA]! After arriving in [GEOGRAPHIC_DATA], we’ll enjoy …" at bounding box center [965, 346] width 551 height 71
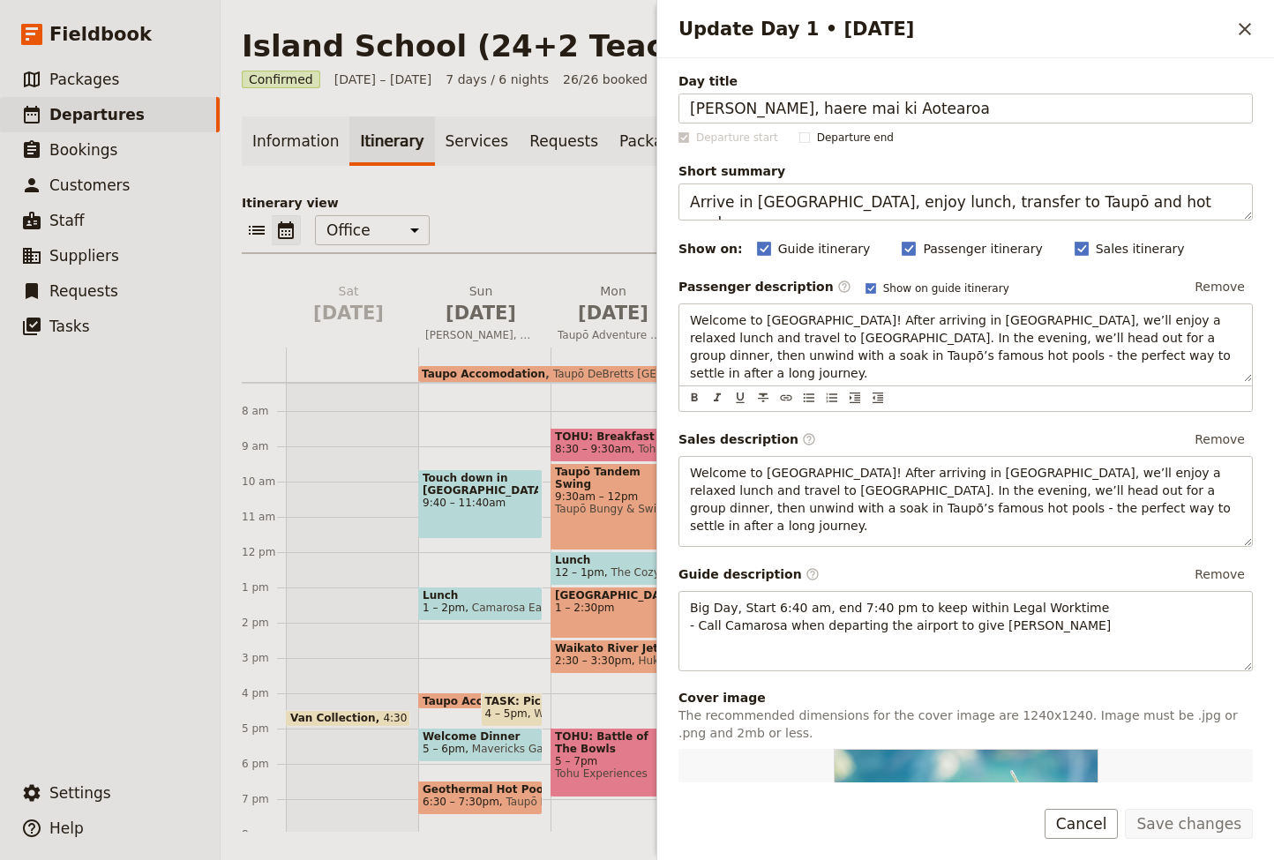
click at [1196, 250] on div "Guide itinerary ​ Passenger itinerary ​ Sales itinerary ​" at bounding box center [1005, 248] width 496 height 21
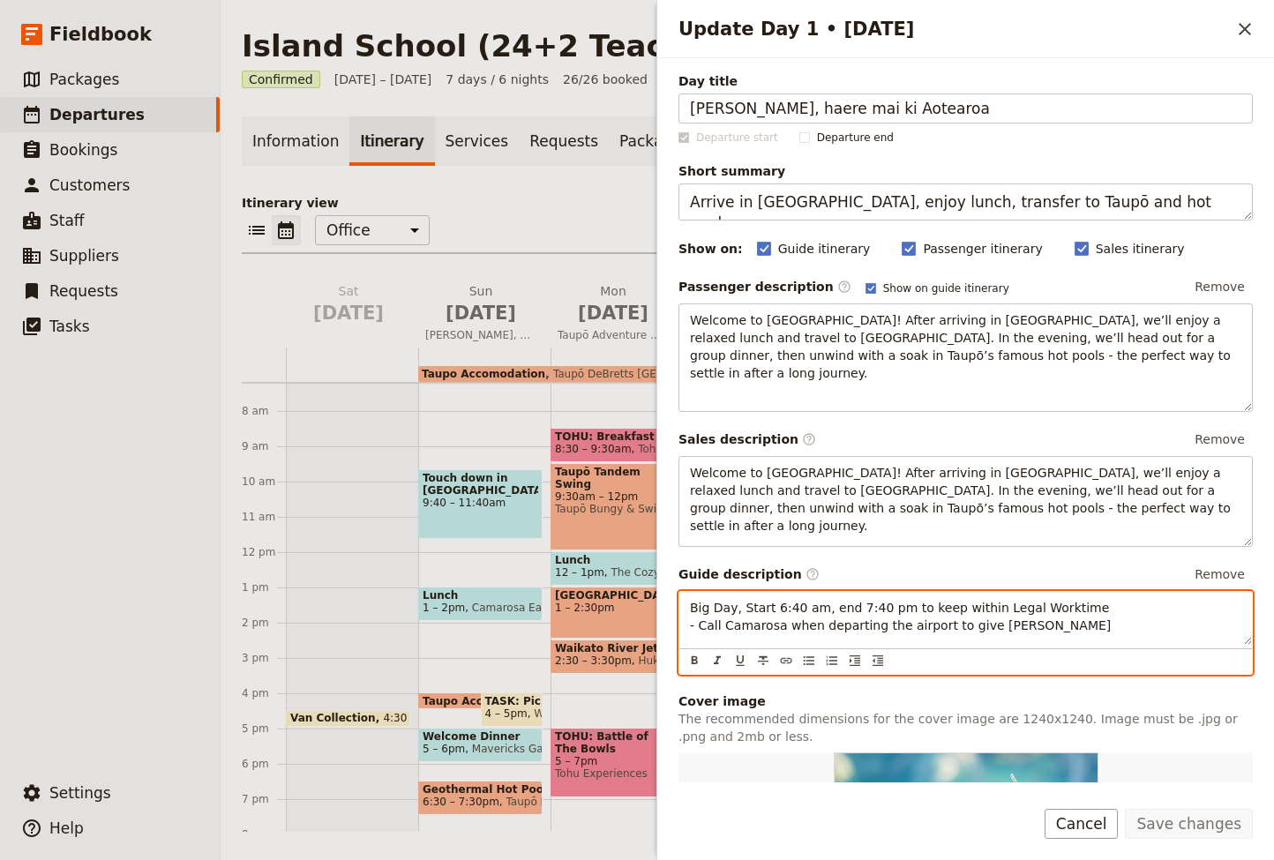
click at [1021, 609] on p "Big Day, Start 6:40 am, end 7:40 pm to keep within Legal Worktime - Call Camaro…" at bounding box center [965, 616] width 551 height 35
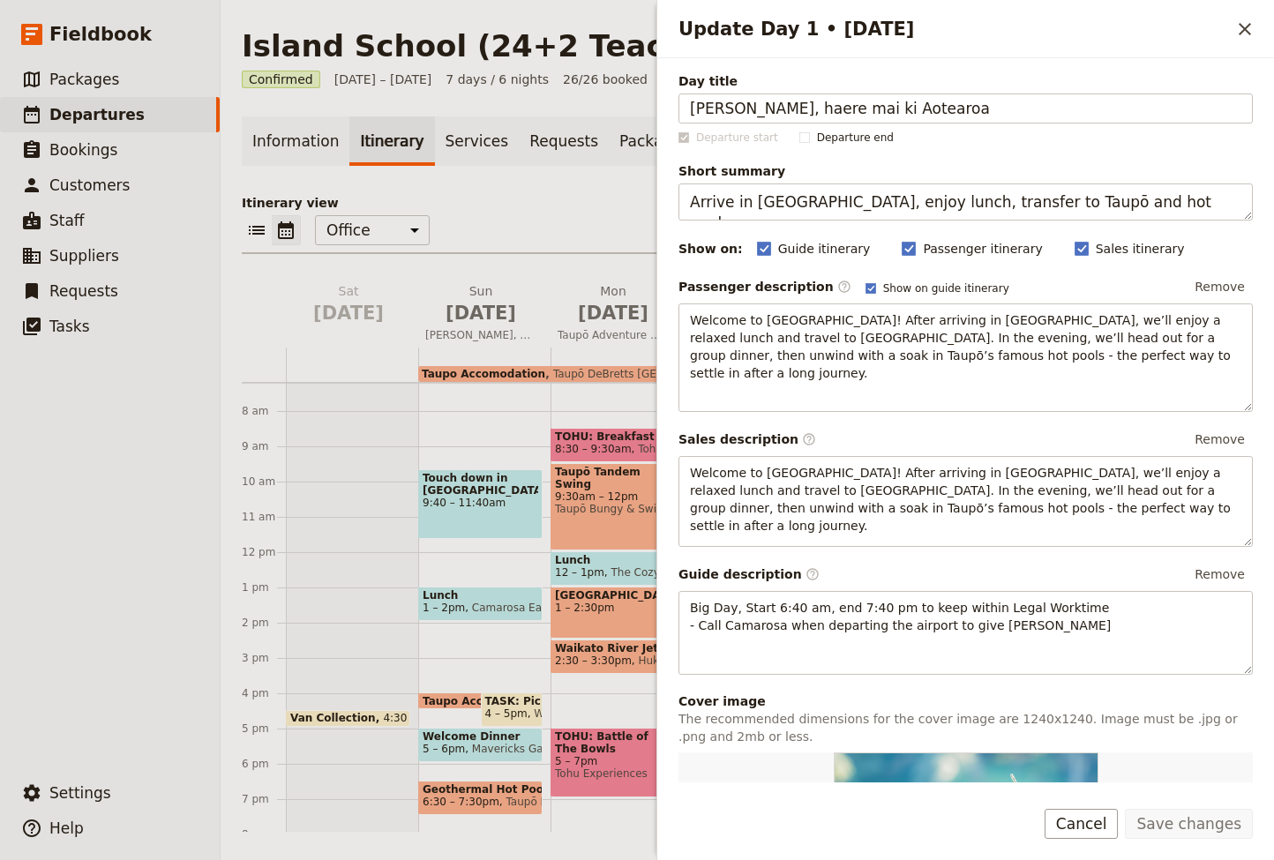
click at [721, 565] on label "Guide description ​" at bounding box center [748, 574] width 141 height 18
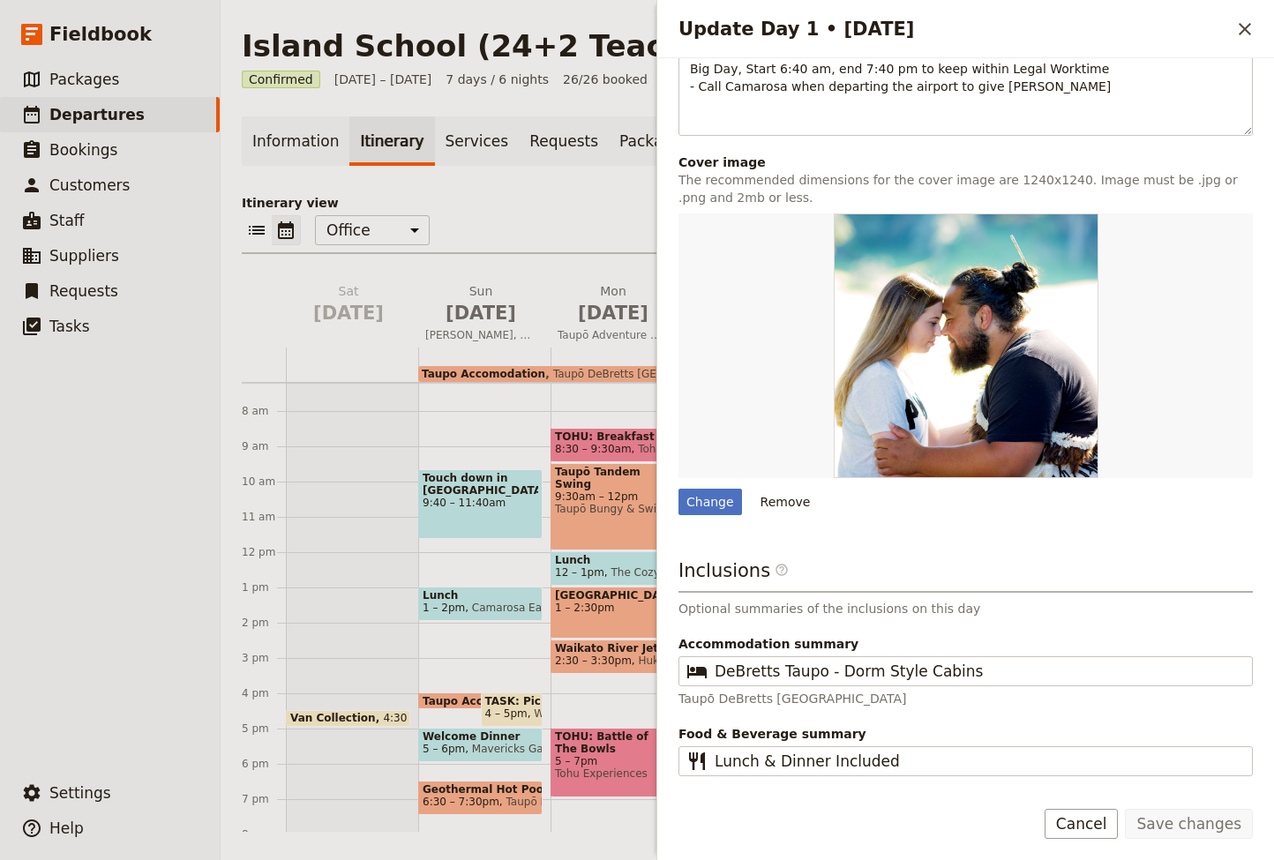
scroll to position [538, 0]
click at [1244, 28] on icon "Close drawer" at bounding box center [1244, 29] width 12 height 12
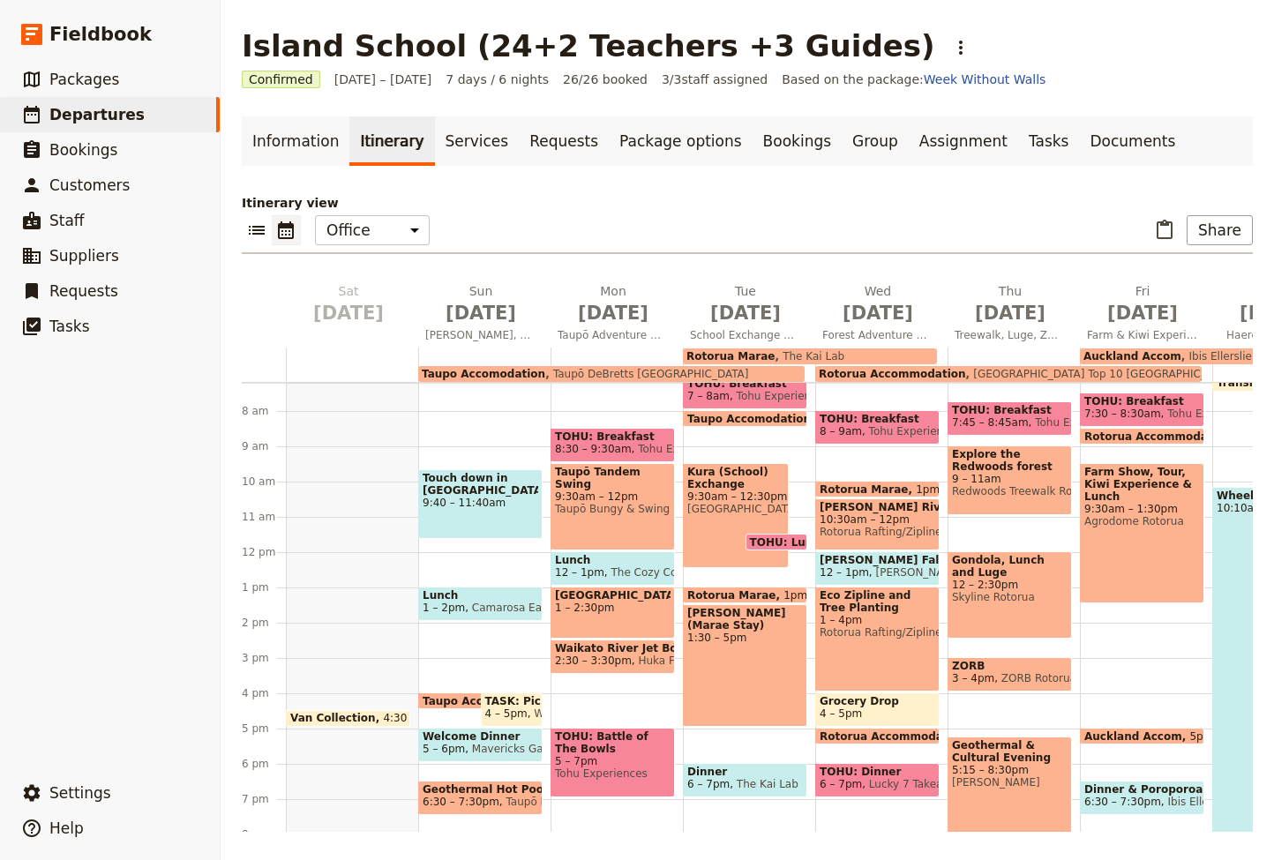
click at [482, 494] on span "Touch down in [GEOGRAPHIC_DATA]!" at bounding box center [480, 484] width 116 height 25
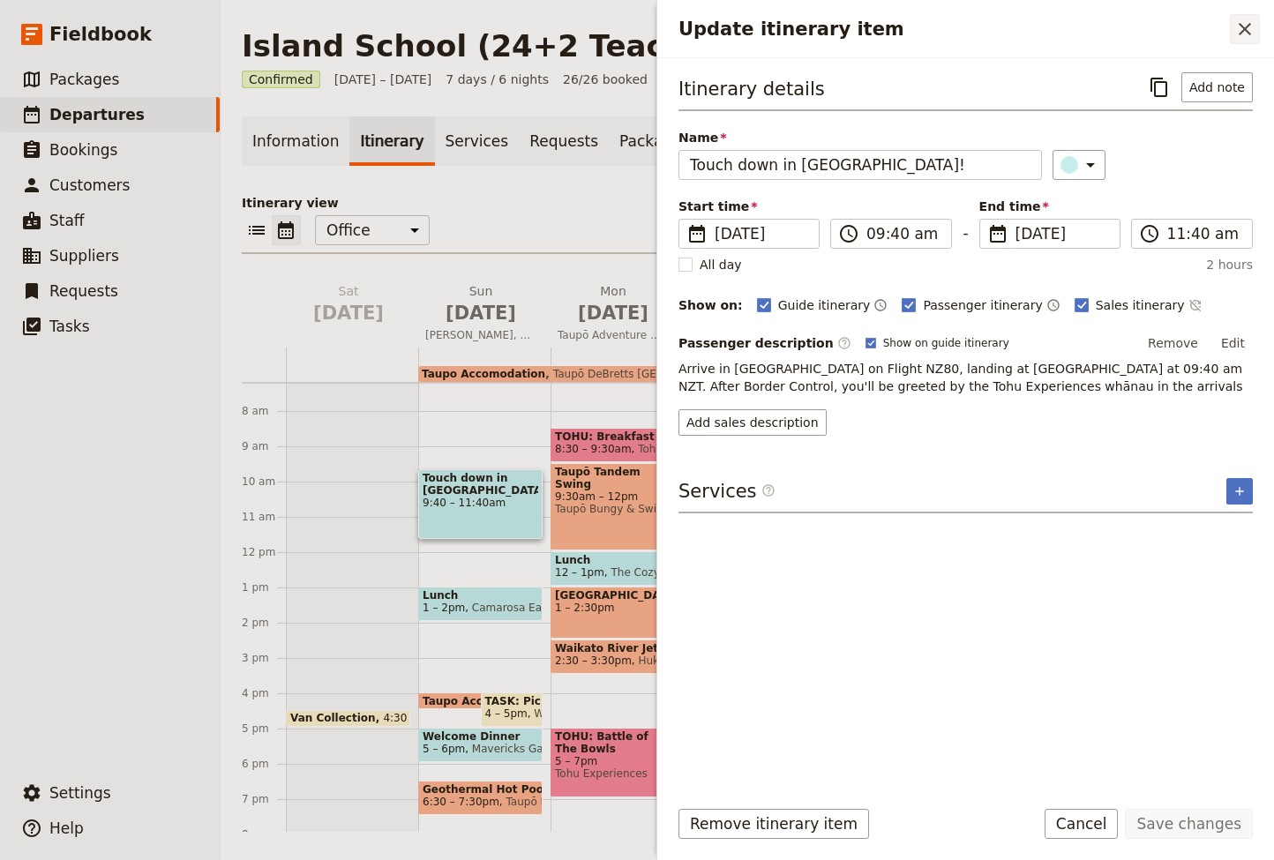
click at [1244, 24] on icon "Close drawer" at bounding box center [1244, 29] width 21 height 21
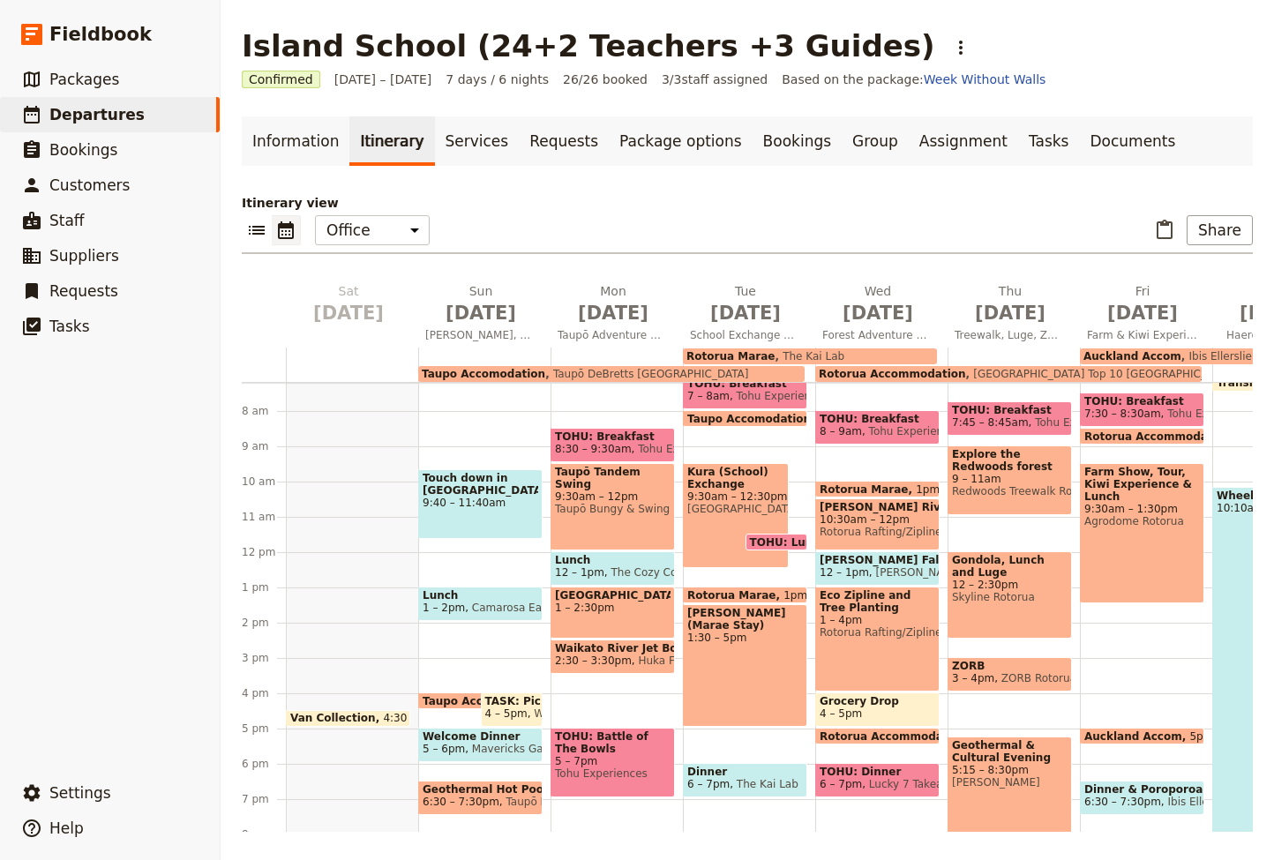
click at [475, 601] on span "Camarosa Eatery" at bounding box center [514, 607] width 98 height 12
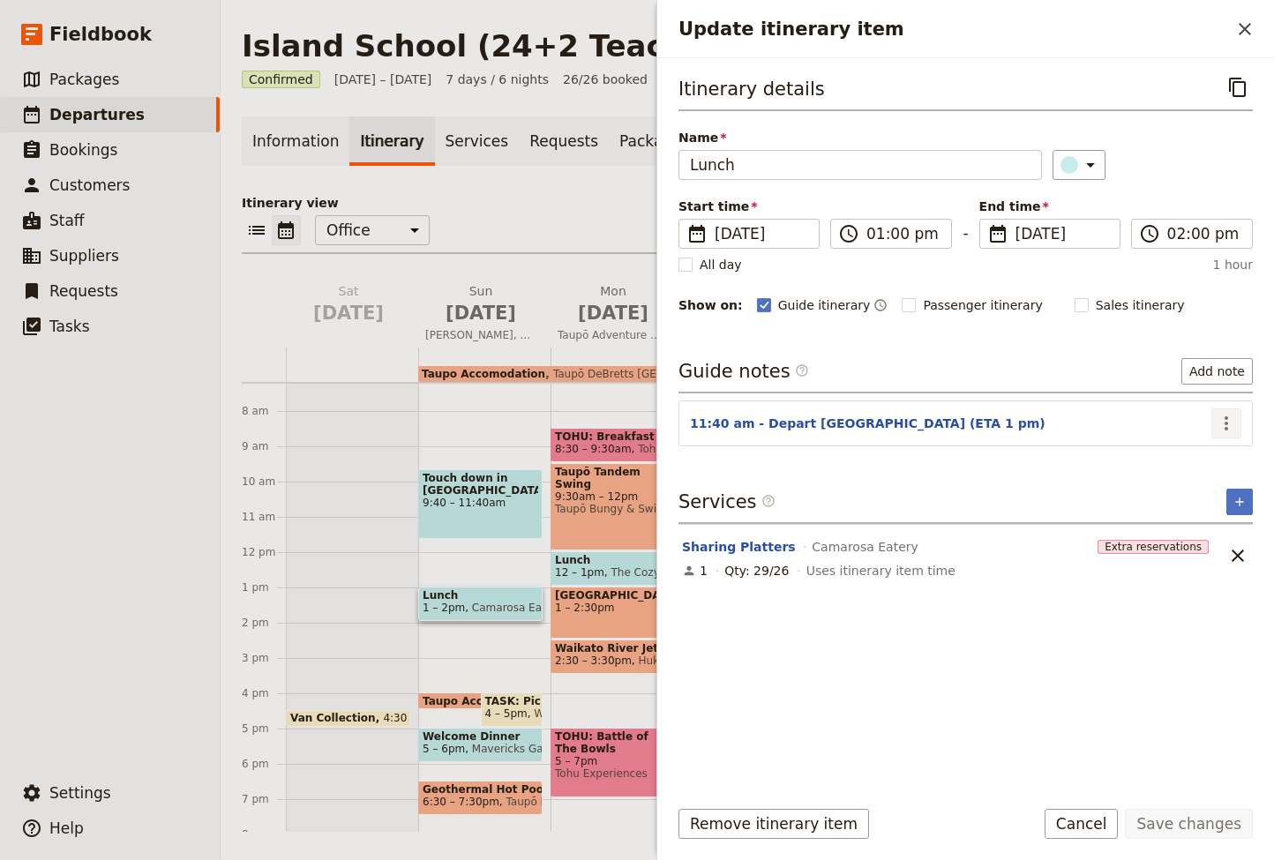
click at [1227, 418] on icon "Actions" at bounding box center [1226, 423] width 4 height 14
click at [1175, 486] on span "Remove note" at bounding box center [1188, 487] width 82 height 18
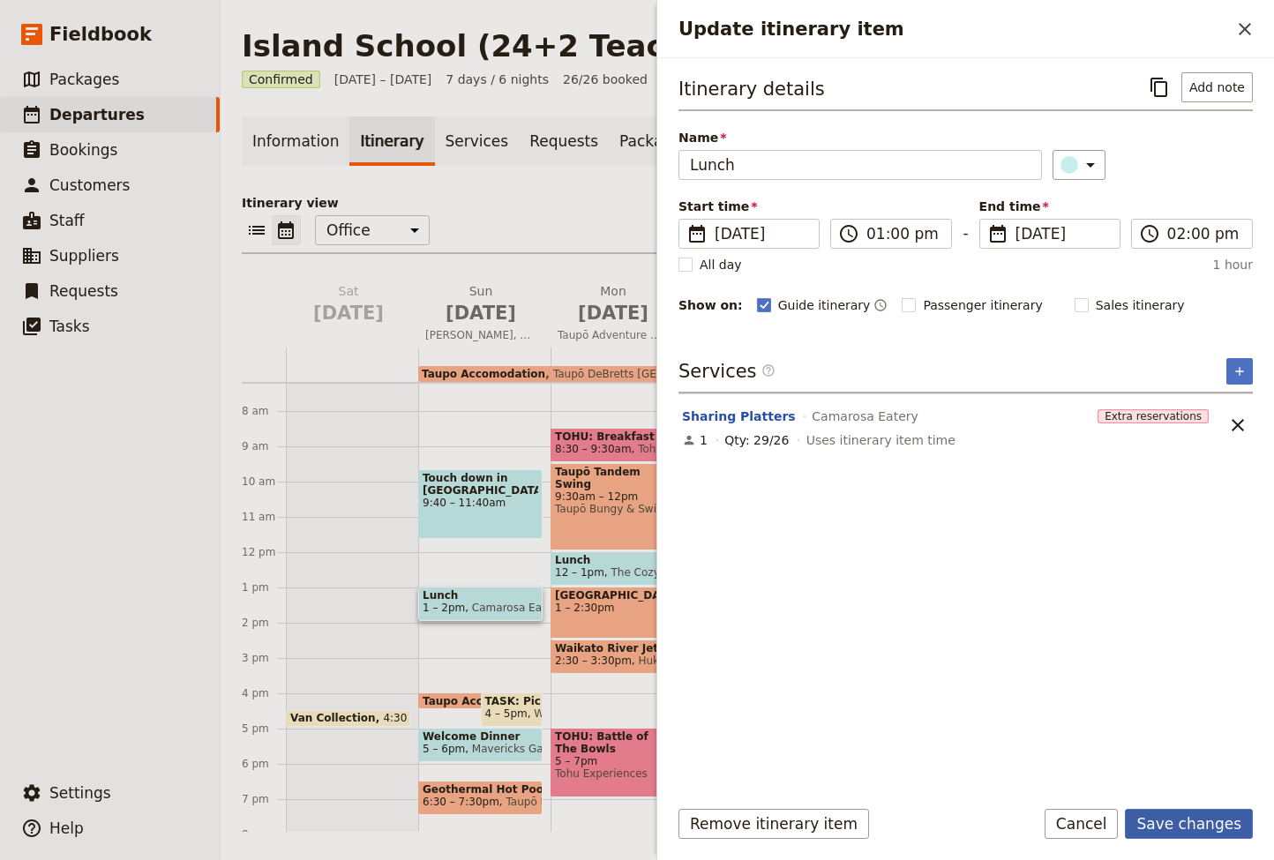
click at [1191, 820] on button "Save changes" at bounding box center [1188, 824] width 128 height 30
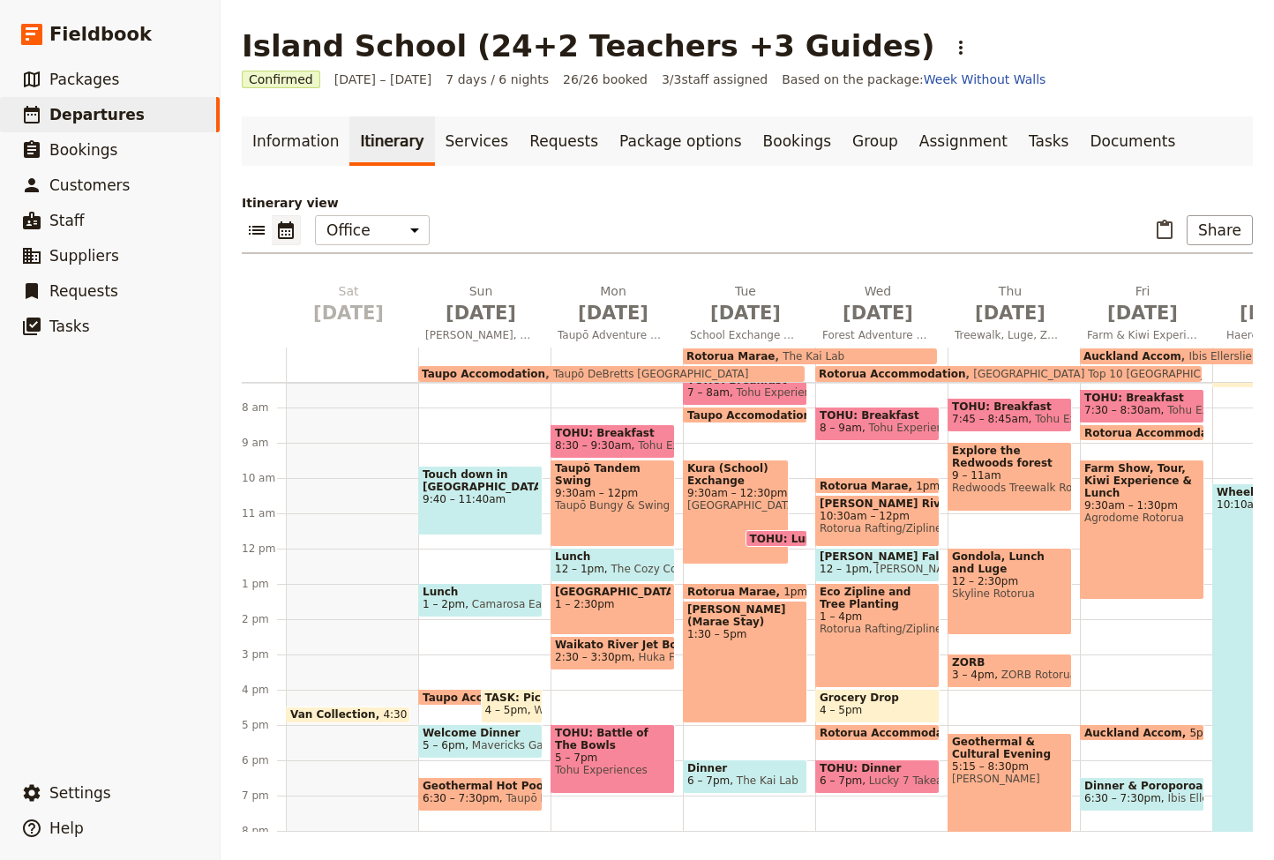
scroll to position [247, 0]
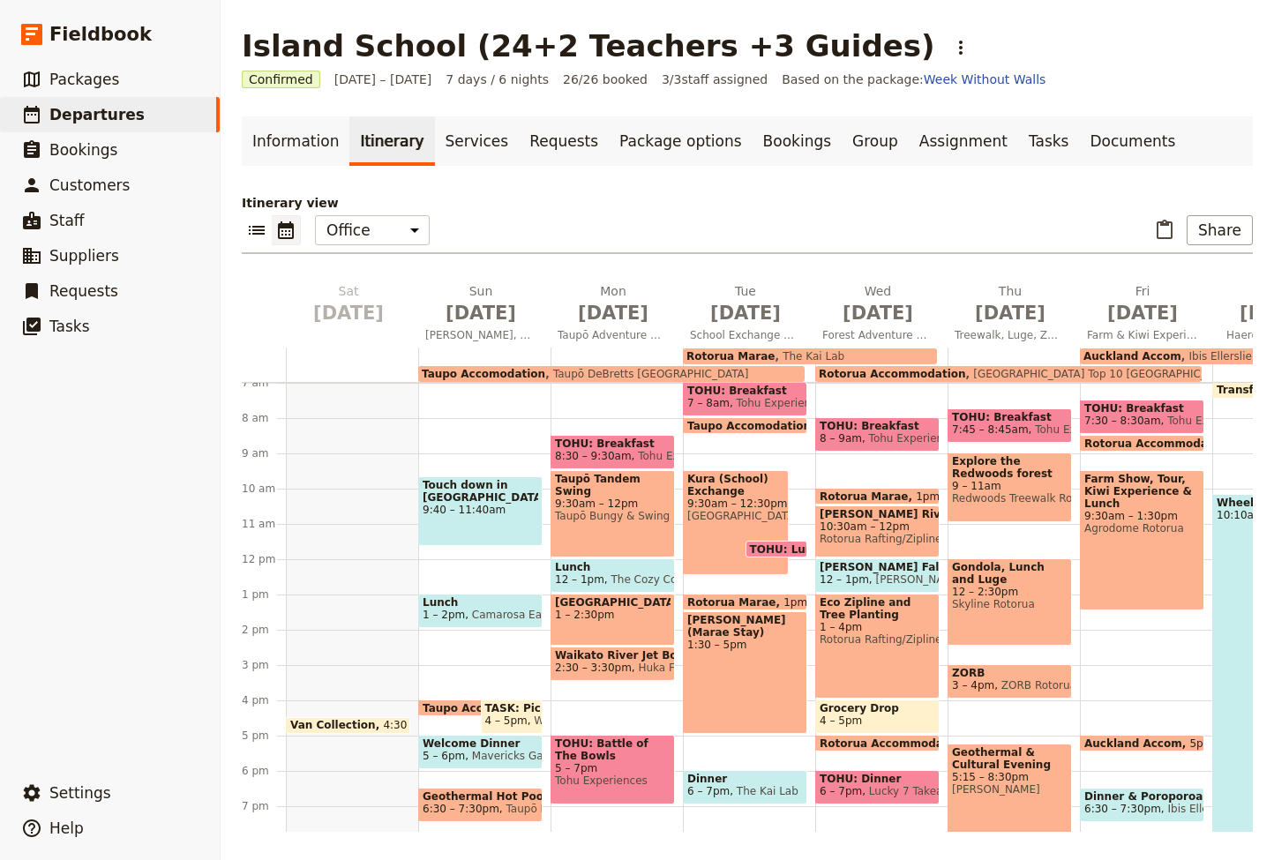
click at [624, 510] on span "Taupō Bungy & Swing" at bounding box center [613, 516] width 116 height 12
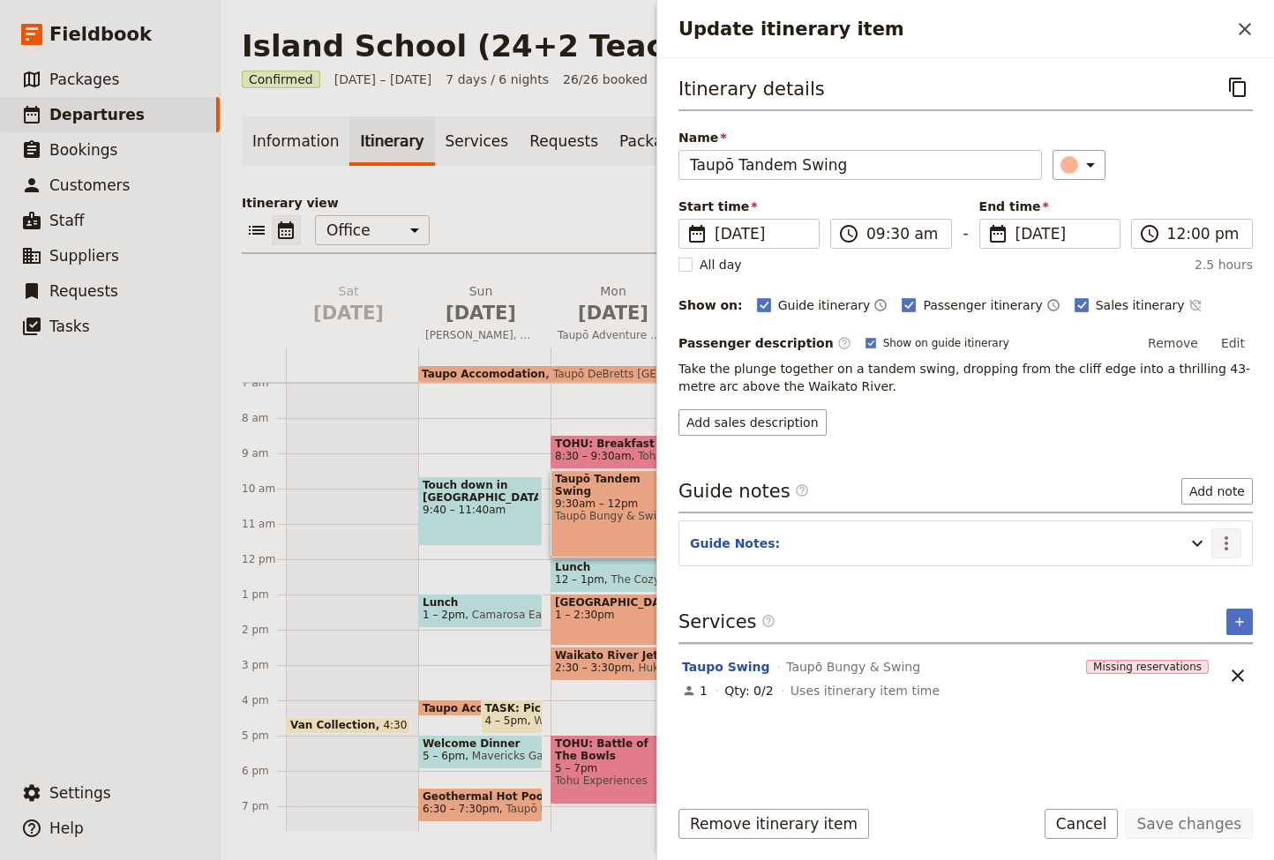
click at [1226, 546] on icon "Actions" at bounding box center [1225, 543] width 21 height 21
click at [1192, 586] on span "Edit note" at bounding box center [1175, 582] width 56 height 18
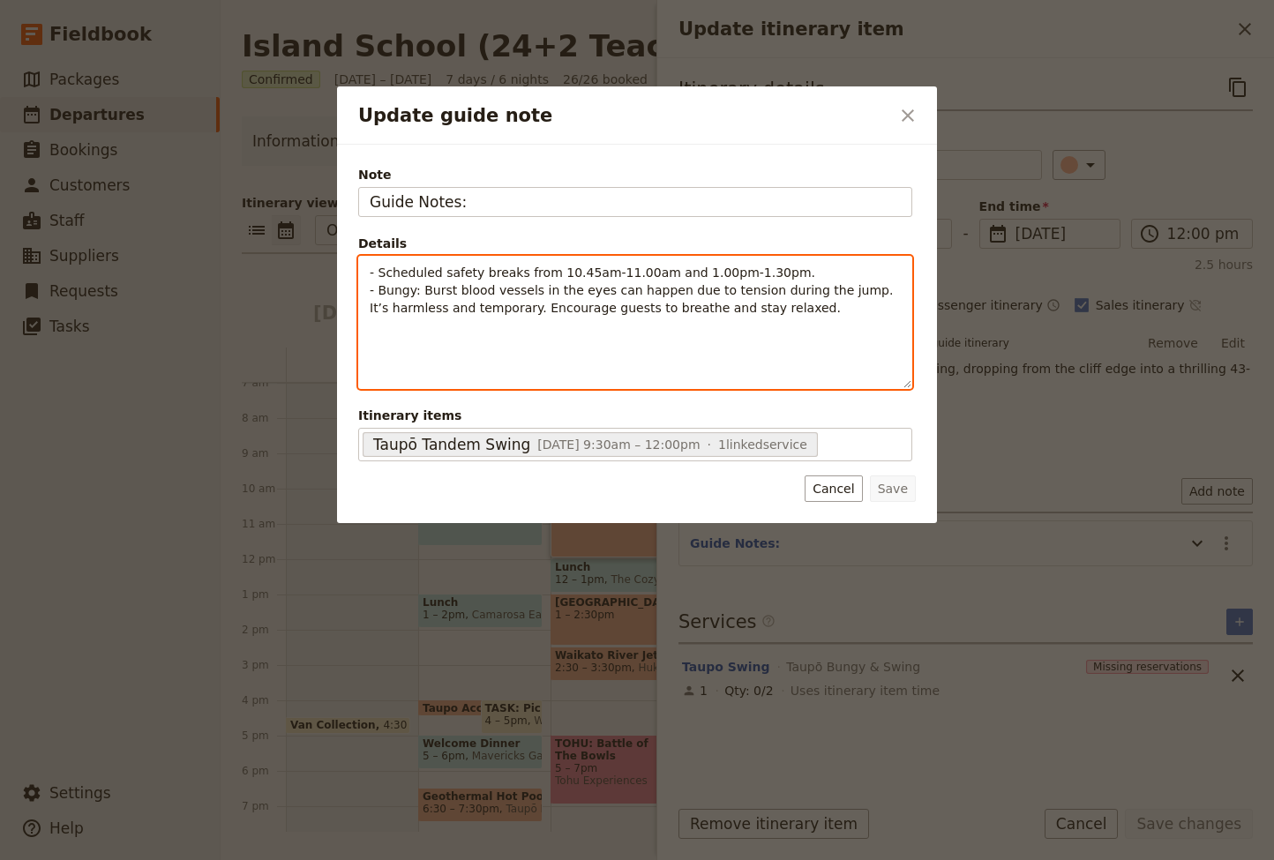
drag, startPoint x: 434, startPoint y: 336, endPoint x: 427, endPoint y: 356, distance: 21.5
click at [434, 336] on div "- Scheduled safety breaks from 10.45am-11.00am and 1.00pm-1.30pm. - Bungy: Burs…" at bounding box center [635, 322] width 552 height 131
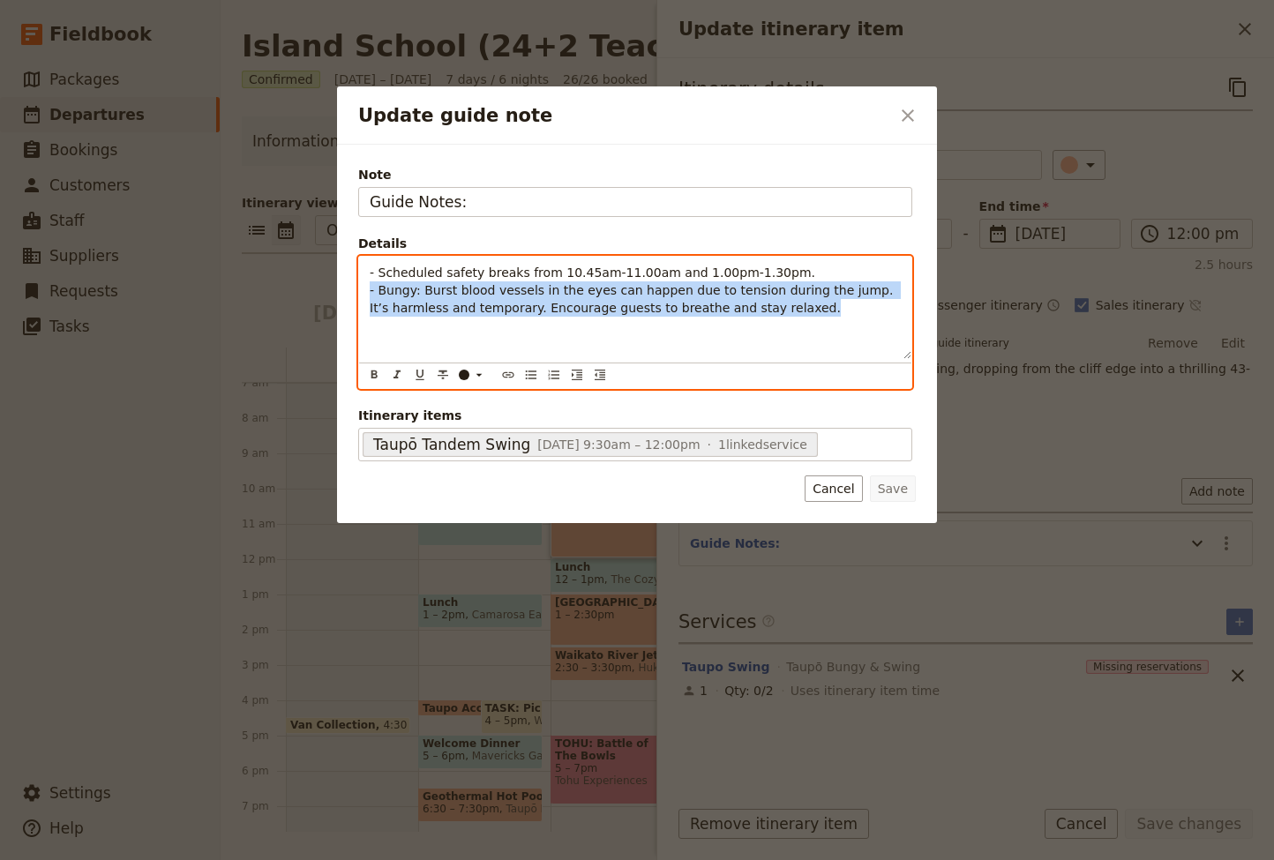
drag, startPoint x: 803, startPoint y: 310, endPoint x: 527, endPoint y: 340, distance: 277.7
click at [347, 294] on div "Note Guide Notes: Details - Scheduled safety breaks from 10.45am-11.00am and 1.…" at bounding box center [637, 334] width 600 height 378
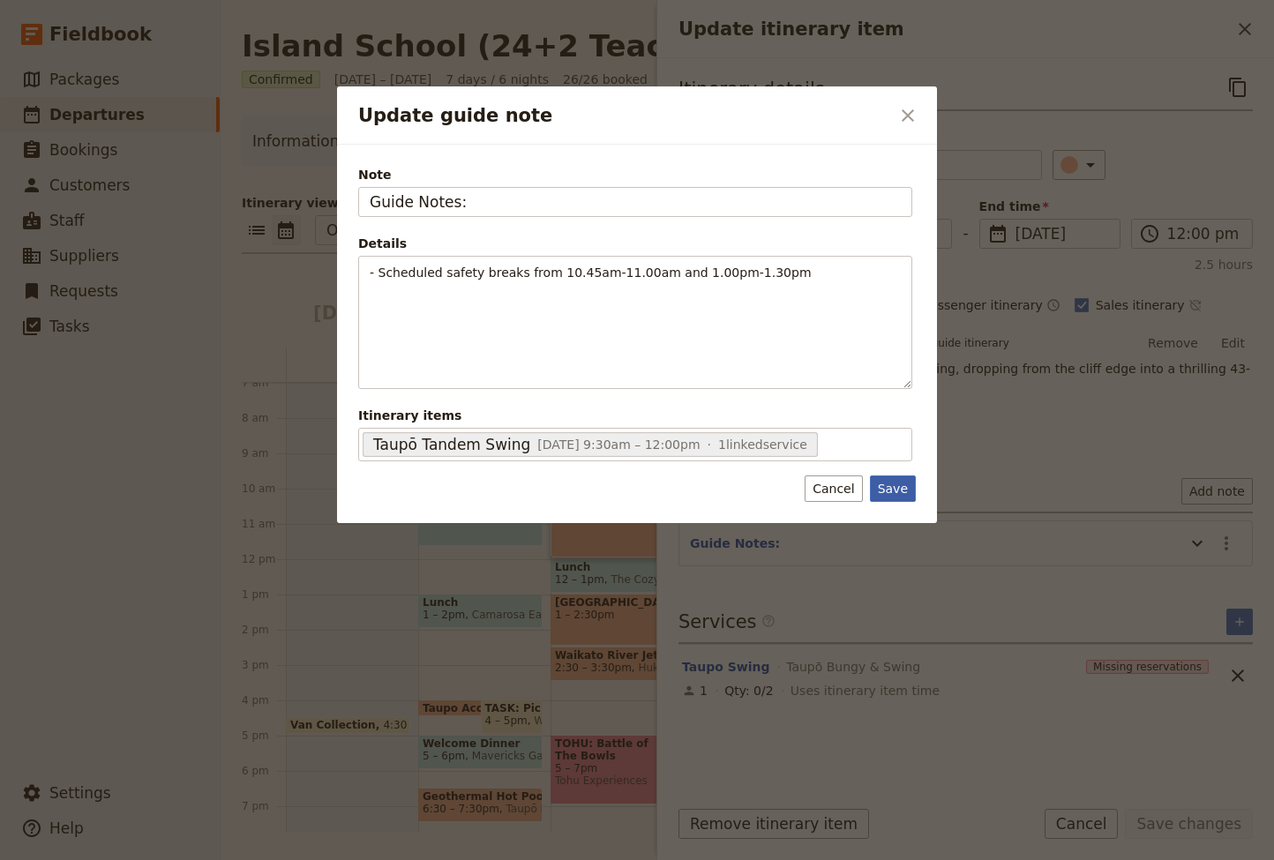
click at [898, 485] on button "Save" at bounding box center [893, 488] width 46 height 26
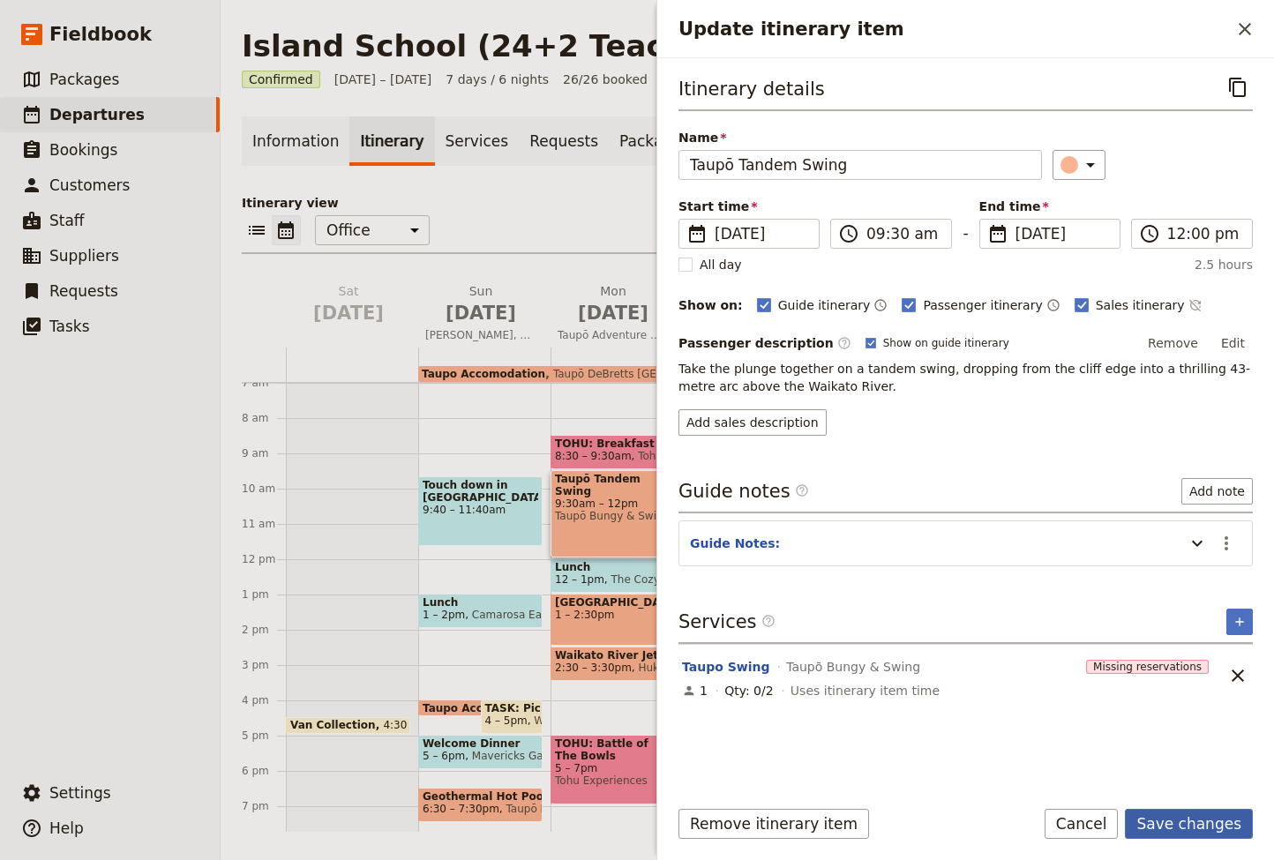
click at [1199, 826] on button "Save changes" at bounding box center [1188, 824] width 128 height 30
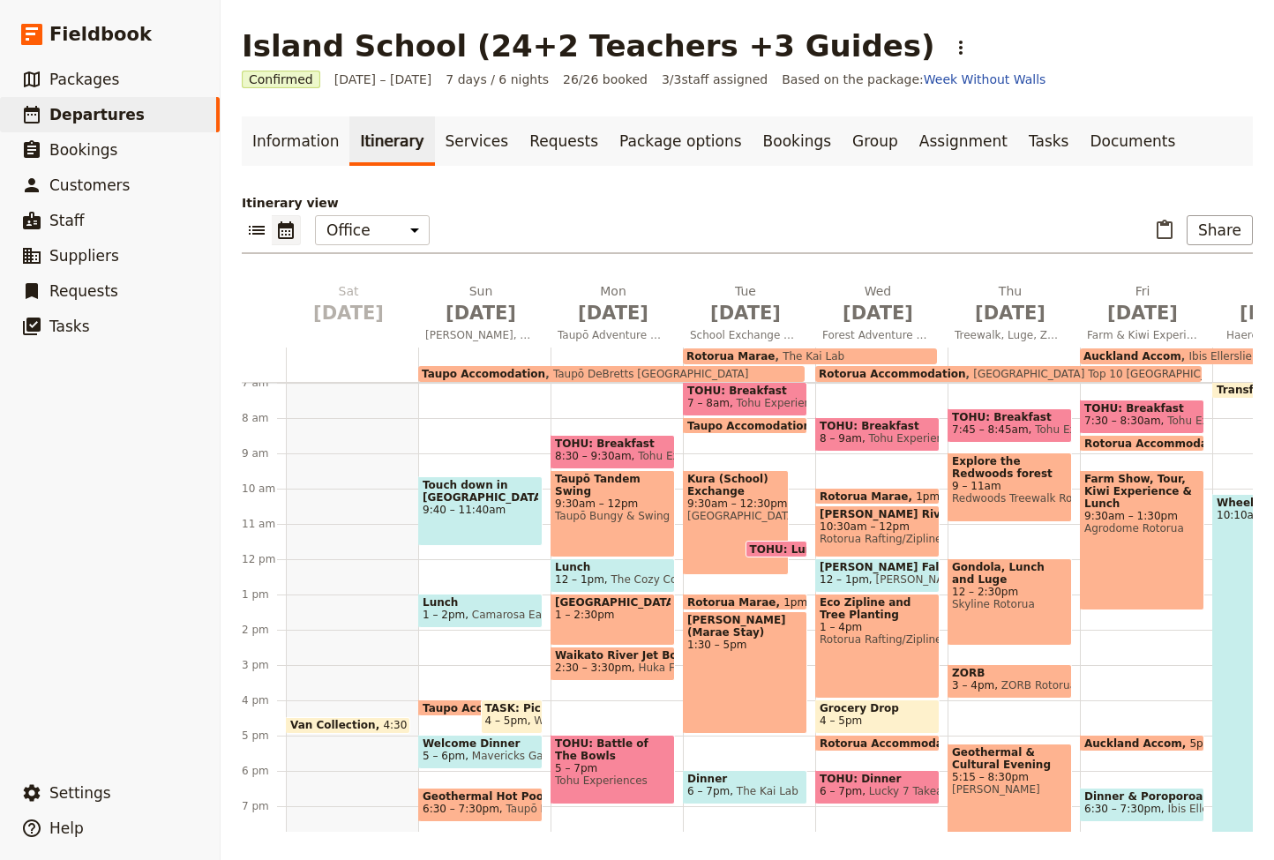
click at [604, 574] on span "The Cozy Corner" at bounding box center [651, 579] width 94 height 12
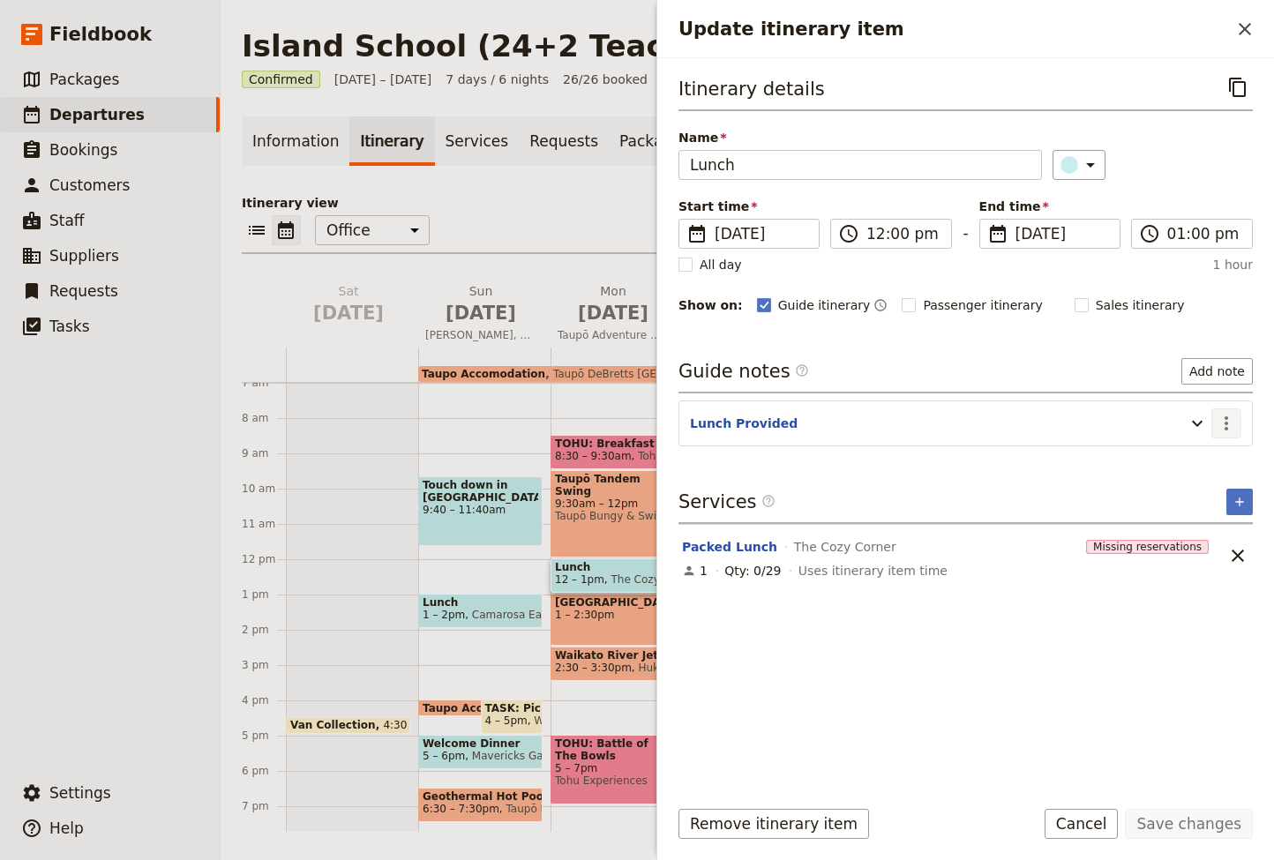
click at [1228, 425] on icon "Actions" at bounding box center [1225, 423] width 21 height 21
click at [1176, 459] on span "Edit note" at bounding box center [1175, 462] width 56 height 18
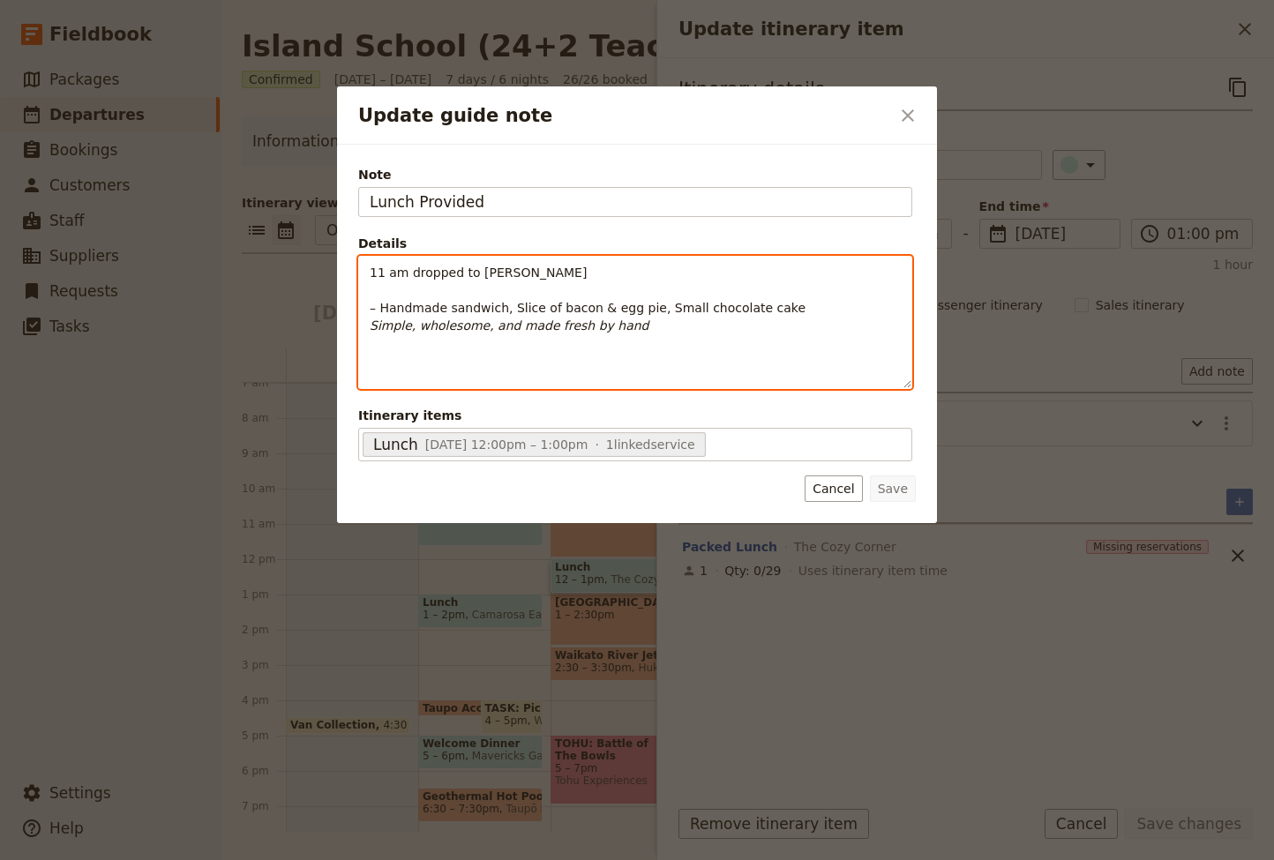
click at [456, 293] on p "11 am dropped to AJ Hackett – Handmade sandwich, Slice of bacon & egg pie, Smal…" at bounding box center [635, 299] width 531 height 71
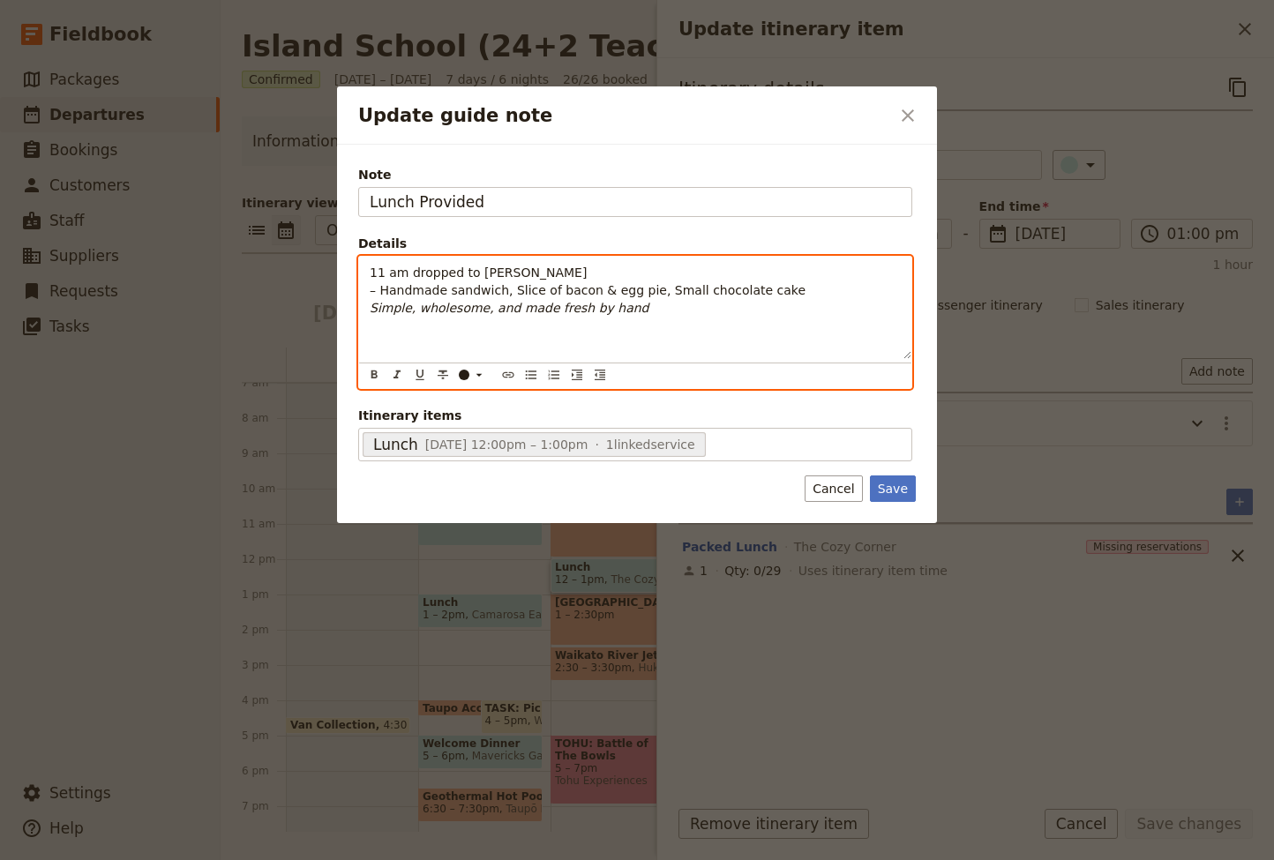
click at [373, 309] on em "Simple, wholesome, and made fresh by hand" at bounding box center [510, 308] width 280 height 14
drag, startPoint x: 637, startPoint y: 308, endPoint x: 356, endPoint y: 309, distance: 280.5
click at [356, 309] on div "Note Lunch Provided Details 11 am dropped to AJ Hackett – Handmade sandwich, Sl…" at bounding box center [634, 313] width 557 height 299
drag, startPoint x: 356, startPoint y: 309, endPoint x: 676, endPoint y: 304, distance: 320.2
click at [718, 314] on div "11 am dropped to AJ Hackett – Handmade sandwich, Slice of bacon & egg pie, Smal…" at bounding box center [635, 308] width 552 height 102
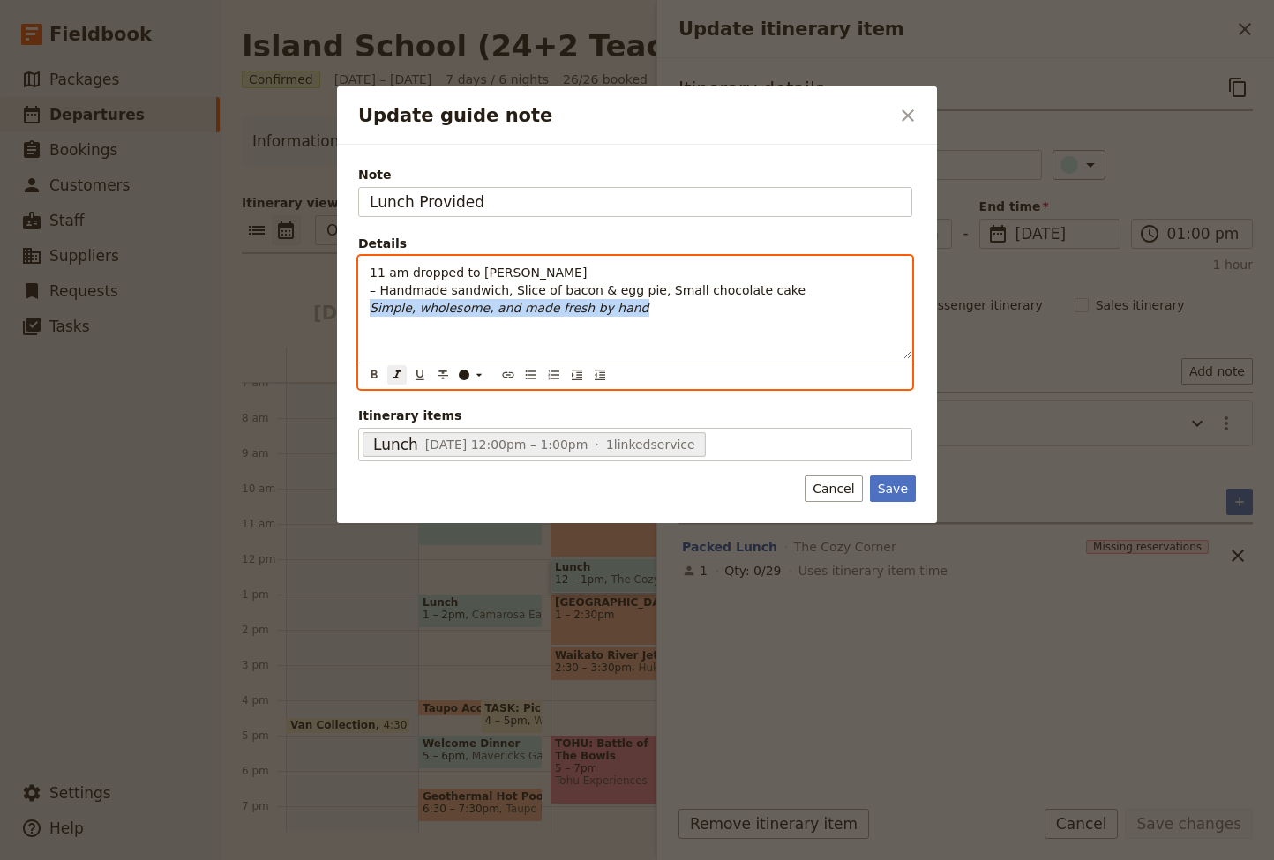
drag, startPoint x: 659, startPoint y: 310, endPoint x: 370, endPoint y: 310, distance: 288.4
click at [370, 310] on p "11 am dropped to AJ Hackett – Handmade sandwich, Slice of bacon & egg pie, Smal…" at bounding box center [635, 290] width 531 height 53
drag, startPoint x: 495, startPoint y: 276, endPoint x: 482, endPoint y: 282, distance: 14.6
click at [377, 277] on p "11 am dropped to AJ Hackett – Handmade sandwich, Slice of bacon & egg pie, Smal…" at bounding box center [635, 281] width 531 height 35
click at [544, 270] on p "11 am dropped to AJ Hackett – Handmade sandwich, Slice of bacon & egg pie, Smal…" at bounding box center [635, 281] width 531 height 35
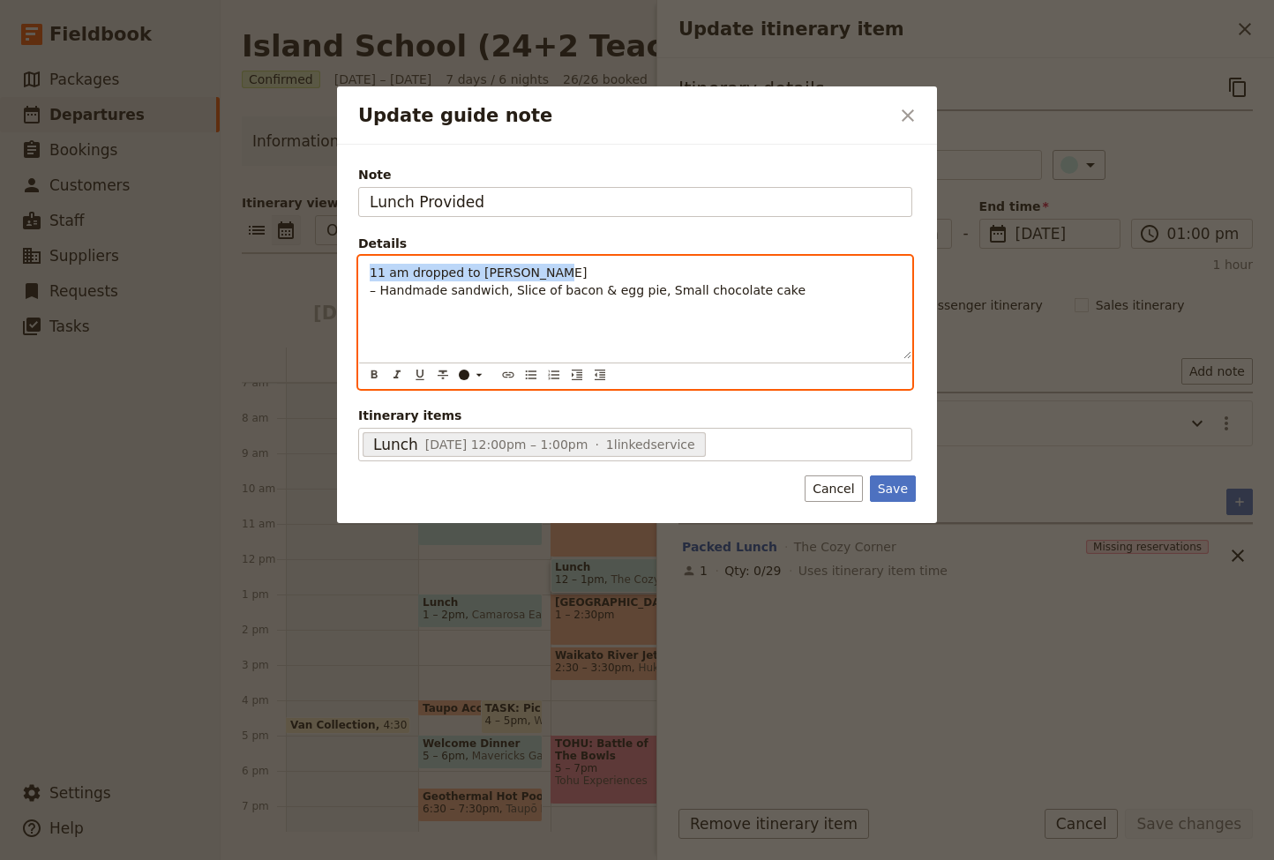
drag, startPoint x: 544, startPoint y: 270, endPoint x: 369, endPoint y: 274, distance: 175.6
click at [369, 274] on div "11 am dropped to AJ Hackett – Handmade sandwich, Slice of bacon & egg pie, Smal…" at bounding box center [635, 308] width 552 height 102
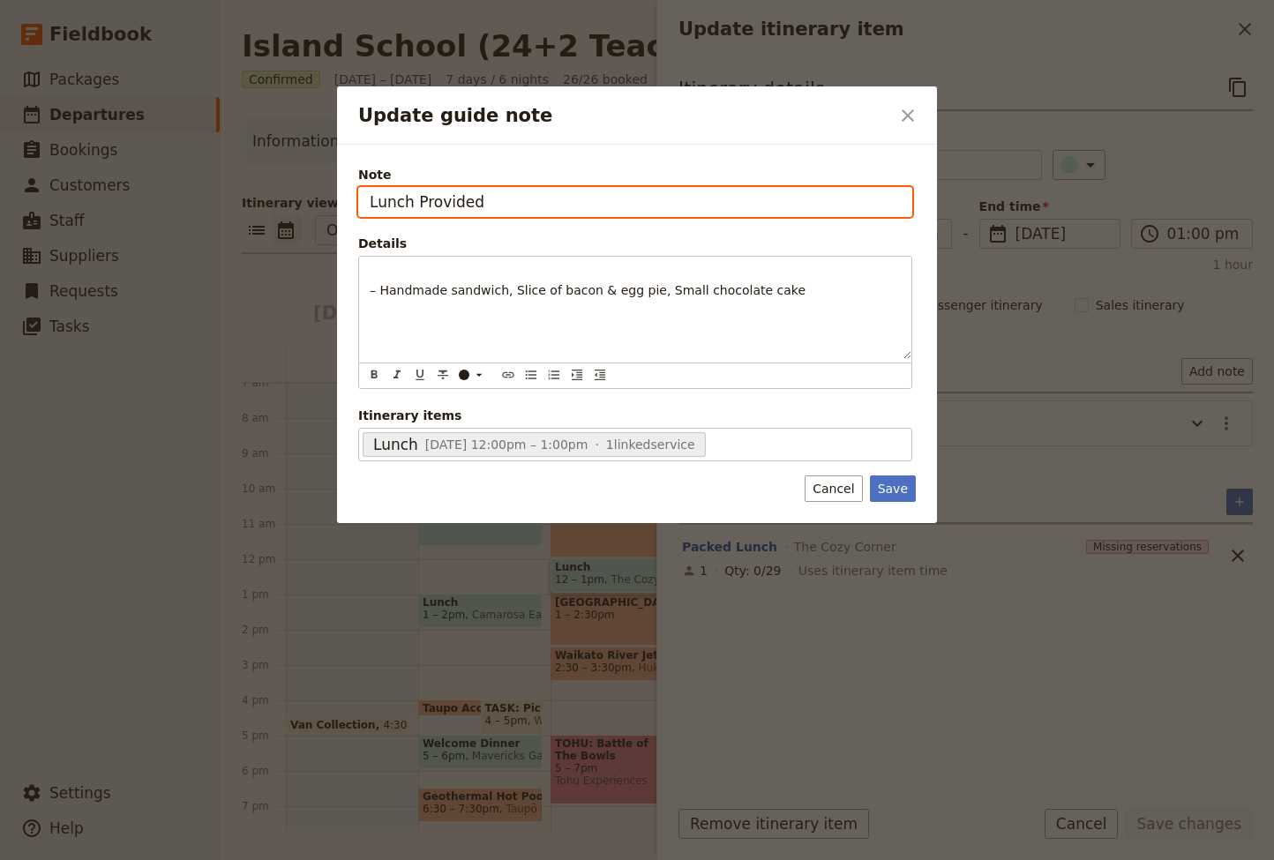
click at [533, 202] on input "Lunch Provided" at bounding box center [635, 202] width 554 height 30
type input "Lunch Provided (11 am Delivery)"
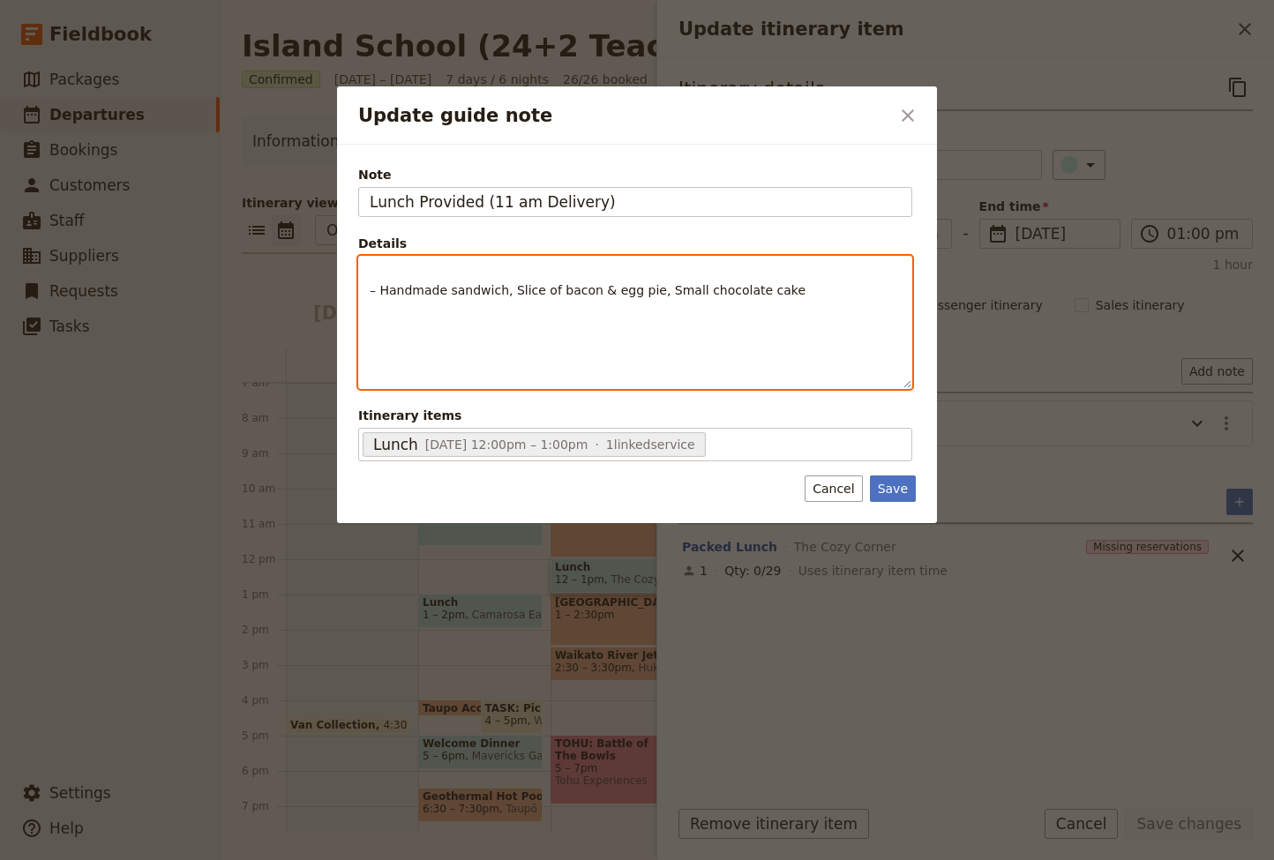
drag, startPoint x: 380, startPoint y: 288, endPoint x: 549, endPoint y: 324, distance: 173.2
click at [380, 288] on span "– Handmade sandwich, Slice of bacon & egg pie, Small chocolate cake" at bounding box center [588, 290] width 436 height 14
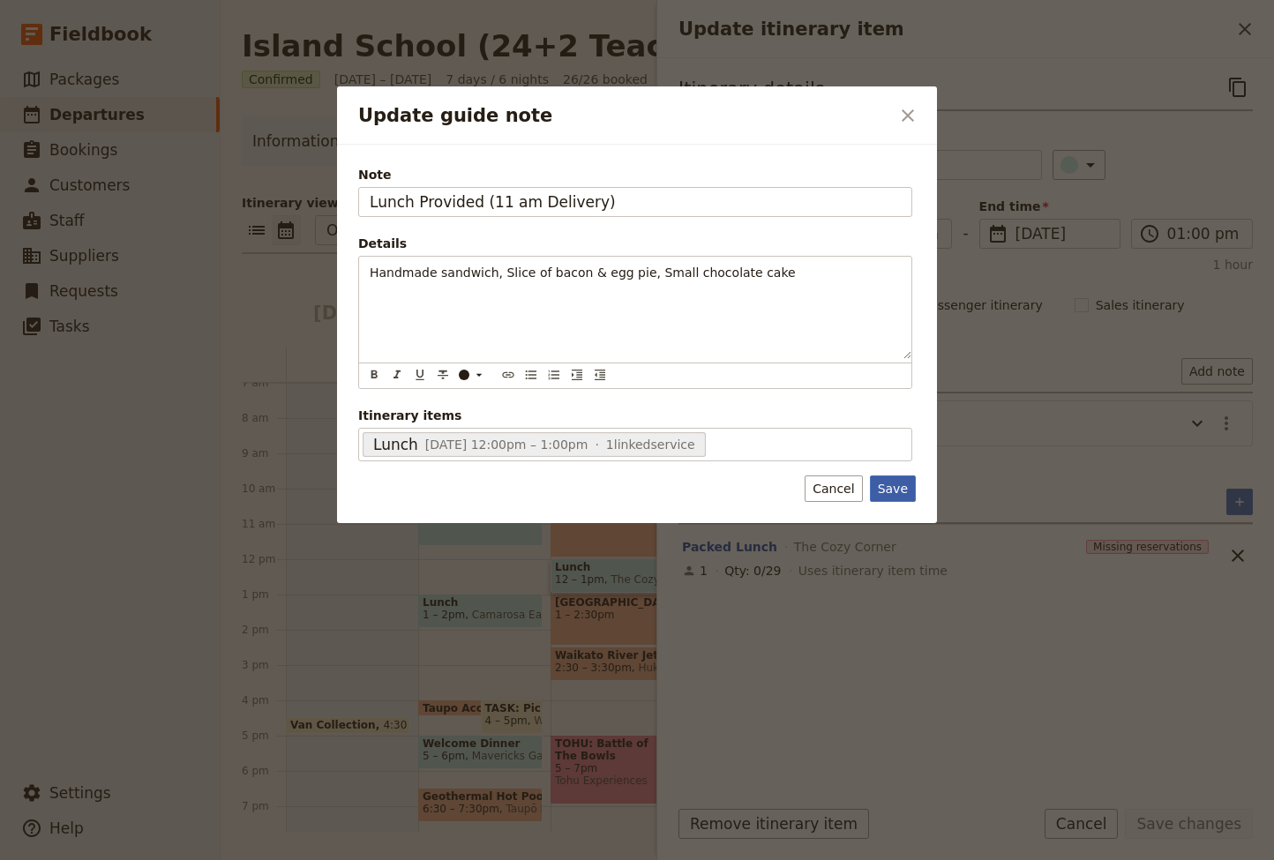
click at [893, 486] on button "Save" at bounding box center [893, 488] width 46 height 26
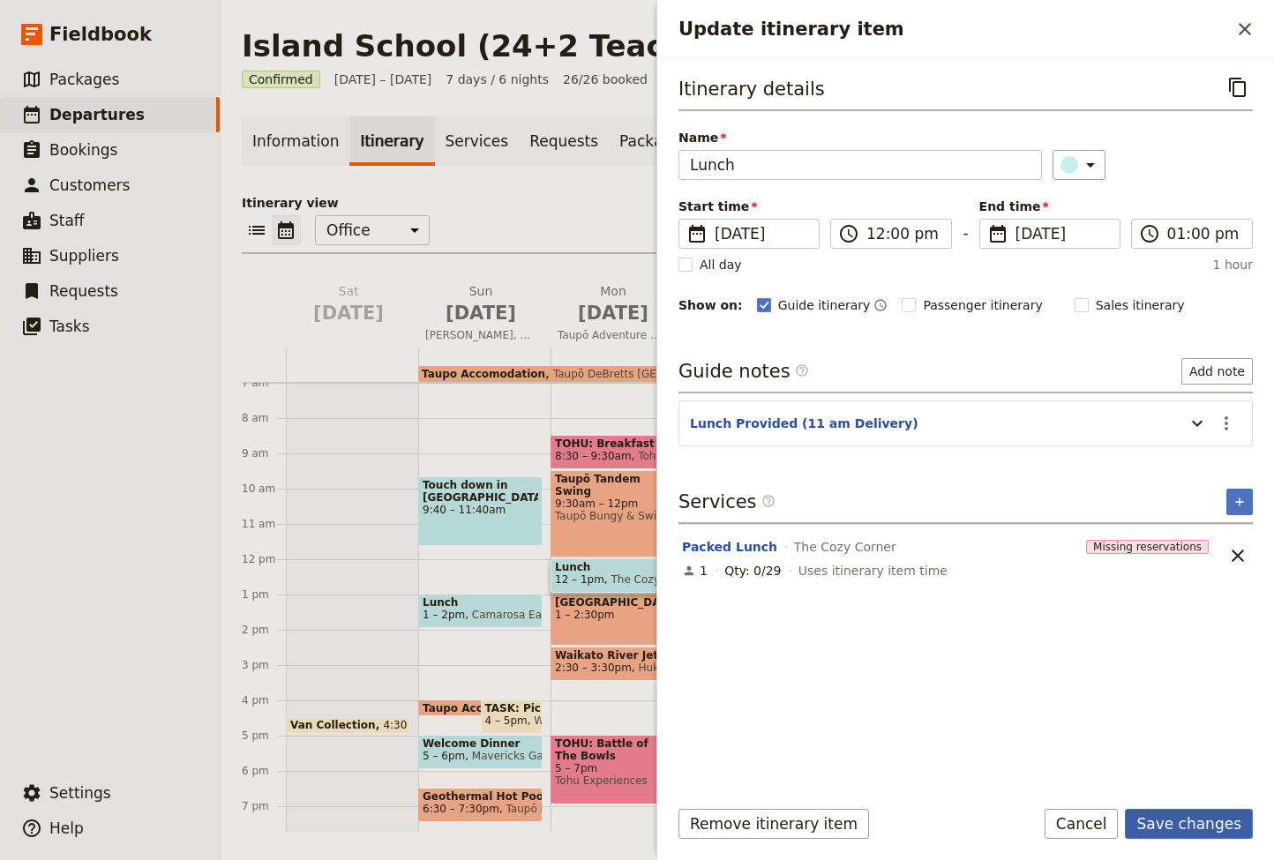
click at [1211, 820] on button "Save changes" at bounding box center [1188, 824] width 128 height 30
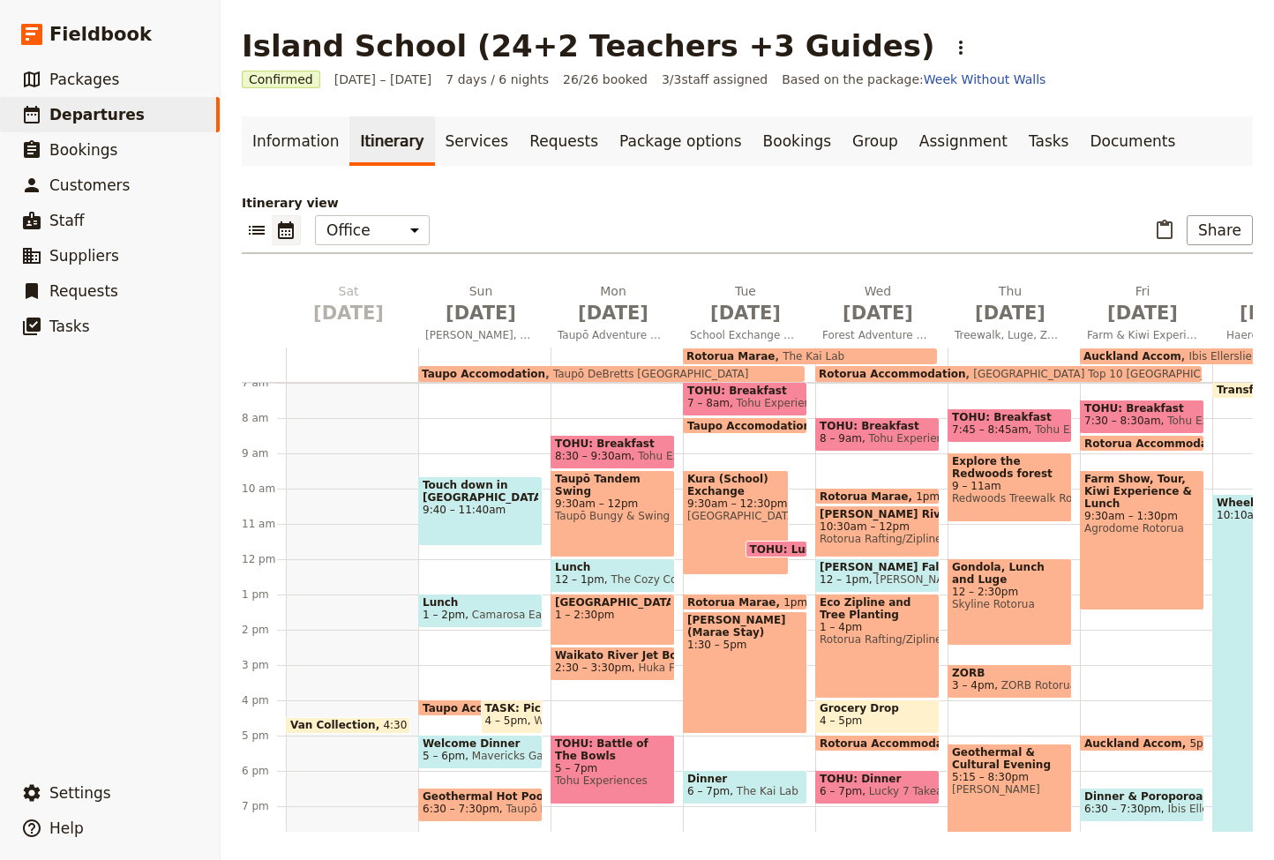
click at [602, 663] on span "2:30 – 3:30pm" at bounding box center [593, 667] width 77 height 12
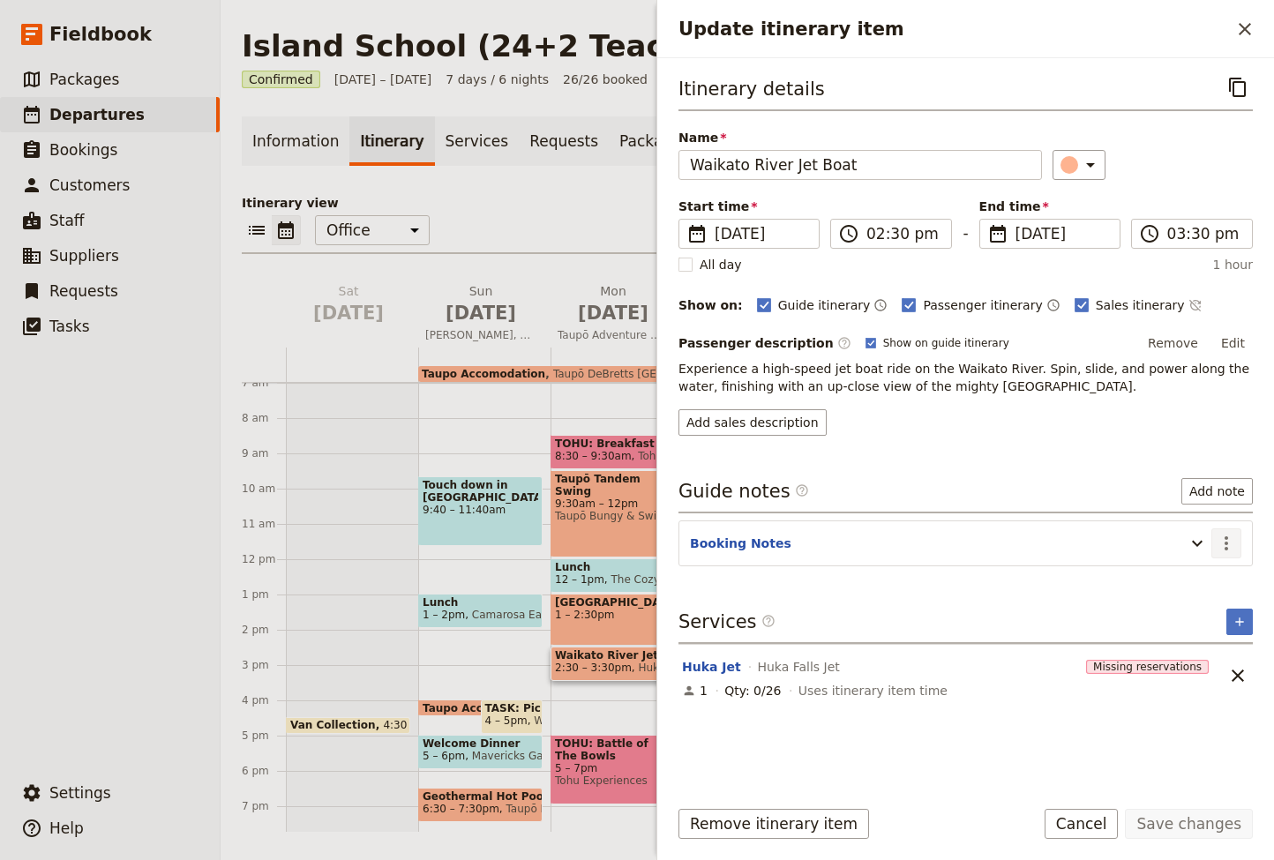
click at [1229, 542] on icon "Actions" at bounding box center [1225, 543] width 21 height 21
click at [1196, 579] on span "Edit note" at bounding box center [1175, 582] width 56 height 18
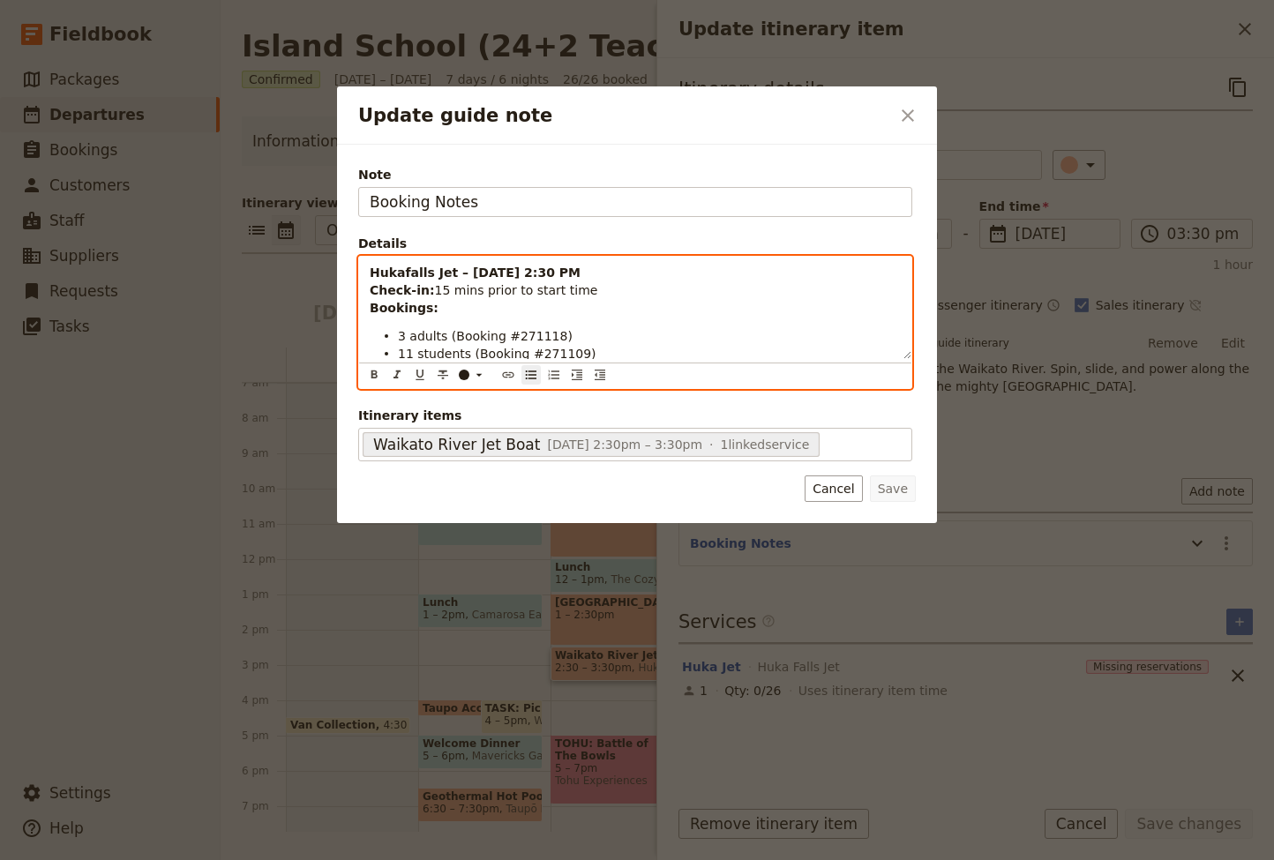
click at [453, 318] on div "Hukafalls Jet – 3 November 2025 at 2:30 PM Check-in: 15 mins prior to start tim…" at bounding box center [635, 308] width 552 height 102
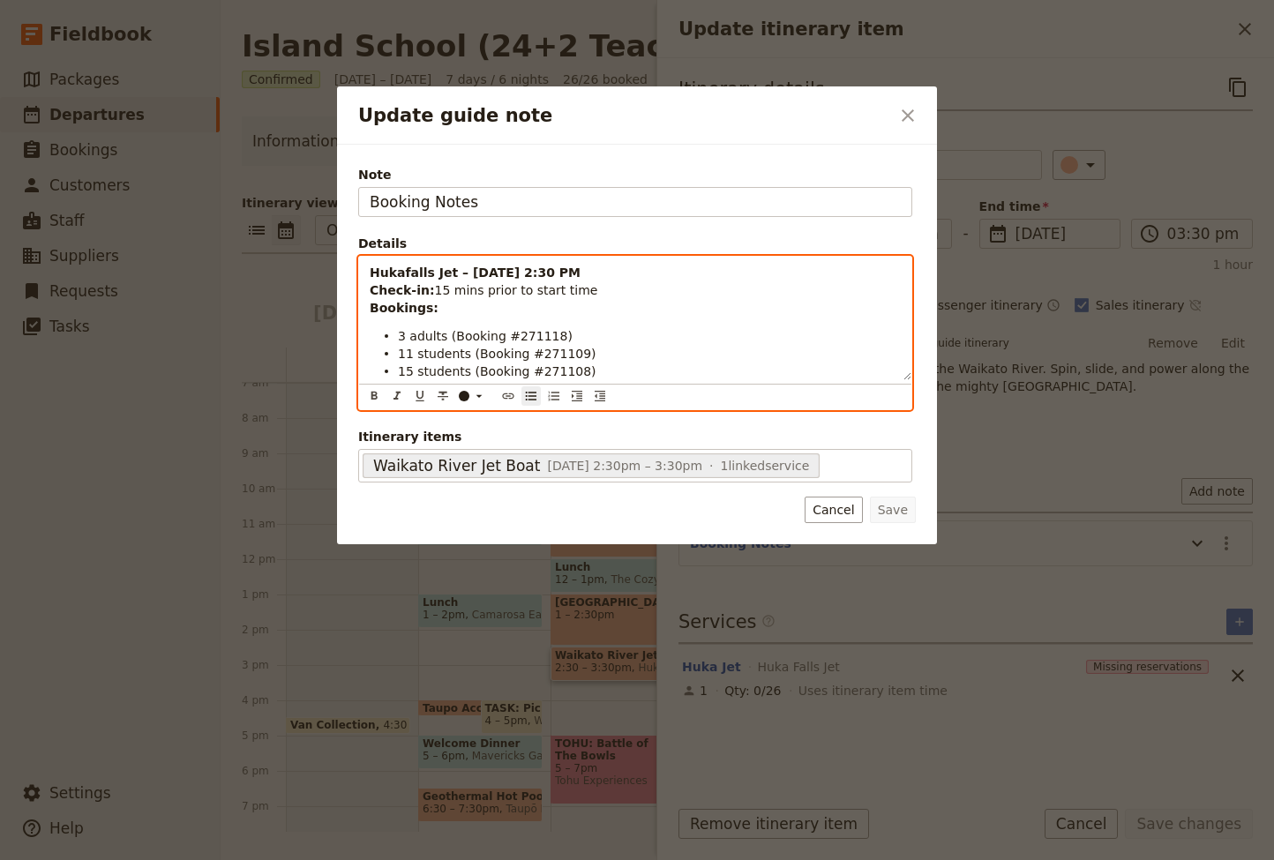
click at [433, 311] on p "Hukafalls Jet – 3 November 2025 at 2:30 PM Check-in: 15 mins prior to start tim…" at bounding box center [635, 290] width 531 height 53
drag, startPoint x: 437, startPoint y: 310, endPoint x: 367, endPoint y: 310, distance: 70.6
click at [367, 310] on div "Hukafalls Jet – 3 November 2025 at 2:30 PM Check-in: 15 mins prior to start tim…" at bounding box center [635, 318] width 552 height 123
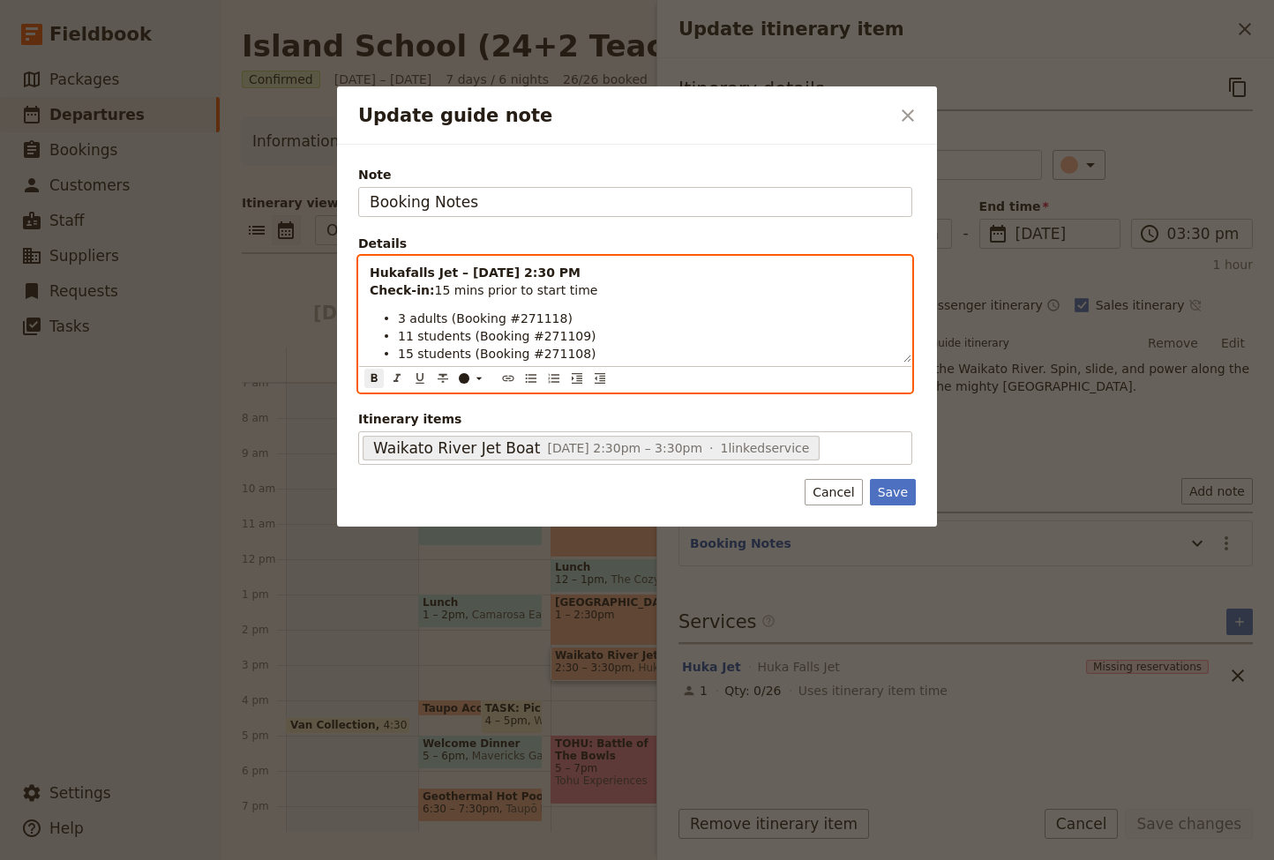
click at [396, 318] on ul "3 adults (Booking #271118) 11 students (Booking #271109) 15 students (Booking #…" at bounding box center [635, 336] width 531 height 53
click at [400, 340] on span "11 students (Booking #271109)" at bounding box center [497, 336] width 198 height 14
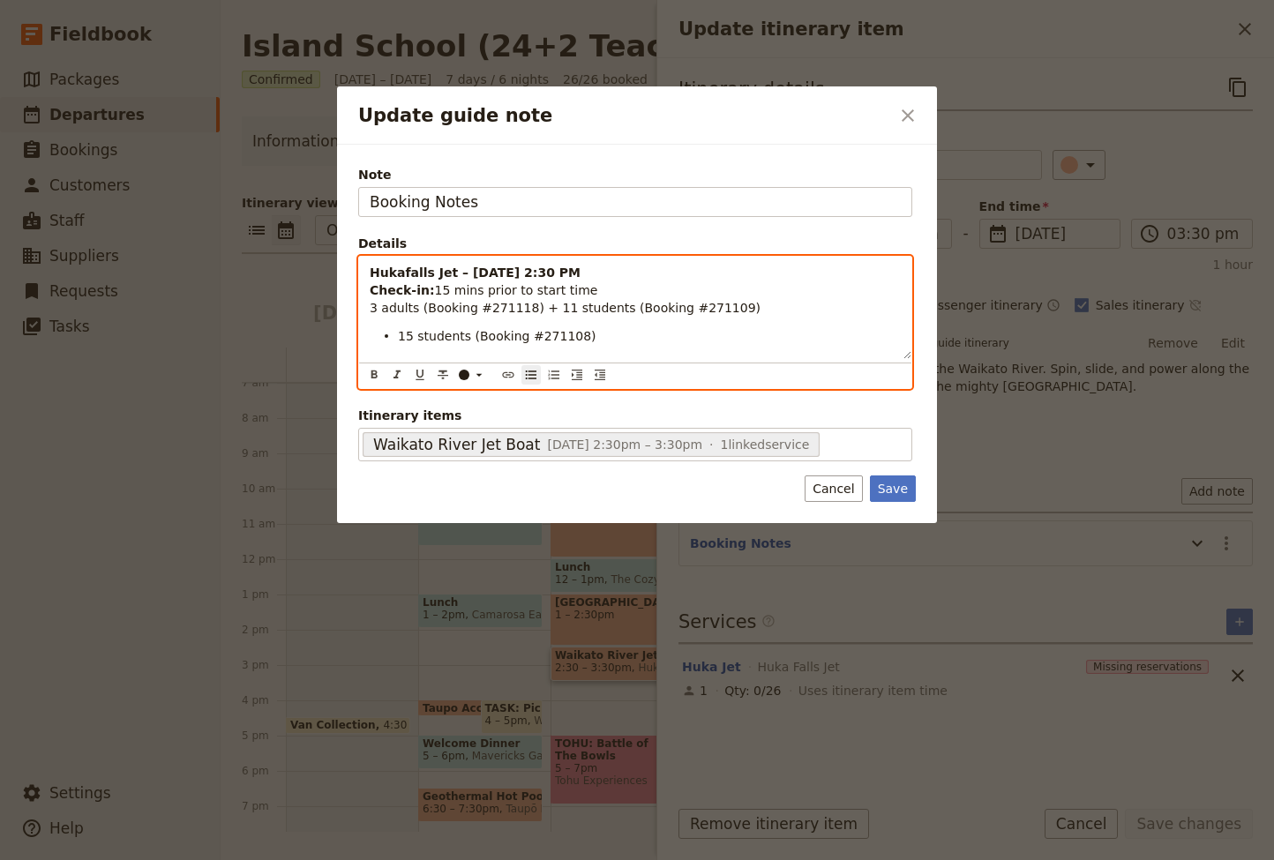
click at [399, 330] on span "15 students (Booking #271108)" at bounding box center [497, 336] width 198 height 14
drag, startPoint x: 795, startPoint y: 311, endPoint x: 745, endPoint y: 308, distance: 49.5
click at [745, 308] on span "3 adults (Booking #271118) + 11 students (Booking #271109) + 15 students (Booki…" at bounding box center [613, 317] width 486 height 32
click at [429, 324] on p "Hukafalls Jet – 3 November 2025 at 2:30 PM Check-in: 15 mins prior to start tim…" at bounding box center [635, 299] width 531 height 71
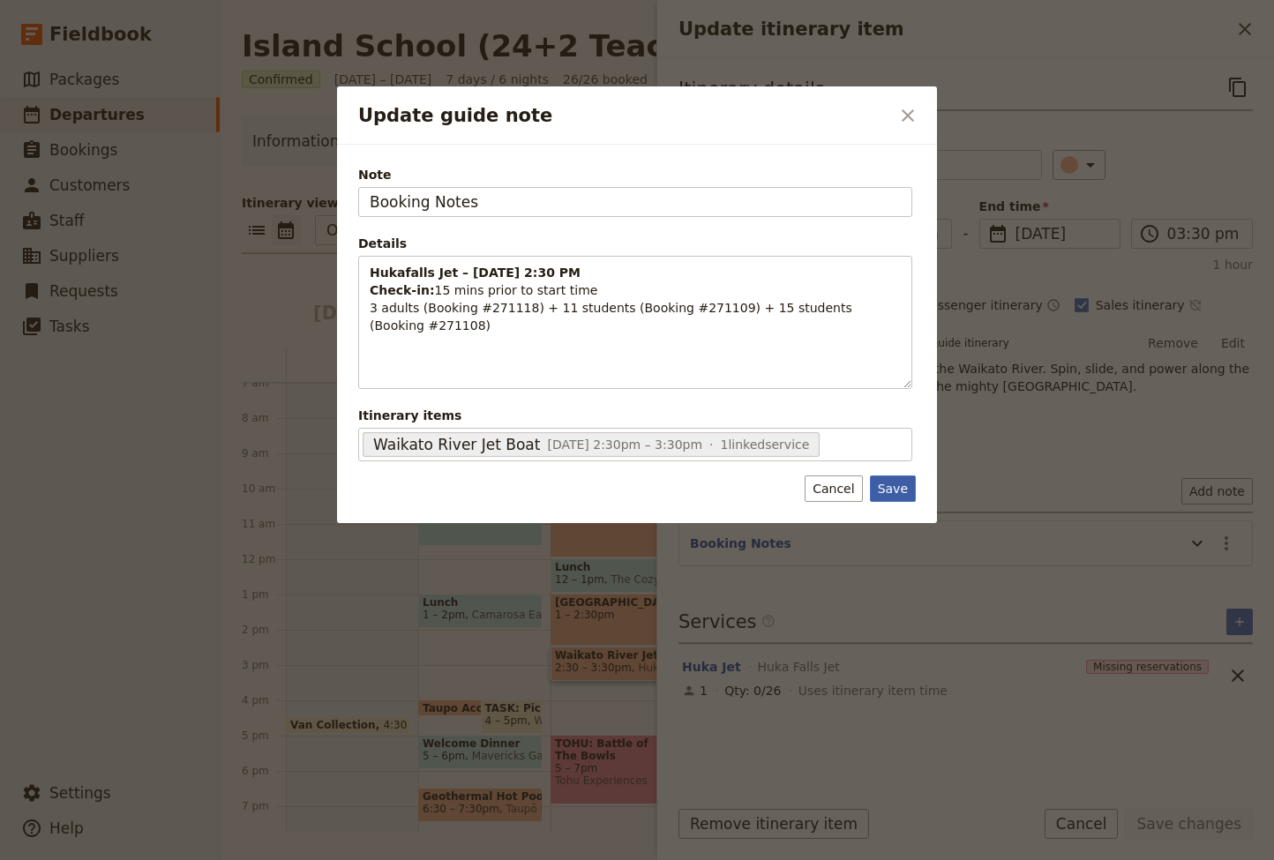
click at [896, 485] on button "Save" at bounding box center [893, 488] width 46 height 26
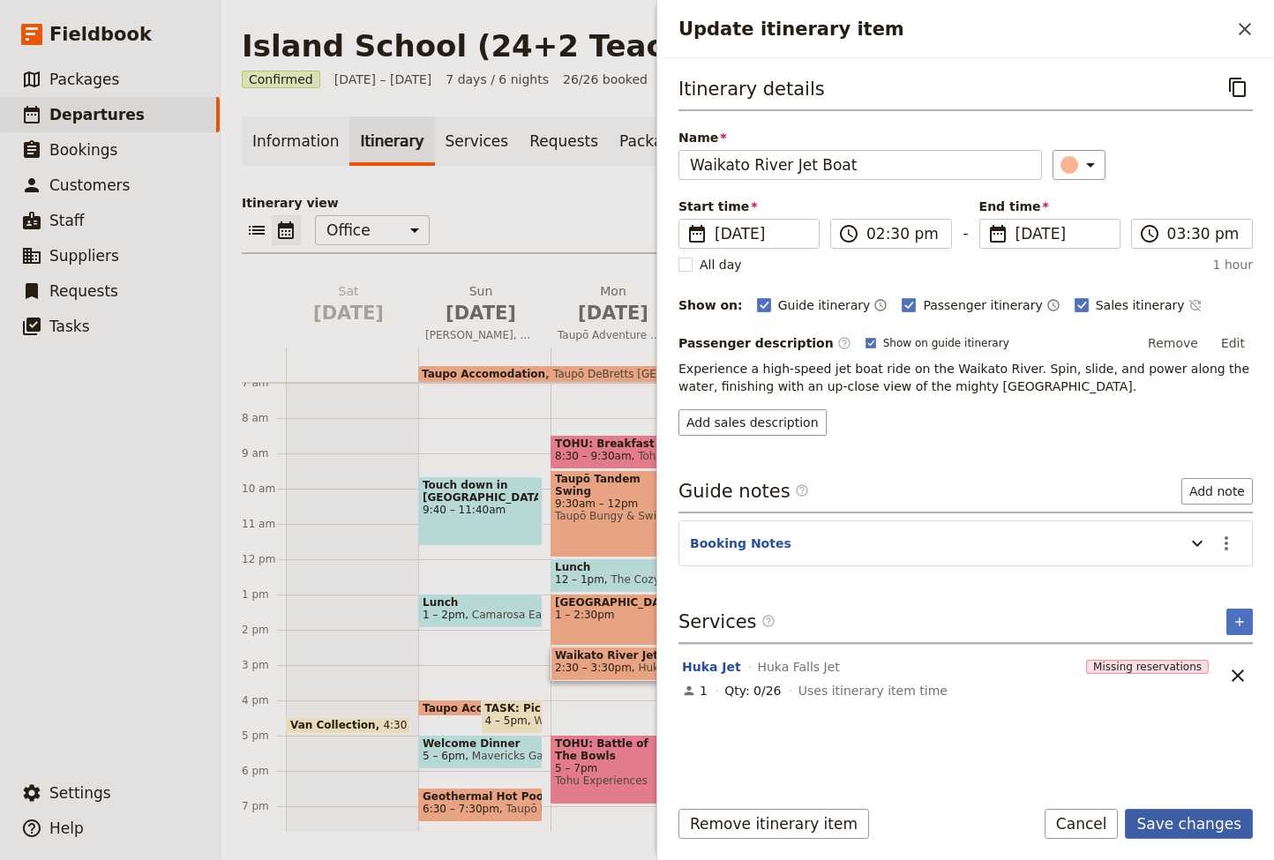
click at [1190, 821] on button "Save changes" at bounding box center [1188, 824] width 128 height 30
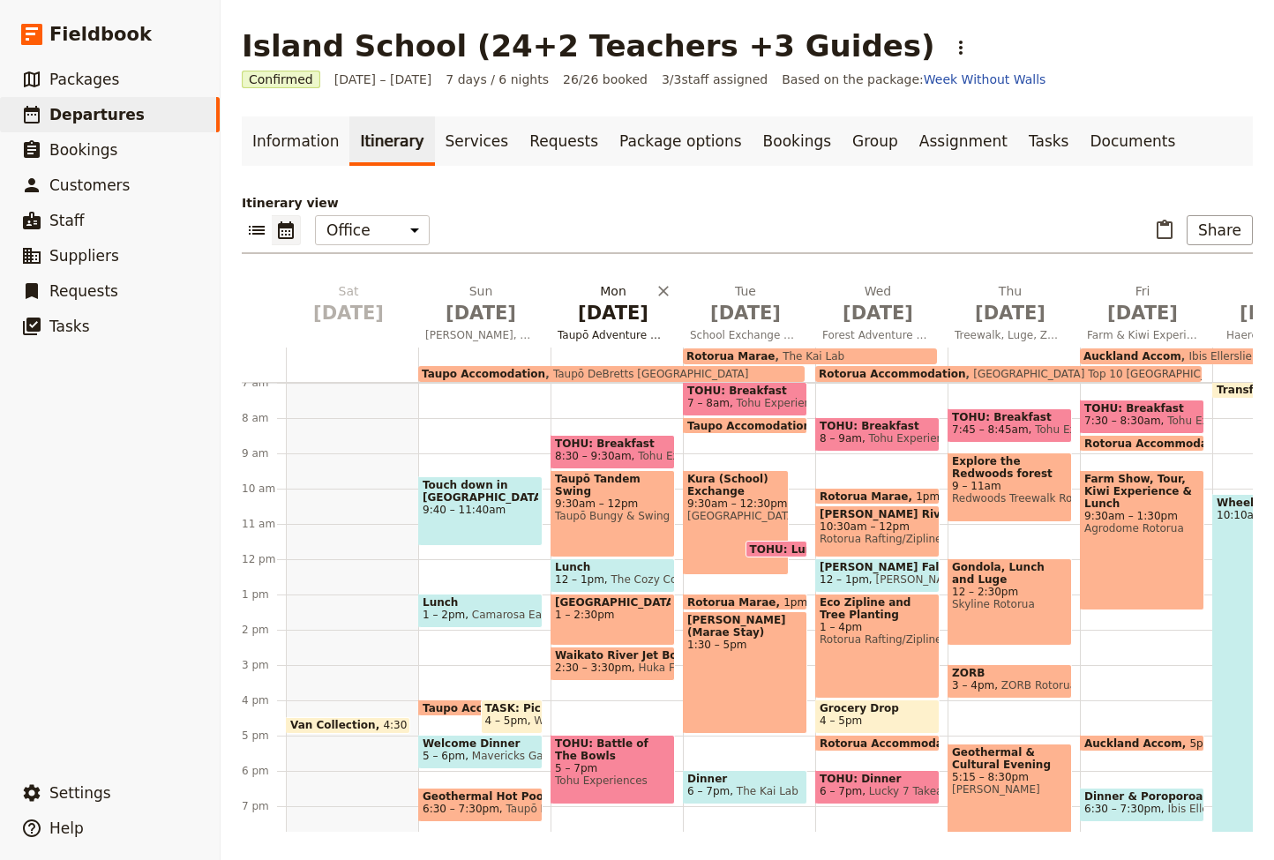
click at [618, 316] on span "[DATE]" at bounding box center [612, 313] width 111 height 26
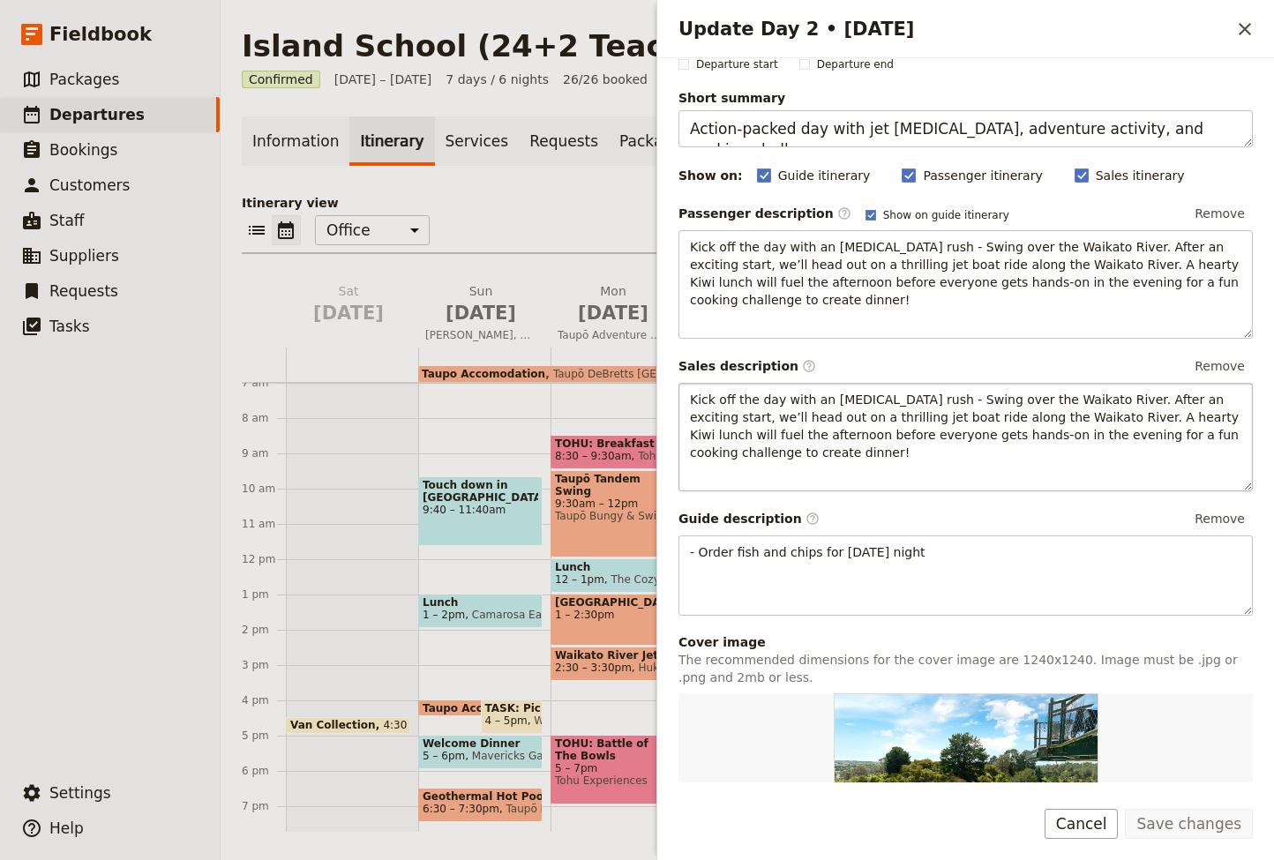
scroll to position [84, 0]
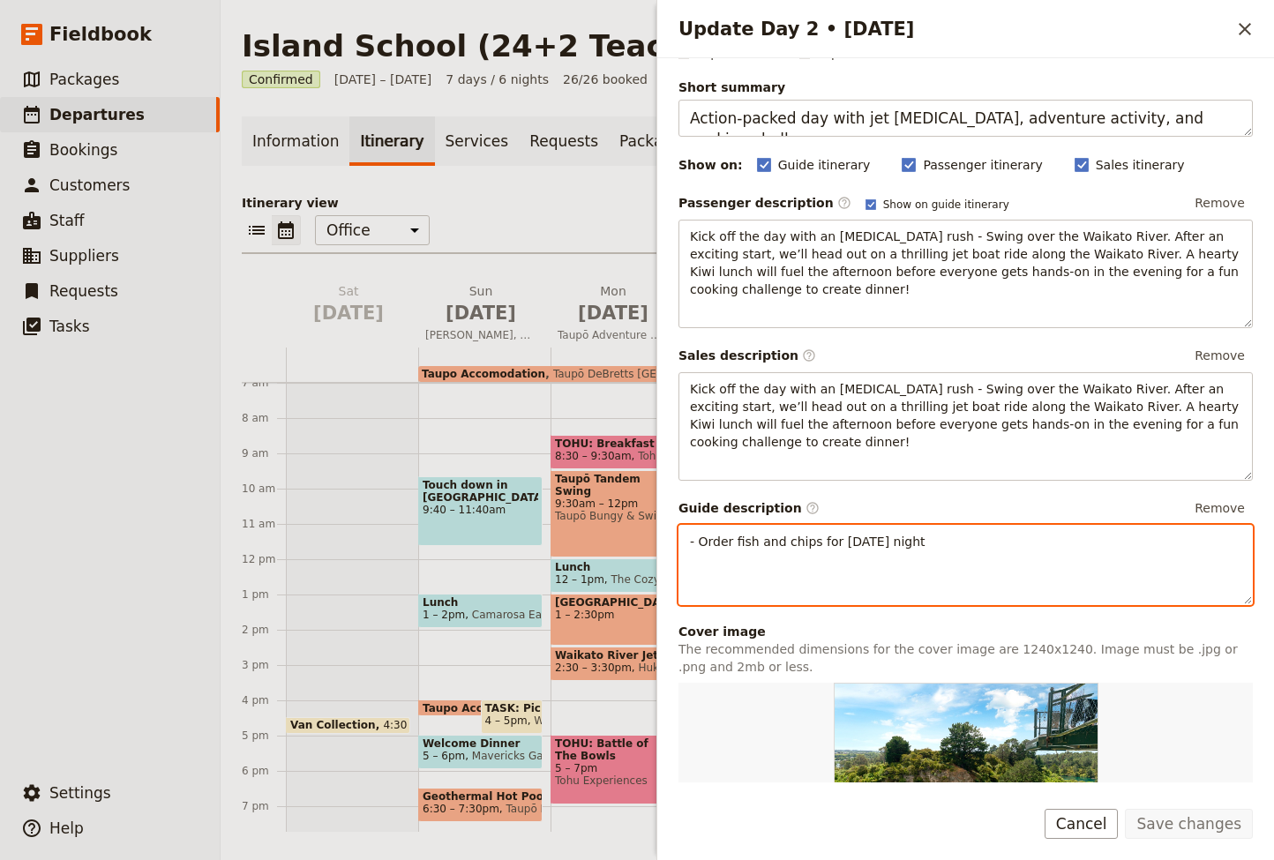
click at [743, 579] on div "- Order fish and chips for Wednesday night ​ ​ ​ ​ ​ ​ ​ ​ ​ - Order fish and c…" at bounding box center [965, 565] width 574 height 80
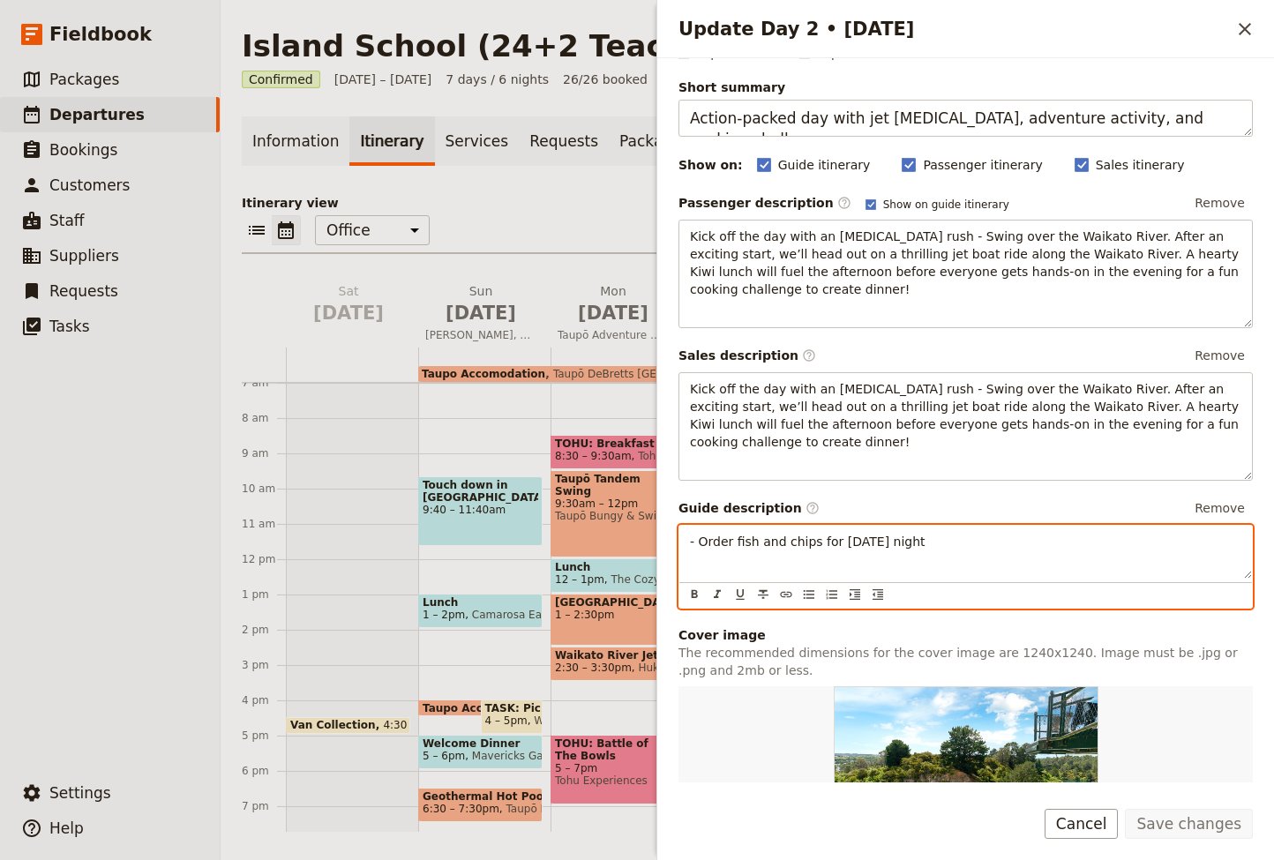
drag, startPoint x: 971, startPoint y: 539, endPoint x: 673, endPoint y: 537, distance: 298.1
click at [673, 537] on div "Day title Taupō Adventure Day Departure start Departure end Short summary Actio…" at bounding box center [965, 420] width 616 height 724
click at [807, 569] on div "- Order fish and chips for [DATE] night" at bounding box center [965, 552] width 572 height 53
drag, startPoint x: 950, startPoint y: 542, endPoint x: 736, endPoint y: 542, distance: 214.3
click at [720, 539] on p "- Order fish and chips for [DATE] night" at bounding box center [965, 542] width 551 height 18
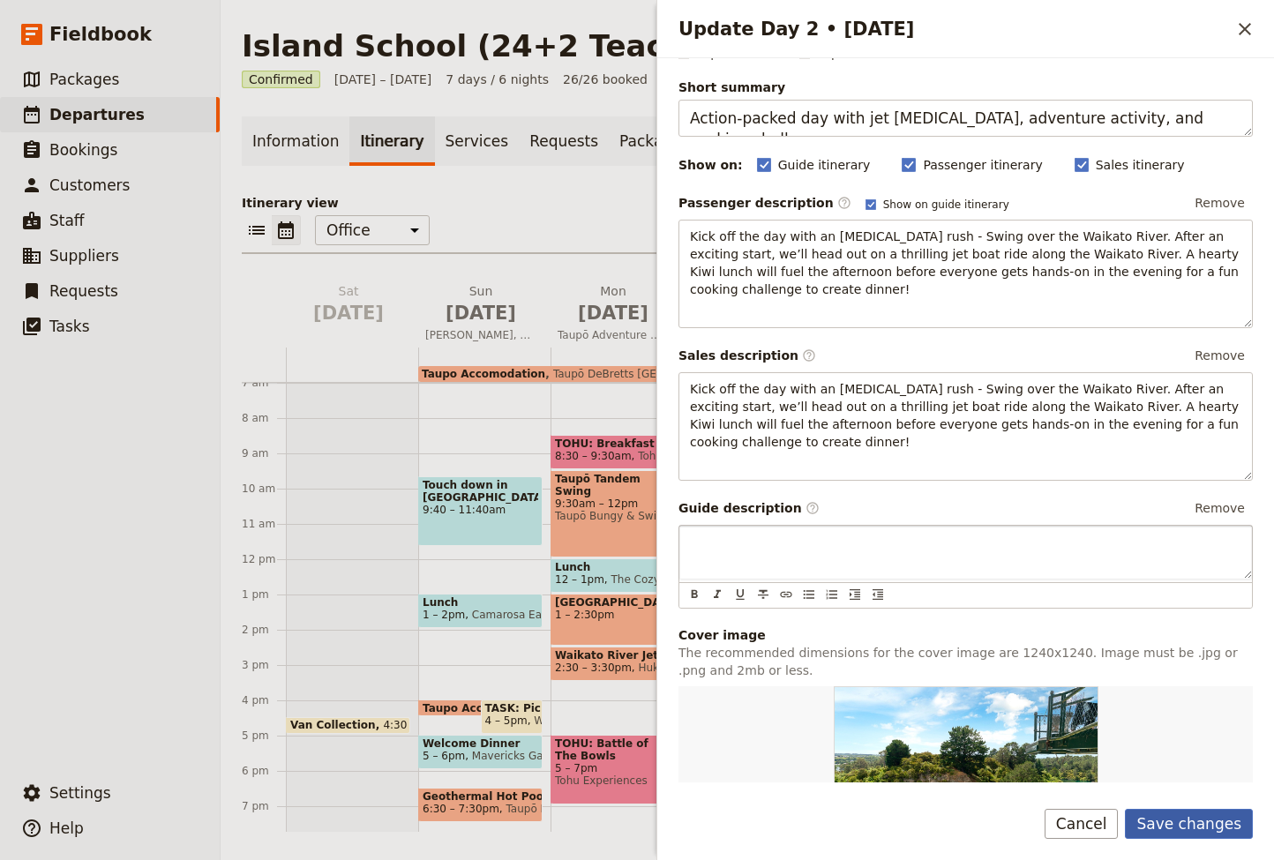
click at [1201, 825] on button "Save changes" at bounding box center [1188, 824] width 128 height 30
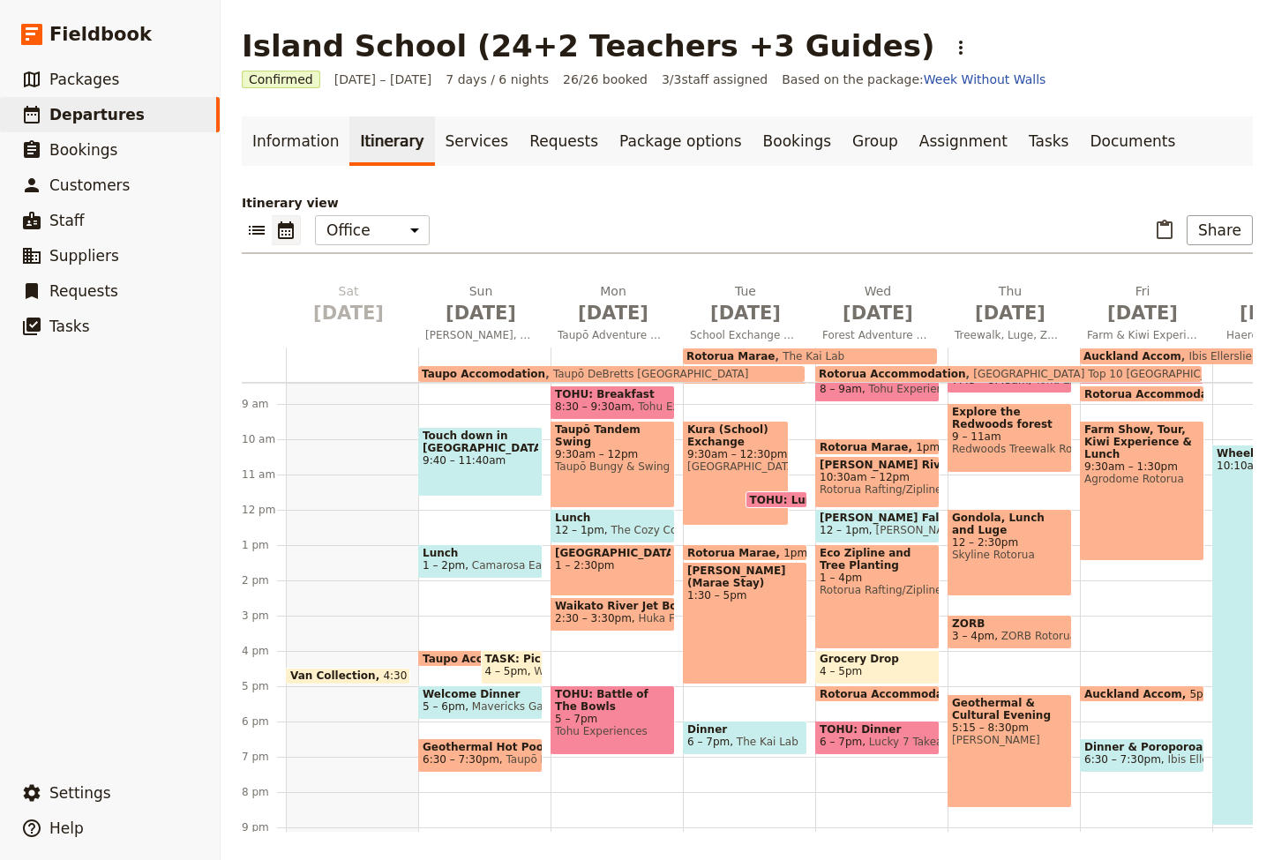
scroll to position [294, 0]
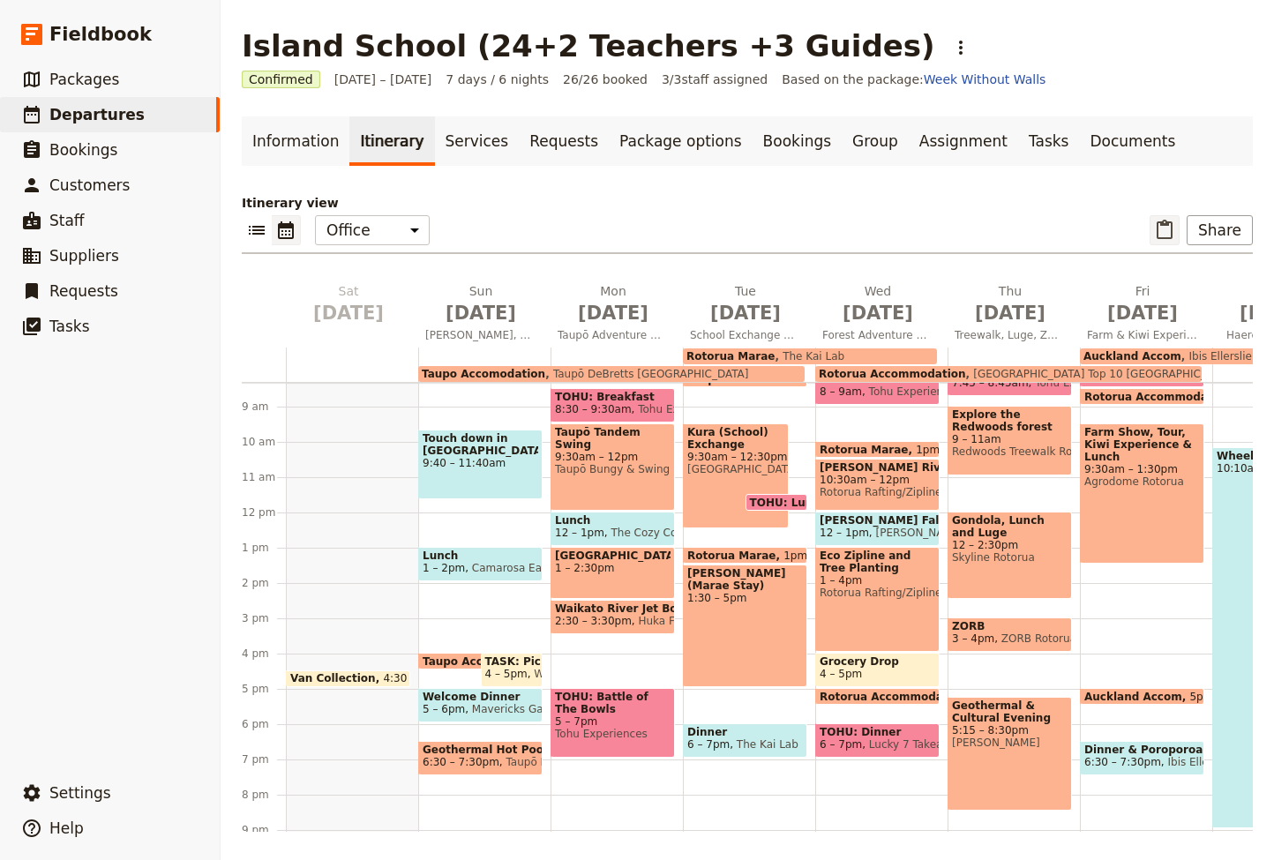
click at [1164, 230] on icon "Paste itinerary item" at bounding box center [1164, 230] width 21 height 21
click at [1079, 139] on link "Documents" at bounding box center [1132, 140] width 107 height 49
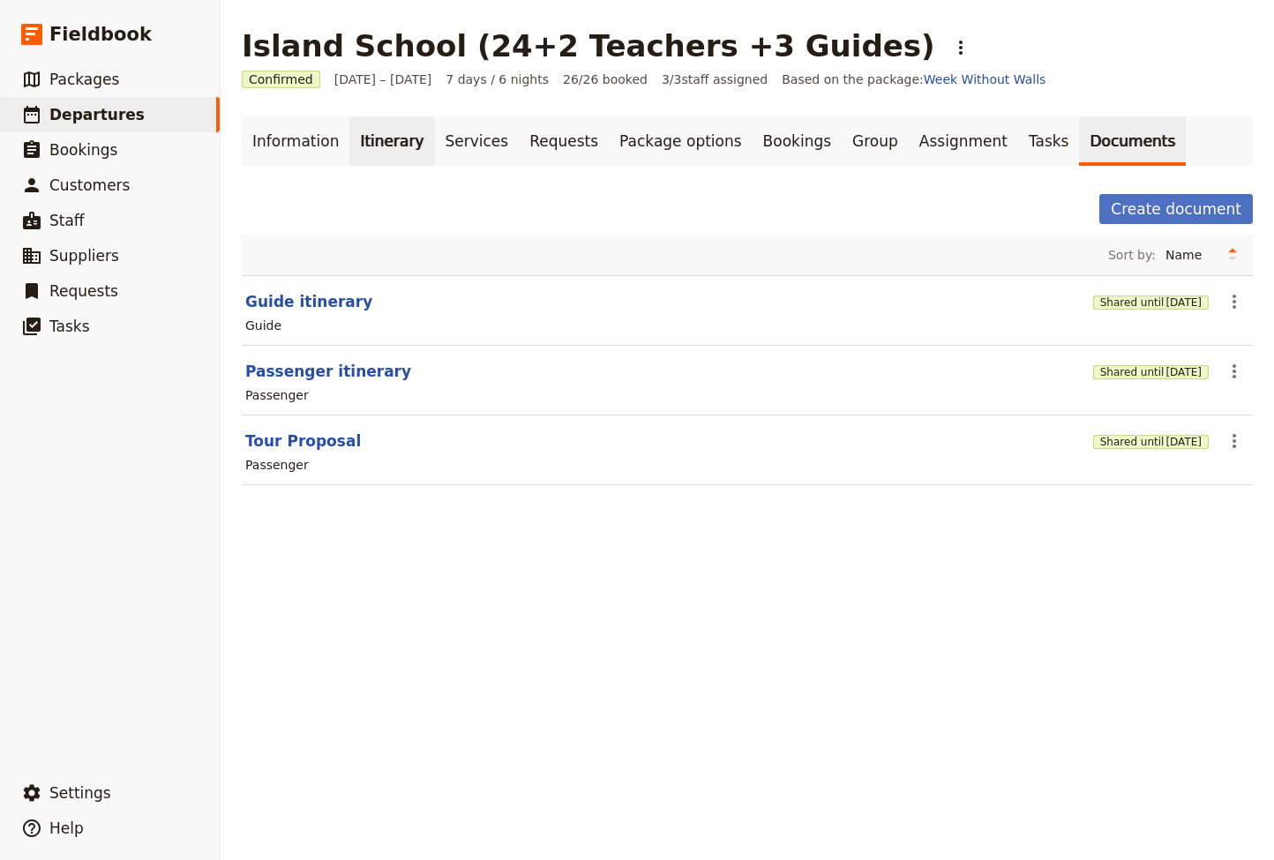
click at [371, 143] on link "Itinerary" at bounding box center [391, 140] width 85 height 49
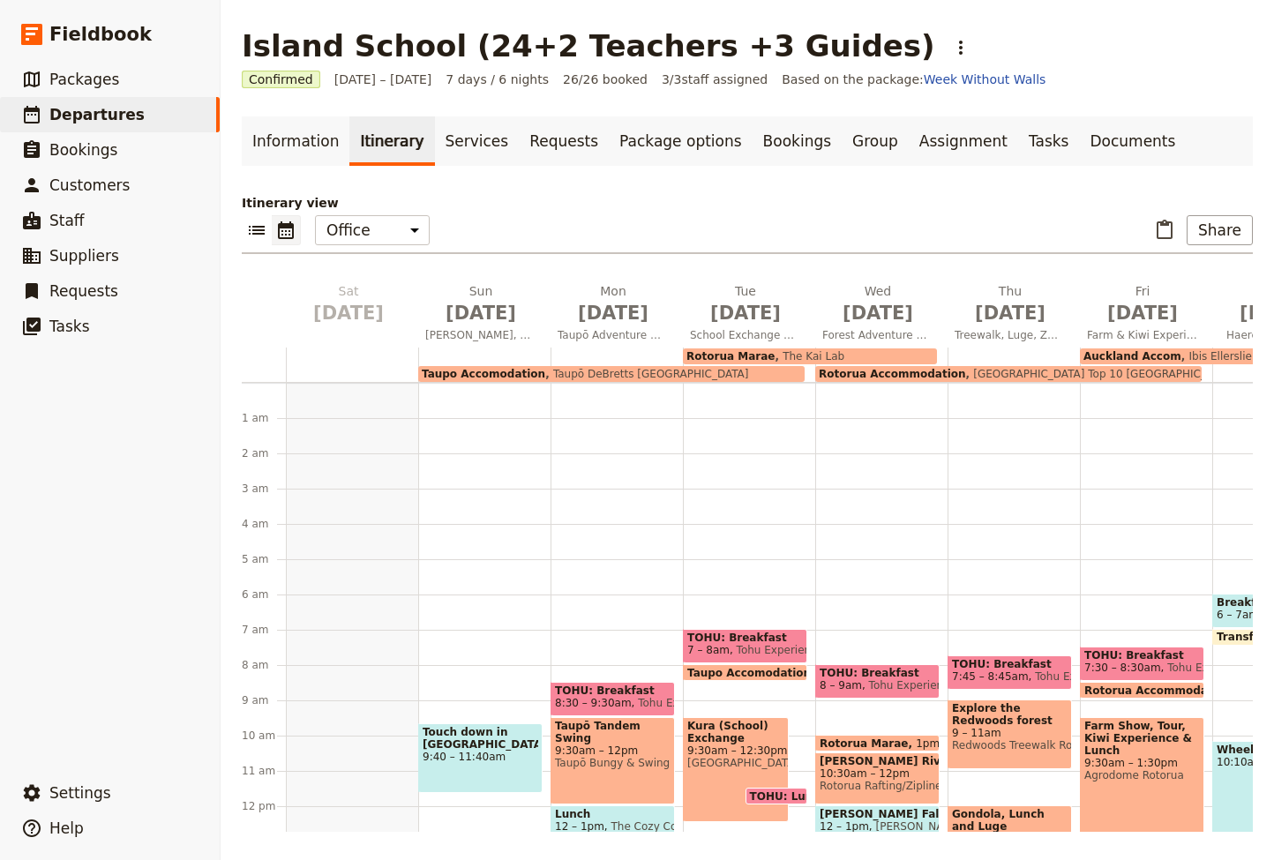
scroll to position [194, 0]
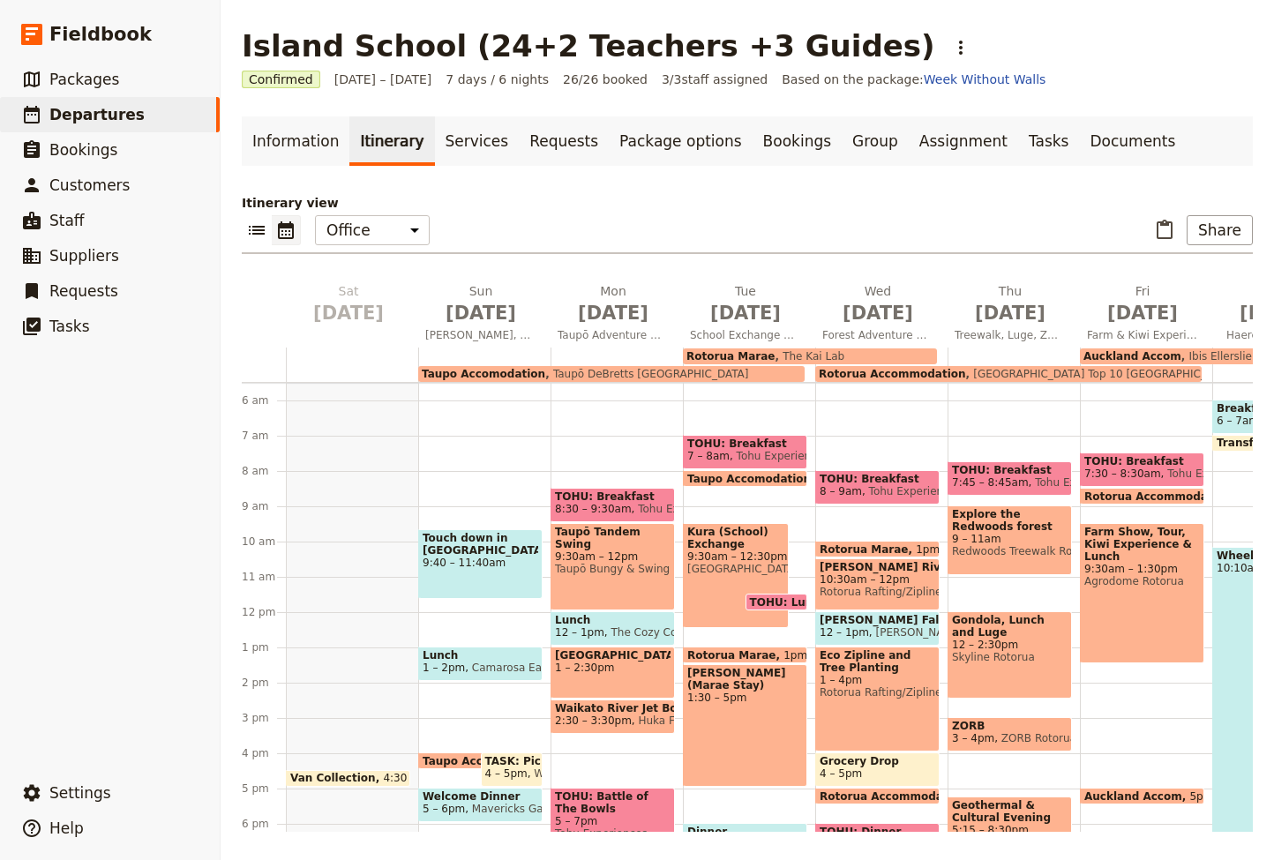
click at [730, 543] on span "Kura (School) Exchange" at bounding box center [735, 538] width 97 height 25
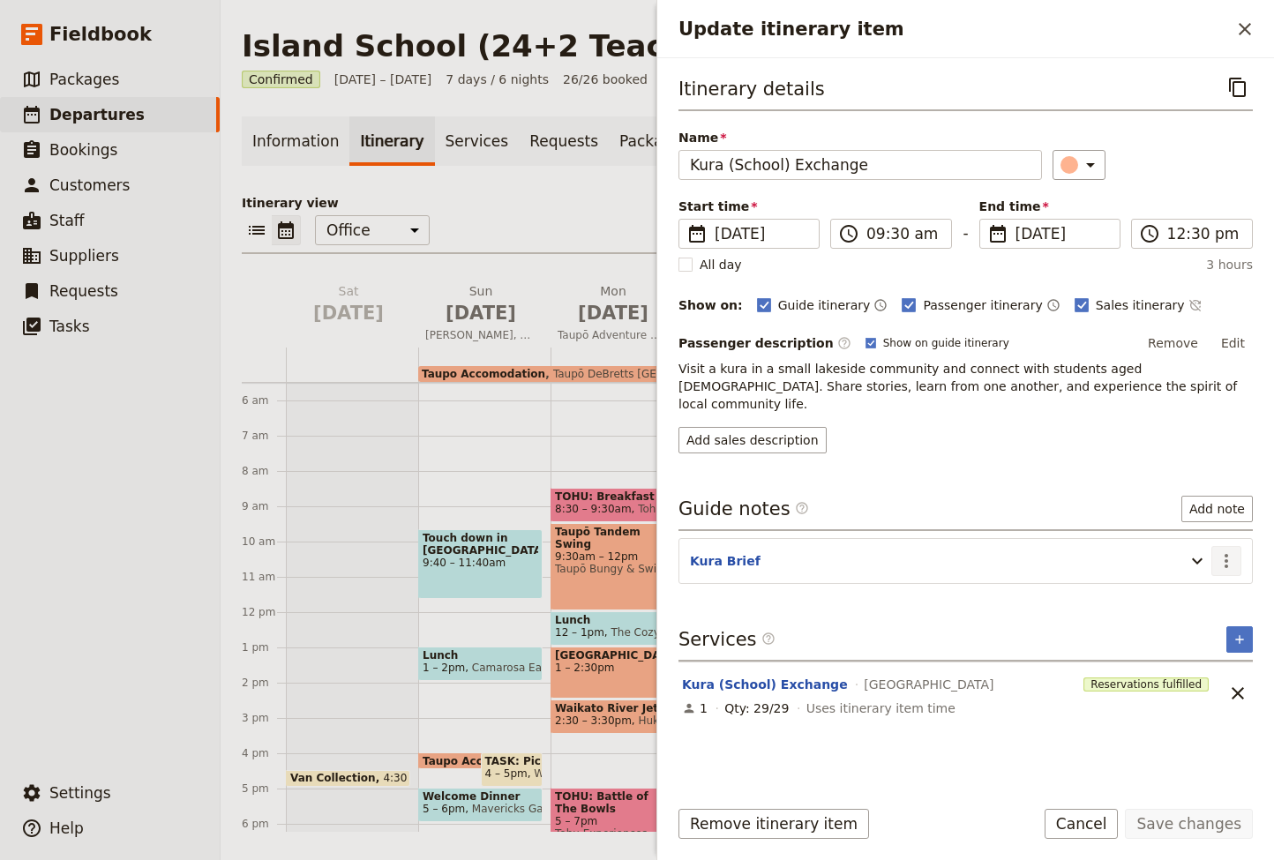
click at [1226, 554] on icon "Actions" at bounding box center [1226, 561] width 4 height 14
click at [1199, 575] on span "Edit note" at bounding box center [1175, 582] width 56 height 18
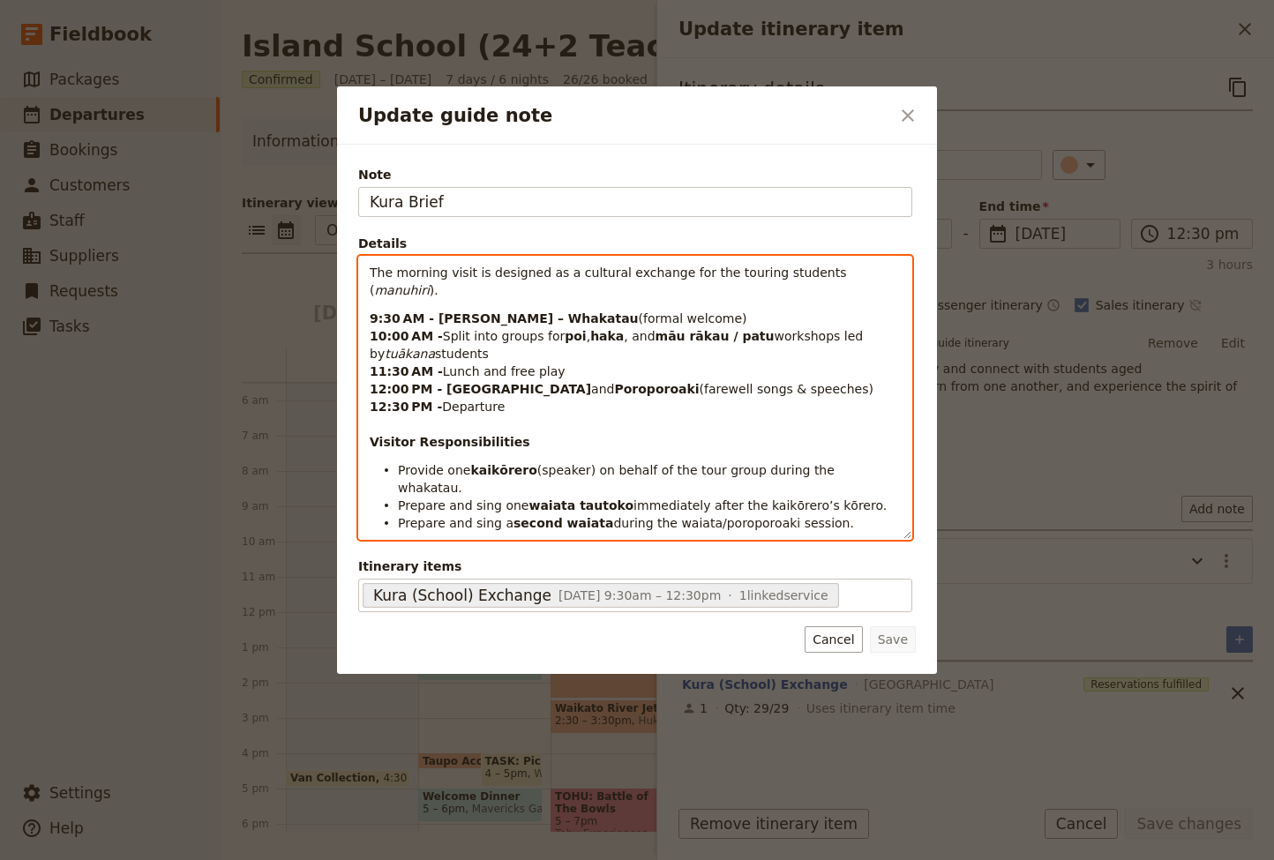
click at [403, 286] on div "The morning visit is designed as a cultural exchange for the touring students (…" at bounding box center [635, 398] width 552 height 282
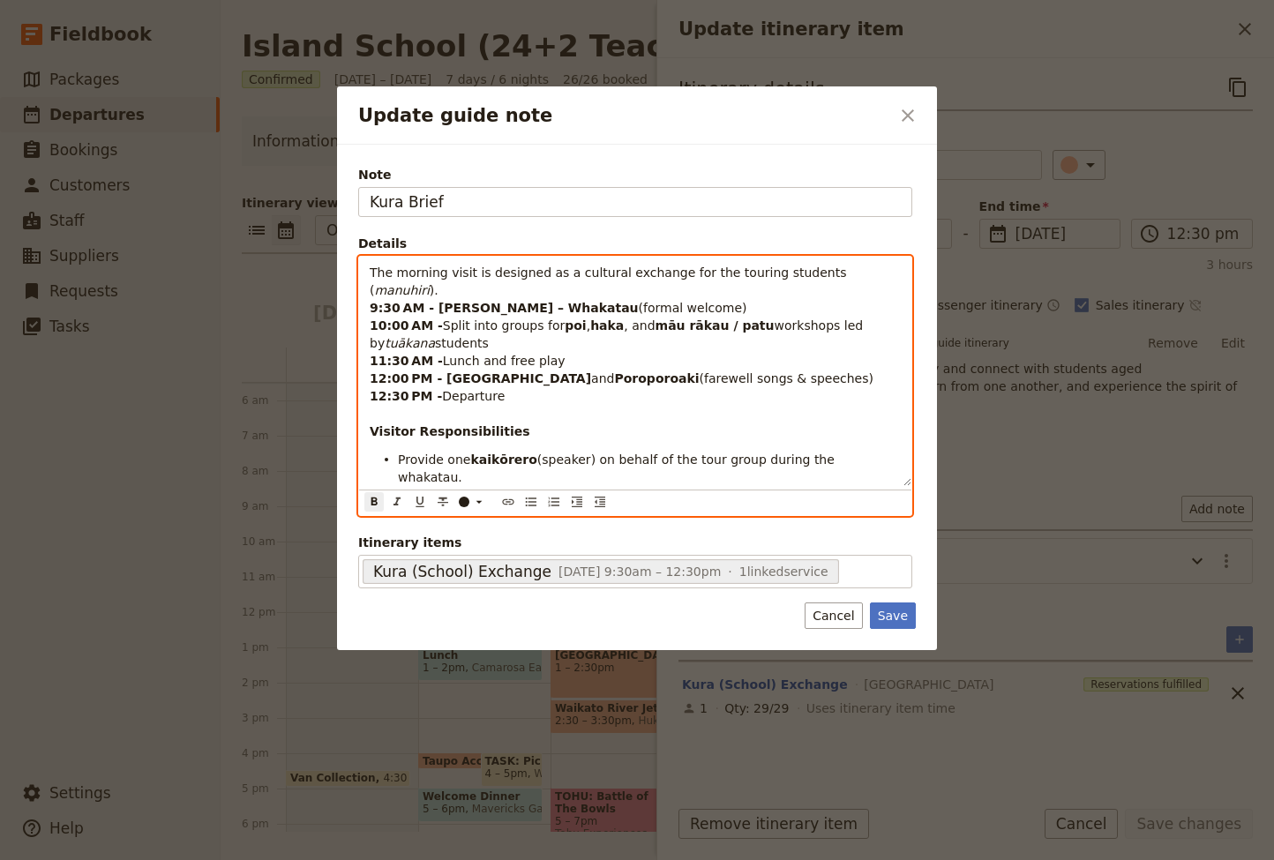
click at [370, 424] on strong "Visitor Responsibilities" at bounding box center [450, 431] width 161 height 14
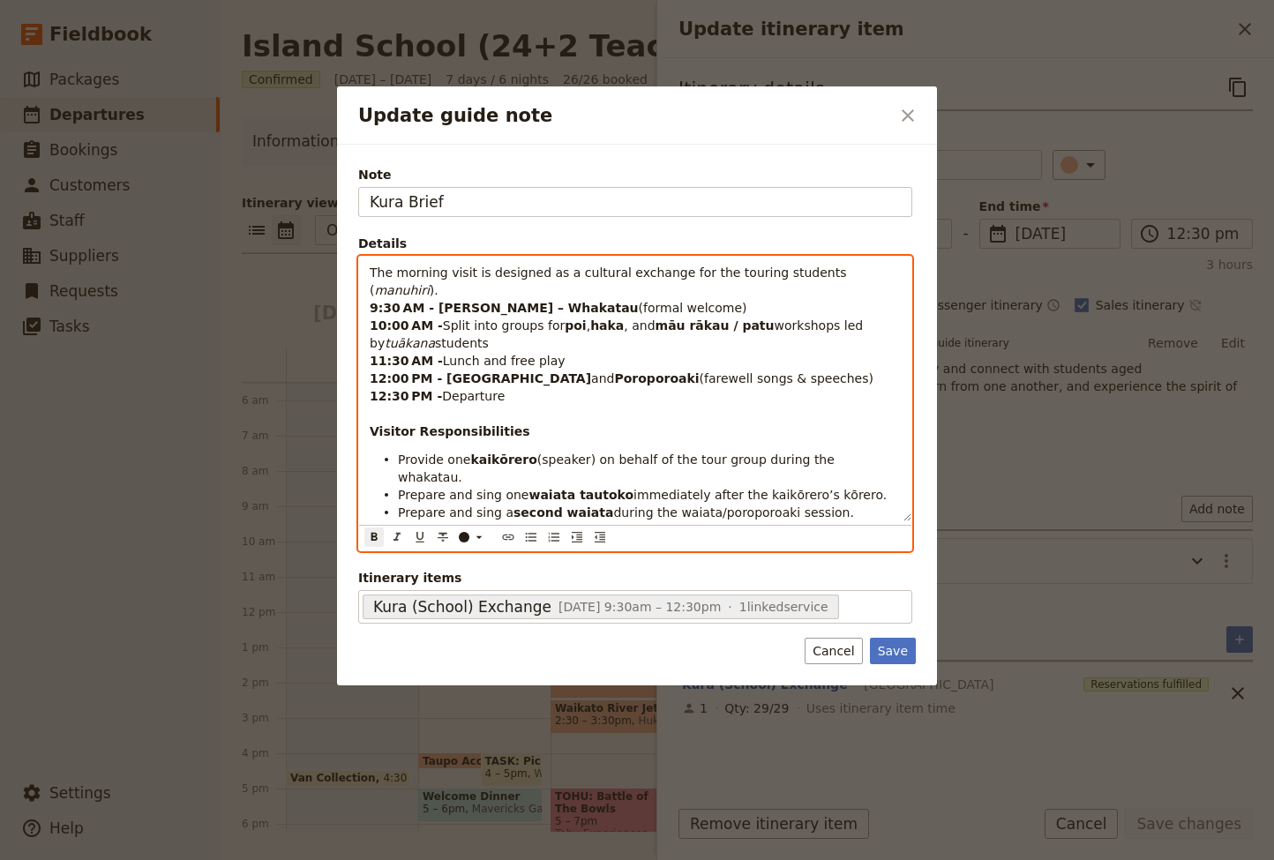
click at [400, 452] on span "Provide one" at bounding box center [434, 459] width 72 height 14
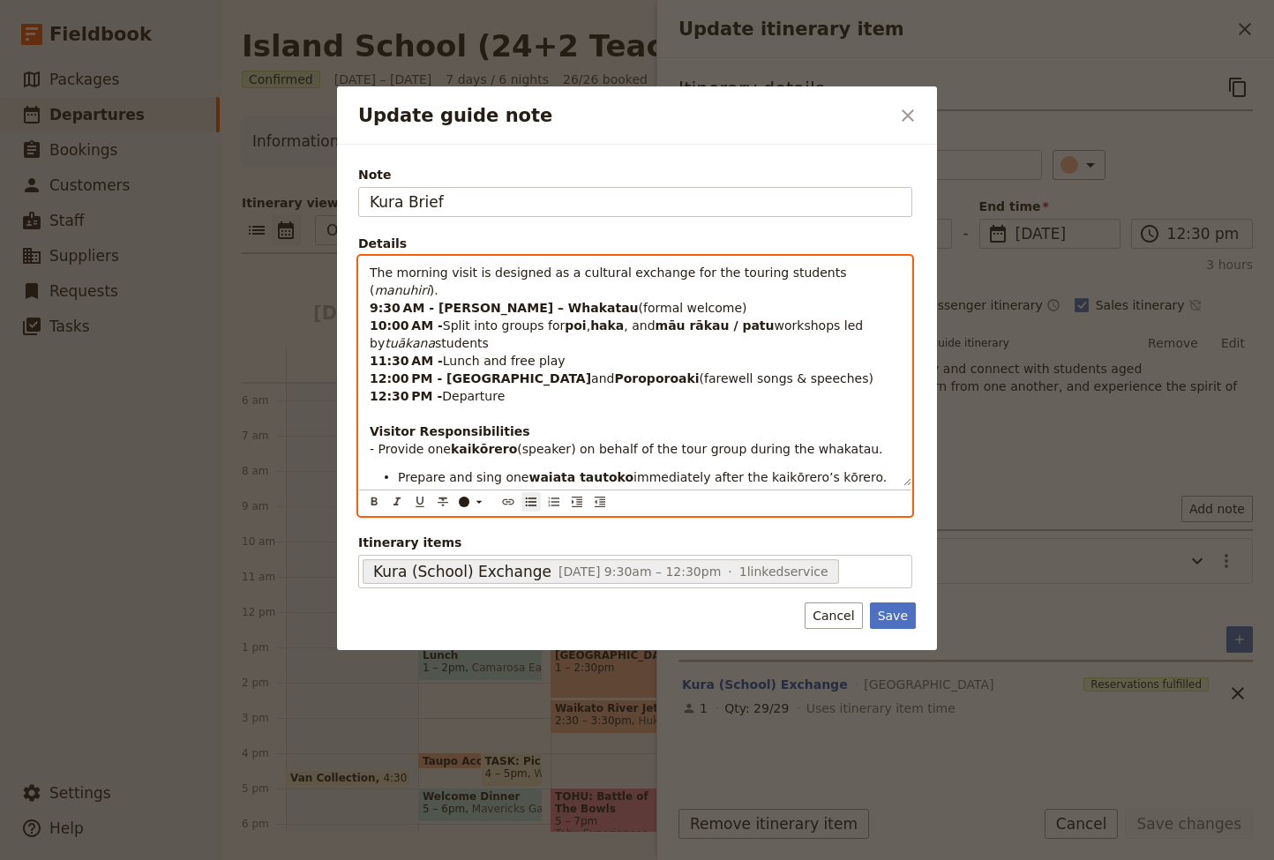
drag, startPoint x: 398, startPoint y: 454, endPoint x: 585, endPoint y: 482, distance: 189.1
click at [398, 470] on span "Prepare and sing one" at bounding box center [463, 477] width 131 height 14
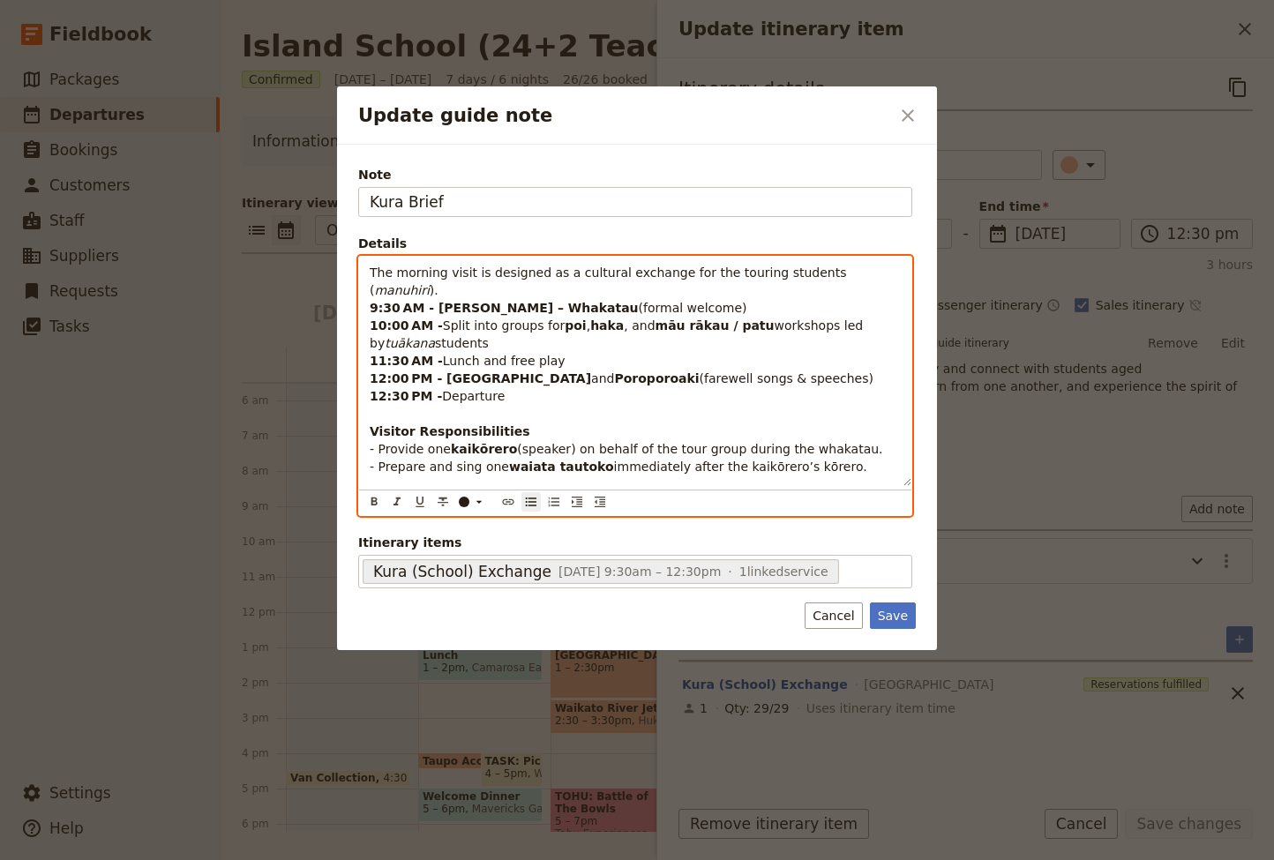
drag, startPoint x: 397, startPoint y: 477, endPoint x: 515, endPoint y: 477, distance: 118.2
click at [397, 486] on ul "Prepare and sing a second waiata during the waiata/poroporoaki session." at bounding box center [635, 495] width 531 height 18
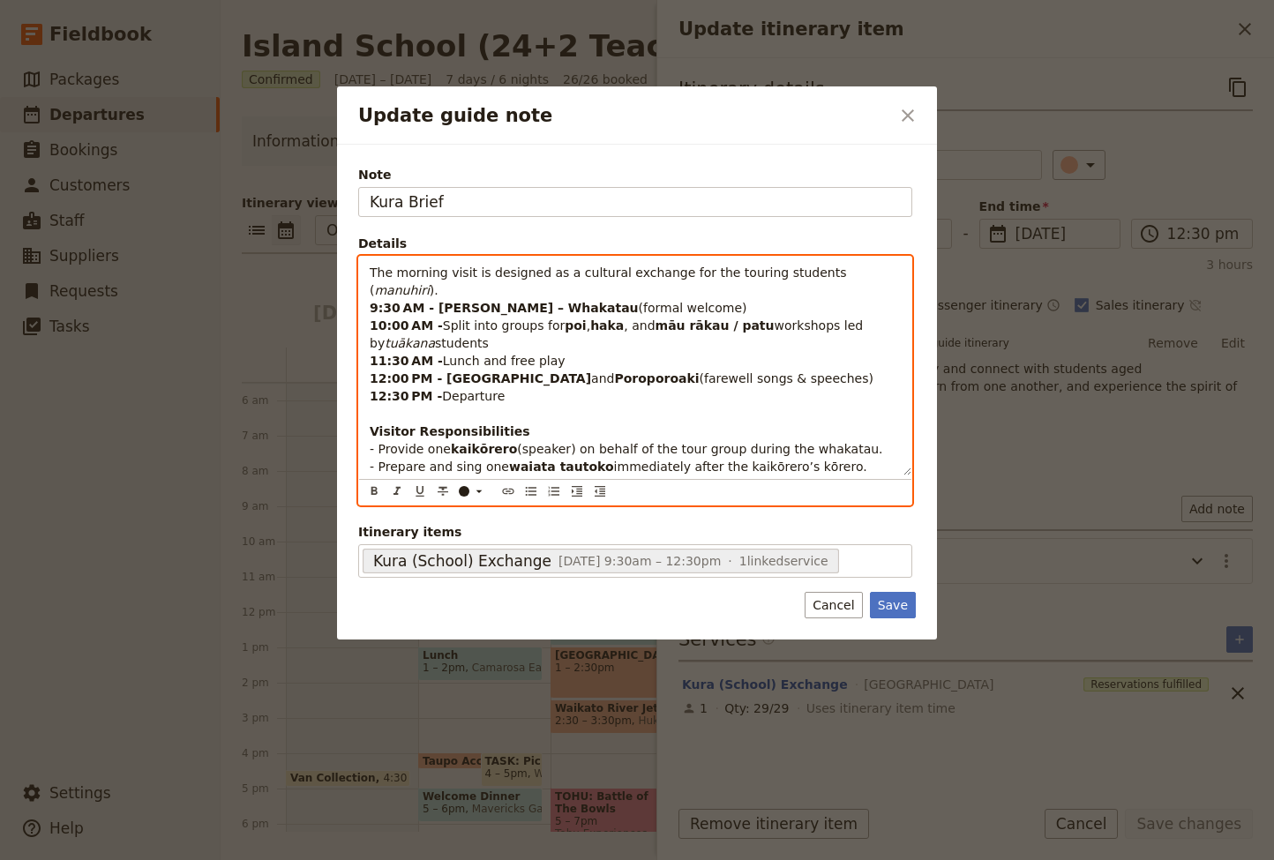
click at [824, 466] on p "The morning visit is designed as a cultural exchange for the touring students (…" at bounding box center [635, 378] width 531 height 229
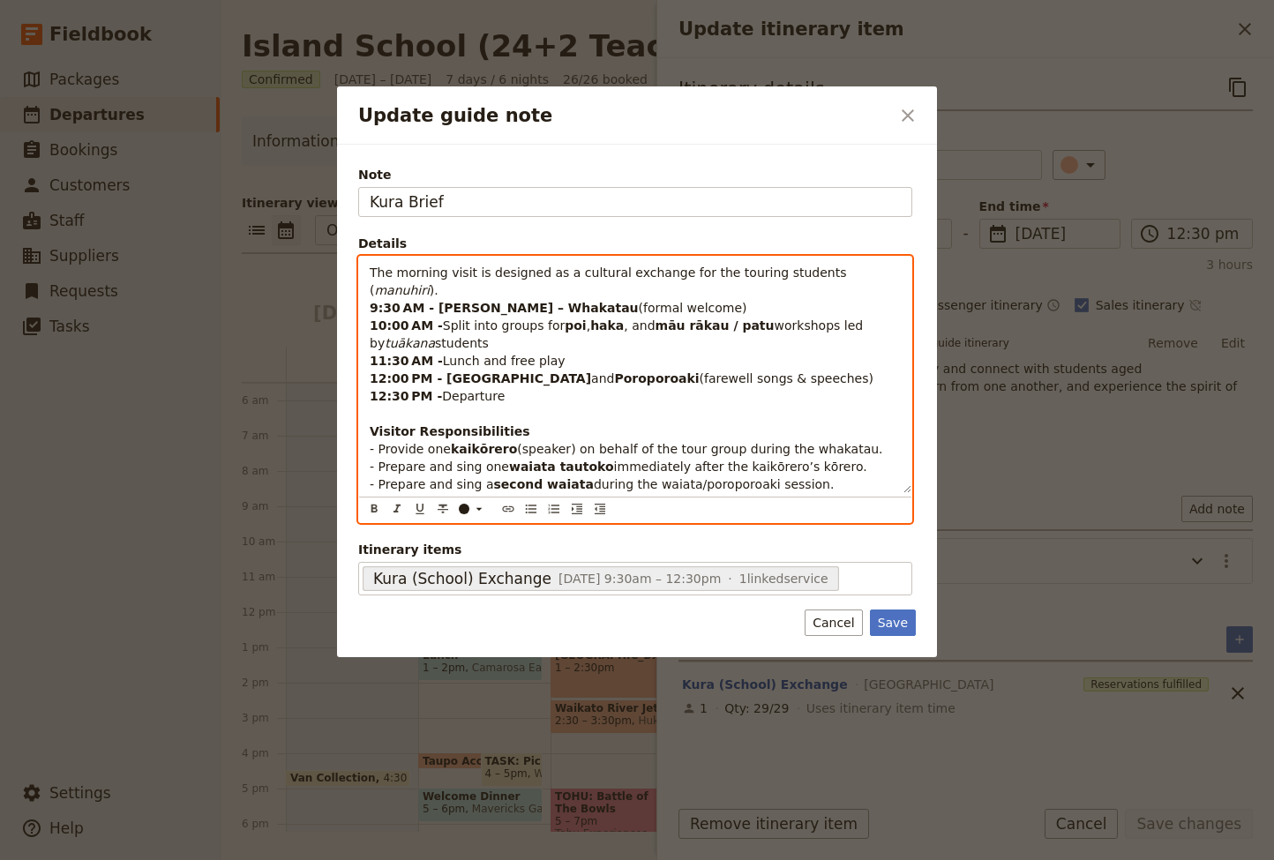
click at [515, 326] on p "The morning visit is designed as a cultural exchange for the touring students (…" at bounding box center [635, 378] width 531 height 229
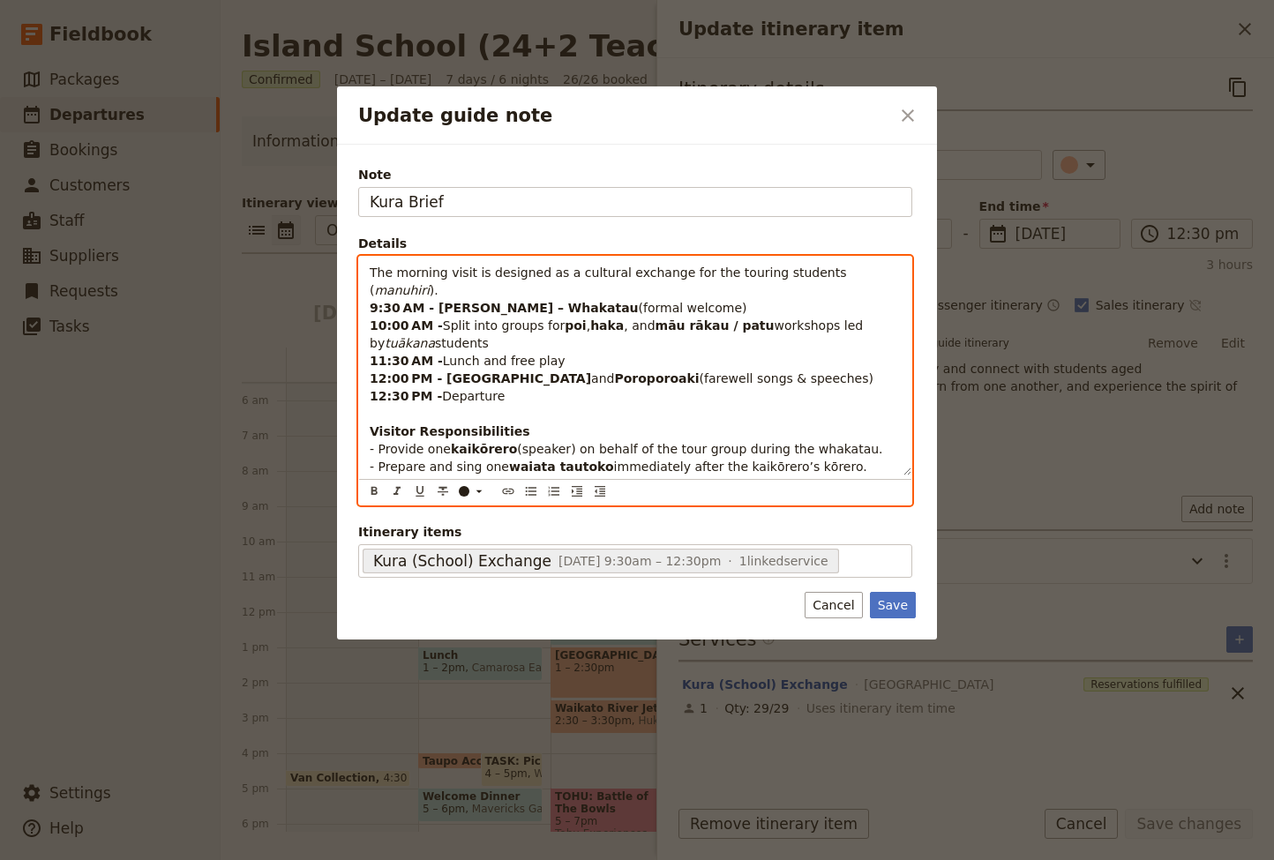
drag, startPoint x: 830, startPoint y: 308, endPoint x: 811, endPoint y: 310, distance: 19.6
click at [830, 308] on p "The morning visit is designed as a cultural exchange for the touring students (…" at bounding box center [635, 378] width 531 height 229
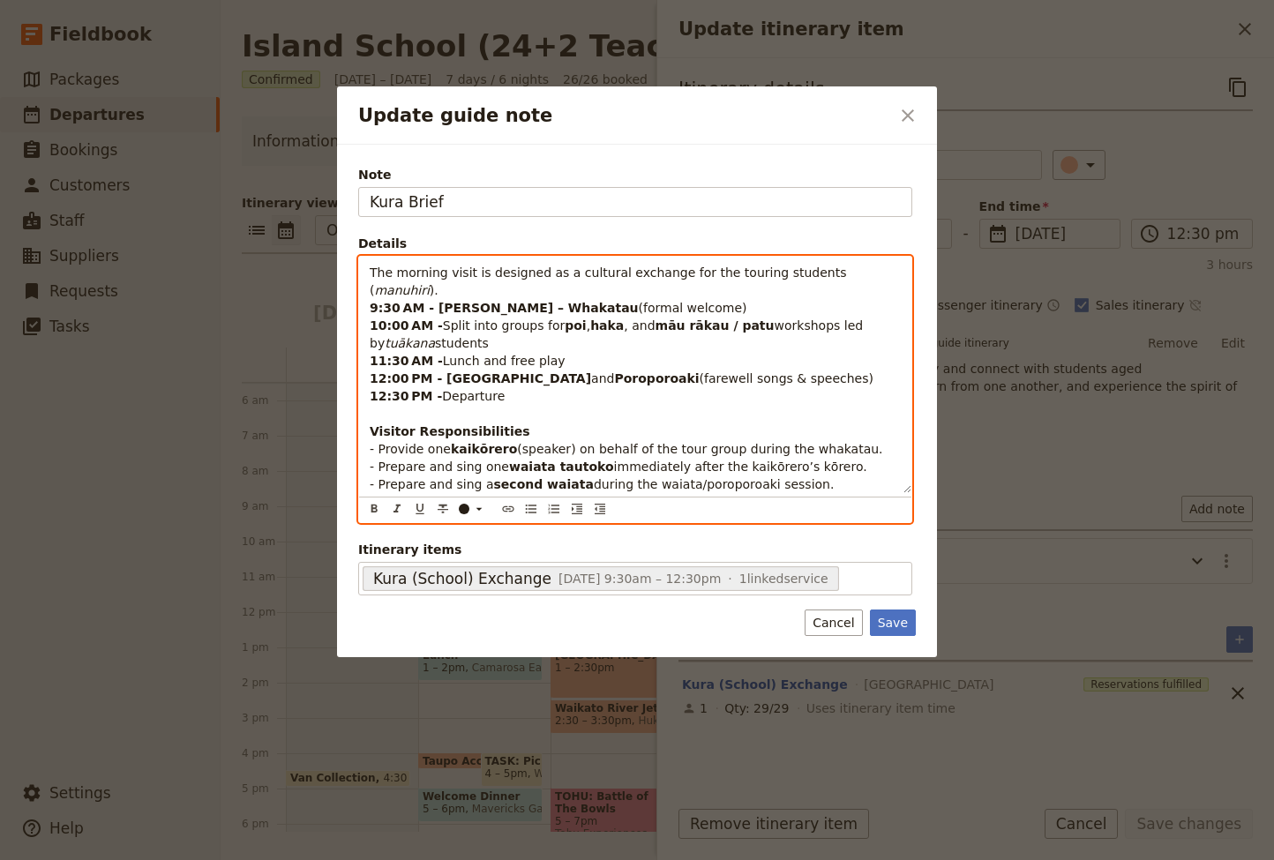
click at [550, 324] on p "The morning visit is designed as a cultural exchange for the touring students (…" at bounding box center [635, 378] width 531 height 229
click at [557, 343] on p "The morning visit is designed as a cultural exchange for the touring students (…" at bounding box center [635, 378] width 531 height 229
click at [784, 361] on p "The morning visit is designed as a cultural exchange for the touring students (…" at bounding box center [635, 378] width 531 height 229
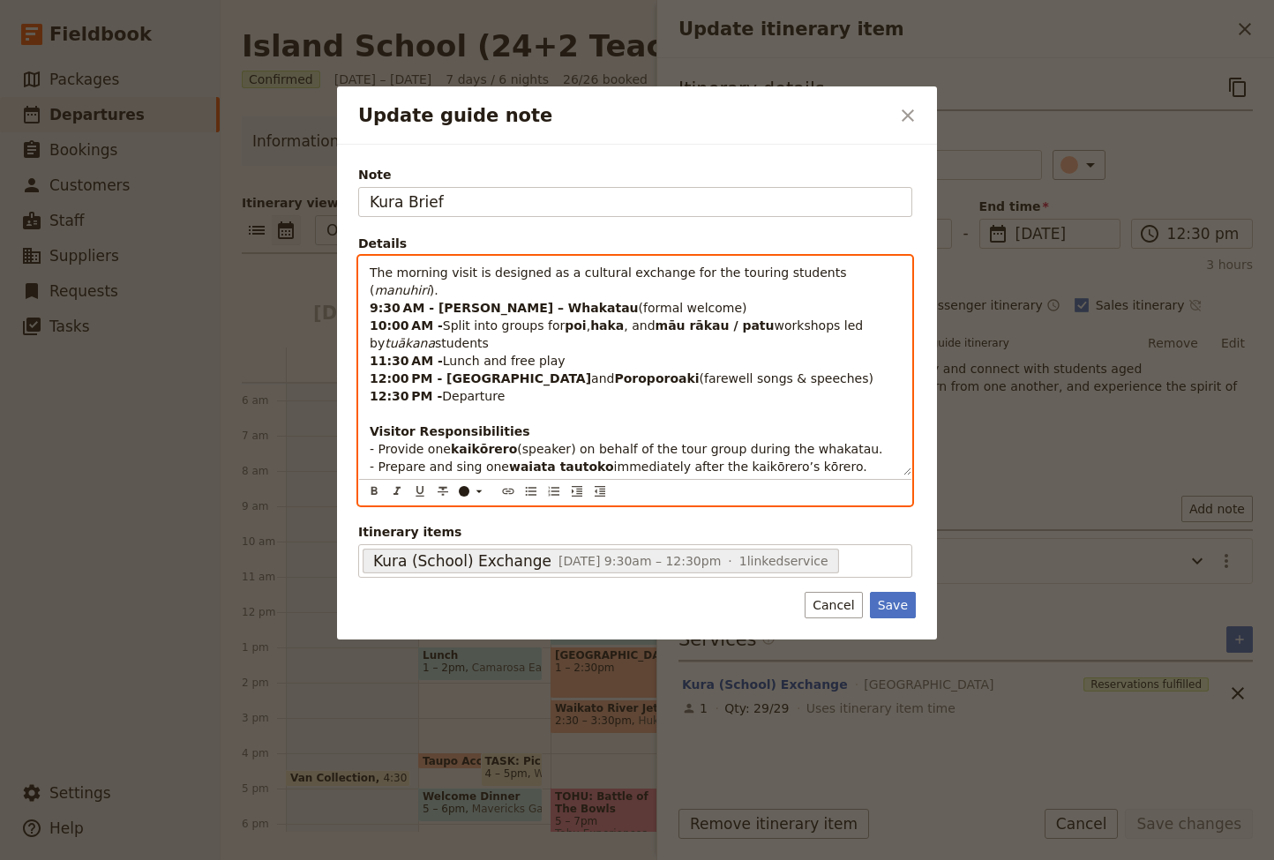
click at [531, 380] on p "The morning visit is designed as a cultural exchange for the touring students (…" at bounding box center [635, 378] width 531 height 229
click at [797, 477] on span "during the waiata/poroporoaki session." at bounding box center [714, 484] width 241 height 14
click at [836, 448] on p "The morning visit is designed as a cultural exchange for the touring students (…" at bounding box center [635, 378] width 531 height 229
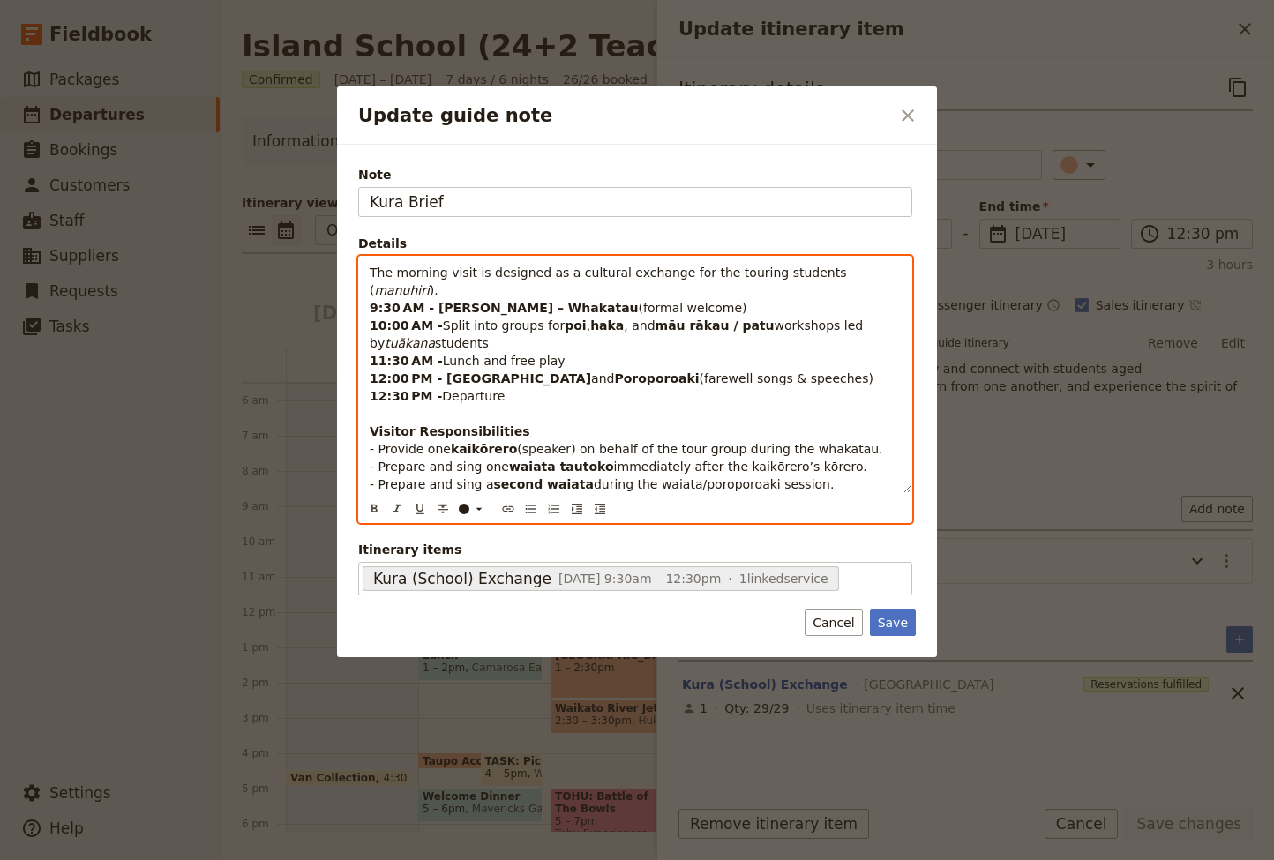
click at [474, 393] on p "The morning visit is designed as a cultural exchange for the touring students (…" at bounding box center [635, 378] width 531 height 229
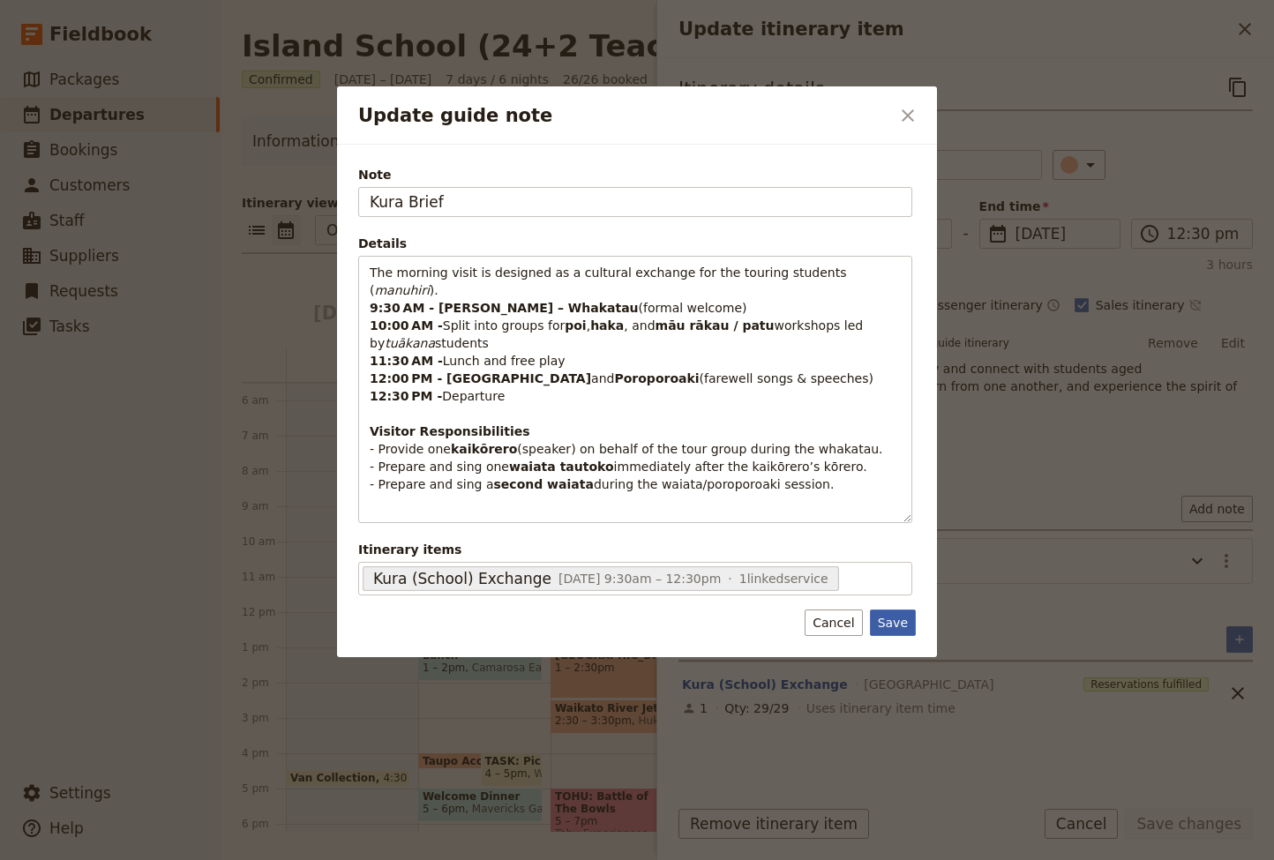
click at [893, 609] on button "Save" at bounding box center [893, 622] width 46 height 26
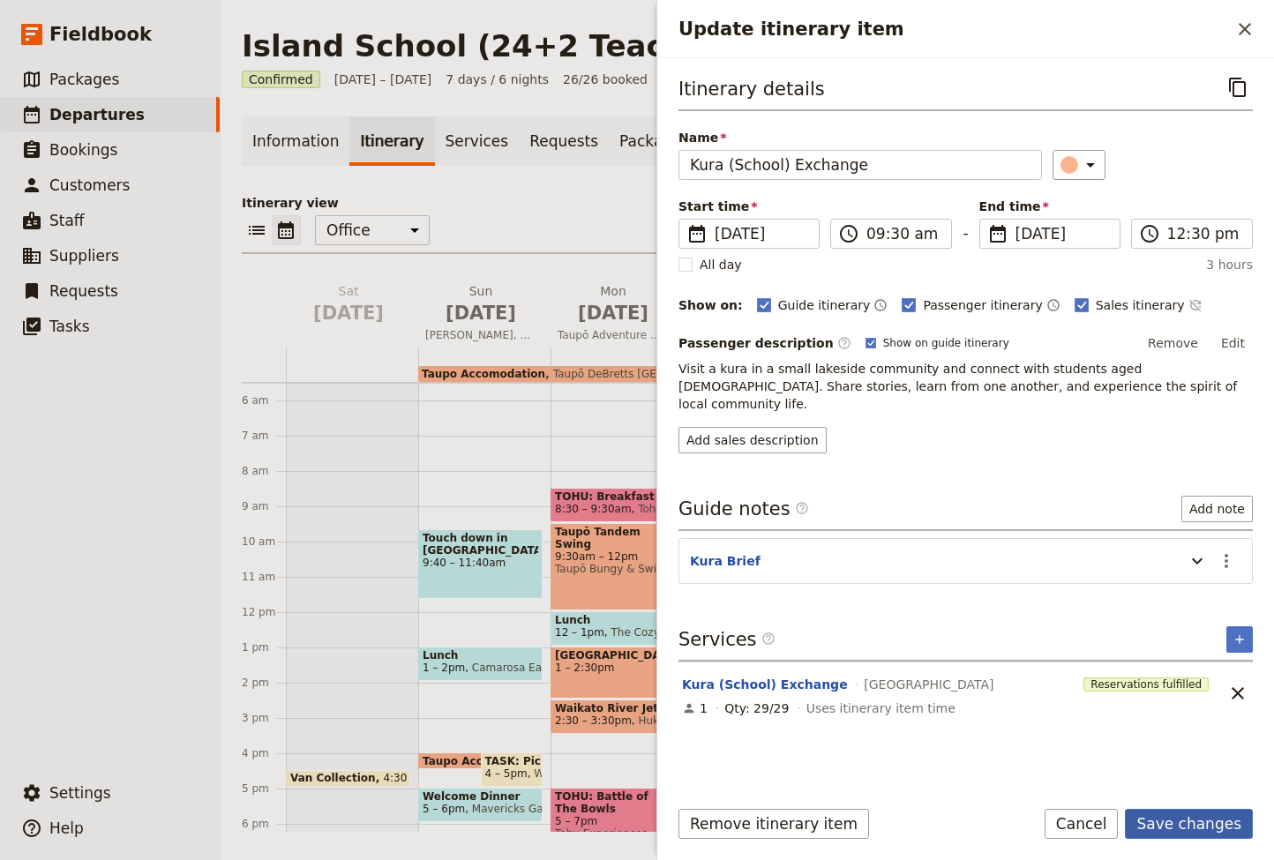
scroll to position [0, 0]
click at [1189, 822] on button "Save changes" at bounding box center [1188, 824] width 128 height 30
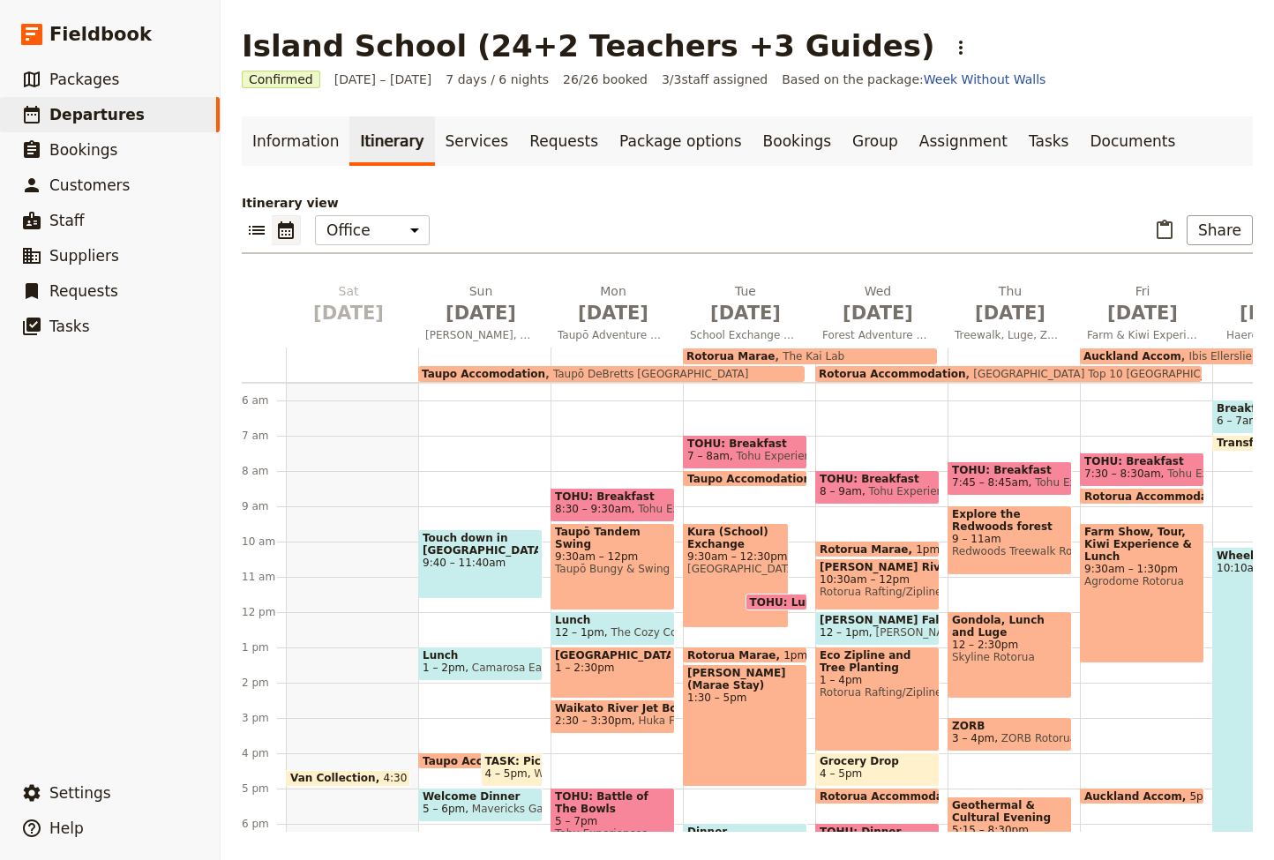
click at [876, 576] on span "10:30am – 12pm" at bounding box center [877, 579] width 116 height 12
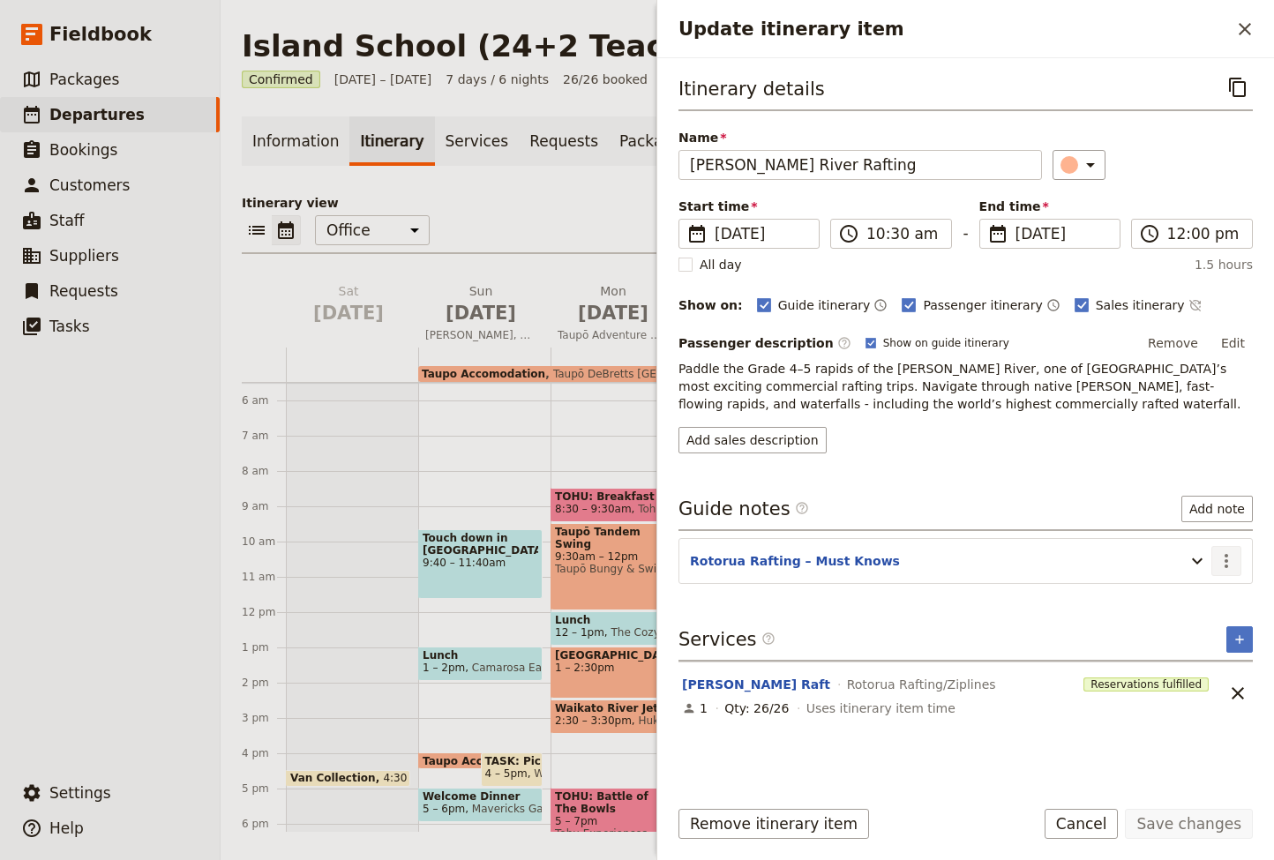
click at [1228, 557] on icon "Actions" at bounding box center [1225, 560] width 21 height 21
click at [1191, 594] on span "Edit note" at bounding box center [1175, 600] width 56 height 18
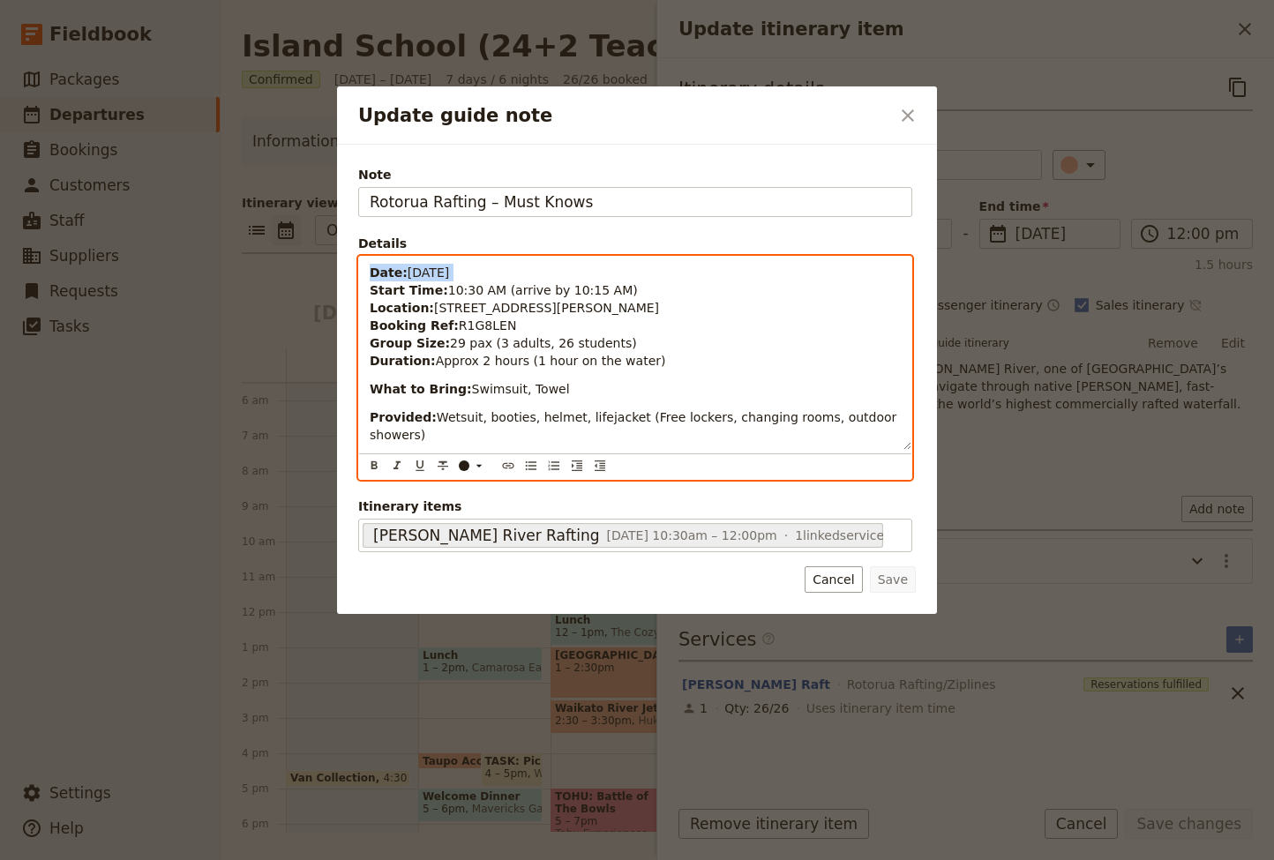
drag, startPoint x: 369, startPoint y: 292, endPoint x: 367, endPoint y: 268, distance: 23.9
click at [367, 268] on div "Date: Wednesday, 5 November 2025 Start Time: 10:30 AM (arrive by 10:15 AM) Loca…" at bounding box center [635, 353] width 552 height 193
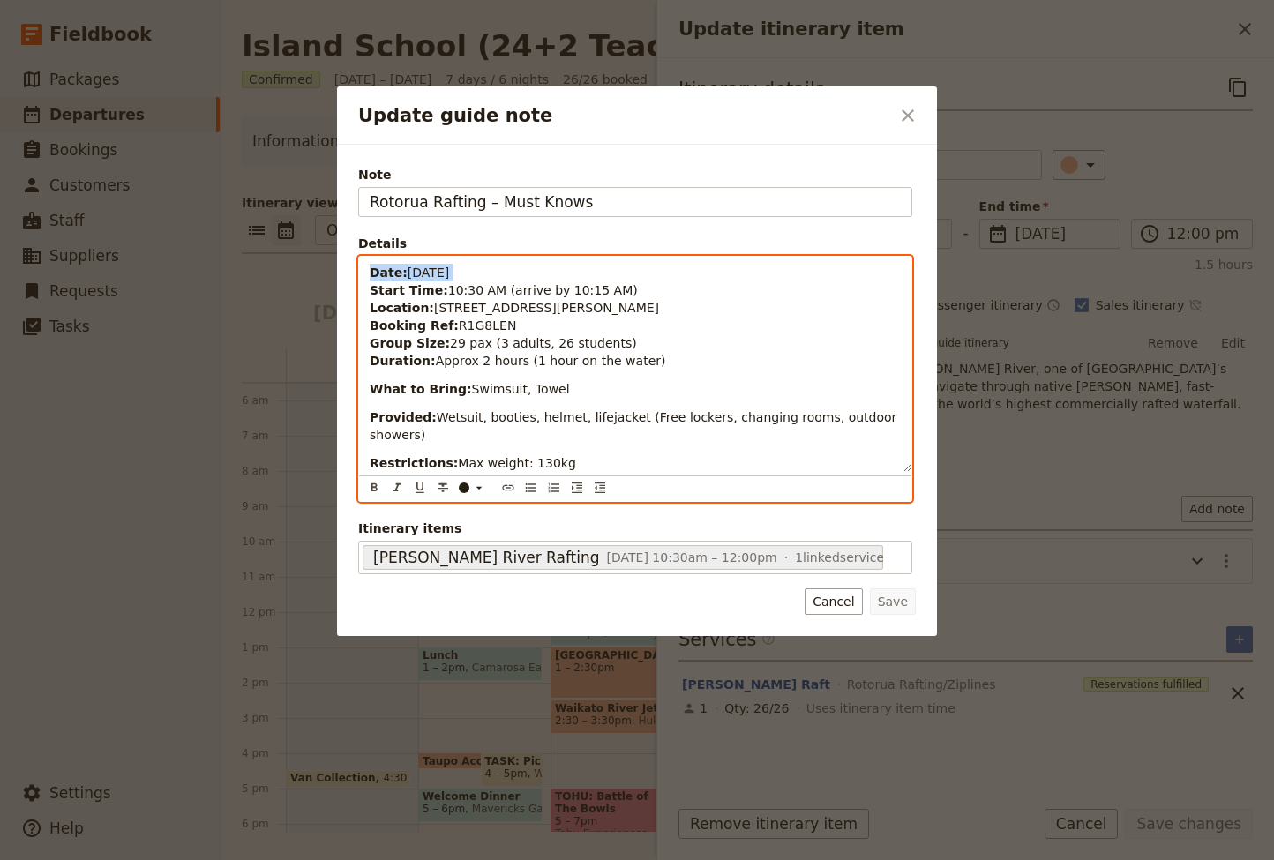
drag, startPoint x: 617, startPoint y: 290, endPoint x: 509, endPoint y: 292, distance: 108.5
click at [499, 293] on p "Date: Wednesday, 5 November 2025 Start Time: 10:30 AM (arrive by 10:15 AM) Loca…" at bounding box center [635, 317] width 531 height 106
copy span "(arrive by 10:15 AM)"
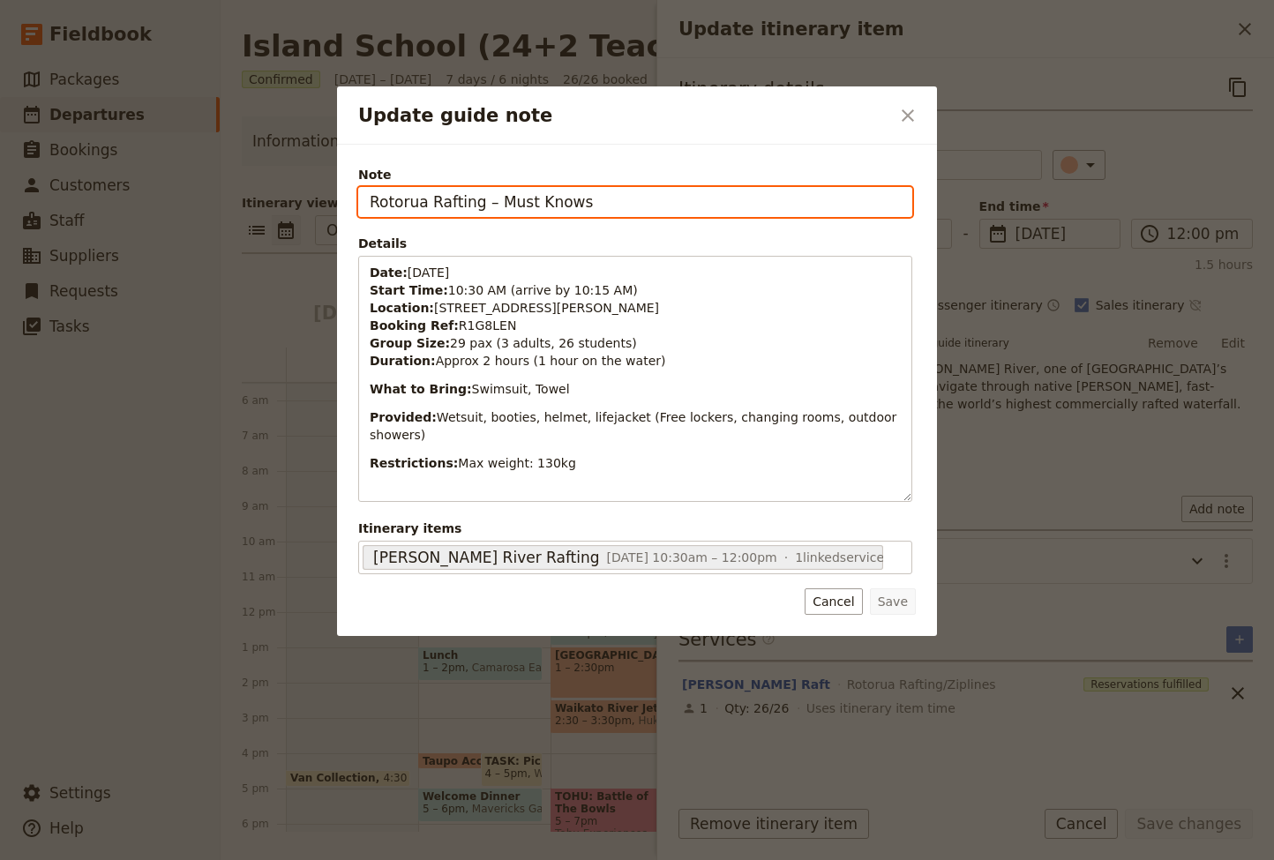
click at [633, 198] on input "Rotorua Rafting – Must Knows" at bounding box center [635, 202] width 554 height 30
paste input "(arrive by 10:15 AM)"
click at [571, 202] on input "Rotorua Rafting – Must Knows(arrive by 10:15 AM)" at bounding box center [635, 202] width 554 height 30
type input "Rotorua Rafting – Must Knows (arrive by 10:15 AM)"
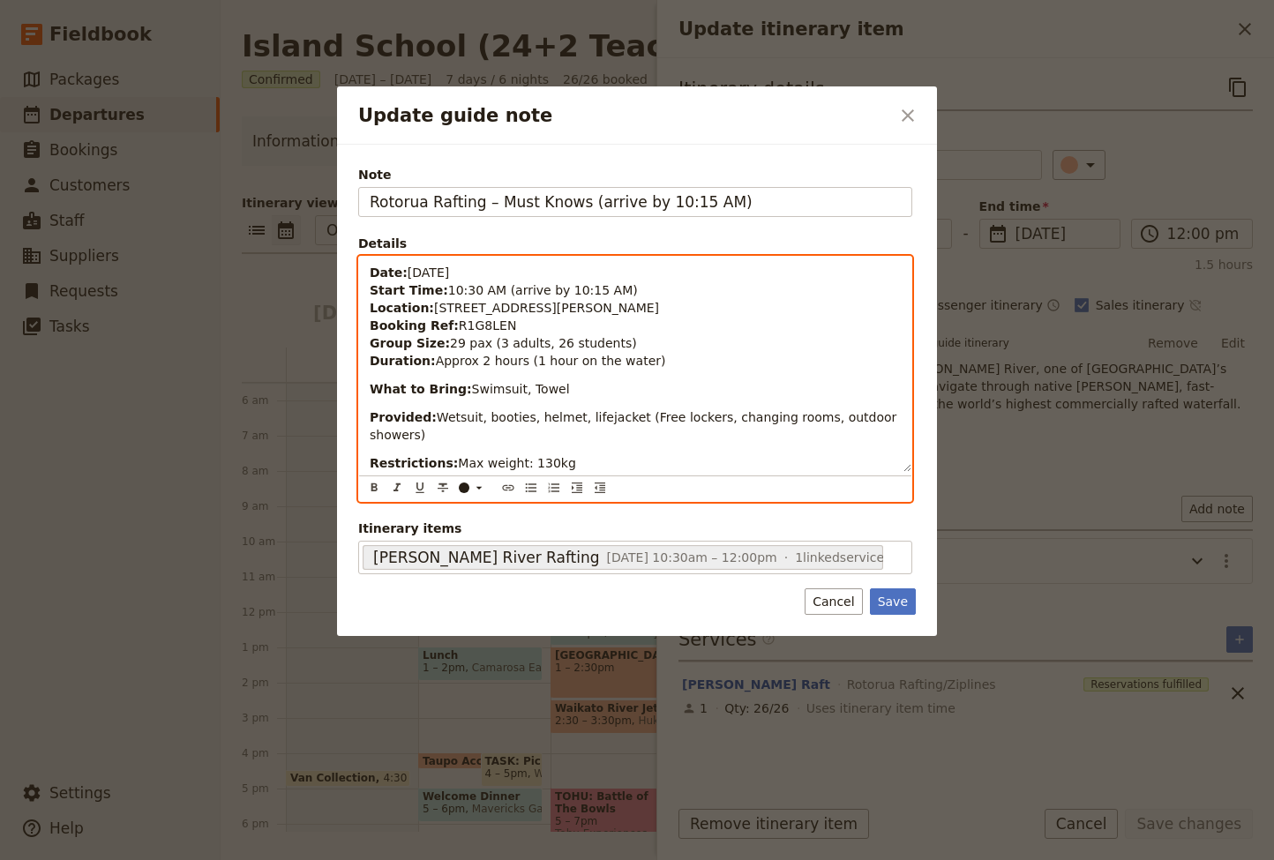
drag, startPoint x: 627, startPoint y: 290, endPoint x: 354, endPoint y: 273, distance: 274.0
click at [354, 273] on div "Note Rotorua Rafting – Must Knows (arrive by 10:15 AM) Details Date: Wednesday,…" at bounding box center [637, 390] width 600 height 491
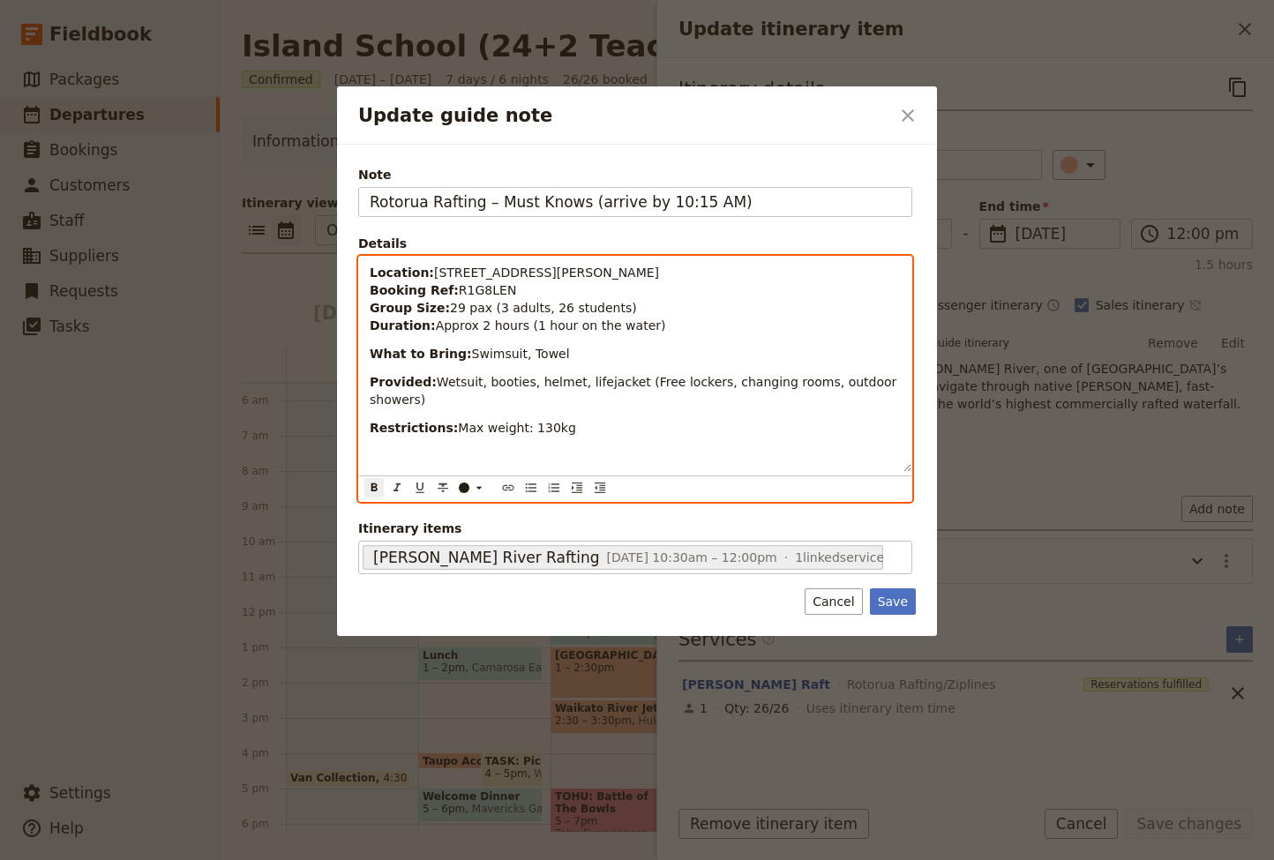
click at [450, 335] on div "Location: 761 State Highway 33, Okere Falls, Rotorua Booking Ref: R1G8LEN Group…" at bounding box center [635, 364] width 552 height 215
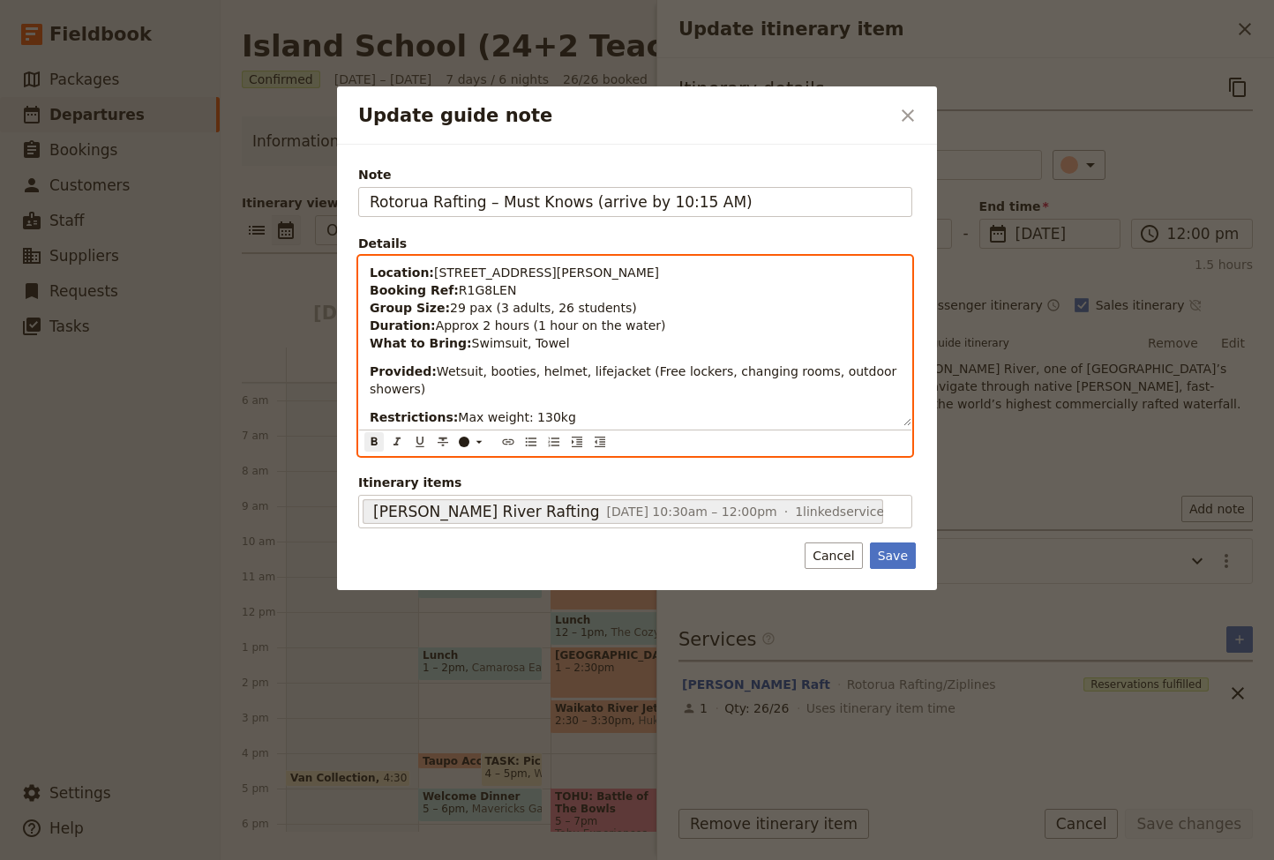
click at [564, 344] on p "Location: 761 State Highway 33, Okere Falls, Rotorua Booking Ref: R1G8LEN Group…" at bounding box center [635, 308] width 531 height 88
click at [509, 288] on p "Location: 761 State Highway 33, Okere Falls, Rotorua Booking Ref: R1G8LEN Group…" at bounding box center [635, 308] width 531 height 88
click at [564, 345] on p "Location: 761 State Highway 33, Okere Falls, Rotorua Booking Ref: R1G8LEN Group…" at bounding box center [635, 308] width 531 height 88
click at [368, 344] on div "Location: 761 State Highway 33, Okere Falls, Rotorua Booking Ref: R1G8LEN Group…" at bounding box center [635, 341] width 552 height 169
click at [603, 342] on p "Location: 761 State Highway 33, Okere Falls, Rotorua Booking Ref: R1G8LEN Group…" at bounding box center [635, 308] width 531 height 88
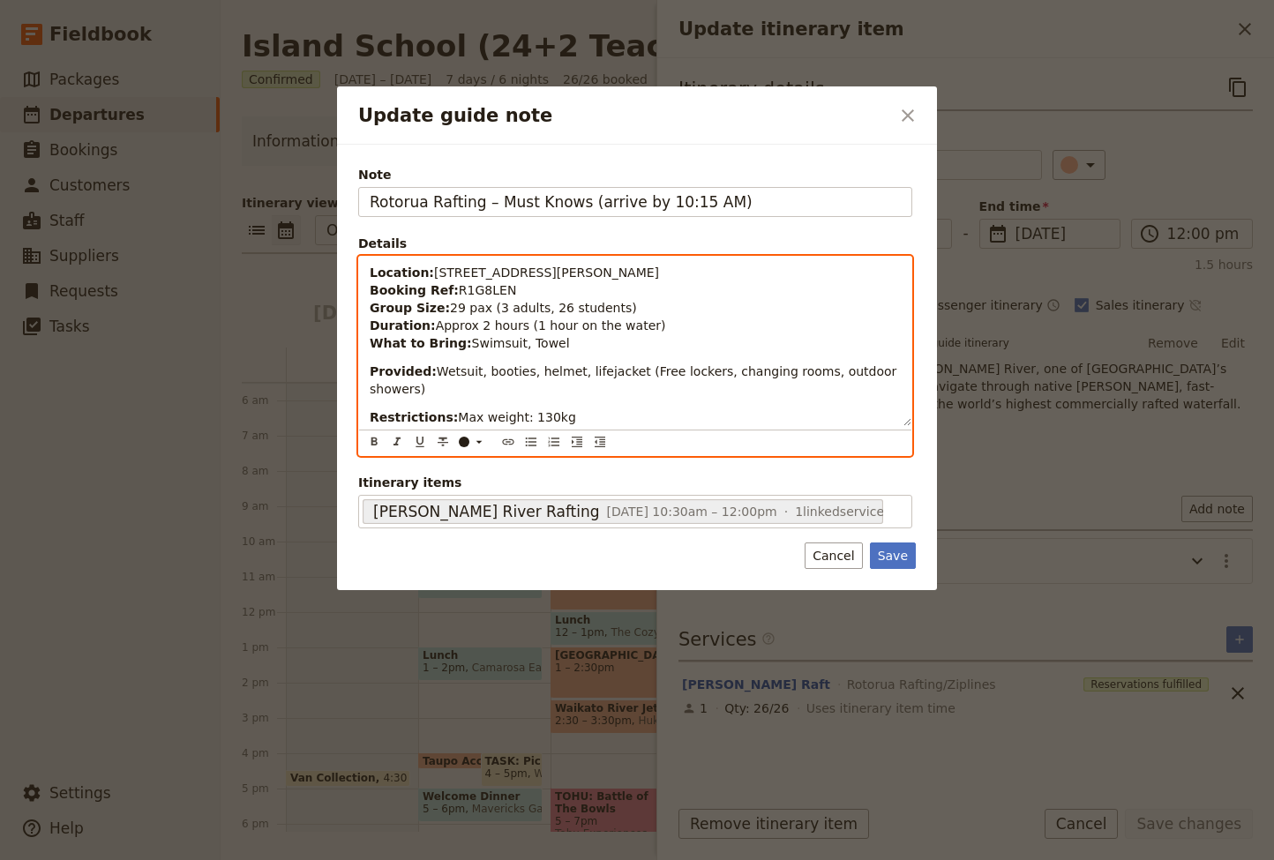
drag, startPoint x: 576, startPoint y: 345, endPoint x: 368, endPoint y: 344, distance: 208.1
click at [368, 344] on div "Location: 761 State Highway 33, Okere Falls, Rotorua Booking Ref: R1G8LEN Group…" at bounding box center [635, 341] width 552 height 169
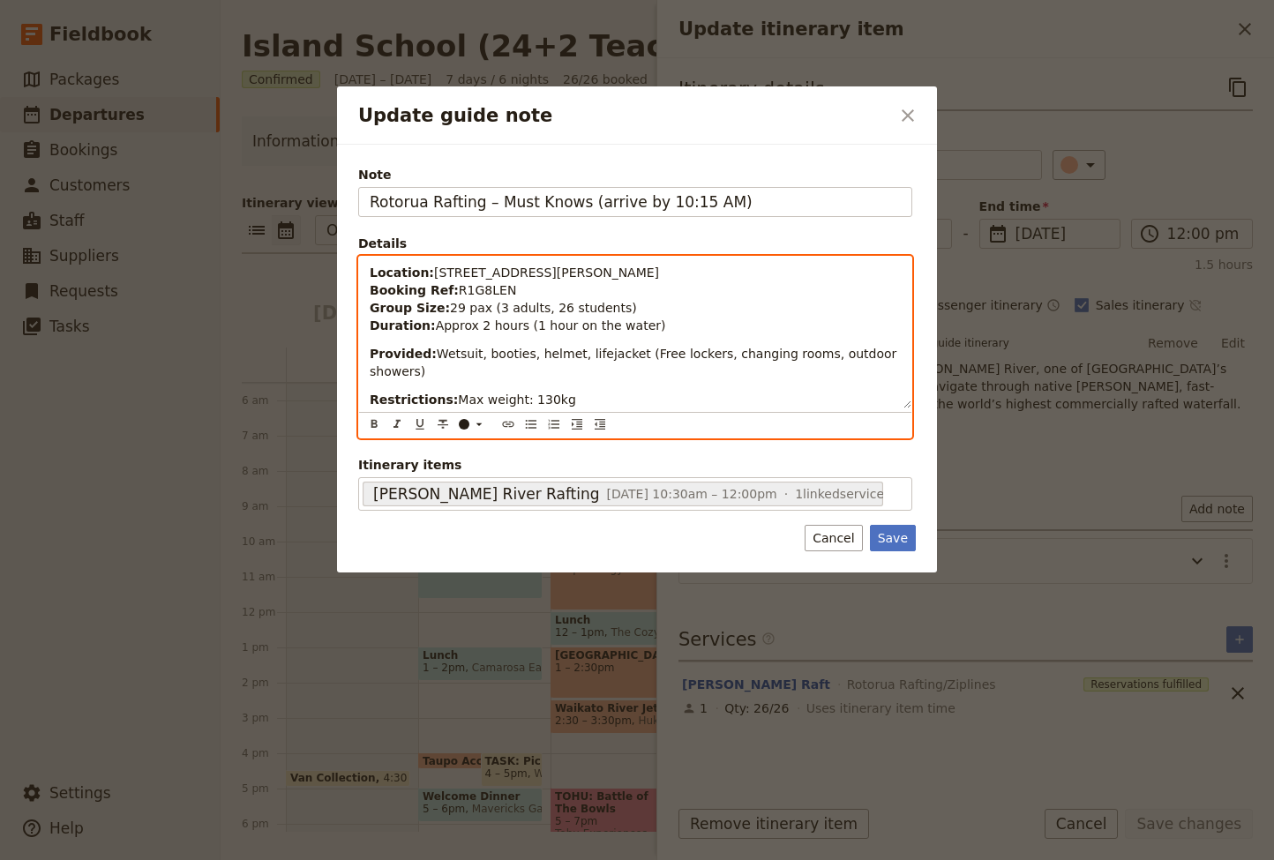
click at [461, 372] on p "Provided: Wetsuit, booties, helmet, lifejacket (Free lockers, changing rooms, o…" at bounding box center [635, 362] width 531 height 35
click at [366, 397] on div "Location: 761 State Highway 33, Okere Falls, Rotorua Booking Ref: R1G8LEN Group…" at bounding box center [635, 333] width 552 height 152
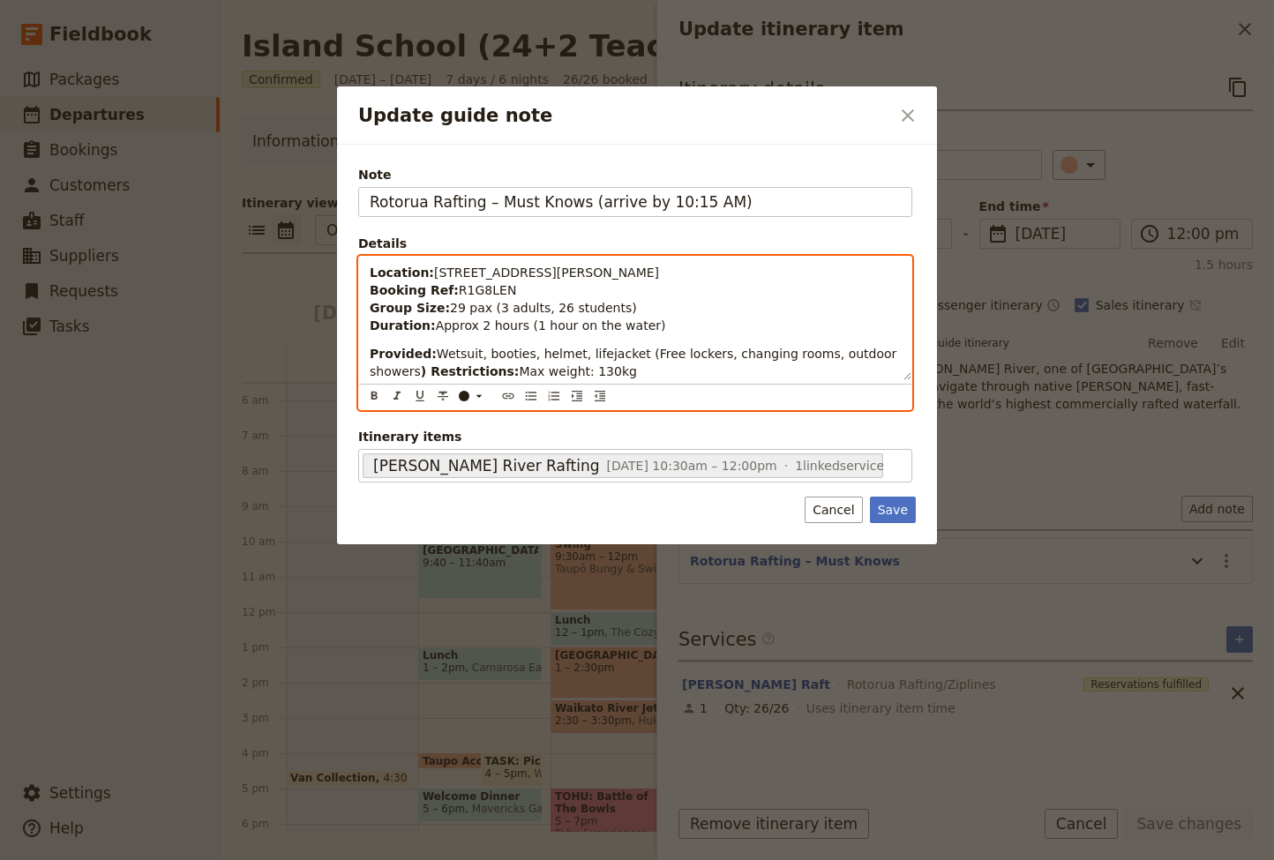
click at [553, 279] on span "[STREET_ADDRESS][PERSON_NAME]" at bounding box center [546, 272] width 225 height 14
click at [631, 304] on p "Location: 761 State Highway 33, Okere Falls, Rotorua Booking Ref: R1G8LEN Group…" at bounding box center [635, 299] width 531 height 71
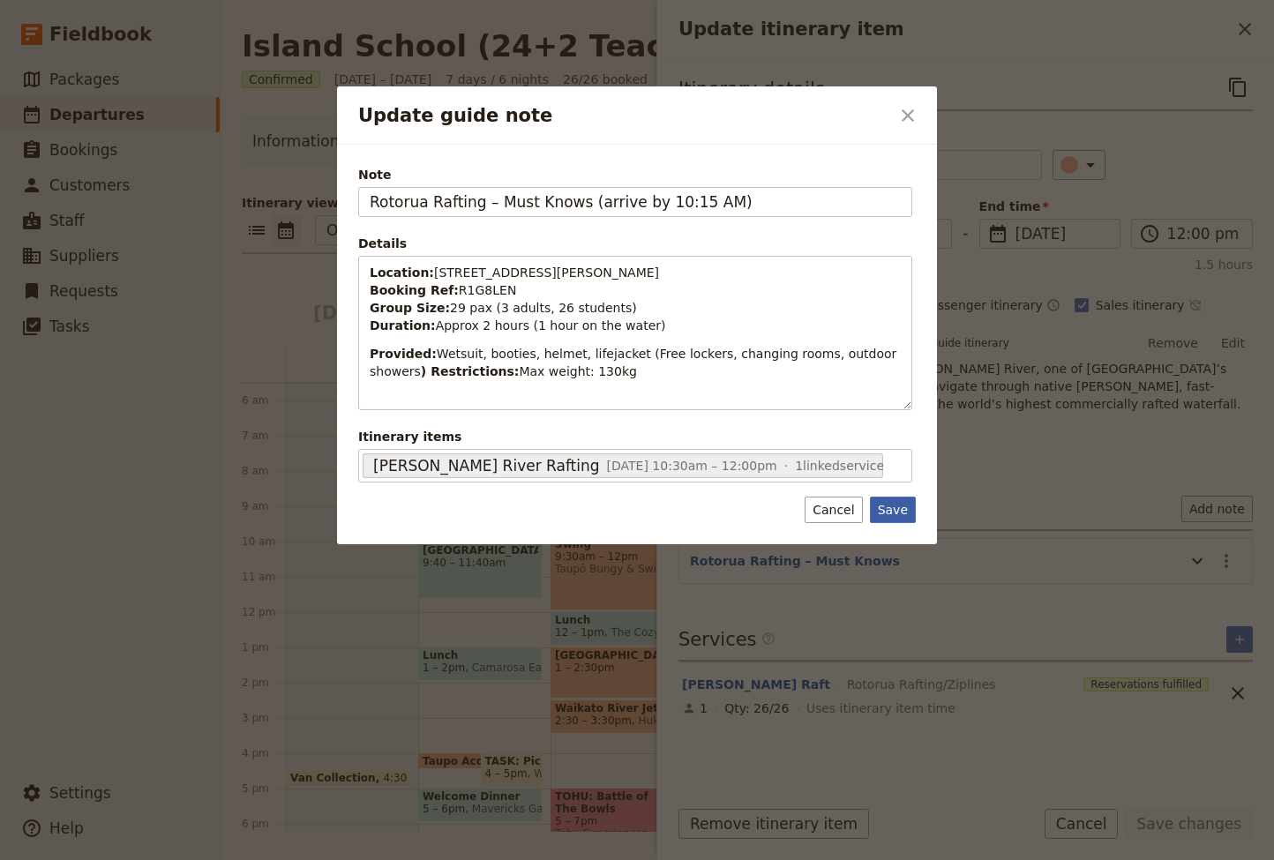
click at [896, 510] on button "Save" at bounding box center [893, 510] width 46 height 26
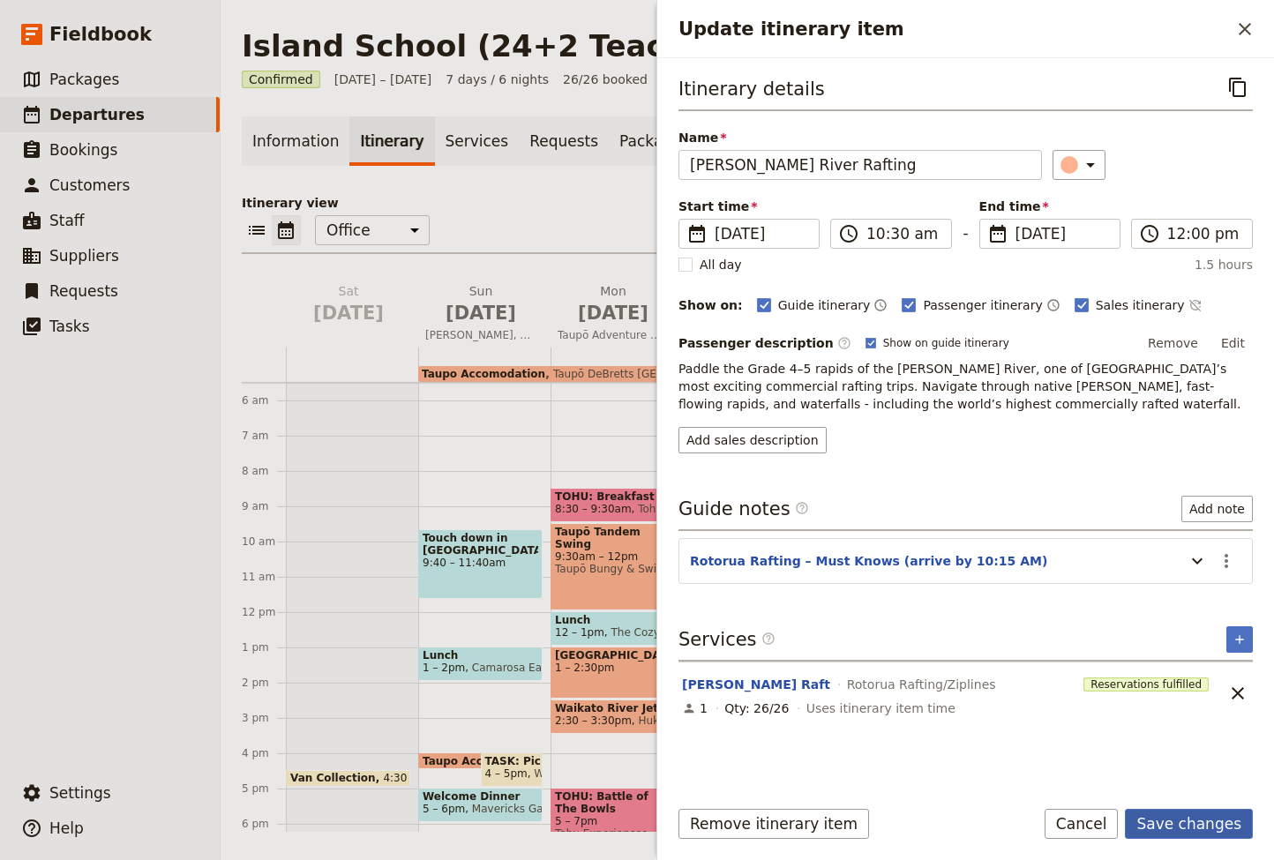
click at [1206, 827] on button "Save changes" at bounding box center [1188, 824] width 128 height 30
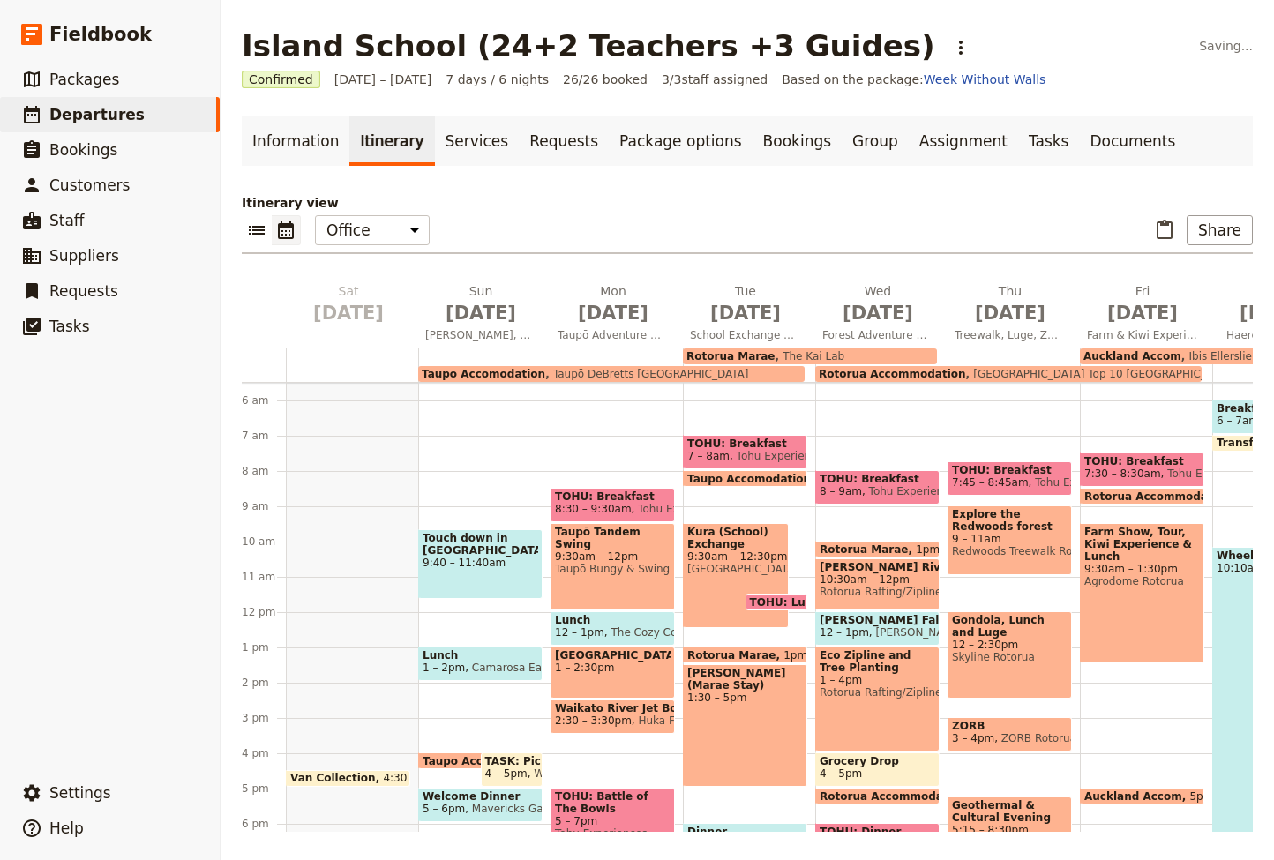
scroll to position [193, 0]
click at [880, 671] on span "Eco Zipline and Tree Planting" at bounding box center [877, 662] width 116 height 25
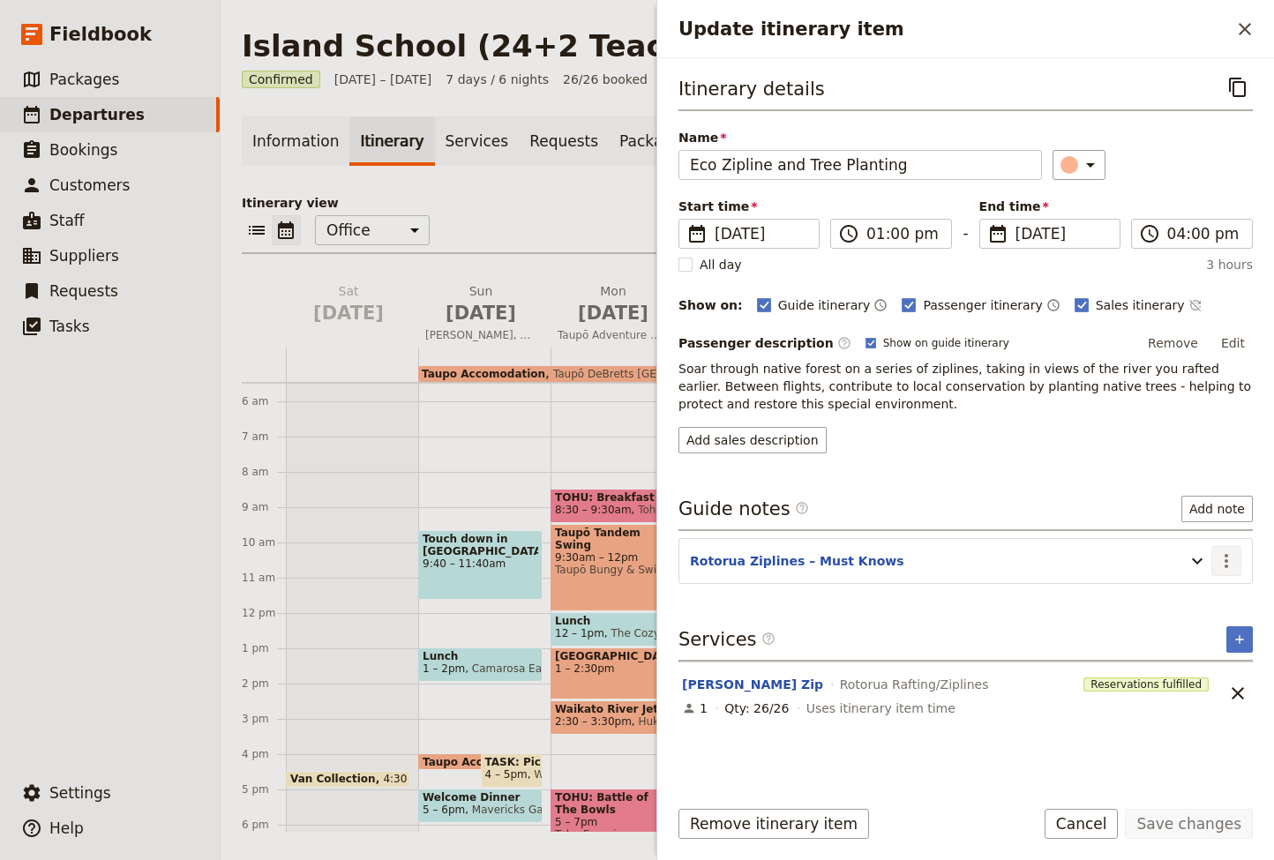
click at [1232, 565] on icon "Actions" at bounding box center [1225, 560] width 21 height 21
click at [1191, 597] on span "Edit note" at bounding box center [1175, 600] width 56 height 18
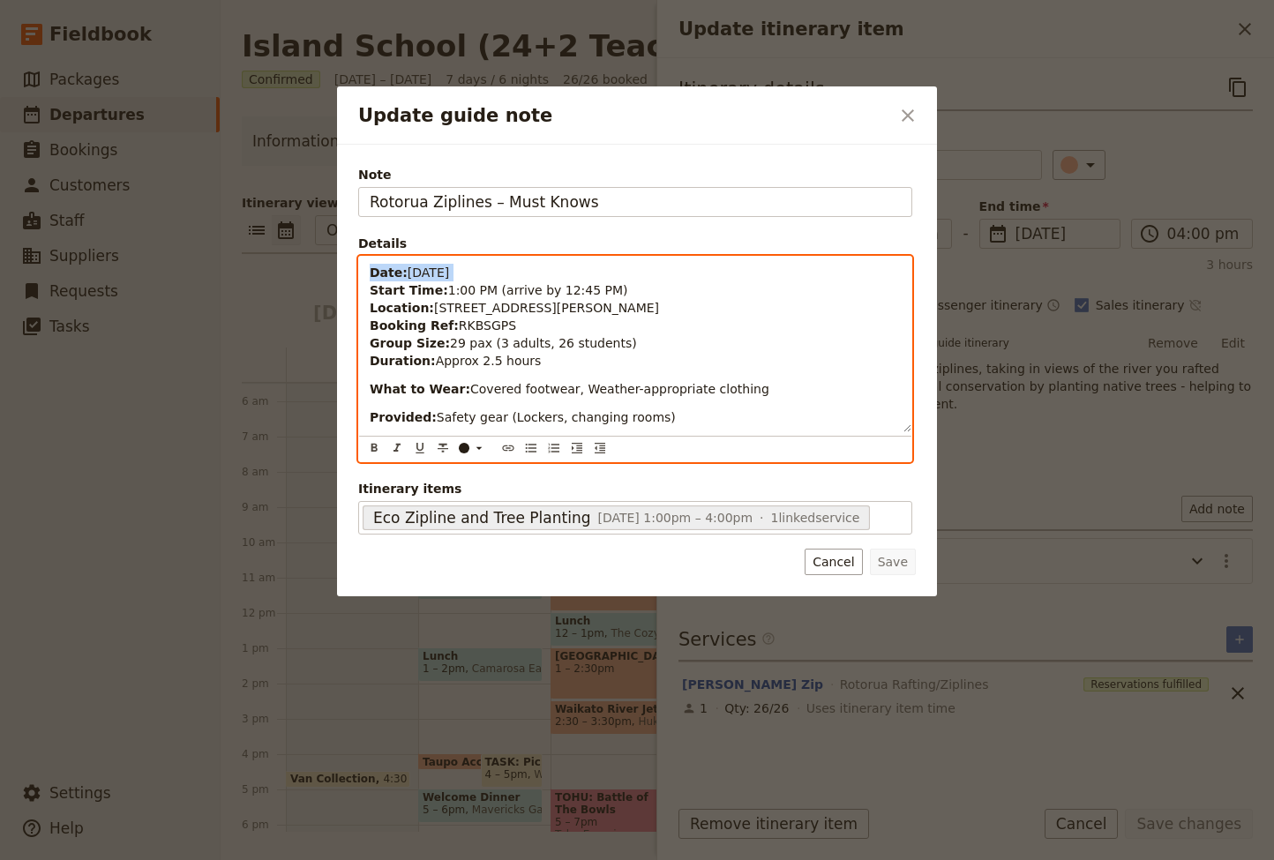
drag, startPoint x: 367, startPoint y: 293, endPoint x: 365, endPoint y: 241, distance: 52.1
click at [365, 241] on fieldset "Details Date: Wednesday, 5 November 2025 Start Time: 1:00 PM (arrive by 12:45 P…" at bounding box center [635, 349] width 554 height 228
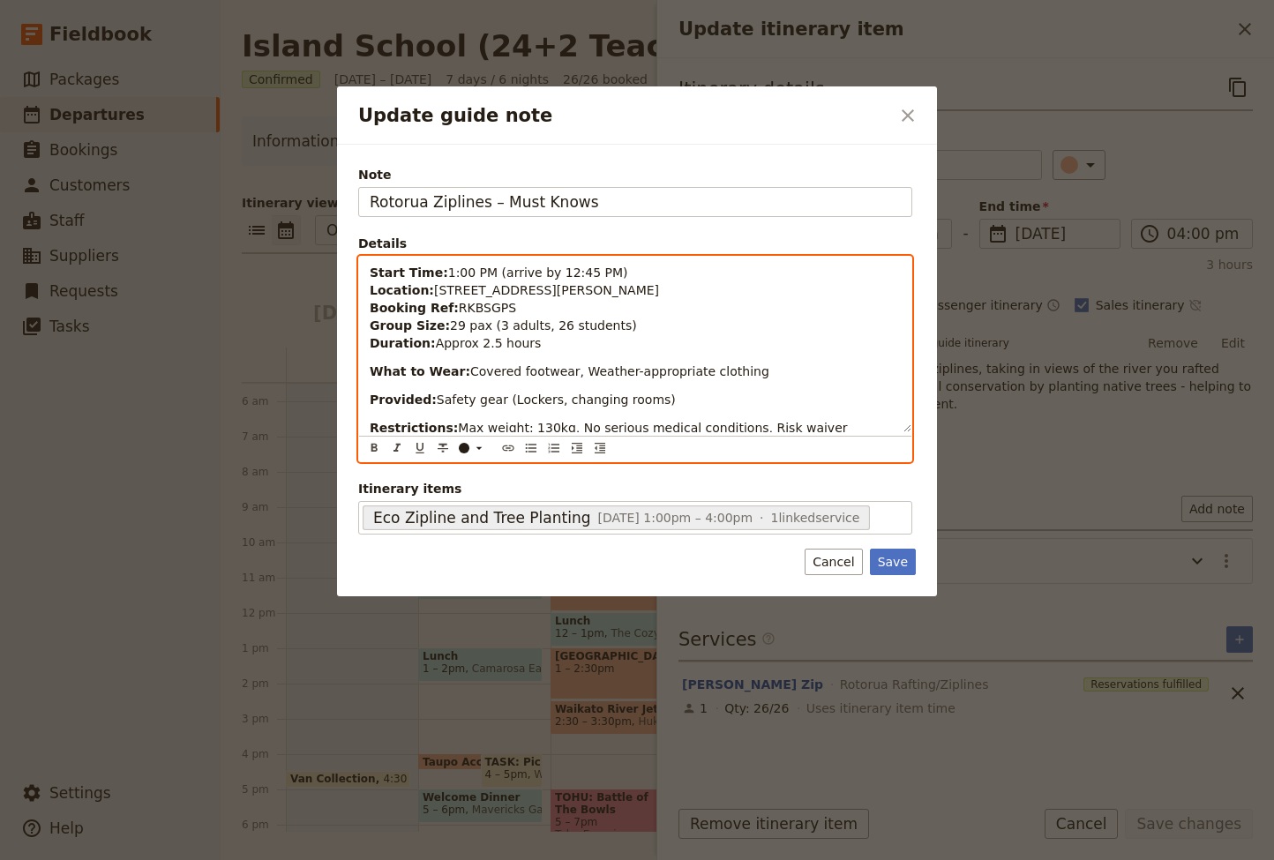
click at [520, 305] on p "Start Time: 1:00 PM (arrive by 12:45 PM) Location: 761 State Highway 33, Okere …" at bounding box center [635, 308] width 531 height 88
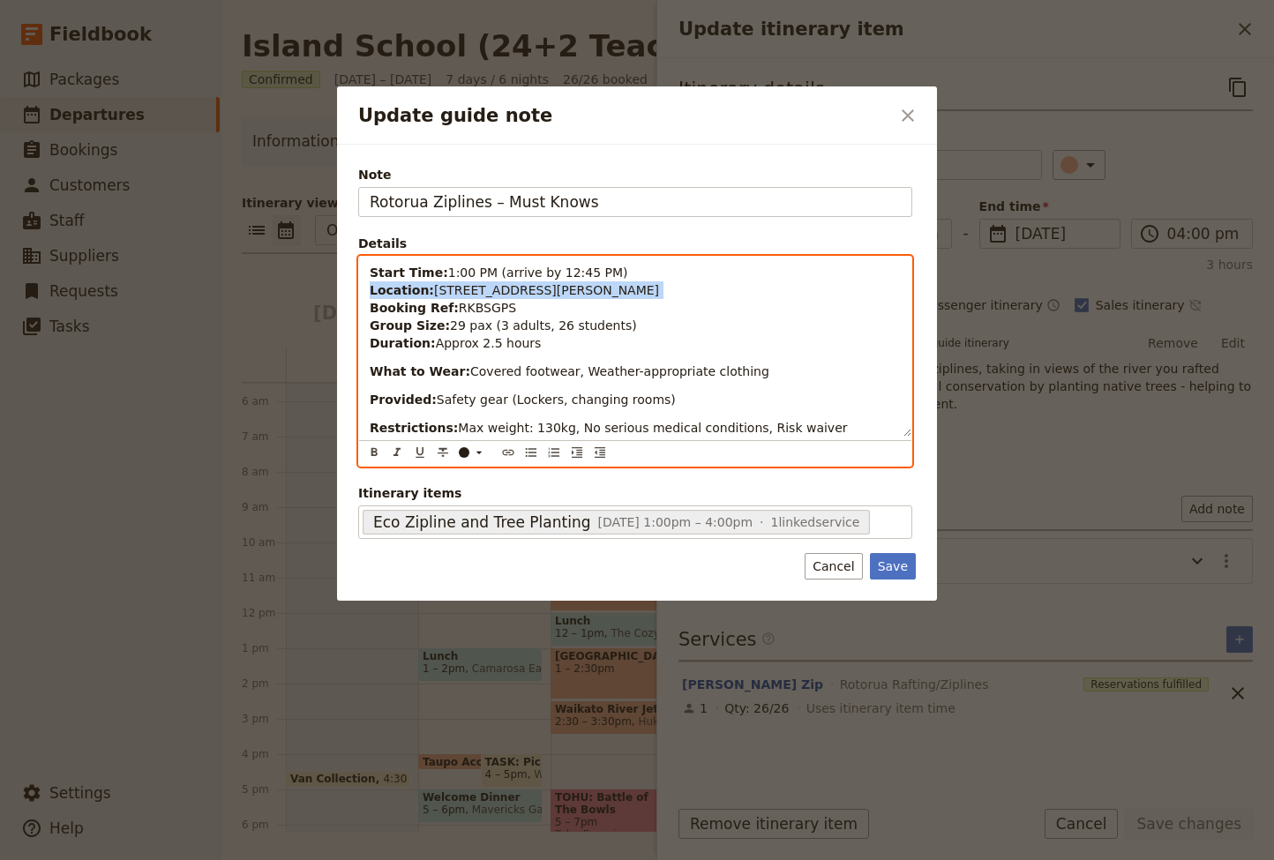
drag, startPoint x: 369, startPoint y: 309, endPoint x: 368, endPoint y: 291, distance: 17.7
click at [368, 291] on div "Start Time: 1:00 PM (arrive by 12:45 PM) Location: 761 State Highway 33, Okere …" at bounding box center [635, 347] width 552 height 180
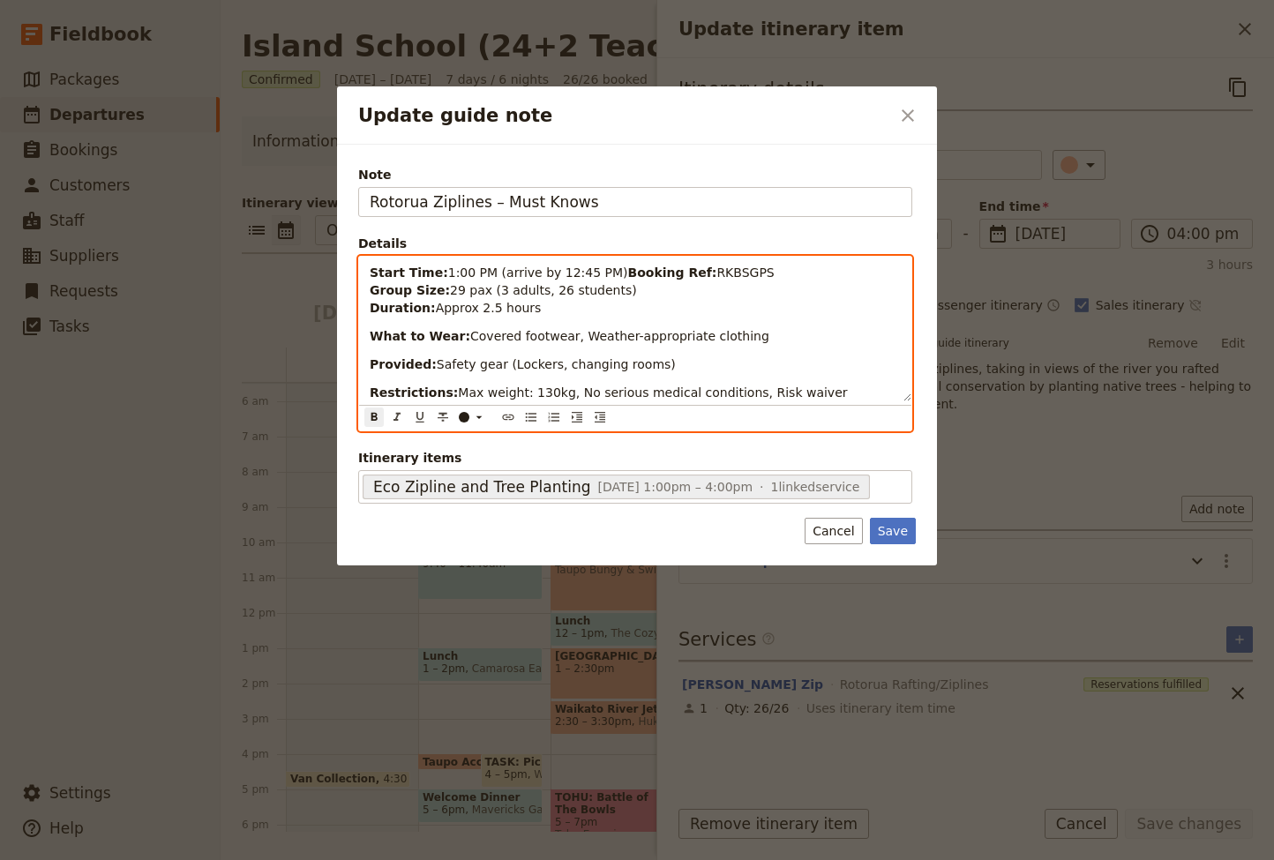
click at [368, 291] on div "Start Time: 1:00 PM (arrive by 12:45 PM) Booking Ref: RKBSGPS Group Size: 29 pa…" at bounding box center [635, 329] width 552 height 145
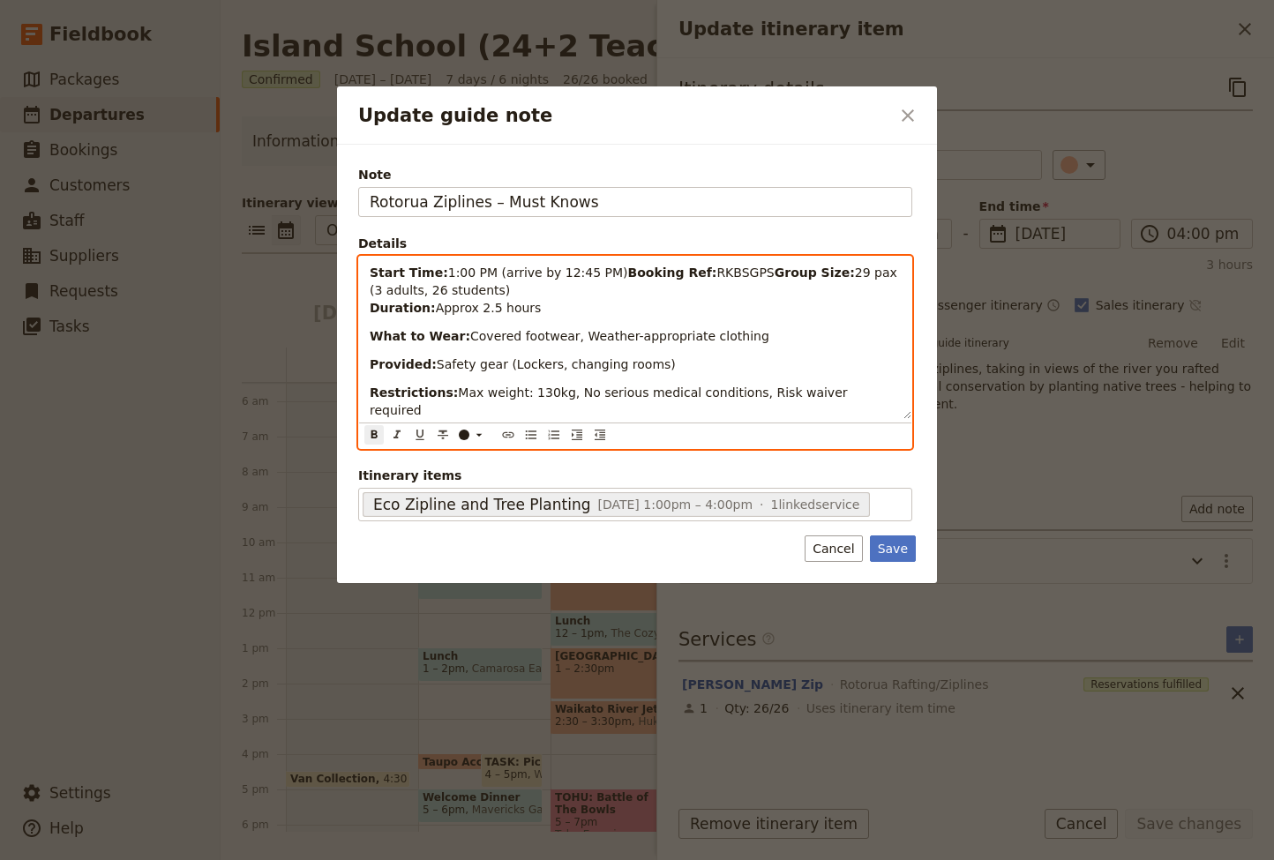
click at [544, 307] on p "Start Time: 1:00 PM (arrive by 12:45 PM) Booking Ref: RKBSGPS Group Size: 29 pa…" at bounding box center [635, 290] width 531 height 53
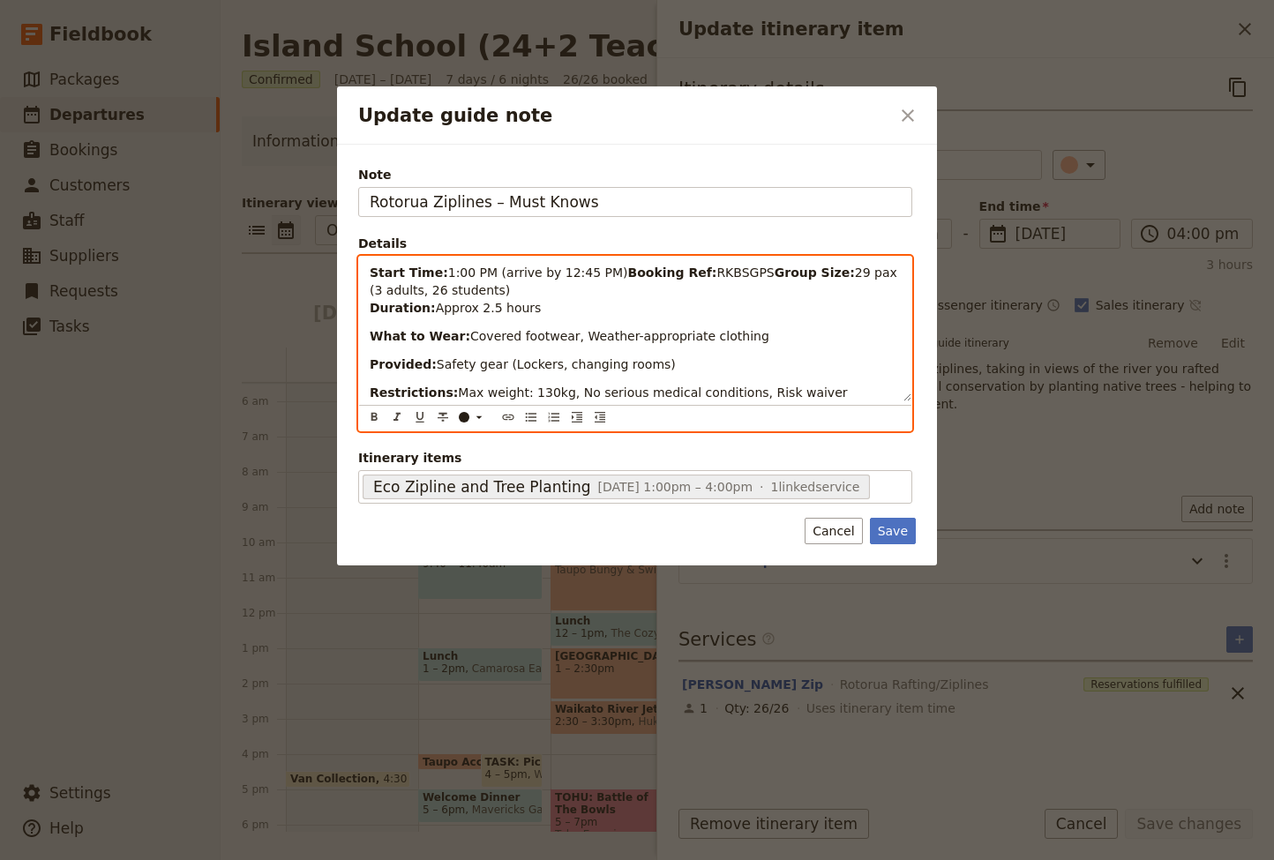
drag, startPoint x: 543, startPoint y: 307, endPoint x: 366, endPoint y: 309, distance: 177.3
click at [366, 309] on div "Start Time: 1:00 PM (arrive by 12:45 PM) Booking Ref: RKBSGPS Group Size: 29 pa…" at bounding box center [635, 329] width 552 height 145
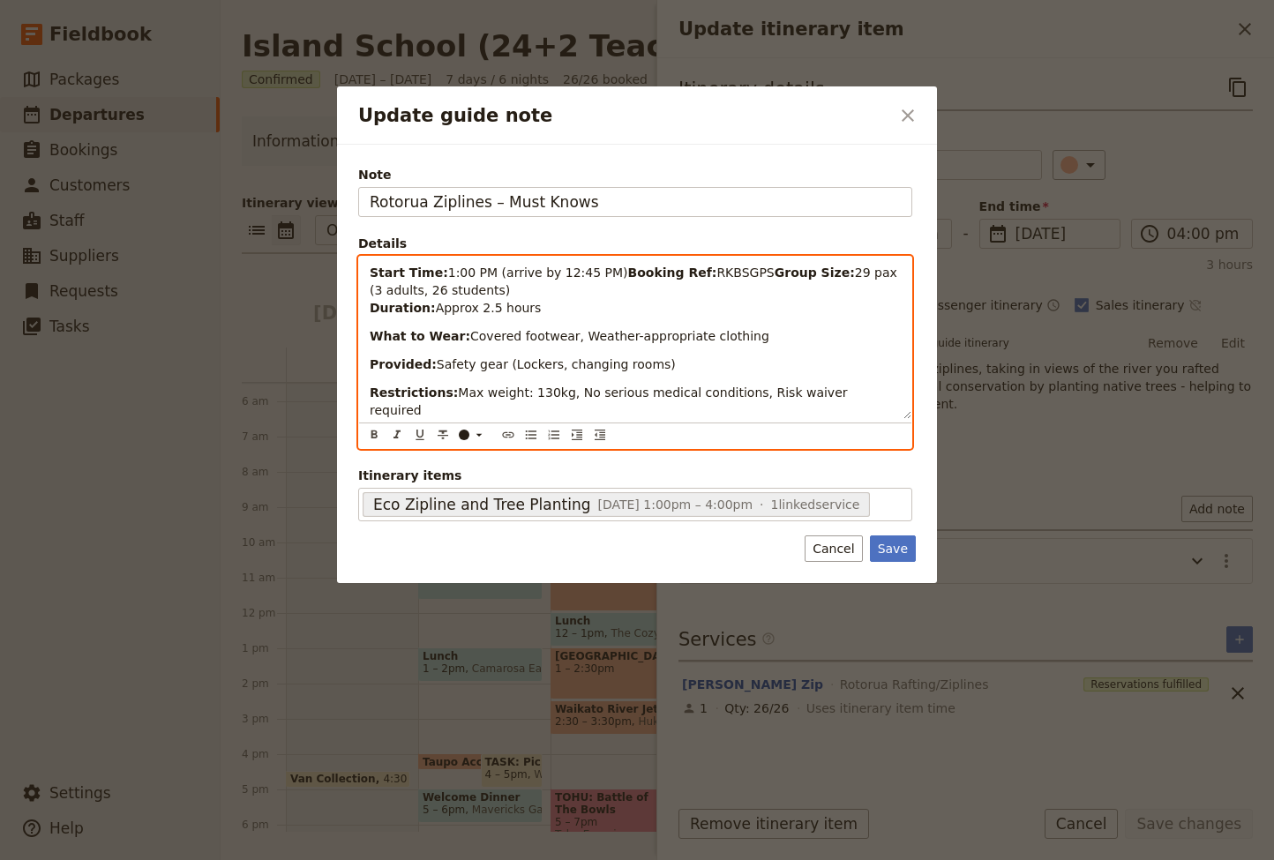
click at [564, 296] on p "Start Time: 1:00 PM (arrive by 12:45 PM) Booking Ref: RKBSGPS Group Size: 29 pa…" at bounding box center [635, 290] width 531 height 53
click at [369, 309] on div "Start Time: 1:00 PM (arrive by 12:45 PM) Booking Ref: RKBSGPS Group Size: 29 pa…" at bounding box center [635, 338] width 552 height 162
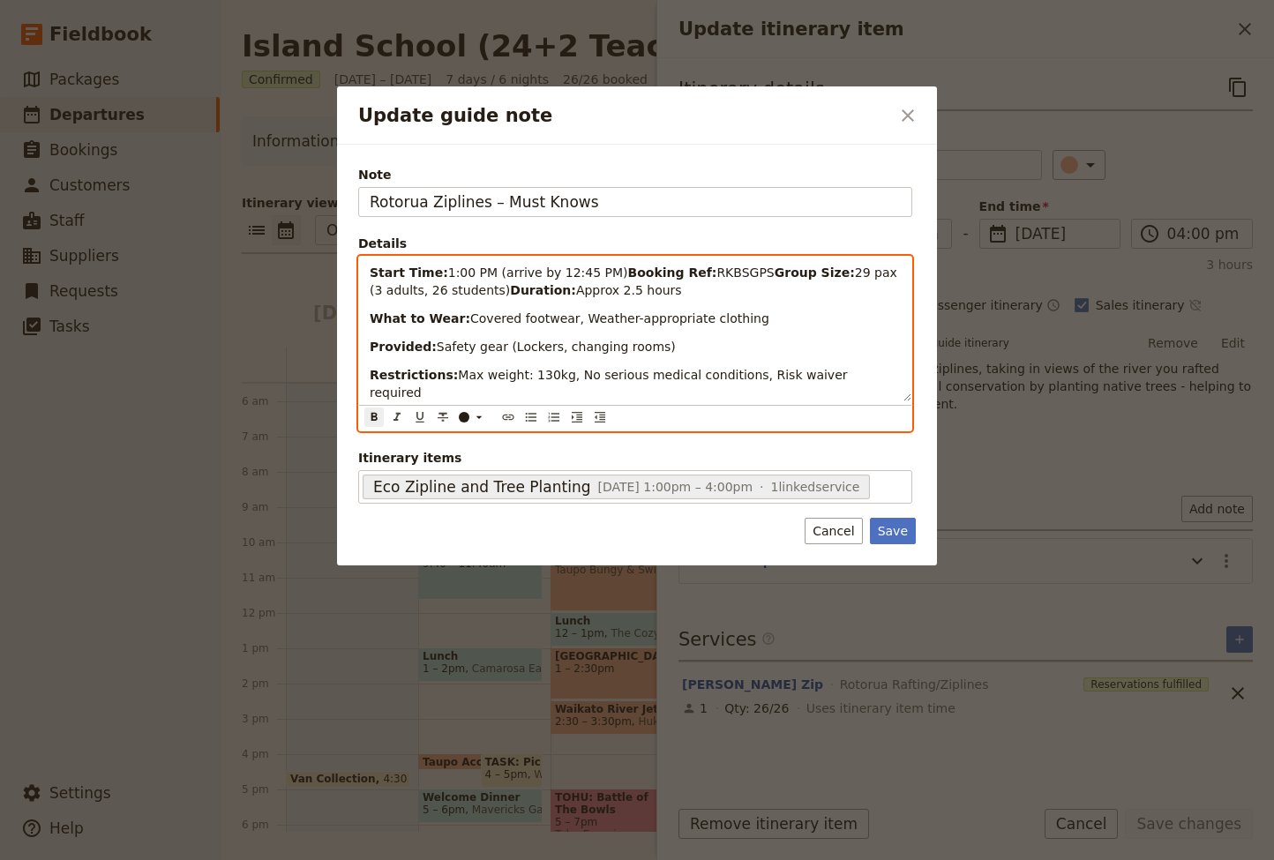
click at [370, 319] on strong "What to Wear:" at bounding box center [420, 318] width 101 height 14
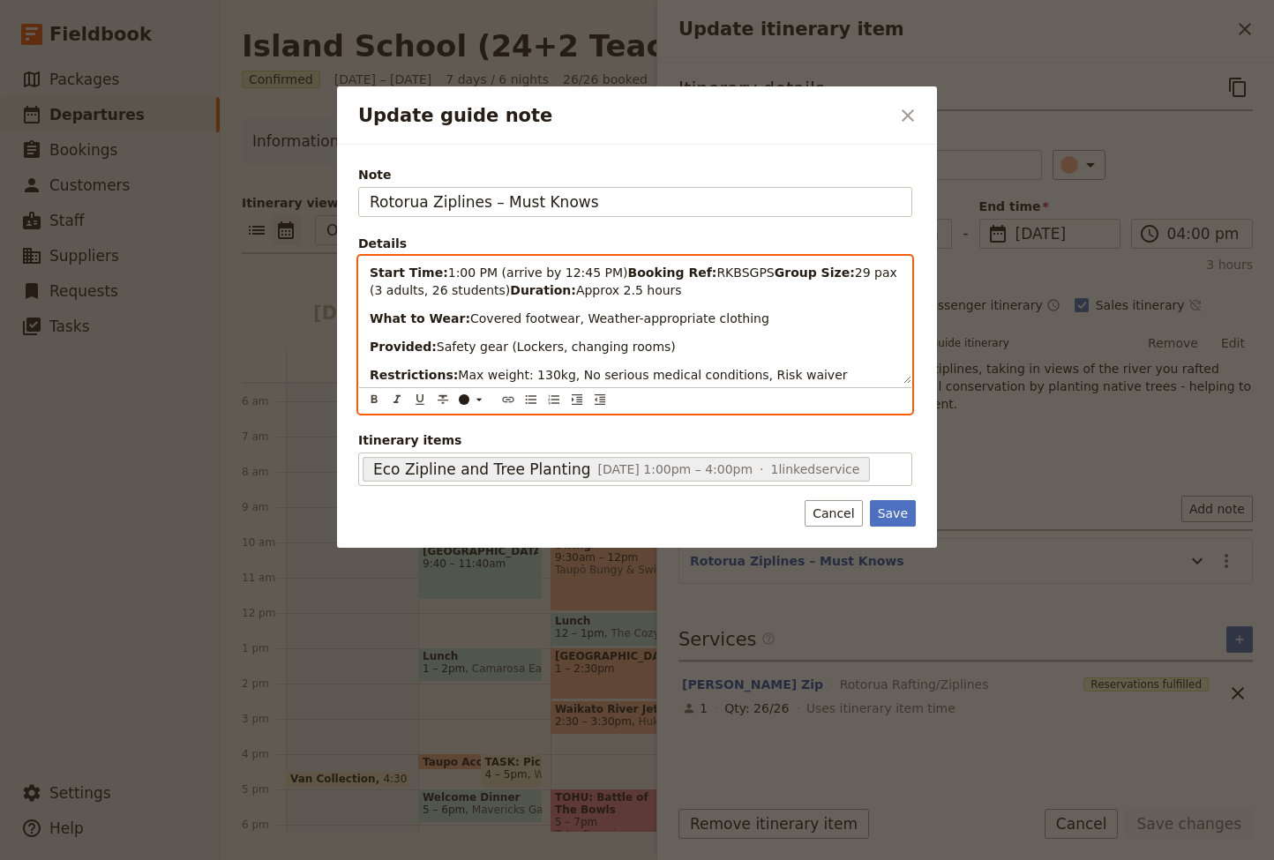
click at [658, 346] on p "Provided: Safety gear (Lockers, changing rooms)" at bounding box center [635, 347] width 531 height 18
drag, startPoint x: 657, startPoint y: 347, endPoint x: 342, endPoint y: 340, distance: 314.9
click at [342, 340] on div "Note Rotorua Ziplines – Must Knows Details Start Time: 1:00 PM (arrive by 12:45…" at bounding box center [637, 346] width 600 height 403
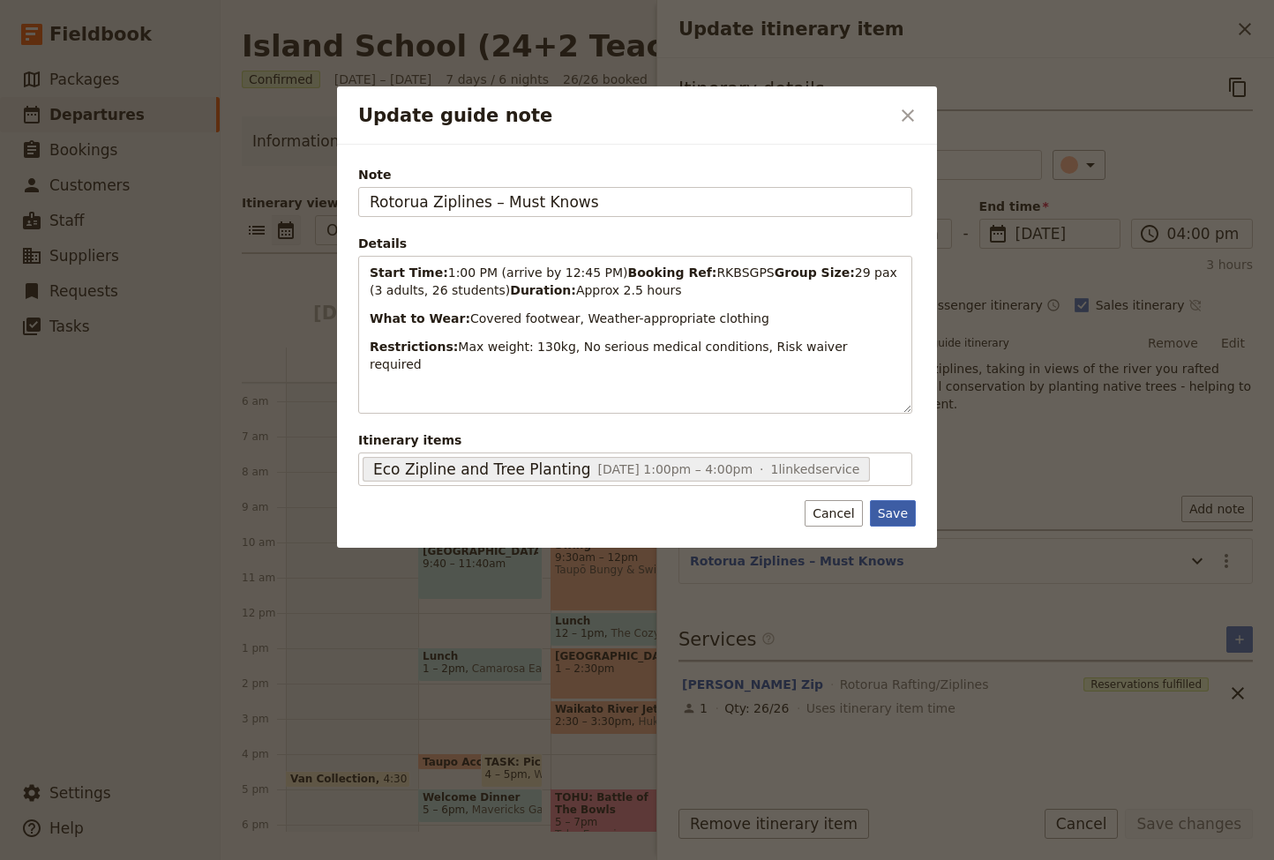
click at [896, 513] on button "Save" at bounding box center [893, 513] width 46 height 26
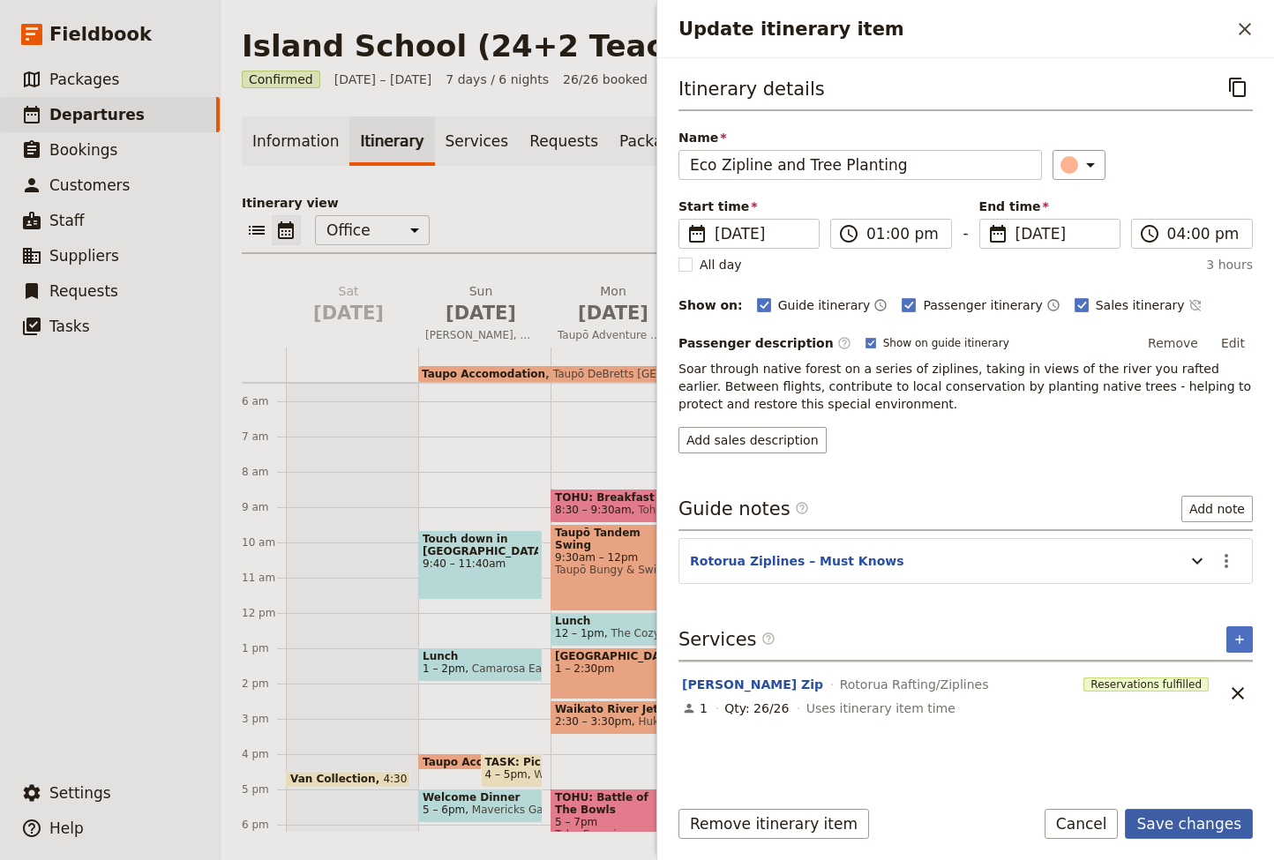
click at [1183, 826] on button "Save changes" at bounding box center [1188, 824] width 128 height 30
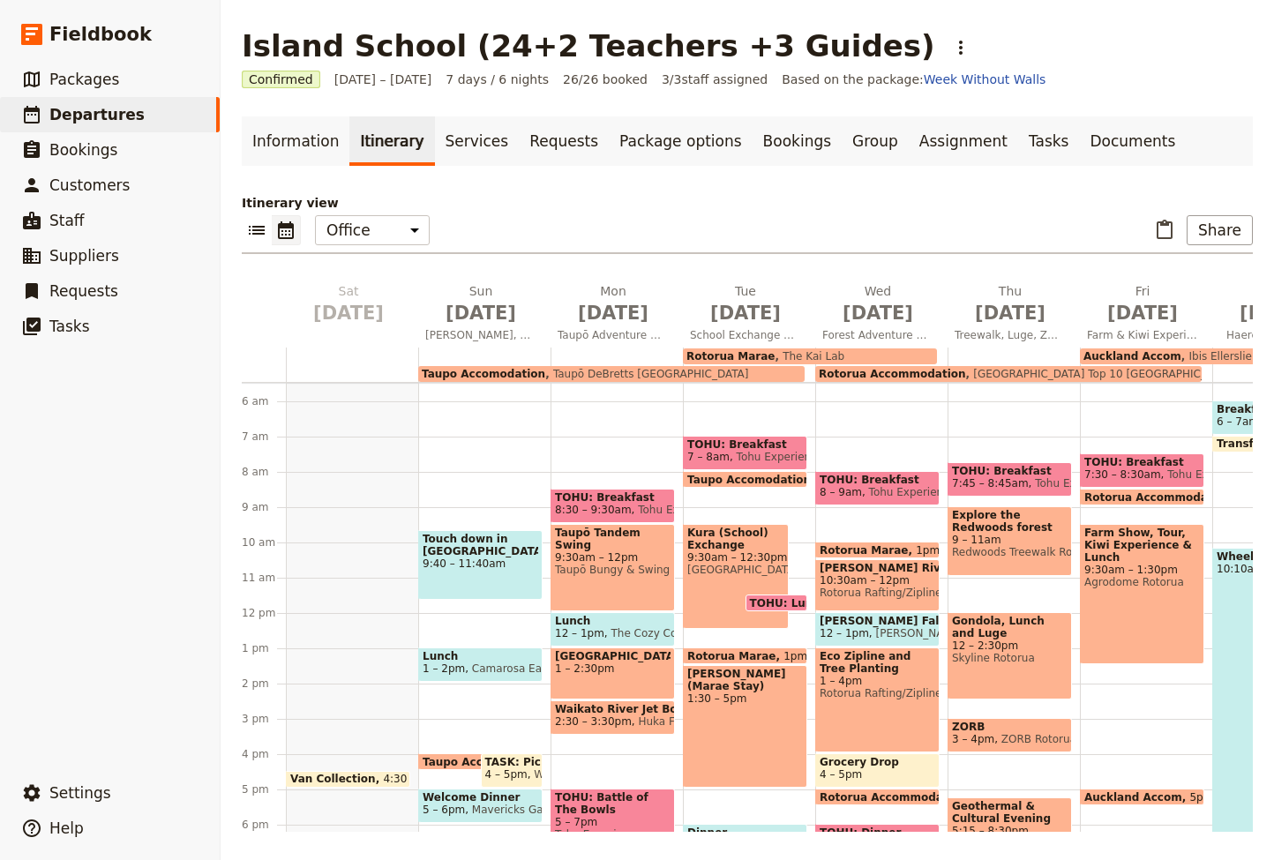
click at [872, 581] on span "10:30am – 12pm" at bounding box center [877, 580] width 116 height 12
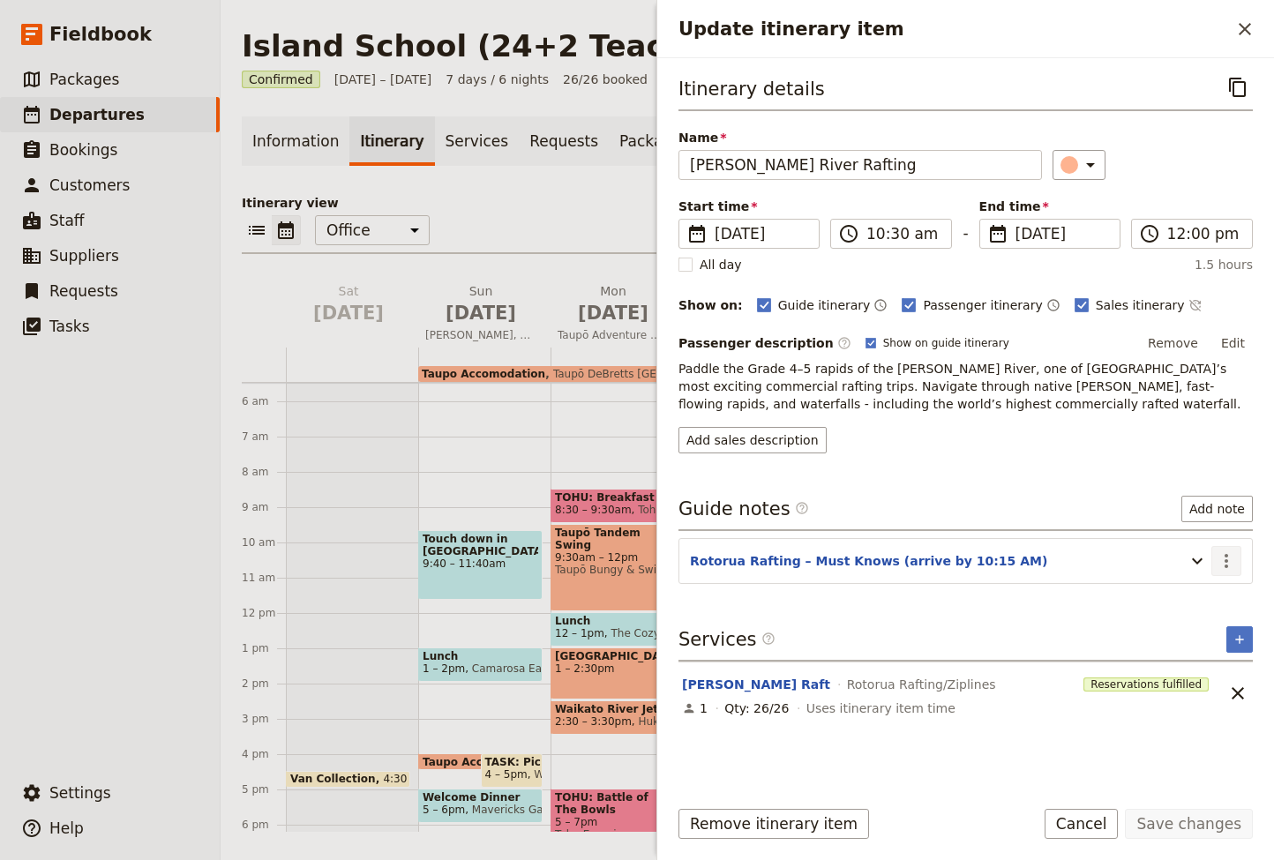
click at [1231, 555] on icon "Actions" at bounding box center [1225, 560] width 21 height 21
click at [1196, 603] on span "Edit note" at bounding box center [1175, 600] width 56 height 18
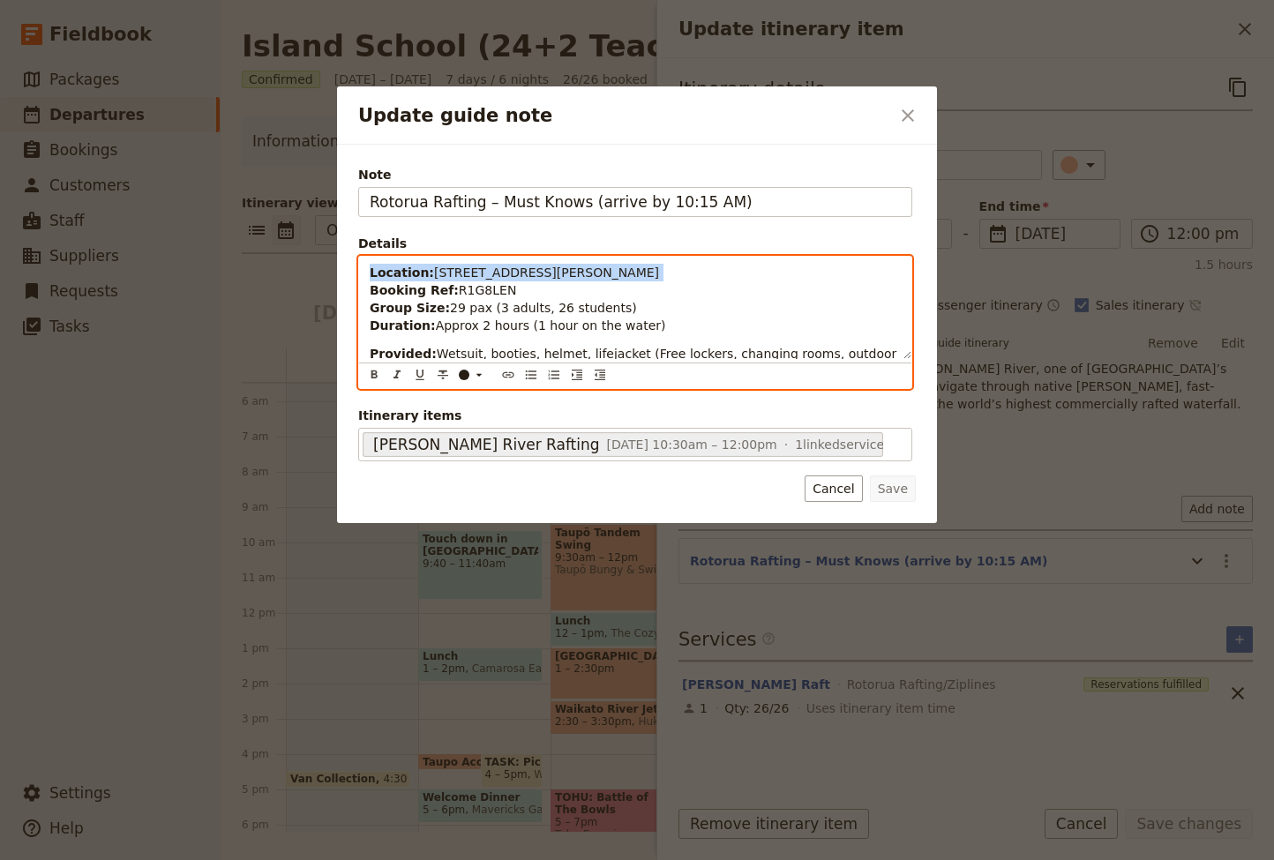
drag, startPoint x: 368, startPoint y: 294, endPoint x: 367, endPoint y: 268, distance: 25.6
click at [367, 268] on div "Location: 761 State Highway 33, Okere Falls, Rotorua Booking Ref: R1G8LEN Group…" at bounding box center [635, 308] width 552 height 102
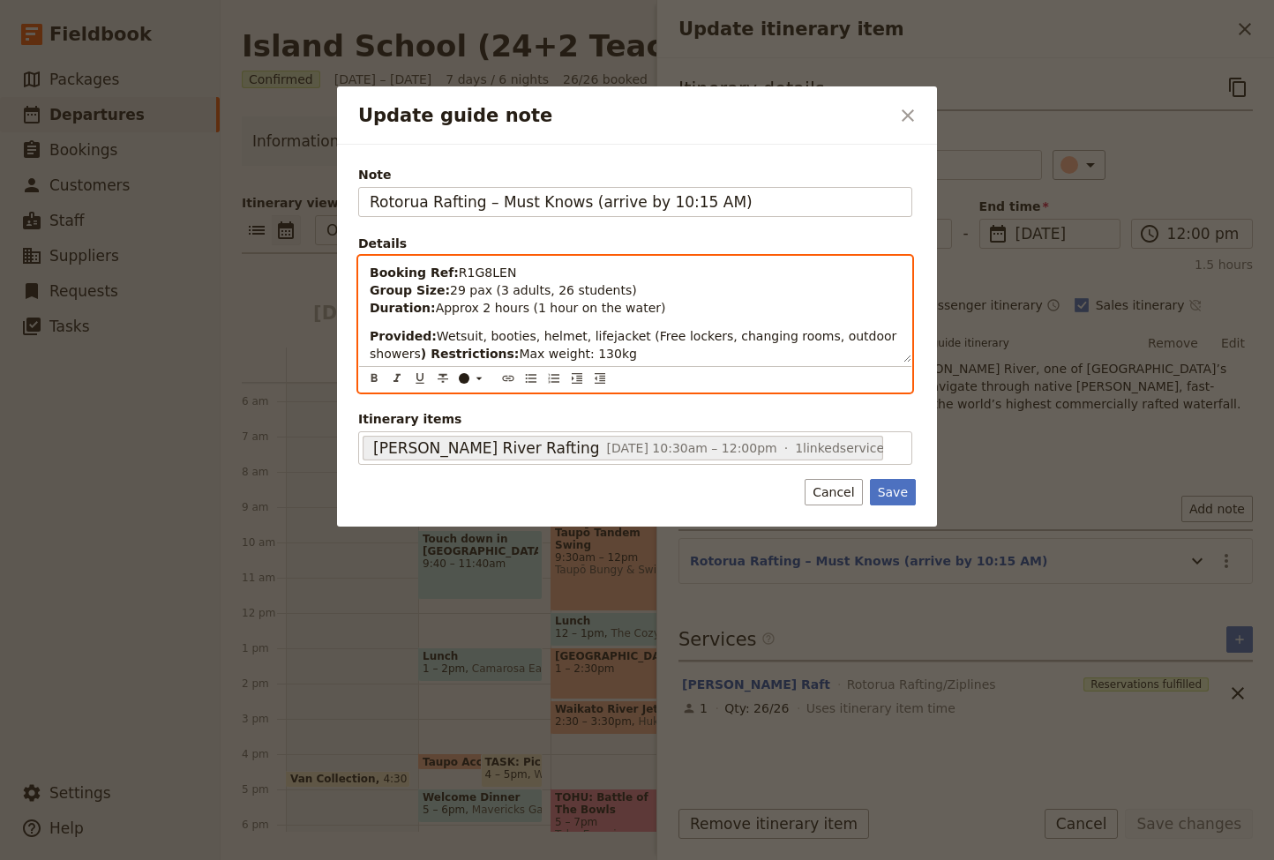
click at [370, 293] on strong "Group Size:" at bounding box center [410, 290] width 80 height 14
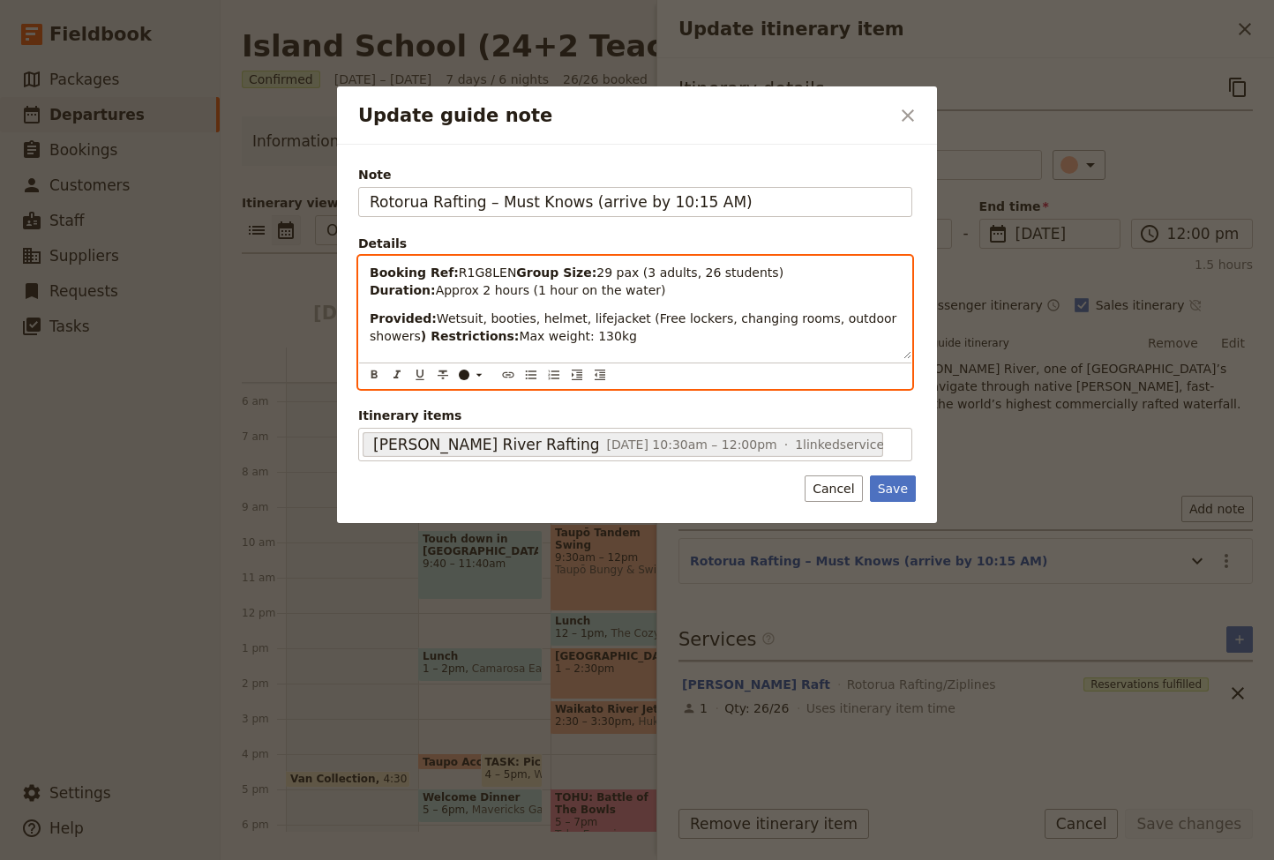
click at [651, 294] on p "Booking Ref: R1G8LEN Group Size: 29 pax (3 adults, 26 students) Duration: Appro…" at bounding box center [635, 281] width 531 height 35
drag, startPoint x: 594, startPoint y: 287, endPoint x: 344, endPoint y: 286, distance: 249.6
click at [344, 286] on div "Note Rotorua Rafting – Must Knows (arrive by 10:15 AM) Details Booking Ref: R1G…" at bounding box center [637, 334] width 600 height 378
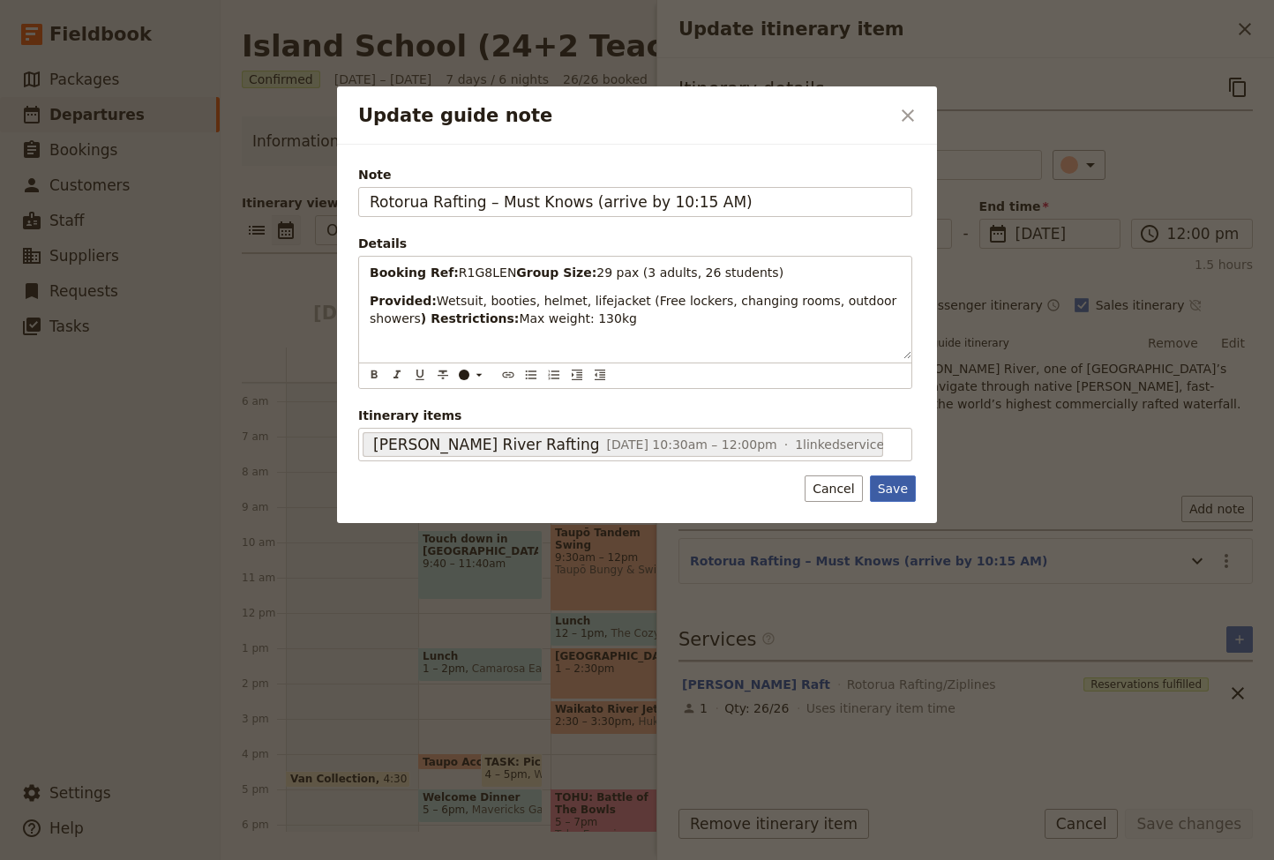
click at [887, 489] on button "Save" at bounding box center [893, 488] width 46 height 26
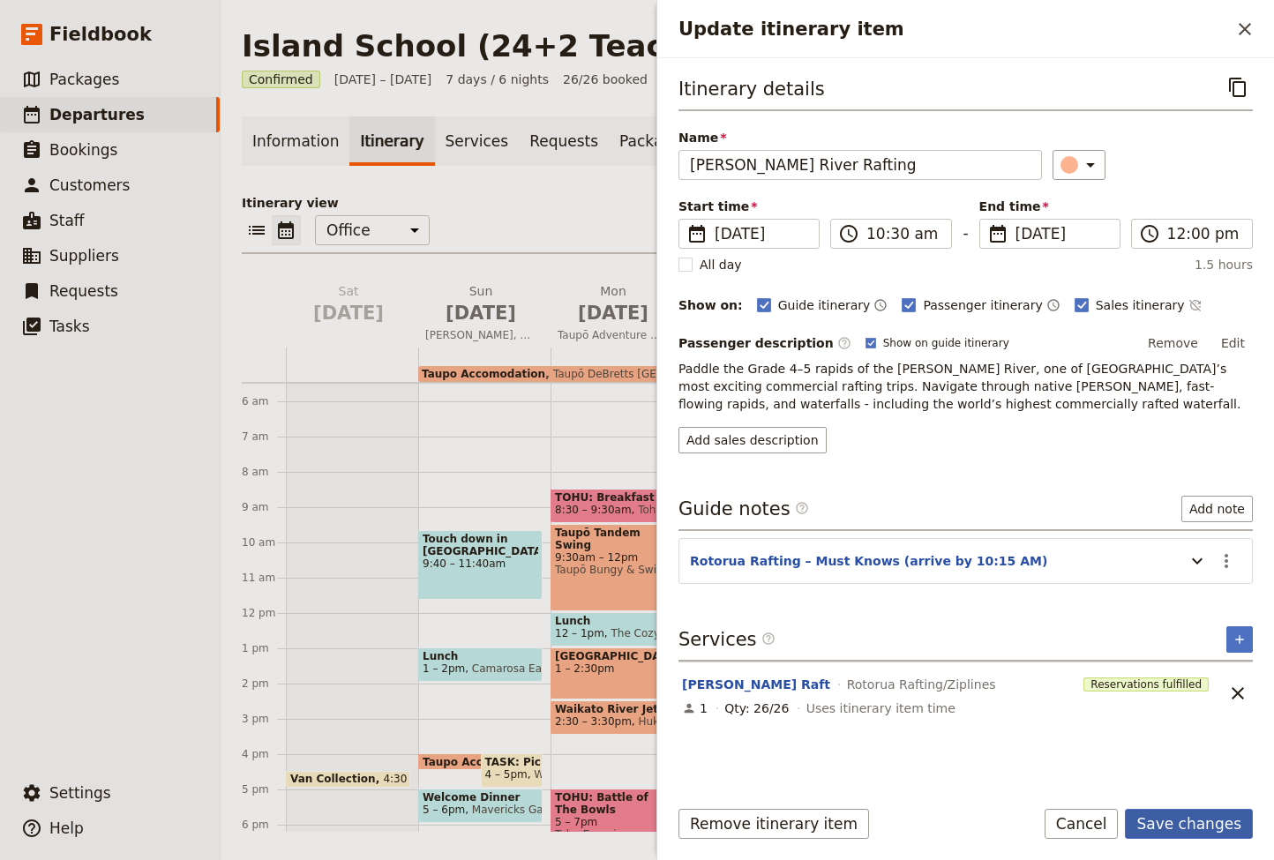
click at [1205, 825] on button "Save changes" at bounding box center [1188, 824] width 128 height 30
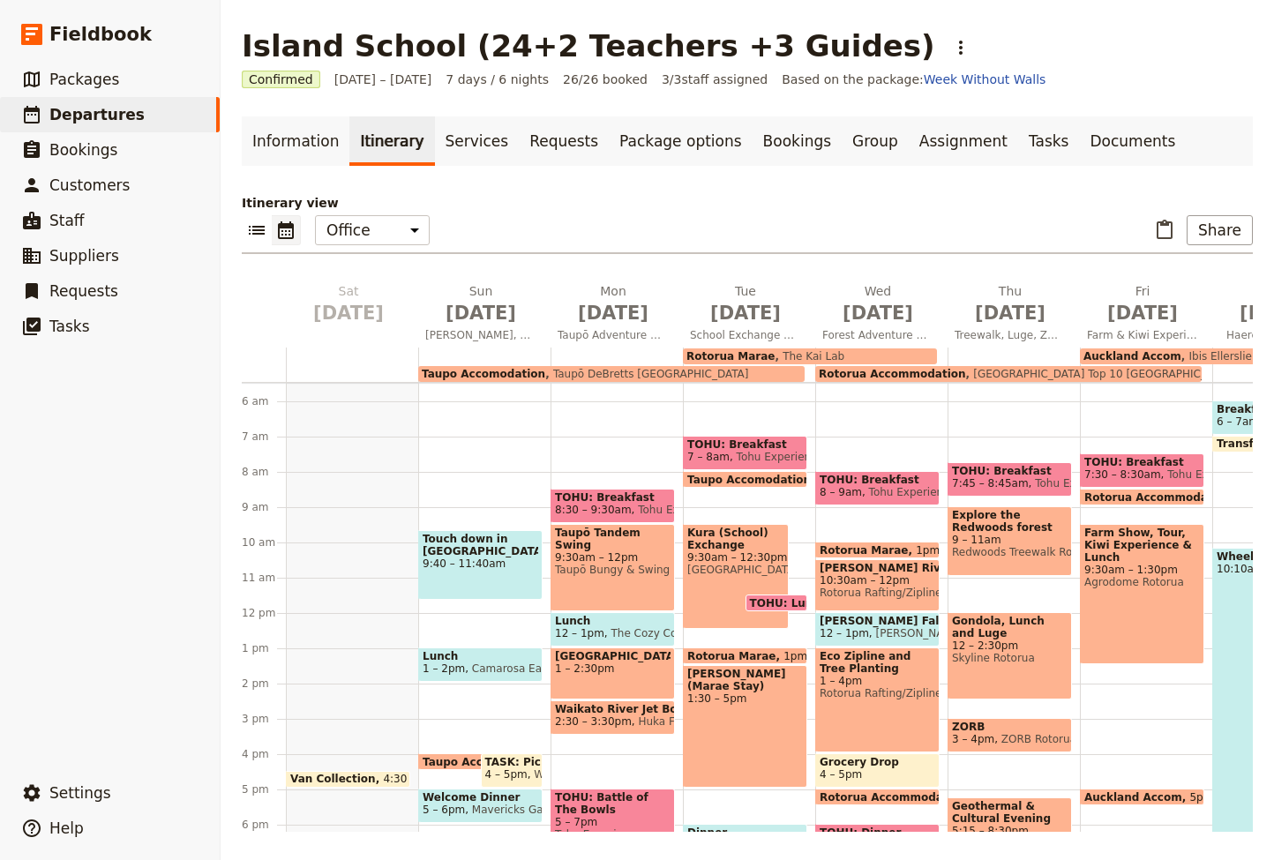
click at [870, 670] on span "Eco Zipline and Tree Planting" at bounding box center [877, 662] width 116 height 25
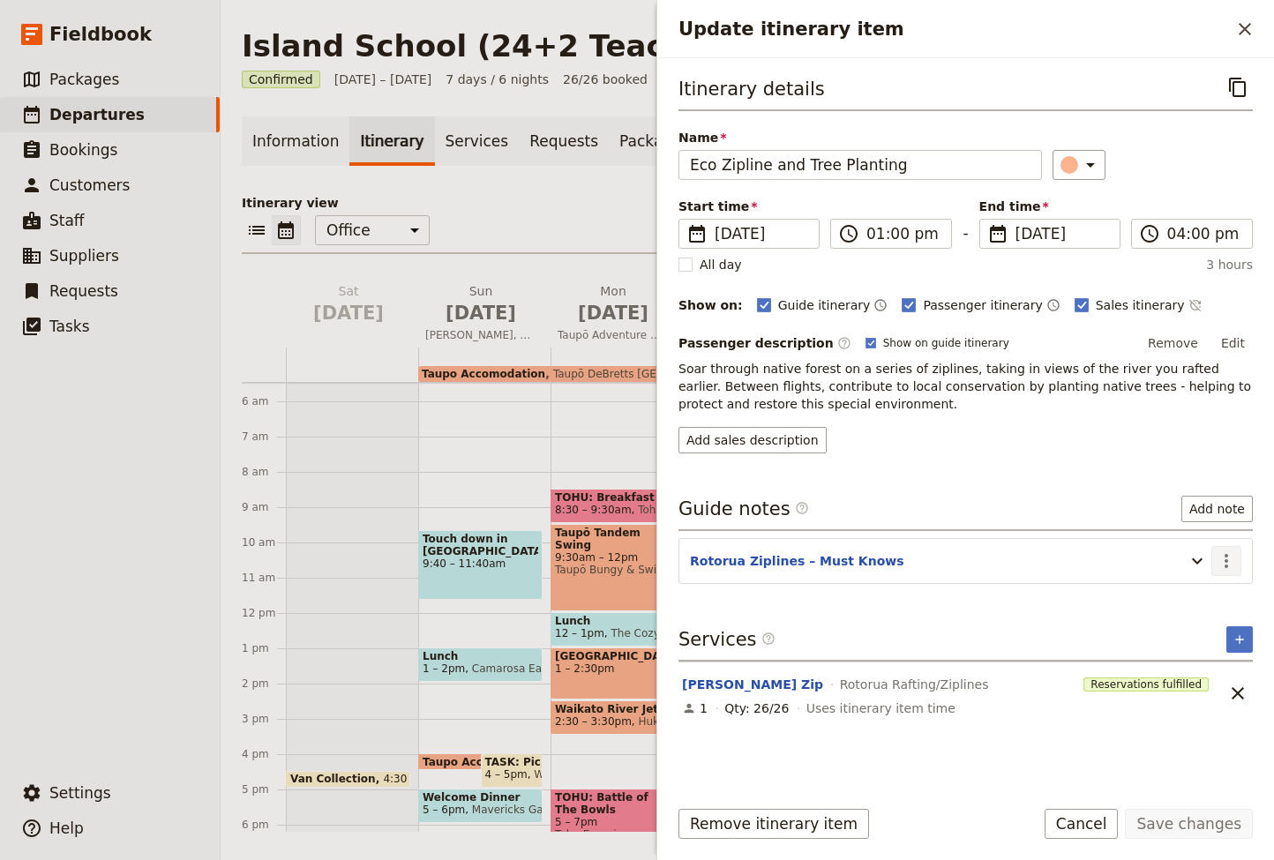
click at [1223, 560] on icon "Actions" at bounding box center [1225, 560] width 21 height 21
click at [1190, 599] on span "Edit note" at bounding box center [1175, 600] width 56 height 18
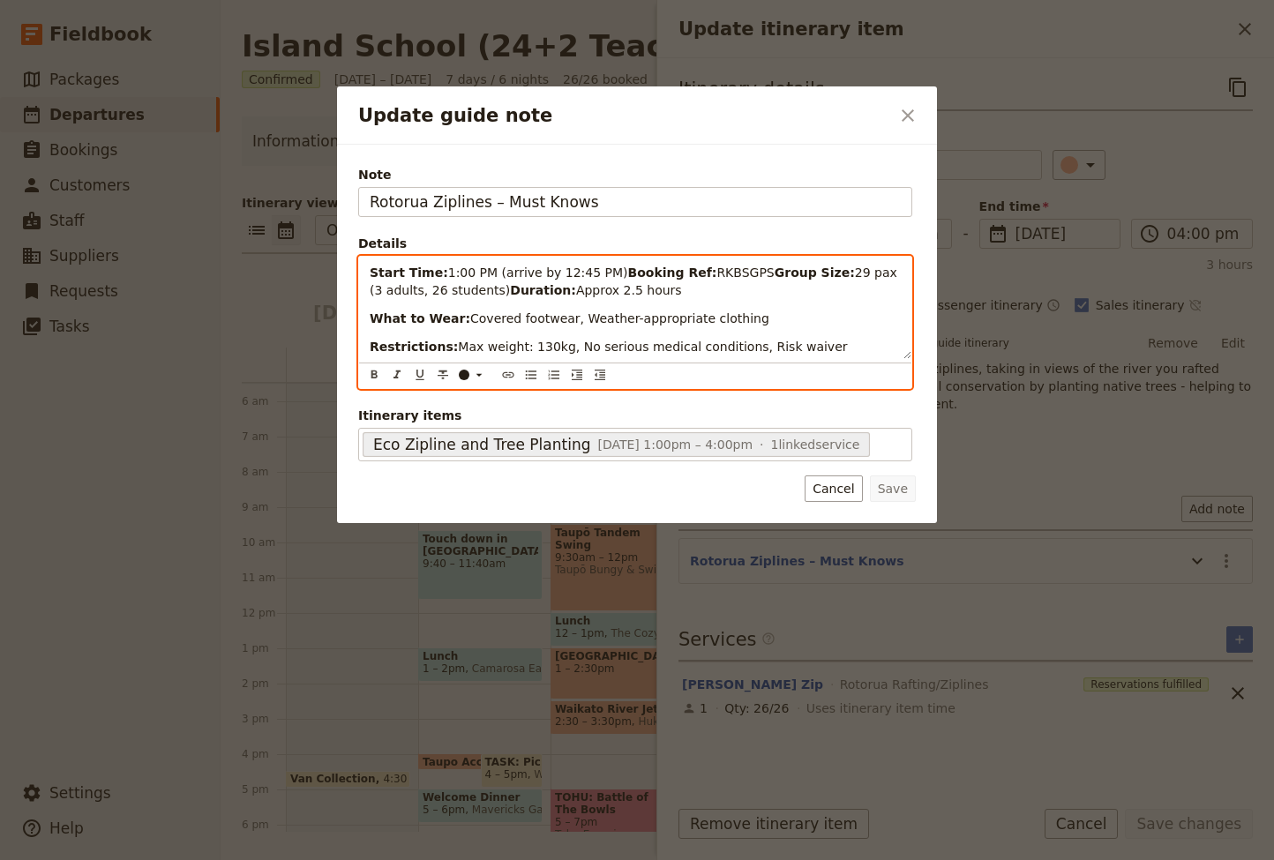
drag, startPoint x: 610, startPoint y: 268, endPoint x: 372, endPoint y: 279, distance: 238.4
click at [343, 271] on div "Note Rotorua Ziplines – Must Knows Details Start Time: 1:00 PM (arrive by 12:45…" at bounding box center [637, 334] width 600 height 378
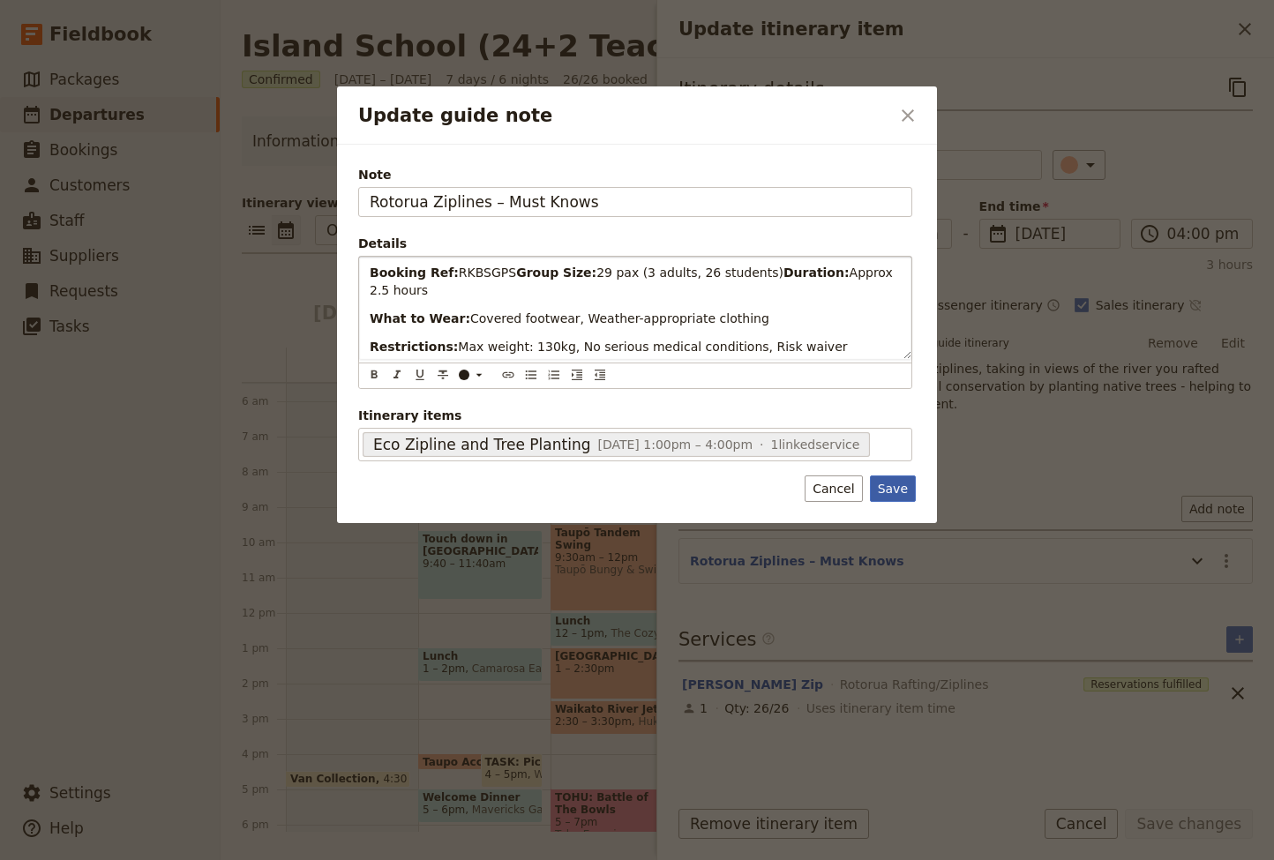
click at [899, 487] on button "Save" at bounding box center [893, 488] width 46 height 26
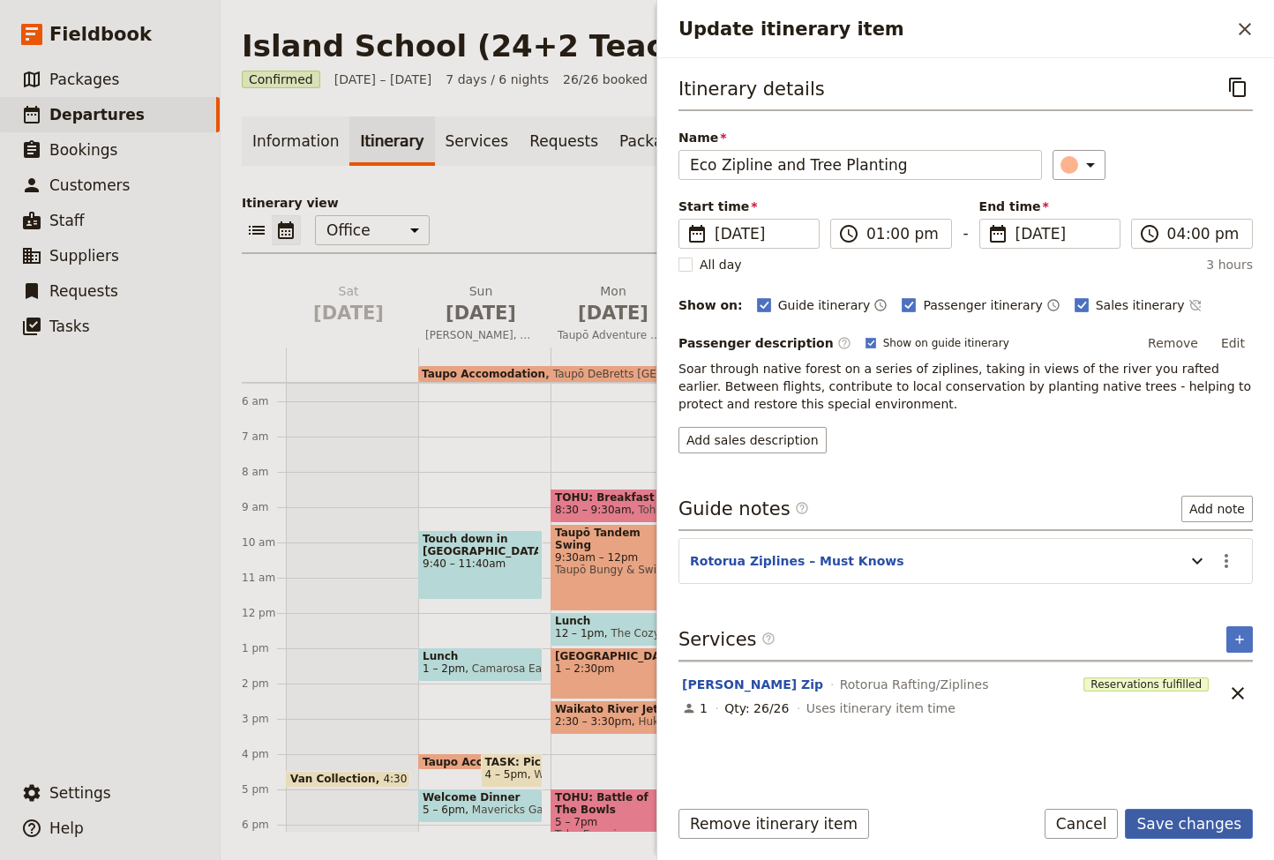
click at [1218, 818] on button "Save changes" at bounding box center [1188, 824] width 128 height 30
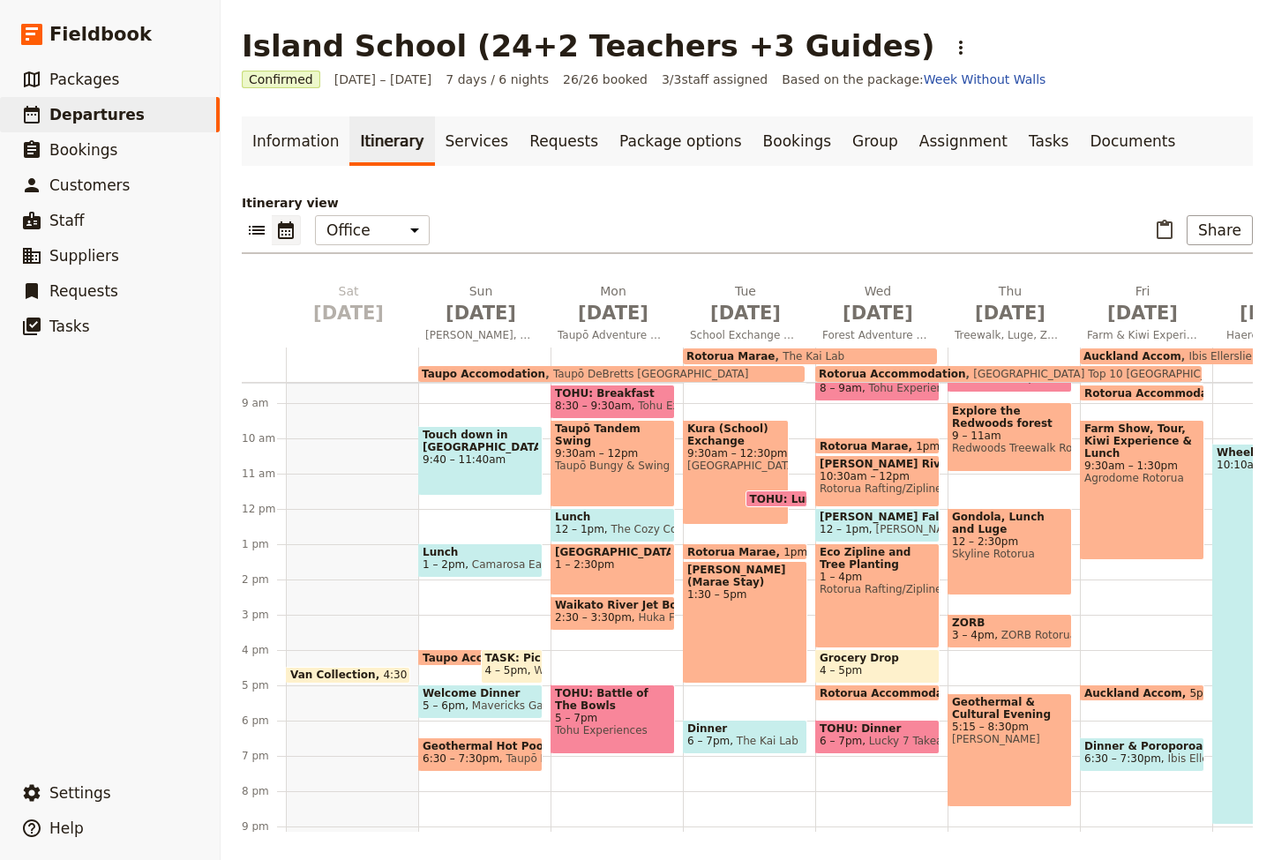
scroll to position [323, 0]
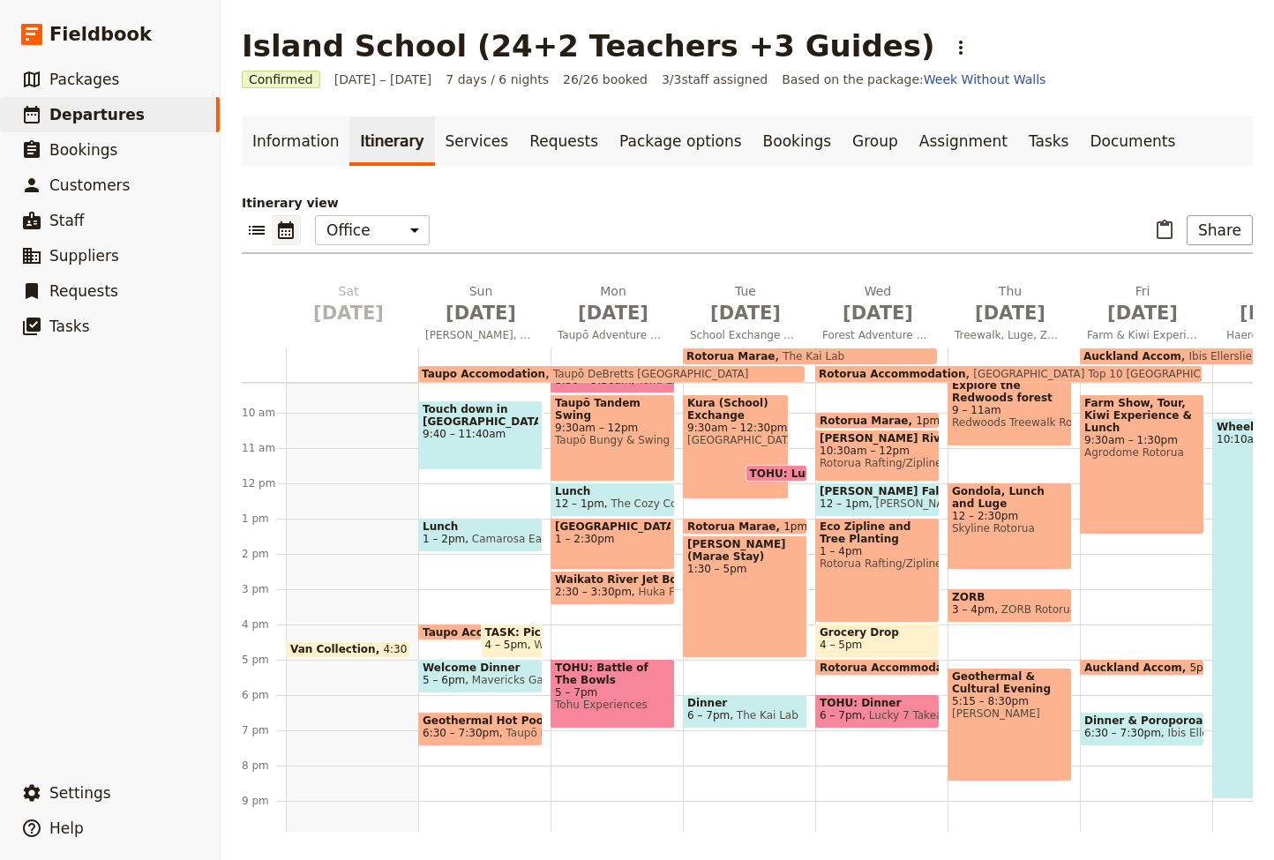
click at [737, 706] on span "Dinner" at bounding box center [745, 703] width 116 height 12
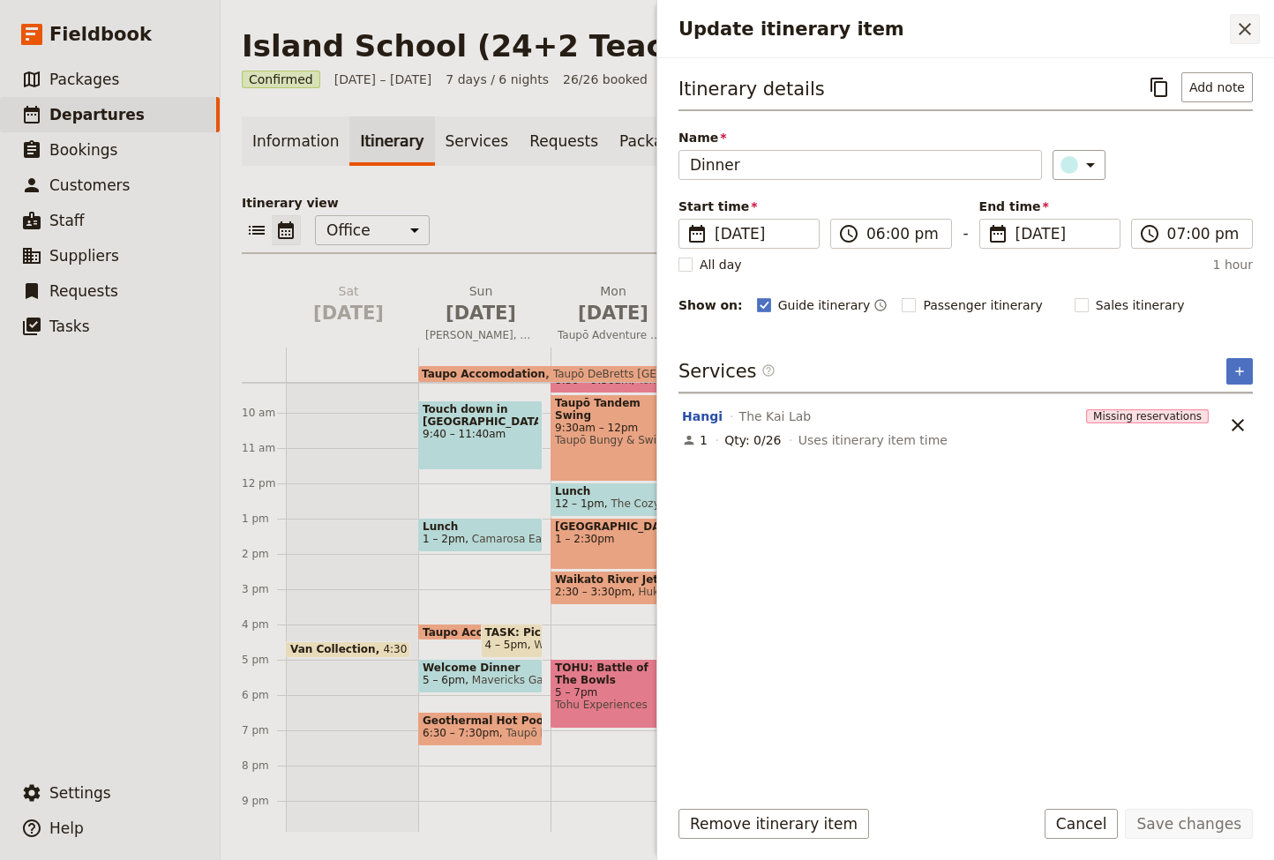
click at [1252, 26] on icon "Close drawer" at bounding box center [1244, 29] width 21 height 21
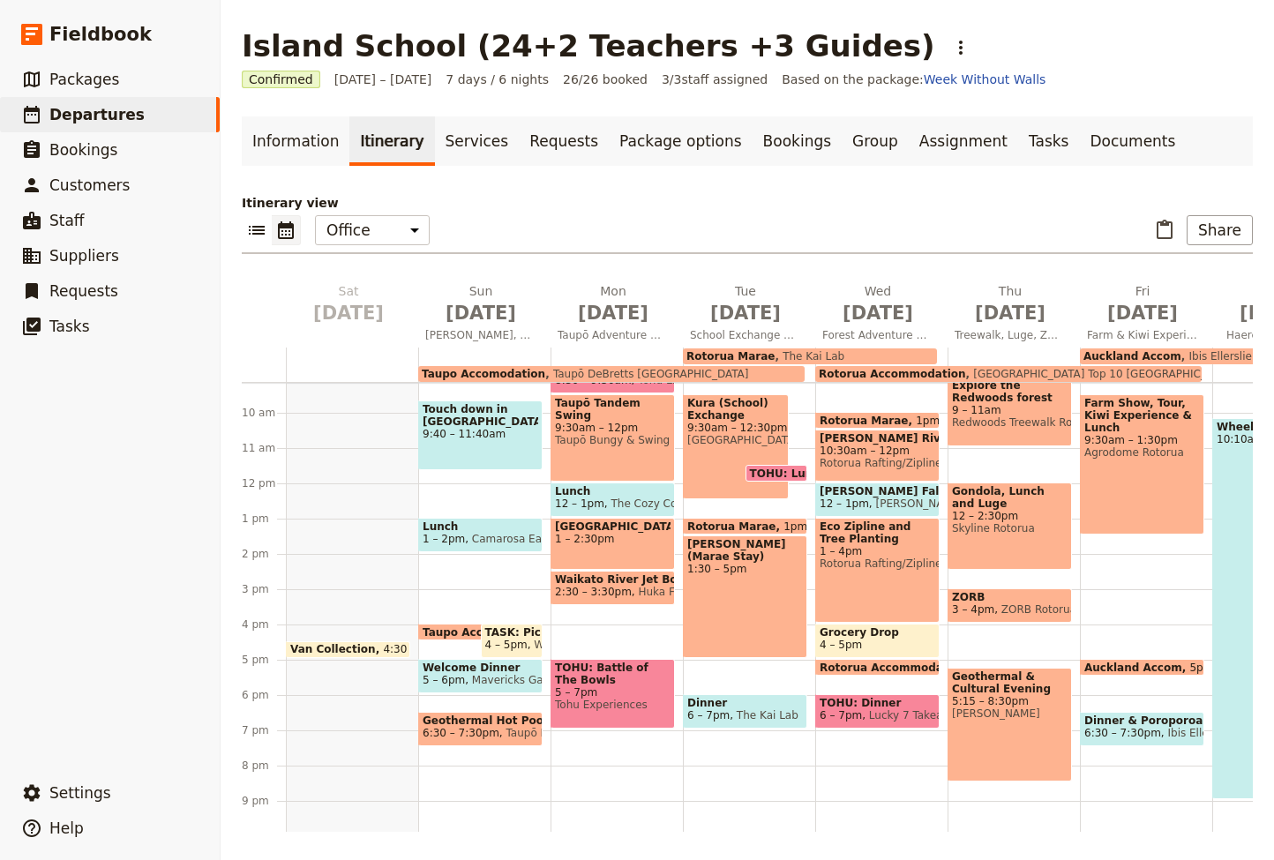
click at [747, 706] on span "Dinner" at bounding box center [745, 703] width 116 height 12
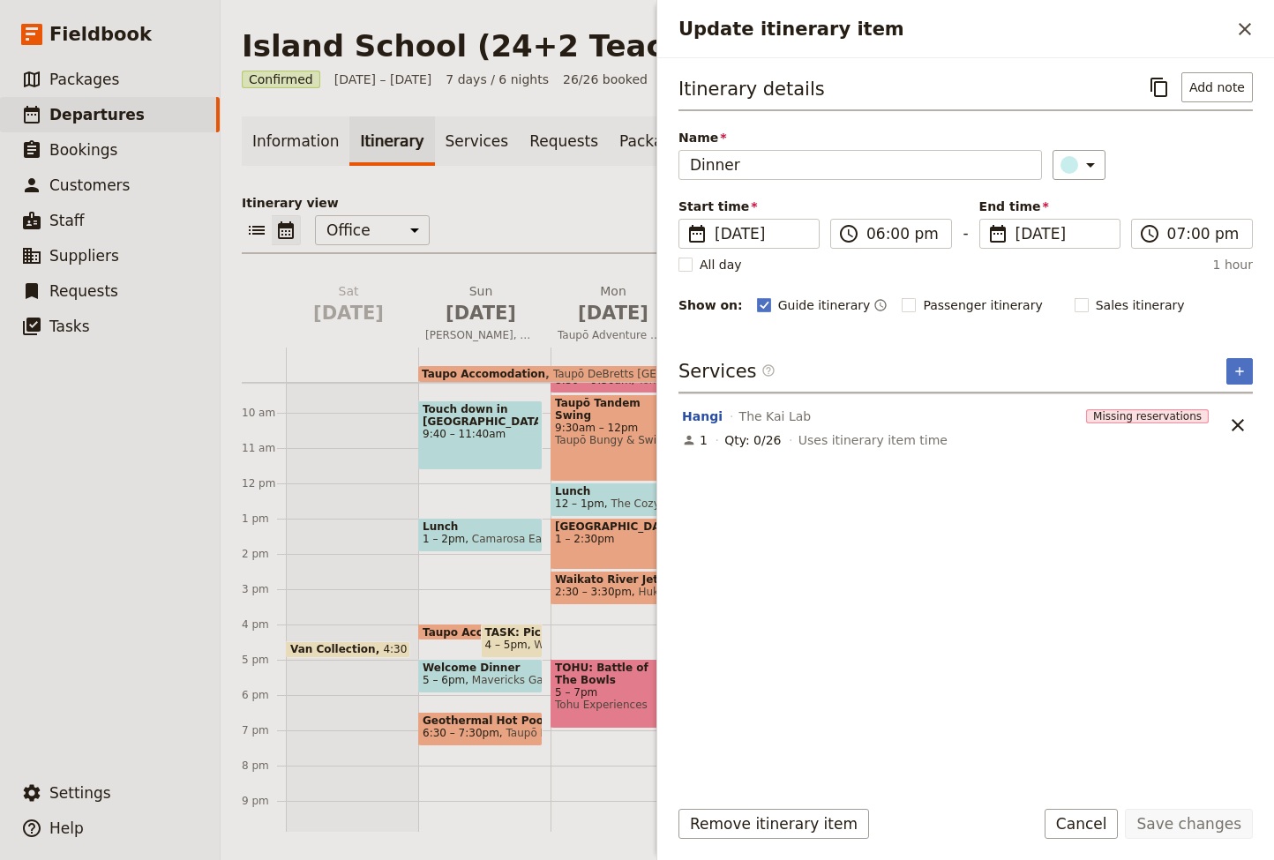
scroll to position [0, 0]
click at [1249, 24] on icon "Close drawer" at bounding box center [1244, 29] width 12 height 12
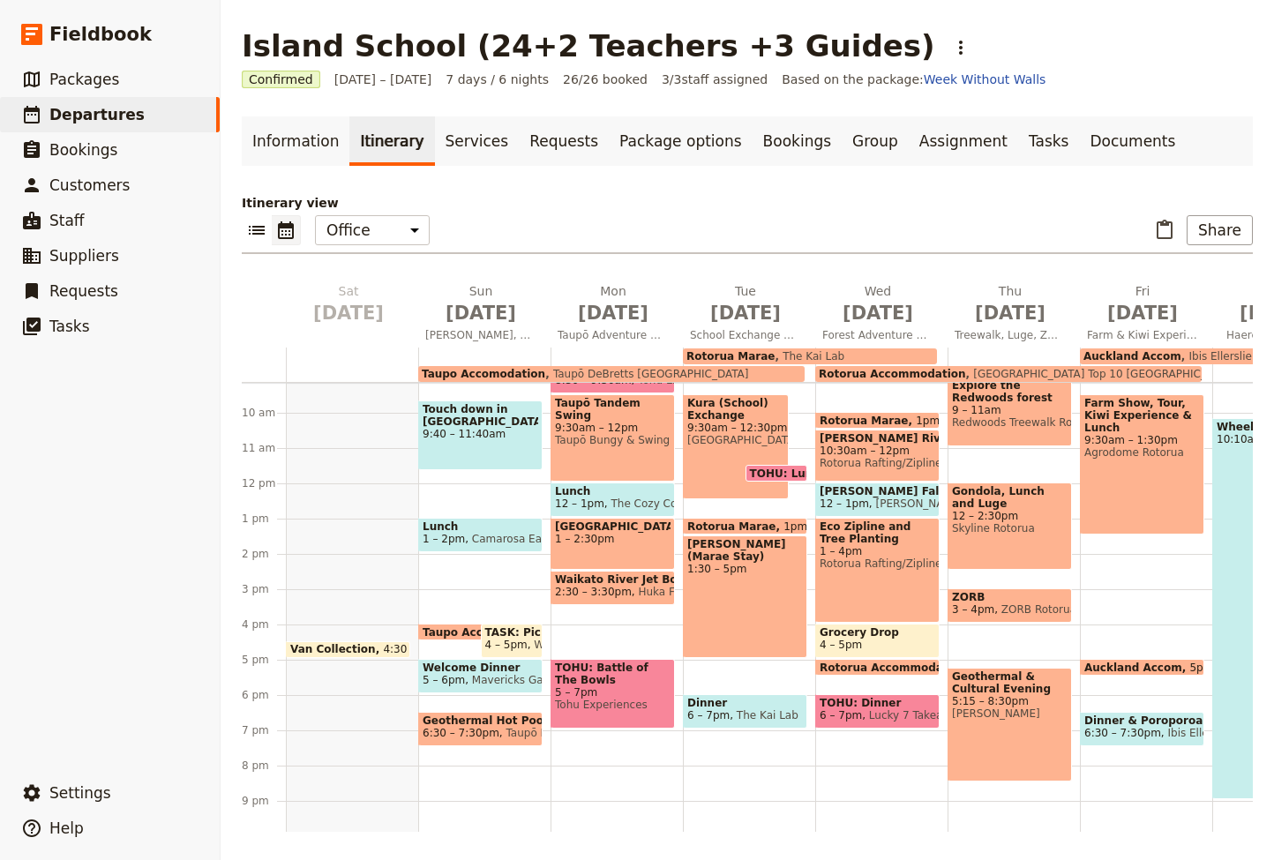
click at [855, 707] on span "TOHU: Dinner" at bounding box center [877, 703] width 116 height 12
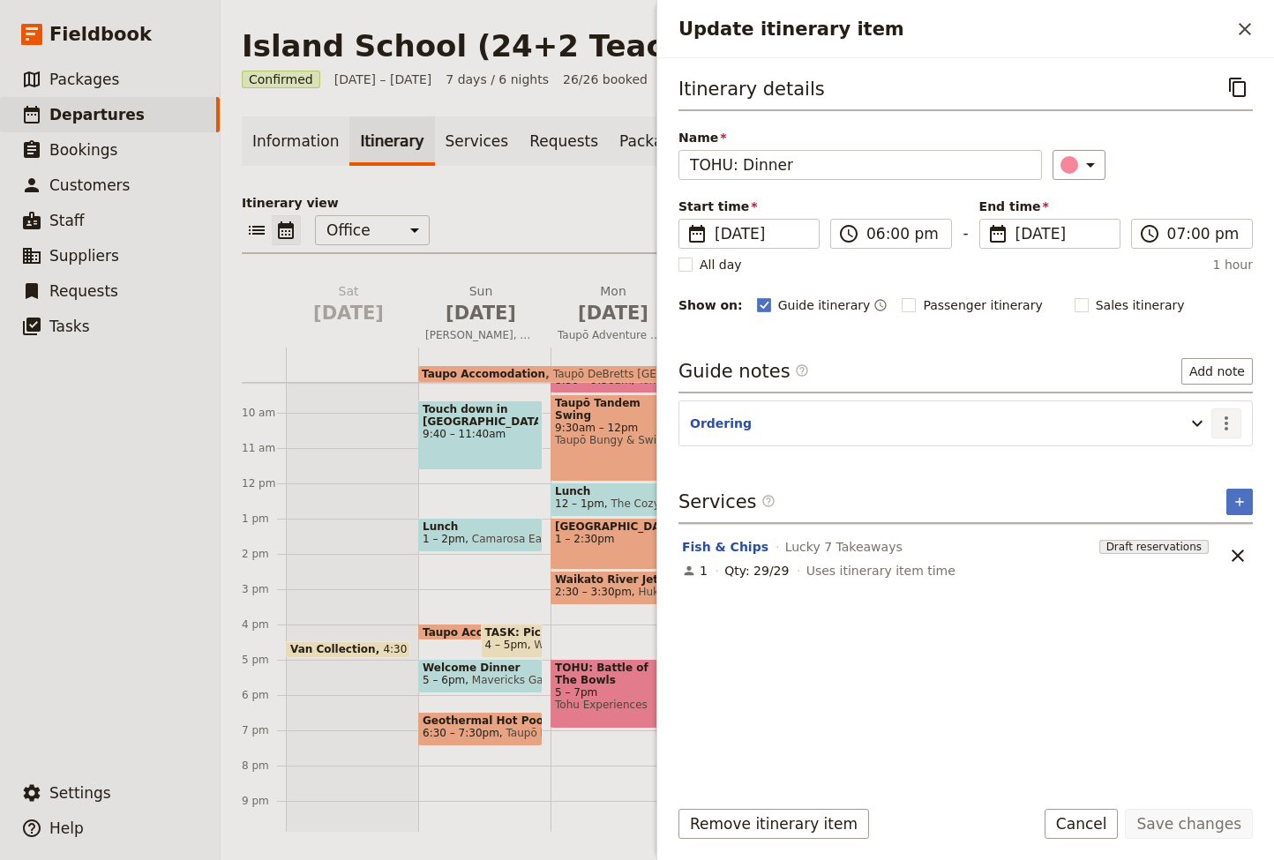
click at [1233, 418] on icon "Actions" at bounding box center [1225, 423] width 21 height 21
click at [1167, 456] on span "Edit note" at bounding box center [1175, 462] width 56 height 18
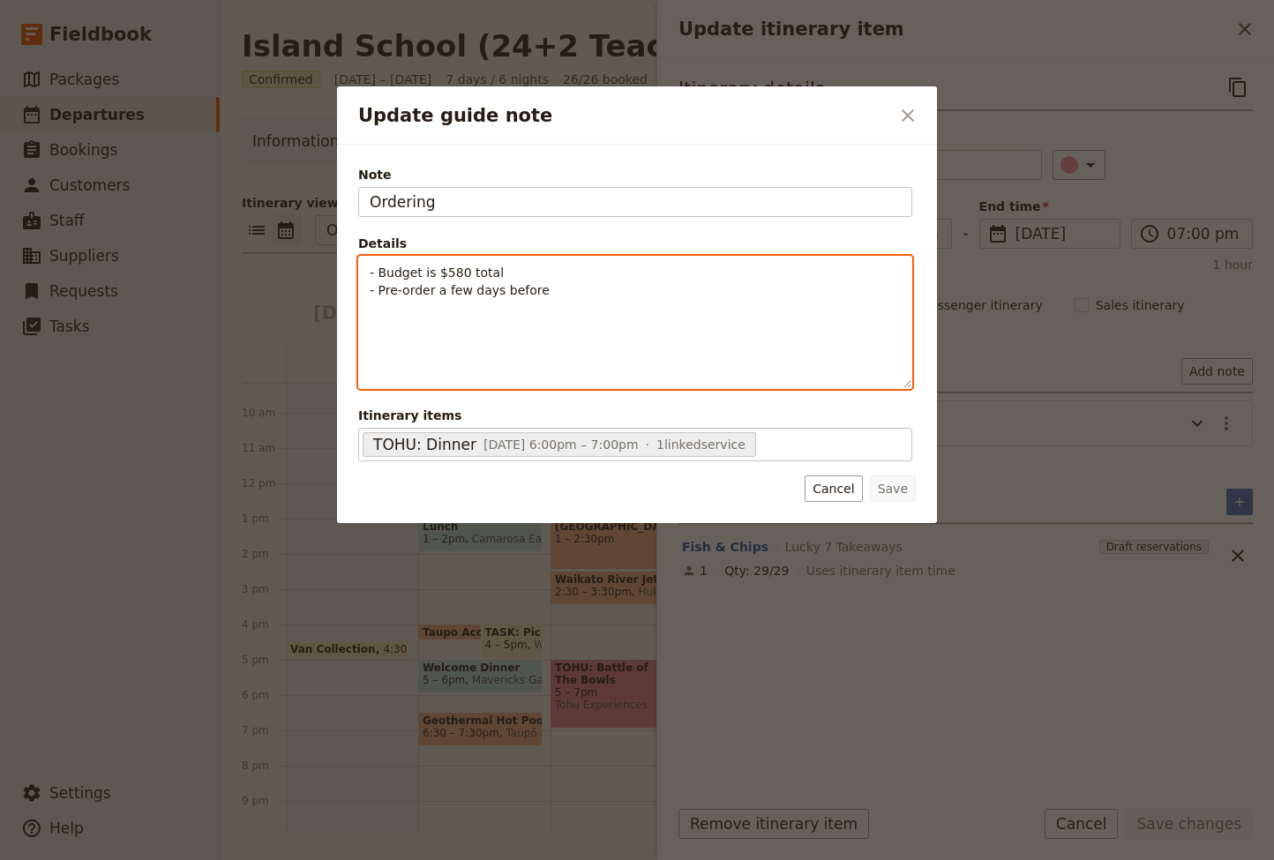
drag, startPoint x: 380, startPoint y: 294, endPoint x: 493, endPoint y: 317, distance: 115.2
click at [379, 294] on span "- Pre-order a few days before" at bounding box center [460, 290] width 180 height 14
click at [377, 273] on span "- Budget is $580 total" at bounding box center [437, 272] width 134 height 14
click at [379, 290] on span "- Pre-order a few days before" at bounding box center [460, 290] width 180 height 14
click at [673, 270] on p "Budget is $580 total, Pre-order a few days before" at bounding box center [635, 273] width 531 height 18
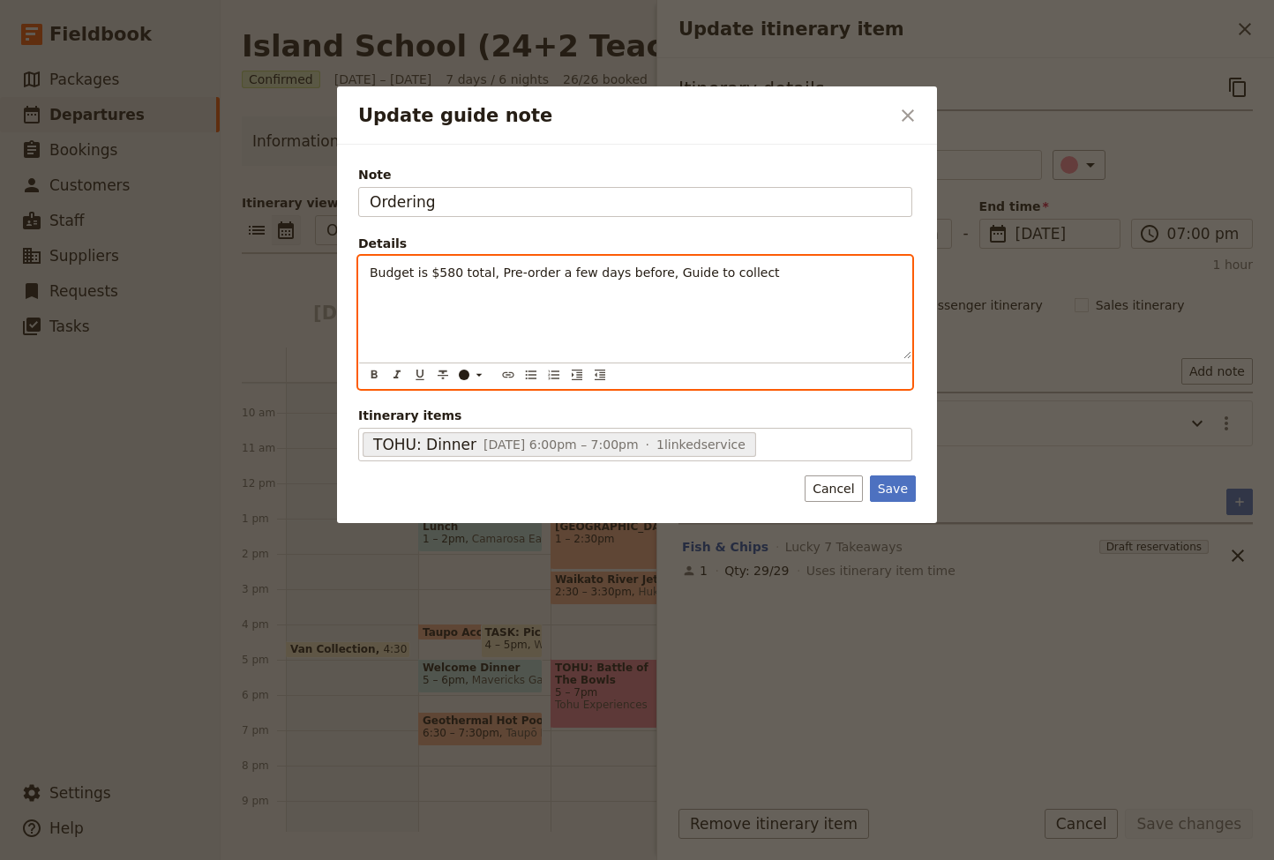
drag, startPoint x: 494, startPoint y: 271, endPoint x: 586, endPoint y: 297, distance: 95.5
click at [494, 271] on span "Budget is $580 total, Pre-order a few days before, Guide to collect" at bounding box center [575, 272] width 410 height 14
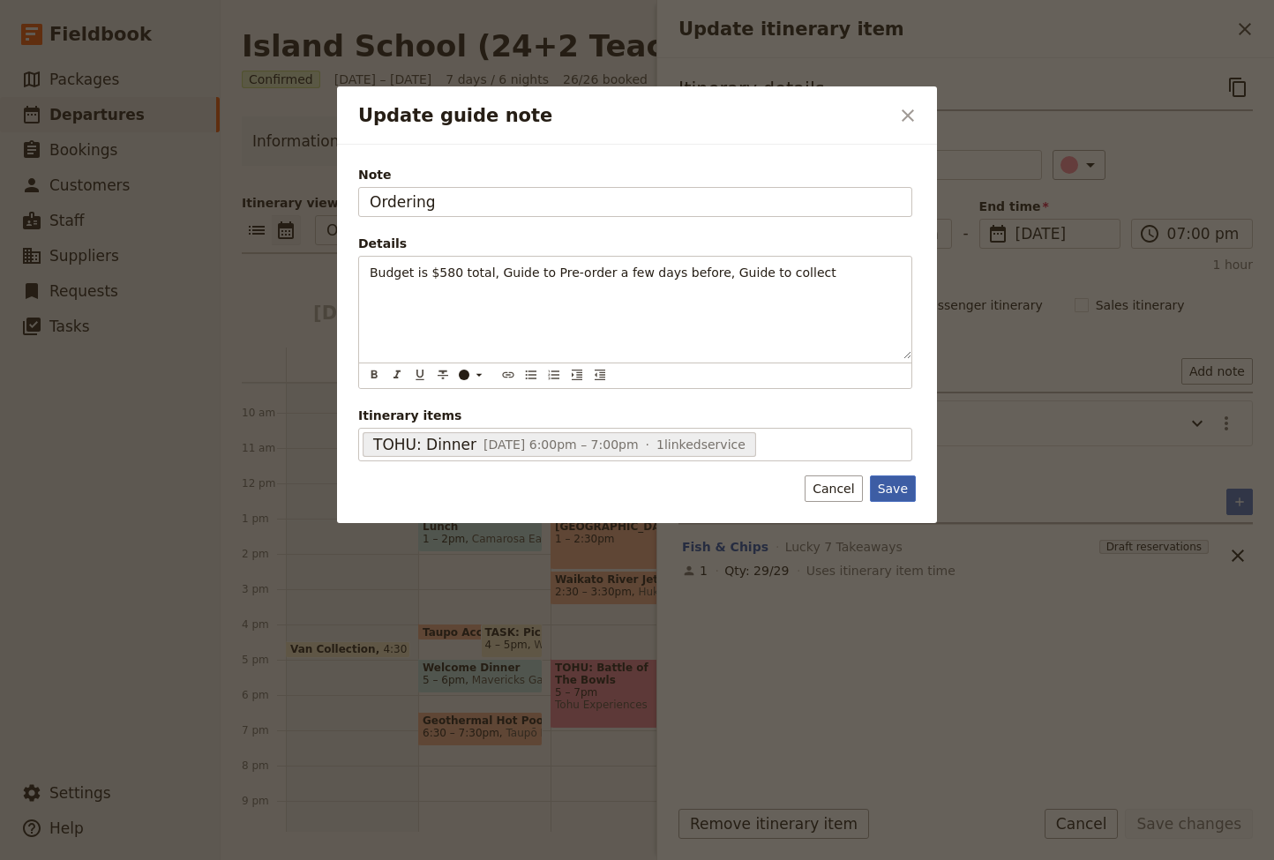
click at [893, 487] on button "Save" at bounding box center [893, 488] width 46 height 26
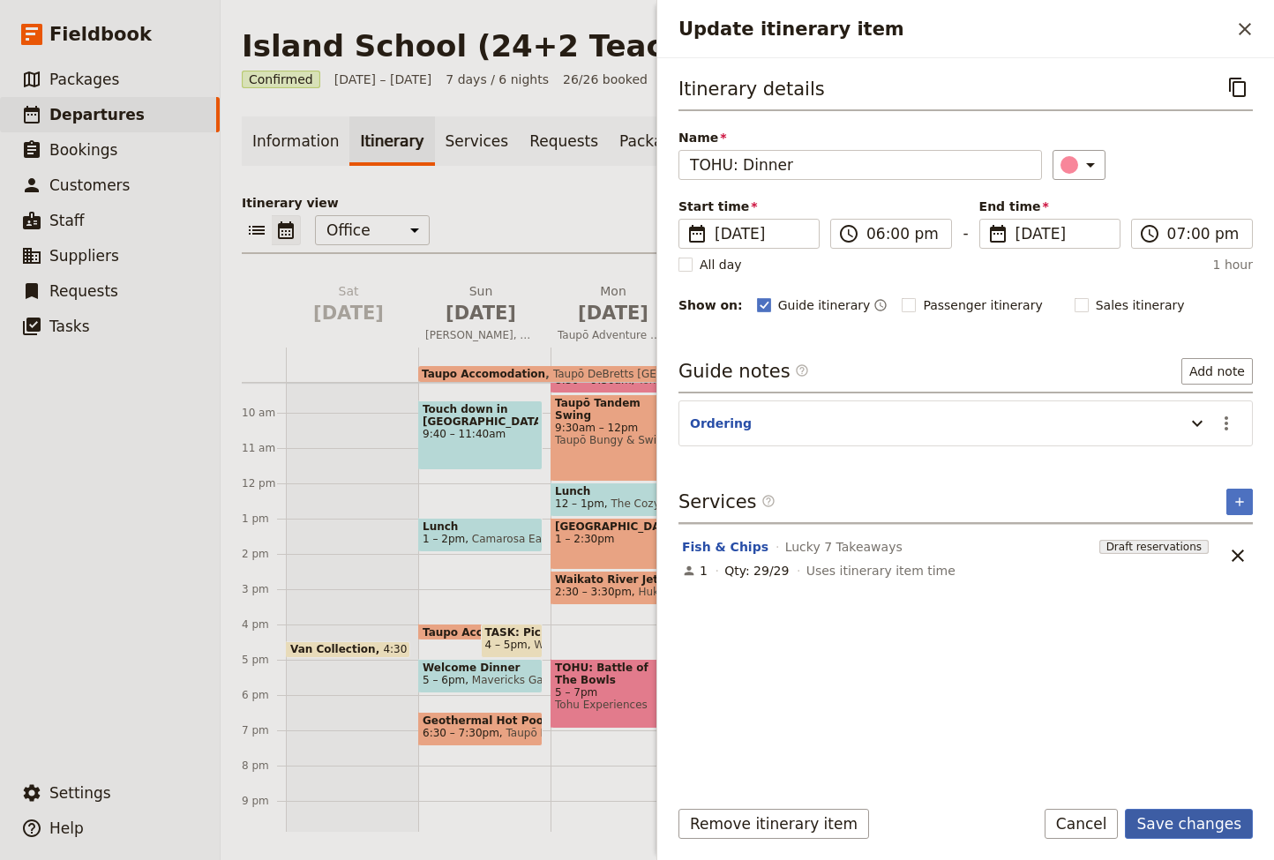
click at [1177, 822] on button "Save changes" at bounding box center [1188, 824] width 128 height 30
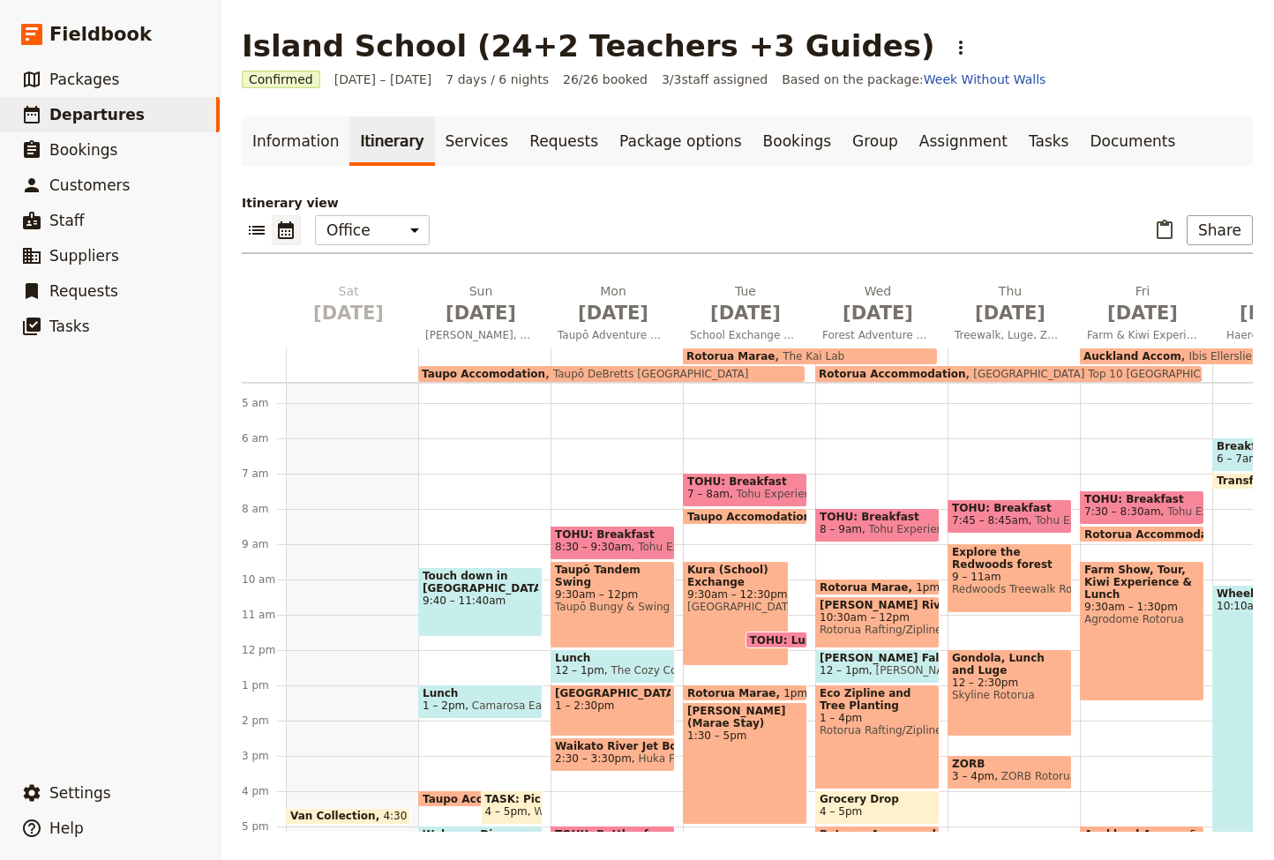
scroll to position [161, 0]
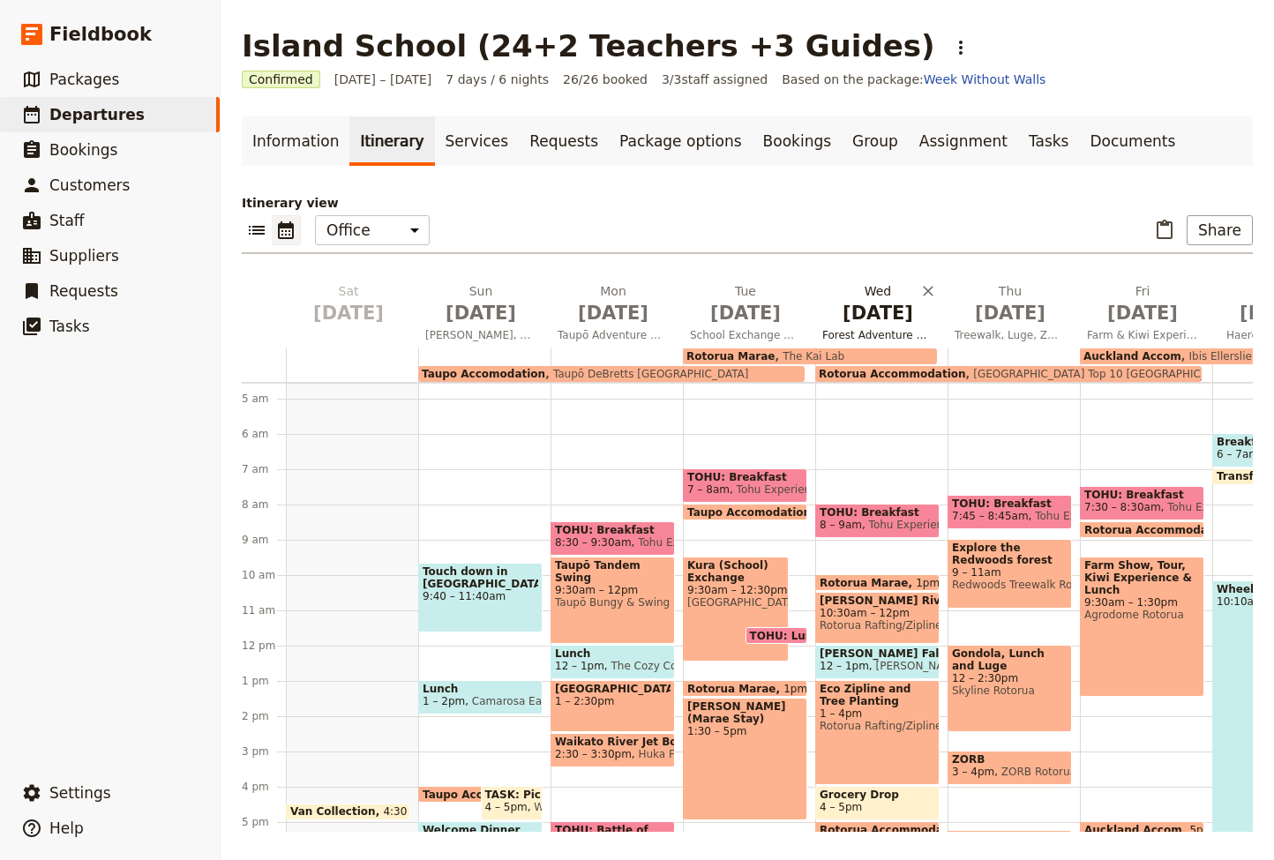
click at [876, 320] on span "[DATE]" at bounding box center [877, 313] width 111 height 26
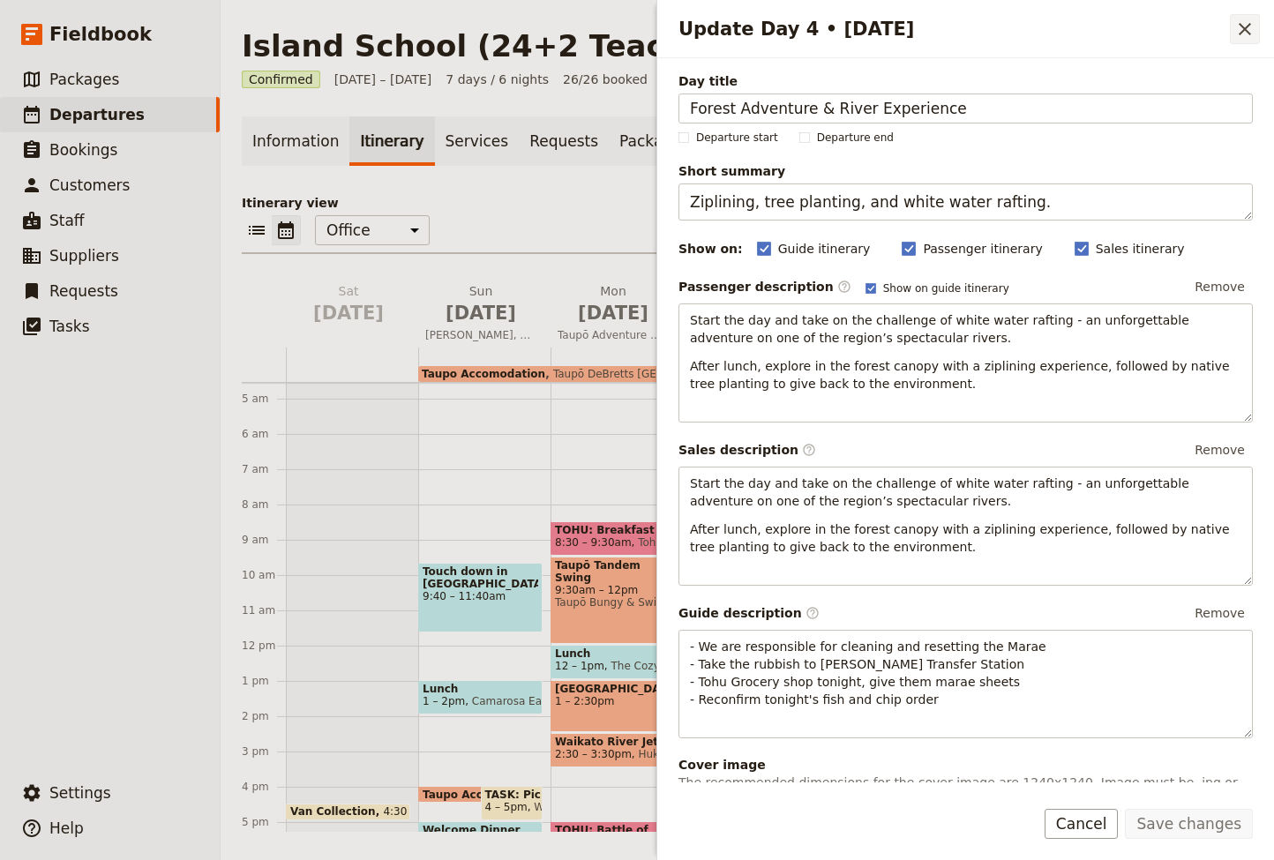
click at [1244, 26] on icon "Close drawer" at bounding box center [1244, 29] width 21 height 21
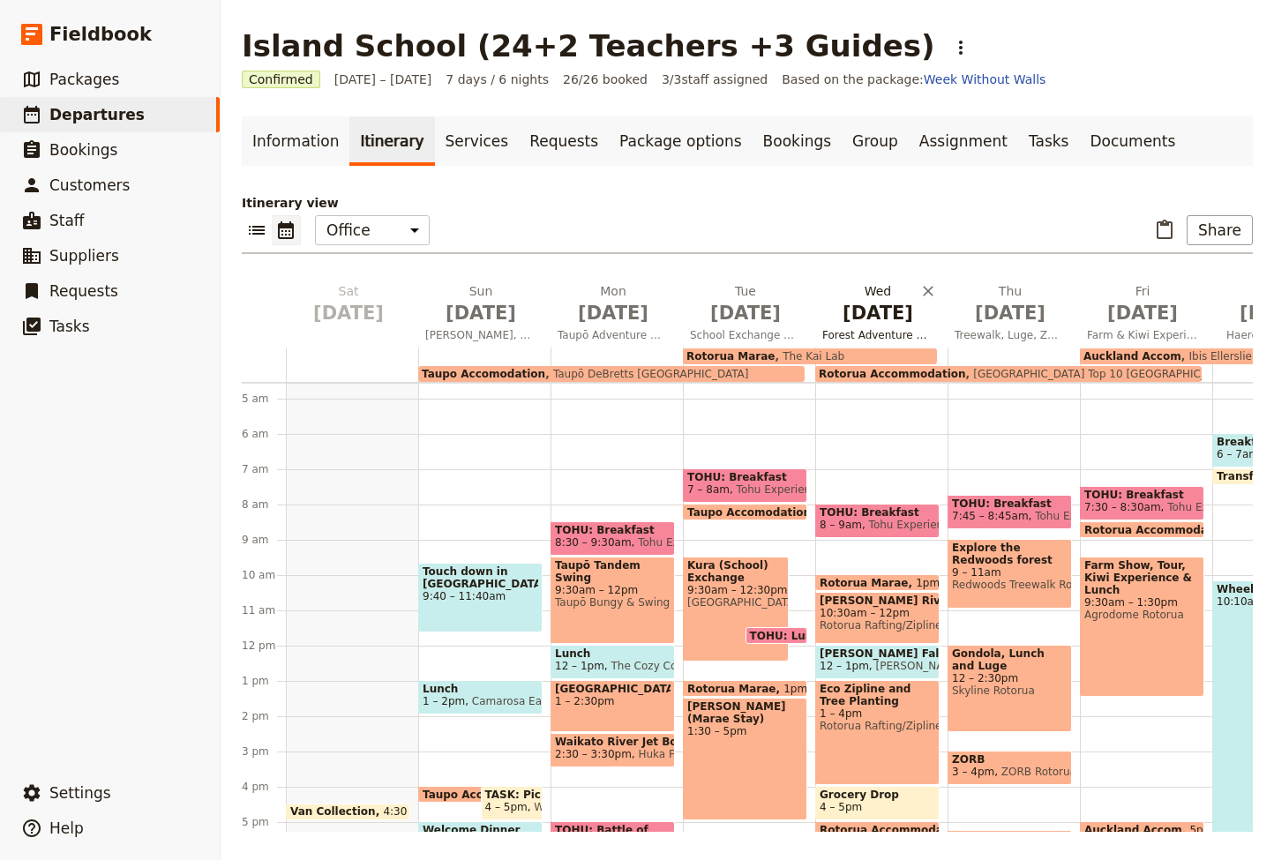
click at [873, 320] on span "[DATE]" at bounding box center [877, 313] width 111 height 26
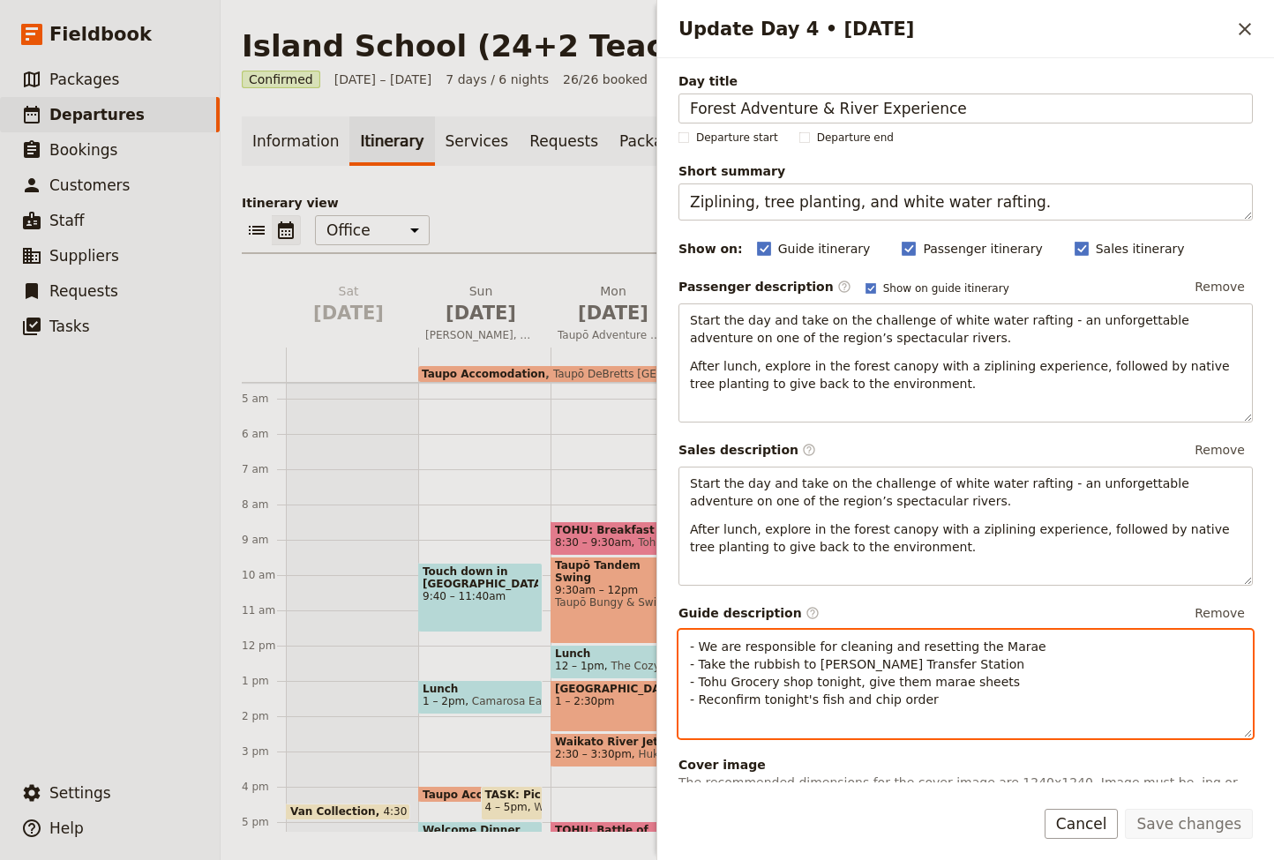
click at [945, 658] on p "- We are responsible for cleaning and resetting the Marae - Take the rubbish to…" at bounding box center [965, 673] width 551 height 71
click at [1006, 682] on p "- We are responsible for cleaning and resetting the Marae - Take the rubbish to…" at bounding box center [965, 673] width 551 height 71
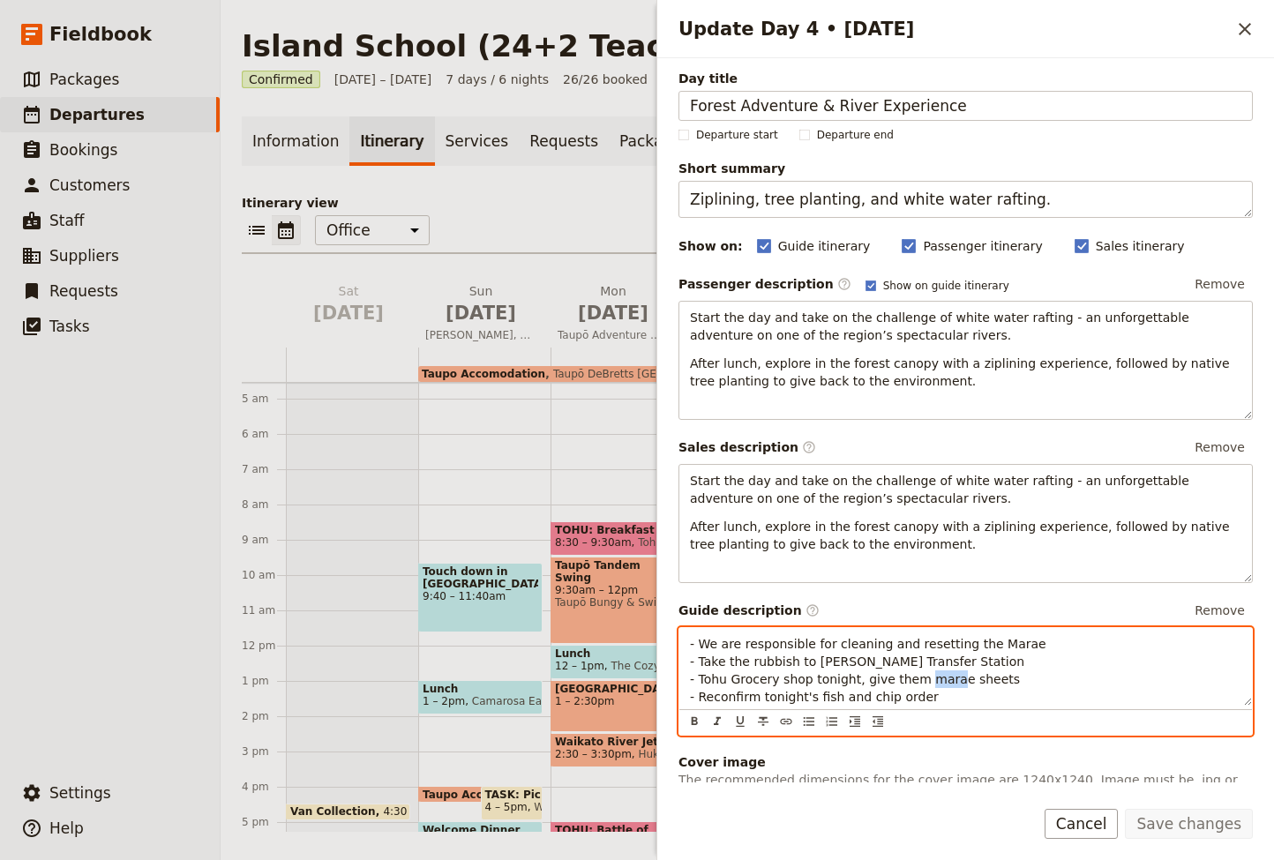
scroll to position [2, 0]
drag, startPoint x: 1005, startPoint y: 682, endPoint x: 691, endPoint y: 680, distance: 314.9
click at [691, 680] on p "- We are responsible for cleaning and resetting the Marae - Take the rubbish to…" at bounding box center [965, 671] width 551 height 71
click at [928, 701] on p "- We are responsible for cleaning and resetting the Marae - Take the rubbish to…" at bounding box center [965, 671] width 551 height 71
click at [944, 661] on p "- We are responsible for cleaning and resetting the Marae - Take the rubbish to…" at bounding box center [965, 671] width 551 height 71
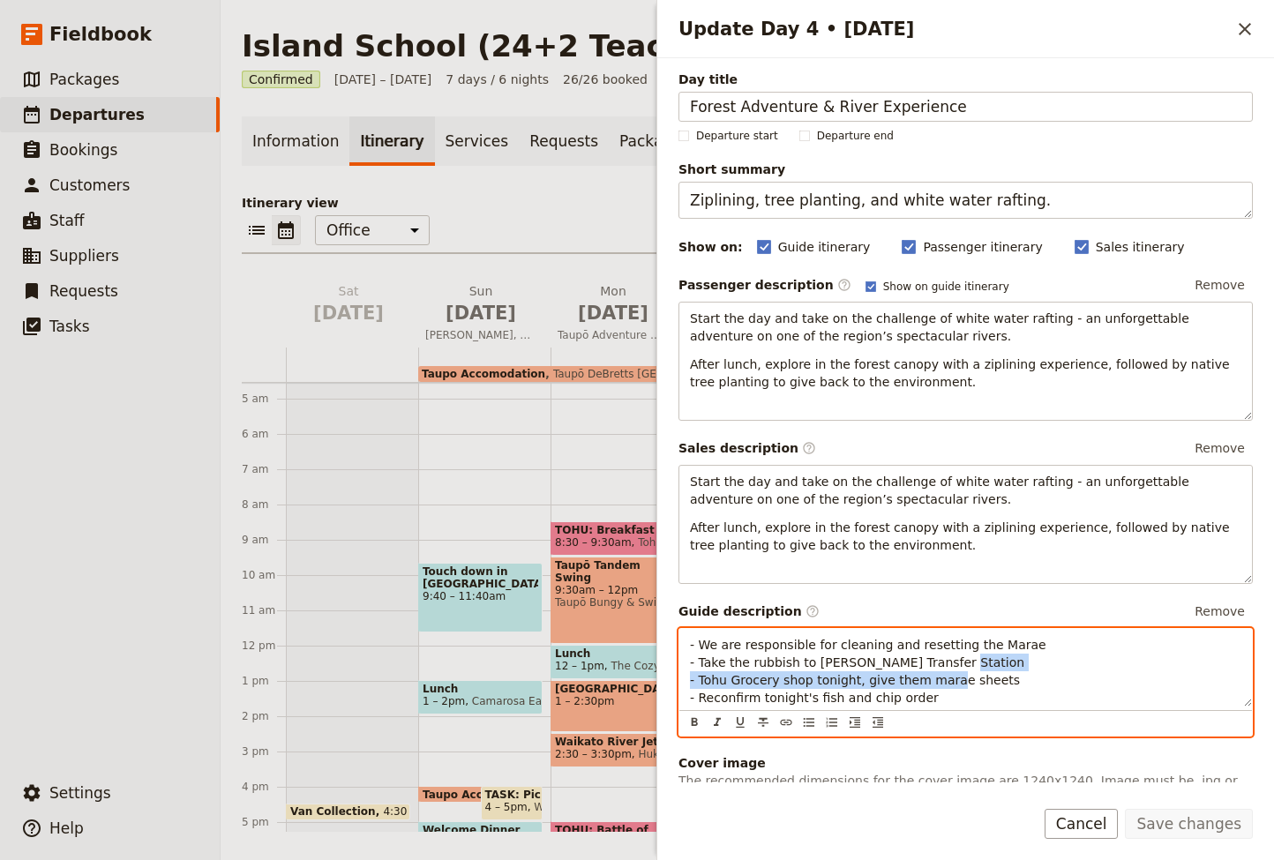
drag, startPoint x: 1010, startPoint y: 681, endPoint x: 682, endPoint y: 686, distance: 328.1
click at [682, 686] on div "- We are responsible for cleaning and resetting the Marae - Take the rubbish to…" at bounding box center [965, 668] width 572 height 78
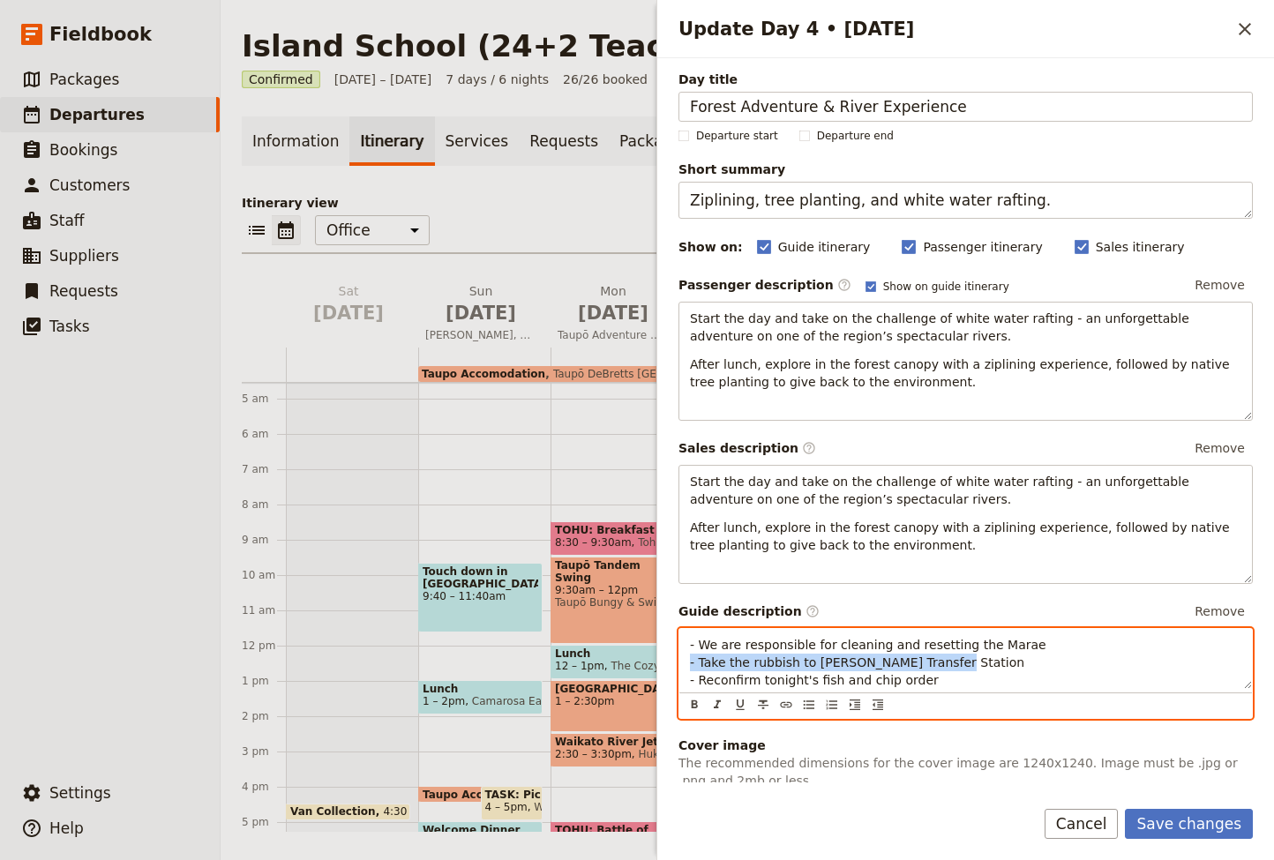
drag, startPoint x: 944, startPoint y: 663, endPoint x: 697, endPoint y: 658, distance: 247.0
click at [691, 661] on p "- We are responsible for cleaning and resetting the Marae - Take the rubbish to…" at bounding box center [965, 662] width 551 height 53
click at [947, 661] on p "- We are responsible for cleaning and resetting the Marae - Take the rubbish to…" at bounding box center [965, 662] width 551 height 53
click at [1028, 644] on p "- We are responsible for cleaning and resetting the Marae - Take the rubbish to…" at bounding box center [965, 662] width 551 height 53
drag, startPoint x: 956, startPoint y: 662, endPoint x: 679, endPoint y: 661, distance: 276.9
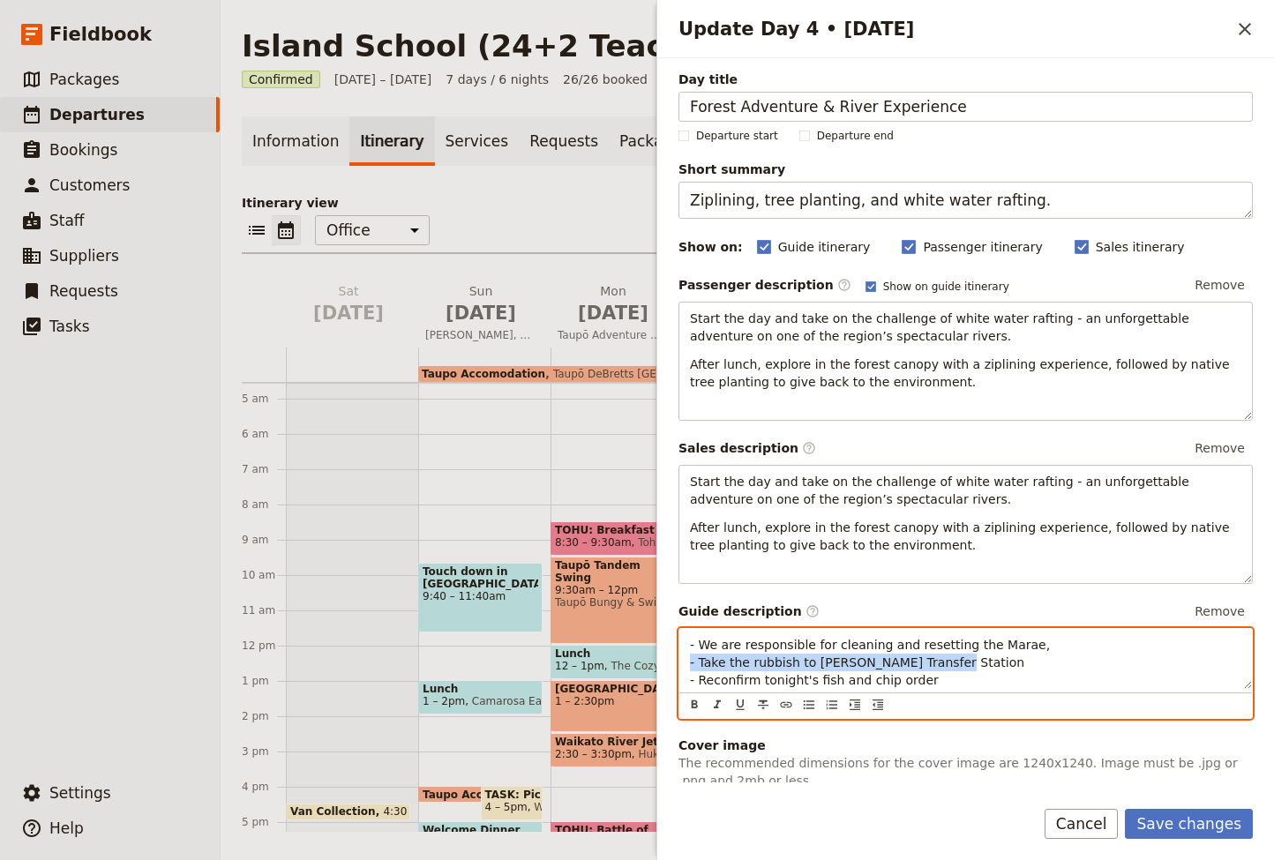
click at [679, 661] on div "- We are responsible for cleaning and resetting the Marae, - Take the rubbish t…" at bounding box center [965, 659] width 572 height 60
click at [944, 666] on p "- We are responsible for cleaning and resetting the Marae, - Take the rubbish t…" at bounding box center [965, 662] width 551 height 53
drag, startPoint x: 944, startPoint y: 666, endPoint x: 800, endPoint y: 666, distance: 143.8
click at [800, 666] on p "- We are responsible for cleaning and resetting the Marae, - Take the rubbish t…" at bounding box center [965, 662] width 551 height 53
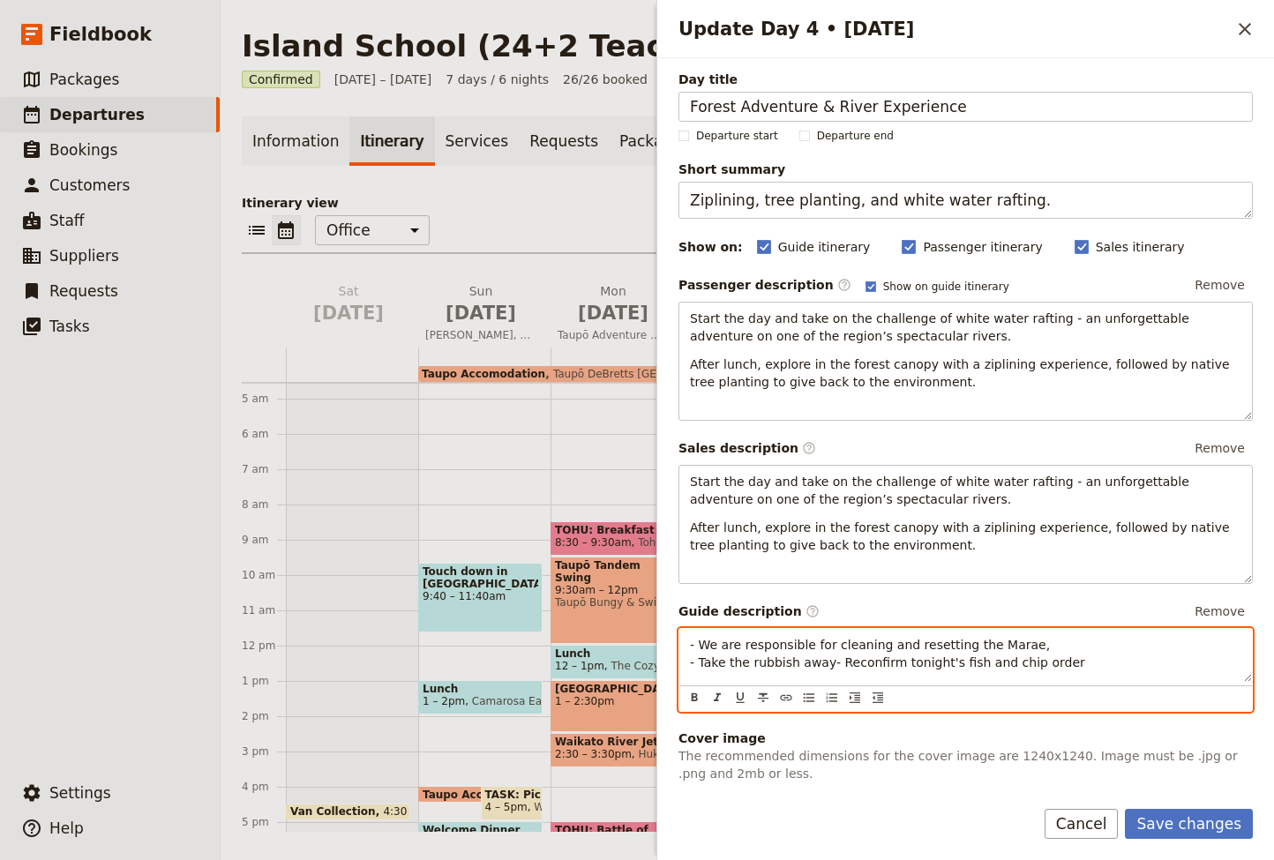
drag, startPoint x: 699, startPoint y: 663, endPoint x: 775, endPoint y: 667, distance: 75.9
click at [698, 663] on span "- We are responsible for cleaning and resetting the Marae, - Take the rubbish a…" at bounding box center [887, 654] width 395 height 32
drag, startPoint x: 859, startPoint y: 668, endPoint x: 1151, endPoint y: 646, distance: 292.8
click at [1150, 646] on p "- We are responsible for cleaning and resetting the Marae, Take the rubbish awa…" at bounding box center [965, 653] width 551 height 35
click at [1158, 645] on span "- We are responsible for cleaning and resetting the Marae, Take the rubbish awa…" at bounding box center [945, 654] width 511 height 32
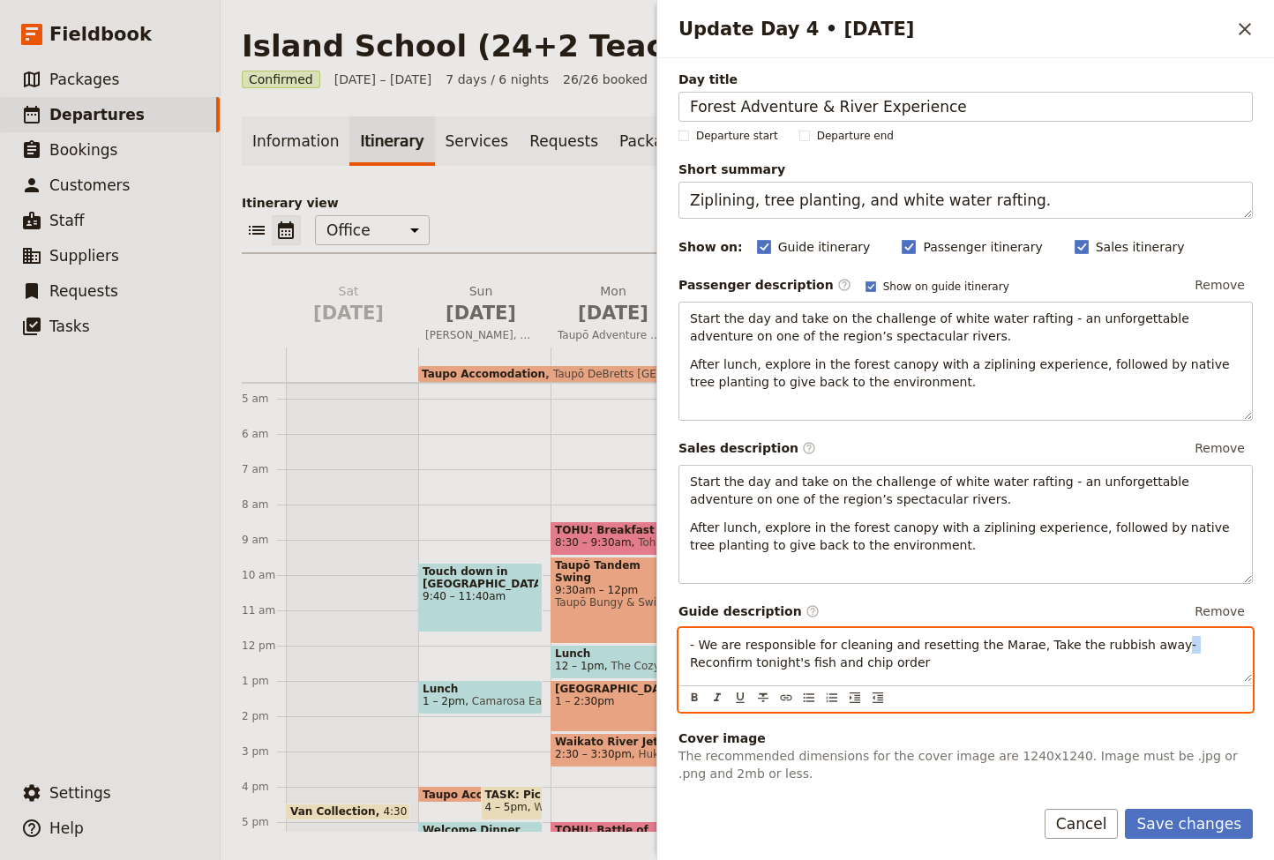
drag, startPoint x: 1161, startPoint y: 644, endPoint x: 1149, endPoint y: 646, distance: 11.8
click at [1149, 646] on span "- We are responsible for cleaning and resetting the Marae, Take the rubbish awa…" at bounding box center [945, 654] width 511 height 32
click at [699, 646] on span "- We are responsible for cleaning and resetting the Marae, Take the rubbish awa…" at bounding box center [945, 654] width 510 height 32
click at [852, 665] on p "We are responsible for cleaning and resetting the Marae. Take the rubbish away,…" at bounding box center [965, 653] width 551 height 35
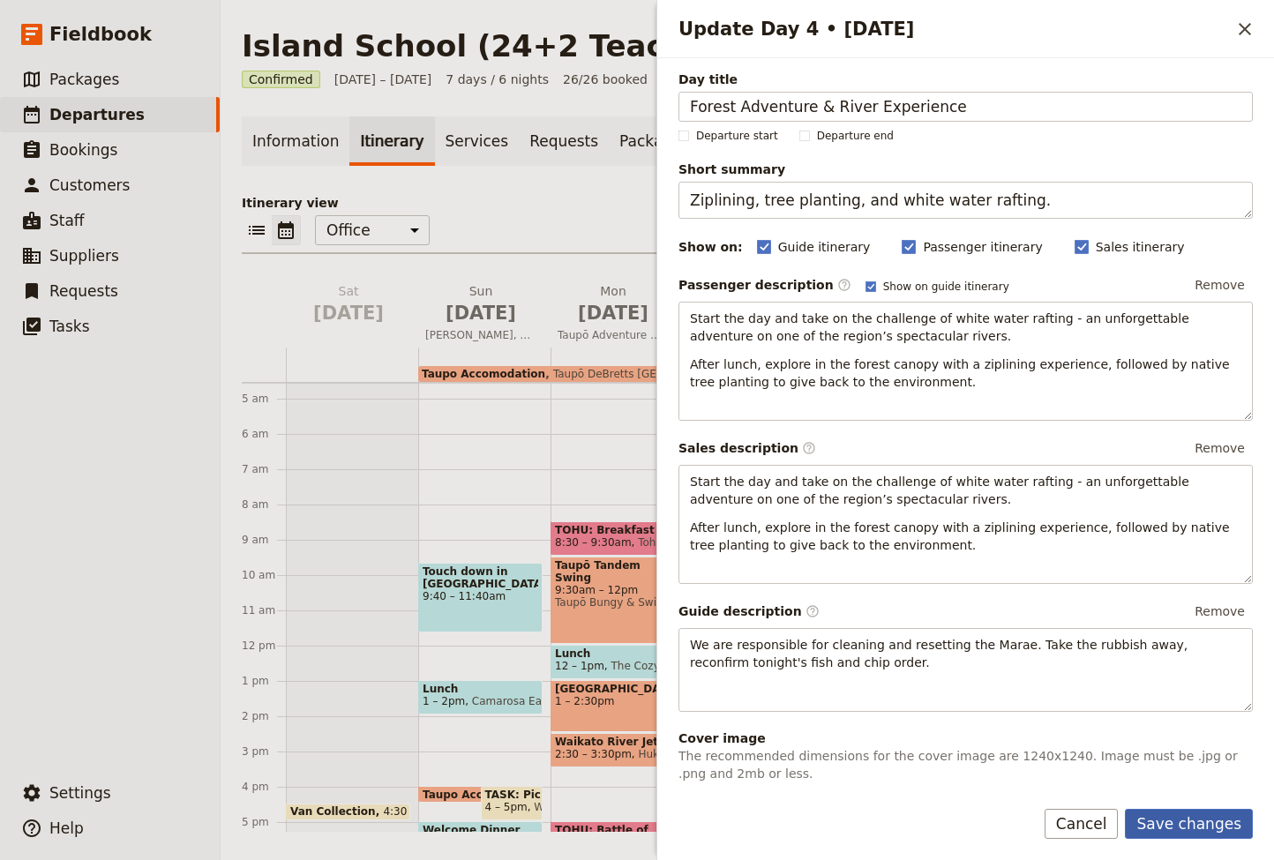
click at [1196, 825] on button "Save changes" at bounding box center [1188, 824] width 128 height 30
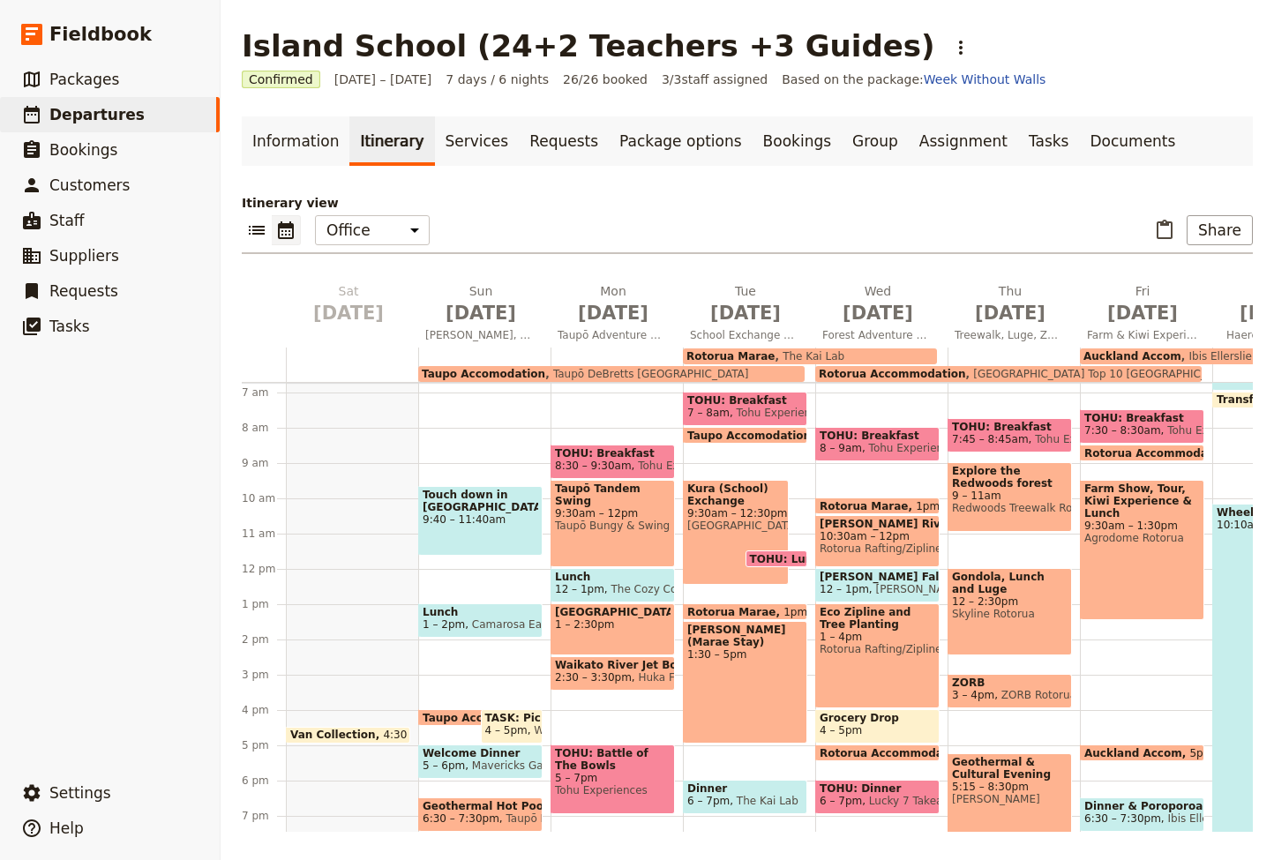
scroll to position [274, 0]
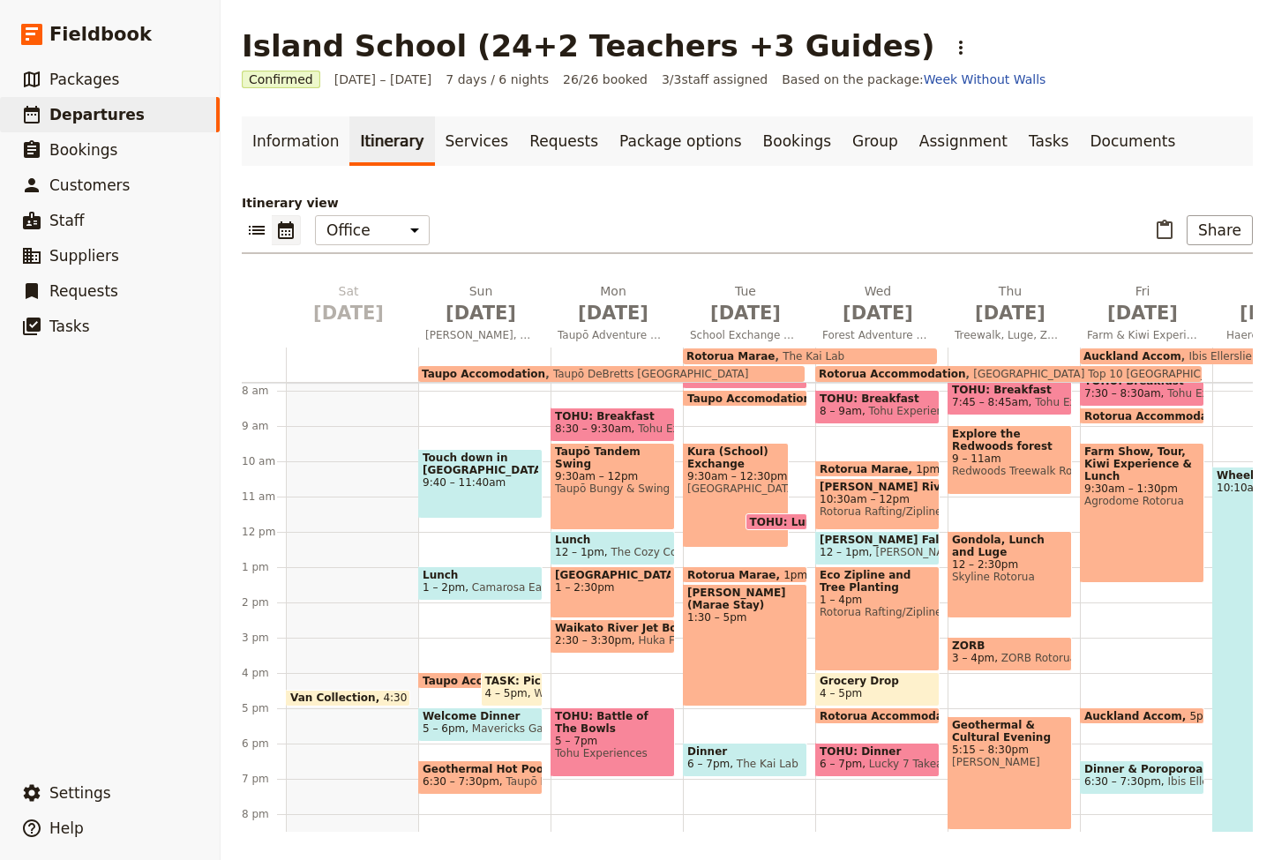
click at [845, 682] on span "Grocery Drop" at bounding box center [877, 681] width 116 height 12
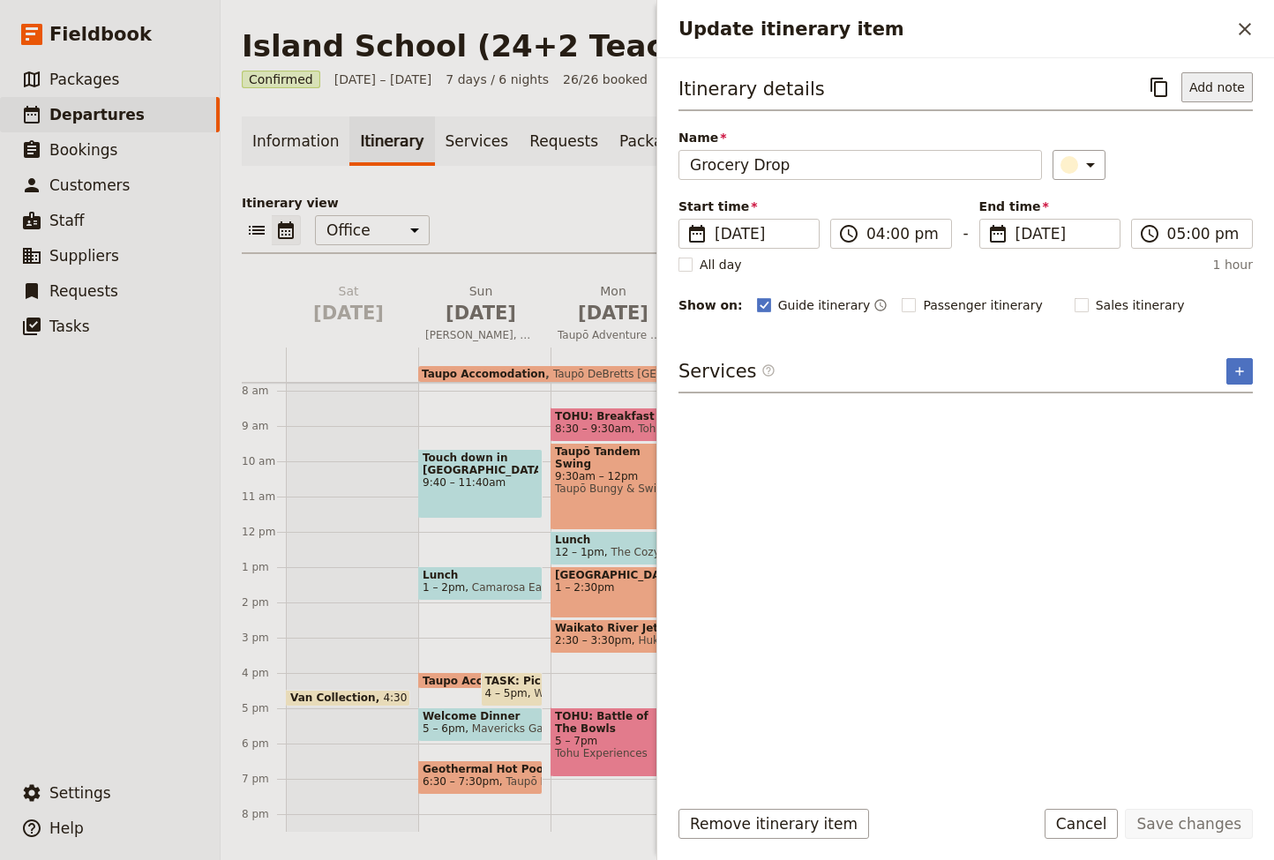
click at [1214, 86] on button "Add note" at bounding box center [1216, 87] width 71 height 30
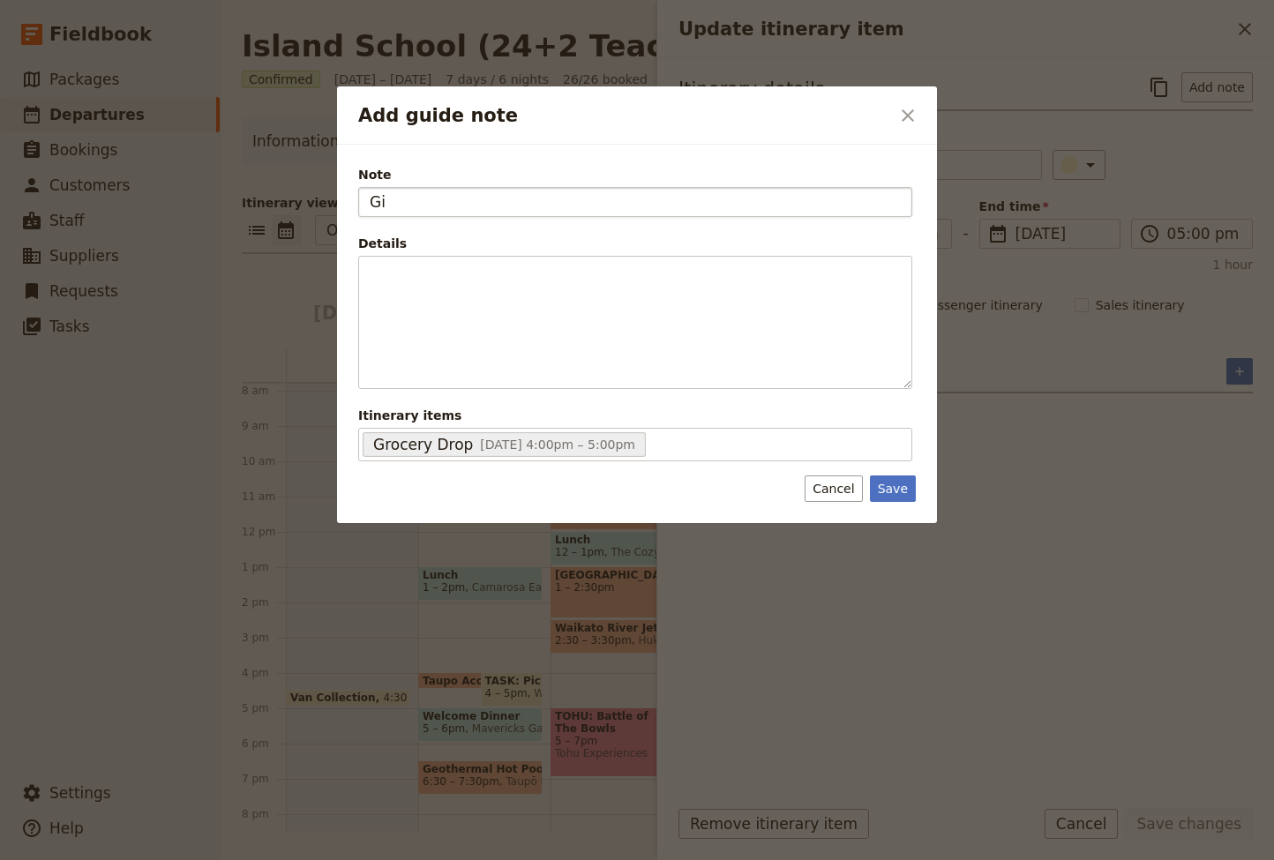
type input "G"
type input "Dropped by Tohu Office, Give them Linen"
click at [893, 486] on button "Save" at bounding box center [893, 488] width 46 height 26
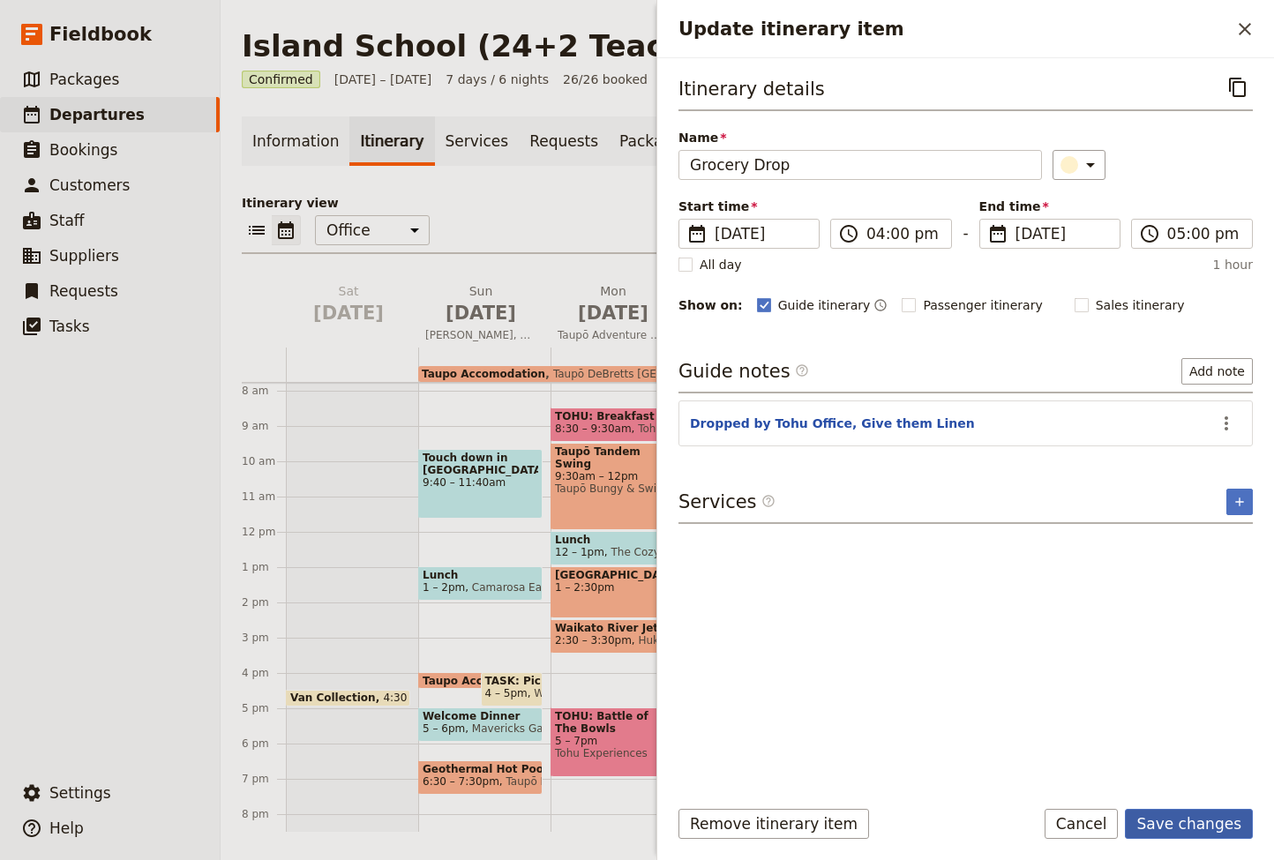
click at [1198, 817] on button "Save changes" at bounding box center [1188, 824] width 128 height 30
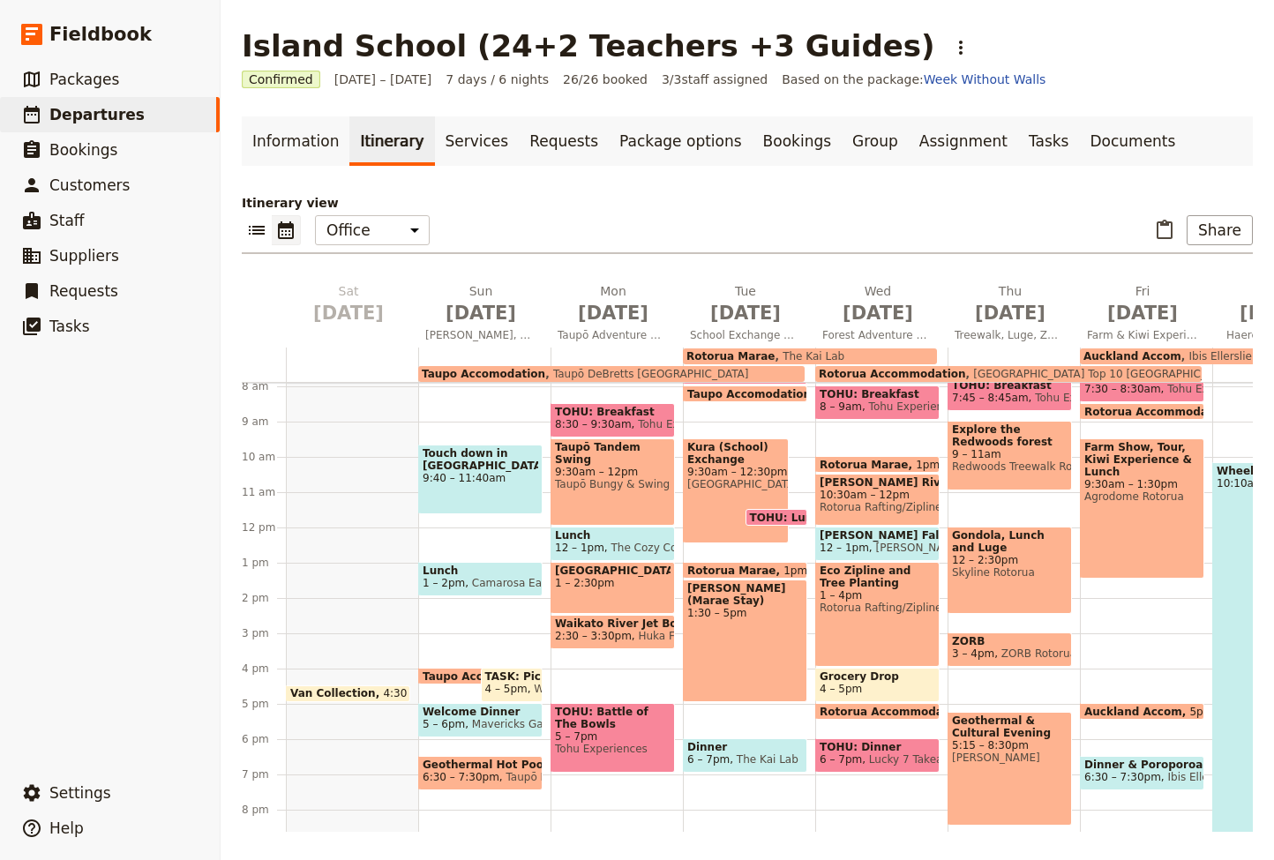
click at [730, 753] on span "The Kai Lab" at bounding box center [763, 759] width 69 height 12
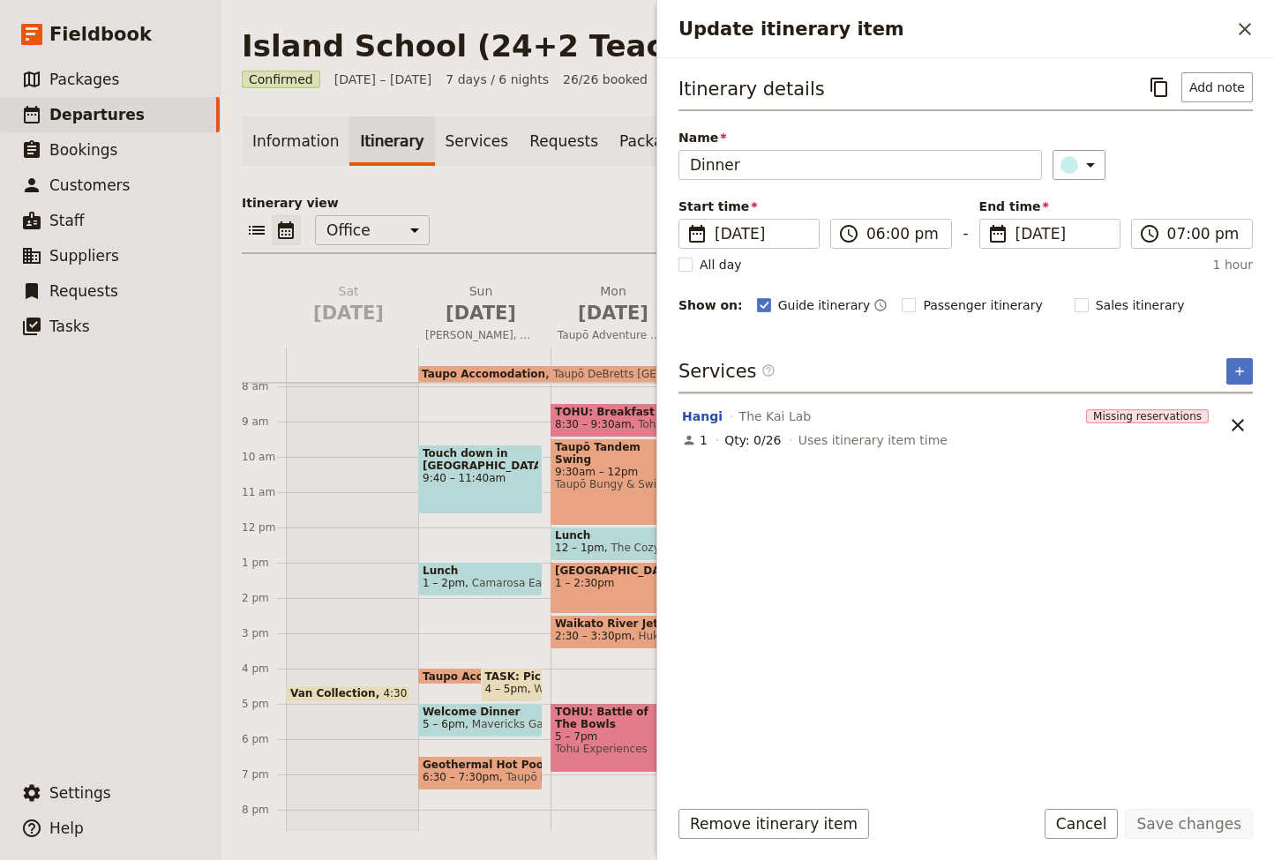
scroll to position [280, 0]
click at [1243, 27] on icon "Close drawer" at bounding box center [1244, 29] width 12 height 12
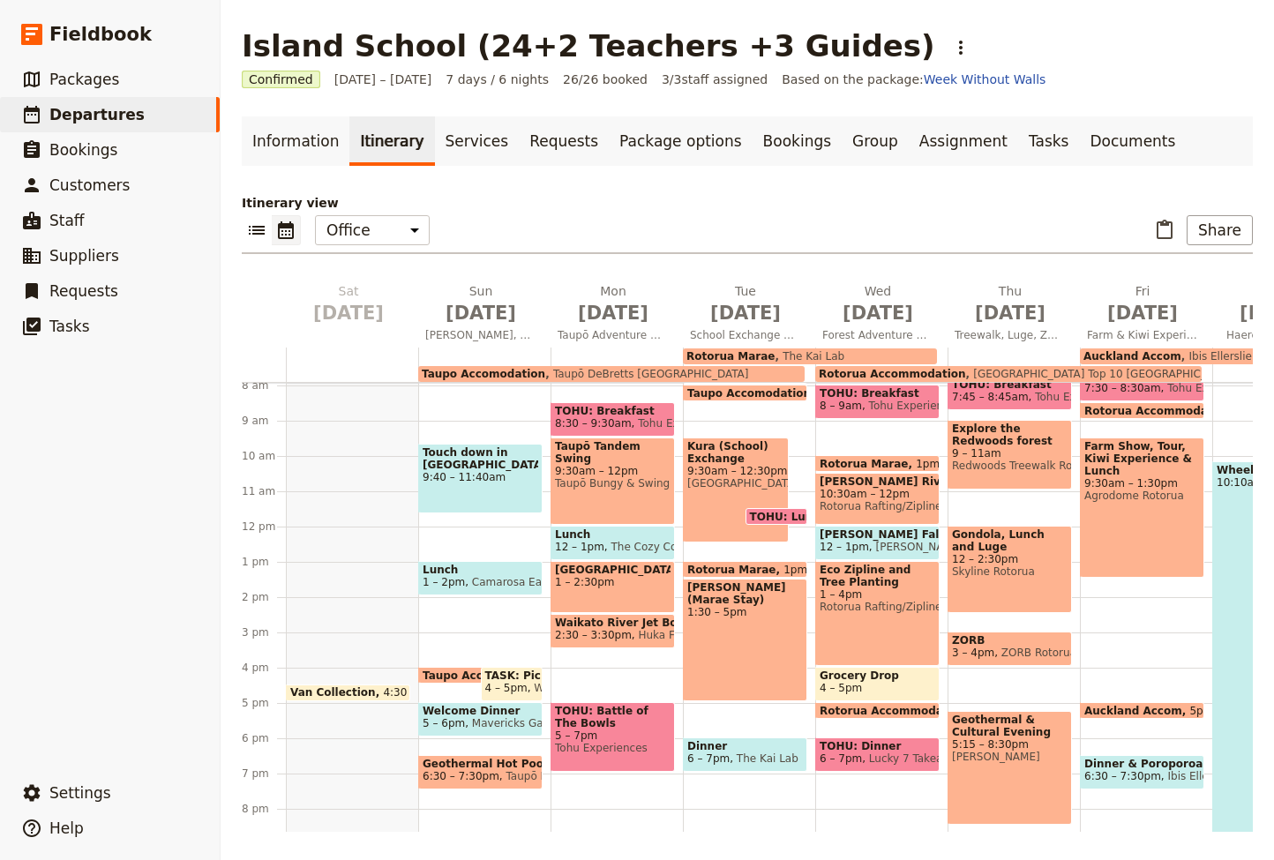
click at [870, 752] on span "Lucky 7 Takeaways" at bounding box center [916, 758] width 108 height 12
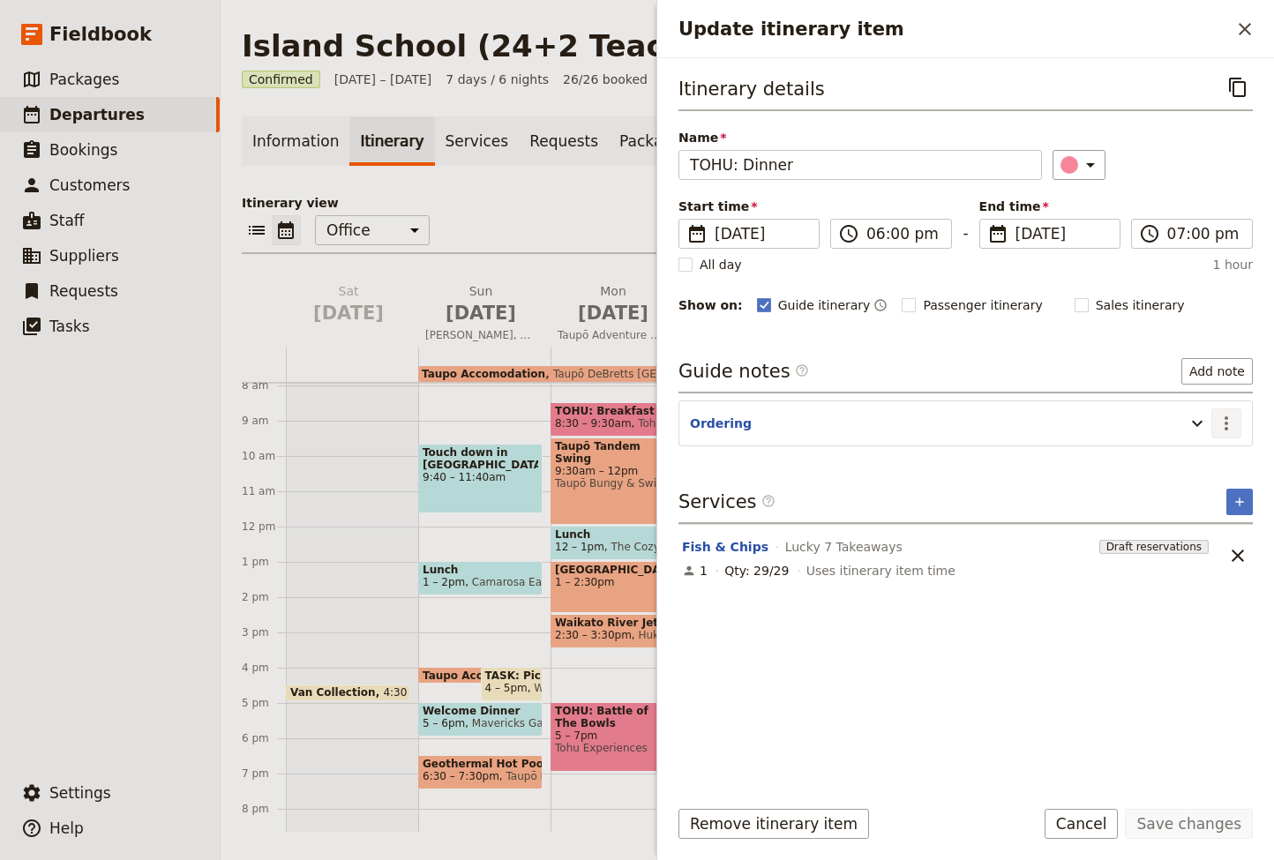
click at [1229, 418] on icon "Actions" at bounding box center [1225, 423] width 21 height 21
click at [1181, 461] on span "Edit note" at bounding box center [1175, 462] width 56 height 18
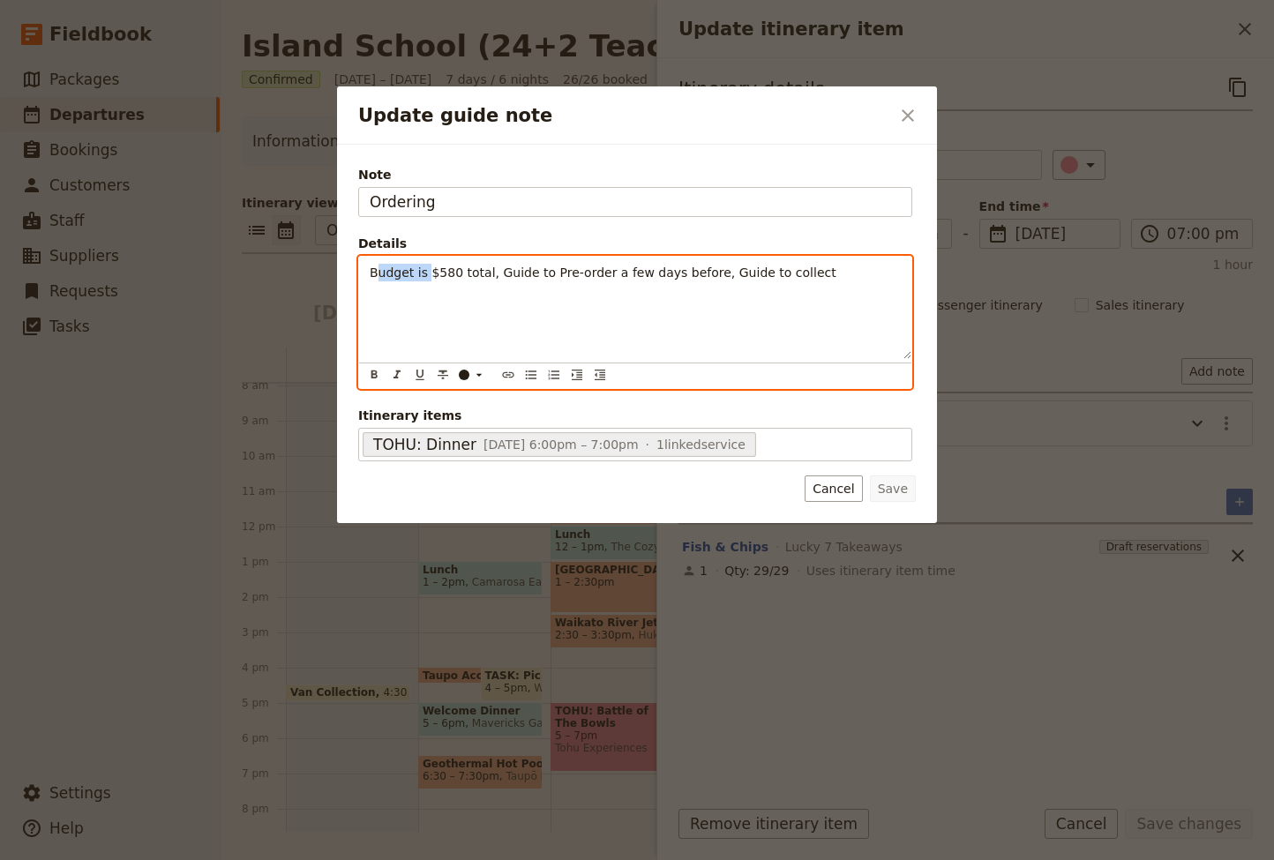
drag, startPoint x: 410, startPoint y: 273, endPoint x: 378, endPoint y: 273, distance: 31.7
click at [378, 273] on span "Budget is $580 total, Guide to Pre-order a few days before, Guide to collect" at bounding box center [603, 272] width 467 height 14
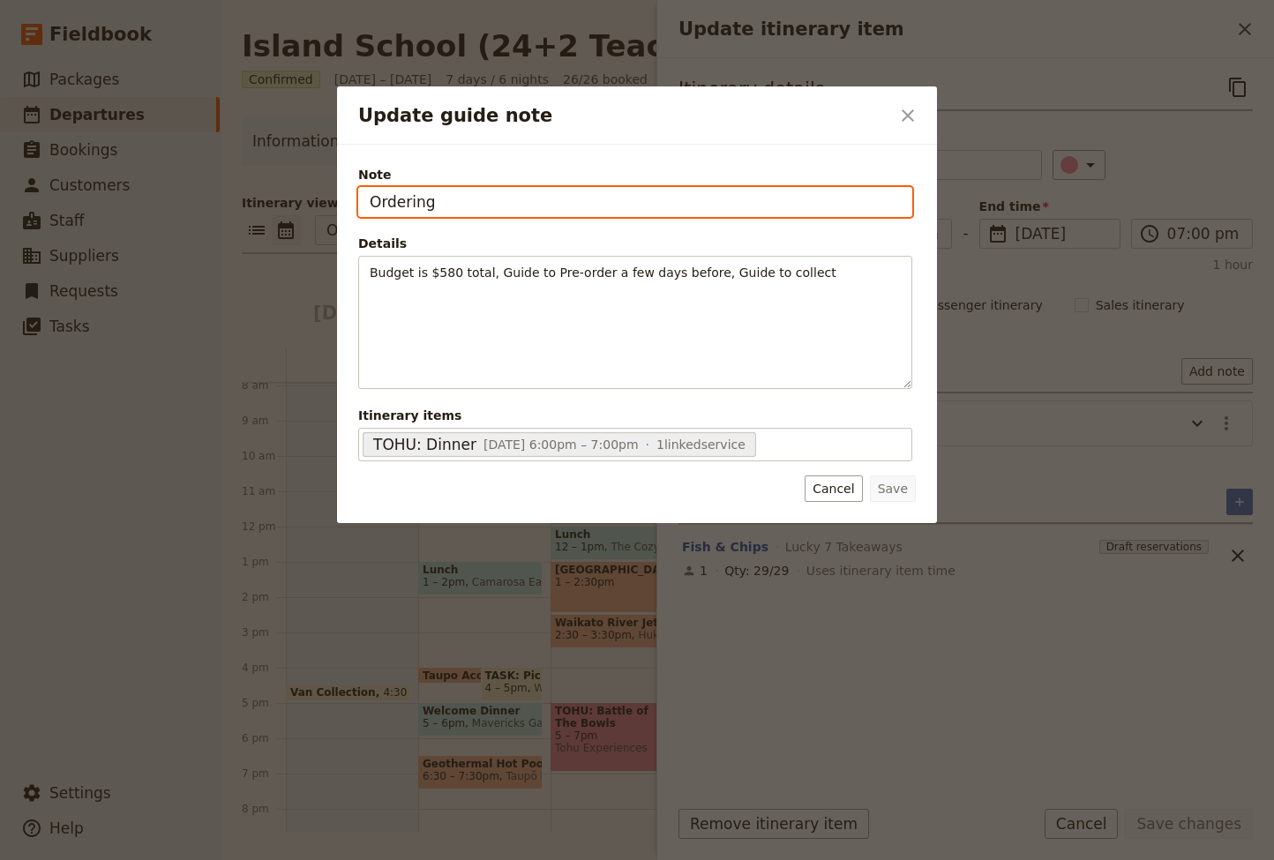
click at [447, 200] on input "Ordering" at bounding box center [635, 202] width 554 height 30
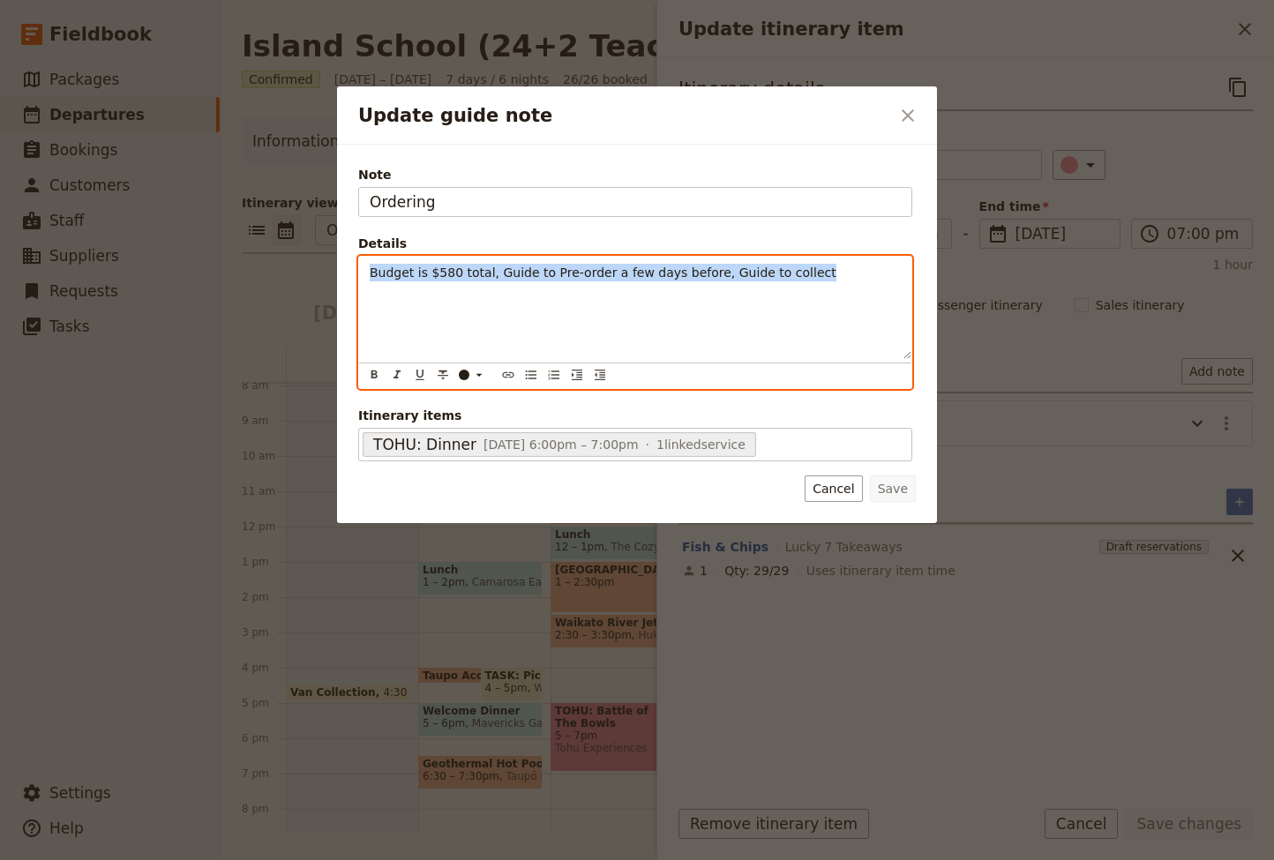
drag, startPoint x: 766, startPoint y: 271, endPoint x: 359, endPoint y: 269, distance: 406.6
click at [359, 269] on div "Budget is $580 total, Guide to Pre-order a few days before, Guide to collect" at bounding box center [635, 308] width 552 height 102
copy span "Budget is $580 total, Guide to Pre-order a few days before, Guide to collect"
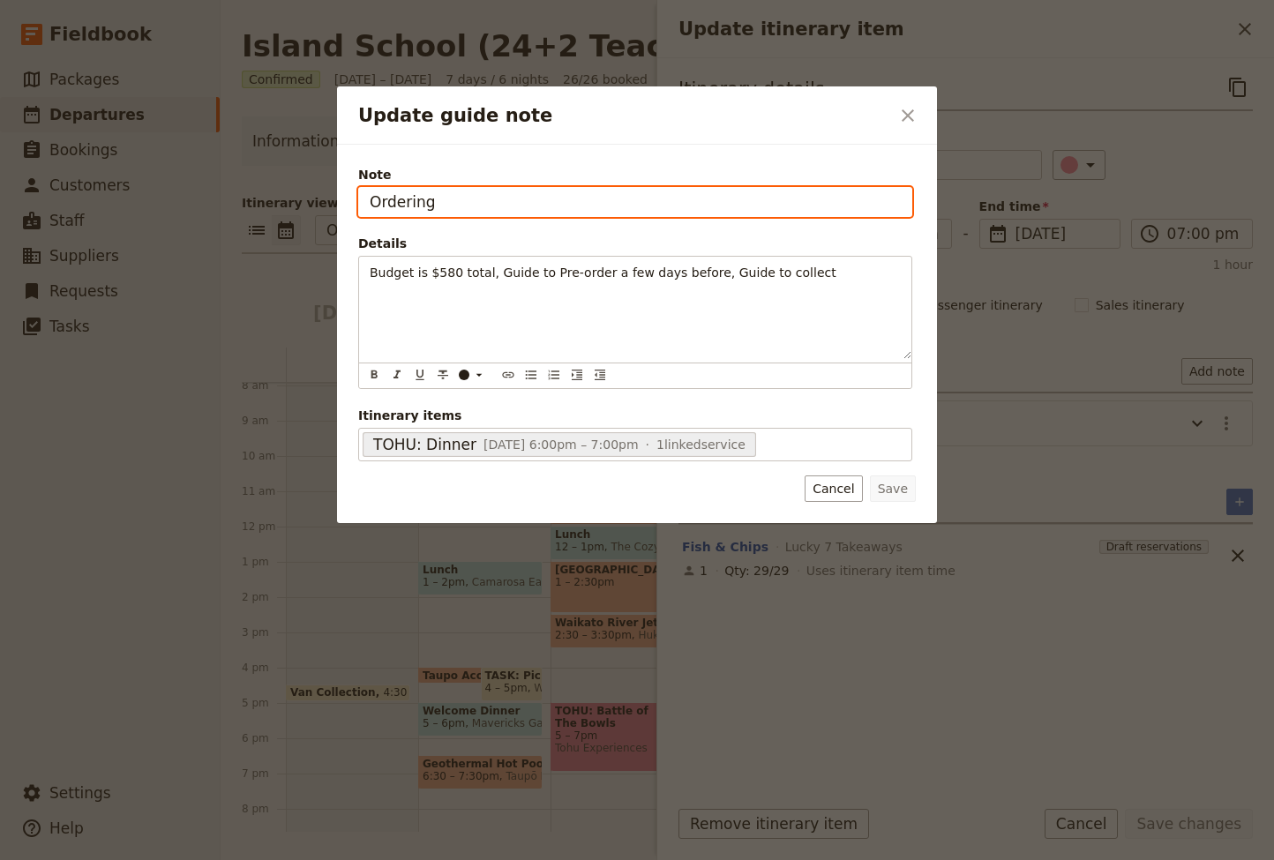
click at [432, 200] on input "Ordering" at bounding box center [635, 202] width 554 height 30
drag, startPoint x: 432, startPoint y: 200, endPoint x: 358, endPoint y: 198, distance: 74.1
click at [358, 198] on input "Ordering" at bounding box center [635, 202] width 554 height 30
paste input "Budget is $580 total, Guide to Pre-order a few days before, Guide to collect"
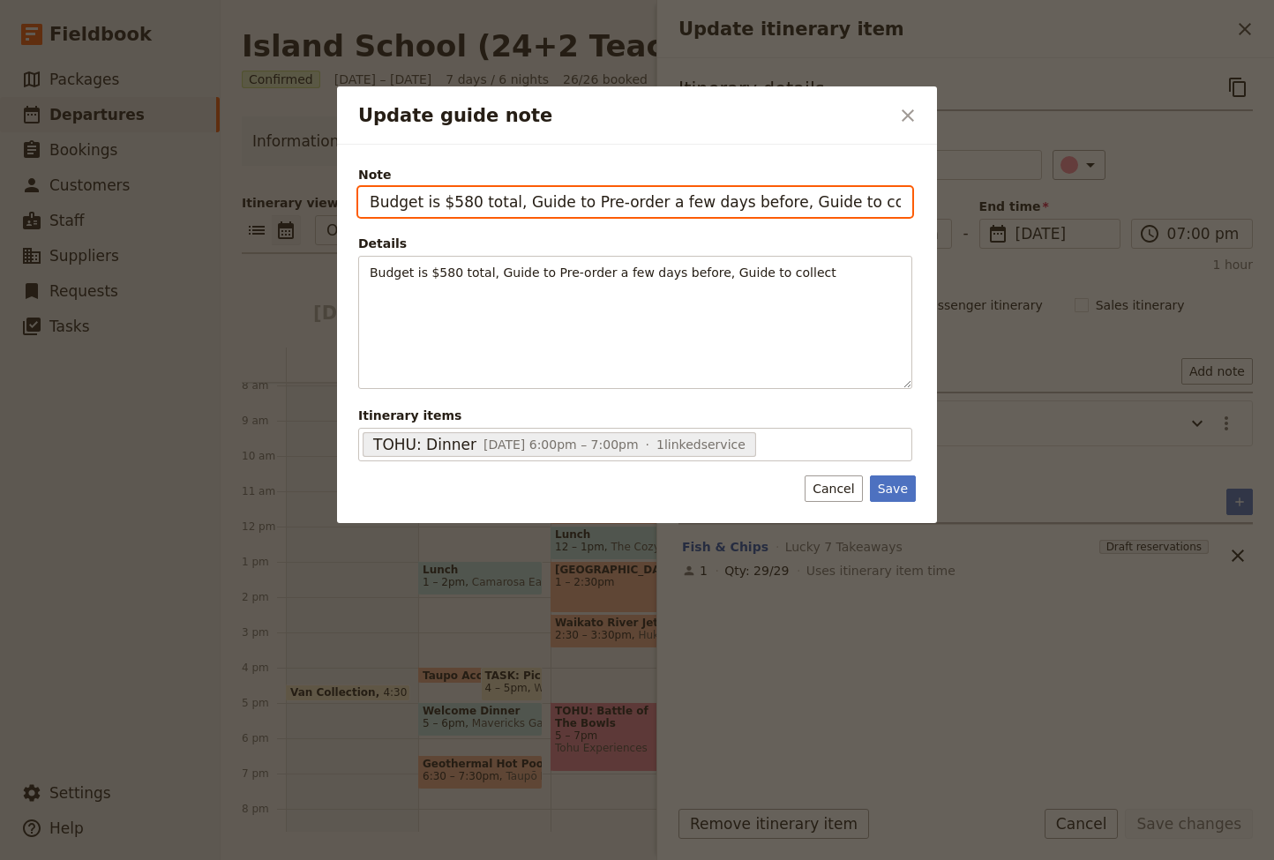
click at [438, 200] on input "Budget is $580 total, Guide to Pre-order a few days before, Guide to collect" at bounding box center [635, 202] width 554 height 30
drag, startPoint x: 497, startPoint y: 201, endPoint x: 461, endPoint y: 204, distance: 35.4
click at [461, 204] on input "Budget $580 total, Guide to Pre-order a few days before, Guide to collect" at bounding box center [635, 202] width 554 height 30
click at [471, 201] on input "Budget $580 | Guide to Pre-order a few days before, Guide to collect" at bounding box center [635, 202] width 554 height 30
drag, startPoint x: 530, startPoint y: 205, endPoint x: 600, endPoint y: 228, distance: 73.6
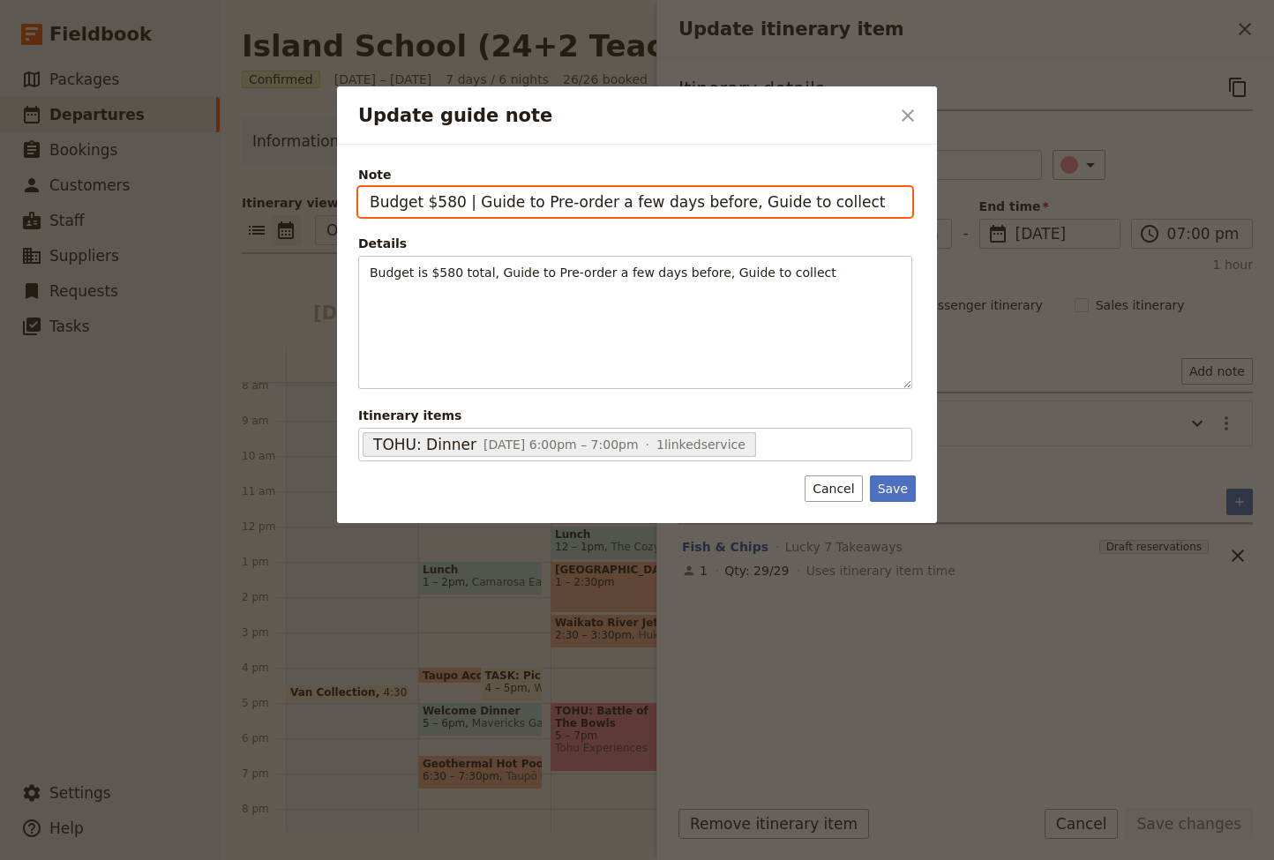
click at [474, 202] on input "Budget $580 | Guide to Pre-order a few days before, Guide to collect" at bounding box center [635, 202] width 554 height 30
drag, startPoint x: 574, startPoint y: 204, endPoint x: 548, endPoint y: 201, distance: 26.6
click at [548, 201] on input "Budget $580 | Pre-order a few days before, Guide to collect" at bounding box center [635, 202] width 554 height 30
drag, startPoint x: 655, startPoint y: 200, endPoint x: 540, endPoint y: 205, distance: 115.6
click at [540, 205] on input "Budget $580 | Pre-order a few days before, Guide to collect" at bounding box center [635, 202] width 554 height 30
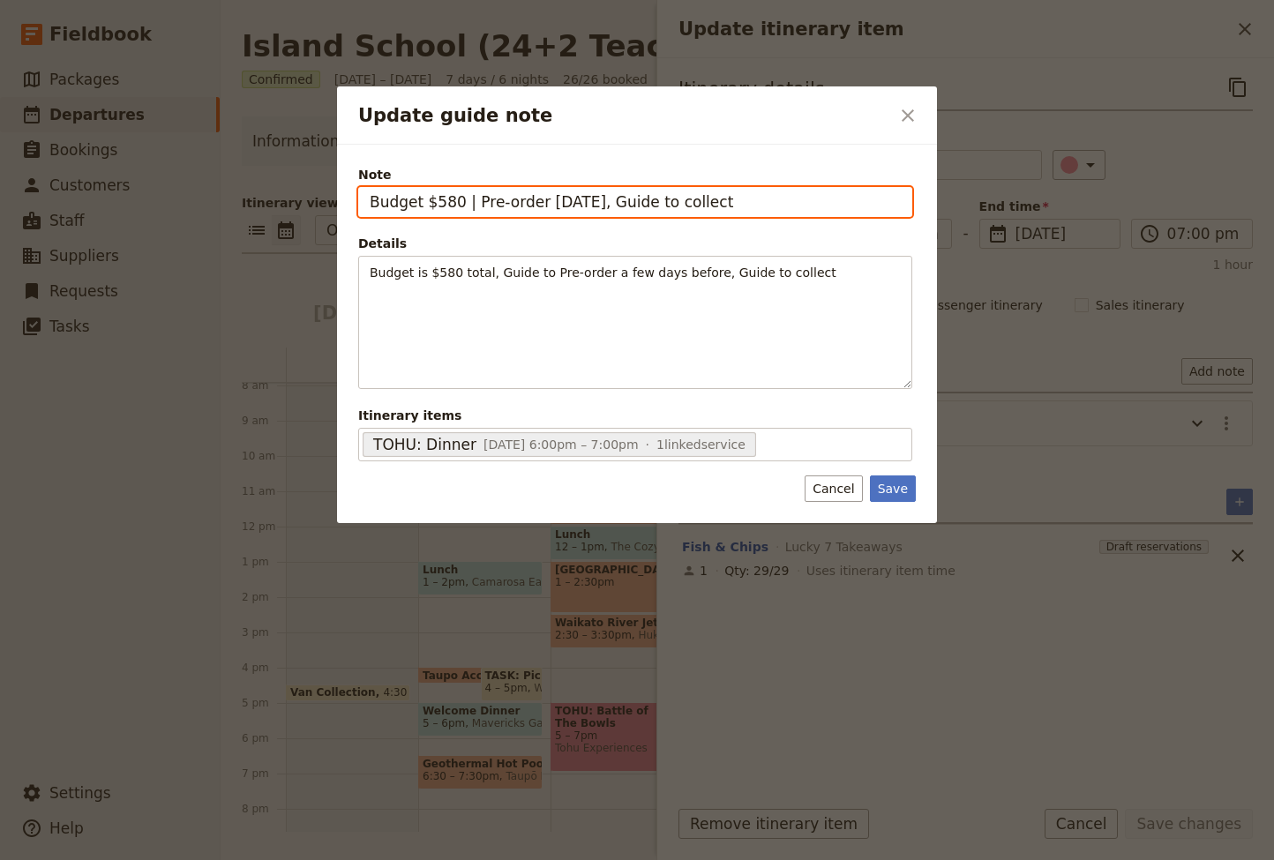
click at [615, 201] on input "Budget $580 | Pre-order on Monday, Guide to collect" at bounding box center [635, 202] width 554 height 30
click at [733, 205] on input "Budget $580 | Pre-order on Monday, Guide to collect" at bounding box center [635, 202] width 554 height 30
drag, startPoint x: 733, startPoint y: 203, endPoint x: 612, endPoint y: 205, distance: 120.9
click at [612, 205] on input "Budget $580 | Pre-order on Monday, Guide to collect" at bounding box center [635, 202] width 554 height 30
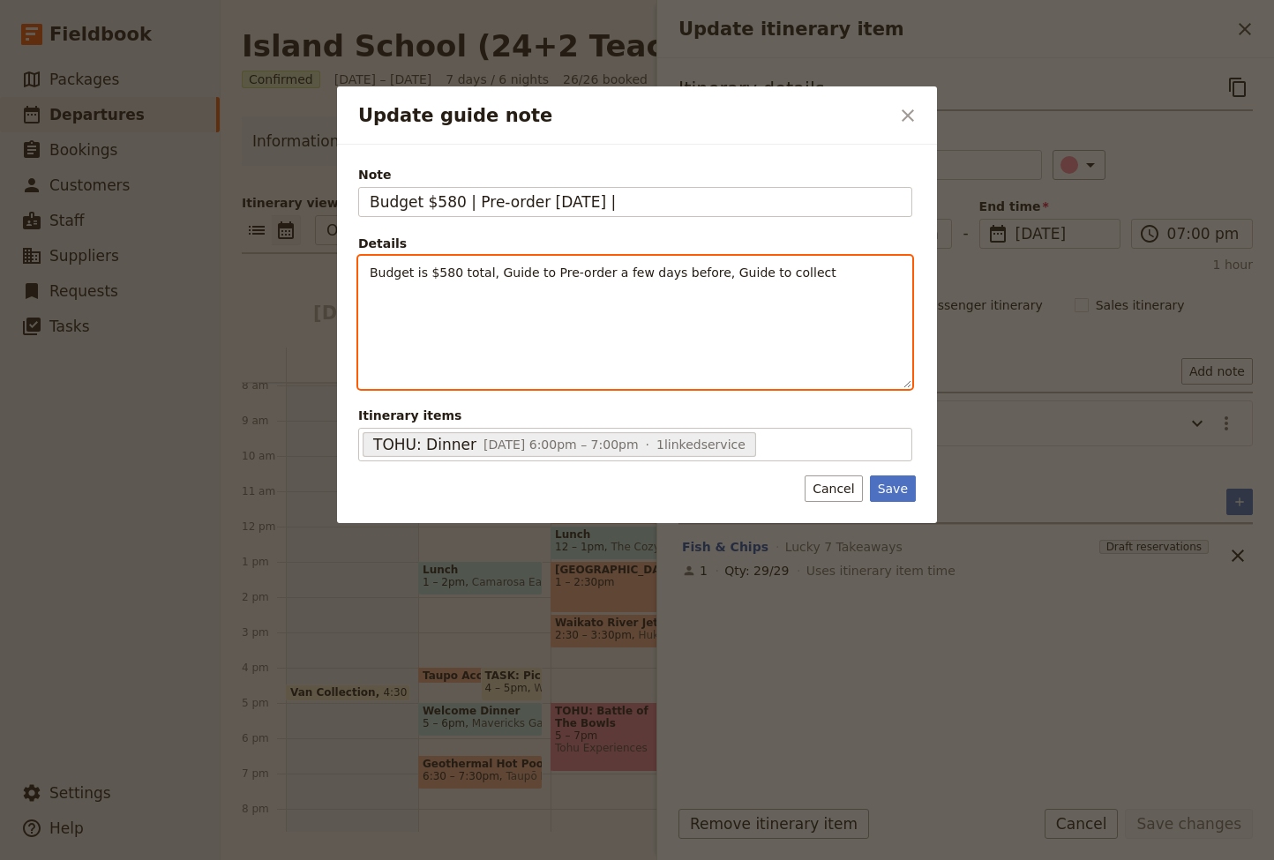
click at [812, 275] on p "Budget is $580 total, Guide to Pre-order a few days before, Guide to collect" at bounding box center [635, 273] width 531 height 18
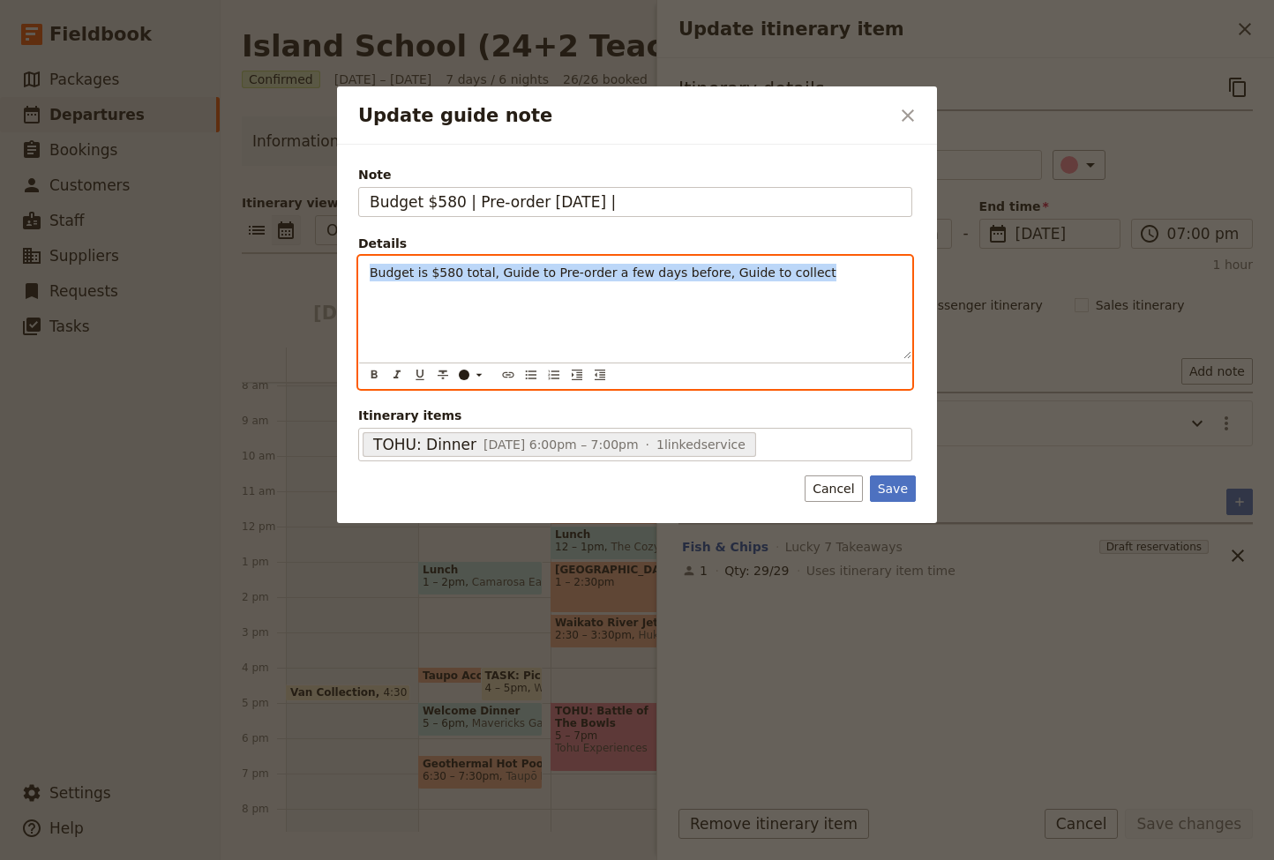
drag, startPoint x: 731, startPoint y: 267, endPoint x: 257, endPoint y: 267, distance: 474.5
click at [257, 859] on div "Update guide note ​ Note Budget $580 | Pre-order on Monday | Details Budget is …" at bounding box center [637, 860] width 1274 height 0
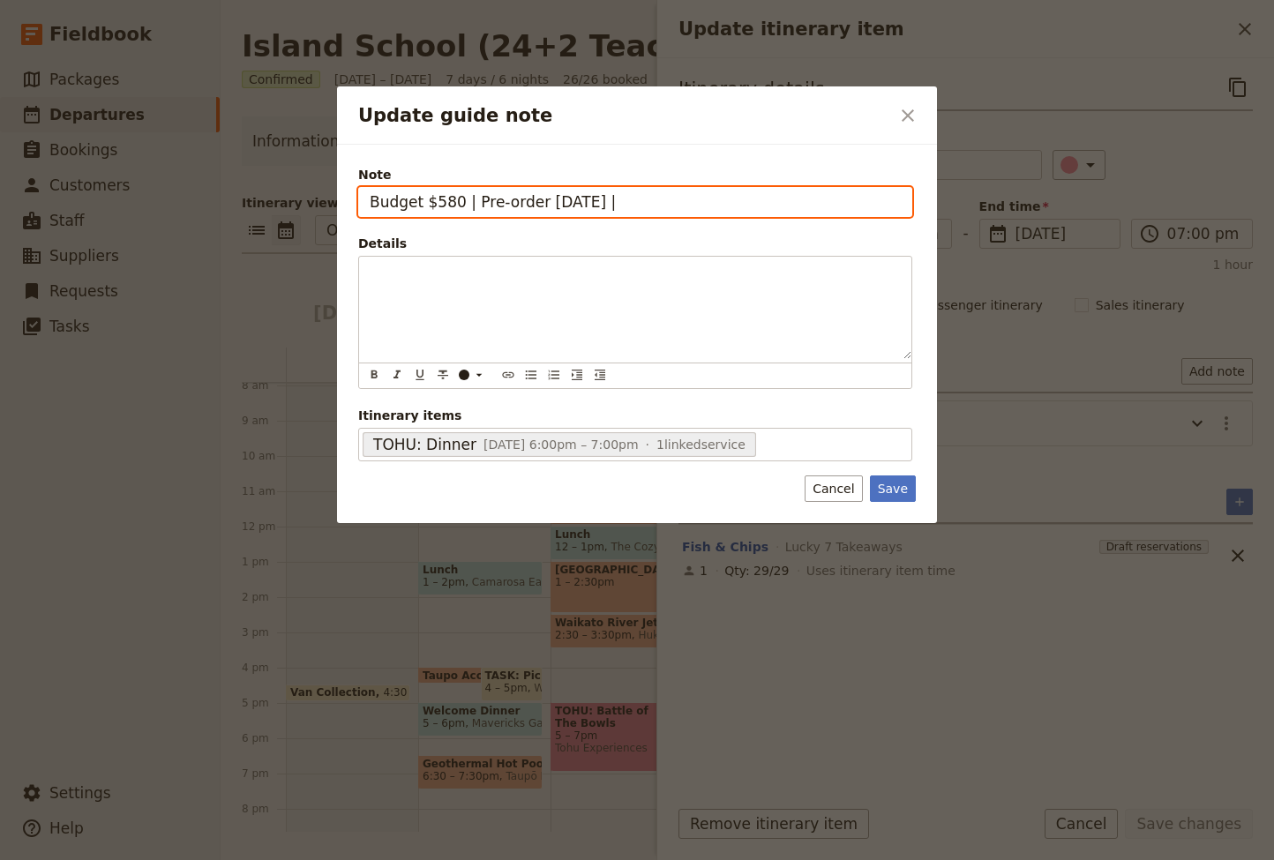
click at [654, 202] on input "Budget $580 | Pre-order on Monday |" at bounding box center [635, 202] width 554 height 30
type input "Budget $580 | Pre-order on Monday | Organise Pick up"
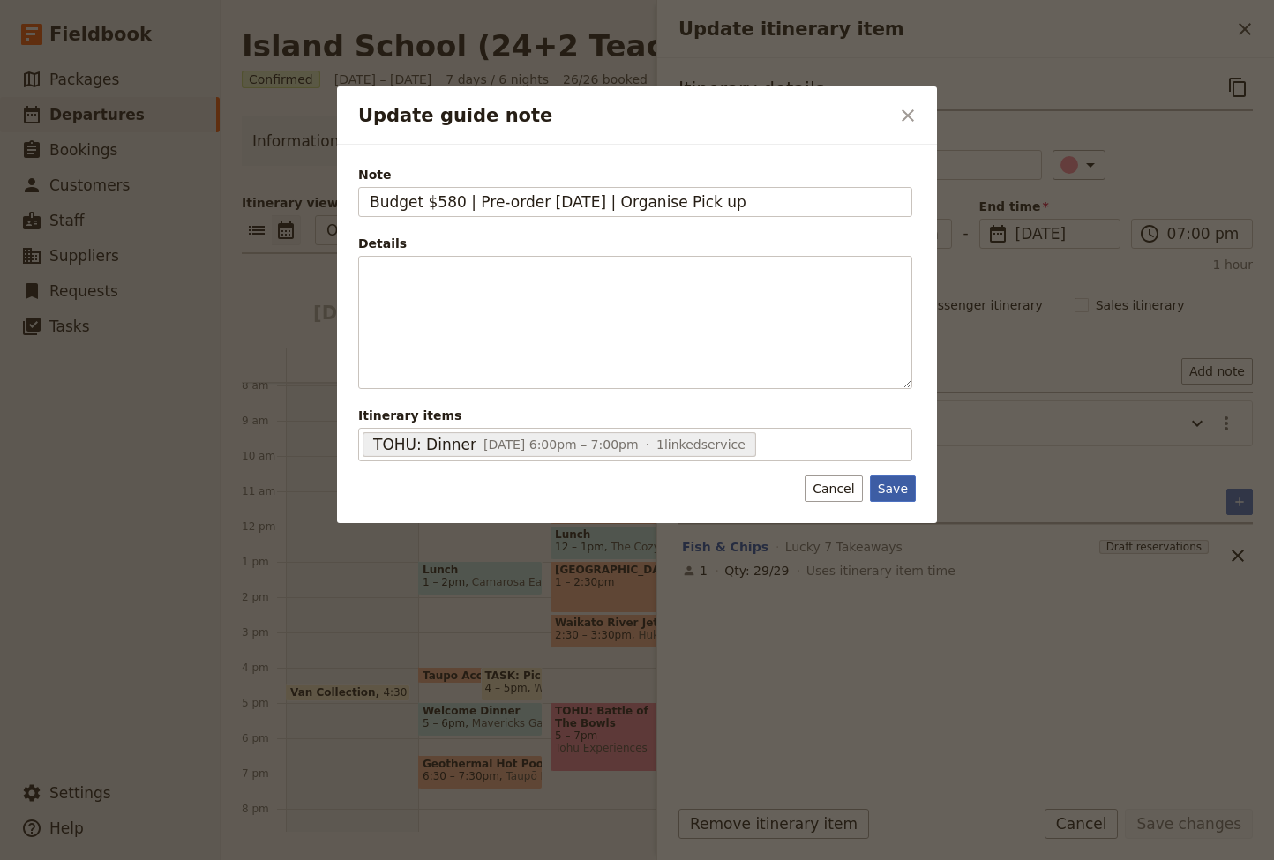
click at [897, 489] on button "Save" at bounding box center [893, 488] width 46 height 26
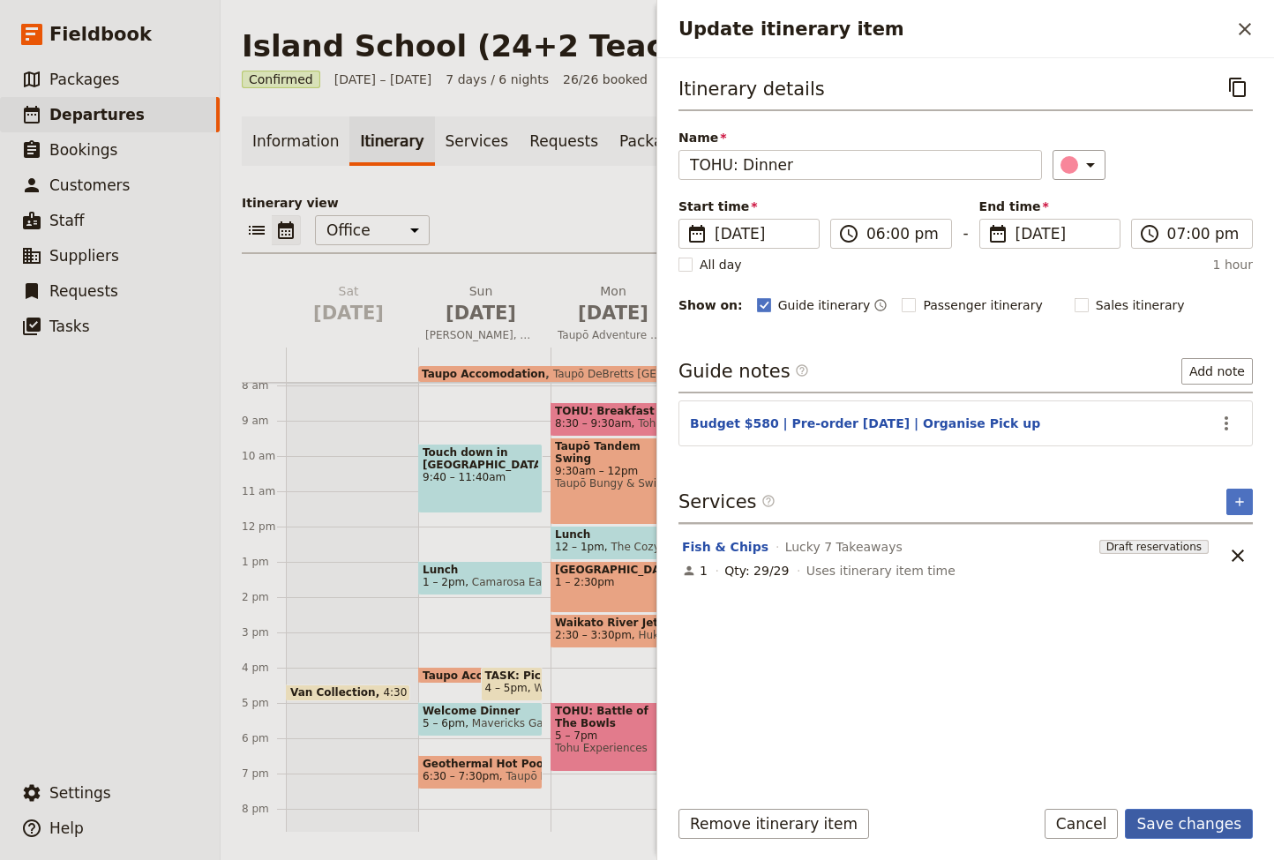
click at [1184, 818] on button "Save changes" at bounding box center [1188, 824] width 128 height 30
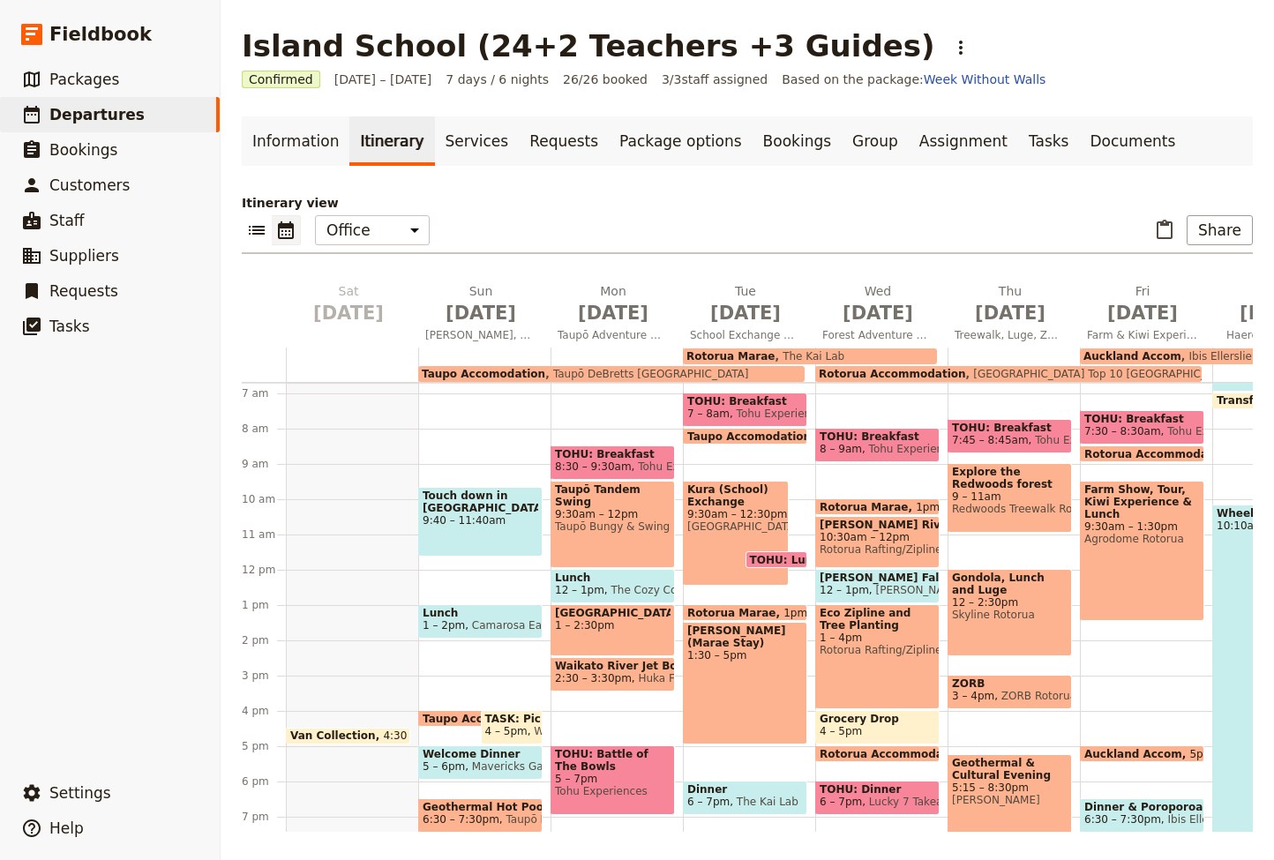
scroll to position [235, 0]
click at [1004, 311] on span "[DATE]" at bounding box center [1009, 313] width 111 height 26
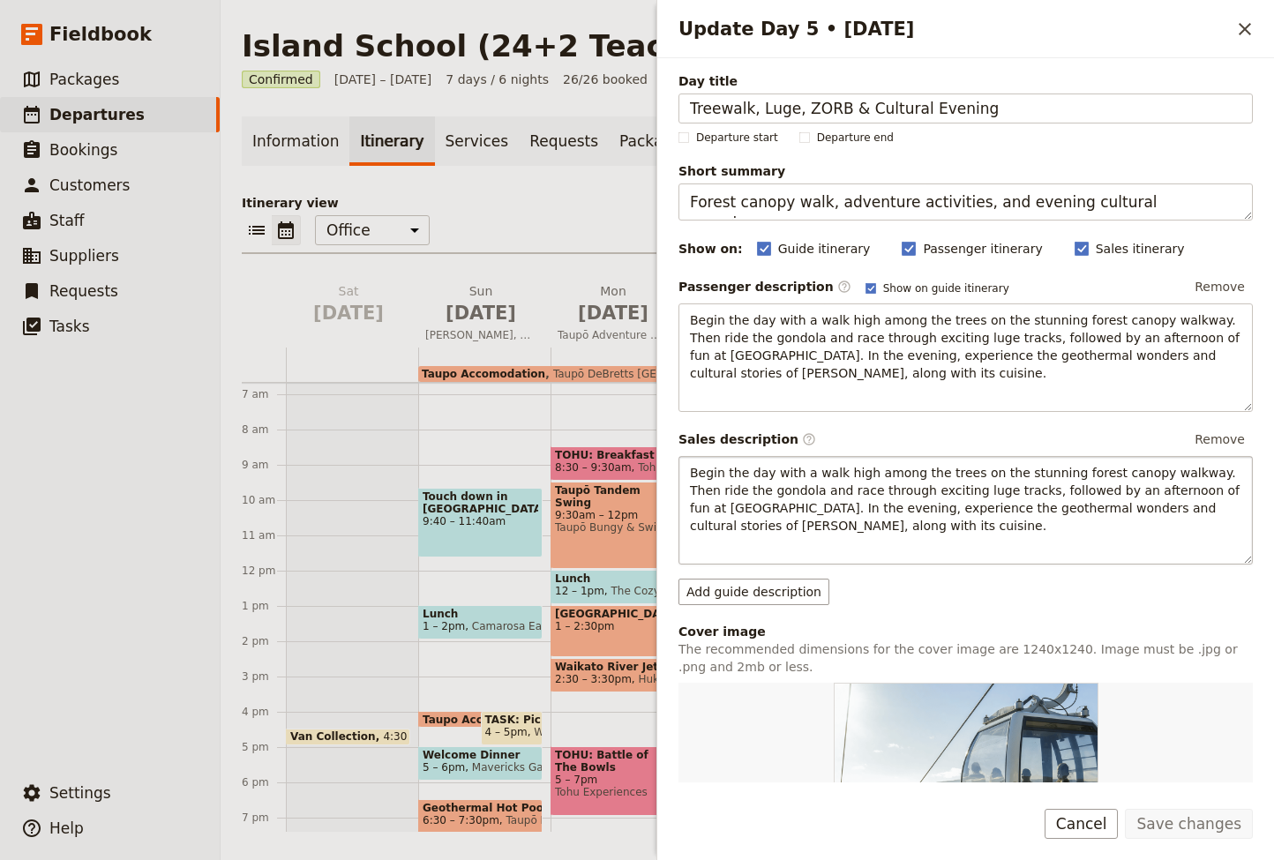
scroll to position [0, 0]
click at [777, 595] on button "Add guide description" at bounding box center [753, 592] width 151 height 26
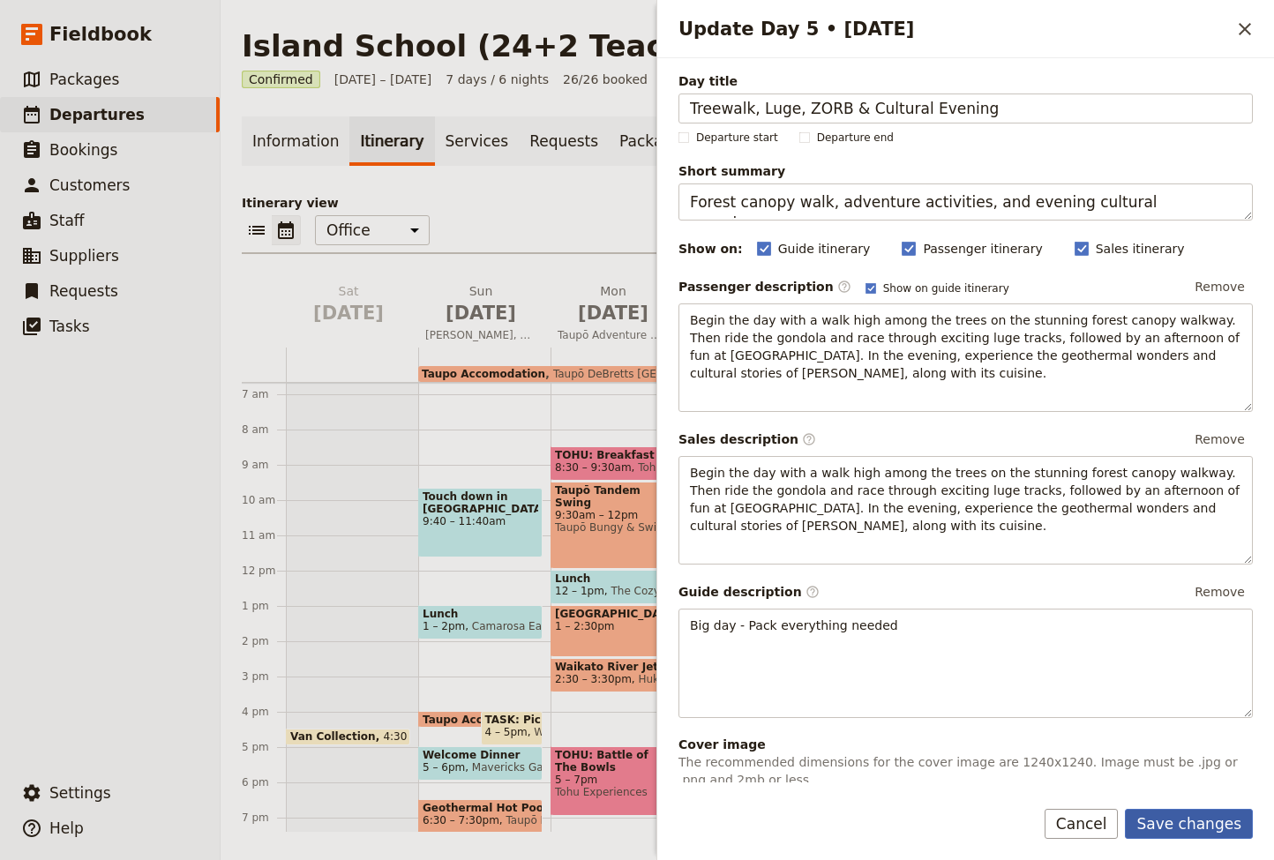
click at [1198, 822] on button "Save changes" at bounding box center [1188, 824] width 128 height 30
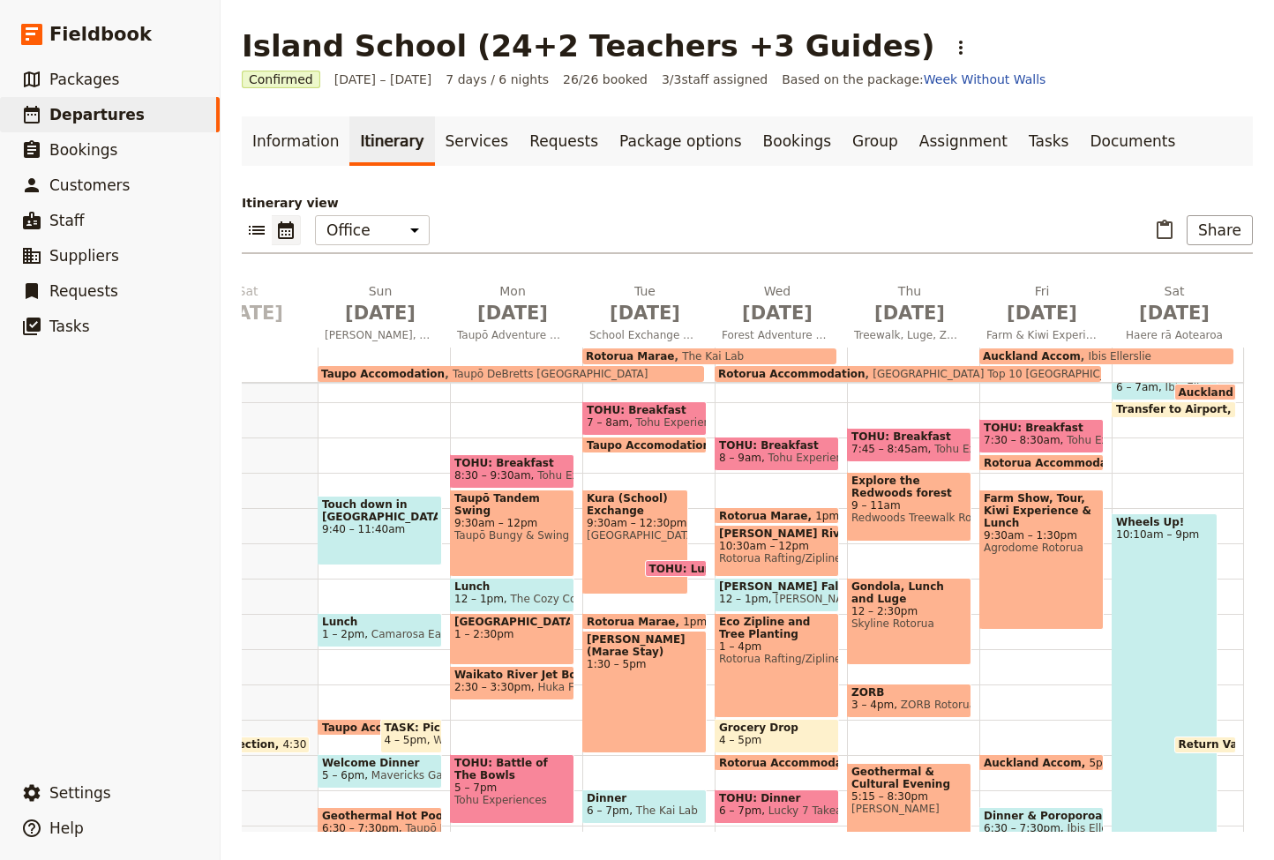
scroll to position [230, 0]
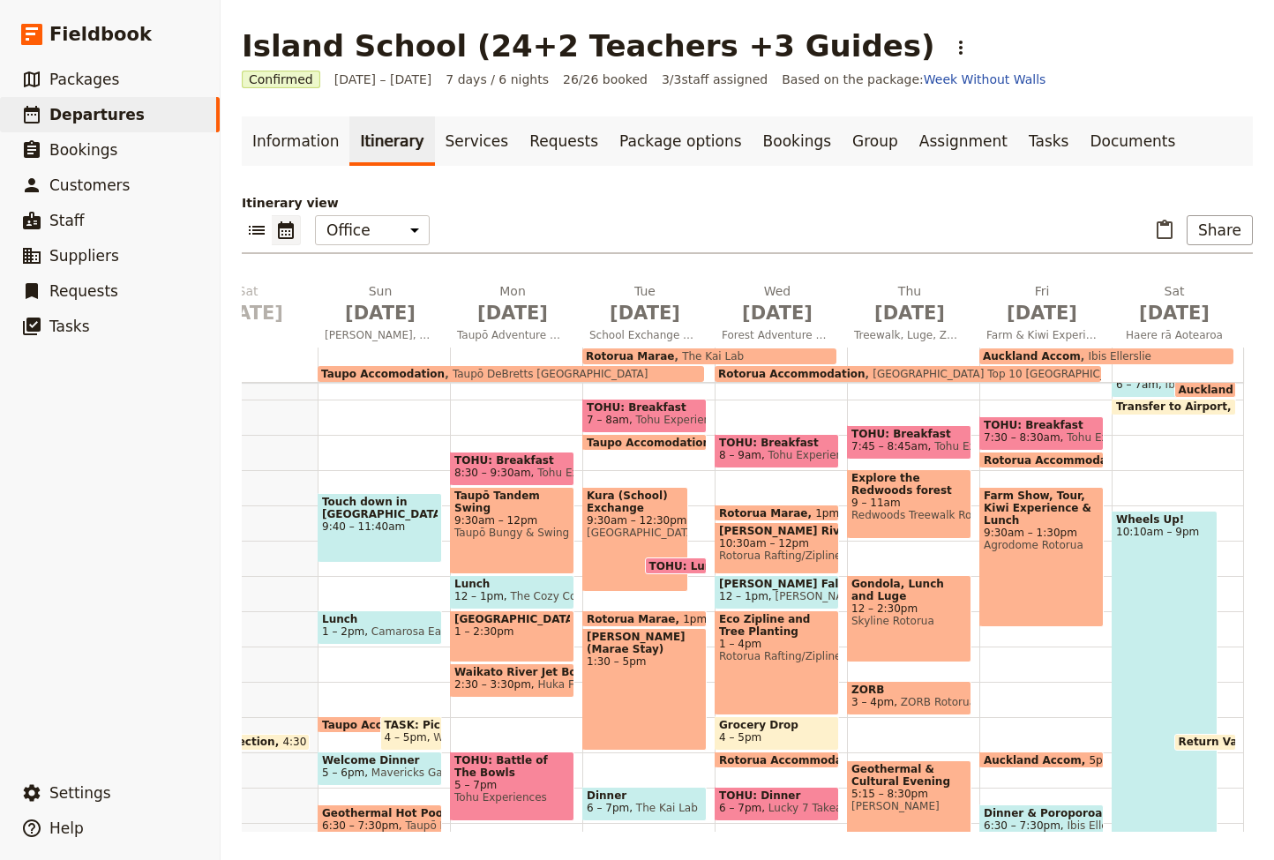
click at [422, 726] on span "TASK: Pick up online shopping order" at bounding box center [412, 725] width 54 height 12
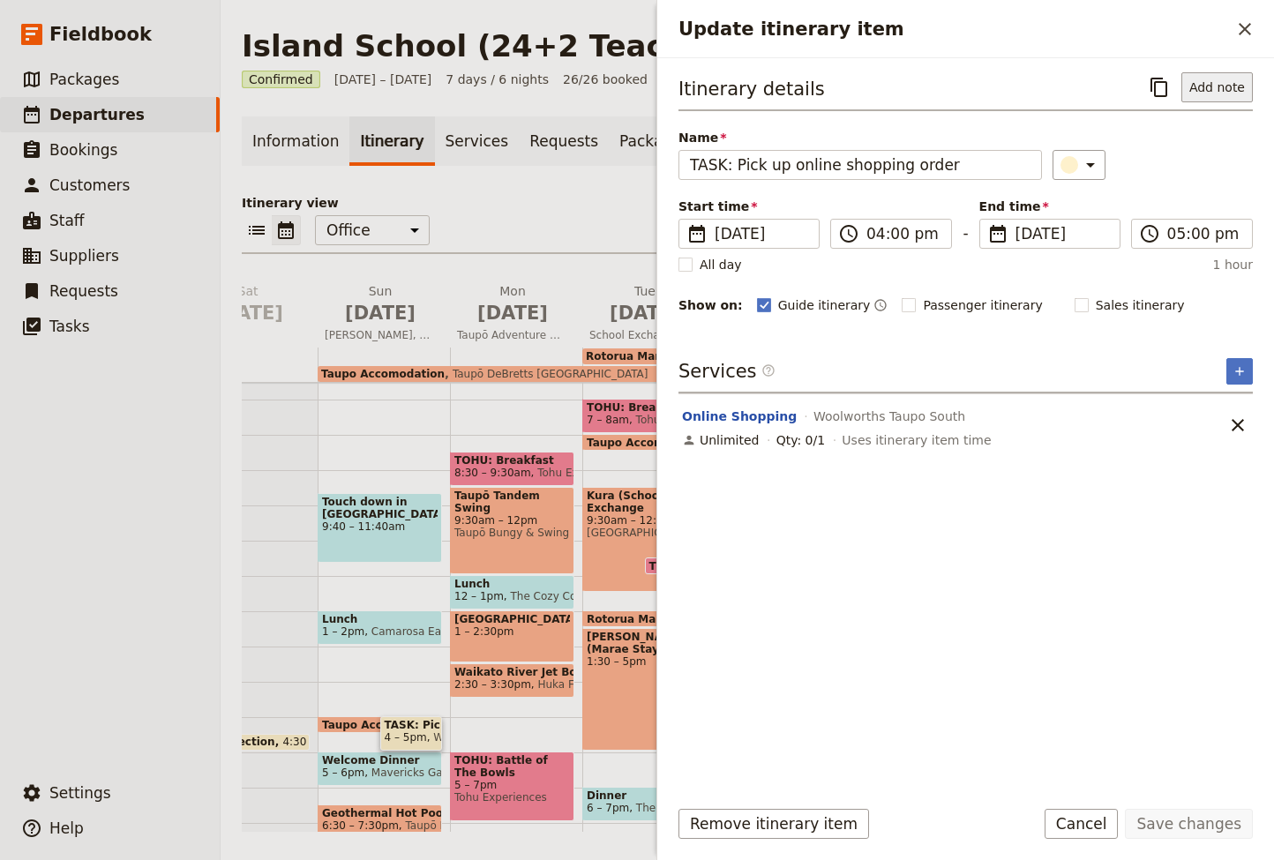
click at [1207, 91] on button "Add note" at bounding box center [1216, 87] width 71 height 30
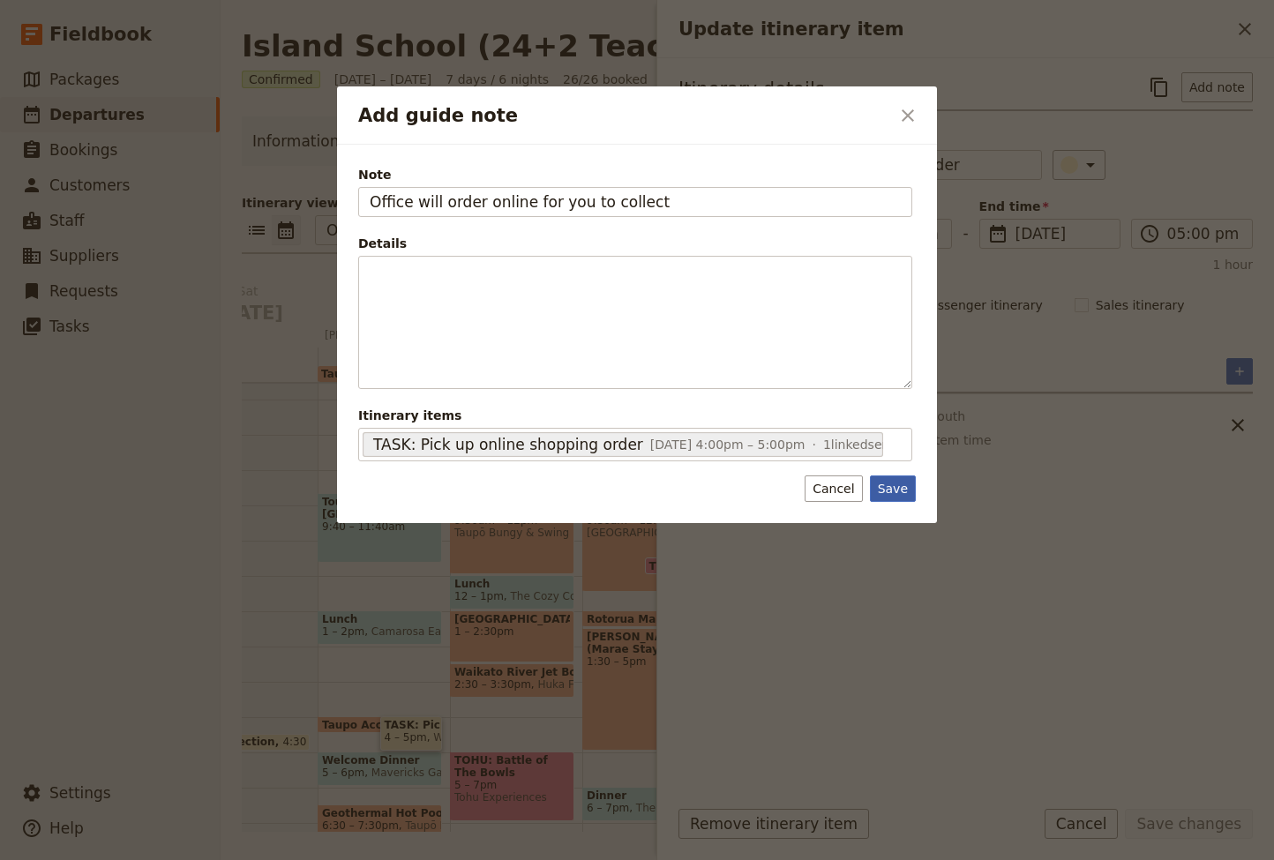
type input "Office will order online for you to collect"
click at [895, 489] on button "Save" at bounding box center [893, 488] width 46 height 26
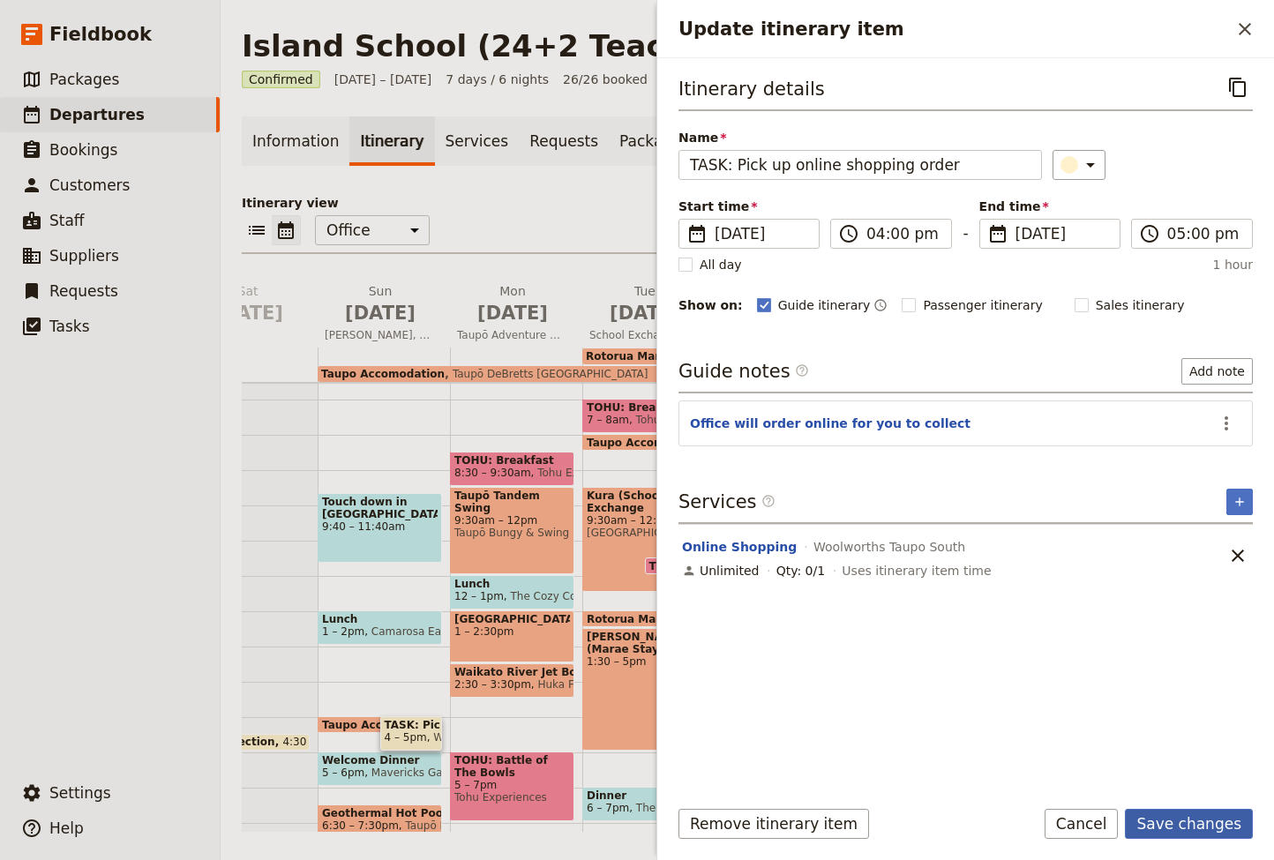
click at [1196, 824] on button "Save changes" at bounding box center [1188, 824] width 128 height 30
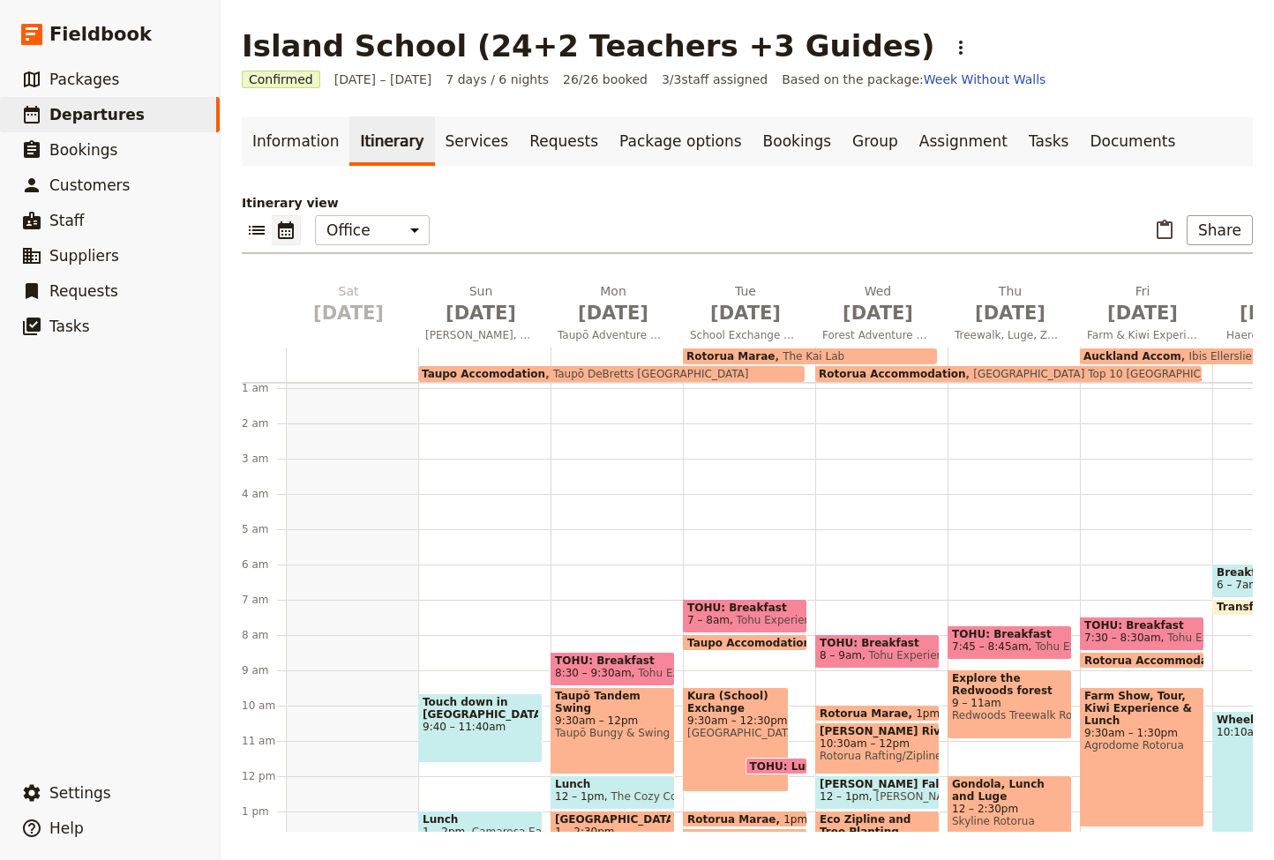
scroll to position [51, 0]
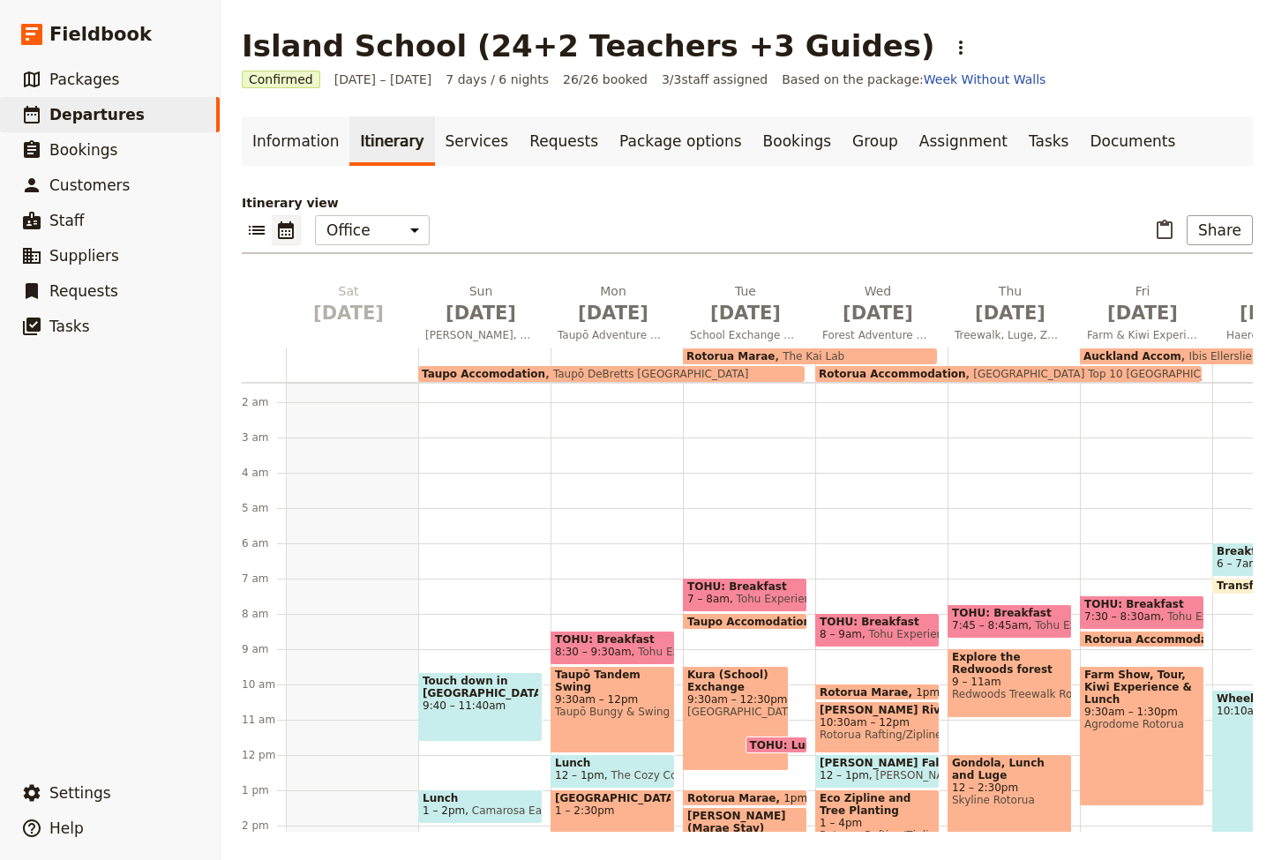
click at [461, 528] on div "Touch down in Aotearoa! 9:40 – 11:40am Lunch 1 – 2pm Camarosa Eatery Taupo Acco…" at bounding box center [484, 755] width 132 height 847
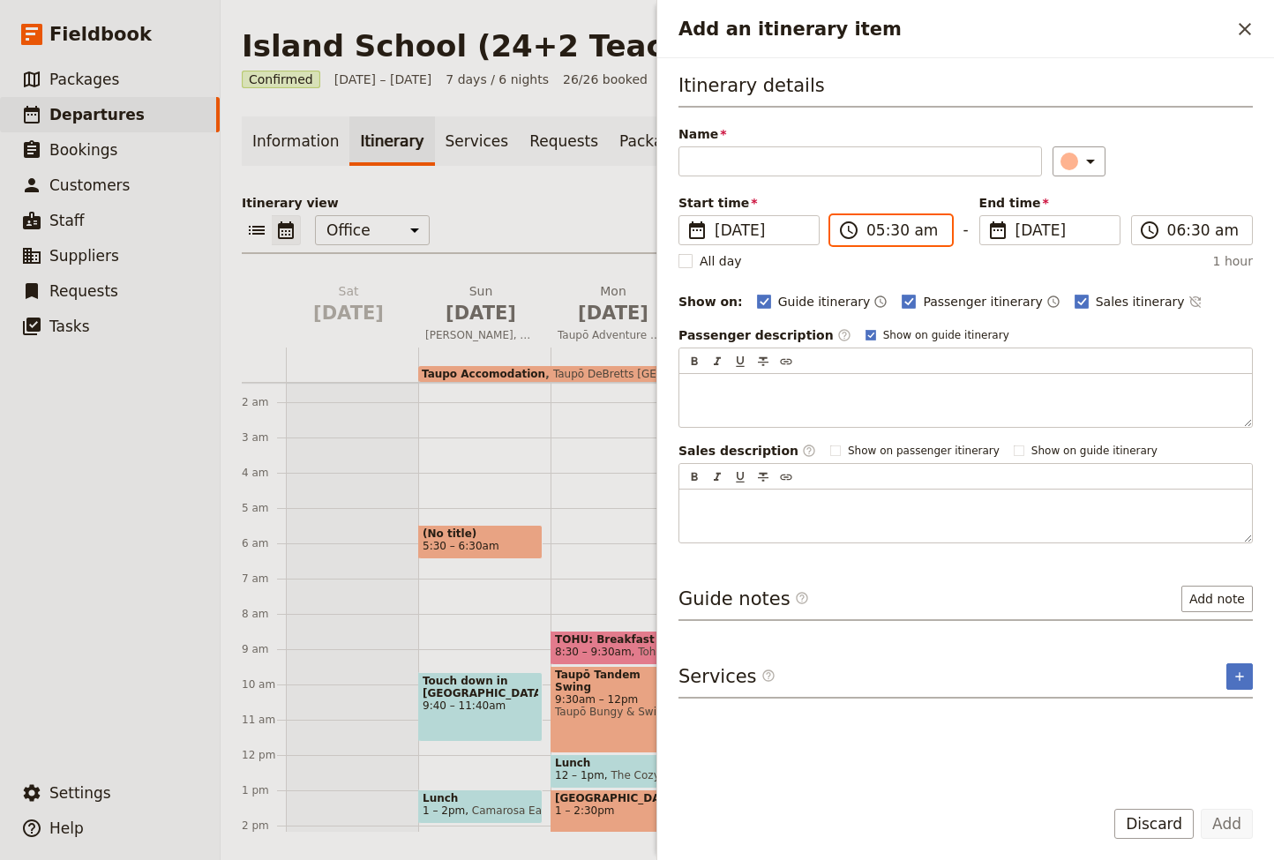
click at [900, 230] on input "05:30 am" at bounding box center [903, 230] width 74 height 21
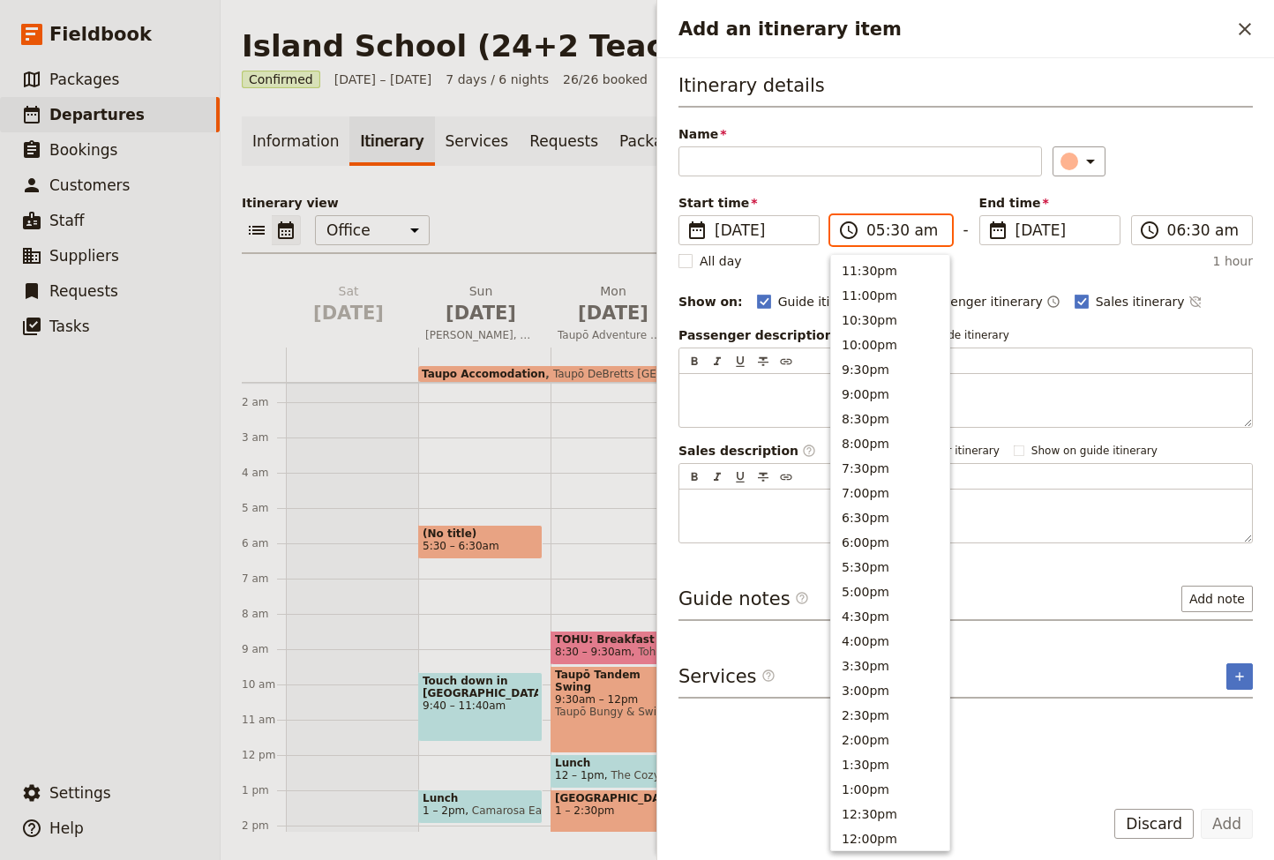
click at [900, 230] on input "05:30 am" at bounding box center [903, 230] width 74 height 21
type input "05:40 am"
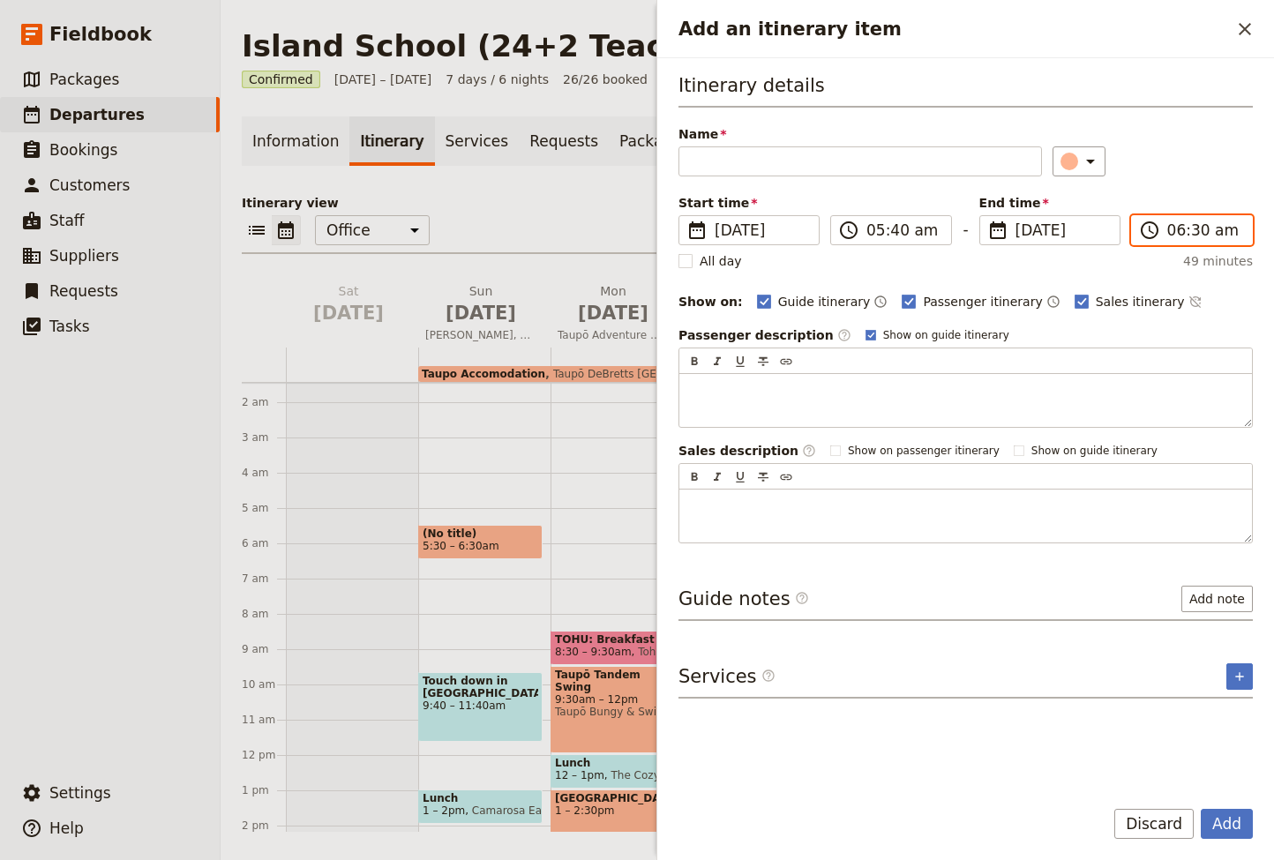
click at [1175, 230] on input "06:30 am" at bounding box center [1204, 230] width 74 height 21
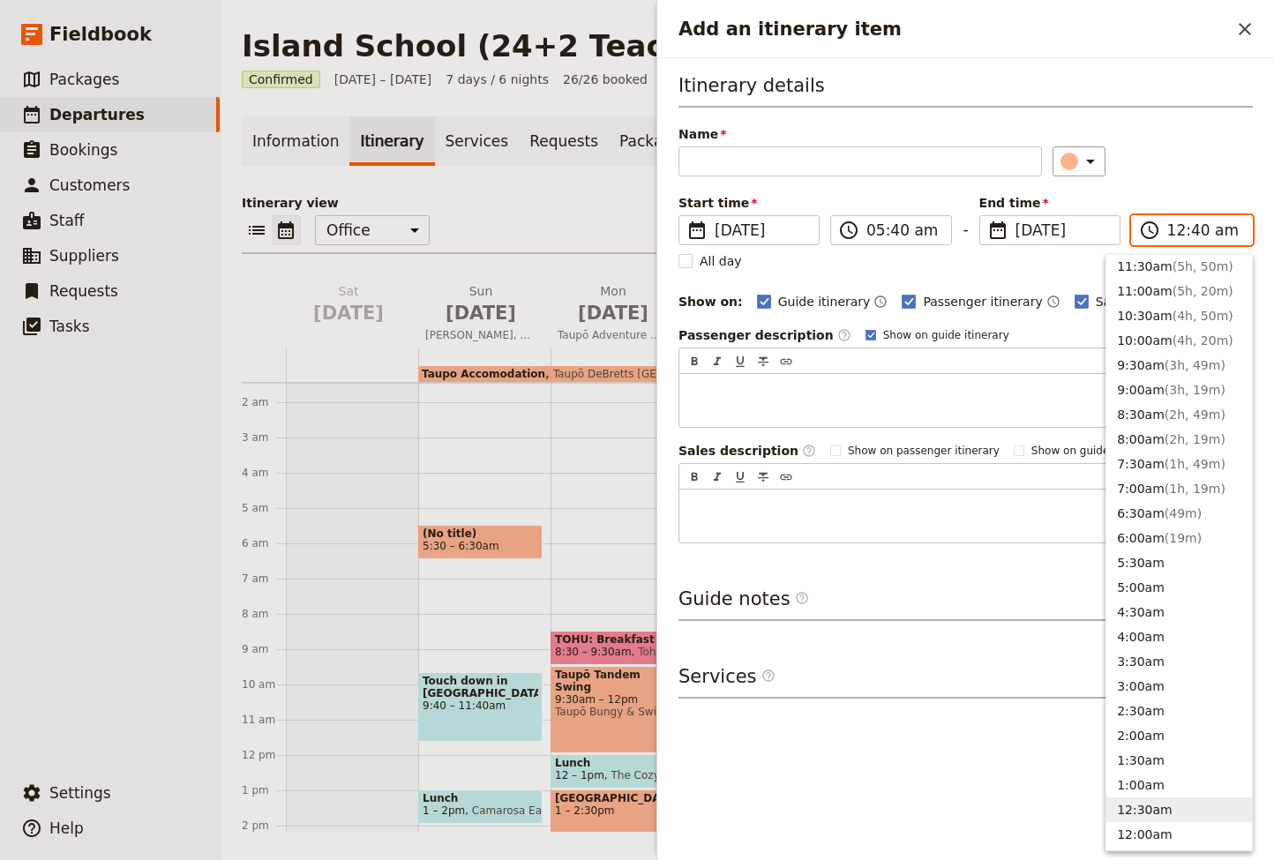
click at [1179, 227] on input "12:40 am" at bounding box center [1204, 230] width 74 height 21
click at [1178, 231] on input "12:40 am" at bounding box center [1204, 230] width 74 height 21
click at [1177, 232] on input "12:40 am" at bounding box center [1204, 230] width 74 height 21
click at [1167, 365] on button "9:30am ( 3h, 49m )" at bounding box center [1179, 365] width 146 height 25
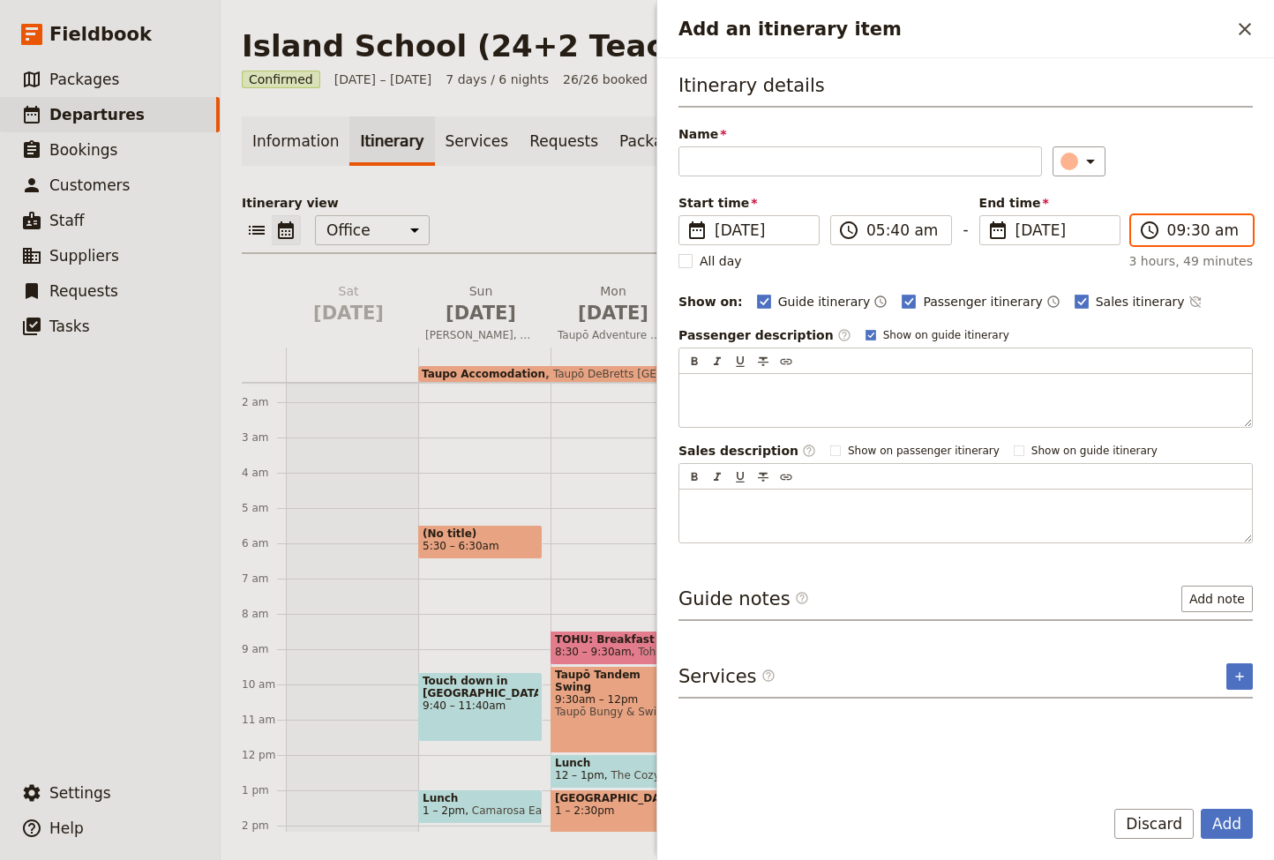
click at [1195, 228] on input "09:30 am" at bounding box center [1204, 230] width 74 height 21
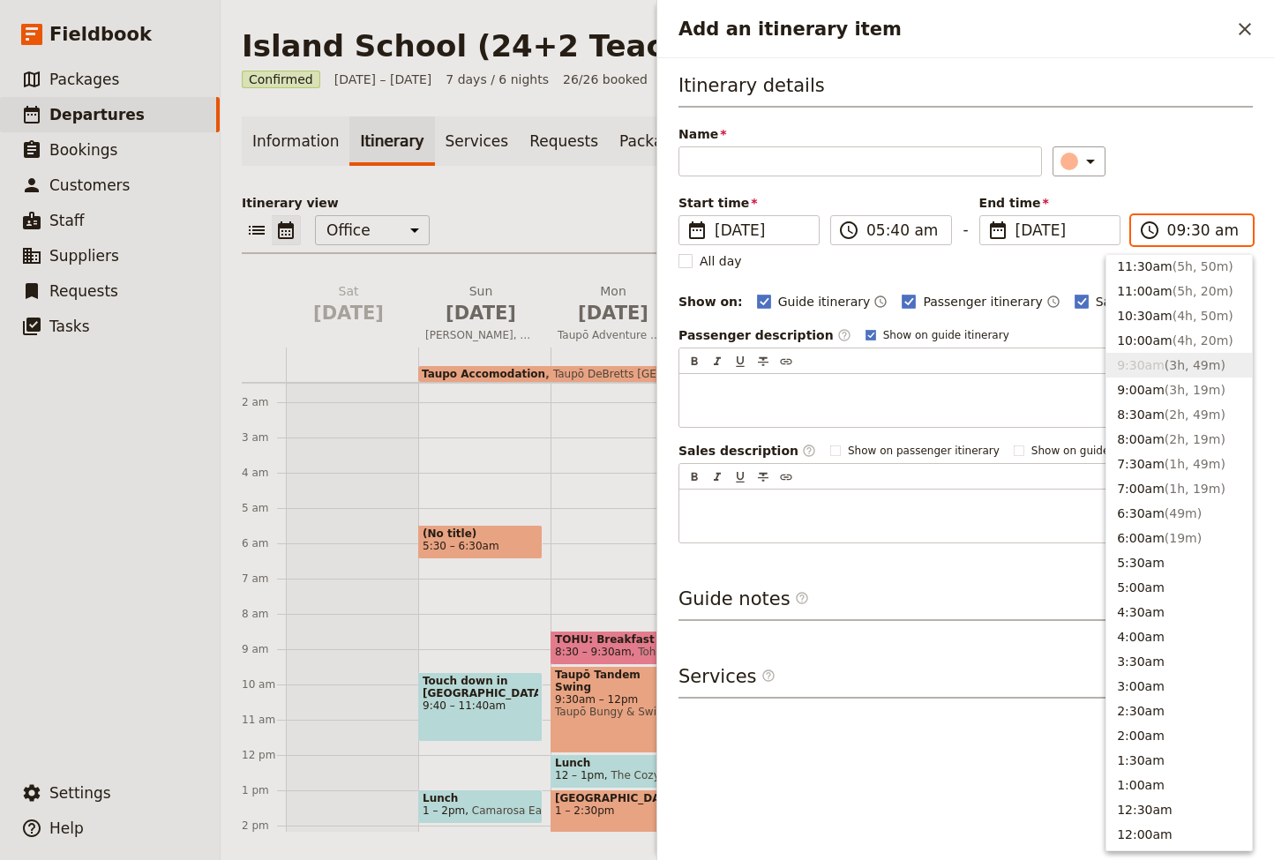
click at [1195, 228] on input "09:30 am" at bounding box center [1204, 230] width 74 height 21
click at [1196, 229] on input "09:30 am" at bounding box center [1204, 230] width 74 height 21
type input "09:40 am"
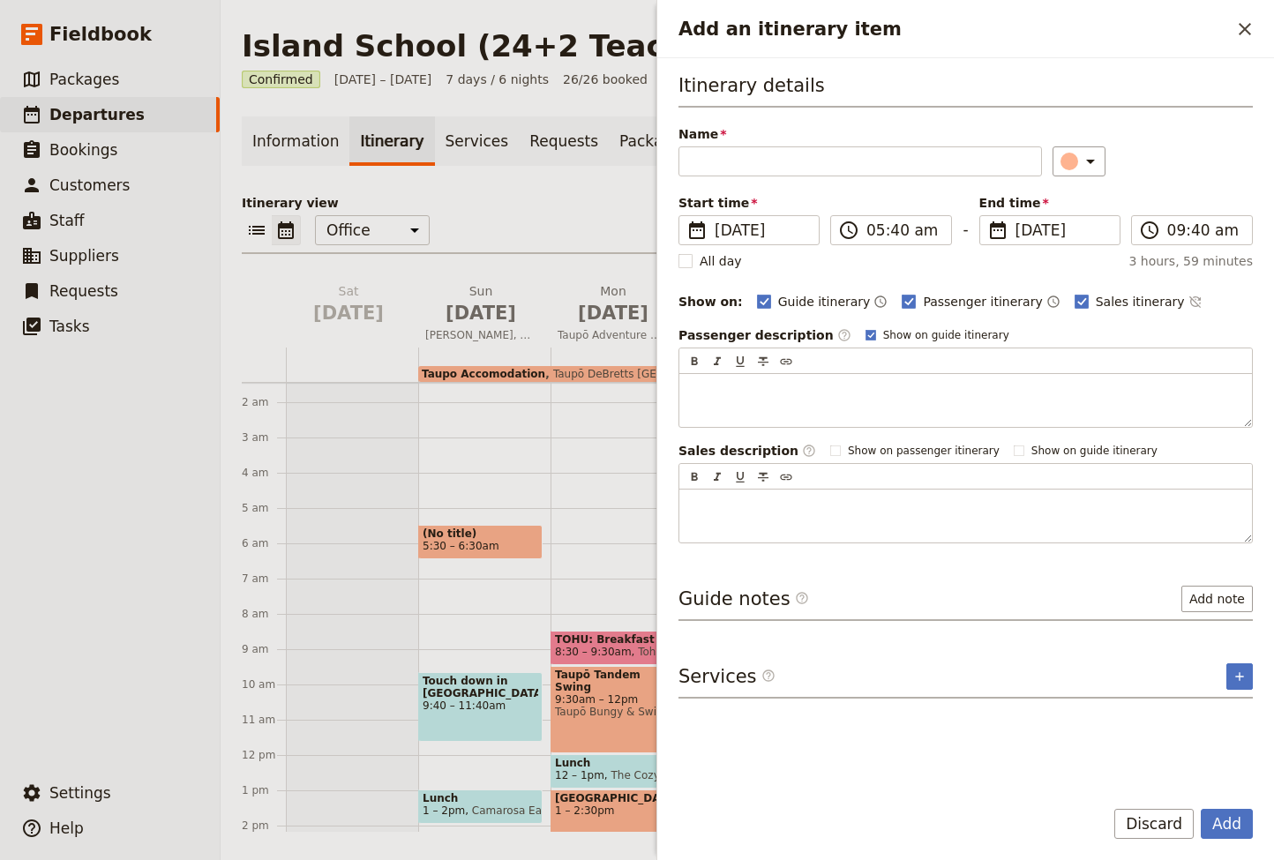
click at [1192, 184] on div "Itinerary details Name ​ Fill out this field Start time ​ 2 Nov 2025 02/11/2025…" at bounding box center [965, 307] width 574 height 471
click at [702, 161] on input "Name" at bounding box center [859, 161] width 363 height 30
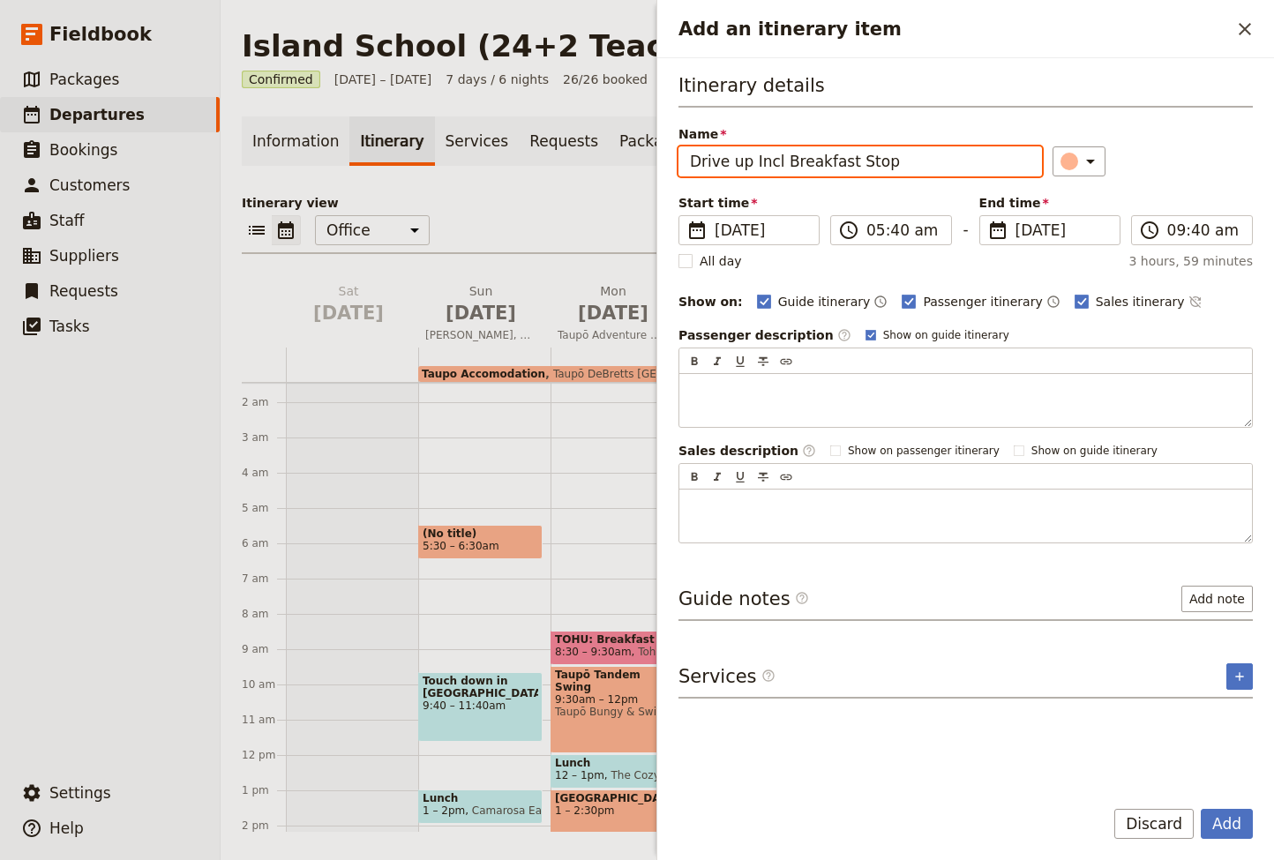
drag, startPoint x: 840, startPoint y: 162, endPoint x: 897, endPoint y: 162, distance: 57.3
click at [895, 161] on input "Drive up Incl Breakfast Stop" at bounding box center [859, 161] width 363 height 30
type input "Drive up Incl Breakfast"
click at [1074, 298] on rect "Add an itinerary item" at bounding box center [1080, 301] width 13 height 13
click at [1073, 293] on input "Sales itinerary" at bounding box center [1073, 292] width 1 height 1
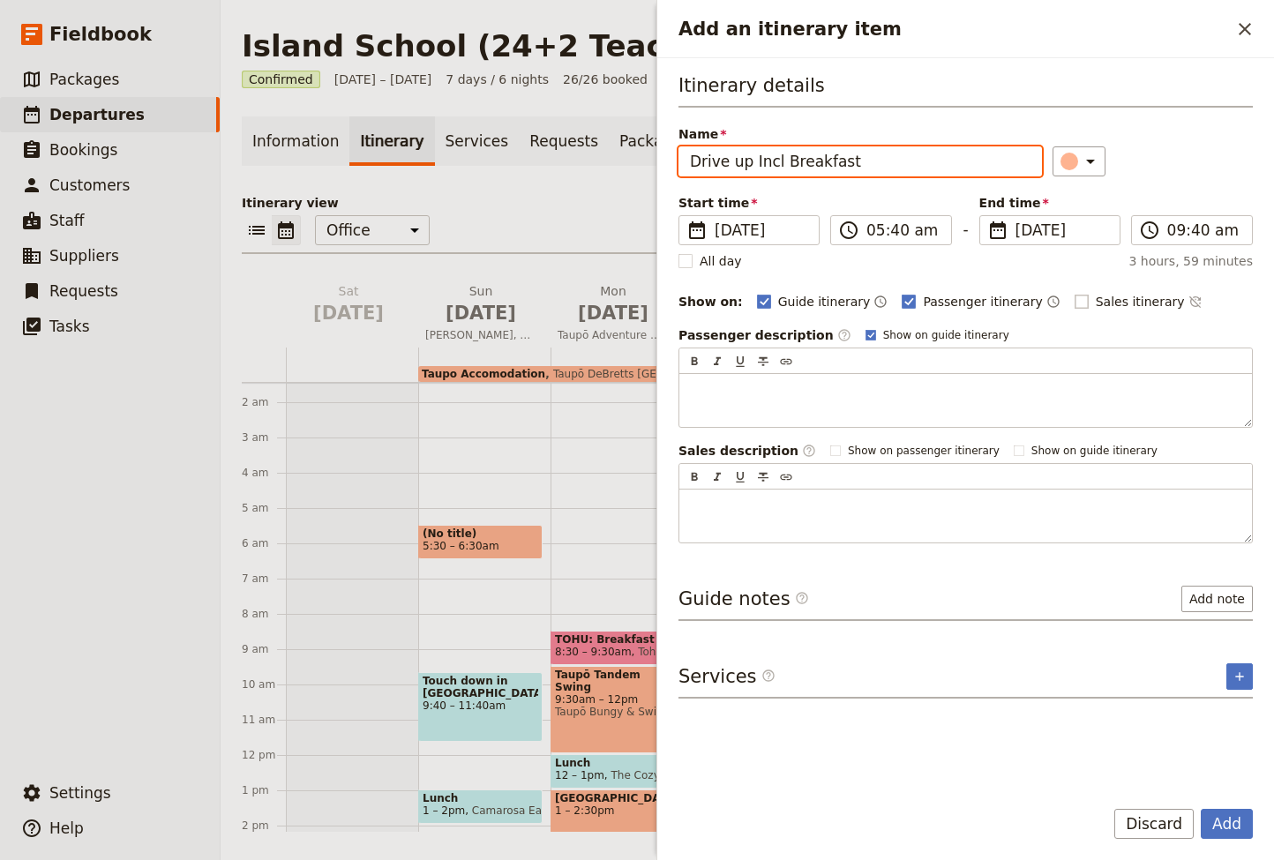
checkbox input "false"
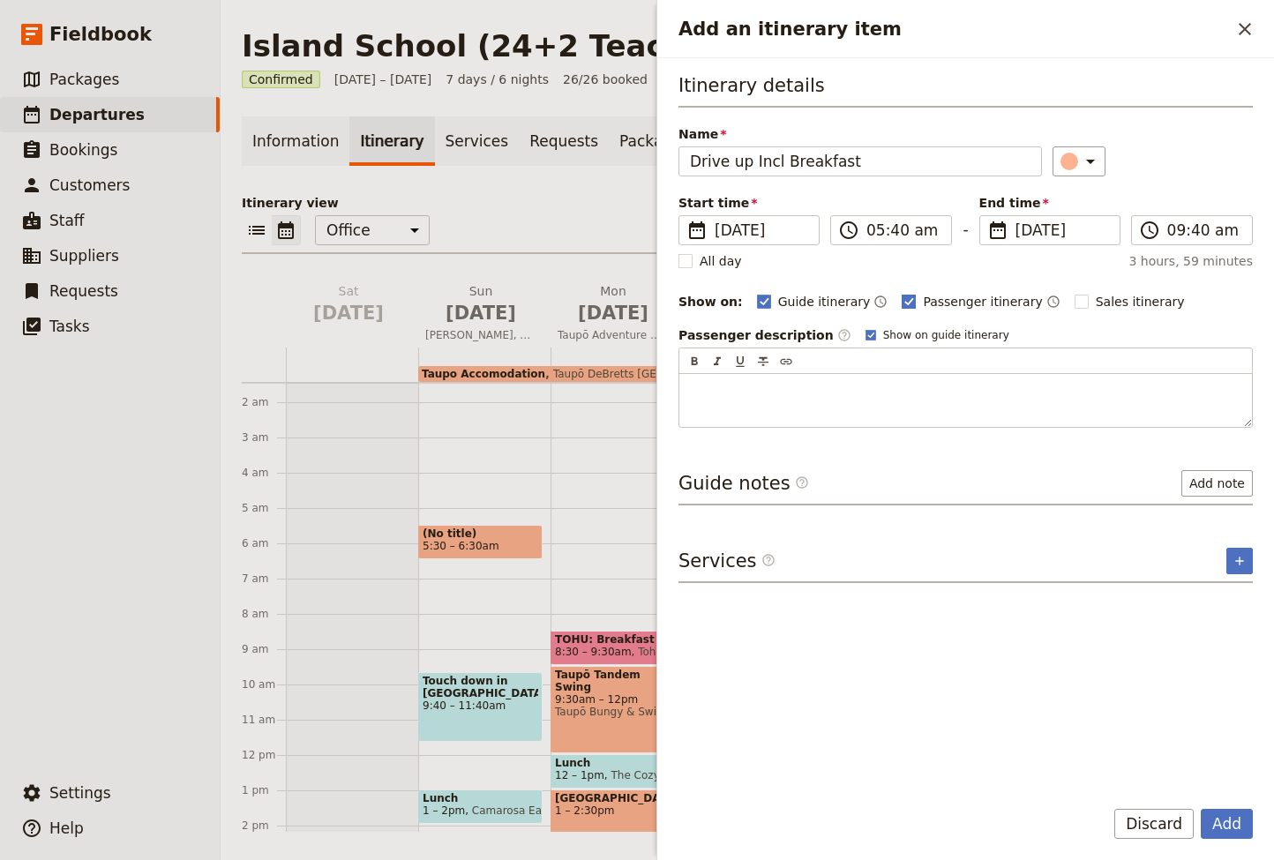
click at [902, 301] on rect "Add an itinerary item" at bounding box center [908, 301] width 13 height 13
click at [900, 293] on input "Passenger itinerary" at bounding box center [900, 292] width 1 height 1
checkbox input "false"
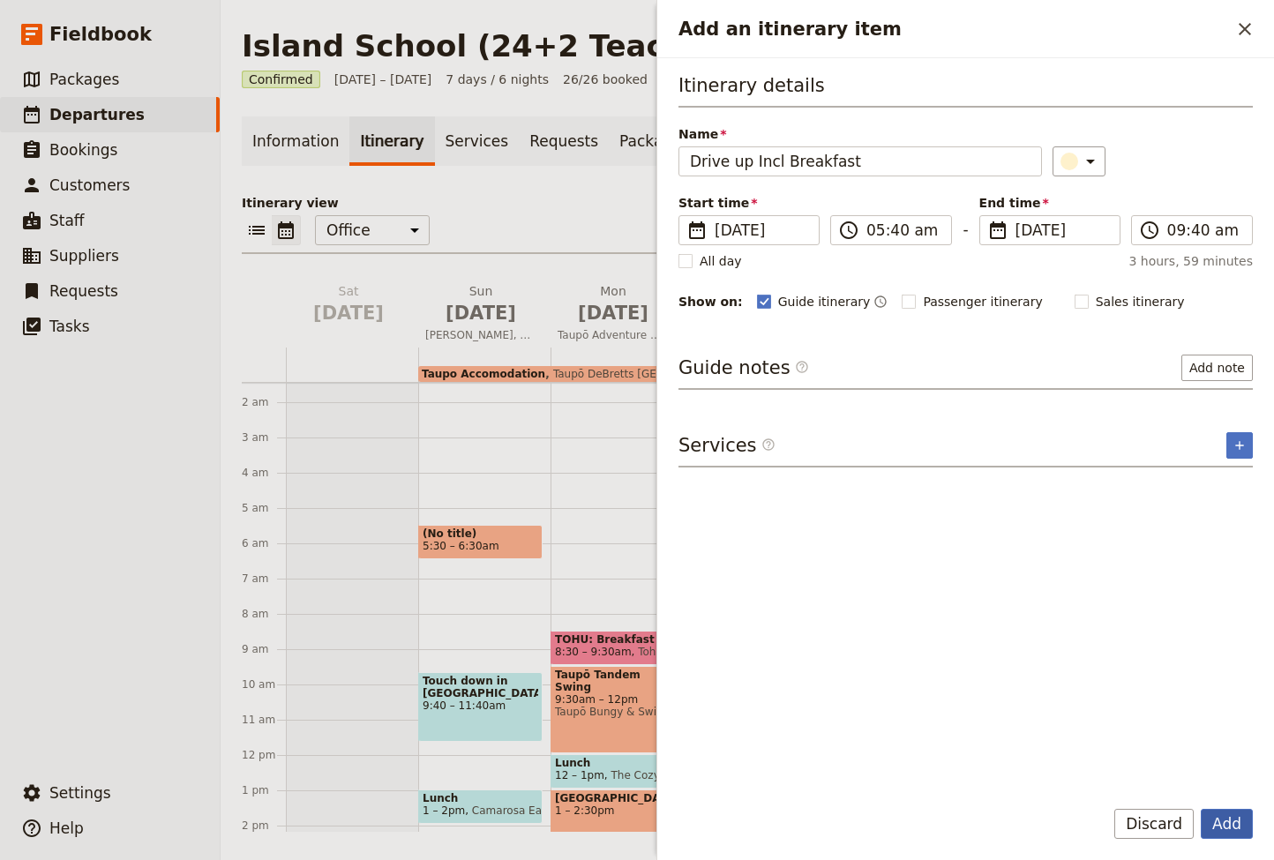
click at [1234, 825] on button "Add" at bounding box center [1226, 824] width 52 height 30
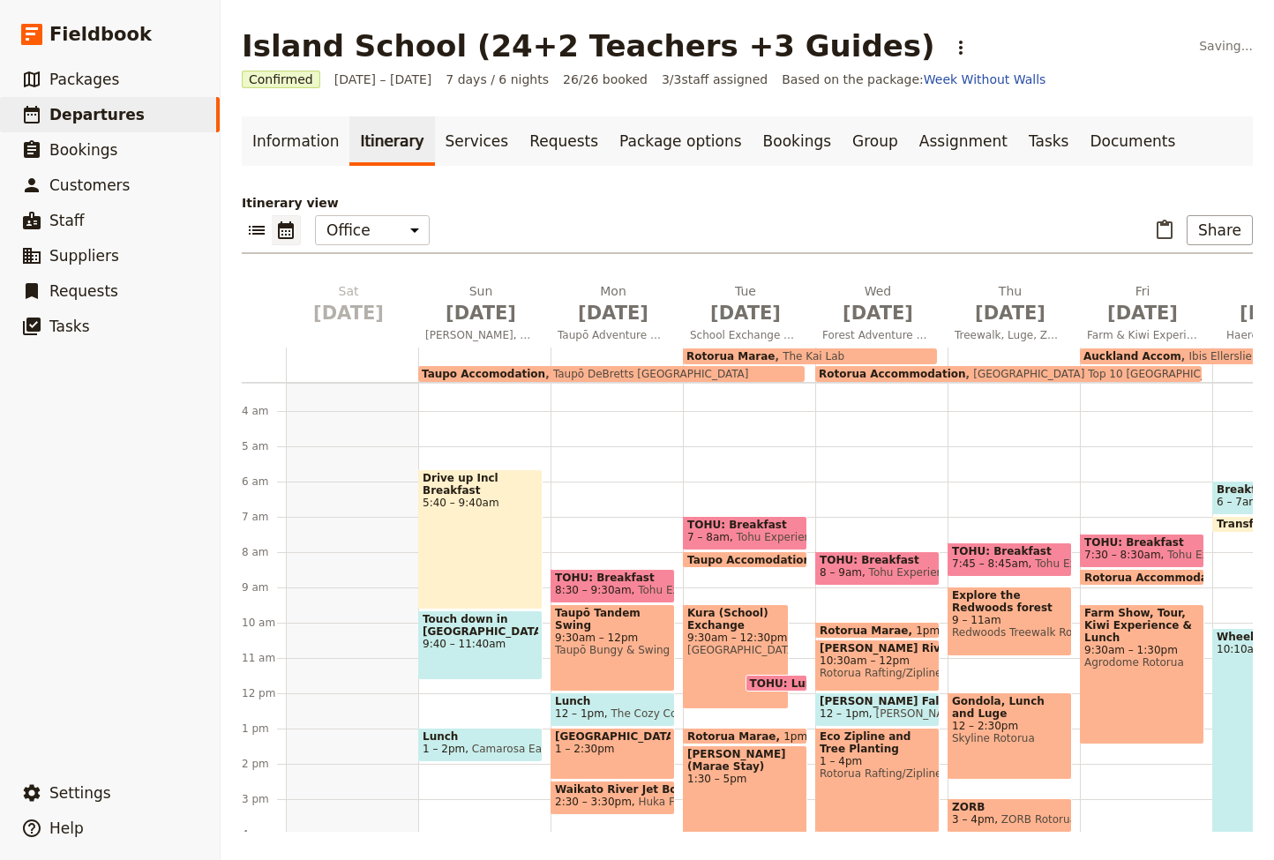
scroll to position [133, 0]
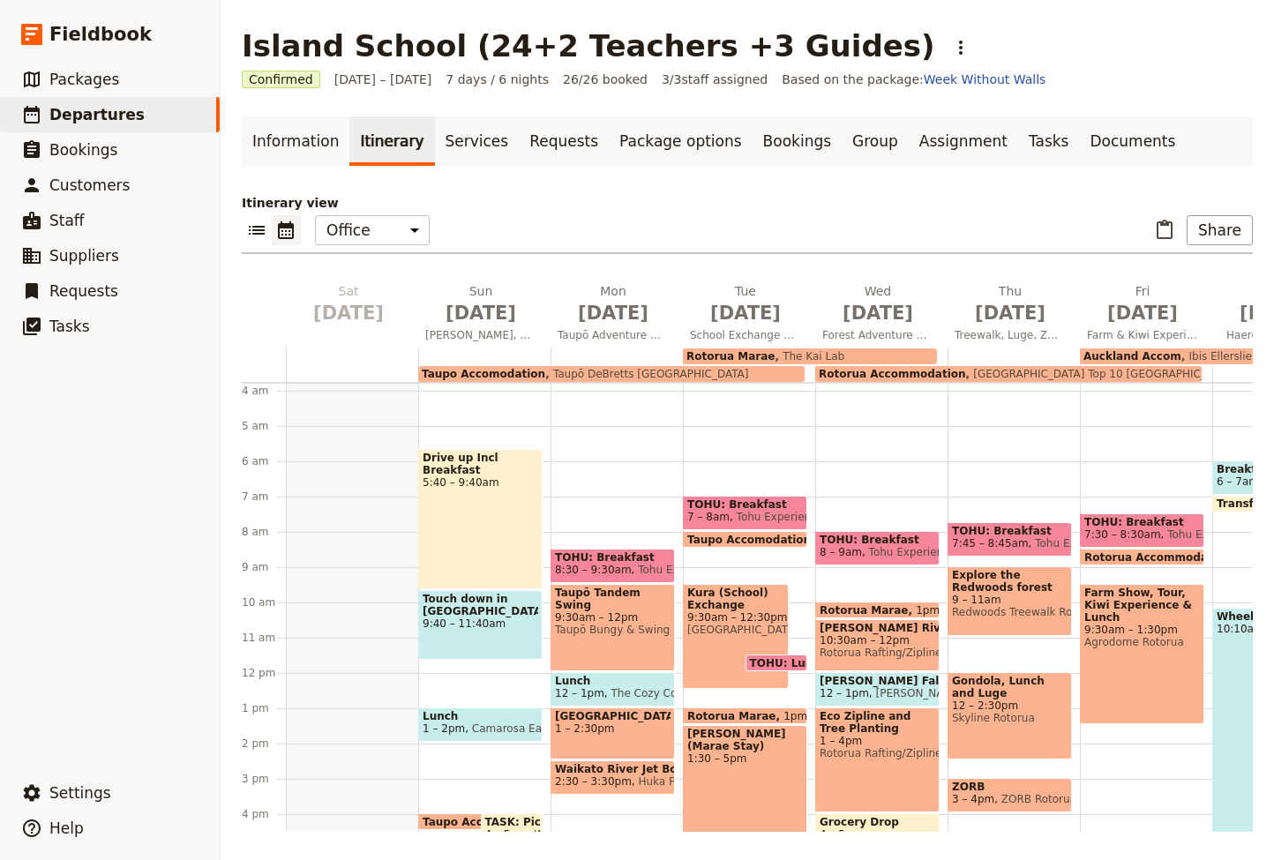
click at [470, 523] on div "Drive up Incl Breakfast 5:40 – 9:40am" at bounding box center [480, 519] width 124 height 140
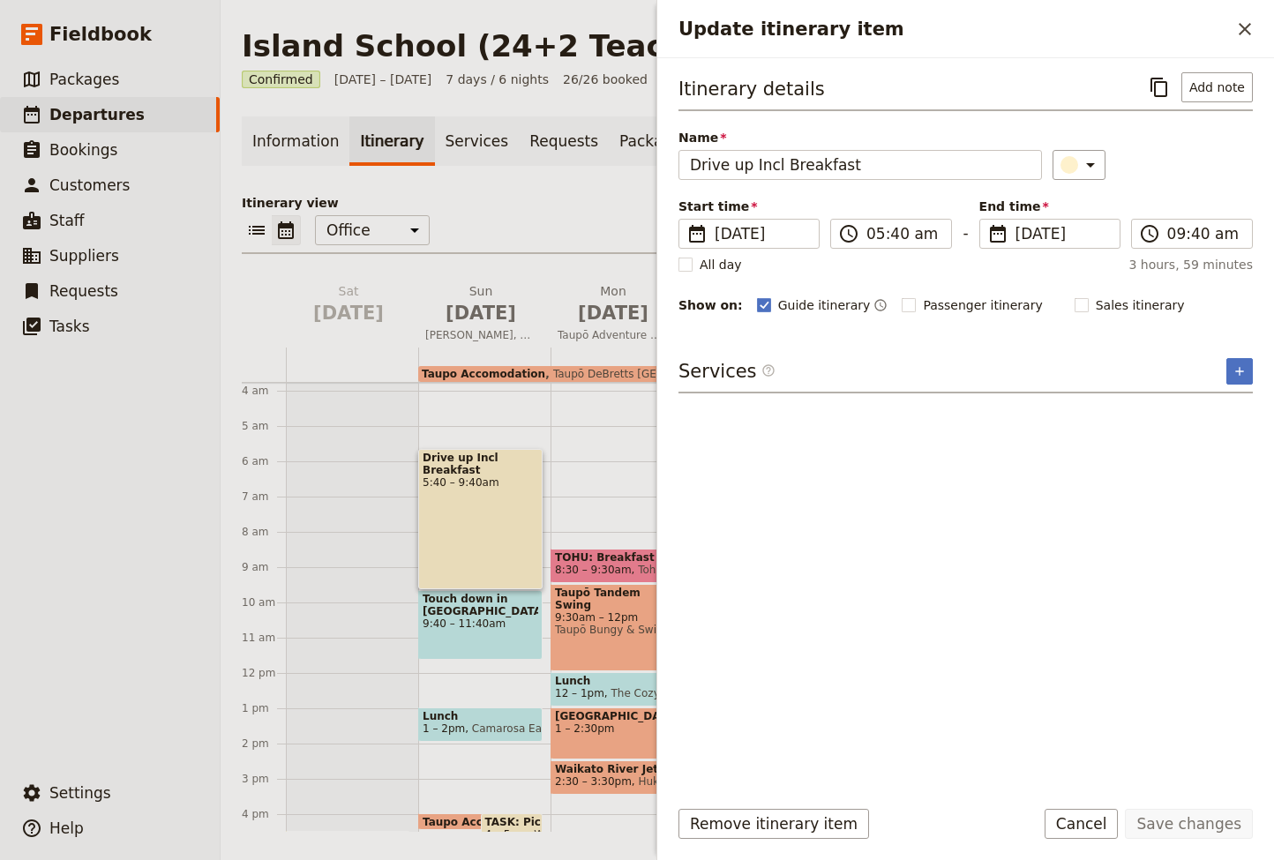
scroll to position [132, 0]
click at [1221, 82] on button "Add note" at bounding box center [1216, 87] width 71 height 30
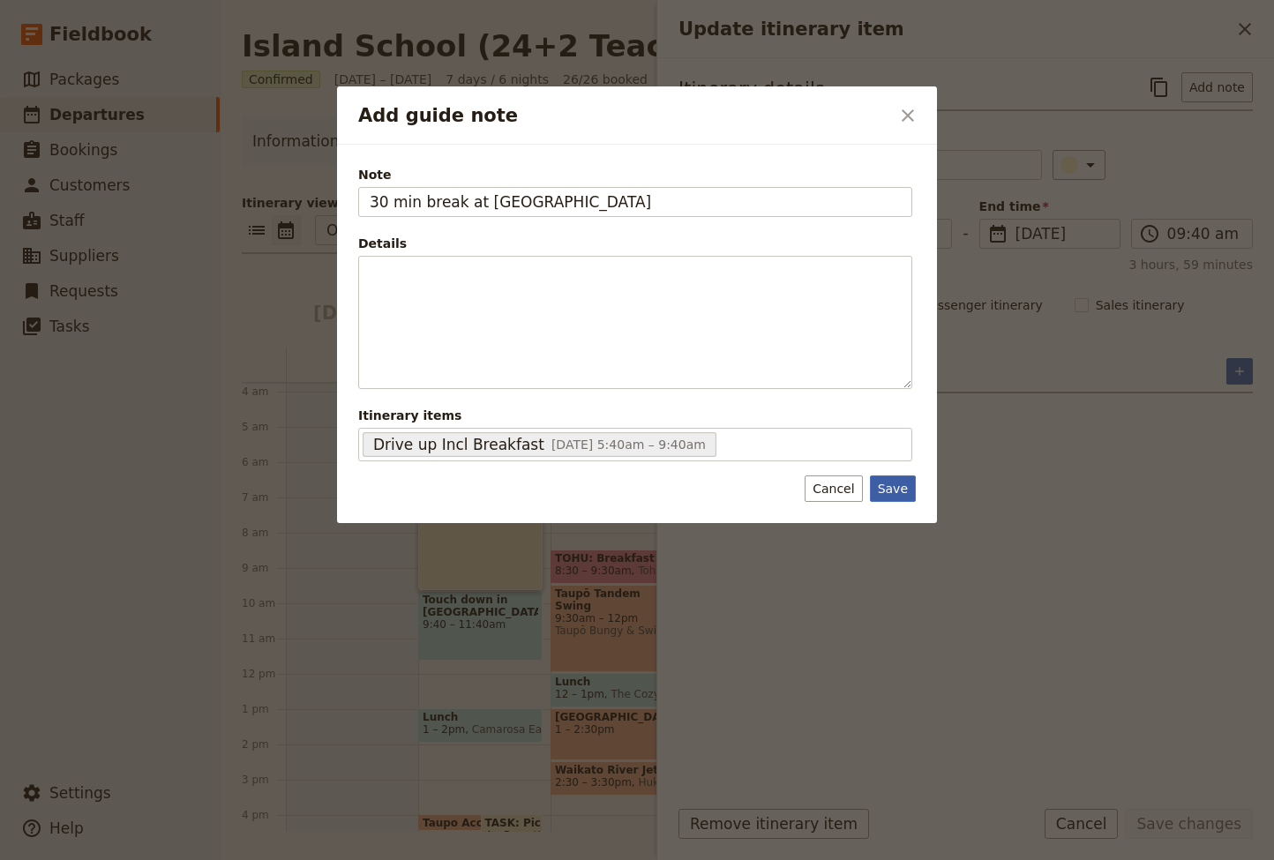
type input "30 min break at Airport"
click at [903, 487] on button "Save" at bounding box center [893, 488] width 46 height 26
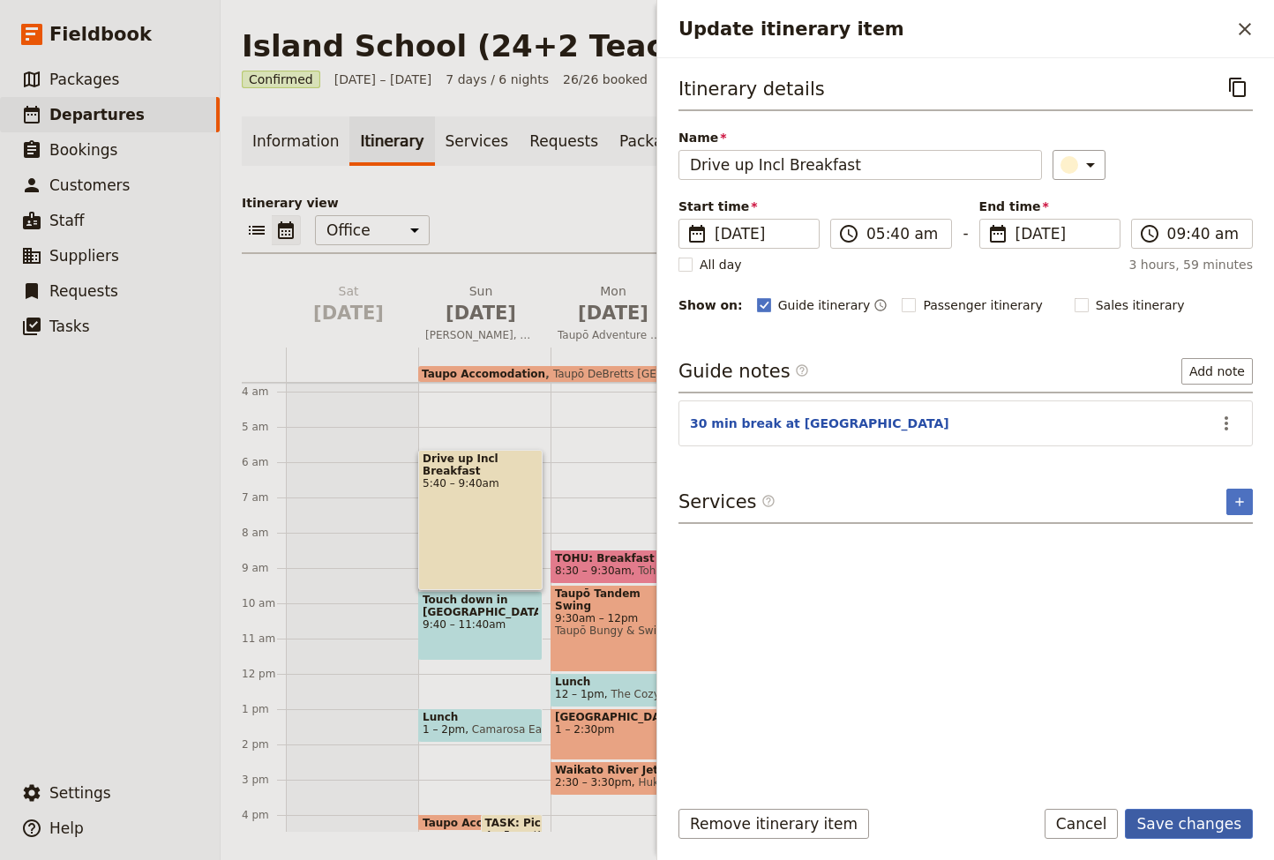
click at [1198, 825] on button "Save changes" at bounding box center [1188, 824] width 128 height 30
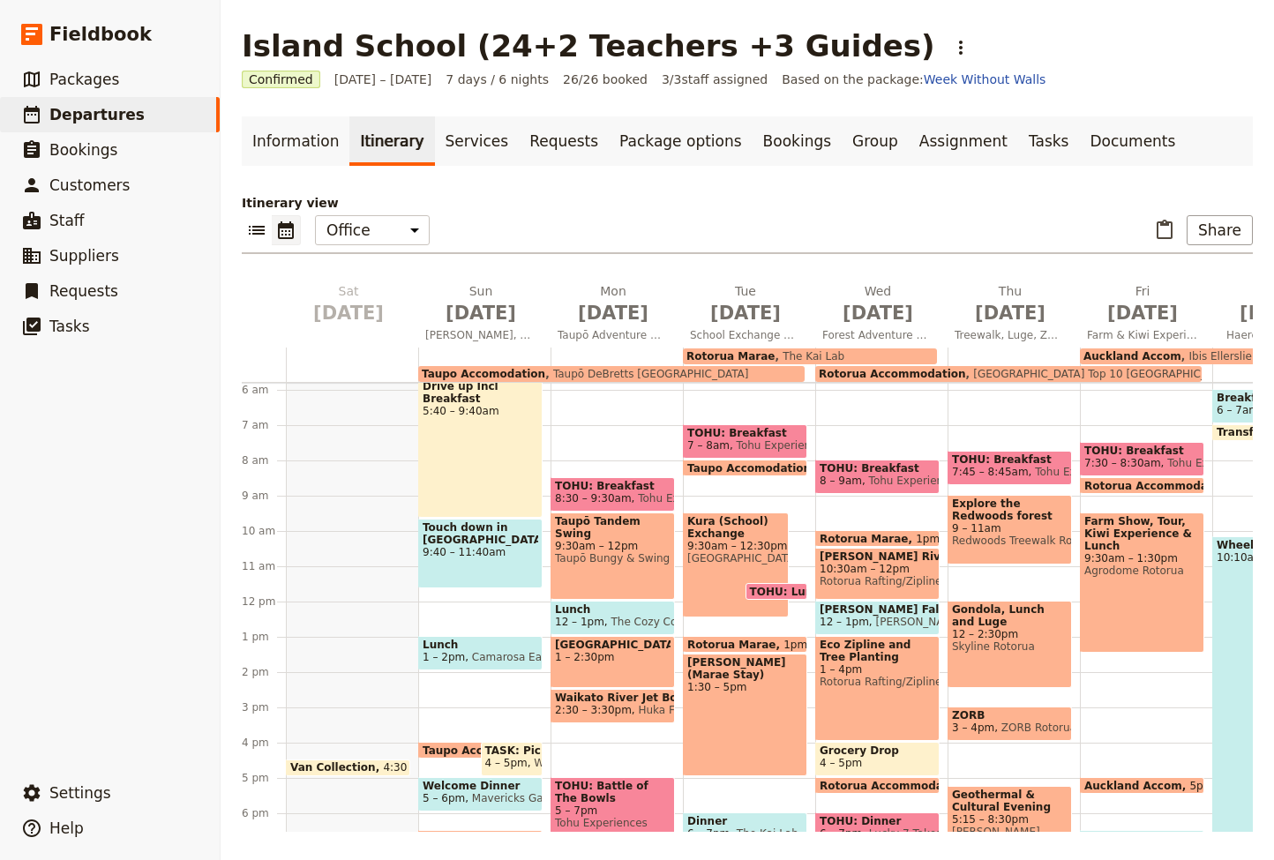
scroll to position [199, 0]
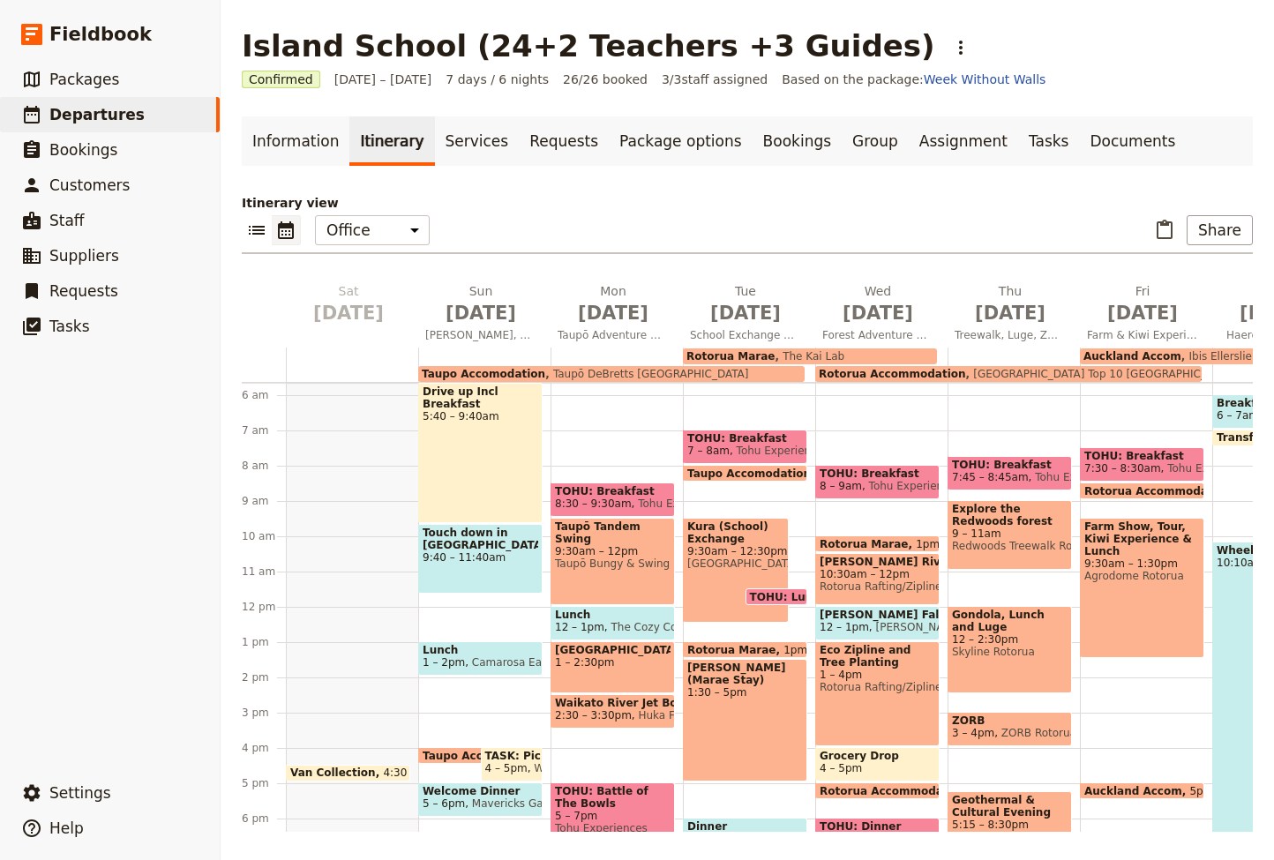
click at [746, 356] on span "Rotorua Marae" at bounding box center [730, 356] width 88 height 12
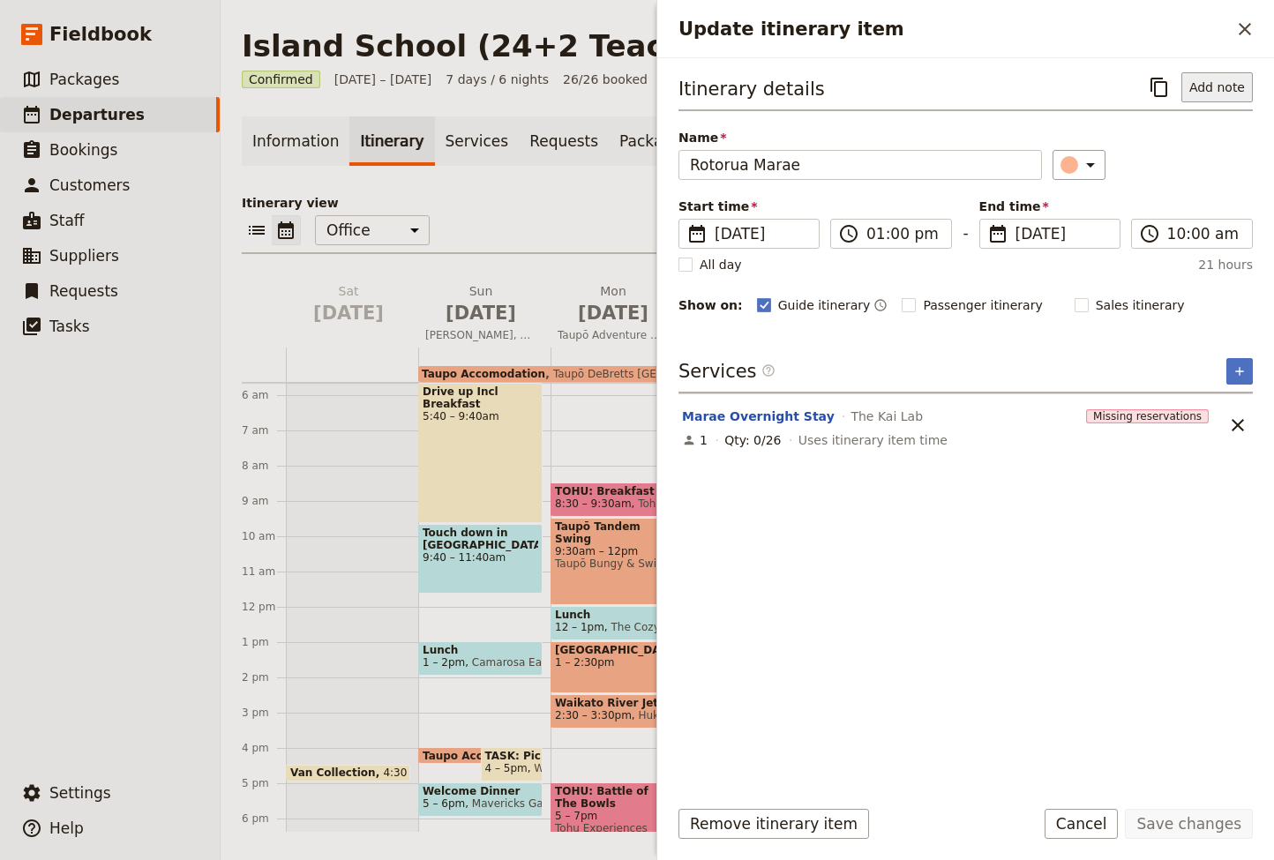
click at [1215, 85] on button "Add note" at bounding box center [1216, 87] width 71 height 30
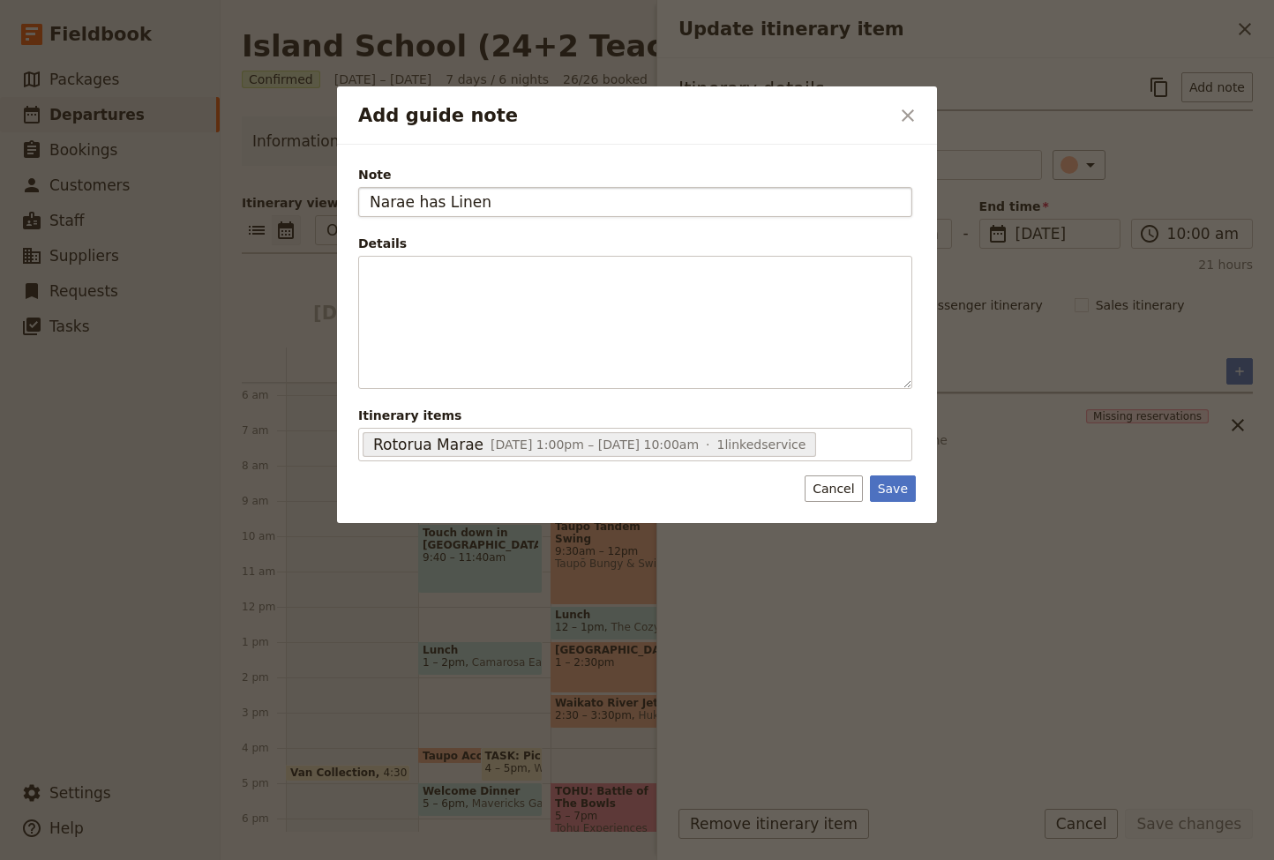
click at [375, 204] on input "Narae has Linen" at bounding box center [635, 202] width 554 height 30
click at [518, 205] on input "Marae has Linen" at bounding box center [635, 202] width 554 height 30
type input "Marae has Linen"
click at [888, 487] on button "Save" at bounding box center [893, 488] width 46 height 26
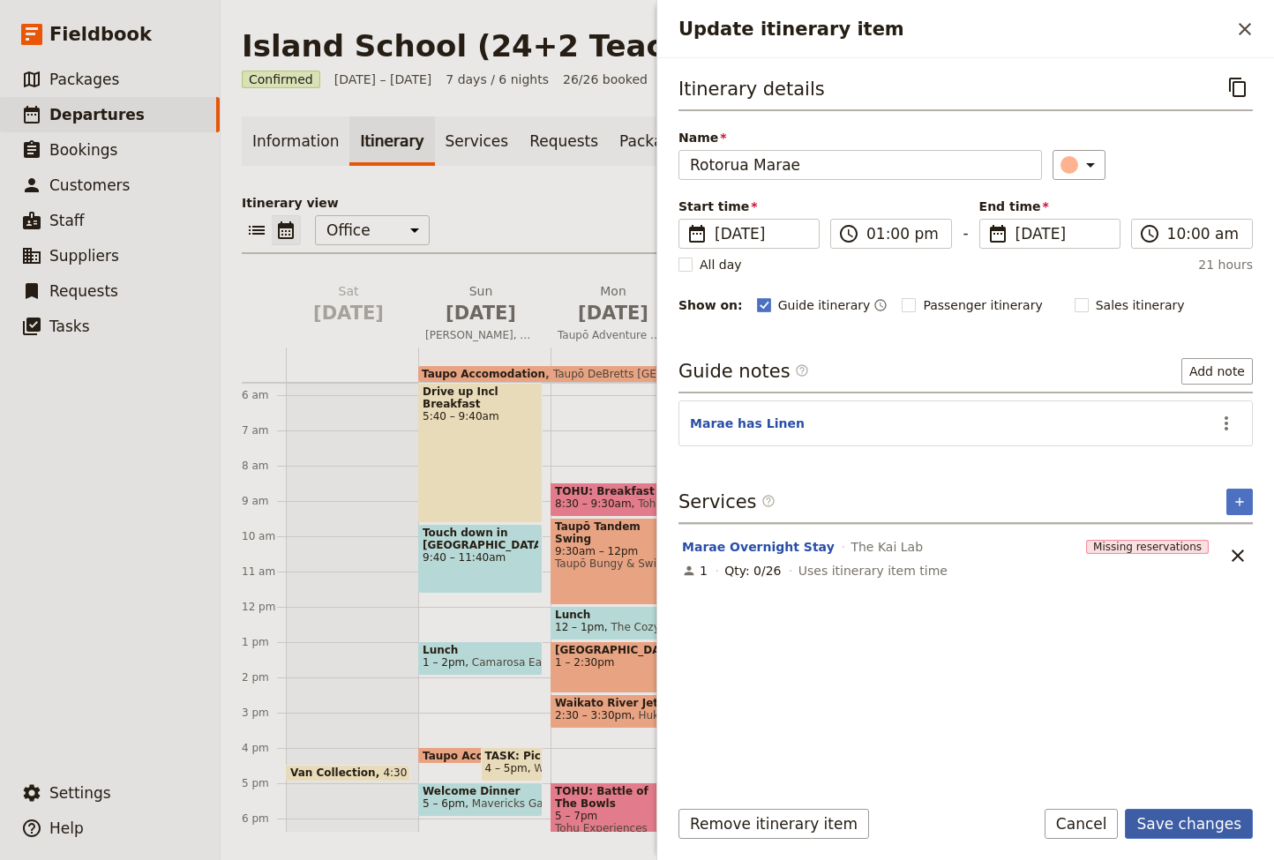
click at [1182, 823] on button "Save changes" at bounding box center [1188, 824] width 128 height 30
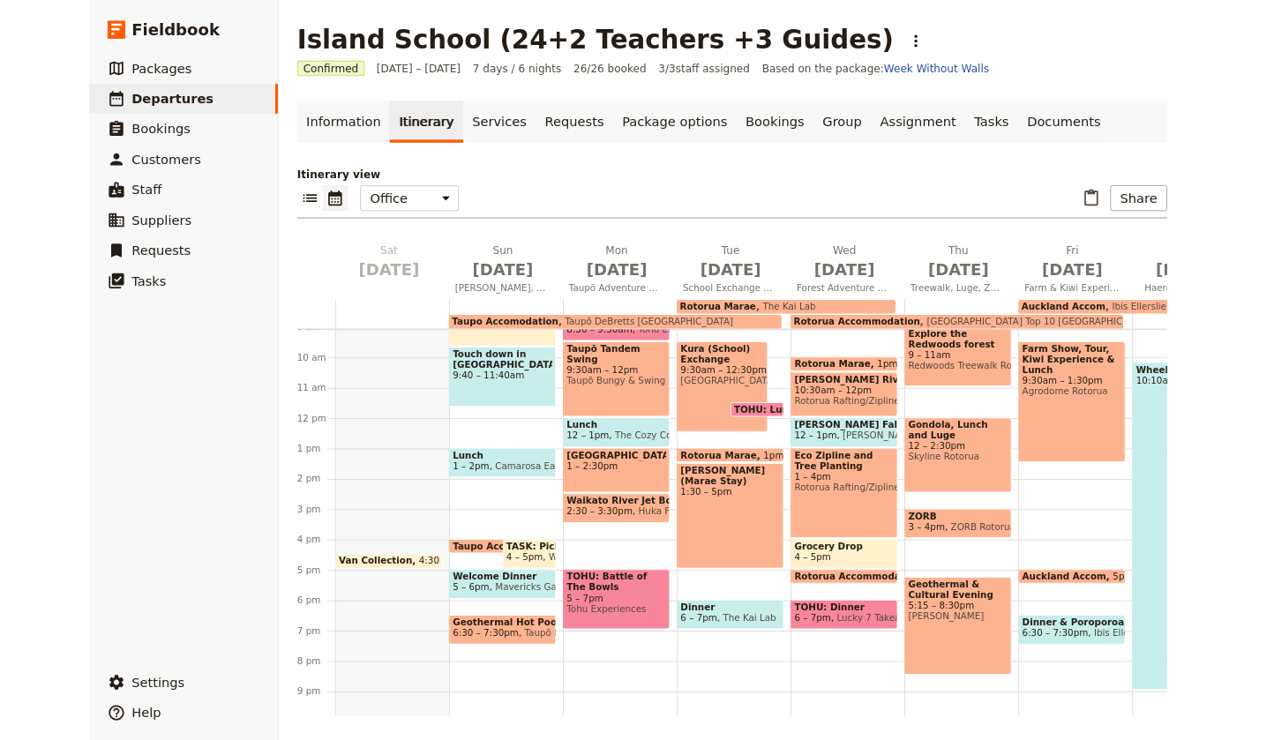
scroll to position [0, 0]
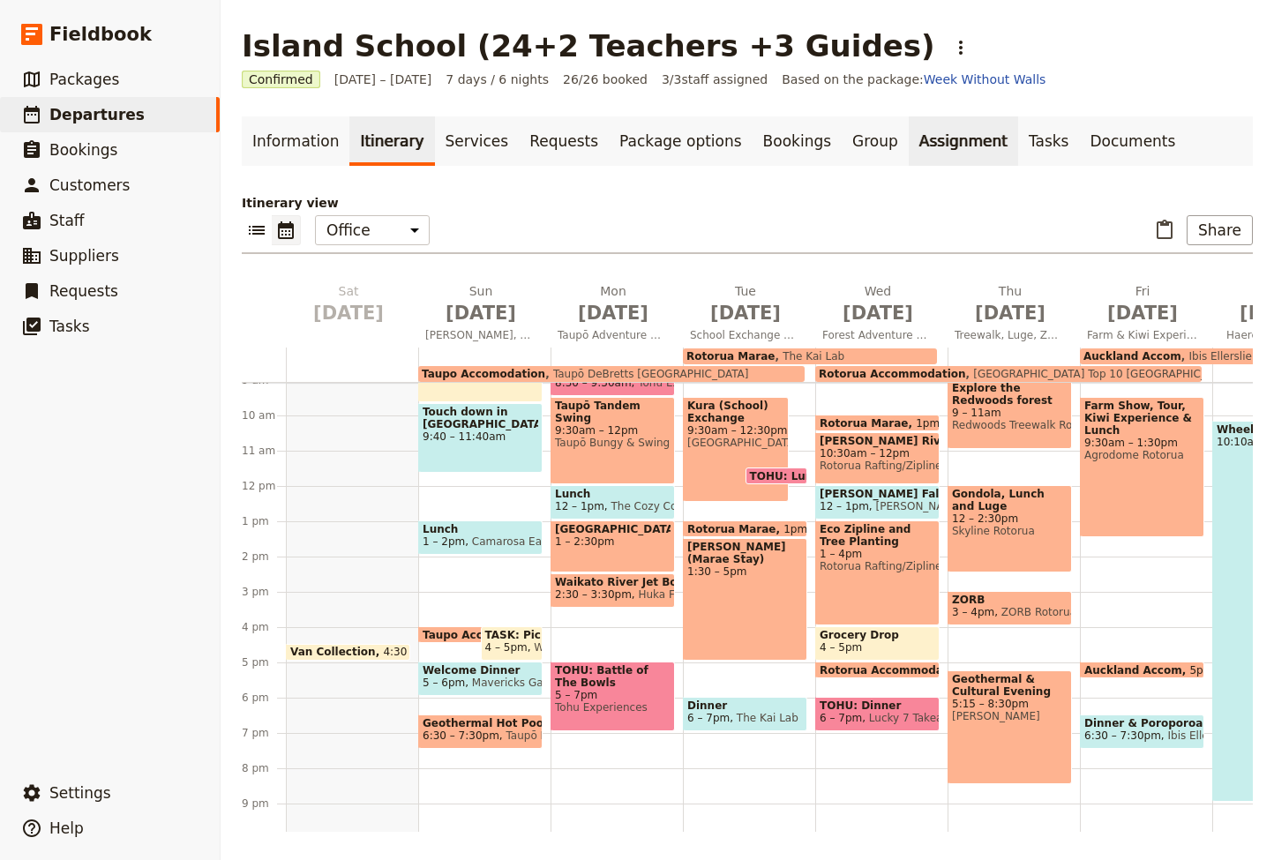
click at [908, 140] on link "Assignment" at bounding box center [962, 140] width 109 height 49
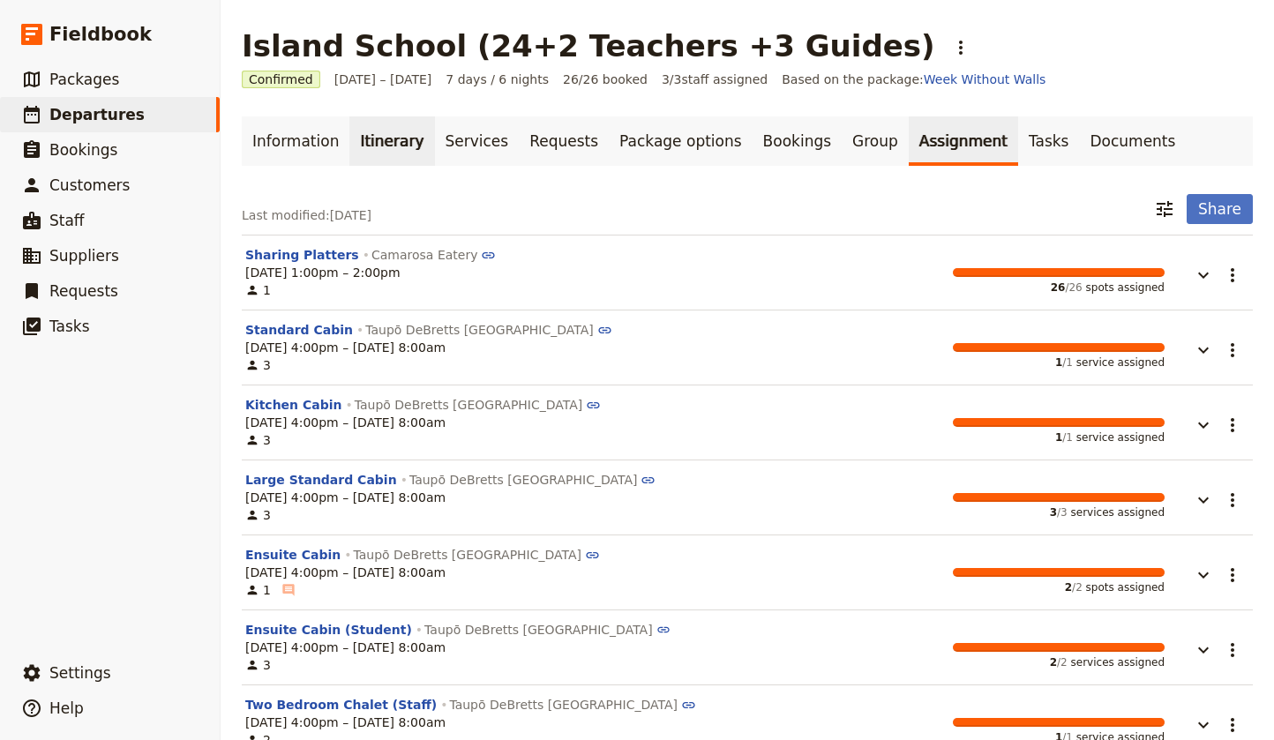
click at [380, 141] on link "Itinerary" at bounding box center [391, 140] width 85 height 49
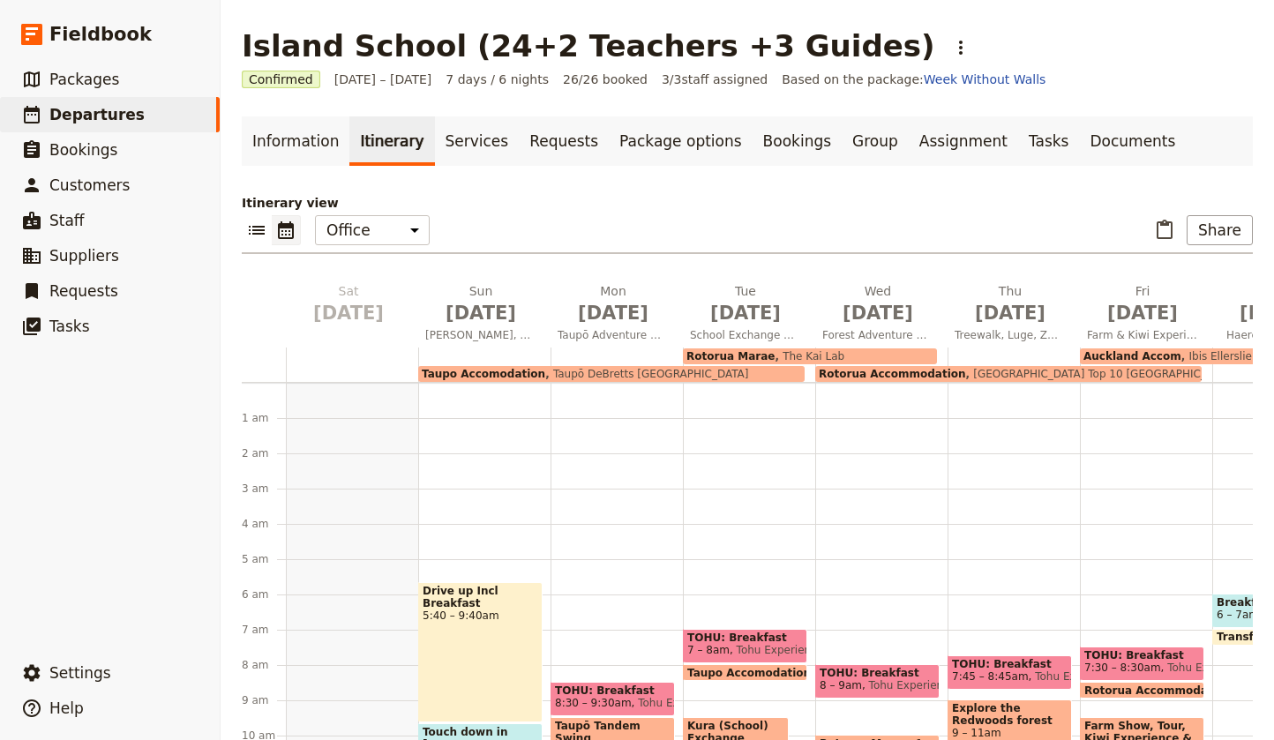
scroll to position [182, 0]
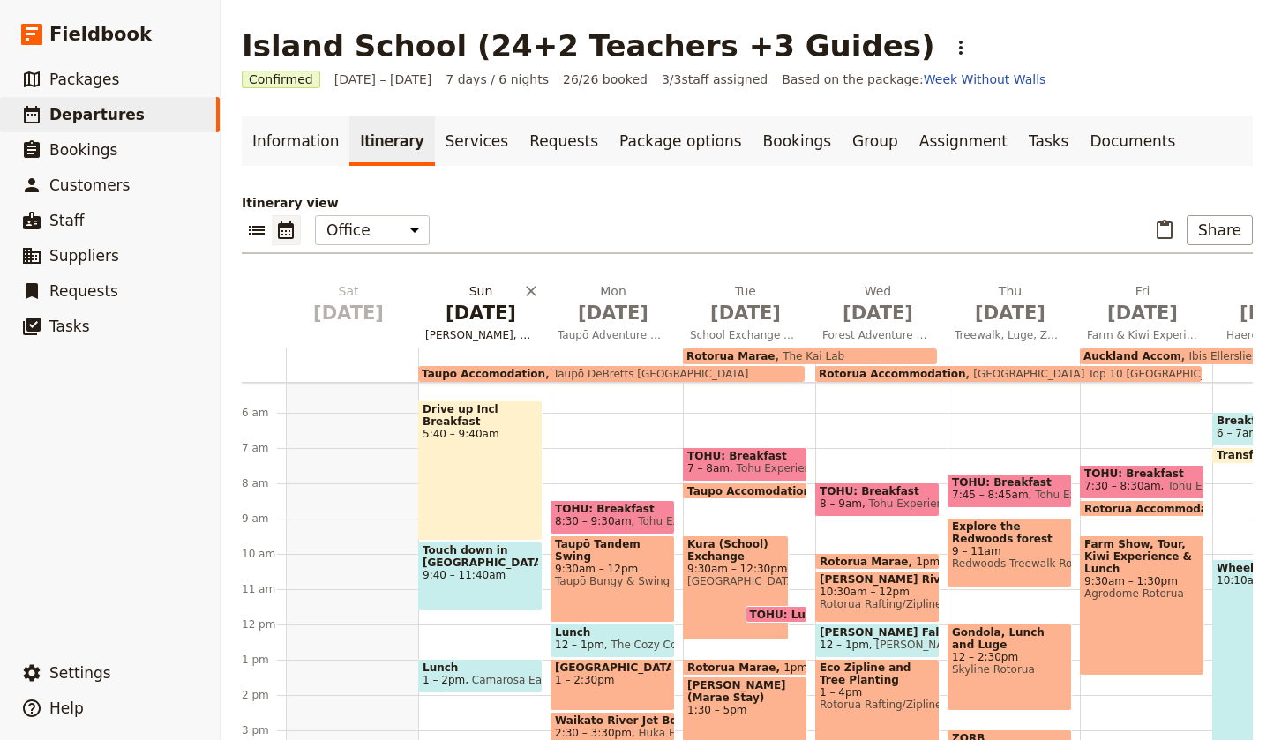
click at [486, 324] on span "[DATE]" at bounding box center [480, 313] width 111 height 26
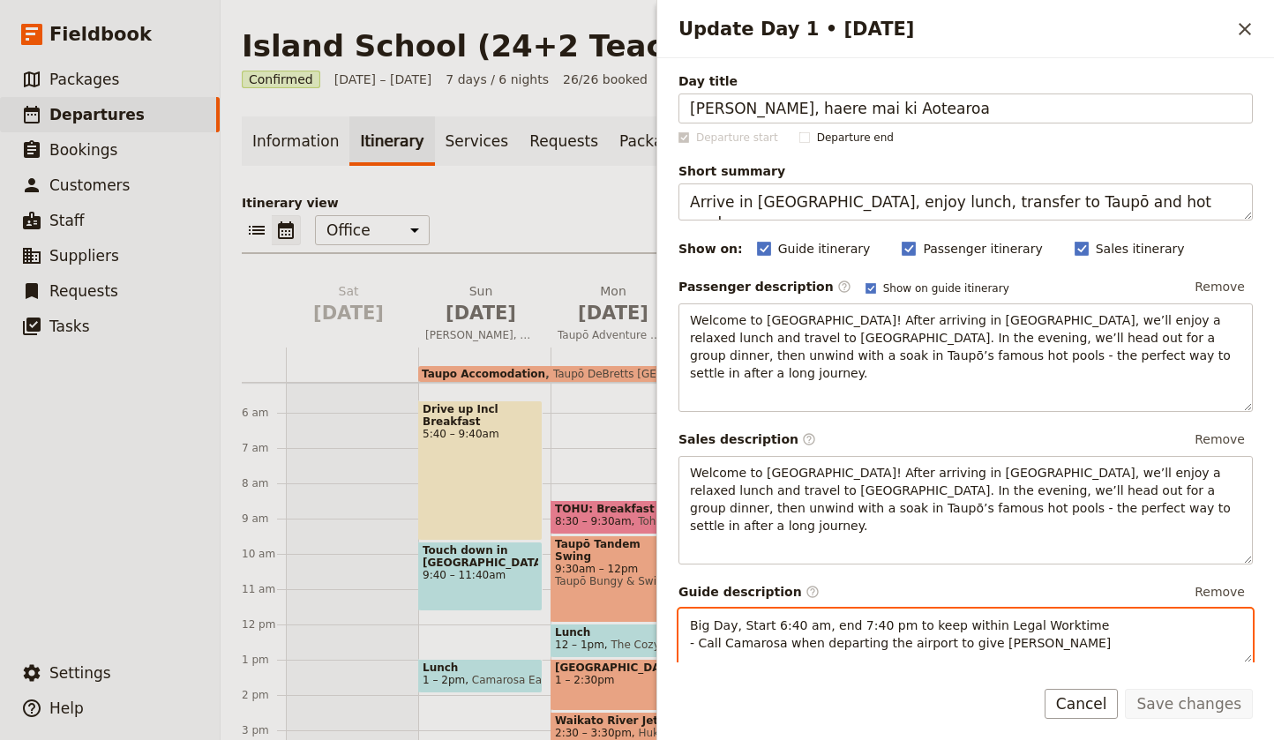
click at [777, 618] on span "Big Day, Start 6:40 am, end 7:40 pm to keep within Legal Worktime" at bounding box center [899, 625] width 419 height 14
click at [855, 618] on span "Big Day, Start 5:40 am, end 7:40 pm to keep within Legal Worktime" at bounding box center [899, 625] width 419 height 14
click at [1012, 616] on p "Big Day, Start 5:40 am, end 6:40 pm to keep within Legal Worktime - Call Camaro…" at bounding box center [965, 633] width 551 height 35
drag, startPoint x: 701, startPoint y: 609, endPoint x: 689, endPoint y: 609, distance: 12.4
click at [689, 609] on div "Big Day, Start 5:40 am, end 6:40 pm to keep within Legal Worktime - Call Camaro…" at bounding box center [965, 635] width 572 height 53
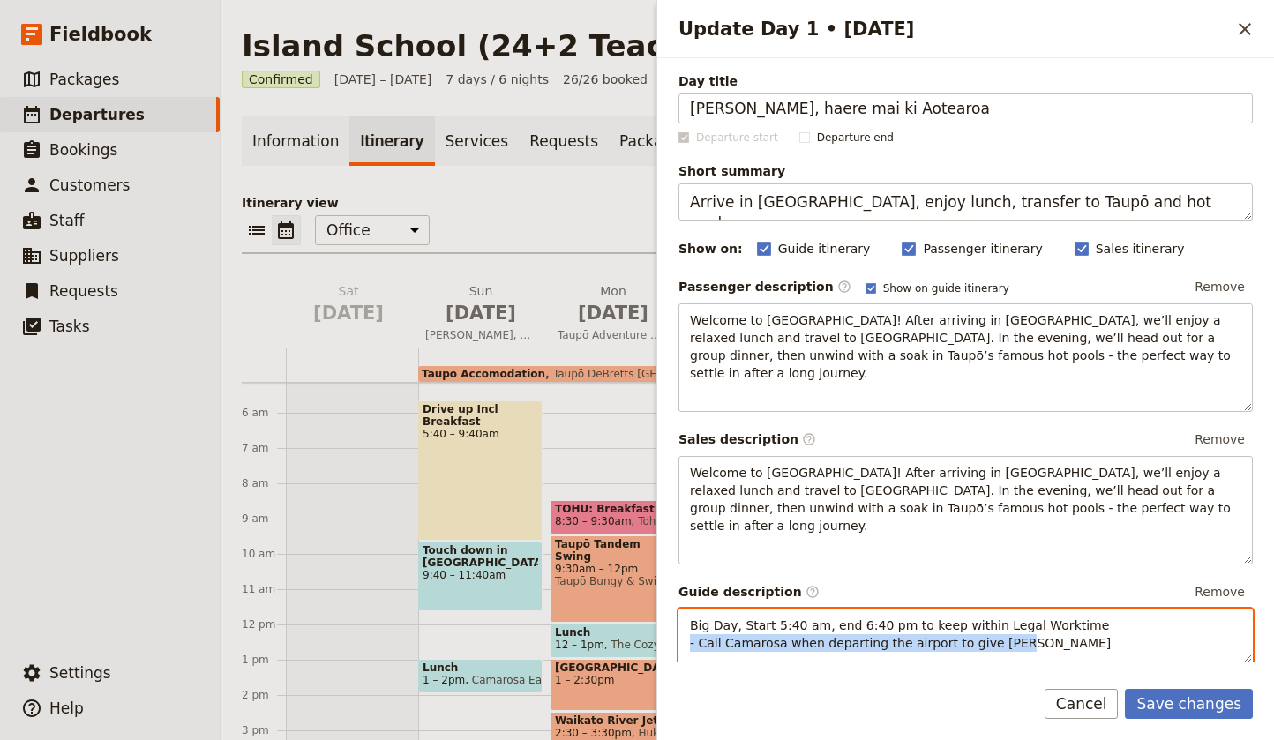
drag, startPoint x: 1006, startPoint y: 604, endPoint x: 674, endPoint y: 609, distance: 332.5
click at [674, 609] on div "Day title Nau mai, haere mai ki Aotearoa Departure start Departure end Short su…" at bounding box center [965, 360] width 616 height 604
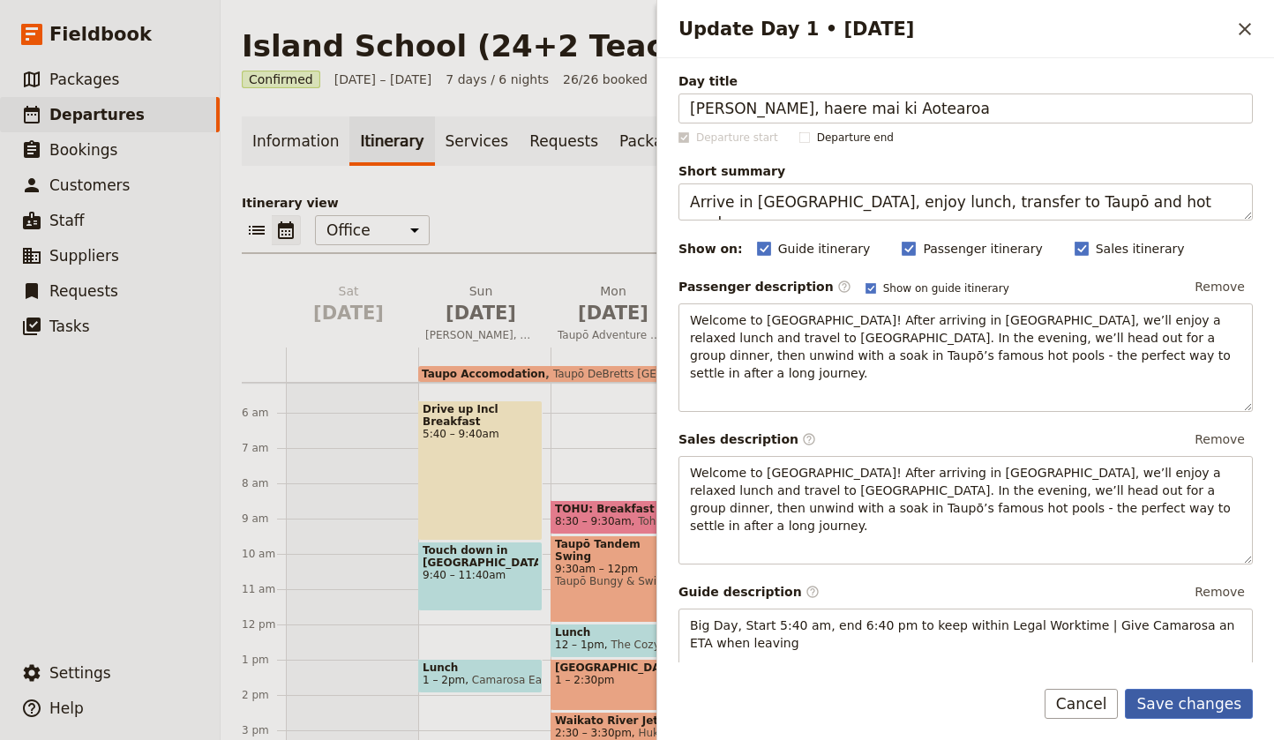
click at [1197, 704] on button "Save changes" at bounding box center [1188, 704] width 128 height 30
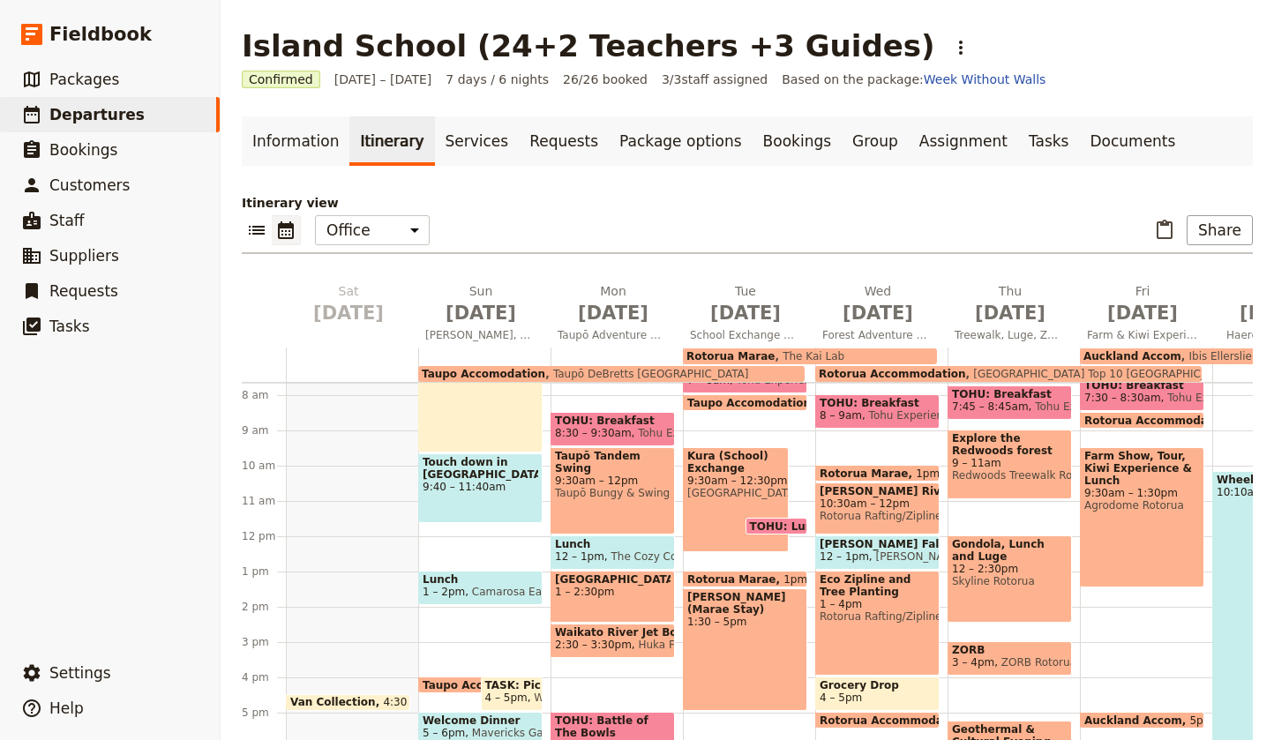
scroll to position [287, 0]
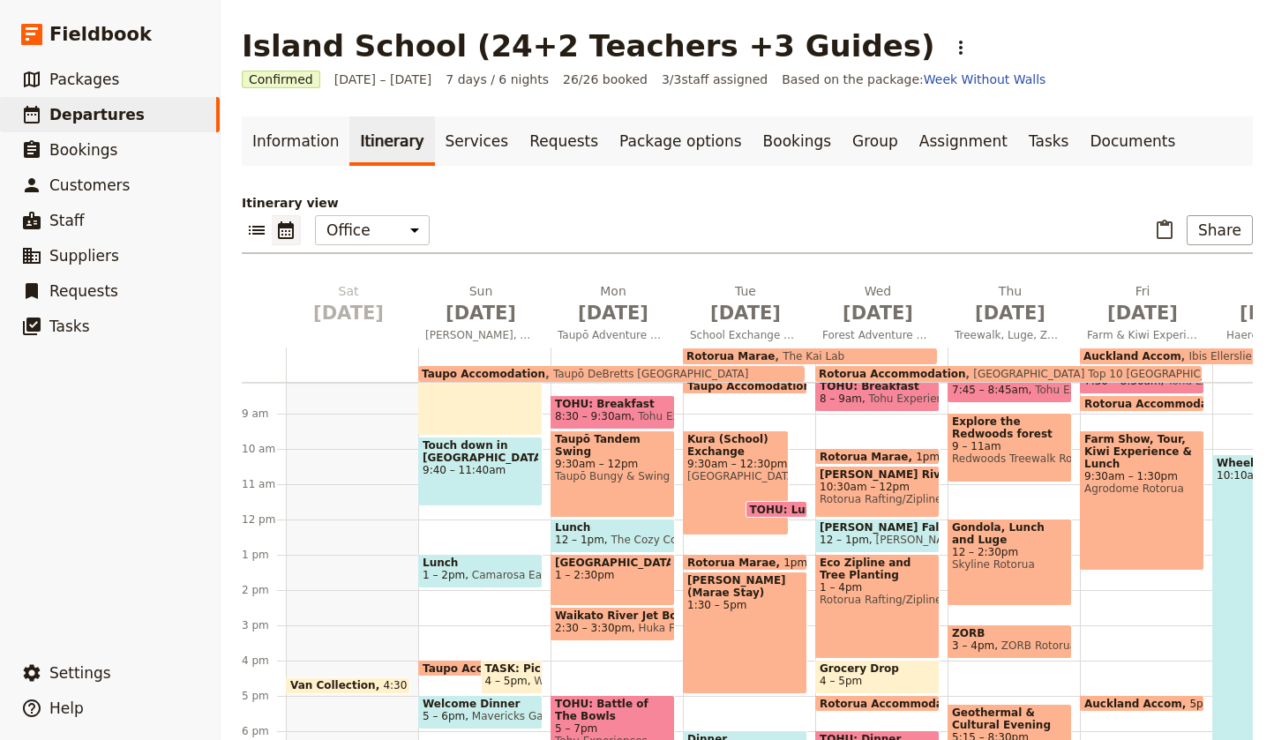
click at [618, 458] on span "9:30am – 12pm" at bounding box center [613, 464] width 116 height 12
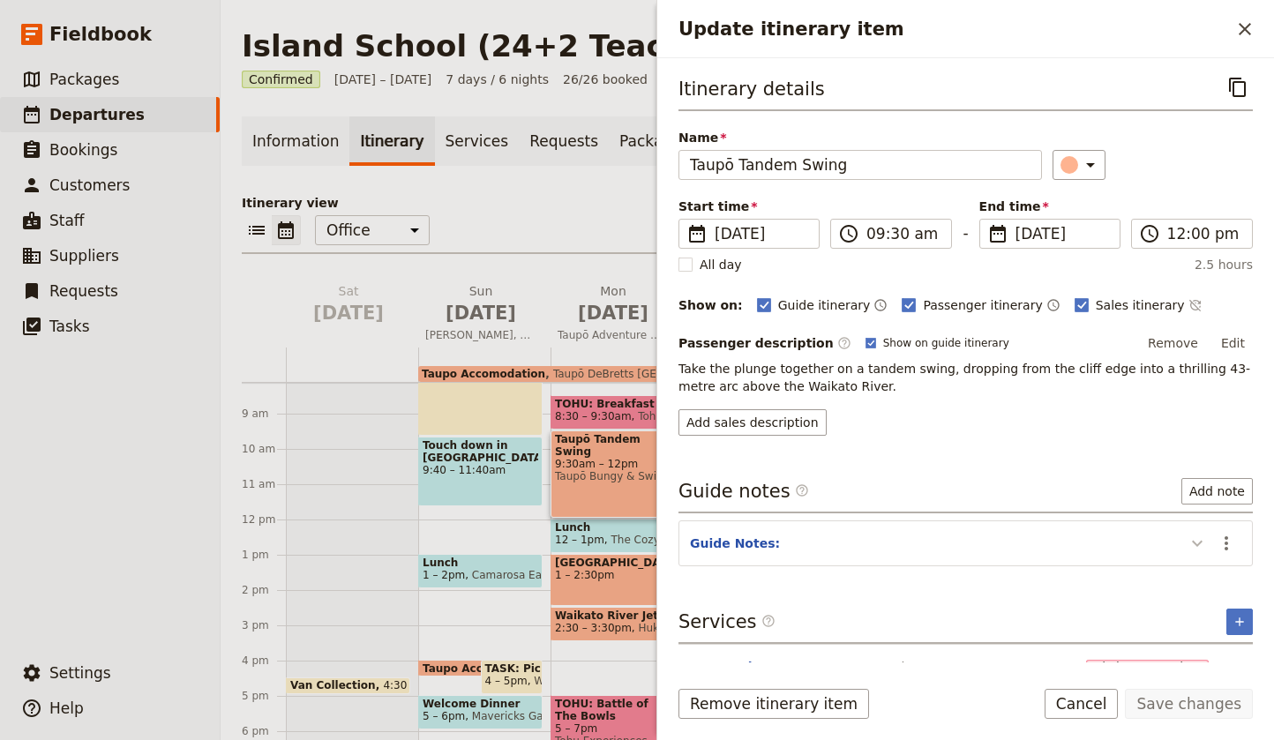
click at [1195, 542] on icon "Update itinerary item" at bounding box center [1196, 543] width 21 height 21
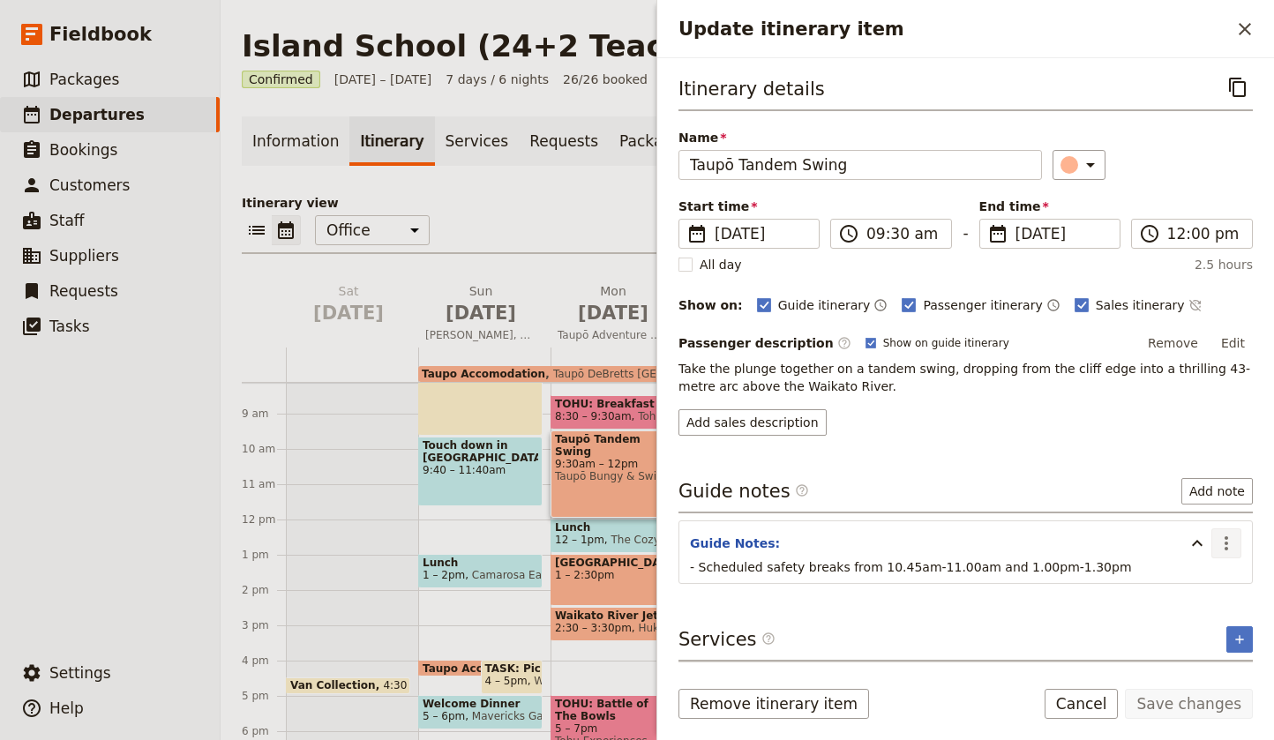
click at [1229, 546] on icon "Actions" at bounding box center [1225, 543] width 21 height 21
click at [1203, 575] on span "Edit note" at bounding box center [1175, 582] width 56 height 18
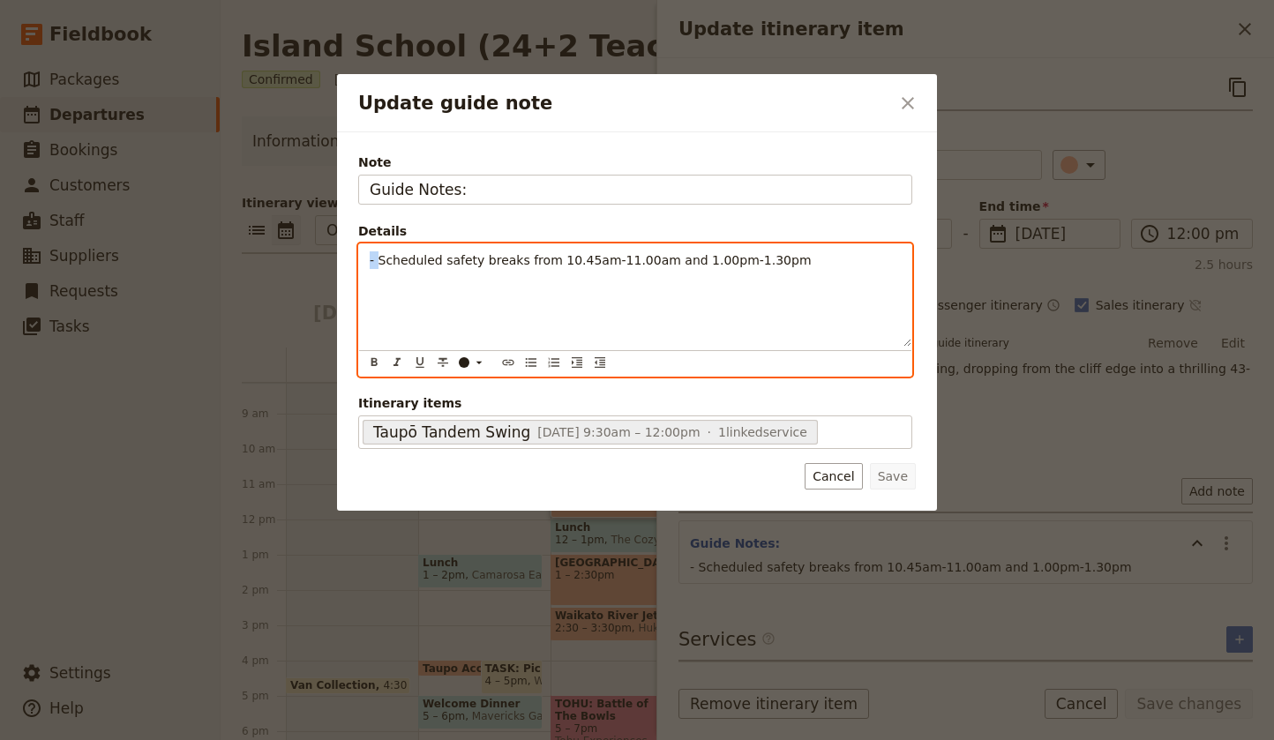
drag, startPoint x: 381, startPoint y: 265, endPoint x: 367, endPoint y: 264, distance: 14.1
click at [367, 264] on div "- Scheduled safety breaks from 10.45am-11.00am and 1.00pm-1.30pm" at bounding box center [635, 295] width 552 height 102
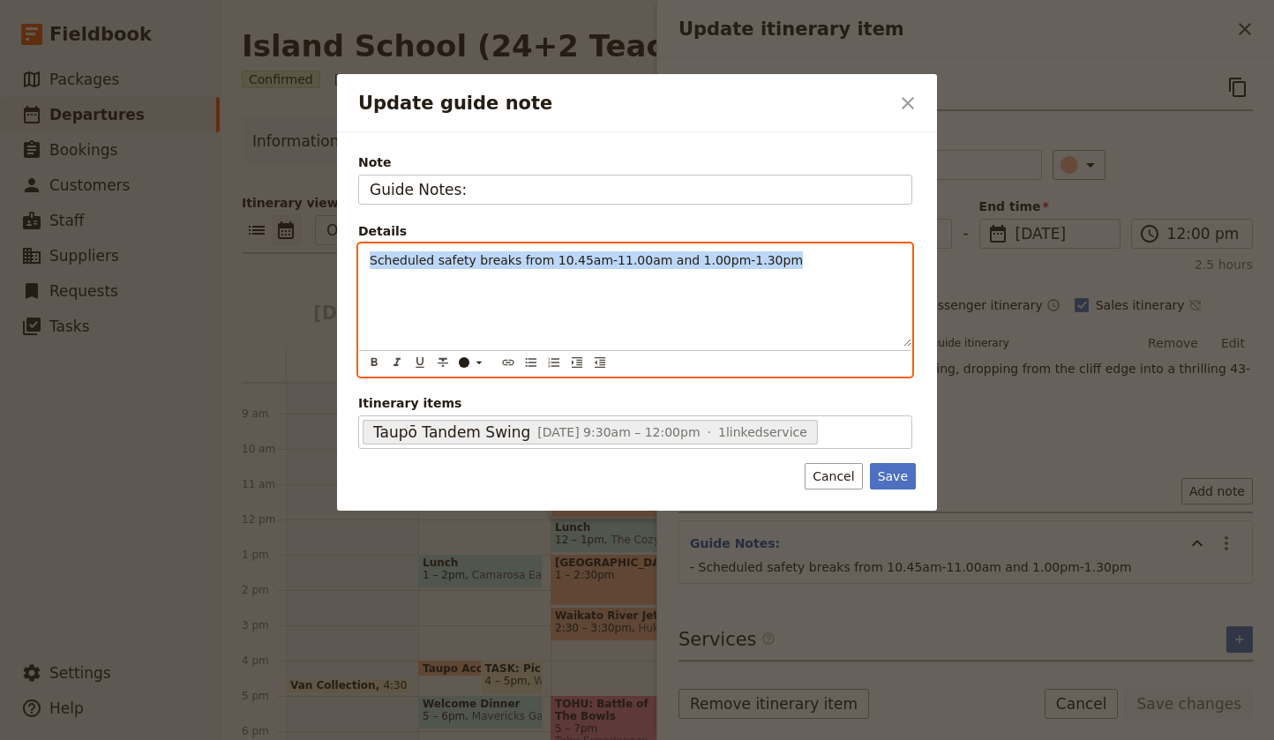
drag, startPoint x: 779, startPoint y: 265, endPoint x: 348, endPoint y: 265, distance: 430.4
click at [348, 265] on div "Note Guide Notes: Details Scheduled safety breaks from 10.45am-11.00am and 1.00…" at bounding box center [637, 321] width 600 height 378
copy span "Scheduled safety breaks from 10.45am-11.00am and 1.00pm-1.30pm"
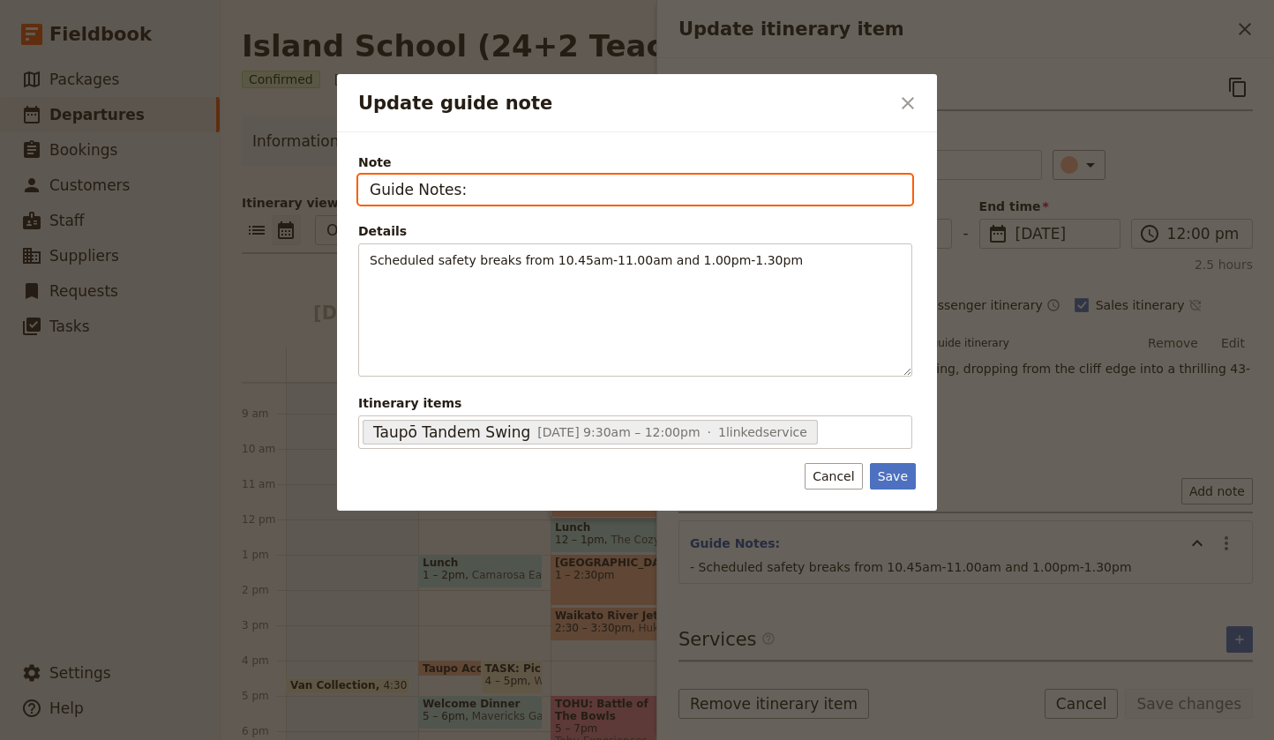
click at [479, 194] on input "Guide Notes:" at bounding box center [635, 190] width 554 height 30
paste input "Scheduled safety breaks from 10.45am-11.00am and 1.00pm-1.30pm"
drag, startPoint x: 436, startPoint y: 190, endPoint x: 364, endPoint y: 190, distance: 71.4
click at [364, 190] on input "Guide Notes:Scheduled safety breaks from 10.45am-11.00am and 1.00pm-1.30pm" at bounding box center [635, 190] width 554 height 30
drag, startPoint x: 571, startPoint y: 191, endPoint x: 536, endPoint y: 188, distance: 34.6
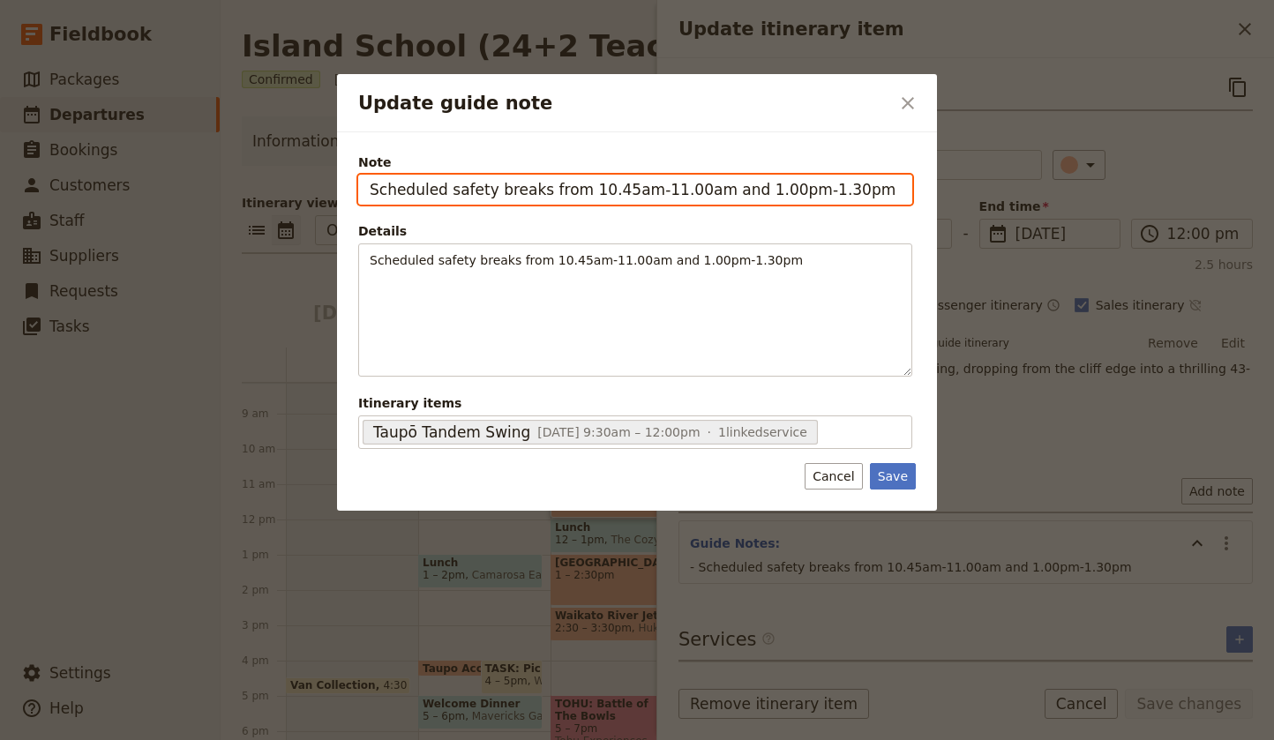
click at [536, 188] on input "Scheduled safety breaks from 10.45am-11.00am and 1.00pm-1.30pm" at bounding box center [635, 190] width 554 height 30
type input "Scheduled safety break: 10.45am-11.00am and 1.00pm-1.30pm"
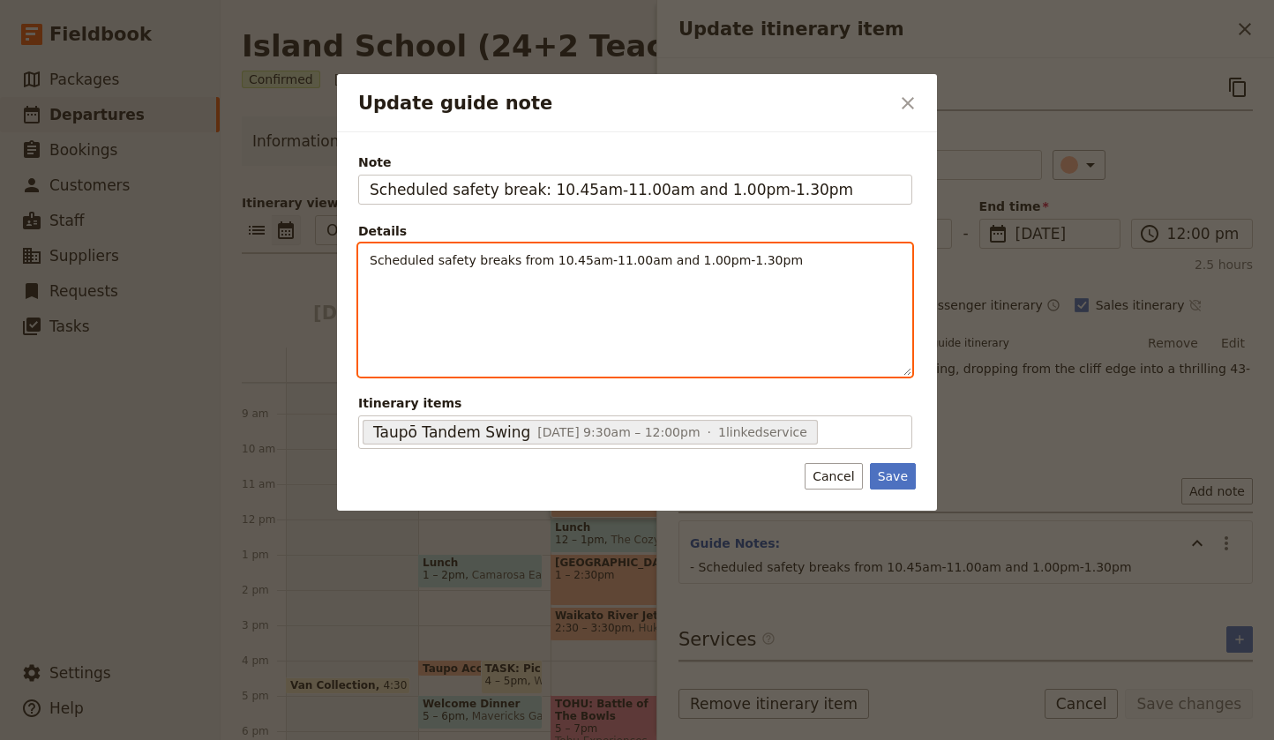
click at [772, 265] on p "Scheduled safety breaks from 10.45am-11.00am and 1.00pm-1.30pm" at bounding box center [635, 260] width 531 height 18
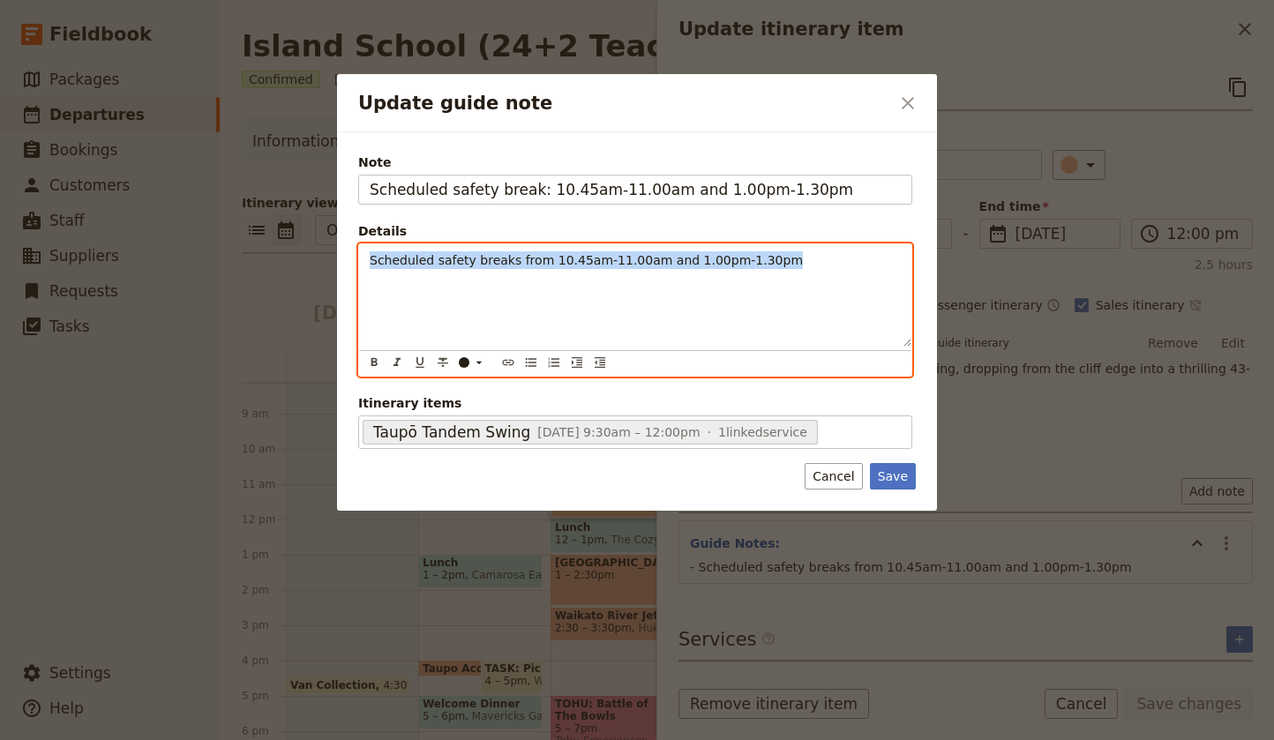
drag, startPoint x: 777, startPoint y: 262, endPoint x: 325, endPoint y: 254, distance: 452.5
click at [325, 740] on div "Update guide note ​ Note Scheduled safety break: 10.45am-11.00am and 1.00pm-1.3…" at bounding box center [637, 740] width 1274 height 0
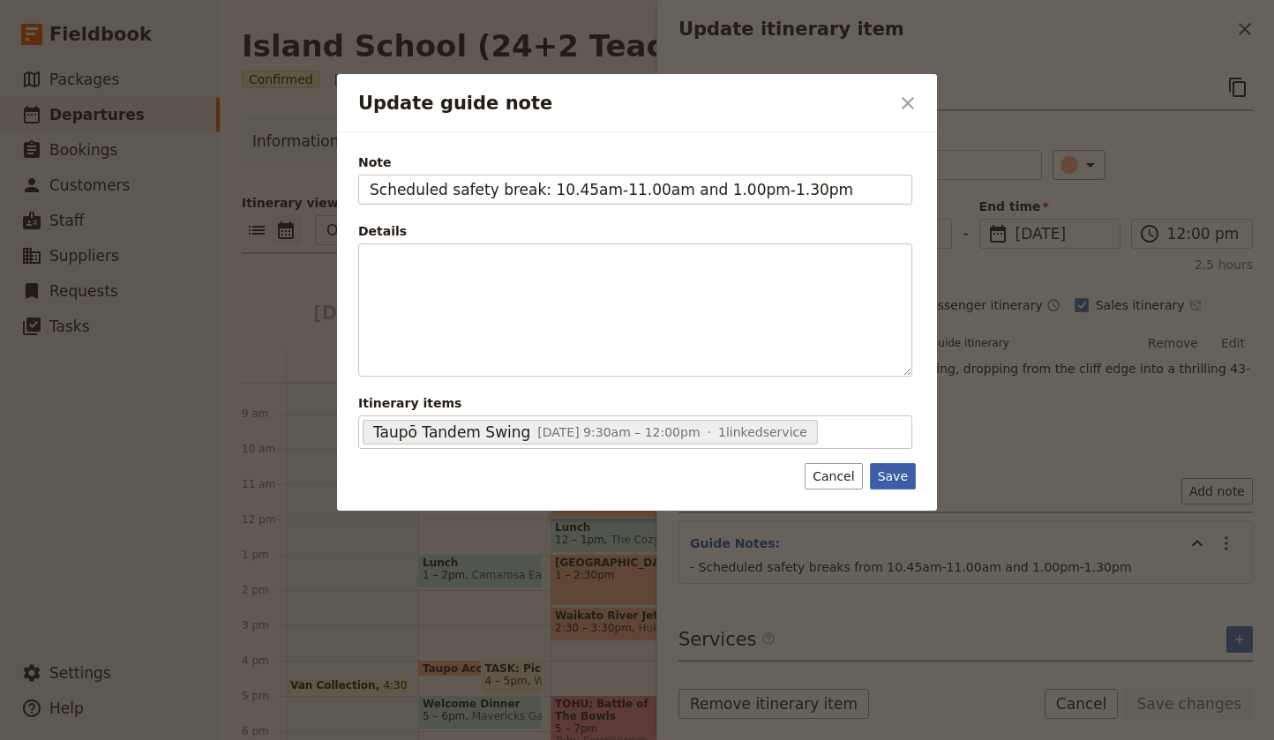
click at [899, 479] on button "Save" at bounding box center [893, 476] width 46 height 26
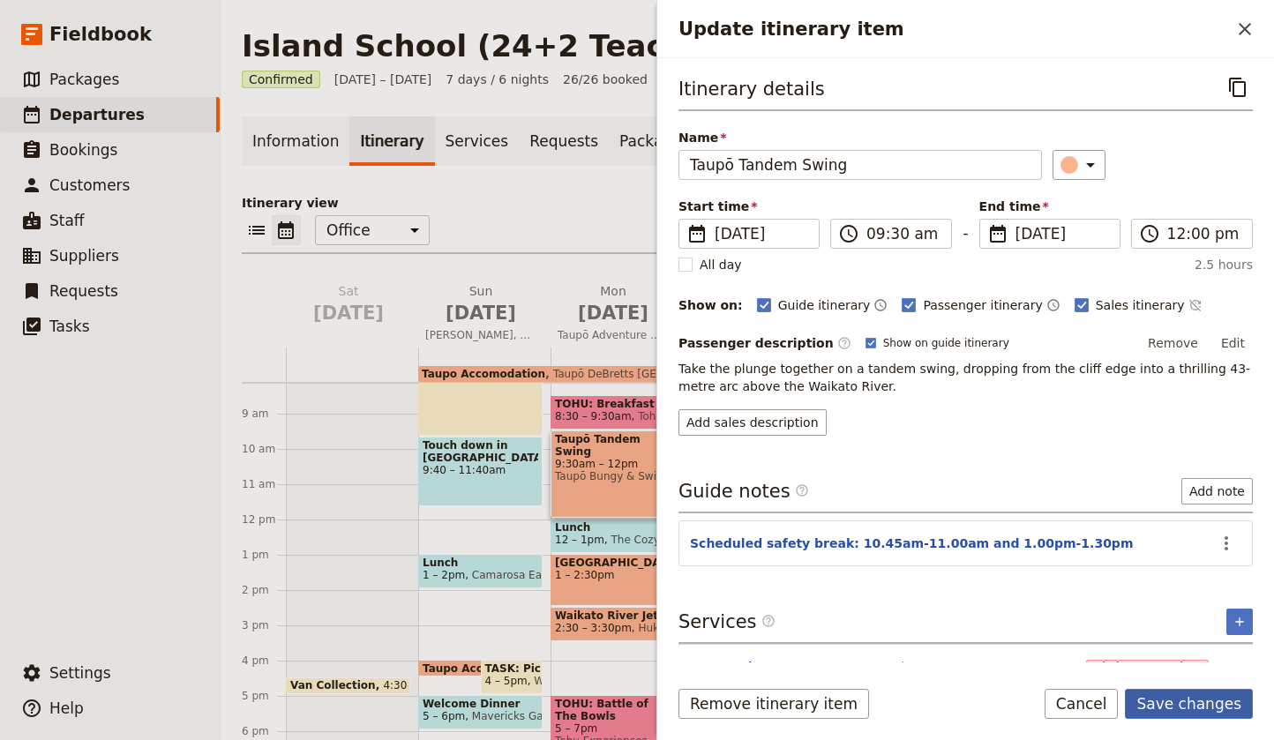
click at [1188, 706] on button "Save changes" at bounding box center [1188, 704] width 128 height 30
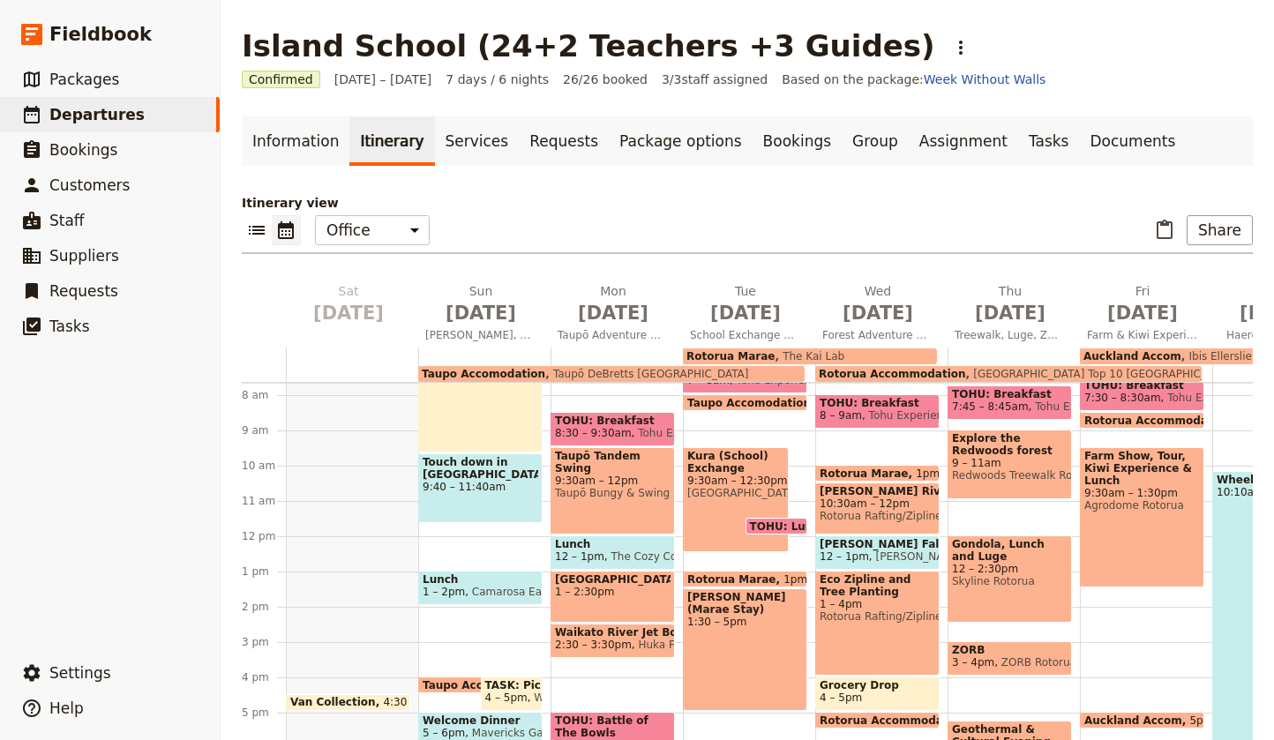
scroll to position [269, 0]
click at [628, 557] on span "The Cozy Corner" at bounding box center [651, 557] width 94 height 12
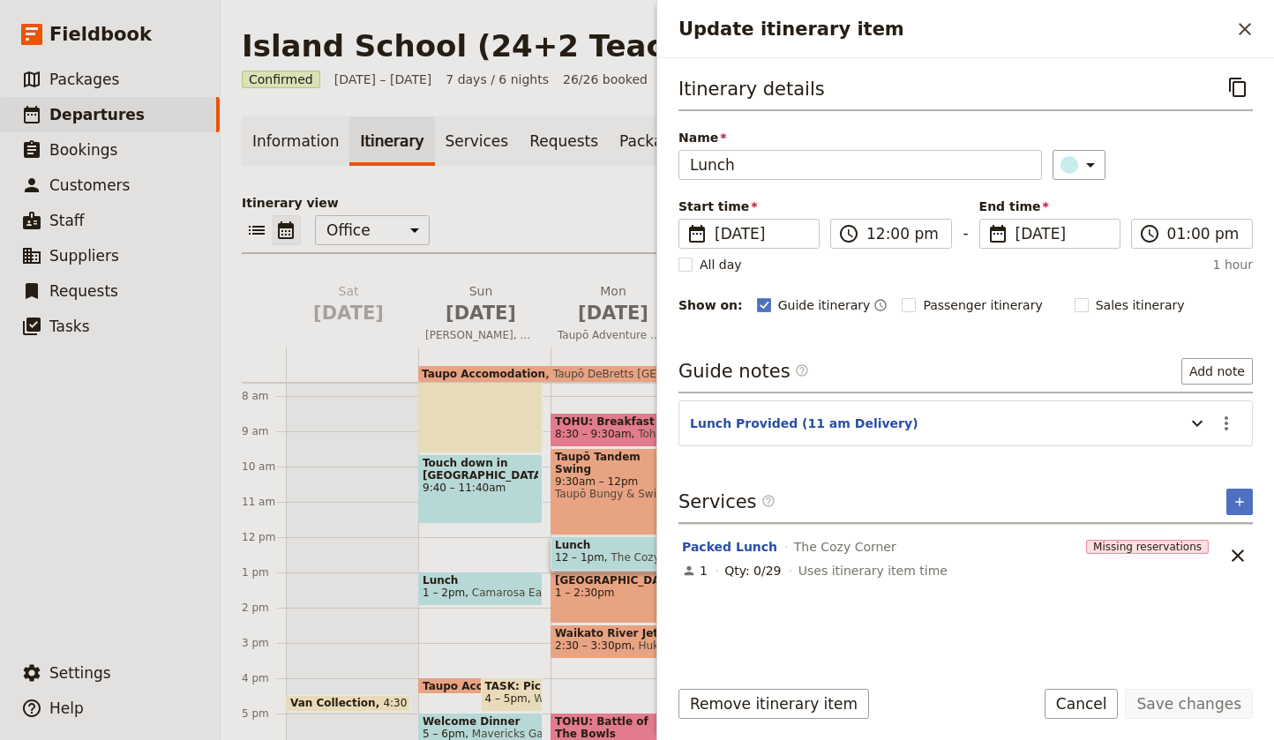
scroll to position [0, 0]
click at [986, 511] on div "Services ​ ​" at bounding box center [965, 506] width 574 height 35
drag, startPoint x: 1183, startPoint y: 11, endPoint x: 1247, endPoint y: 32, distance: 67.5
click at [1247, 34] on icon "Close drawer" at bounding box center [1244, 29] width 21 height 21
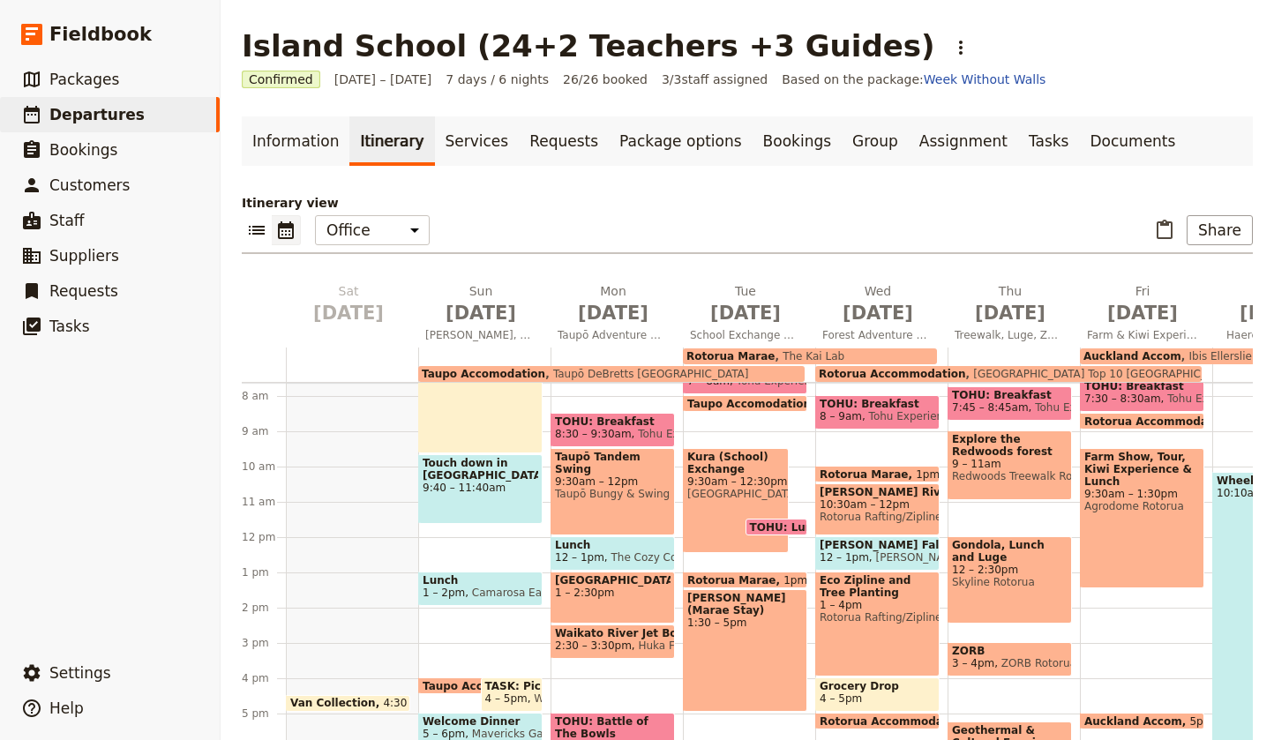
click at [592, 551] on span "12 – 1pm" at bounding box center [579, 557] width 49 height 12
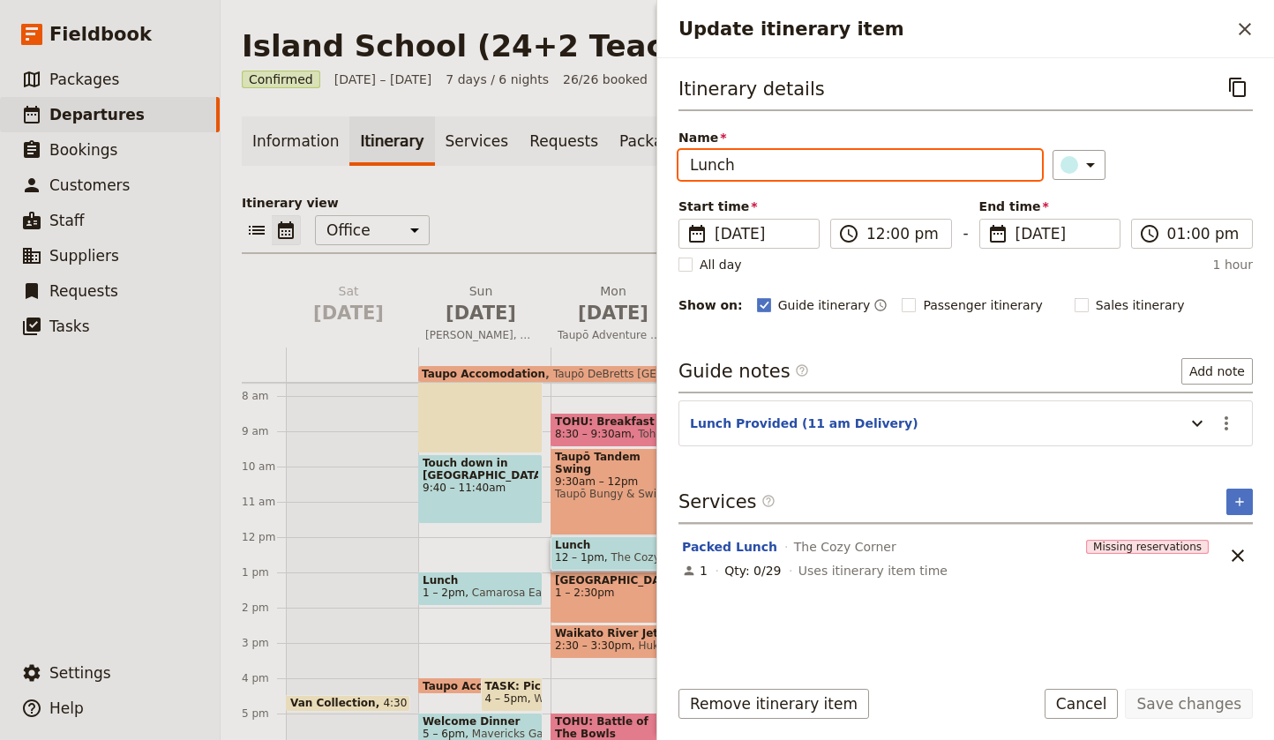
click at [796, 166] on input "Lunch" at bounding box center [859, 165] width 363 height 30
click at [799, 166] on input "Lunch (11 am Delvery)" at bounding box center [859, 165] width 363 height 30
click at [810, 166] on input "Lunch (11 am Deilvery)" at bounding box center [859, 165] width 363 height 30
click at [804, 164] on input "Lunch (11 am Deilvery)" at bounding box center [859, 165] width 363 height 30
click at [861, 168] on input "Lunch (11 am Delivery)" at bounding box center [859, 165] width 363 height 30
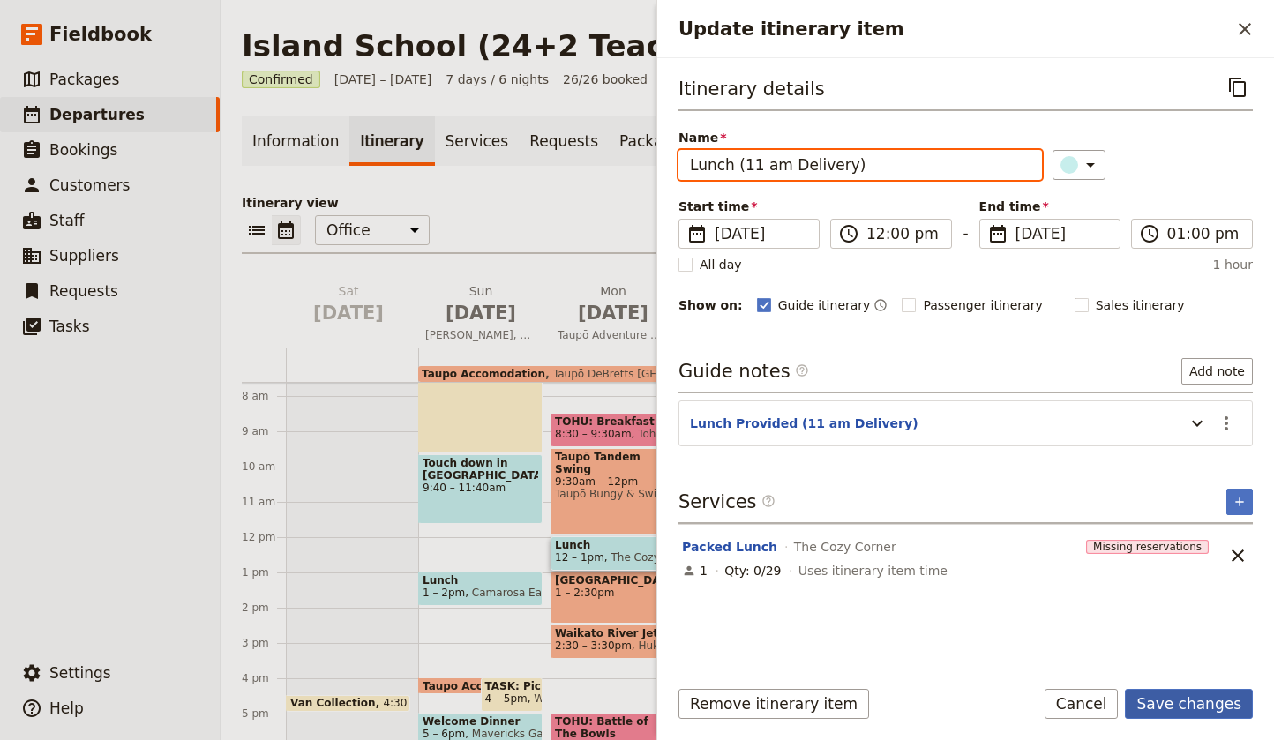
type input "Lunch (11 am Delivery)"
click at [1192, 705] on button "Save changes" at bounding box center [1188, 704] width 128 height 30
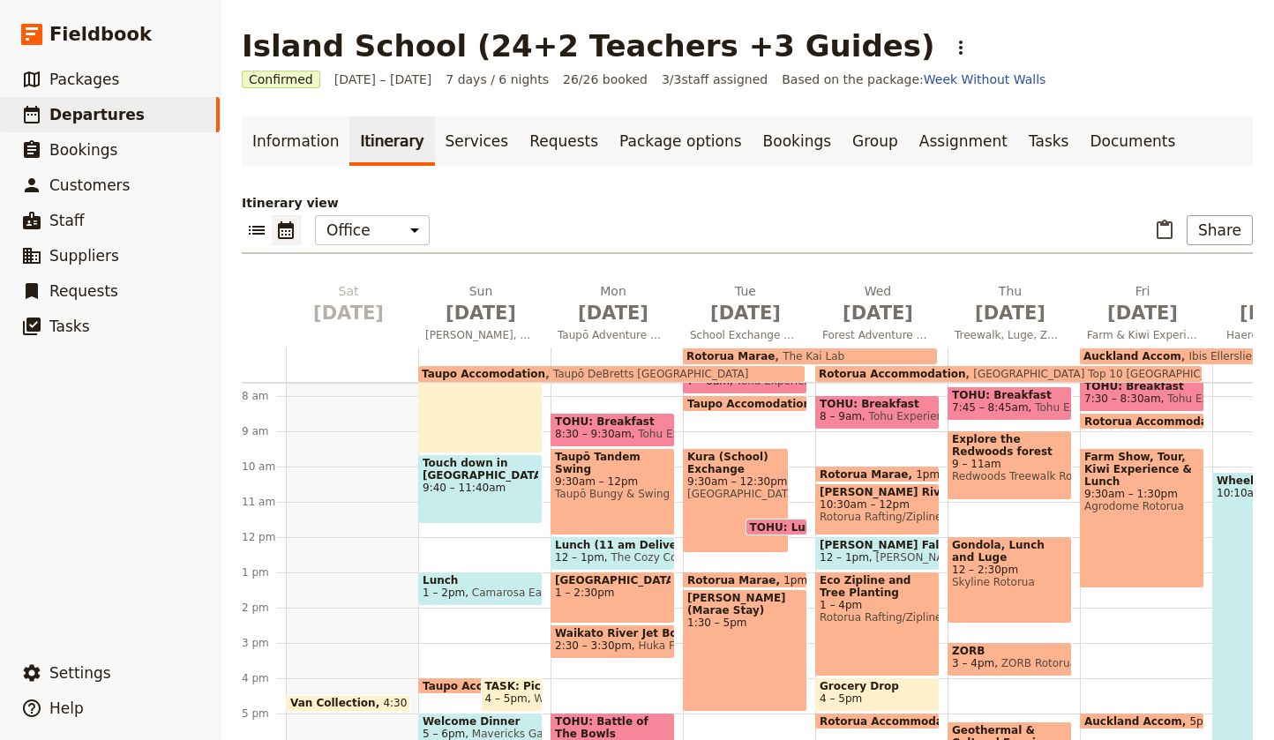
click at [638, 551] on span "The Cozy Corner" at bounding box center [651, 557] width 94 height 12
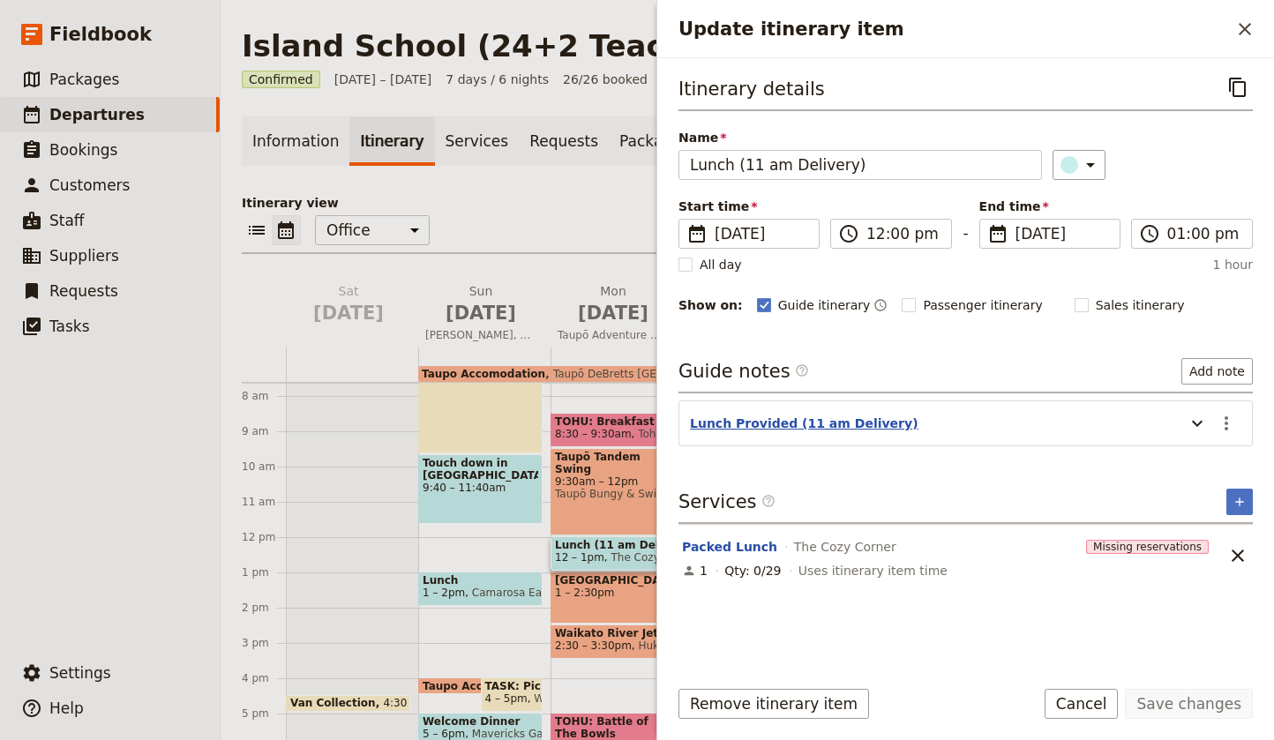
click at [804, 420] on button "Lunch Provided (11 am Delivery)" at bounding box center [804, 424] width 228 height 18
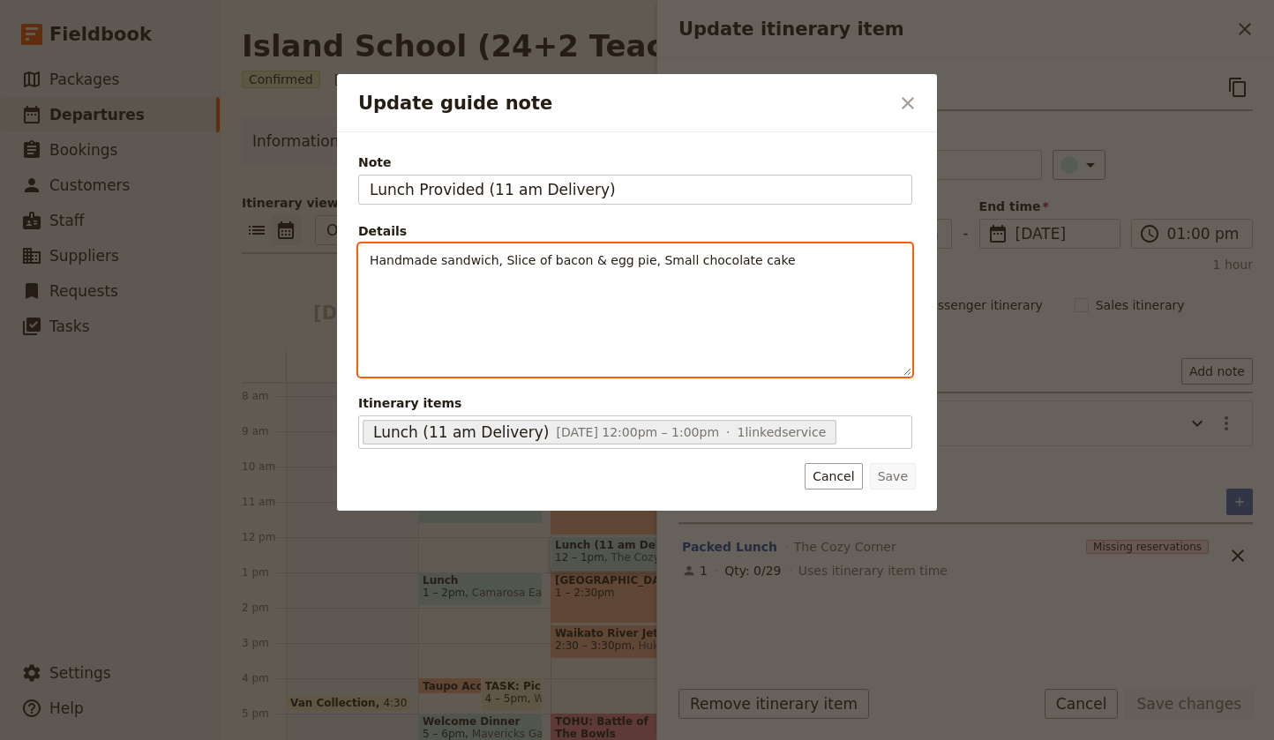
click at [555, 288] on div "Handmade sandwich, Slice of bacon & egg pie, Small chocolate cake" at bounding box center [635, 309] width 552 height 131
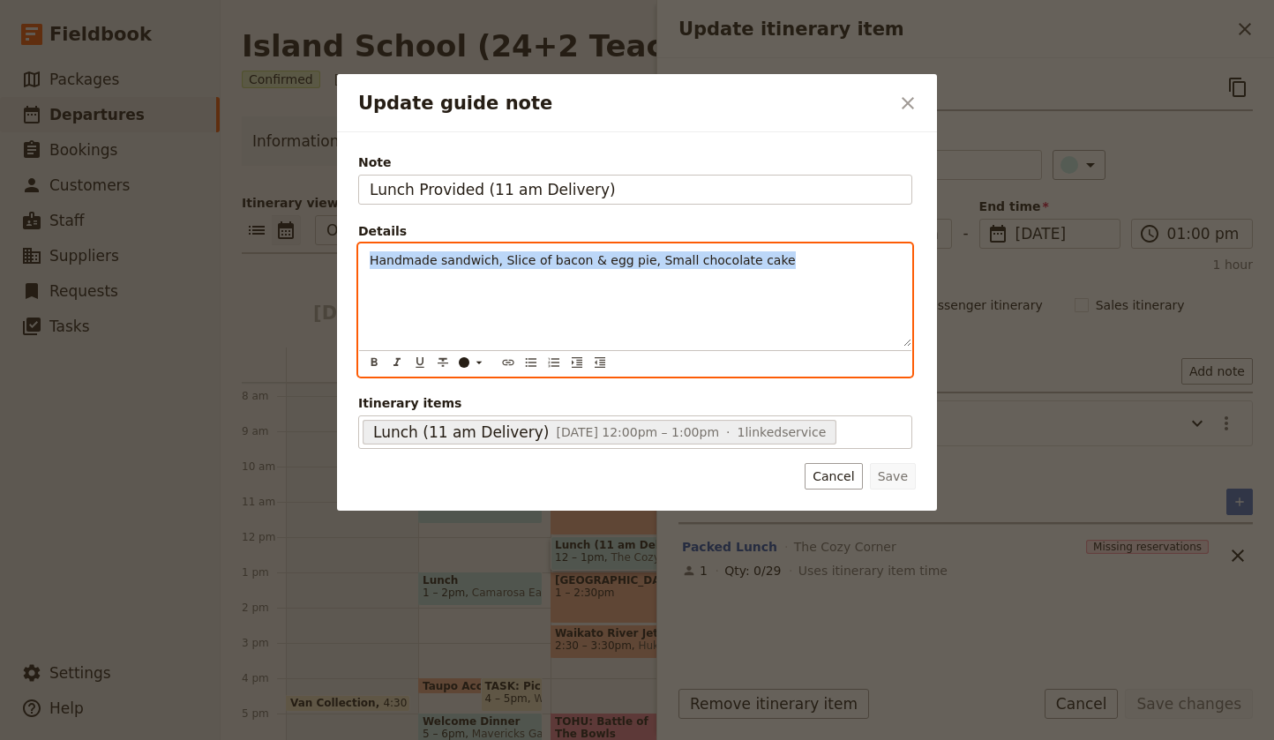
drag, startPoint x: 744, startPoint y: 262, endPoint x: 379, endPoint y: 258, distance: 365.1
click at [373, 258] on p "Handmade sandwich, Slice of bacon & egg pie, Small chocolate cake" at bounding box center [635, 260] width 531 height 18
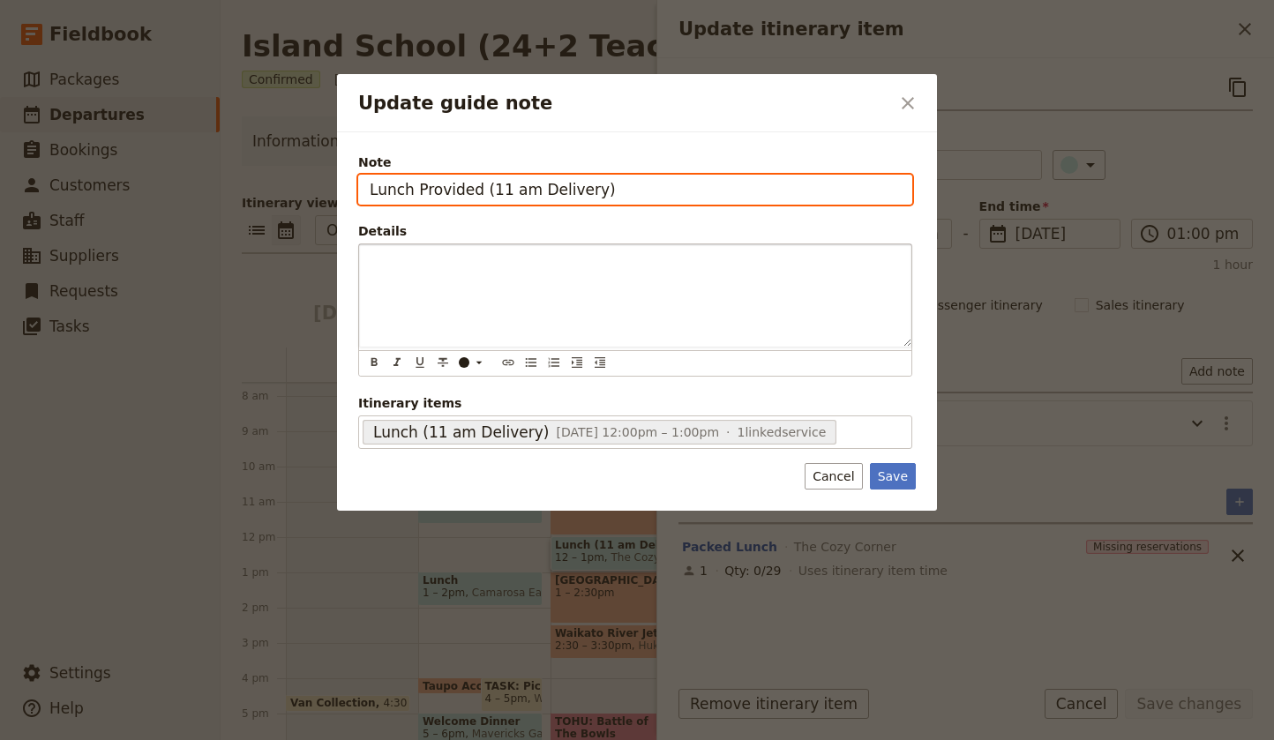
click at [596, 193] on input "Lunch Provided (11 am Delivery)" at bounding box center [635, 190] width 554 height 30
drag, startPoint x: 598, startPoint y: 190, endPoint x: 330, endPoint y: 198, distance: 268.2
click at [291, 740] on div "Update guide note ​ Note Lunch Provided (11 am Delivery) Details ​ ​ ​ ​ ​ ​ ​ …" at bounding box center [637, 740] width 1274 height 0
paste input "Handmade sandwich, Slice of bacon & egg pie, Small chocolate cake"
drag, startPoint x: 679, startPoint y: 190, endPoint x: 653, endPoint y: 190, distance: 26.5
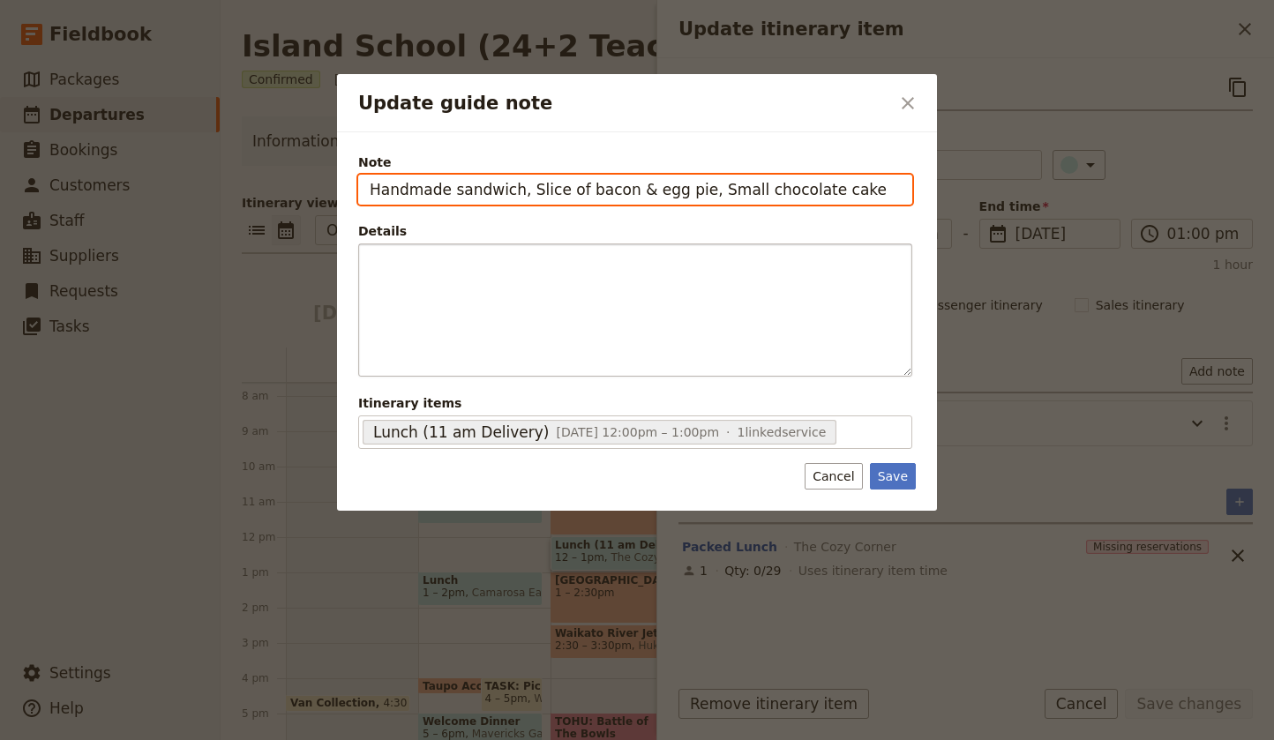
click at [653, 190] on input "Handmade sandwich, Slice of bacon & egg pie, Small chocolate cake" at bounding box center [635, 190] width 554 height 30
click at [655, 190] on input "Handmade sandwich, Slice of bacon & egg pie, Small chocolate cake" at bounding box center [635, 190] width 554 height 30
click at [661, 189] on input "Handmade sandwich, Slice of bacon & egg pie, Small chocolate cake" at bounding box center [635, 190] width 554 height 30
drag, startPoint x: 660, startPoint y: 191, endPoint x: 629, endPoint y: 194, distance: 31.0
click at [629, 194] on input "Handmade sandwich, Slice of bacon & egg pie, Small chocolate cake" at bounding box center [635, 190] width 554 height 30
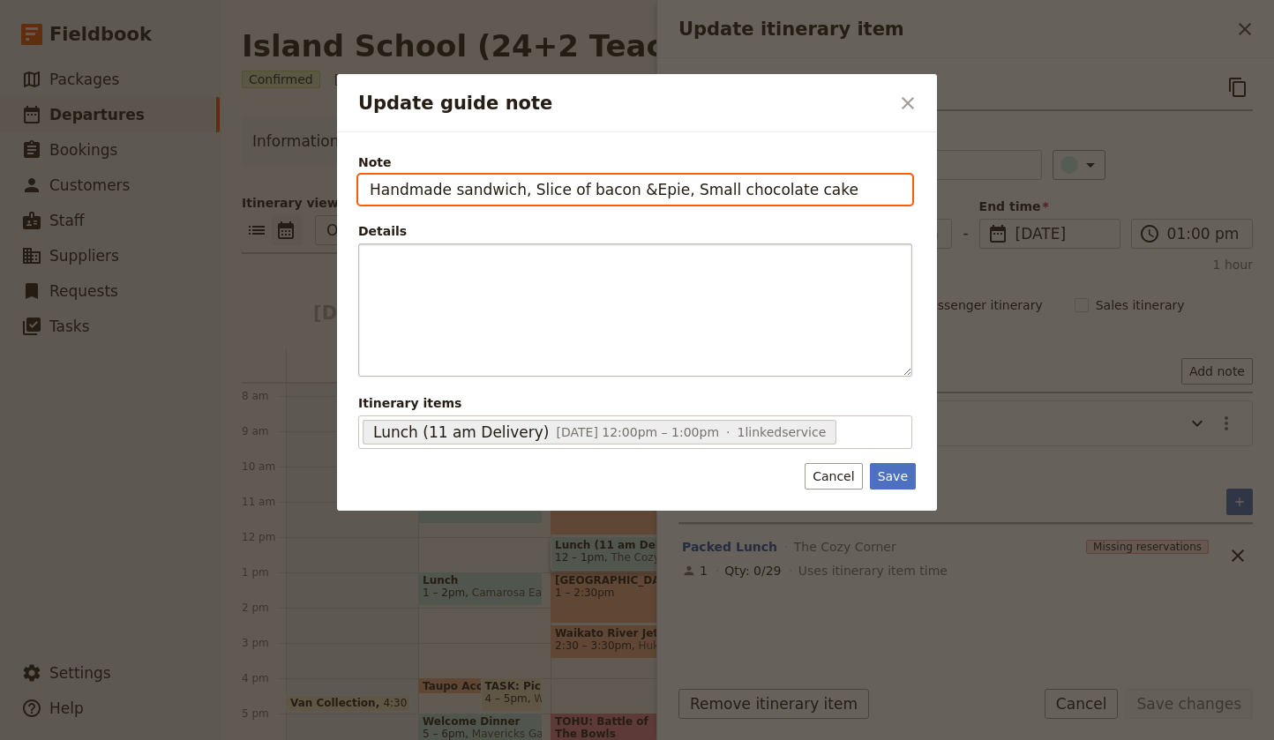
click at [621, 190] on input "Handmade sandwich, Slice of bacon &Epie, Small chocolate cake" at bounding box center [635, 190] width 554 height 30
click at [601, 190] on input "Handmade sandwich, Slice of B&Epie, Small chocolate cake" at bounding box center [635, 190] width 554 height 30
click at [825, 194] on input "Handmade sandwich, Slice of B&E pie, Small chocolate cake" at bounding box center [635, 190] width 554 height 30
drag, startPoint x: 730, startPoint y: 190, endPoint x: 706, endPoint y: 190, distance: 23.8
click at [706, 190] on input "Handmade sandwich, Slice of B&E pie, Small chocolate cake" at bounding box center [635, 190] width 554 height 30
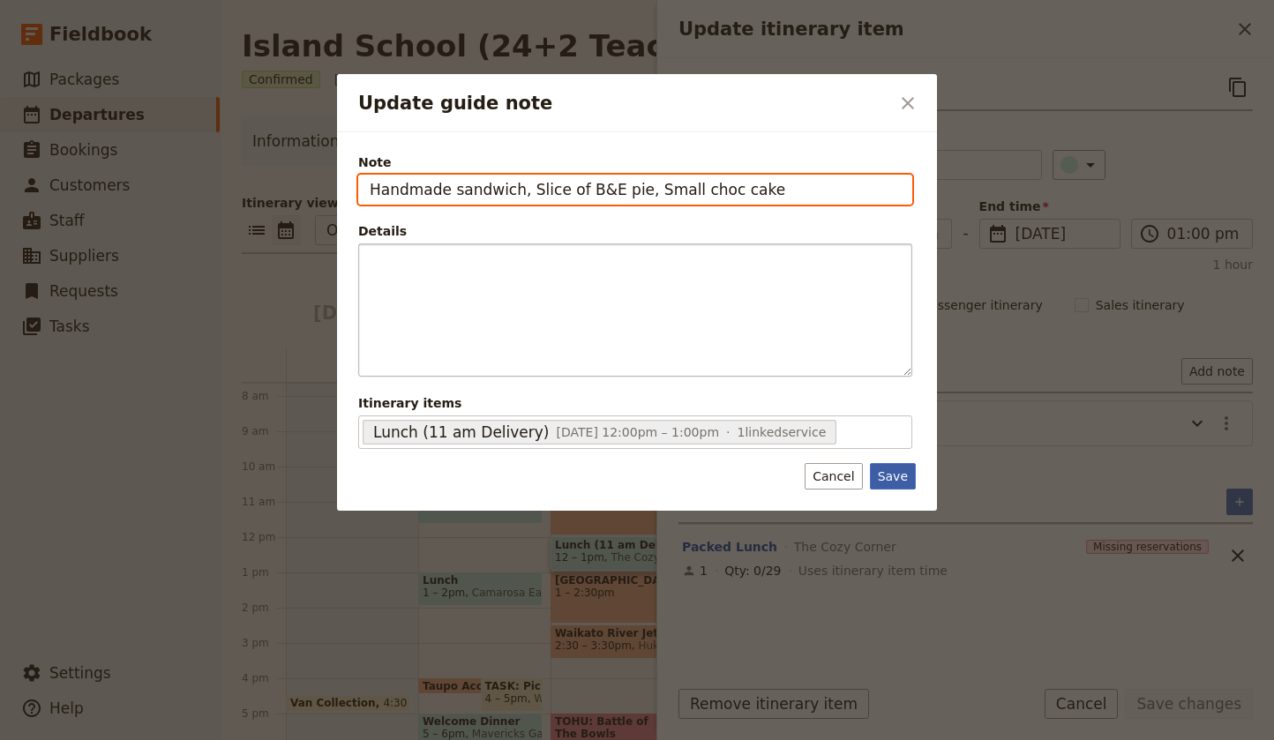
type input "Handmade sandwich, Slice of B&E pie, Small choc cake"
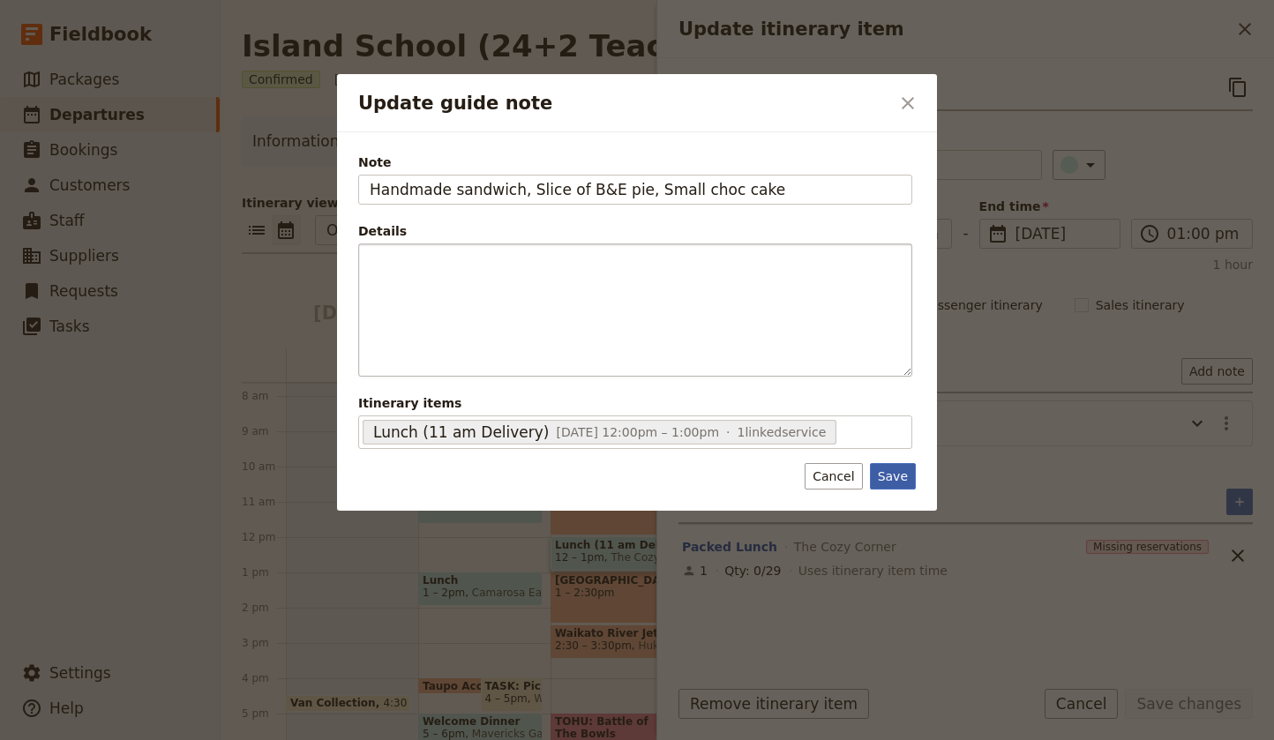
click at [899, 473] on button "Save" at bounding box center [893, 476] width 46 height 26
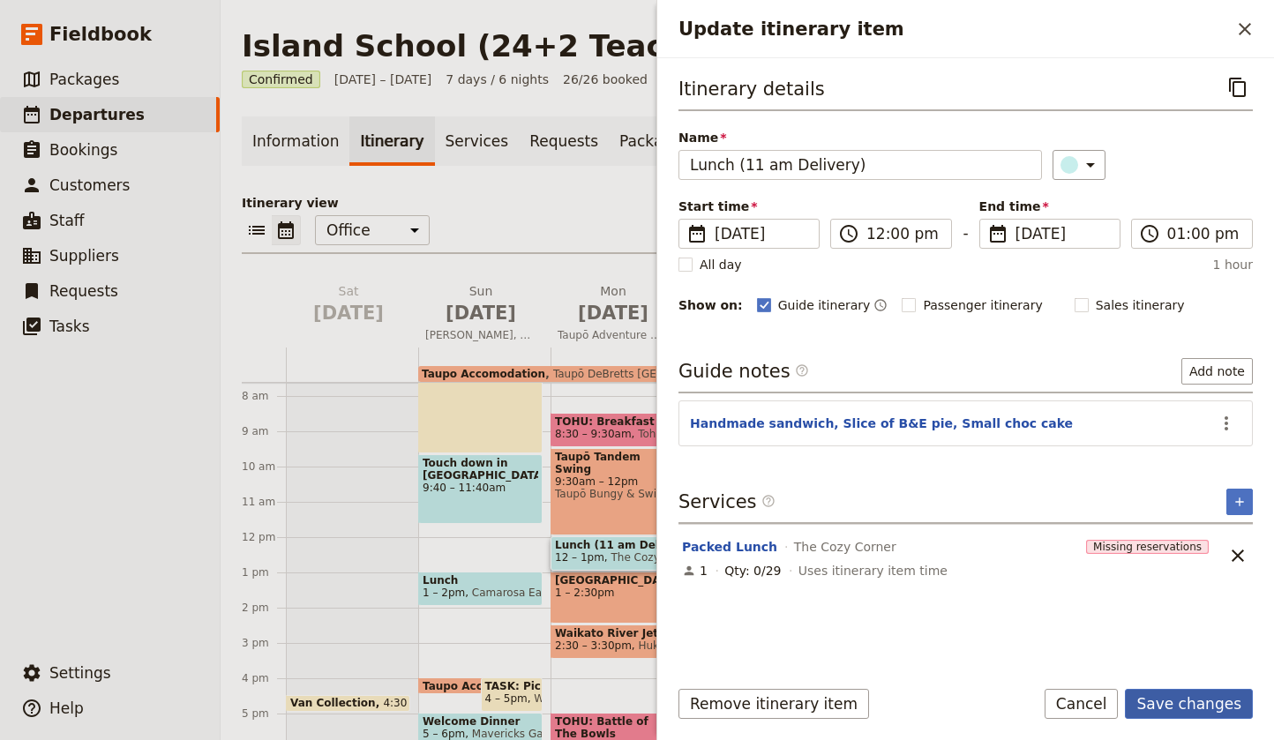
click at [1176, 705] on button "Save changes" at bounding box center [1188, 704] width 128 height 30
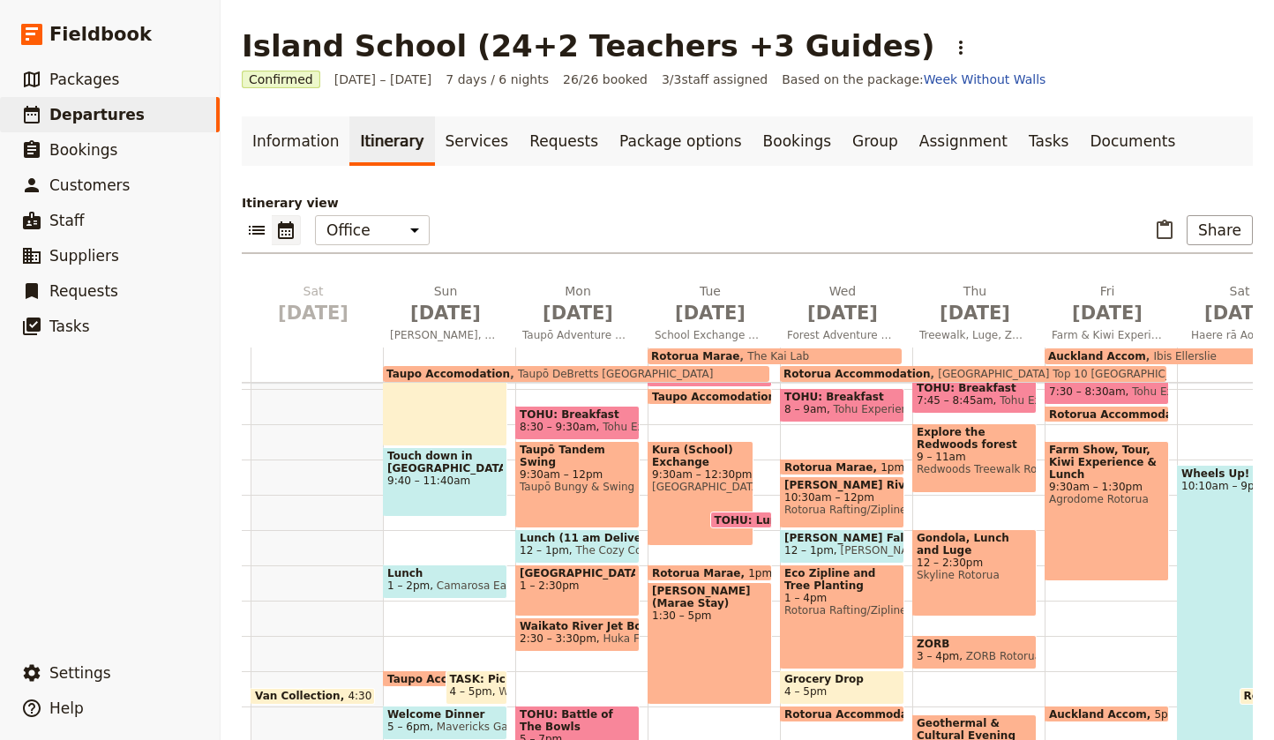
scroll to position [295, 0]
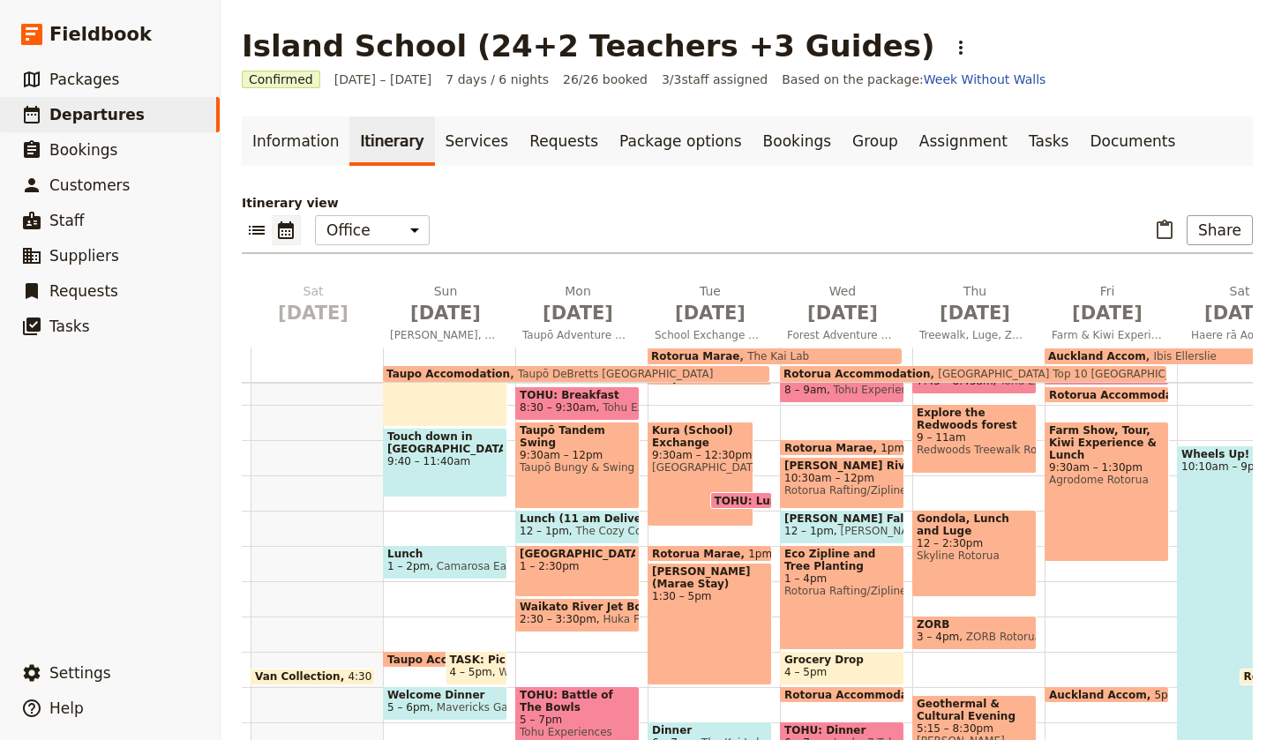
click at [701, 449] on span "9:30am – 12:30pm" at bounding box center [700, 455] width 97 height 12
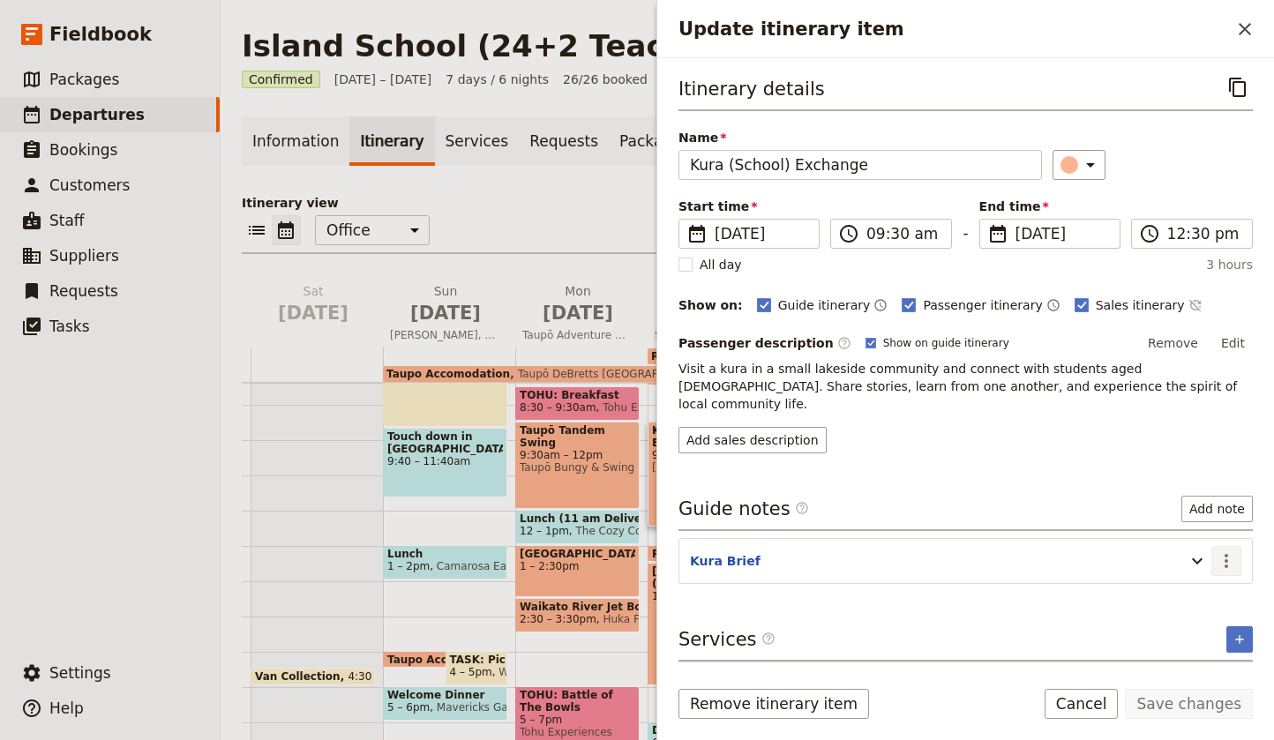
click at [1229, 550] on icon "Actions" at bounding box center [1225, 560] width 21 height 21
click at [1246, 26] on icon "Close drawer" at bounding box center [1244, 29] width 12 height 12
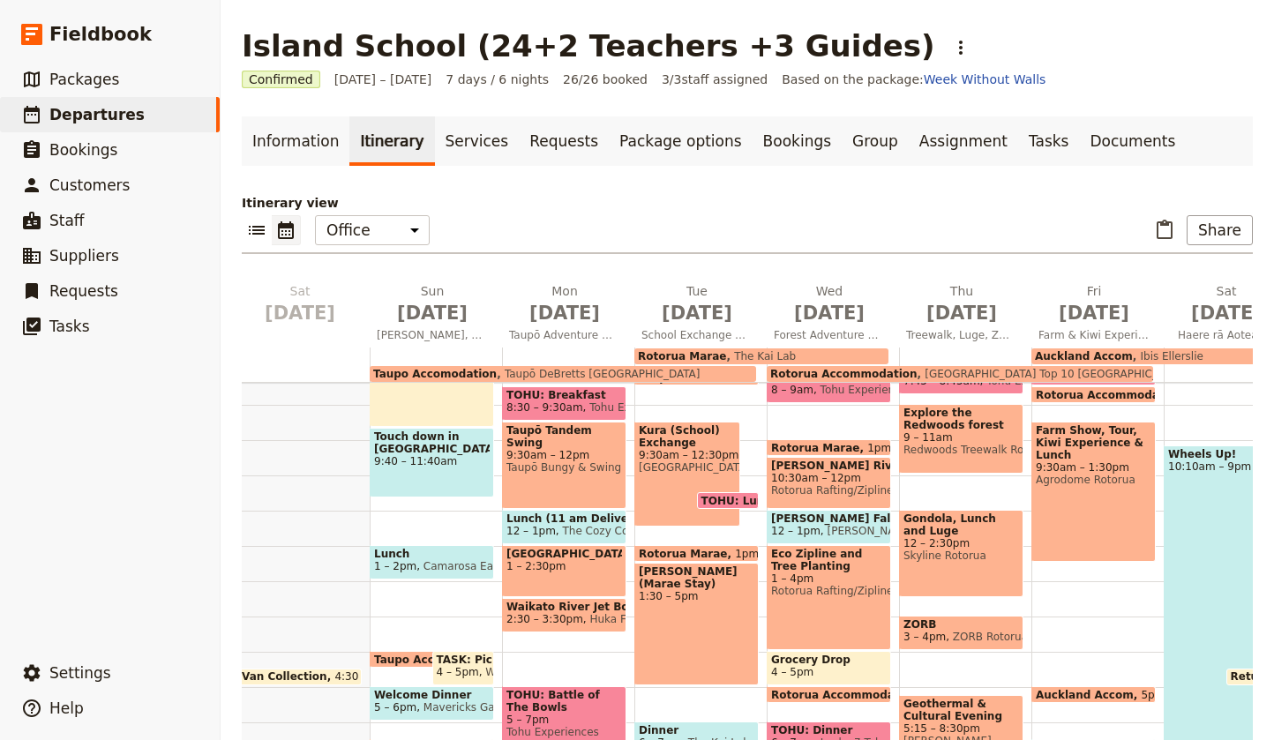
scroll to position [0, 44]
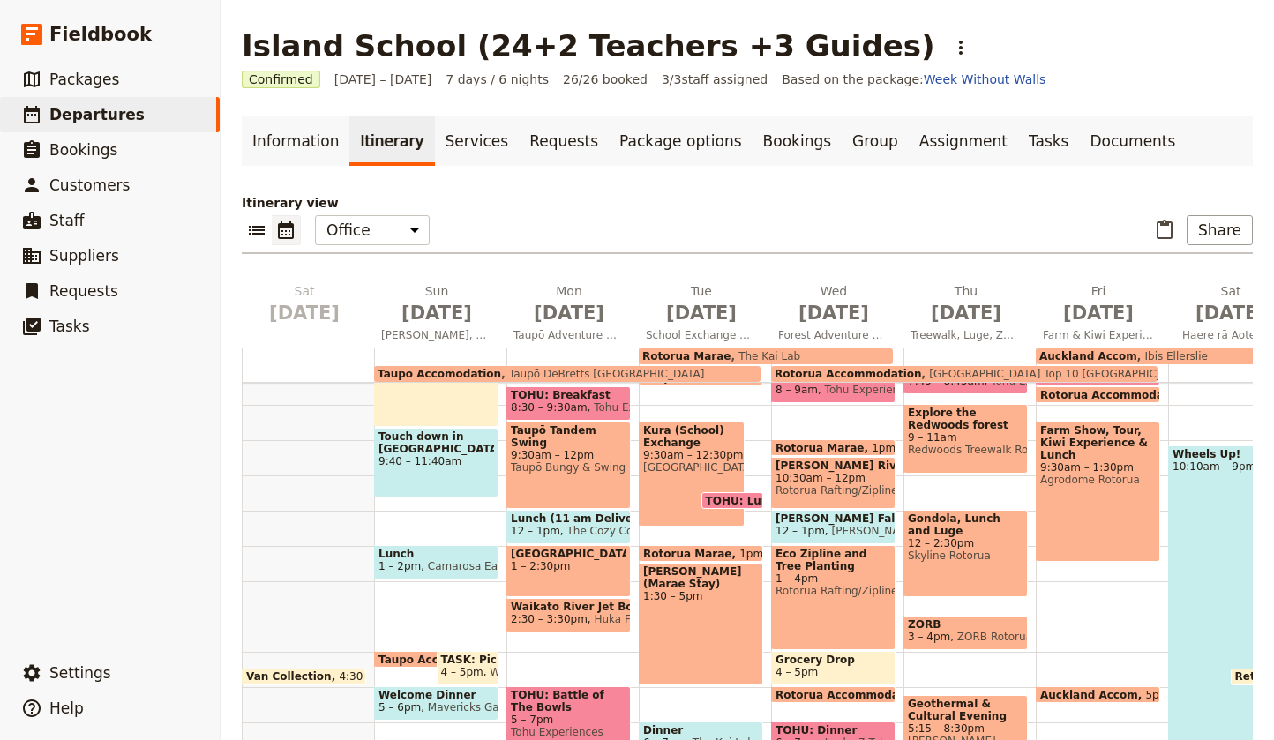
click at [470, 371] on span "Taupo Accomodation" at bounding box center [438, 374] width 123 height 12
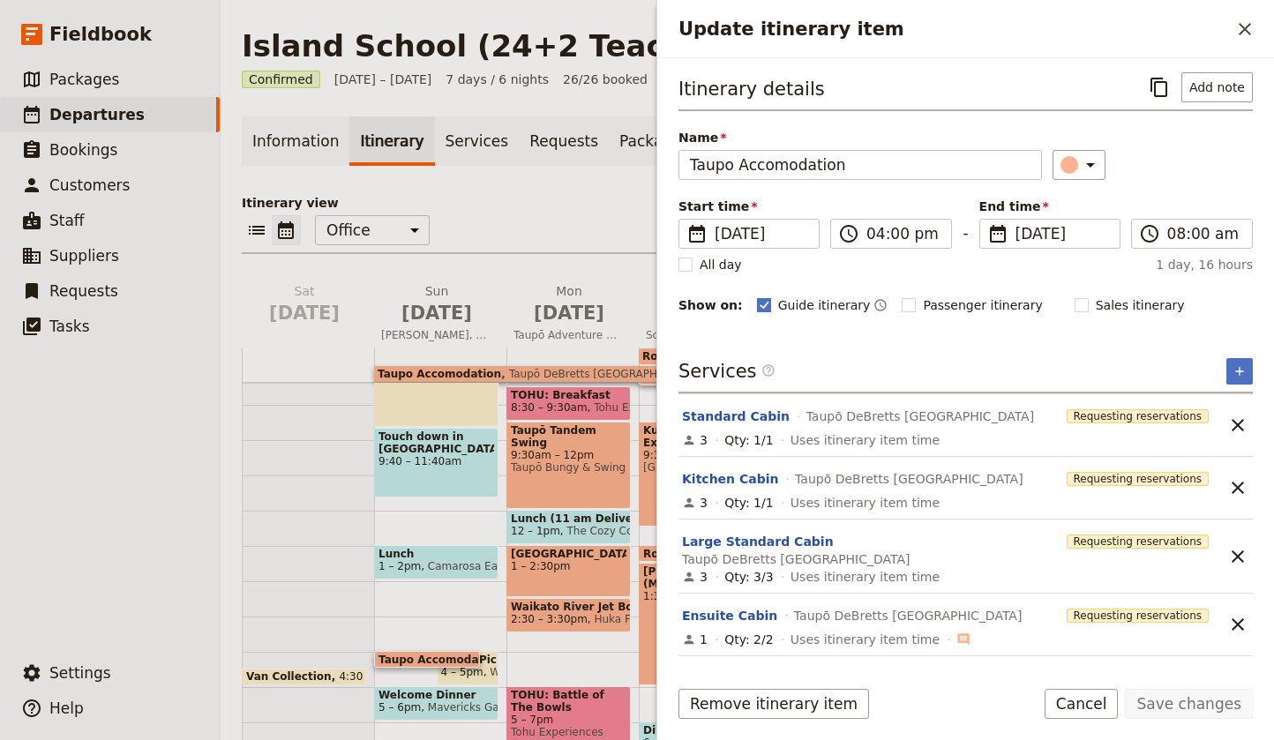
click at [757, 301] on rect "Update itinerary item" at bounding box center [763, 304] width 13 height 13
click at [756, 296] on input "Guide itinerary" at bounding box center [756, 295] width 1 height 1
checkbox input "false"
click at [1197, 706] on button "Save changes" at bounding box center [1188, 704] width 128 height 30
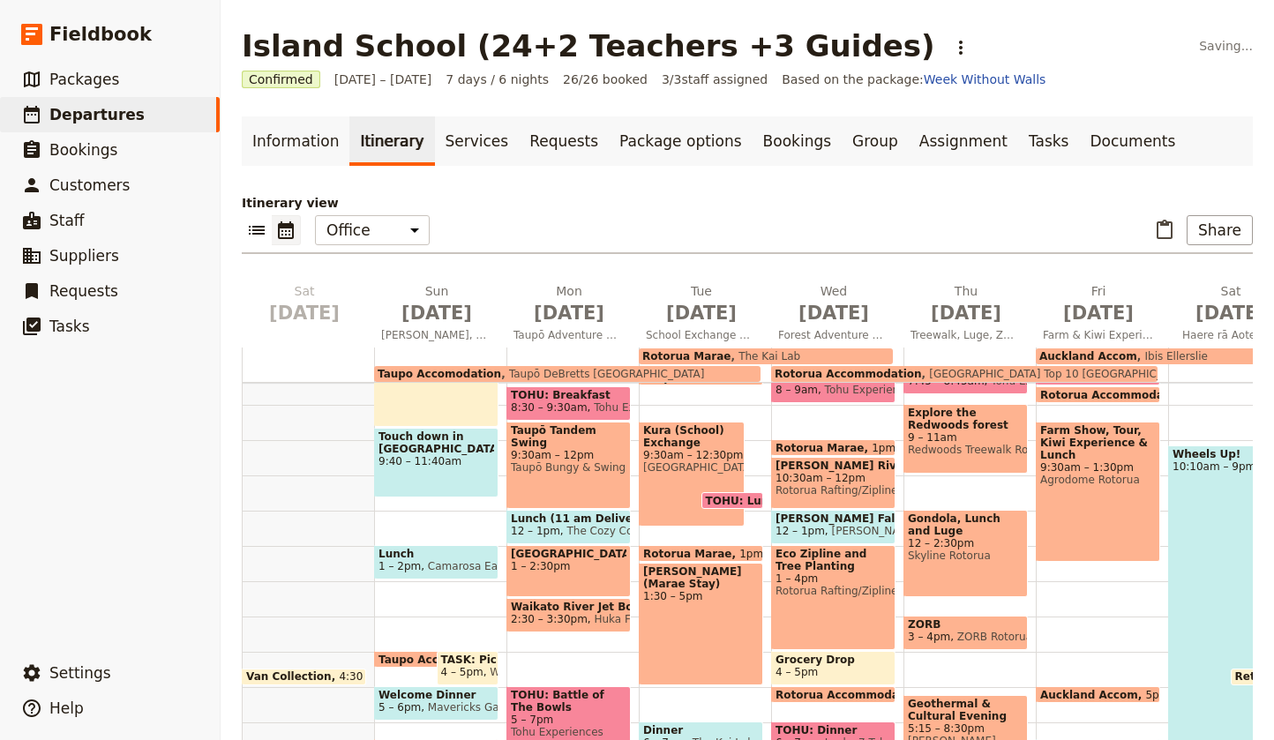
click at [748, 353] on span "The Kai Lab" at bounding box center [765, 356] width 70 height 12
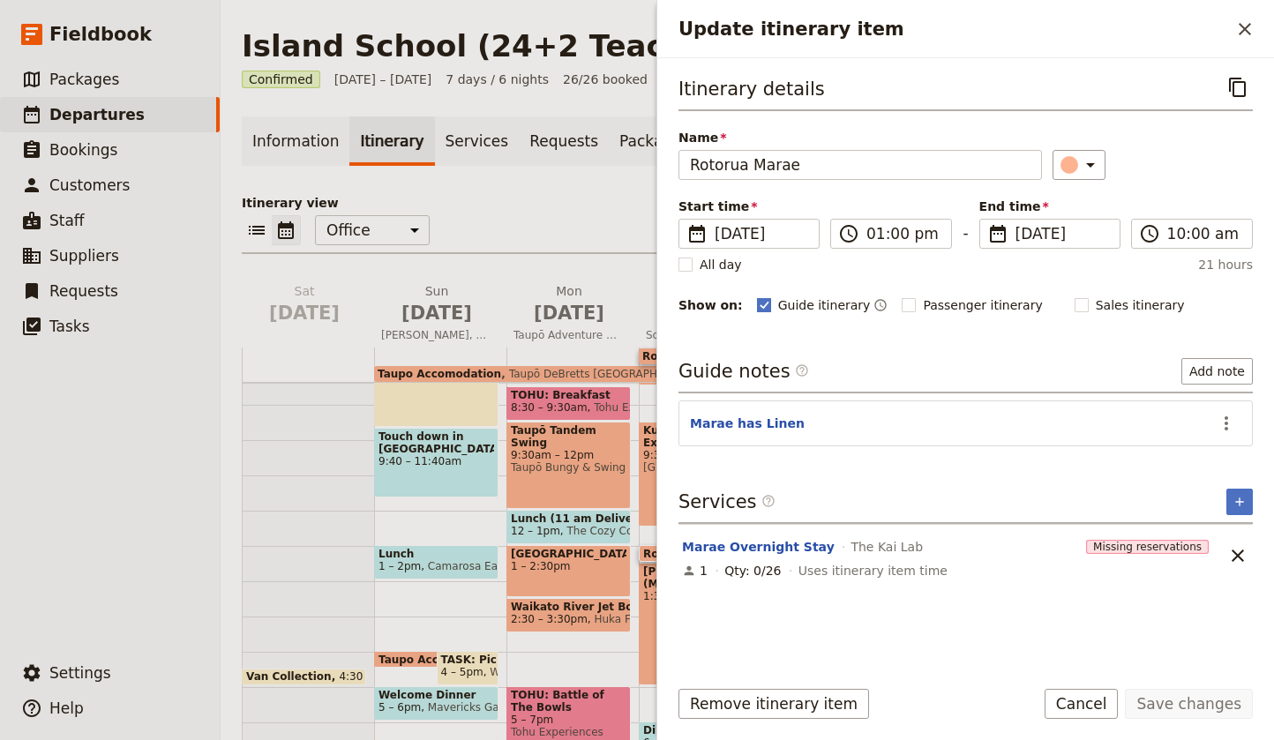
click at [758, 304] on rect "Update itinerary item" at bounding box center [763, 304] width 13 height 13
click at [757, 296] on input "Guide itinerary" at bounding box center [756, 295] width 1 height 1
checkbox input "false"
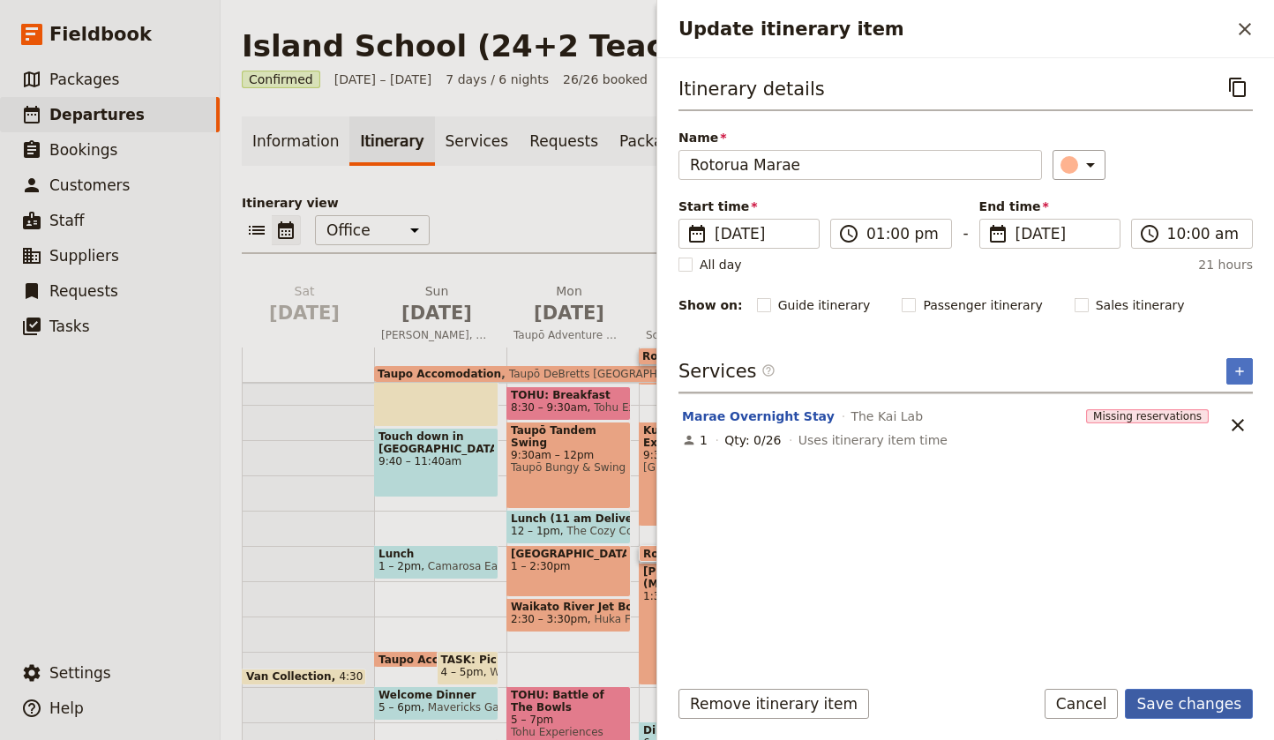
click at [1206, 700] on button "Save changes" at bounding box center [1188, 704] width 128 height 30
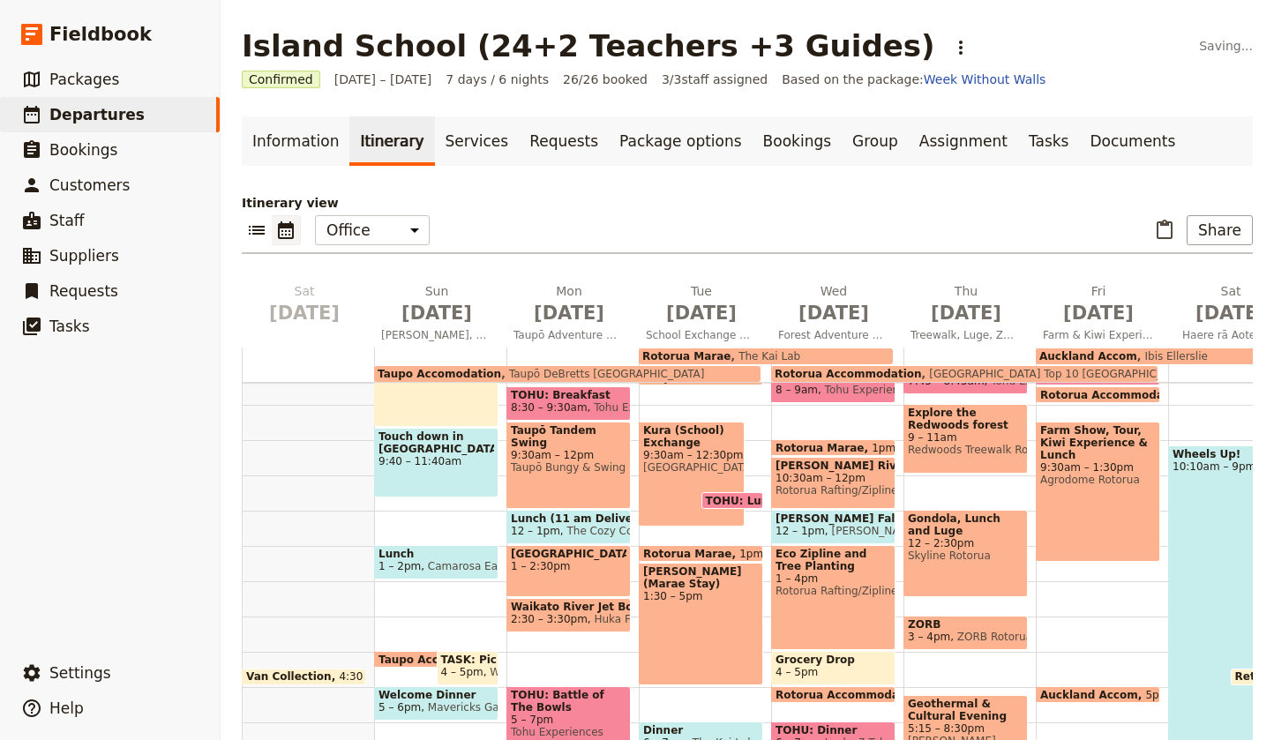
click at [1137, 353] on span "Ibis Ellerslie" at bounding box center [1172, 356] width 71 height 12
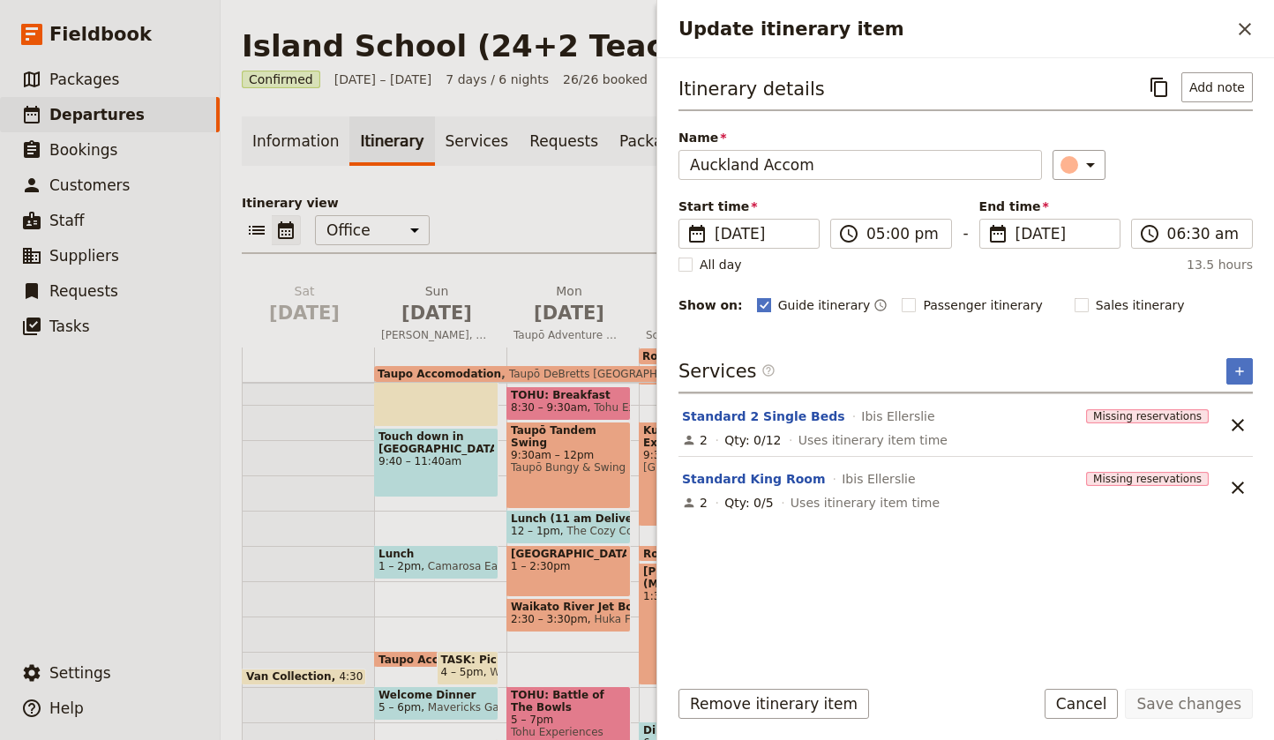
click at [757, 303] on rect "Update itinerary item" at bounding box center [763, 304] width 13 height 13
click at [757, 296] on input "Guide itinerary" at bounding box center [756, 295] width 1 height 1
checkbox input "false"
click at [1206, 701] on button "Save changes" at bounding box center [1188, 704] width 128 height 30
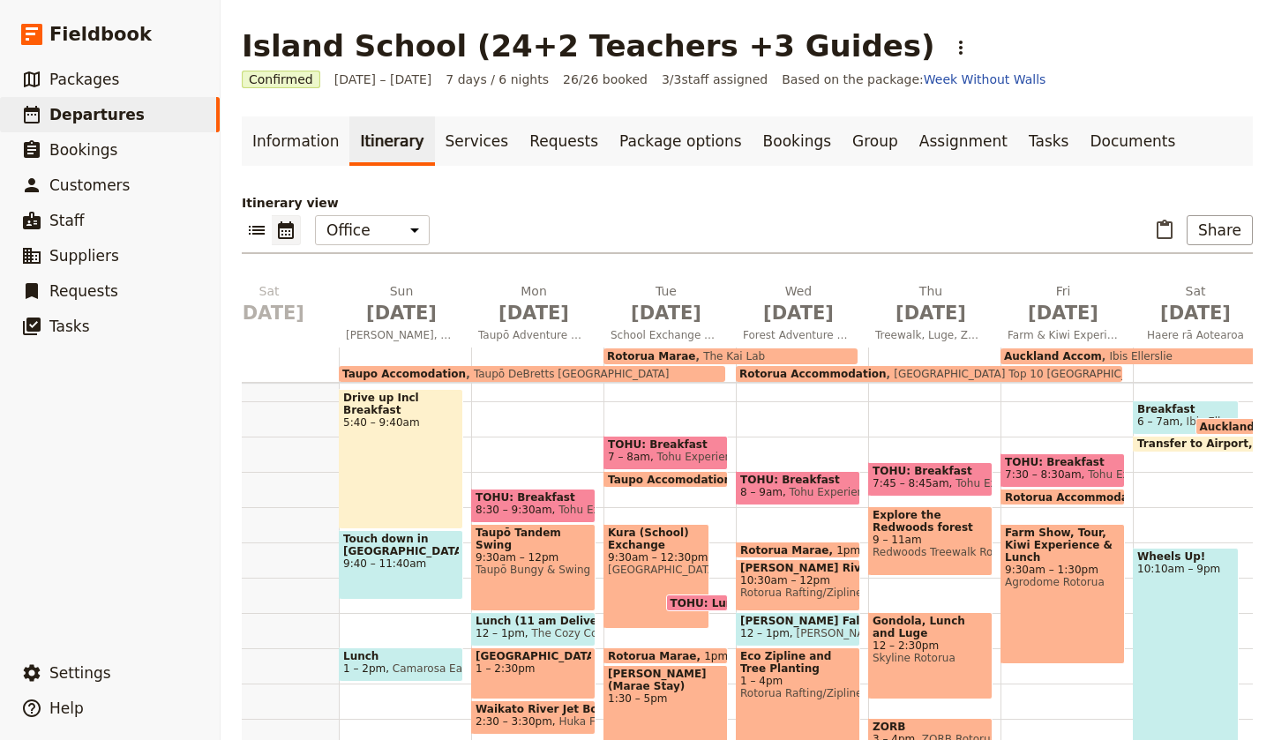
scroll to position [190, 0]
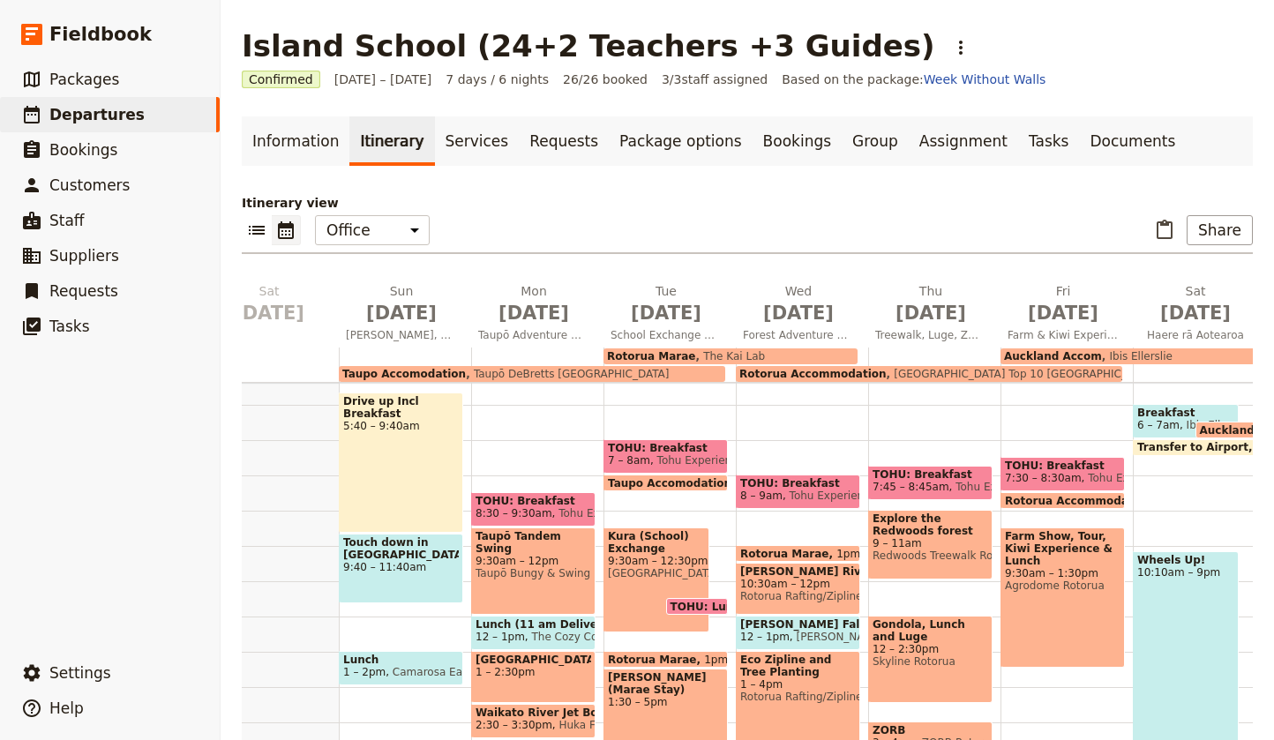
click at [1052, 470] on span "TOHU: Breakfast" at bounding box center [1063, 465] width 116 height 12
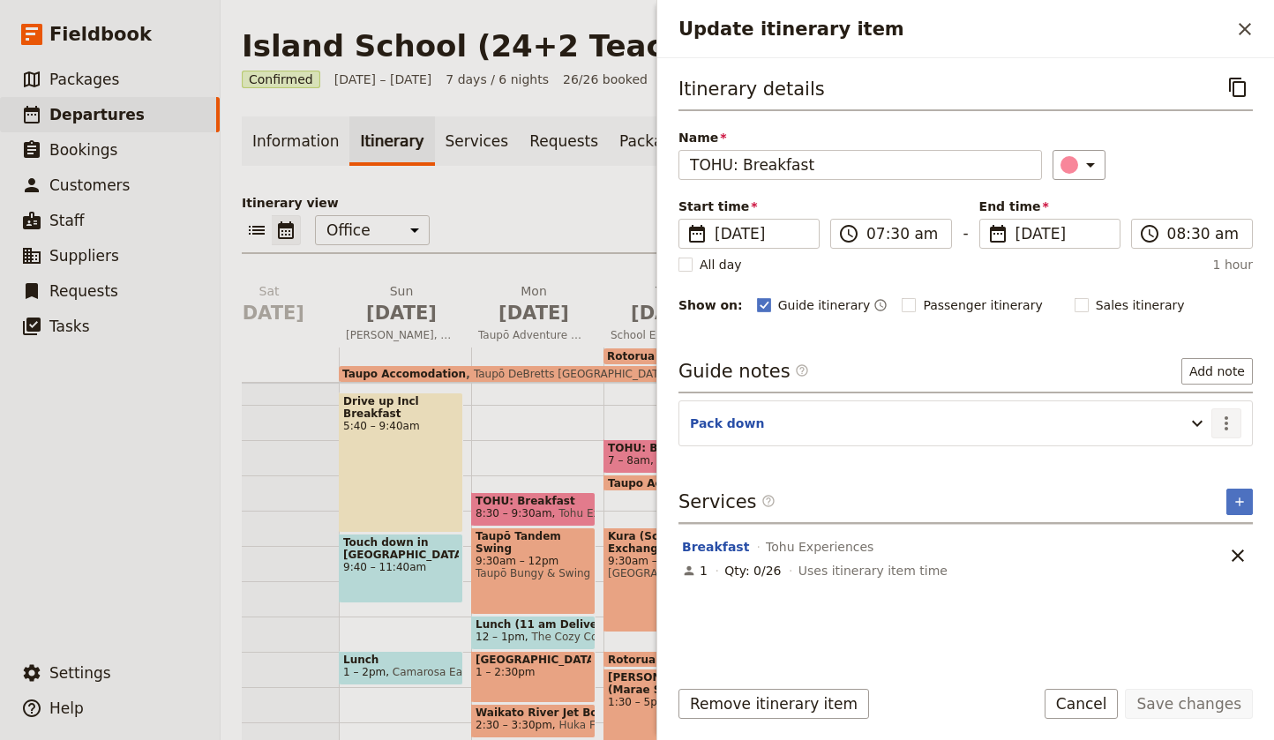
click at [1227, 415] on icon "Actions" at bounding box center [1225, 423] width 21 height 21
click at [1200, 459] on span "Edit note" at bounding box center [1175, 462] width 56 height 18
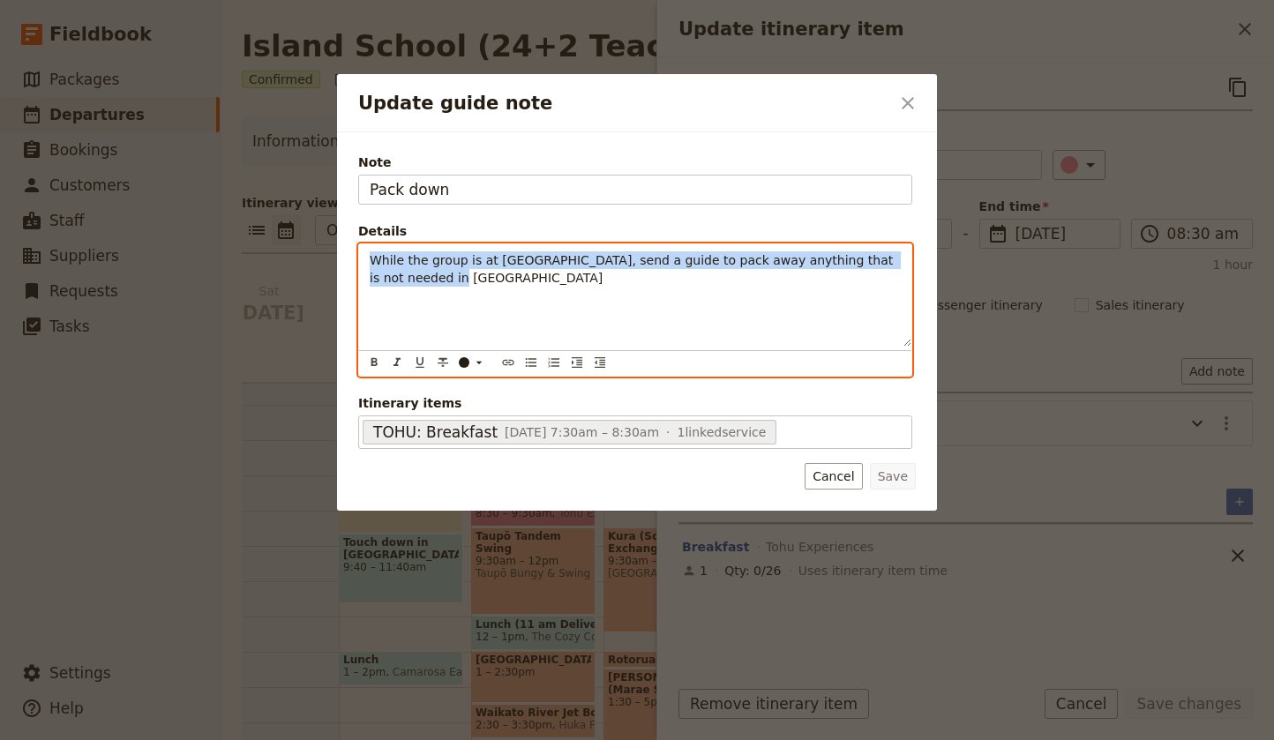
drag, startPoint x: 431, startPoint y: 280, endPoint x: 364, endPoint y: 258, distance: 70.8
click at [364, 258] on div "While the group is at [GEOGRAPHIC_DATA], send a guide to pack away anything tha…" at bounding box center [635, 295] width 552 height 102
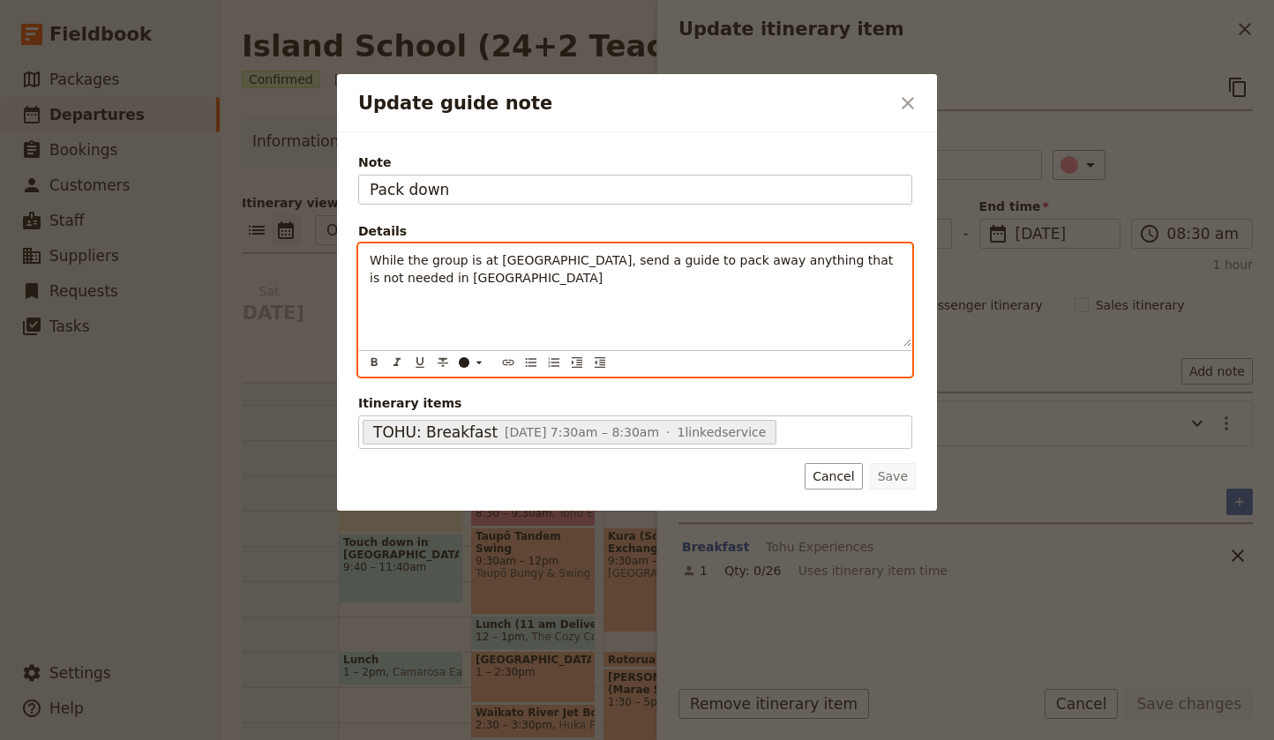
drag, startPoint x: 367, startPoint y: 259, endPoint x: 427, endPoint y: 278, distance: 62.8
click at [430, 278] on p "While the group is at [GEOGRAPHIC_DATA], send a guide to pack away anything tha…" at bounding box center [635, 268] width 531 height 35
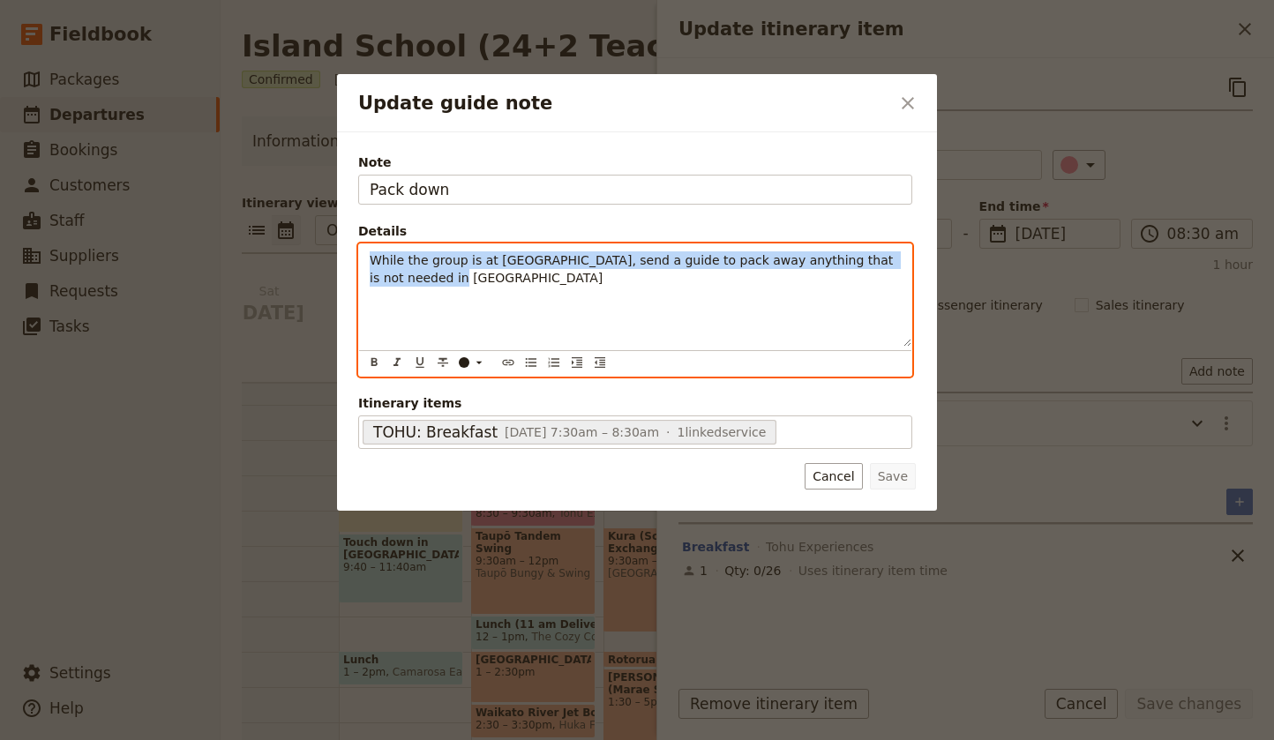
drag, startPoint x: 427, startPoint y: 278, endPoint x: 368, endPoint y: 259, distance: 61.9
click at [368, 259] on div "While the group is at [GEOGRAPHIC_DATA], send a guide to pack away anything tha…" at bounding box center [635, 295] width 552 height 102
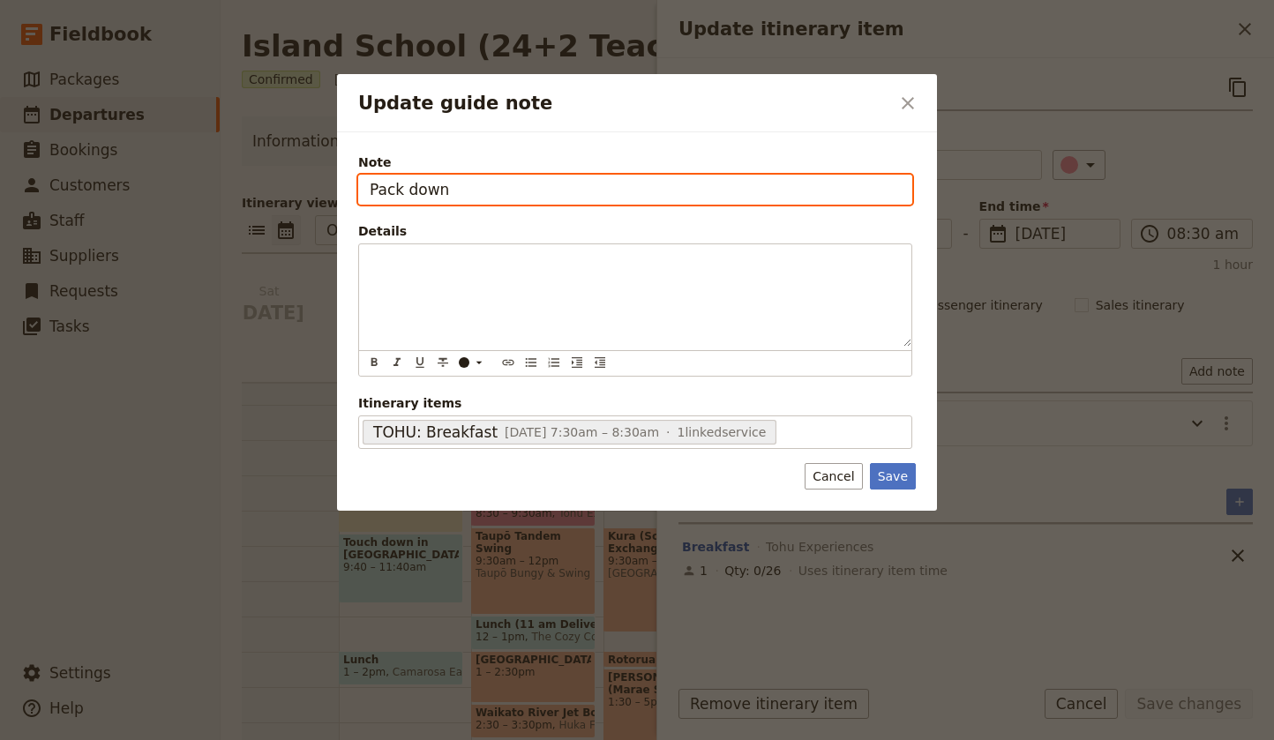
click at [457, 188] on input "Pack down" at bounding box center [635, 190] width 554 height 30
drag, startPoint x: 432, startPoint y: 186, endPoint x: 362, endPoint y: 185, distance: 70.6
click at [362, 185] on input "Pack down" at bounding box center [635, 190] width 554 height 30
type input "Pack everything away"
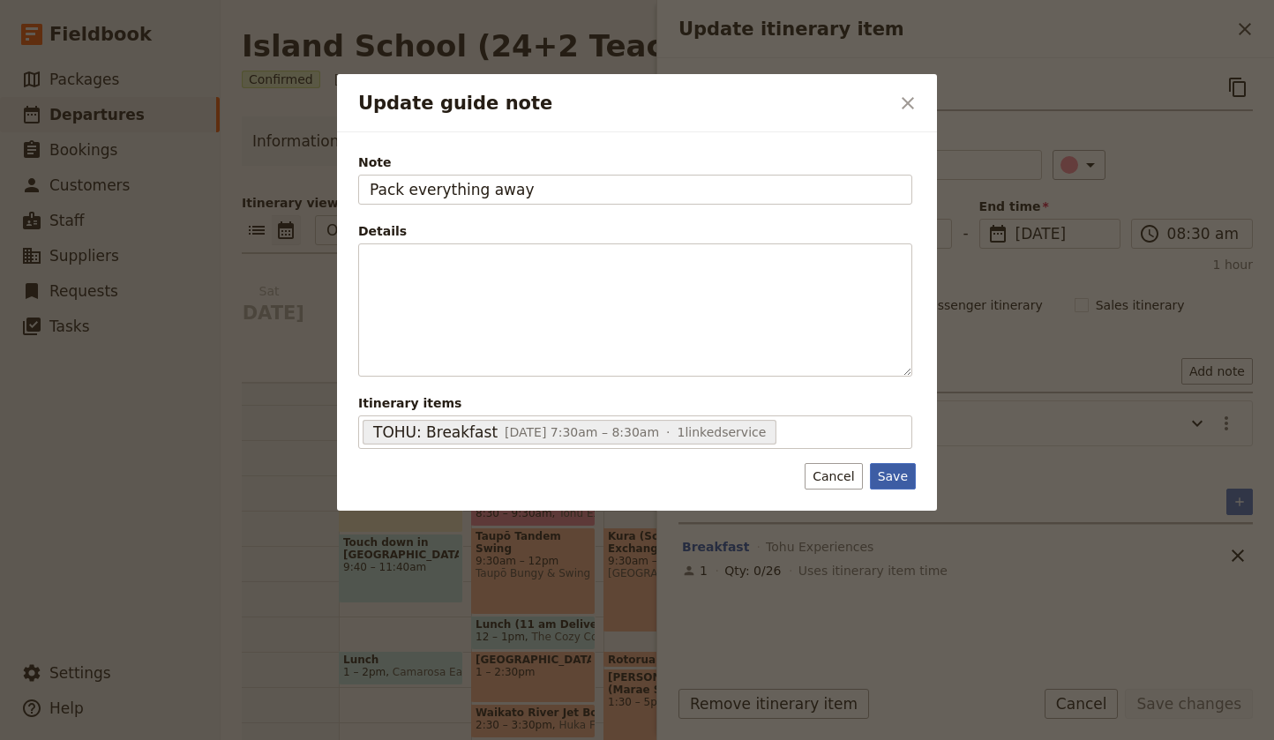
click at [893, 474] on button "Save" at bounding box center [893, 476] width 46 height 26
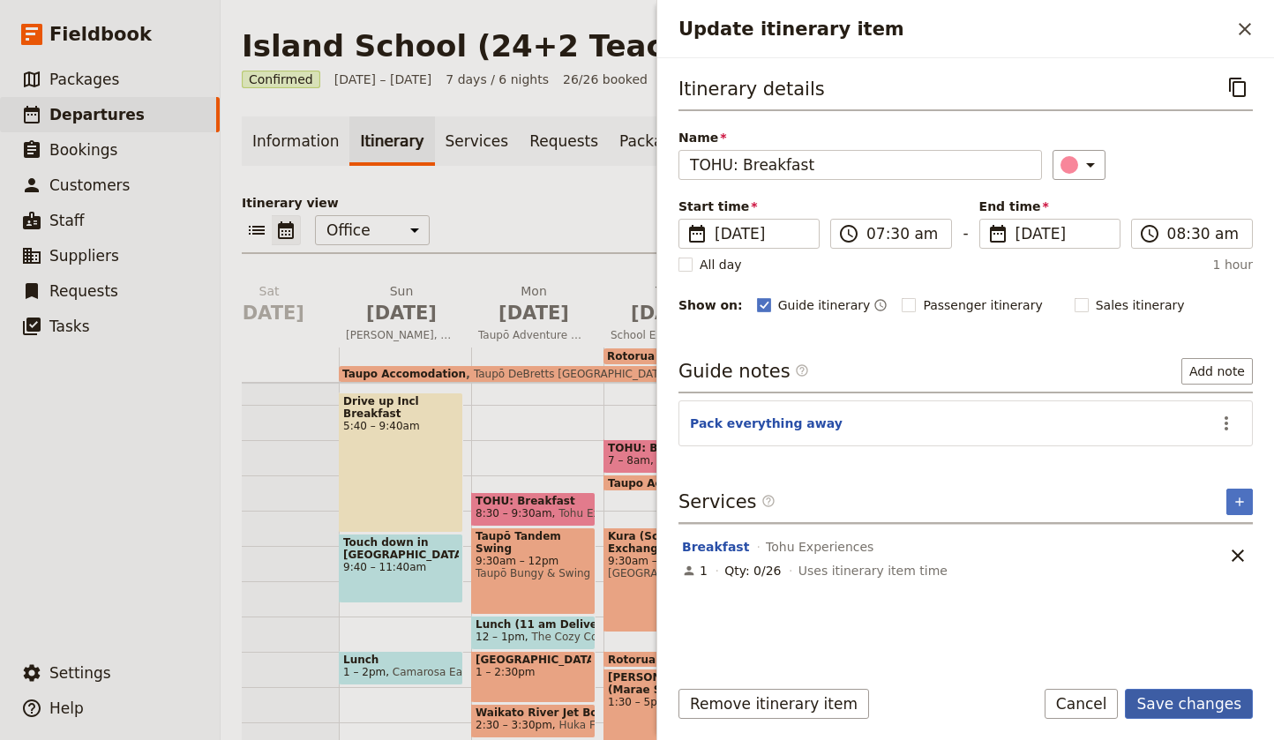
click at [1192, 704] on button "Save changes" at bounding box center [1188, 704] width 128 height 30
